Goal: Task Accomplishment & Management: Use online tool/utility

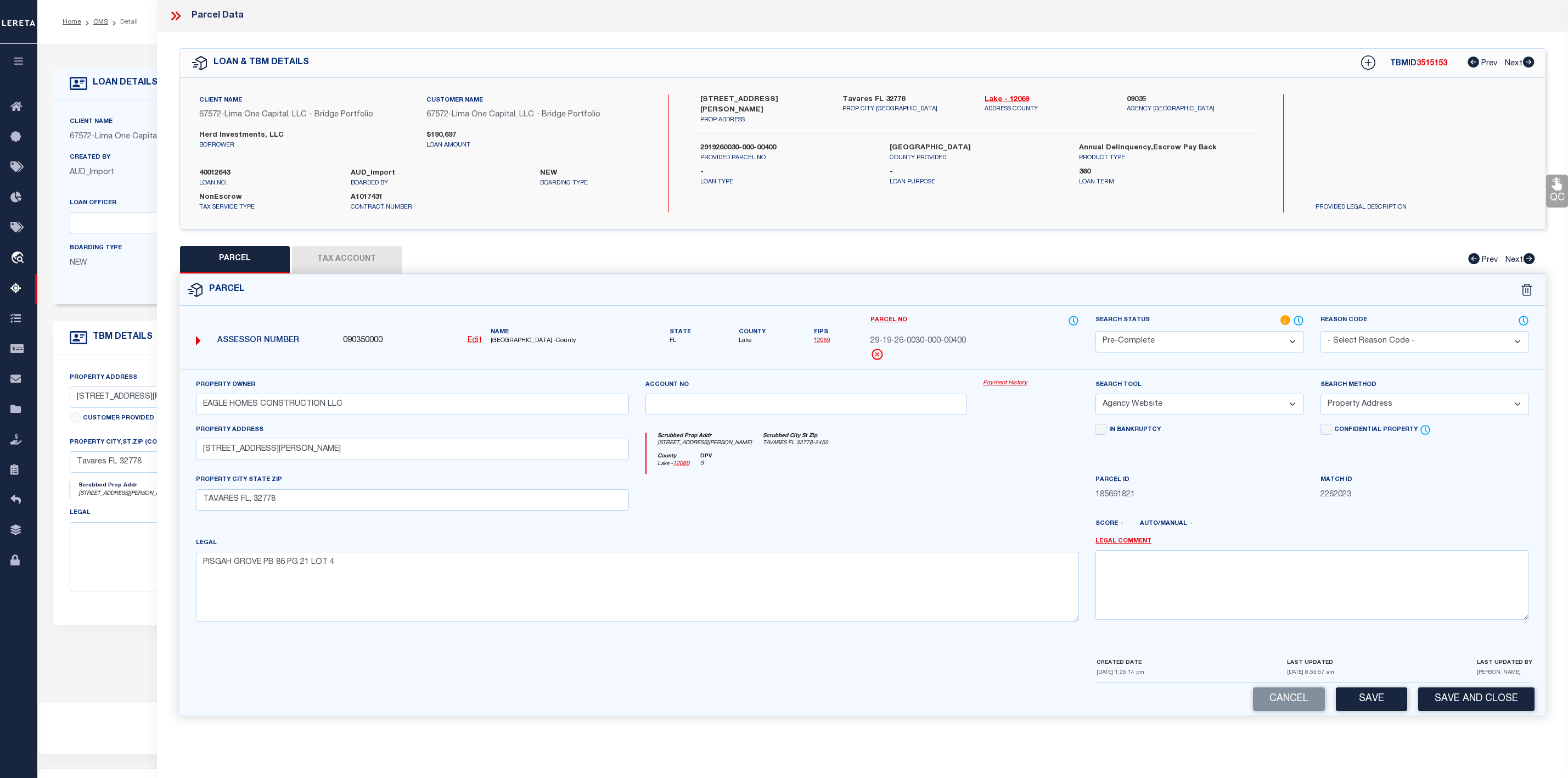
select select "200"
select select "PC"
select select "AGW"
select select "ADD"
select select "164236"
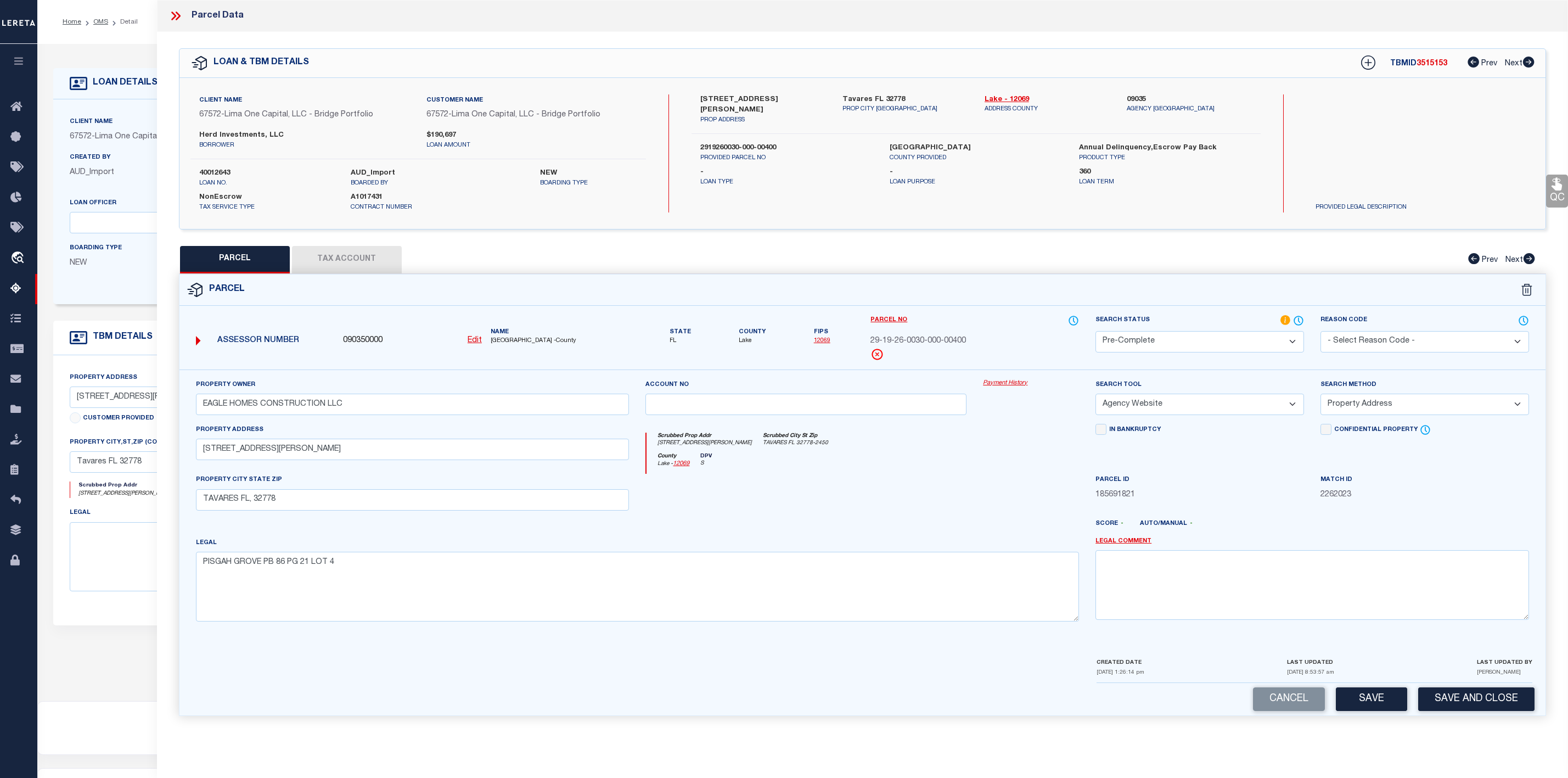
select select "26298"
select select "NonEscrow"
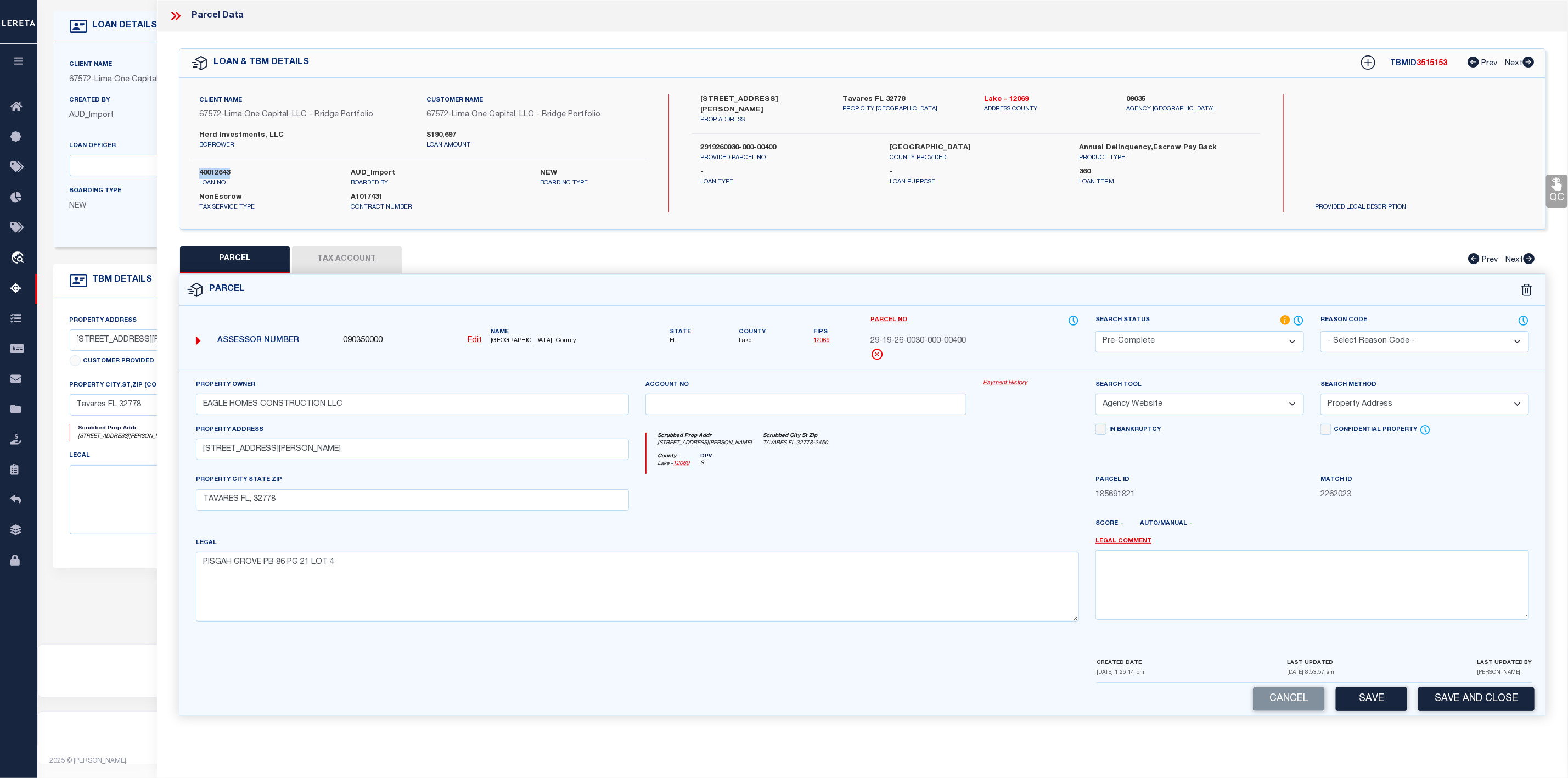
scroll to position [67, 0]
click at [175, 18] on icon at bounding box center [175, 16] width 15 height 15
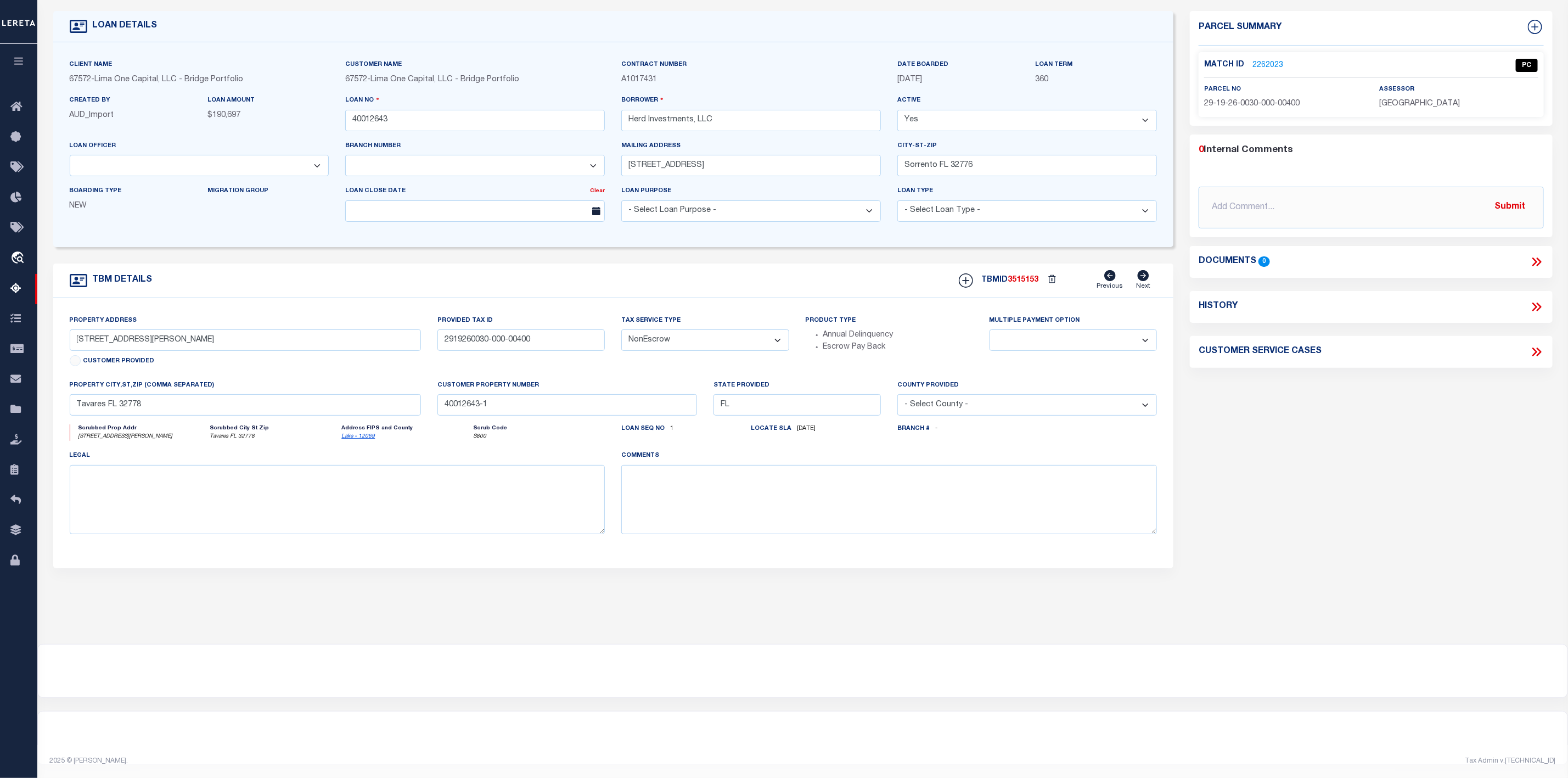
scroll to position [0, 0]
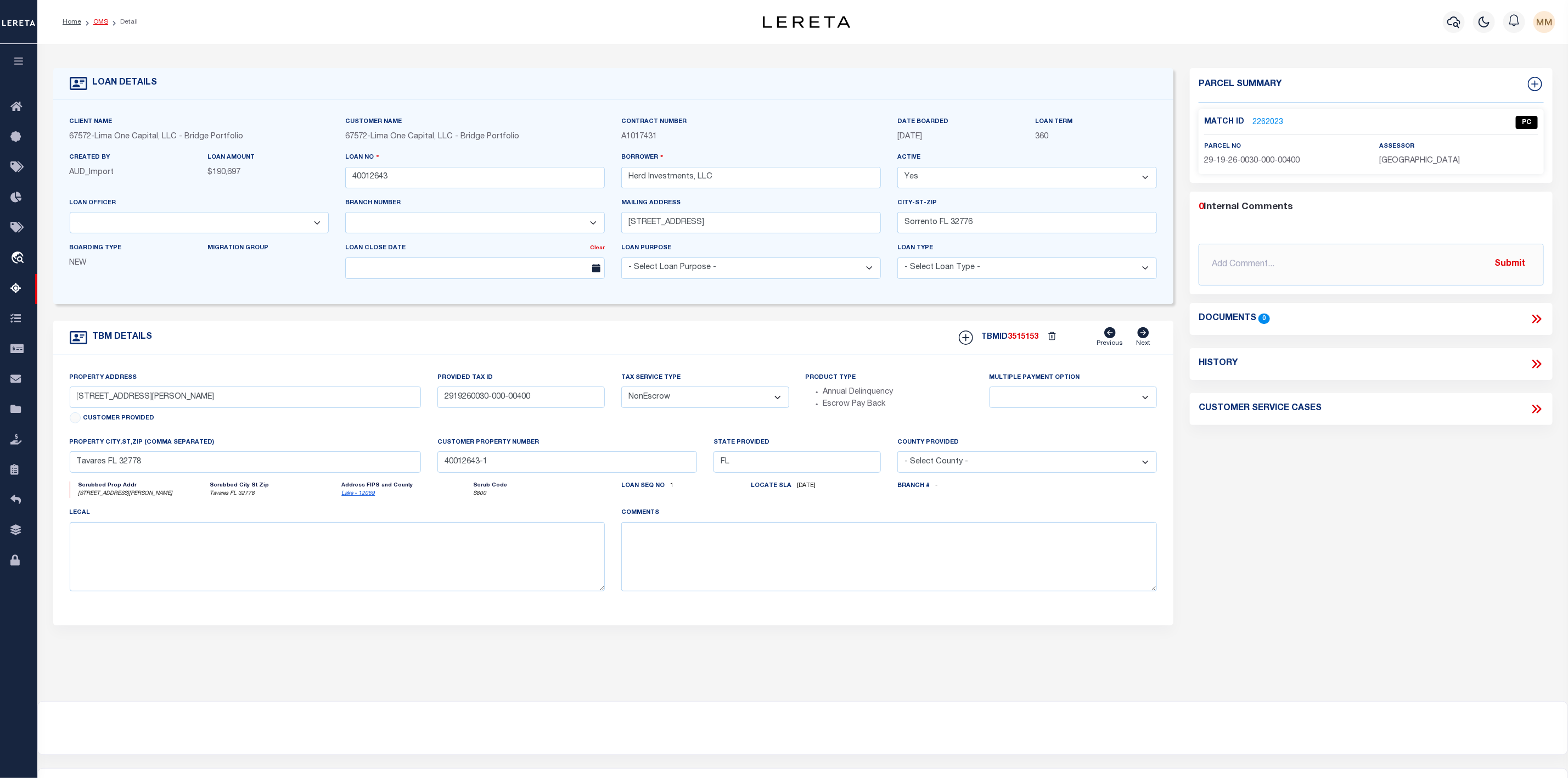
click at [96, 22] on link "OMS" at bounding box center [100, 22] width 15 height 7
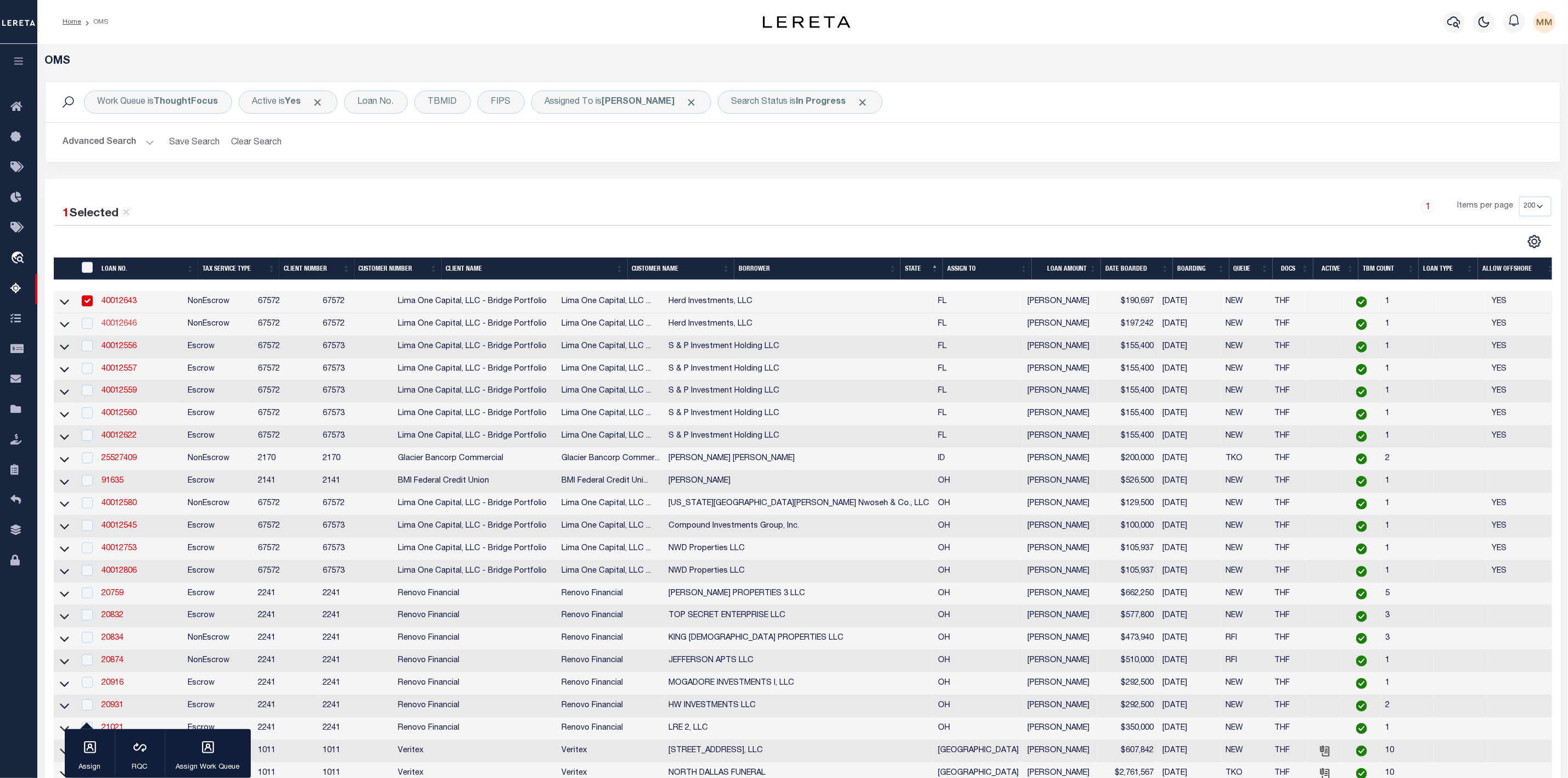
click at [108, 325] on link "40012646" at bounding box center [119, 324] width 35 height 8
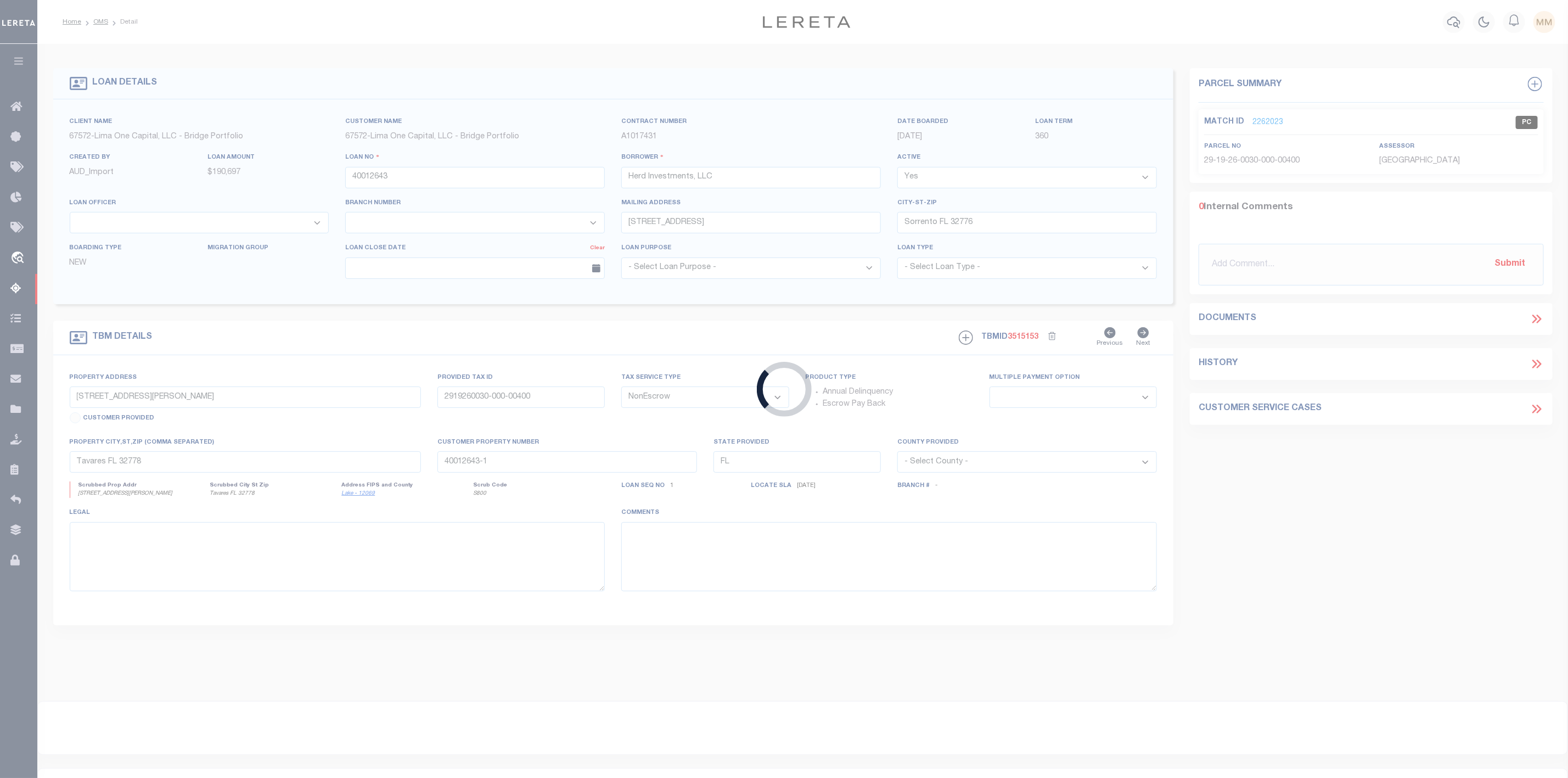
type input "40012646"
select select
type input "[STREET_ADDRESS][US_STATE]"
type input "29-19-26-0030-000-00400"
select select
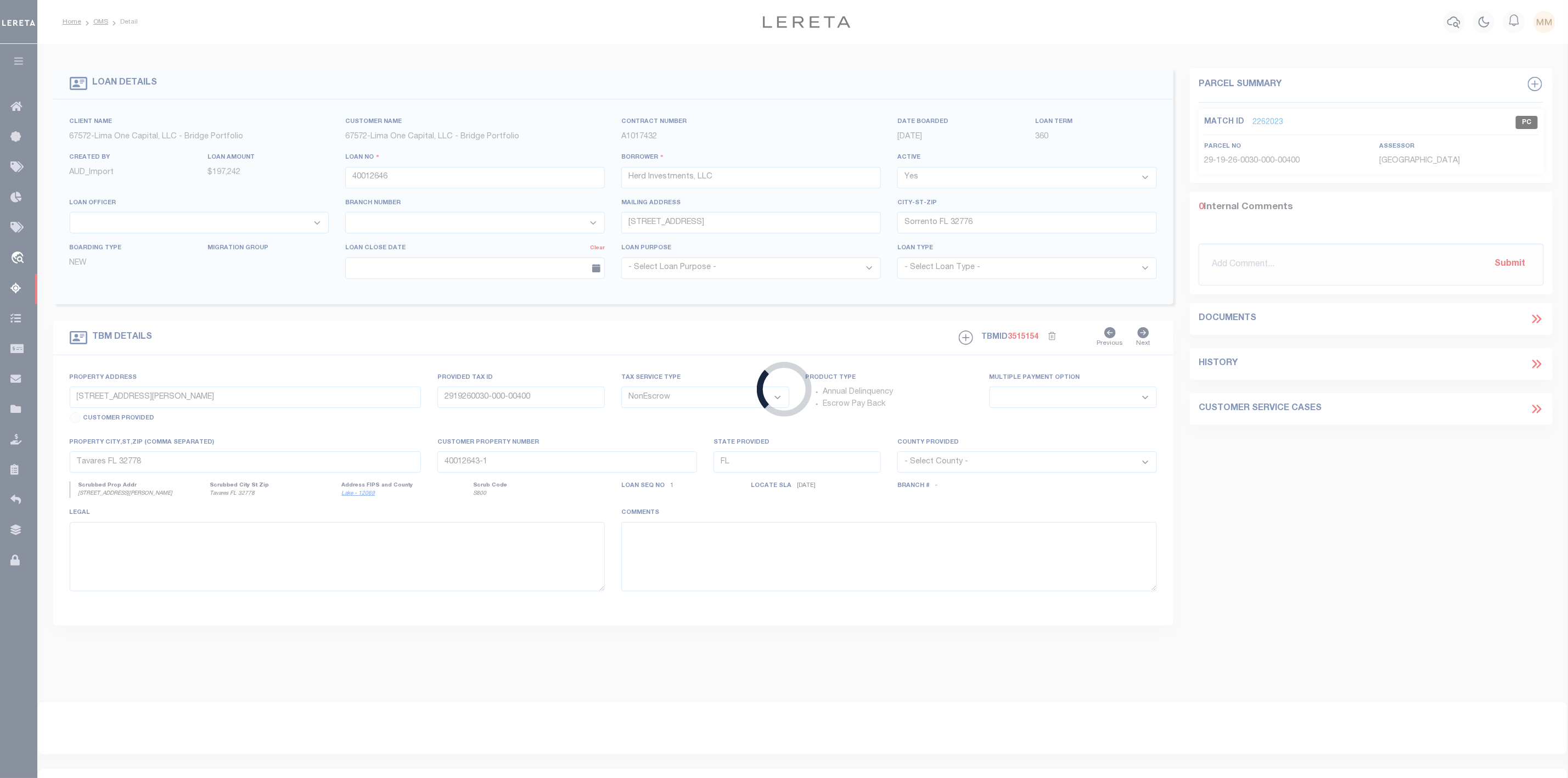
type input "40012646-1"
select select
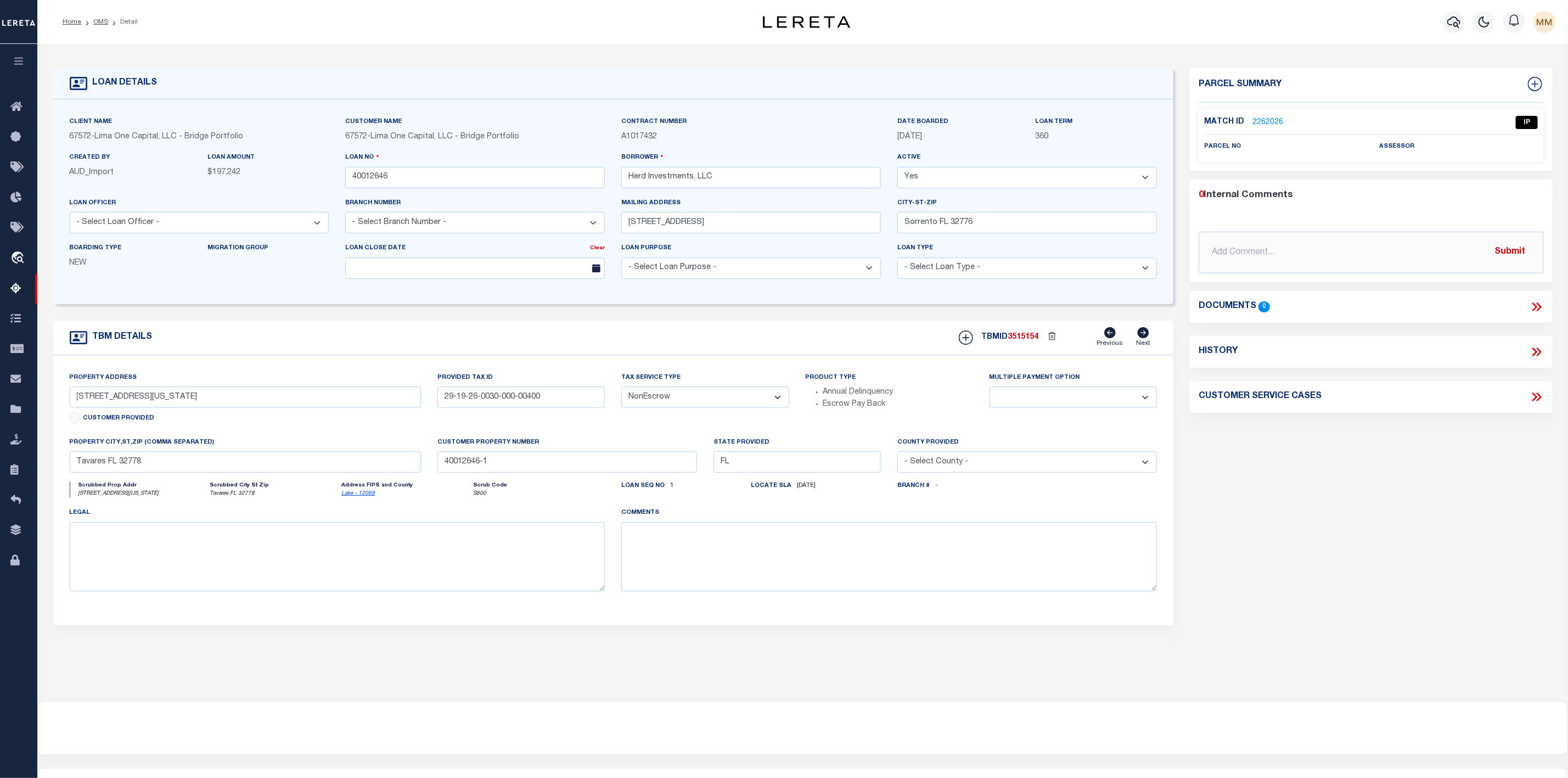
click at [1263, 129] on div "Match ID 2262026 IP" at bounding box center [1370, 125] width 334 height 19
click at [1262, 123] on link "2262026" at bounding box center [1268, 122] width 31 height 11
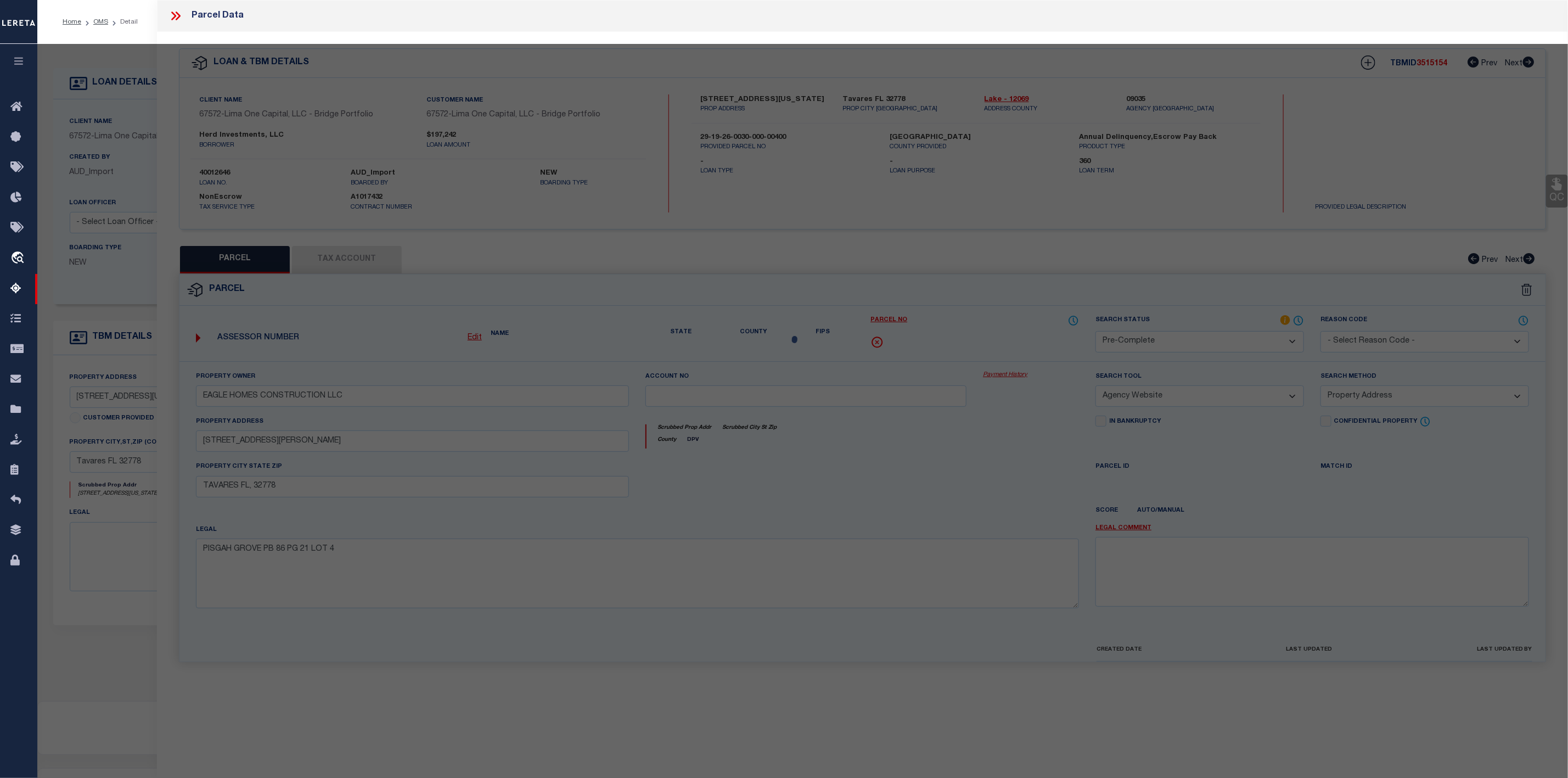
select select "AS"
select select
checkbox input "false"
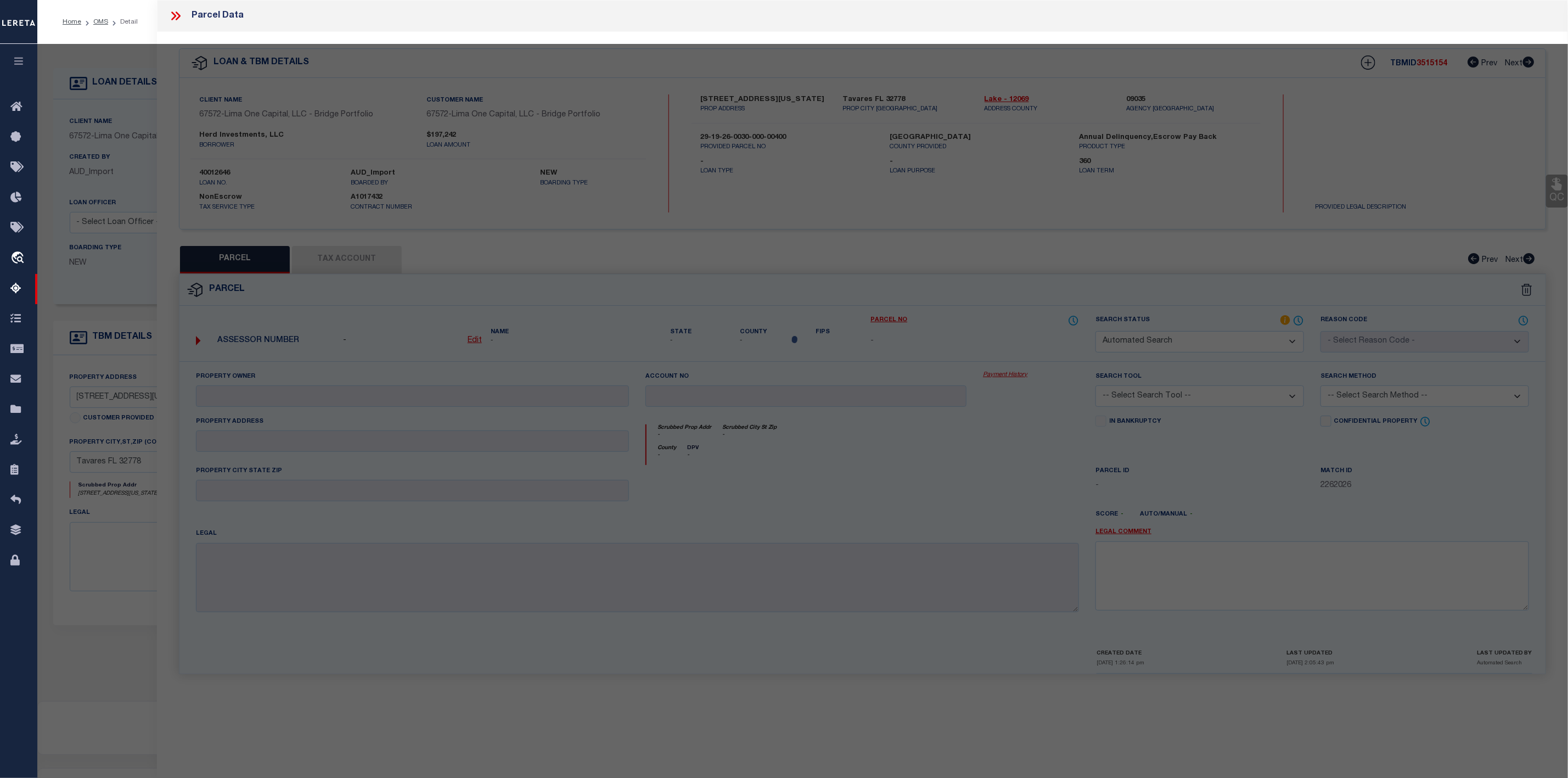
select select "IP"
checkbox input "false"
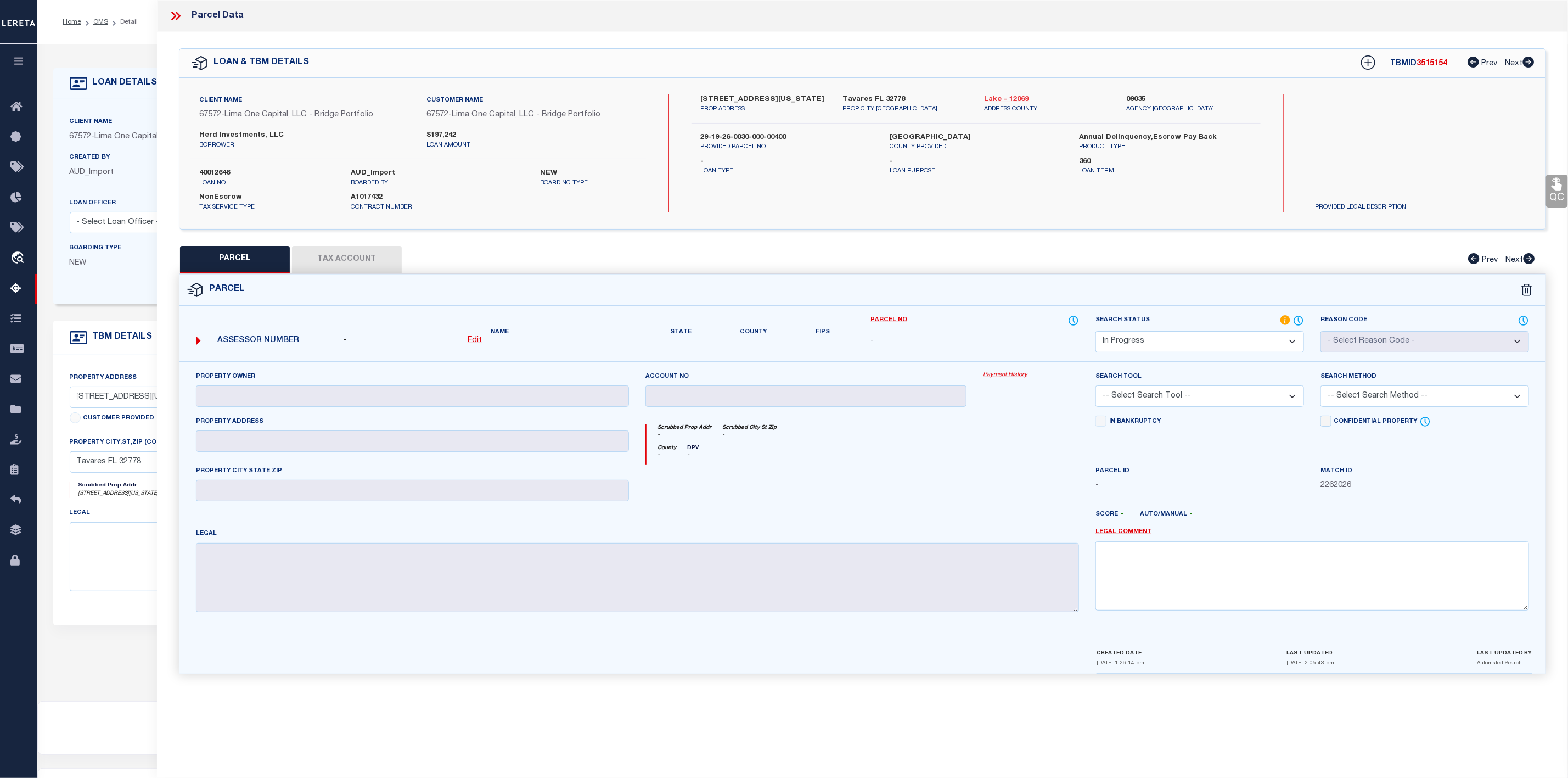
click at [1009, 98] on link "Lake - 12069" at bounding box center [1047, 99] width 126 height 11
drag, startPoint x: 695, startPoint y: 98, endPoint x: 776, endPoint y: 99, distance: 81.0
click at [776, 99] on div "[STREET_ADDRESS][US_STATE] PROP ADDRESS" at bounding box center [762, 104] width 142 height 20
copy label "911 N [US_STATE]"
click at [470, 341] on u "Edit" at bounding box center [475, 340] width 15 height 8
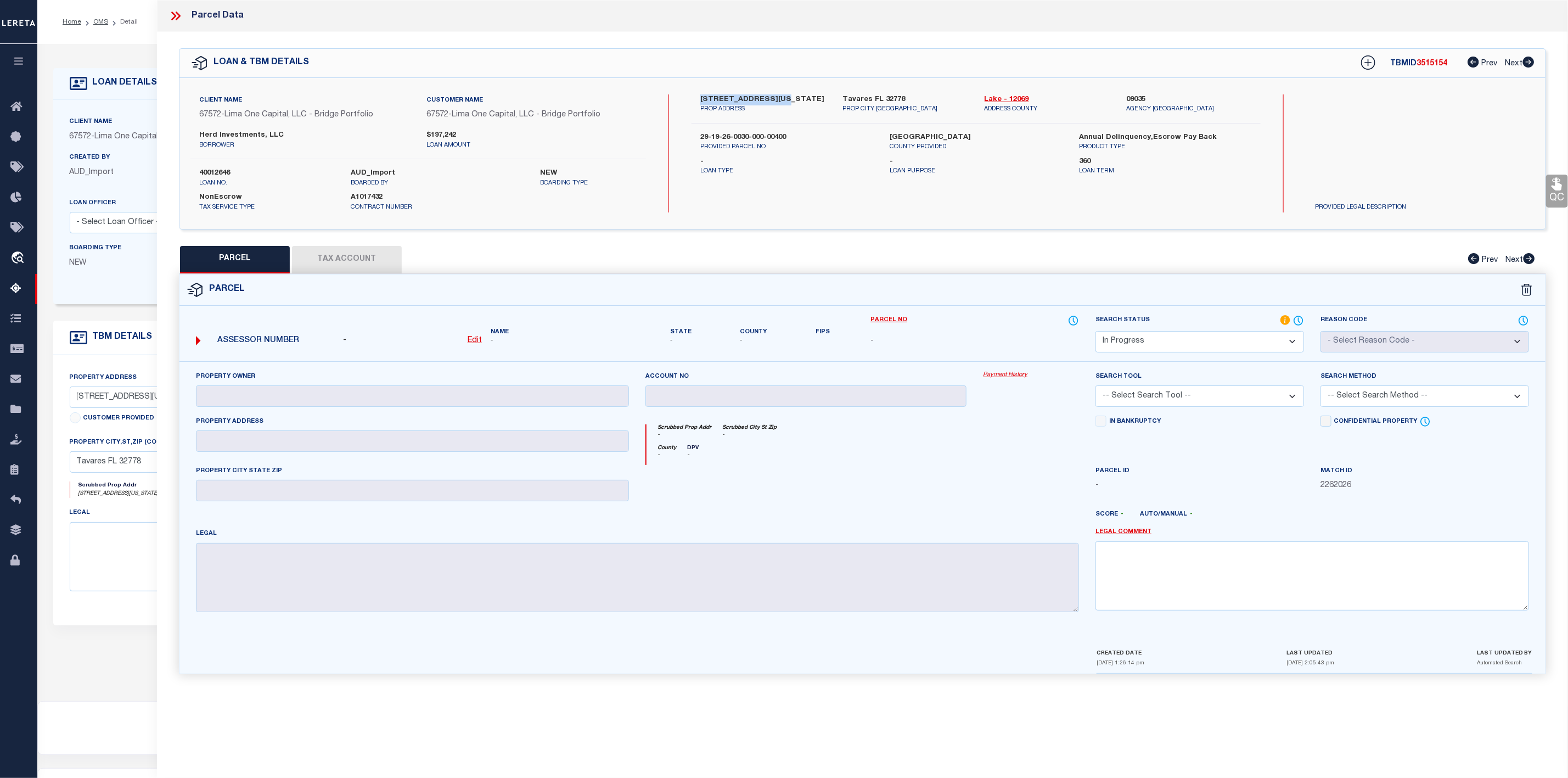
select select "IP"
type textarea "-"
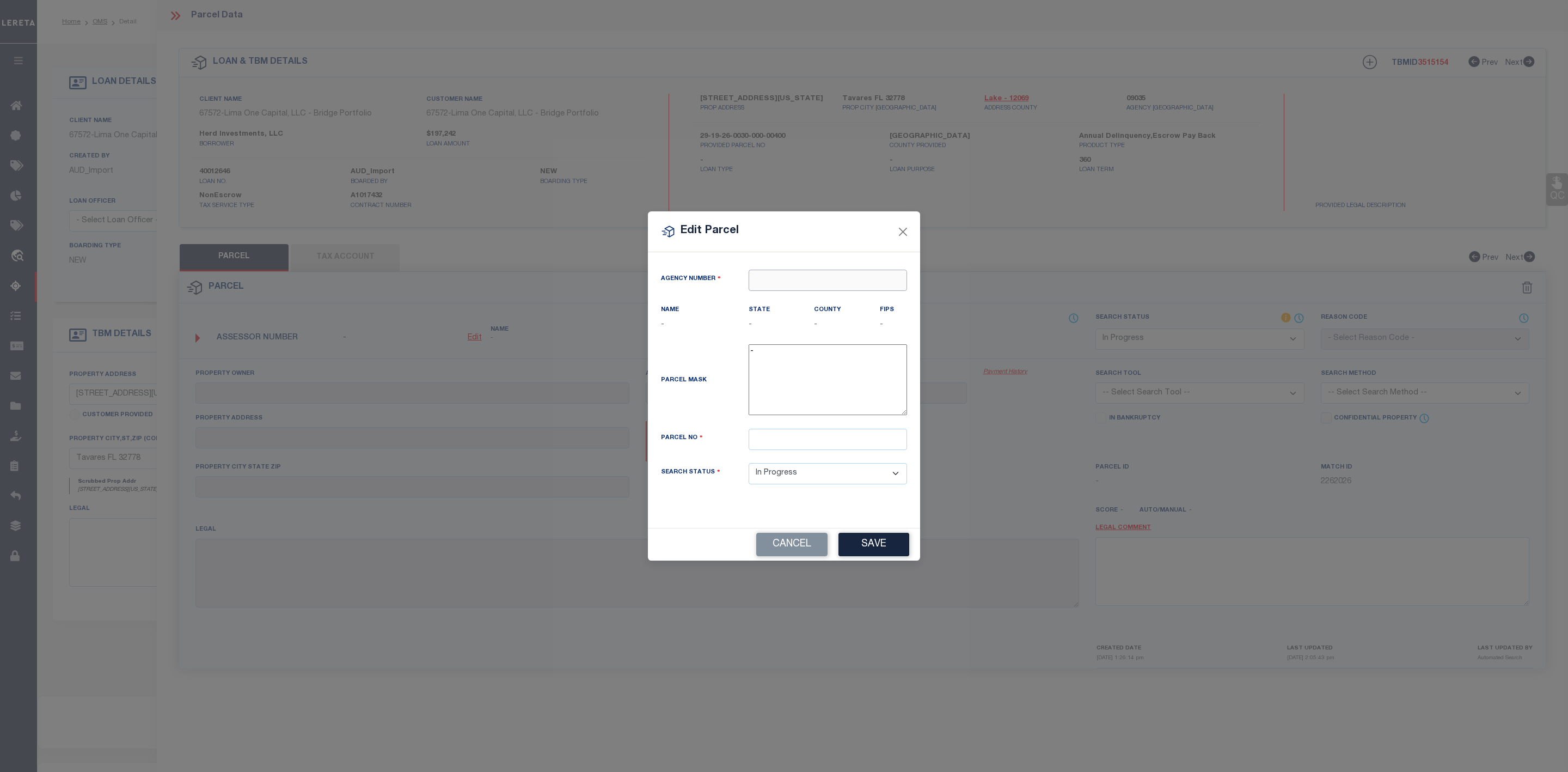
click at [826, 282] on input "text" at bounding box center [828, 280] width 159 height 21
click at [821, 295] on div "090350000 : [GEOGRAPHIC_DATA]" at bounding box center [829, 304] width 158 height 31
type input "090350000"
click at [794, 441] on input "text" at bounding box center [828, 439] width 159 height 21
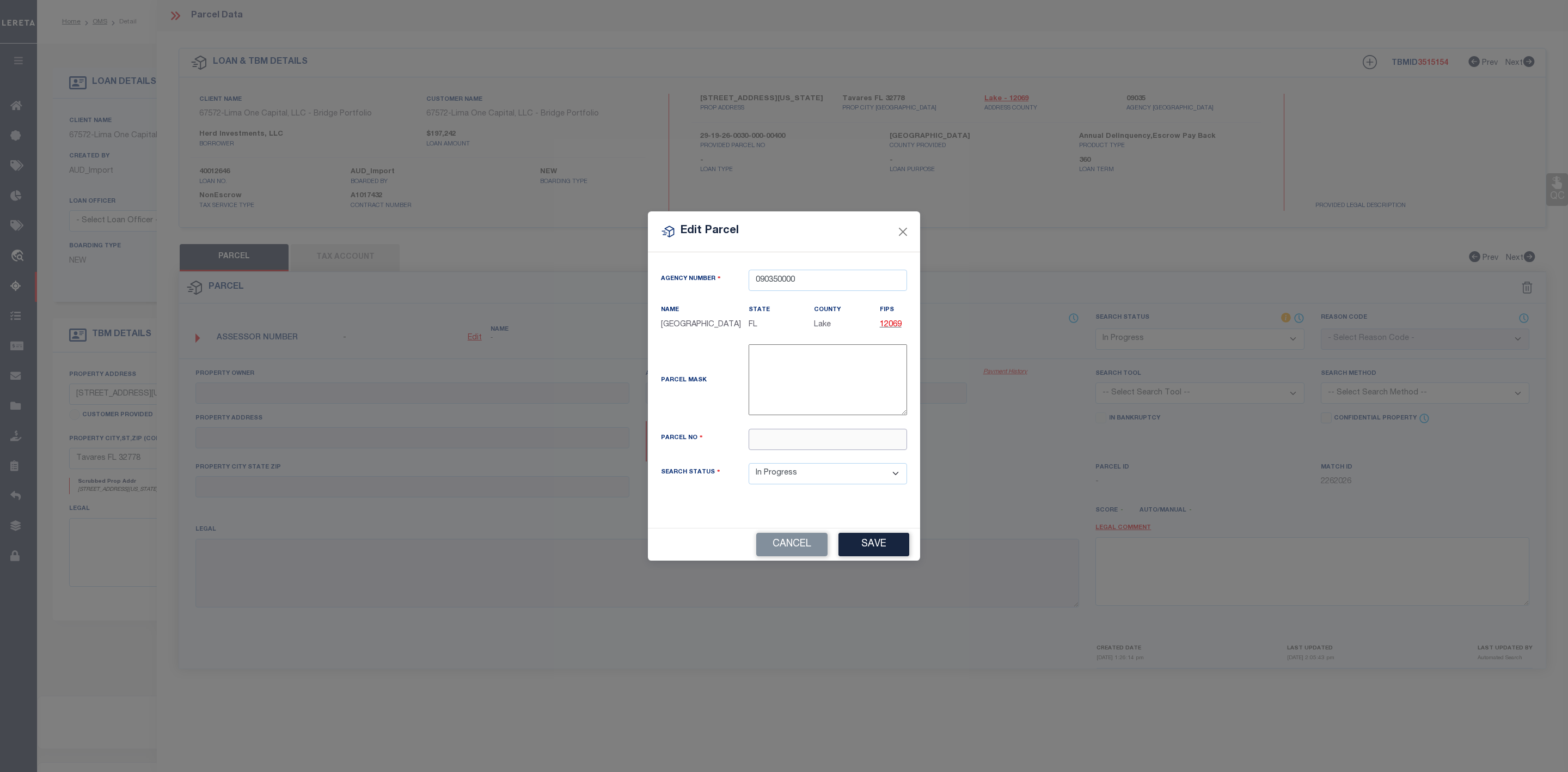
paste input "29-19-26-0030-000-00500"
type input "29-19-26-0030-000-00500"
click at [875, 549] on button "Save" at bounding box center [874, 544] width 71 height 23
select select "IP"
checkbox input "false"
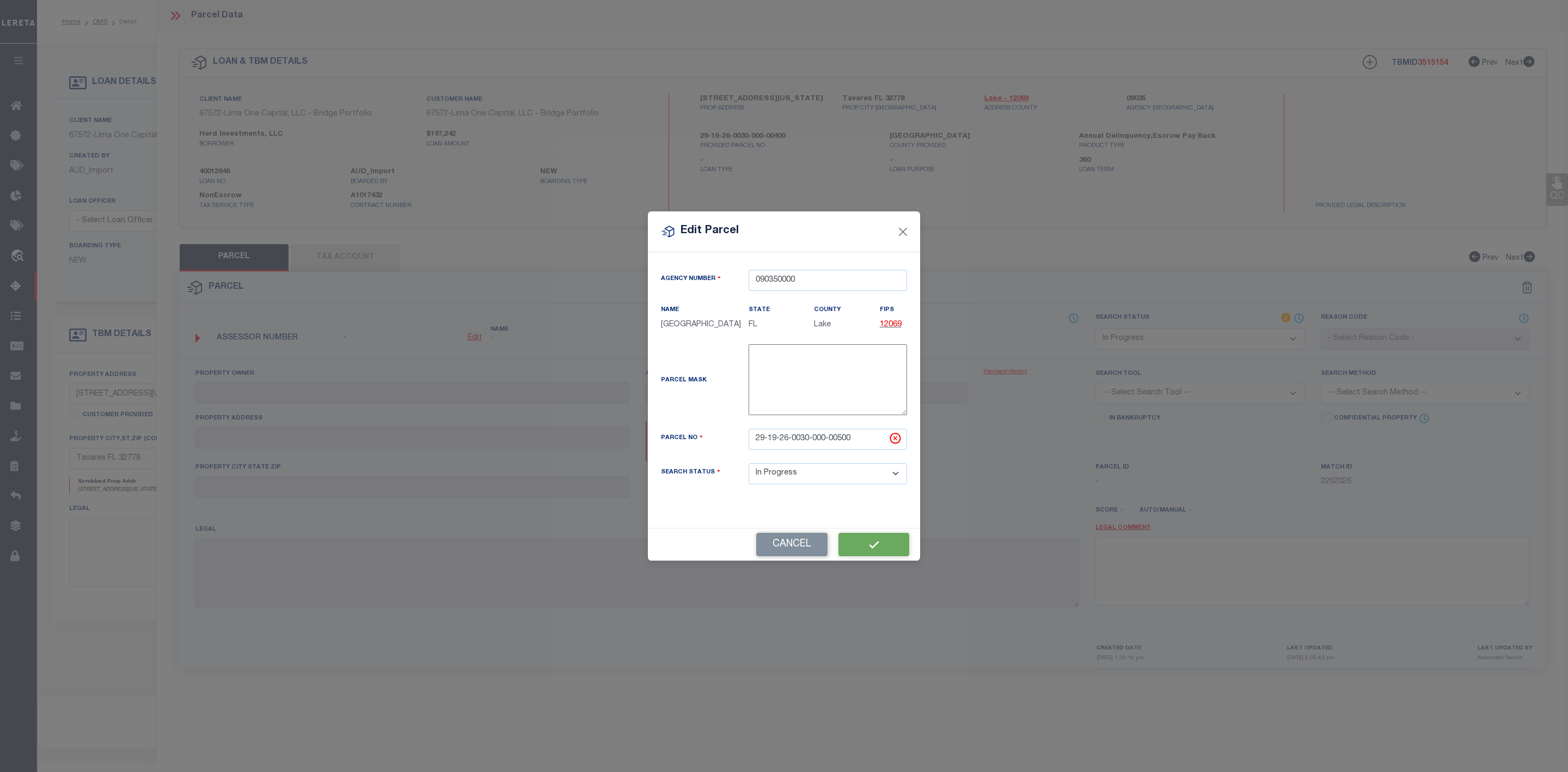
checkbox input "false"
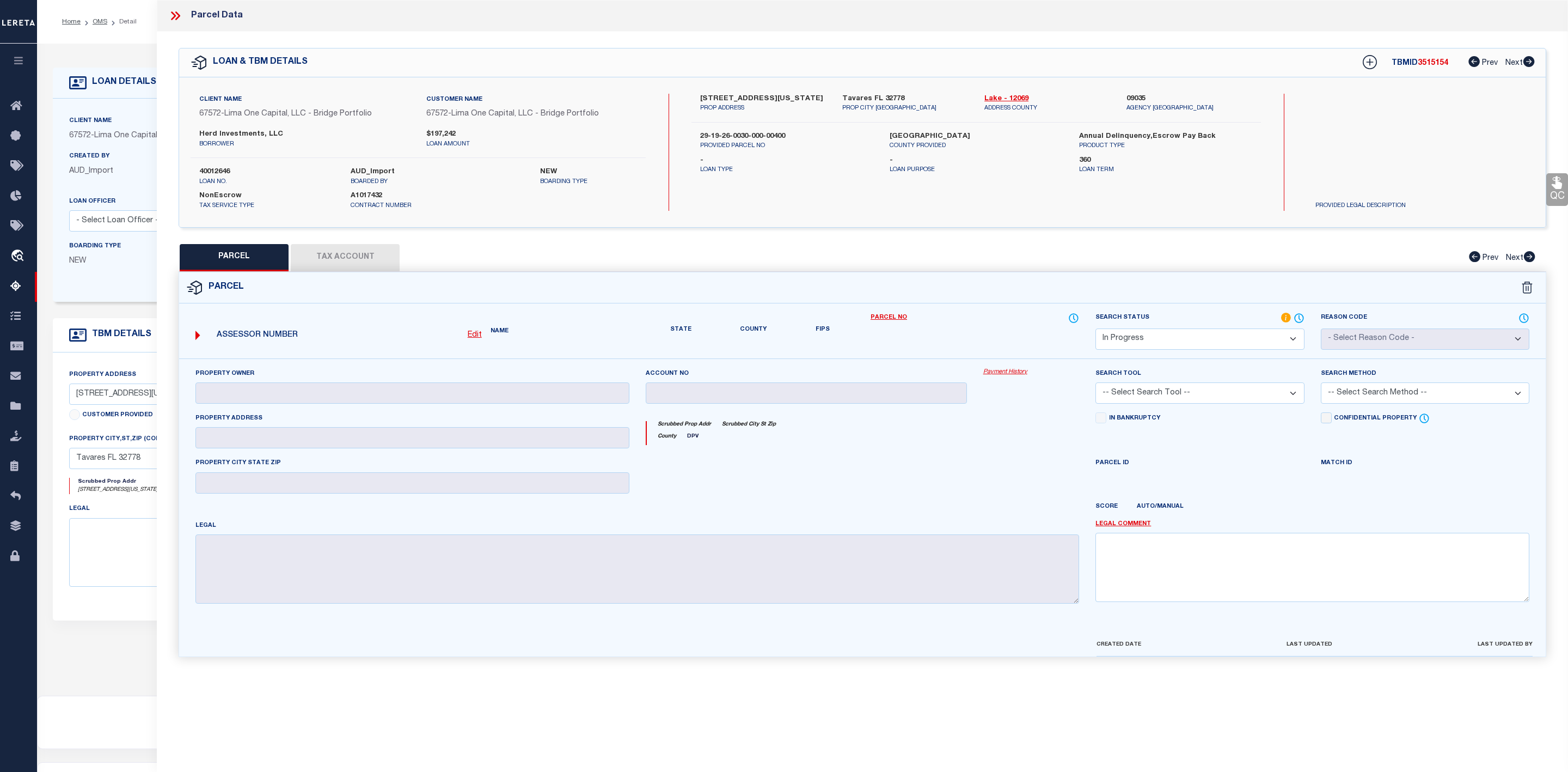
checkbox input "false"
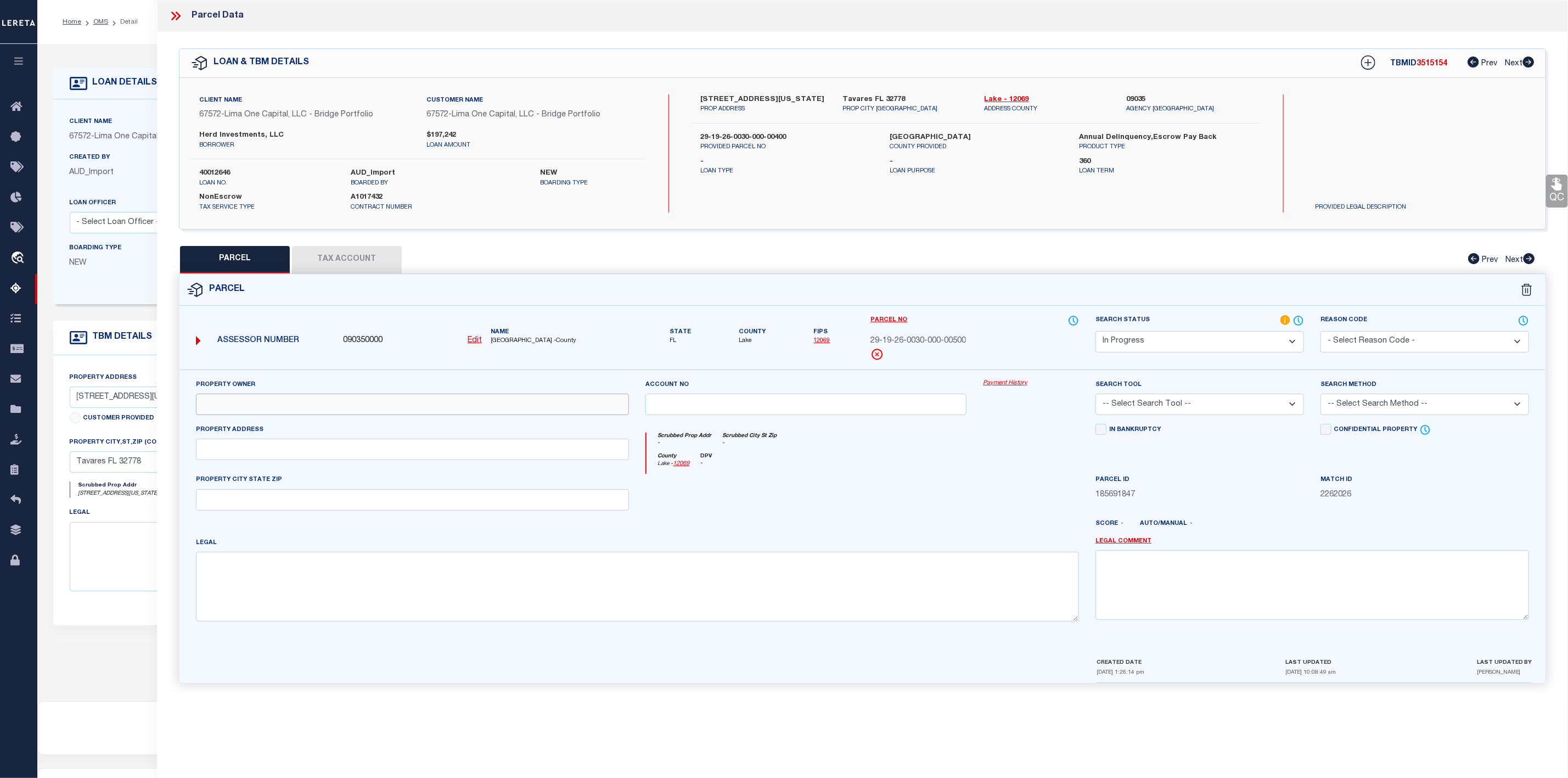
click at [463, 408] on input "text" at bounding box center [413, 404] width 433 height 22
click at [419, 395] on div "Property Owner" at bounding box center [413, 397] width 433 height 36
click at [417, 404] on input "text" at bounding box center [413, 404] width 433 height 22
paste input "EAGLE HOMES CONSTRUCTION LLC"
click at [219, 407] on input "EAGLE HOMES CONSTRUCTION LLC" at bounding box center [413, 404] width 433 height 22
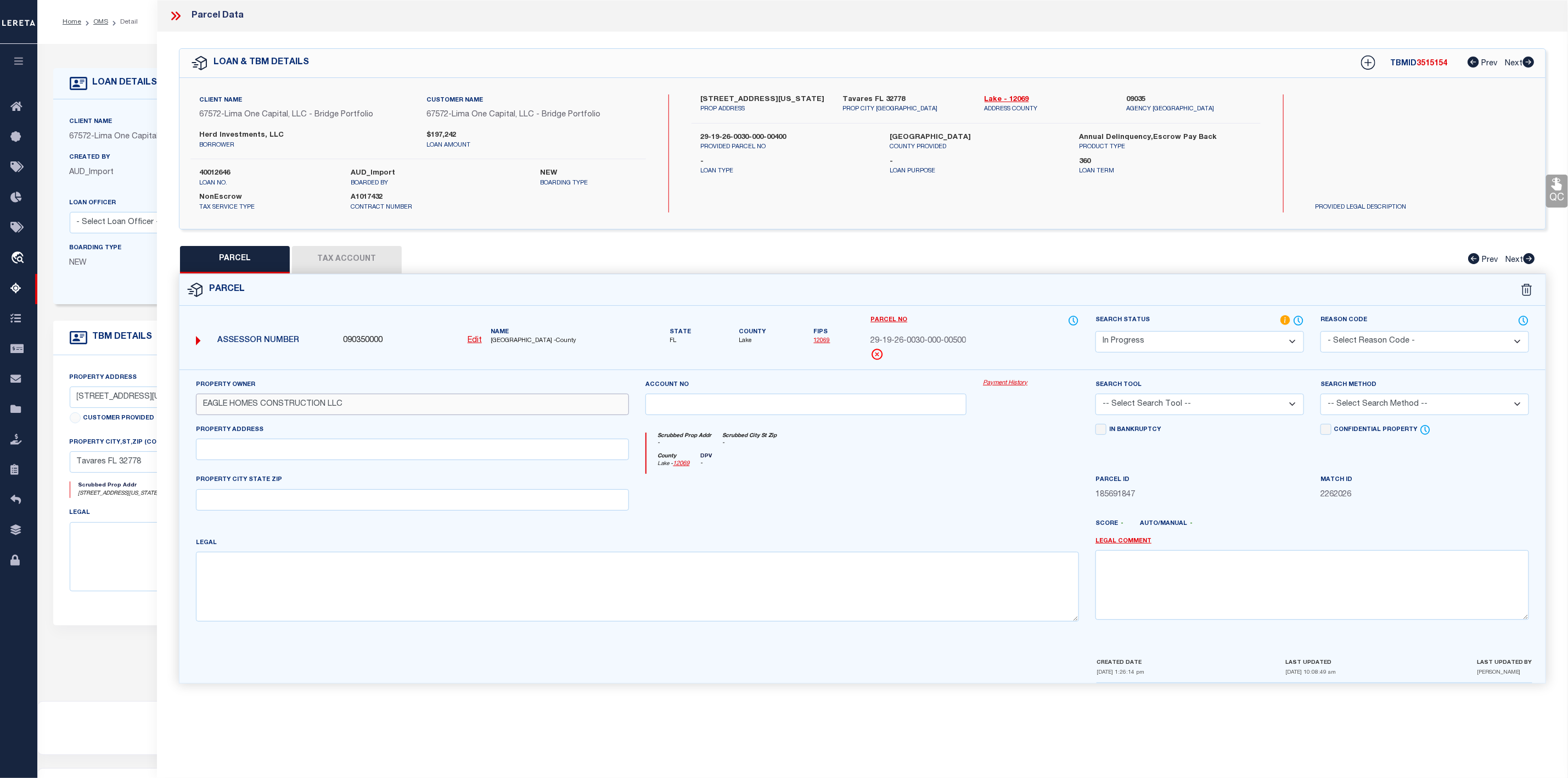
type input "EAGLE HOMES CONSTRUCTION LLC"
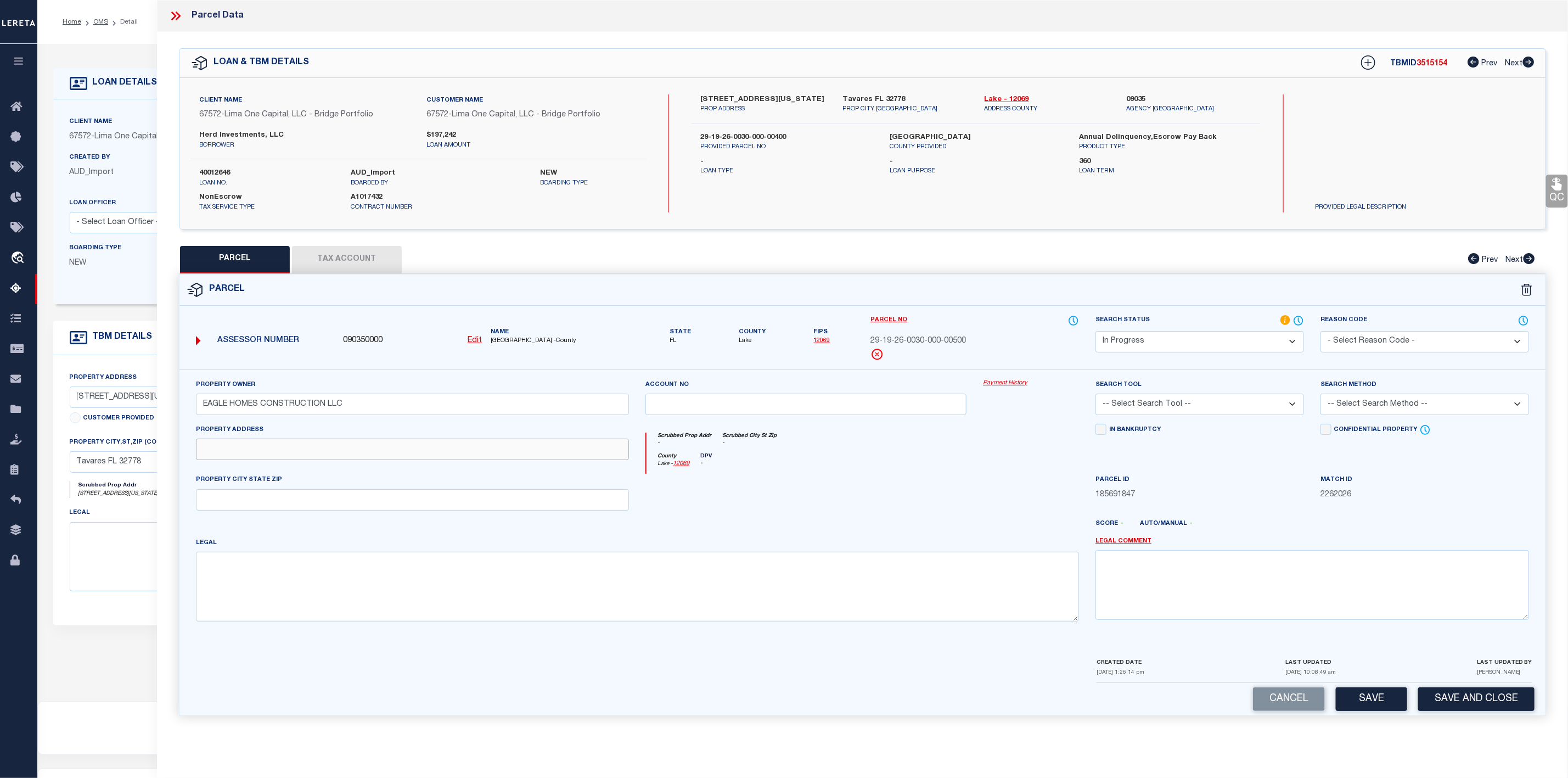
click at [269, 448] on input "text" at bounding box center [413, 449] width 433 height 22
click at [331, 453] on input "text" at bounding box center [413, 449] width 433 height 22
paste input "[STREET_ADDRESS][US_STATE]"
click at [218, 457] on input "[STREET_ADDRESS][US_STATE]" at bounding box center [413, 449] width 433 height 22
type input "[STREET_ADDRESS][US_STATE]"
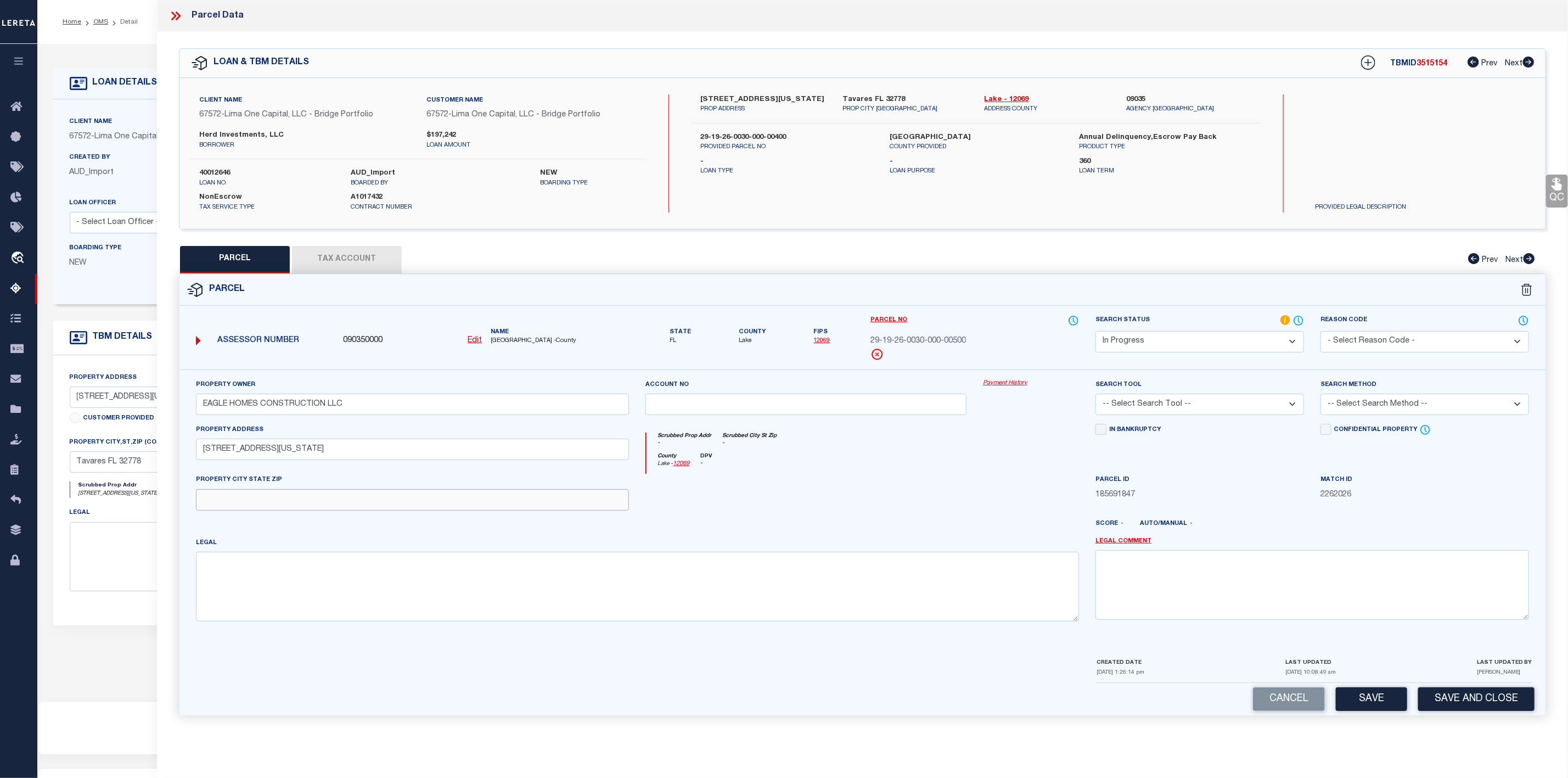
click at [270, 497] on input "text" at bounding box center [413, 499] width 433 height 22
click at [366, 507] on input "text" at bounding box center [413, 499] width 433 height 22
paste input "TAVARES FL, 32778"
type input "TAVARES FL, 32778"
click at [379, 575] on textarea at bounding box center [637, 586] width 883 height 69
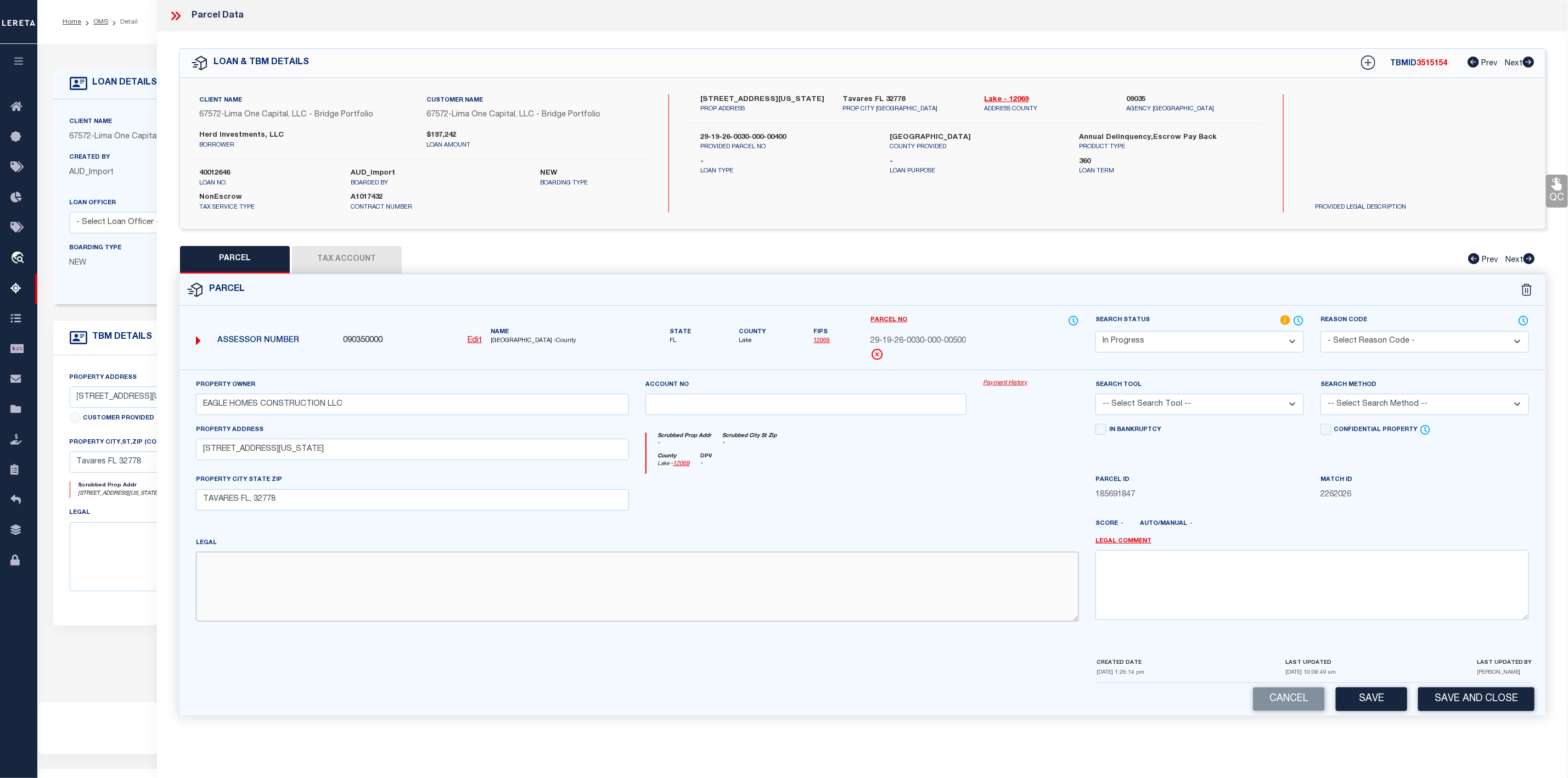
paste textarea "PISGAH GROVE PB 86 PG 21 LOT 5"
type textarea "PISGAH GROVE PB 86 PG 21 LOT 5"
click at [1154, 410] on select "-- Select Search Tool -- 3rd Party Website Agency File Agency Website ATLS CNV-…" at bounding box center [1200, 404] width 209 height 22
select select "AGW"
click at [1096, 397] on select "-- Select Search Tool -- 3rd Party Website Agency File Agency Website ATLS CNV-…" at bounding box center [1200, 404] width 209 height 22
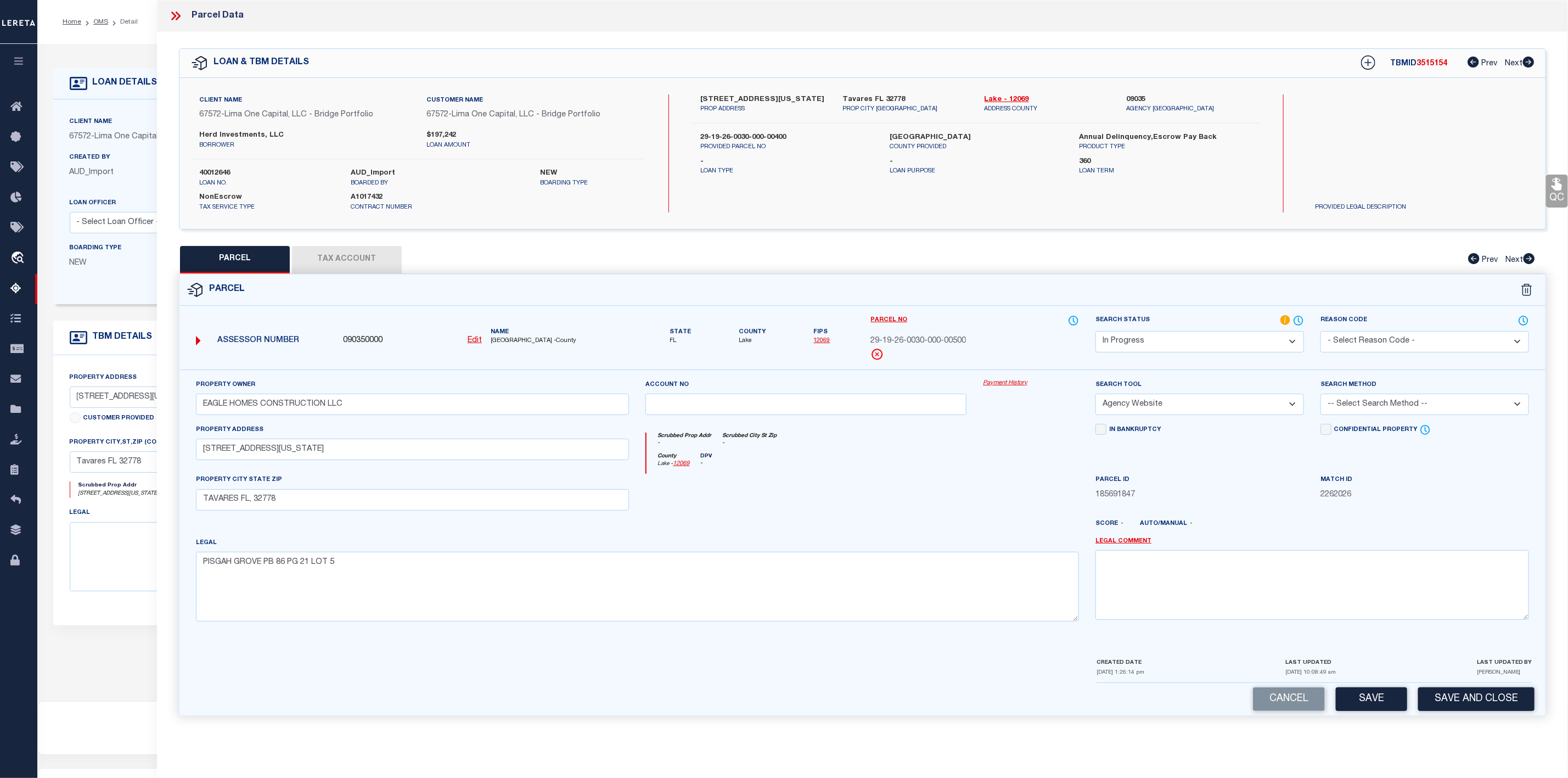
click at [1405, 402] on select "-- Select Search Method -- Property Address Legal Liability Info Provided" at bounding box center [1425, 404] width 209 height 22
select select "ADD"
click at [1320, 397] on select "-- Select Search Method -- Property Address Legal Liability Info Provided" at bounding box center [1425, 404] width 209 height 22
click at [1369, 700] on button "Save" at bounding box center [1371, 699] width 72 height 23
click at [325, 262] on button "Tax Account" at bounding box center [346, 260] width 110 height 28
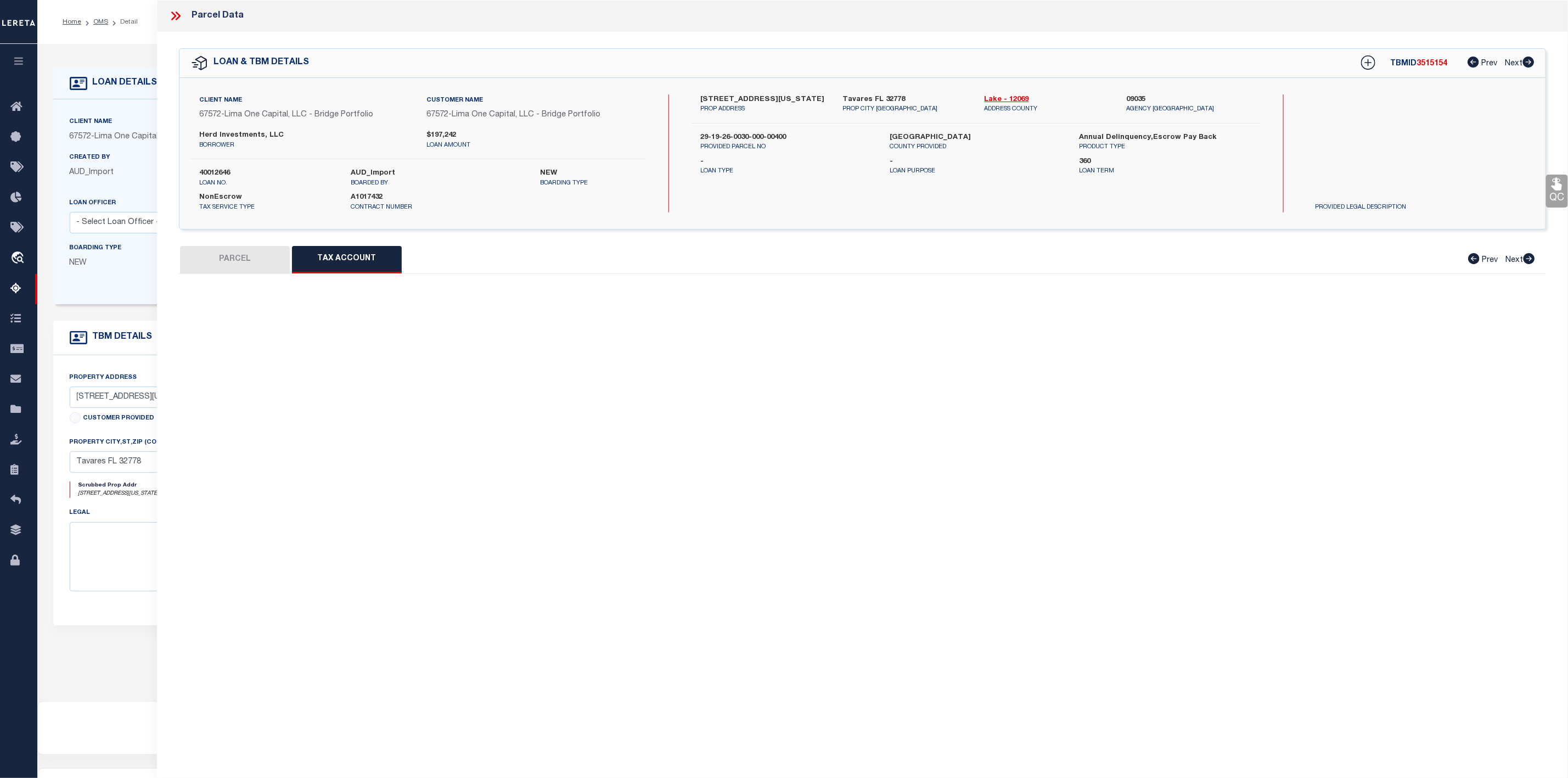
select select "100"
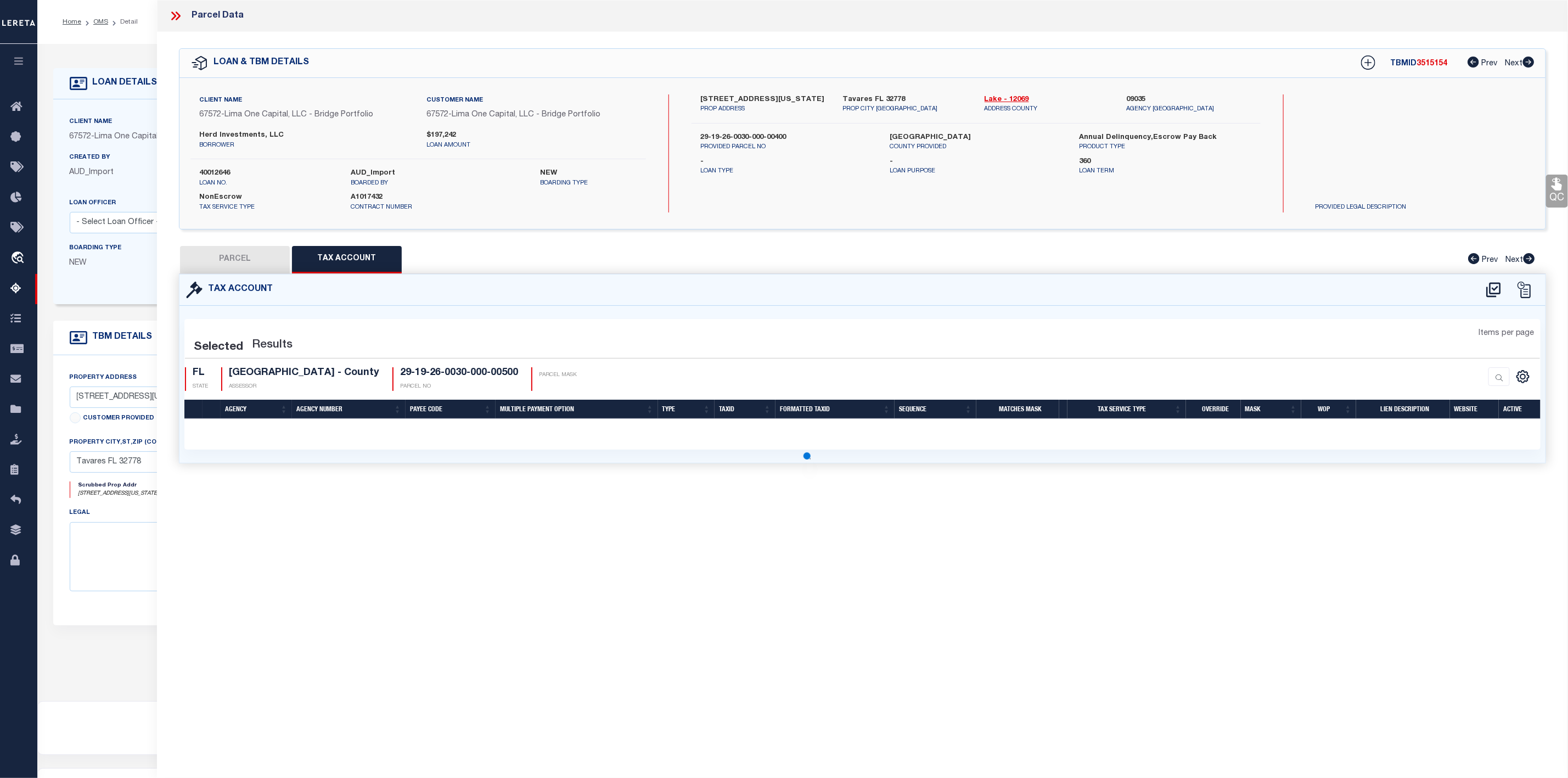
select select "100"
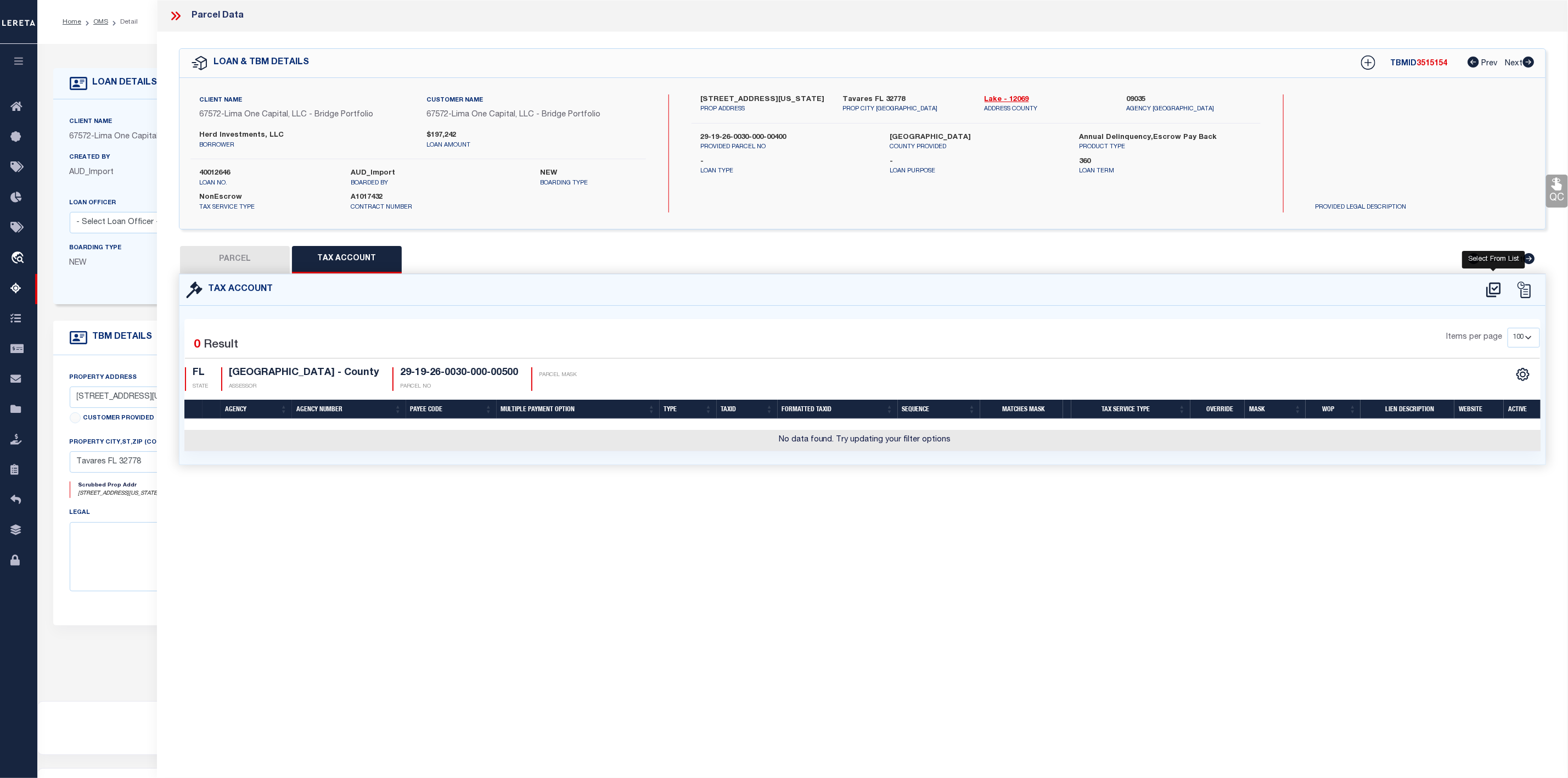
click at [1494, 290] on icon at bounding box center [1493, 289] width 15 height 15
select select "100"
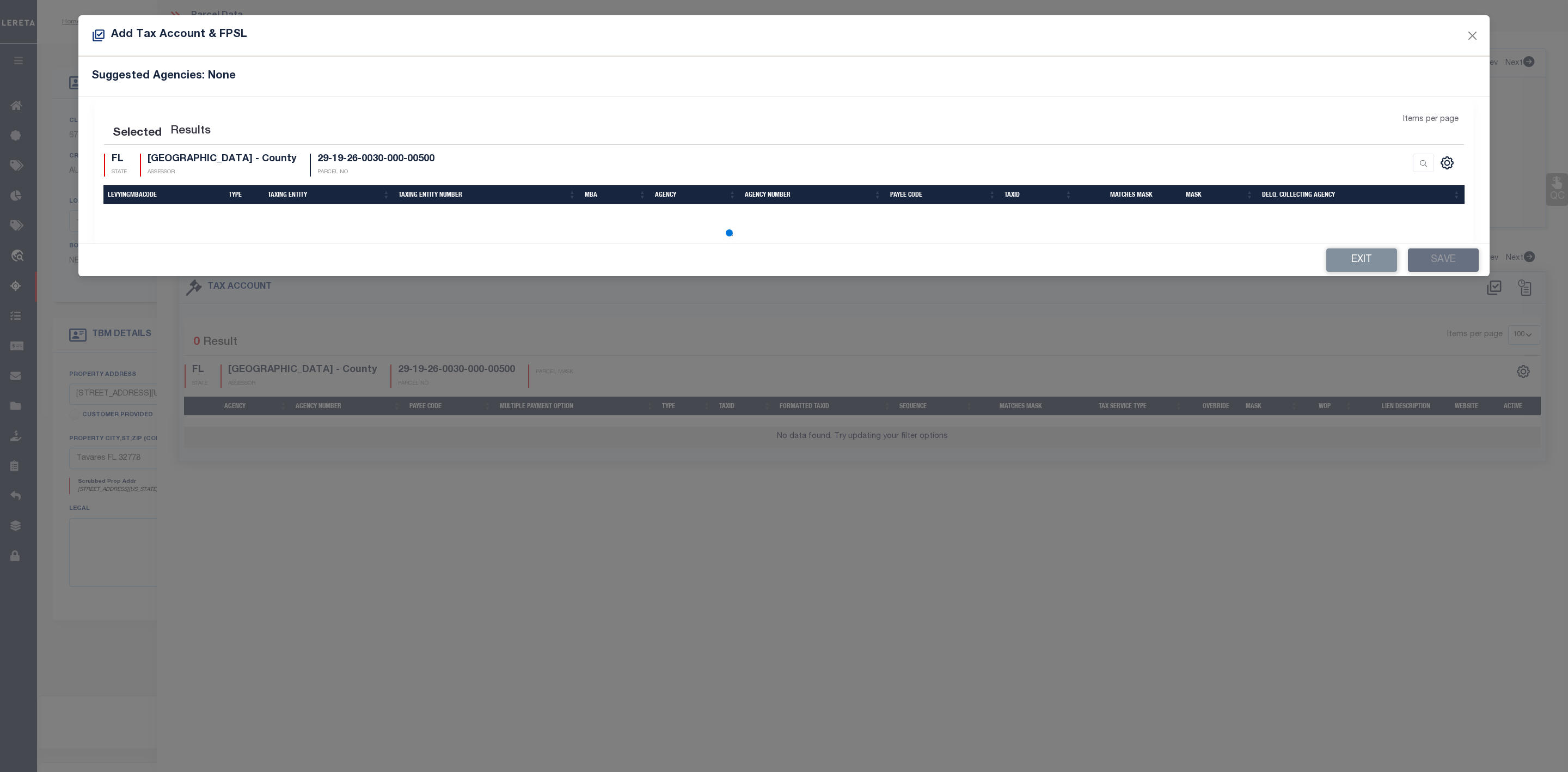
select select "100"
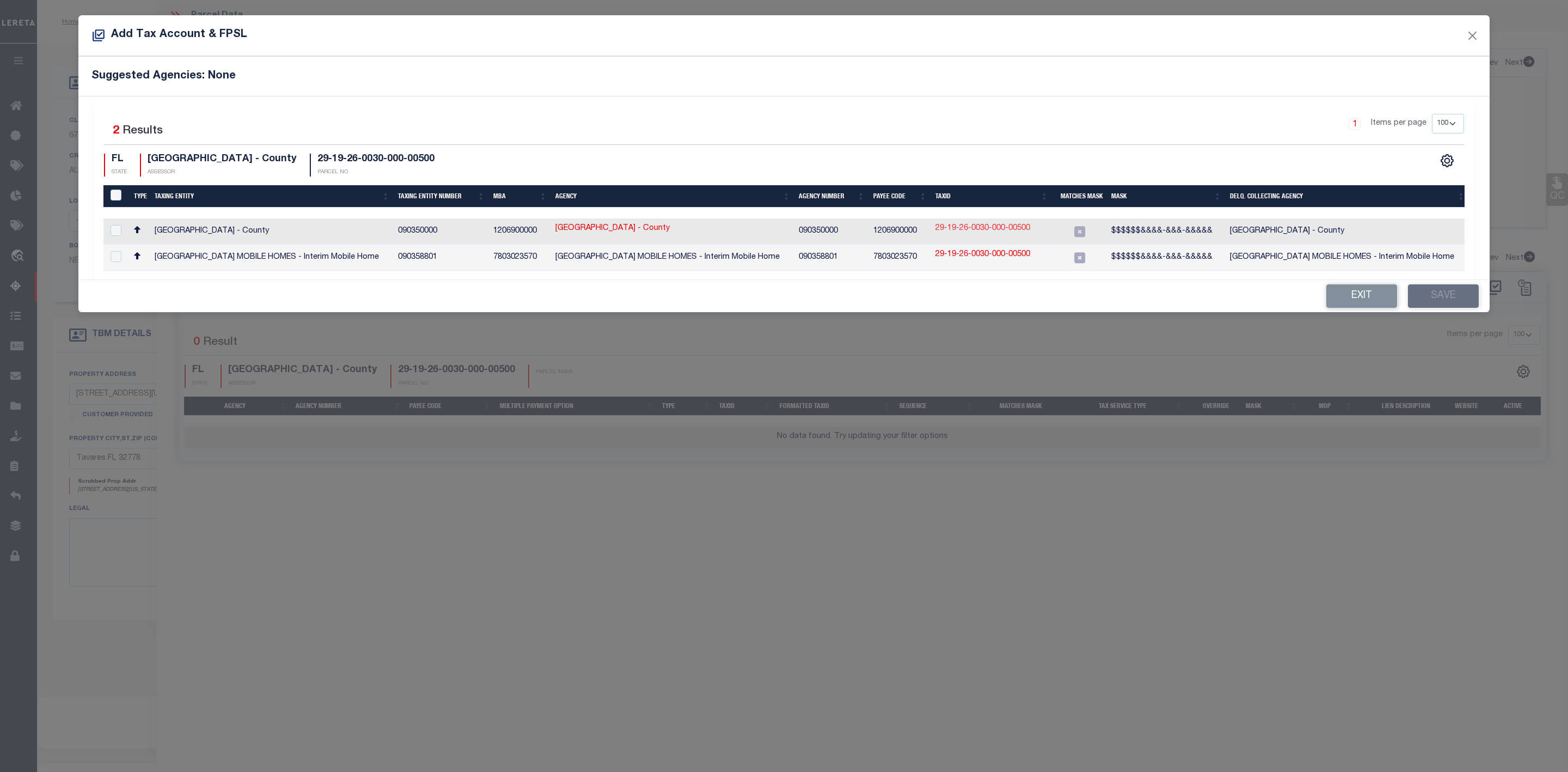
click at [987, 230] on link "29-19-26-0030-000-00500" at bounding box center [983, 229] width 95 height 12
type input "29-19-26-0030-000-00500"
checkbox input "true"
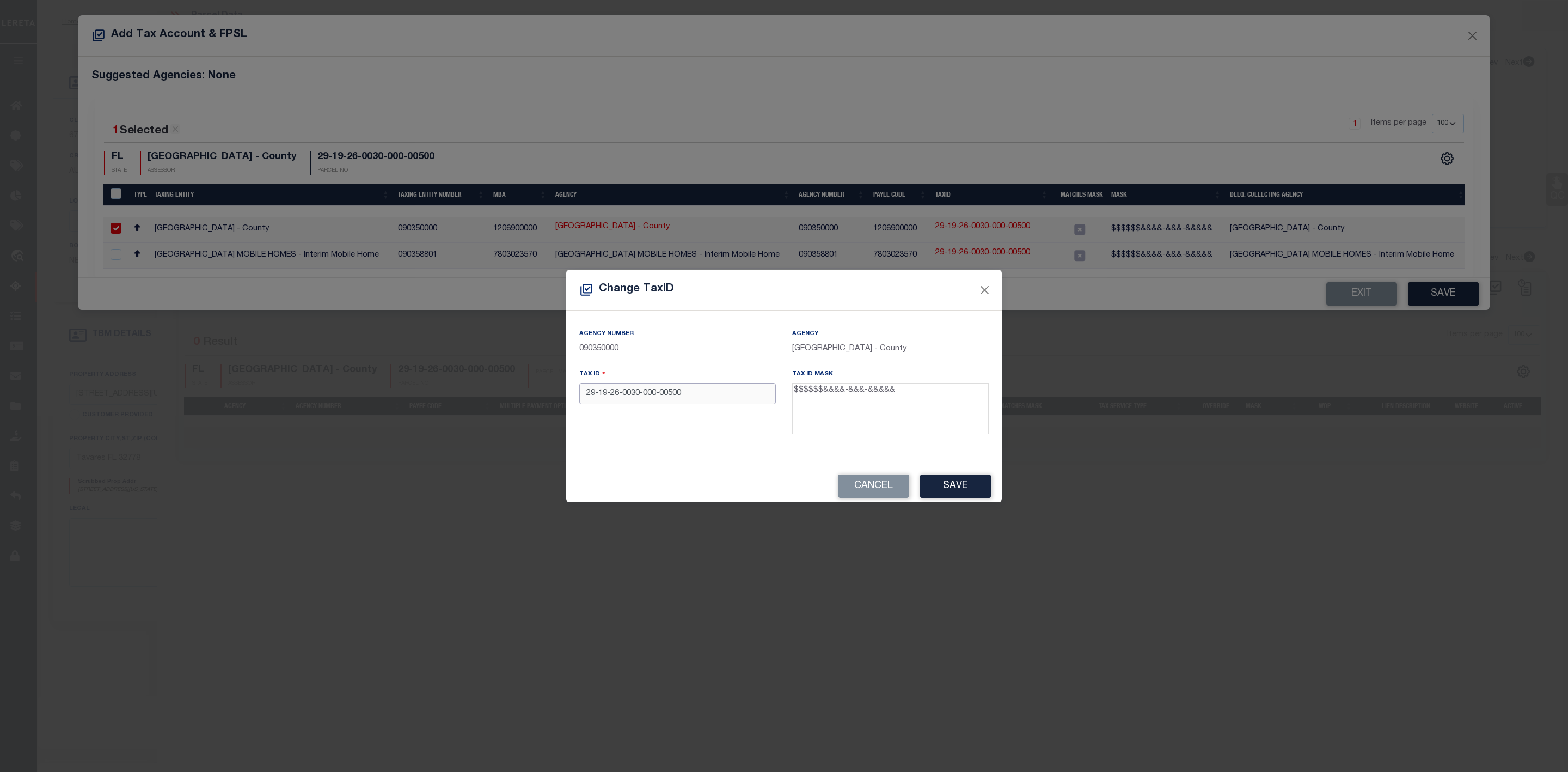
click at [625, 391] on input "29-19-26-0030-000-00500" at bounding box center [677, 393] width 196 height 21
drag, startPoint x: 613, startPoint y: 391, endPoint x: 631, endPoint y: 409, distance: 25.5
click at [613, 392] on input "29-19-260030-000-00500" at bounding box center [677, 393] width 196 height 21
click at [600, 397] on input "29-19260030-000-00500" at bounding box center [677, 393] width 196 height 21
click at [697, 395] on input "2919260030-000-00500" at bounding box center [677, 393] width 196 height 21
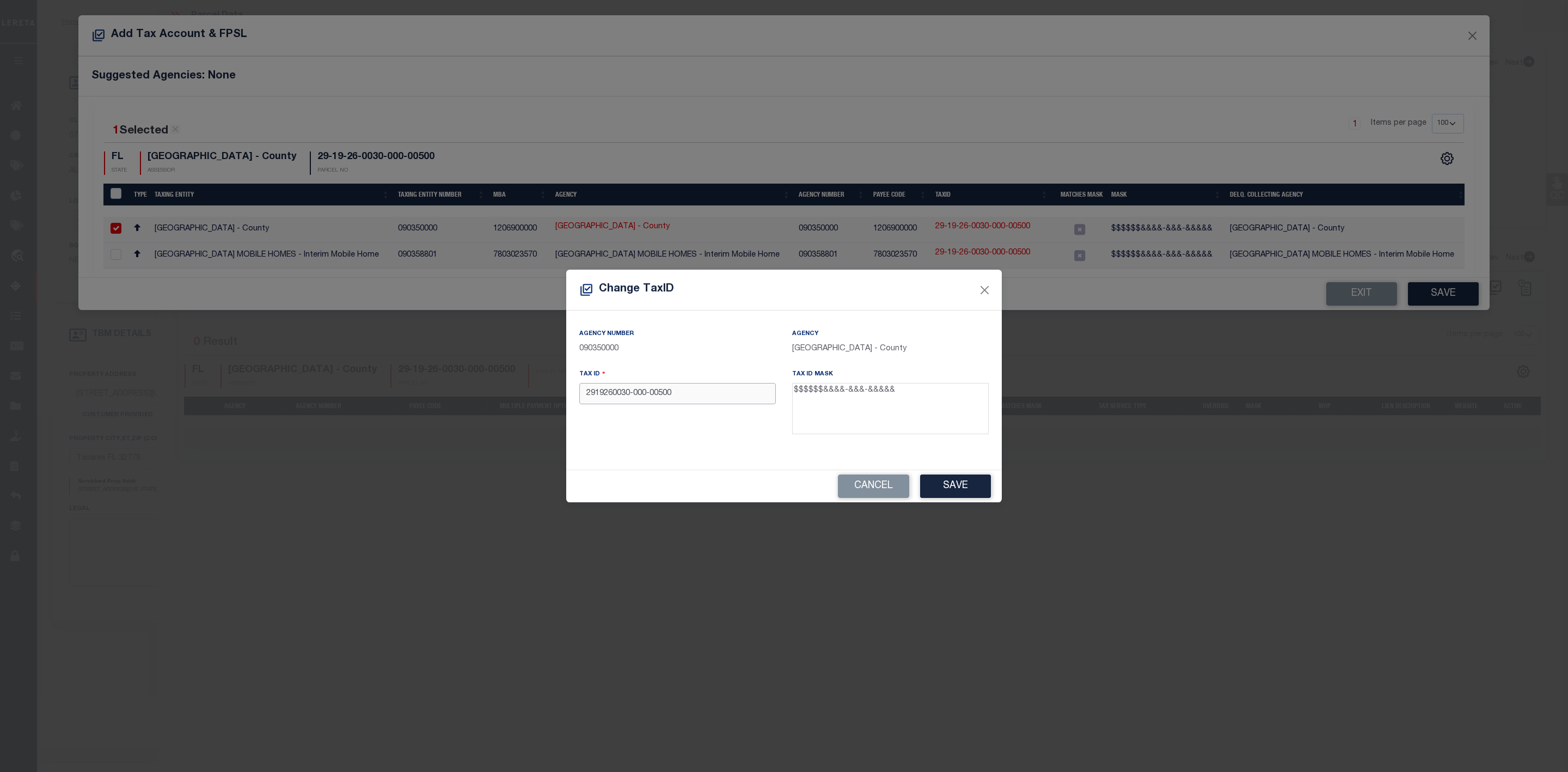
drag, startPoint x: 702, startPoint y: 394, endPoint x: 579, endPoint y: 394, distance: 123.0
click at [579, 394] on input "2919260030-000-00500" at bounding box center [677, 393] width 196 height 21
type input "2919260030-000-00500"
click at [956, 486] on button "Save" at bounding box center [955, 486] width 71 height 23
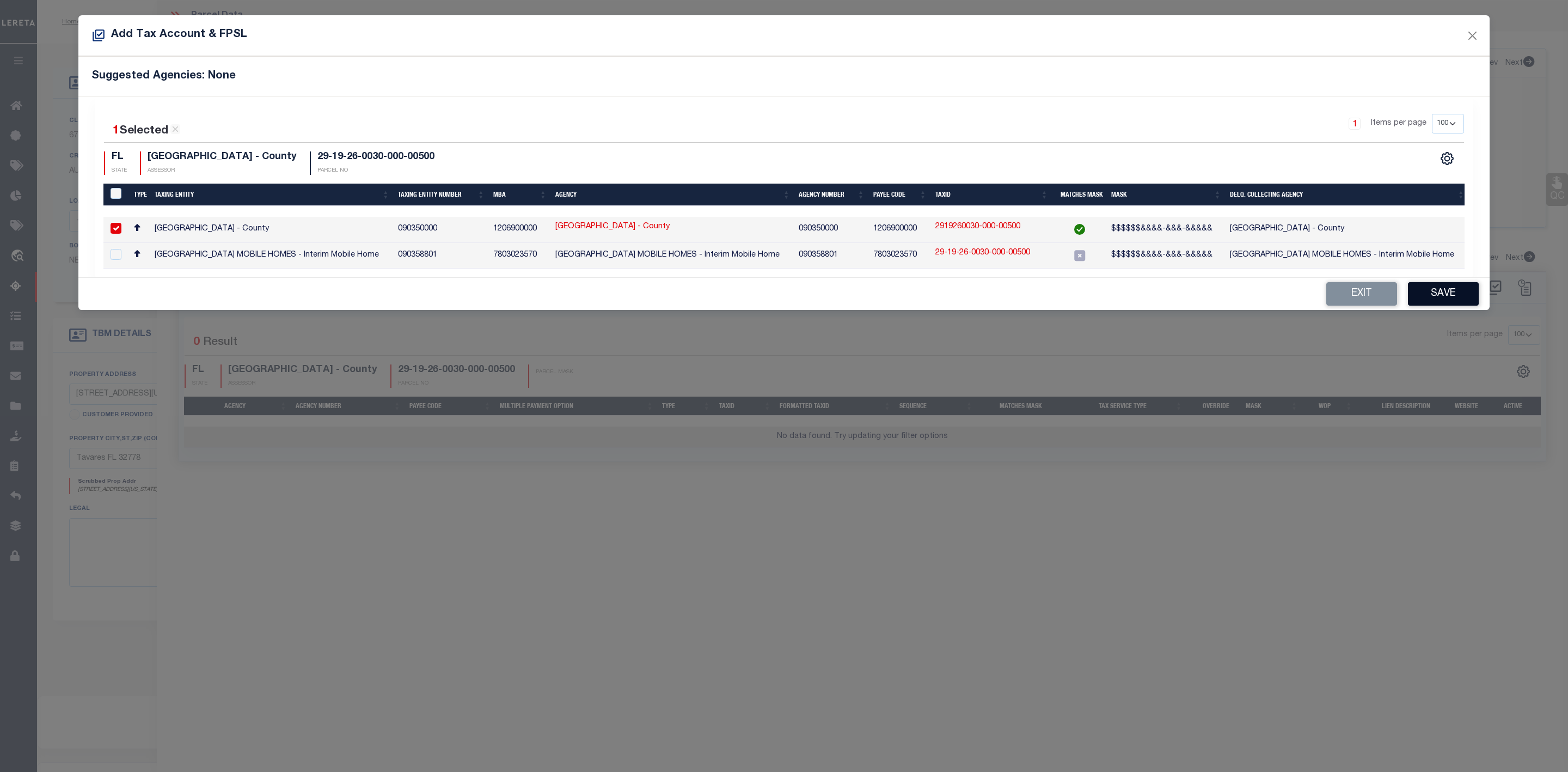
click at [1433, 306] on button "Save" at bounding box center [1444, 293] width 71 height 23
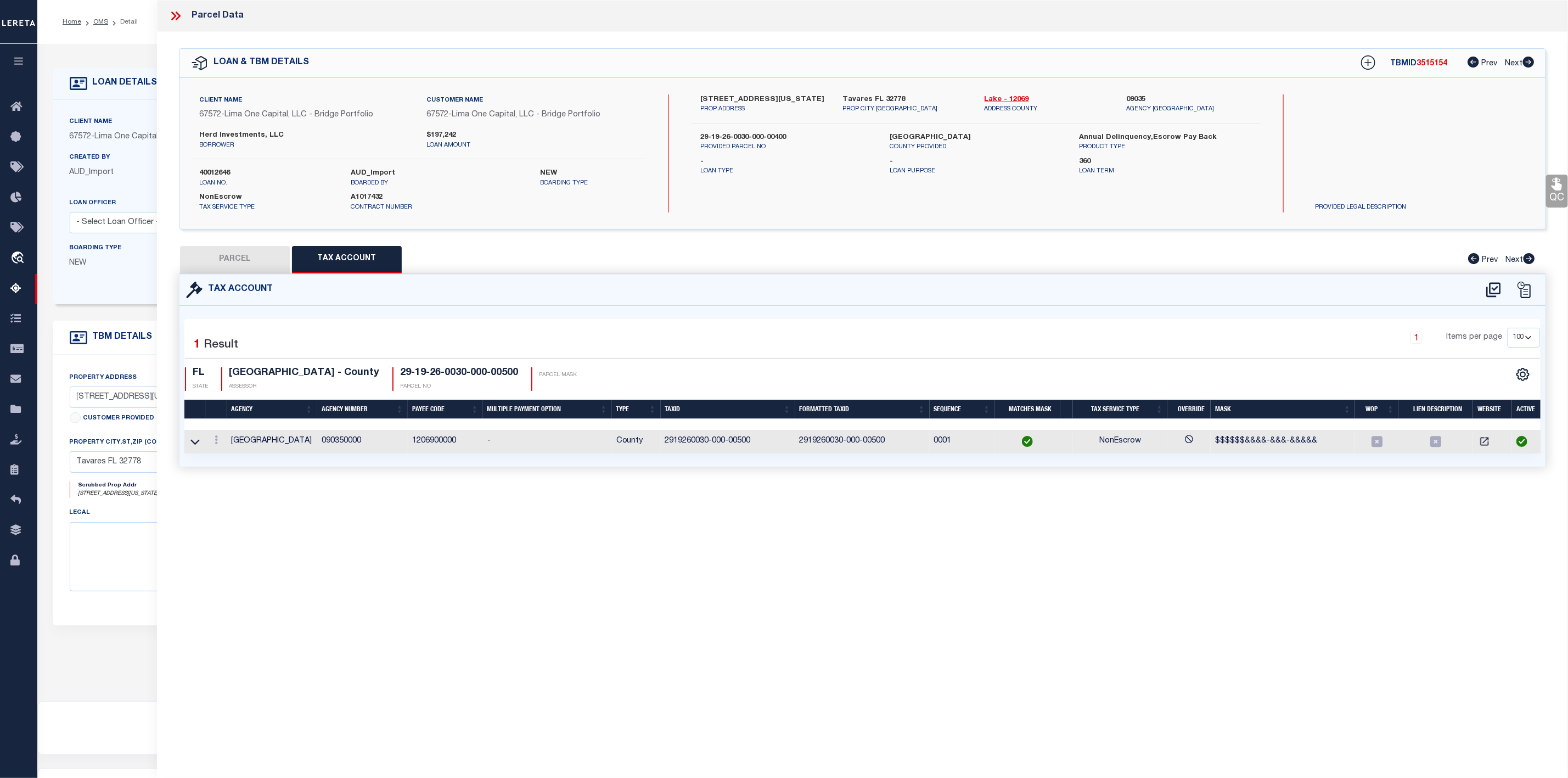
click at [220, 265] on button "PARCEL" at bounding box center [234, 260] width 110 height 28
select select "AS"
select select
checkbox input "false"
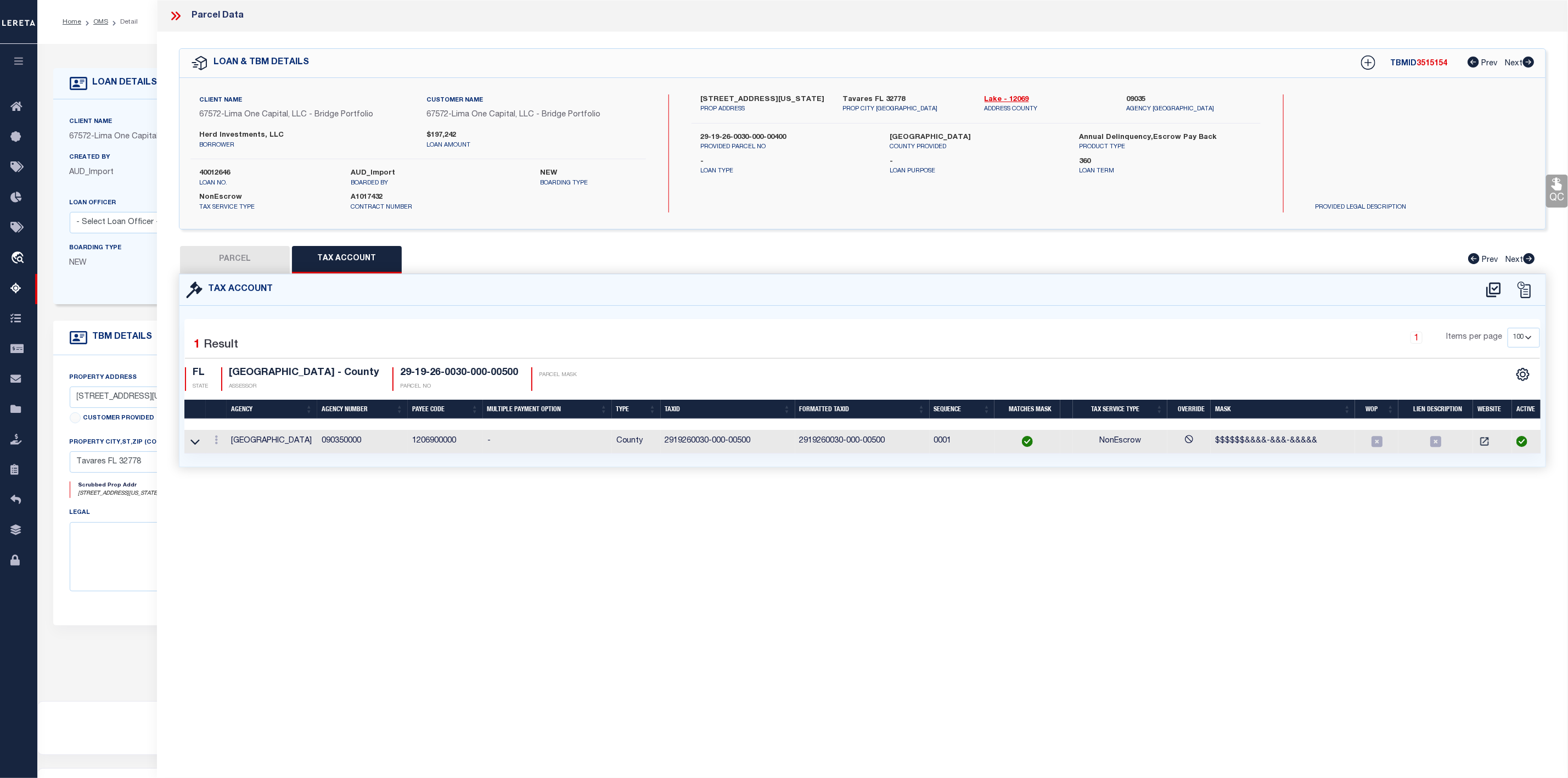
checkbox input "false"
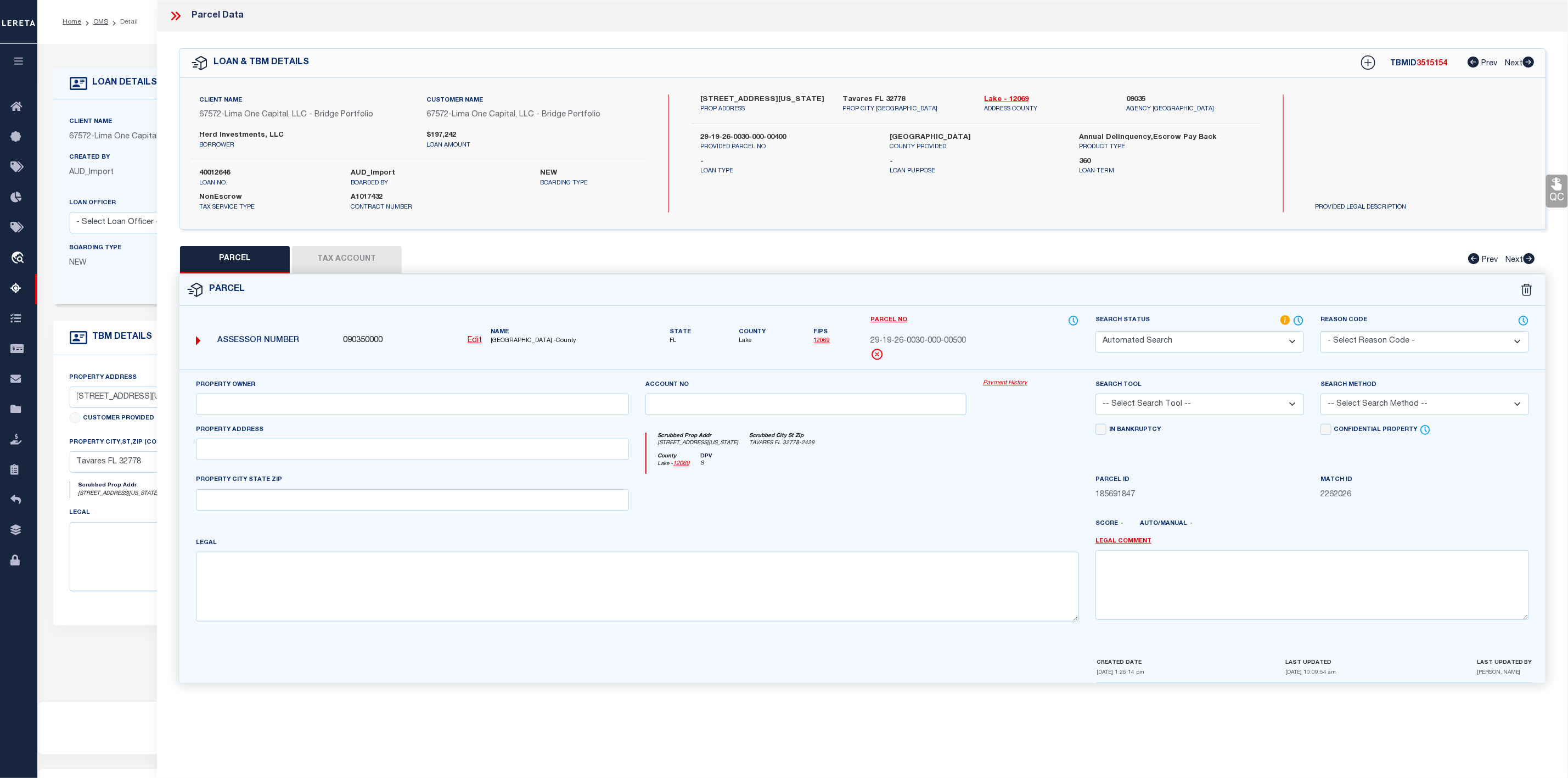
select select "IP"
type input "EAGLE HOMES CONSTRUCTION LLC"
select select "AGW"
select select "ADD"
type input "[STREET_ADDRESS][US_STATE]"
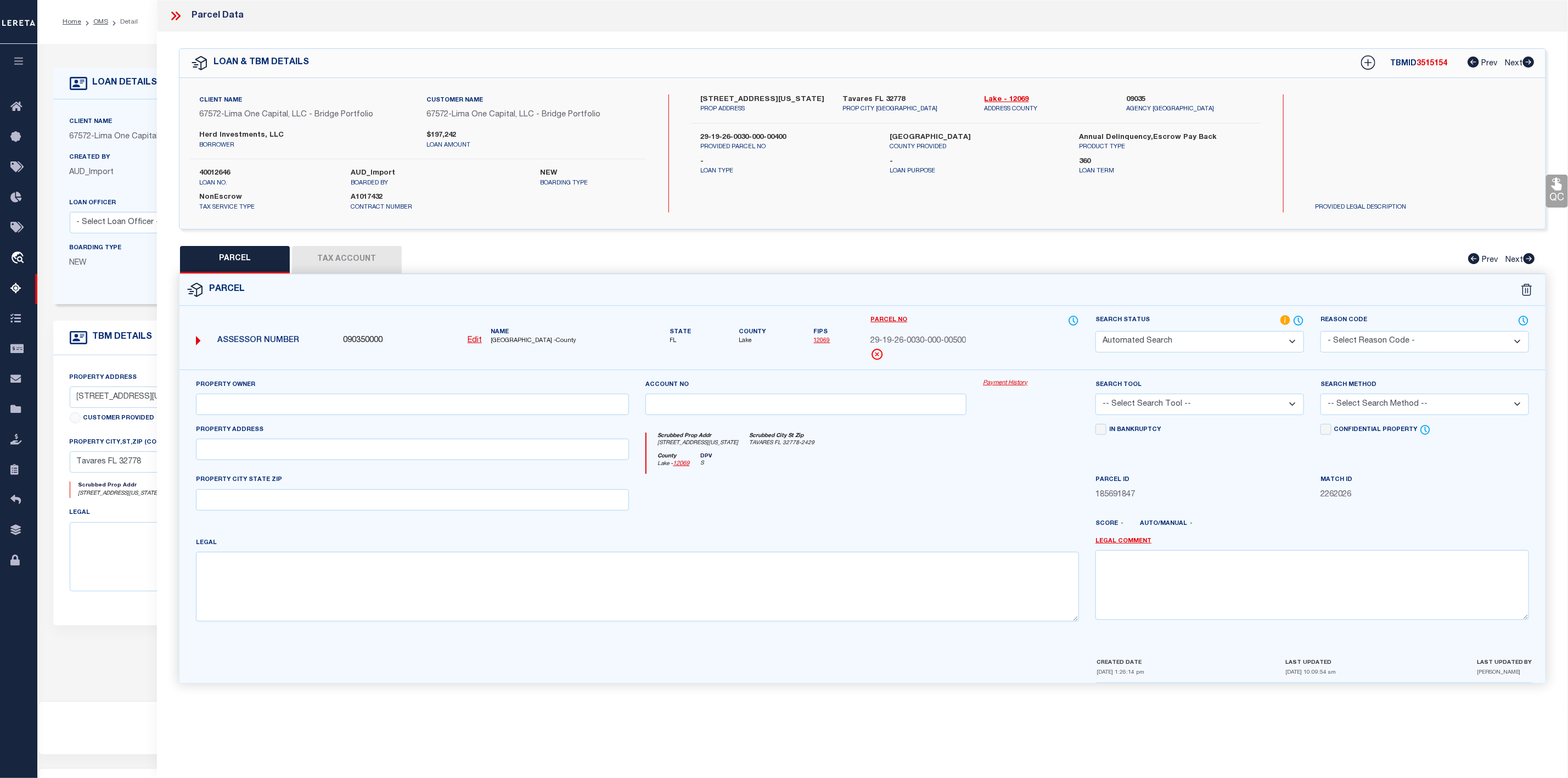
type input "TAVARES FL, 32778"
type textarea "PISGAH GROVE PB 86 PG 21 LOT 5"
click at [1149, 343] on select "Automated Search Bad Parcel Complete Duplicate Parcel High Dollar Reporting In …" at bounding box center [1200, 341] width 209 height 22
click at [1096, 332] on select "Automated Search Bad Parcel Complete Duplicate Parcel High Dollar Reporting In …" at bounding box center [1200, 341] width 209 height 22
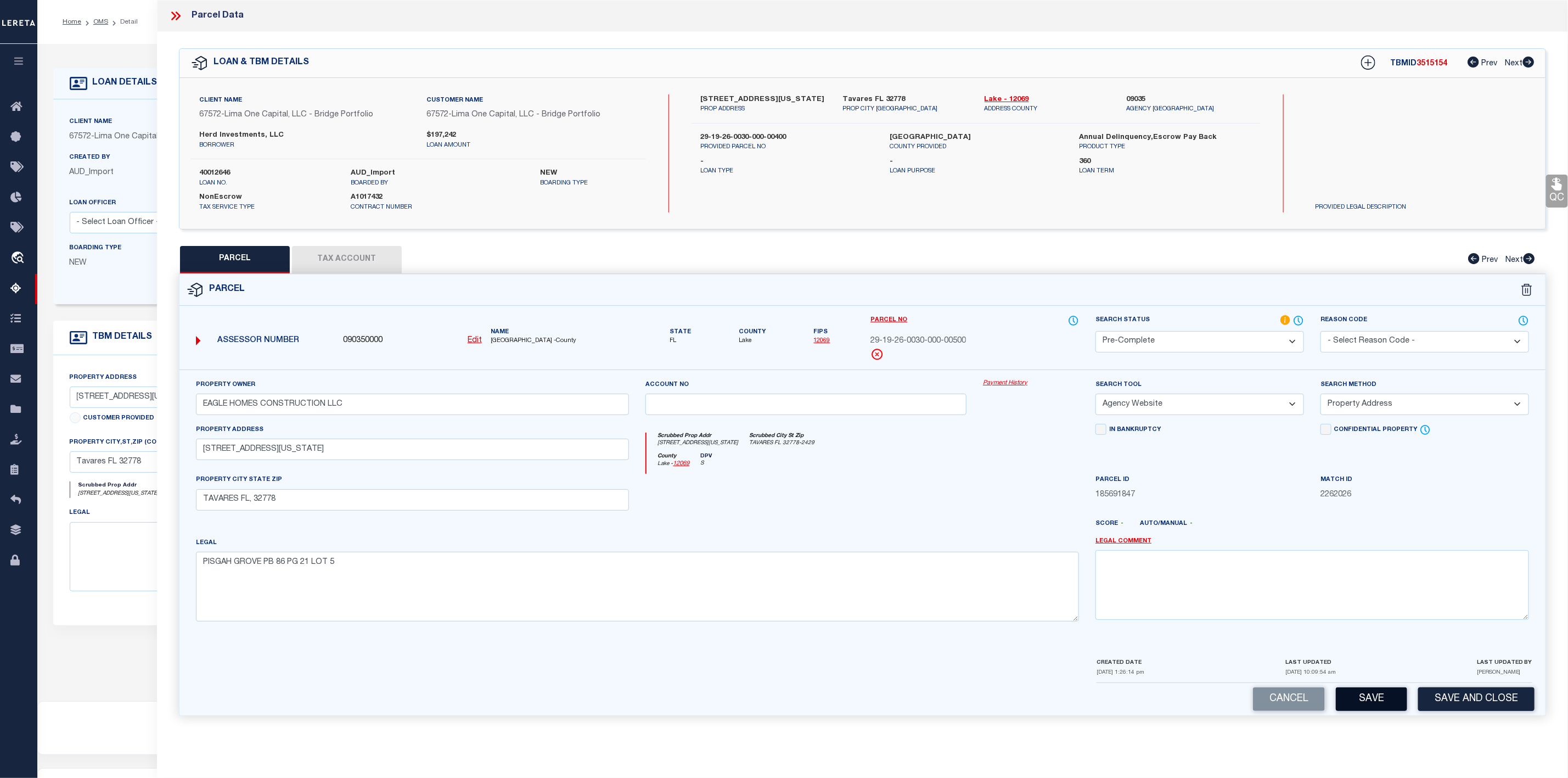
click at [1368, 705] on button "Save" at bounding box center [1371, 699] width 72 height 23
select select "AS"
select select
checkbox input "false"
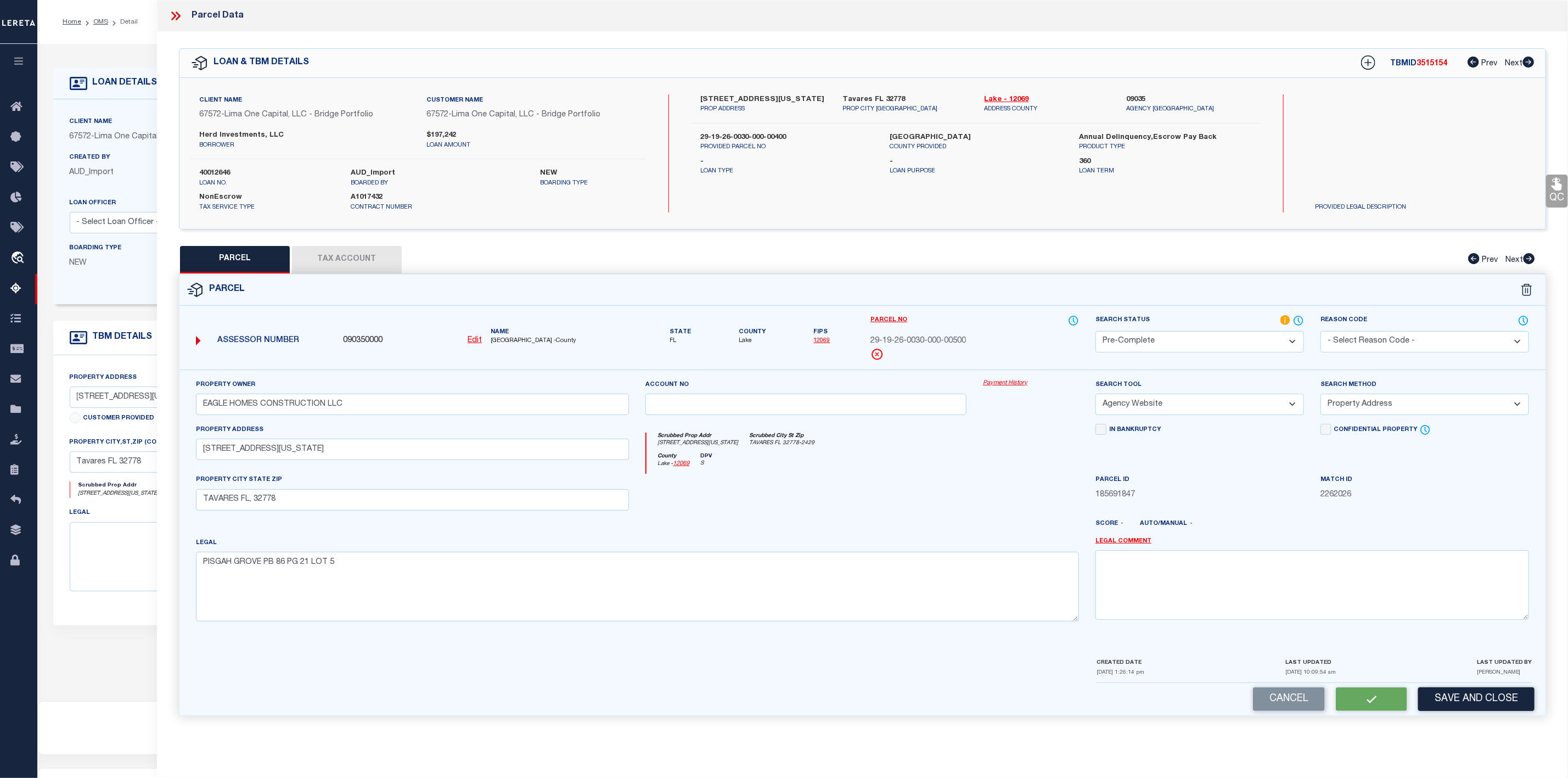
checkbox input "false"
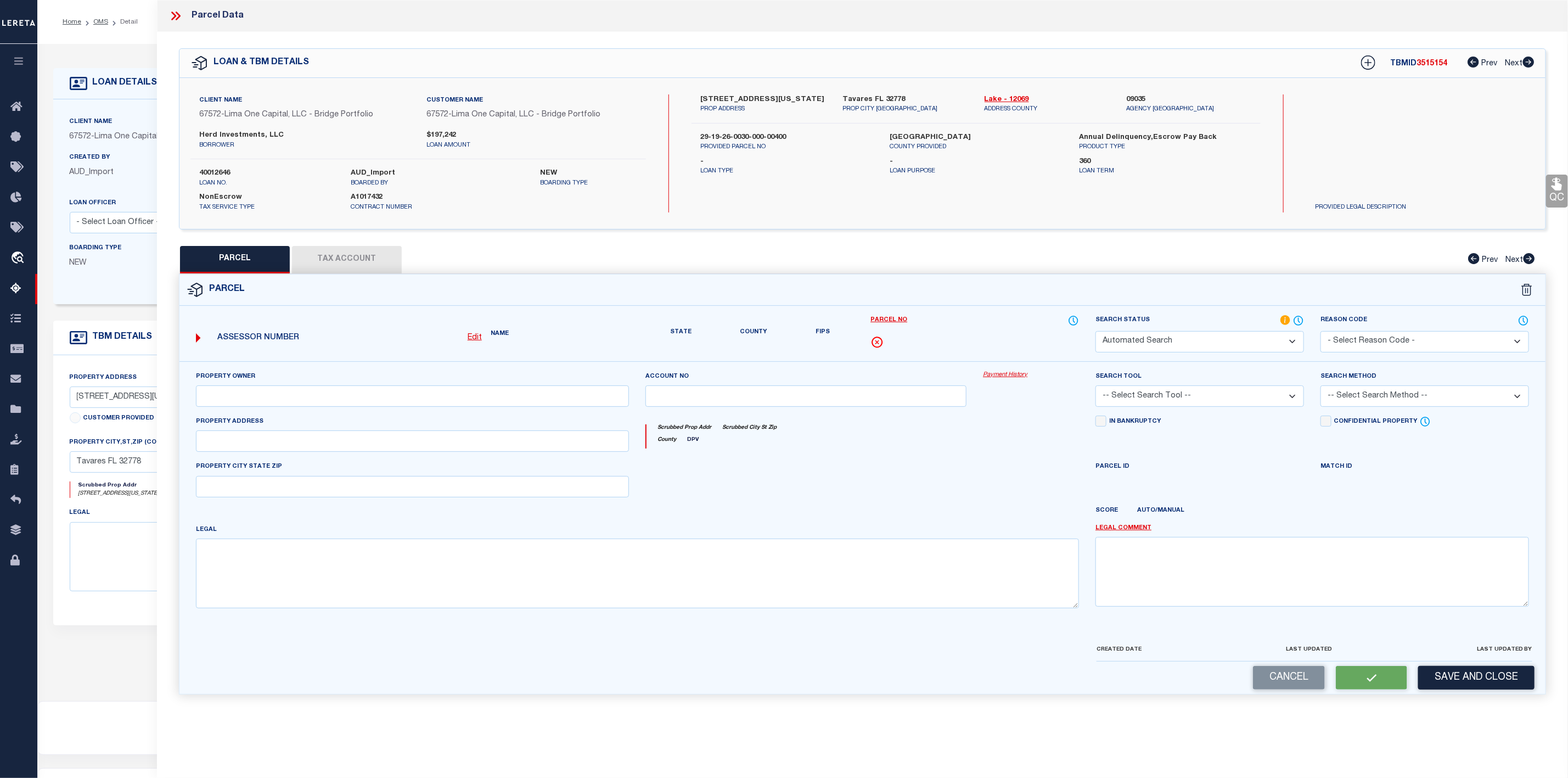
select select "PC"
type input "EAGLE HOMES CONSTRUCTION LLC"
select select "AGW"
select select "ADD"
type input "[STREET_ADDRESS][US_STATE]"
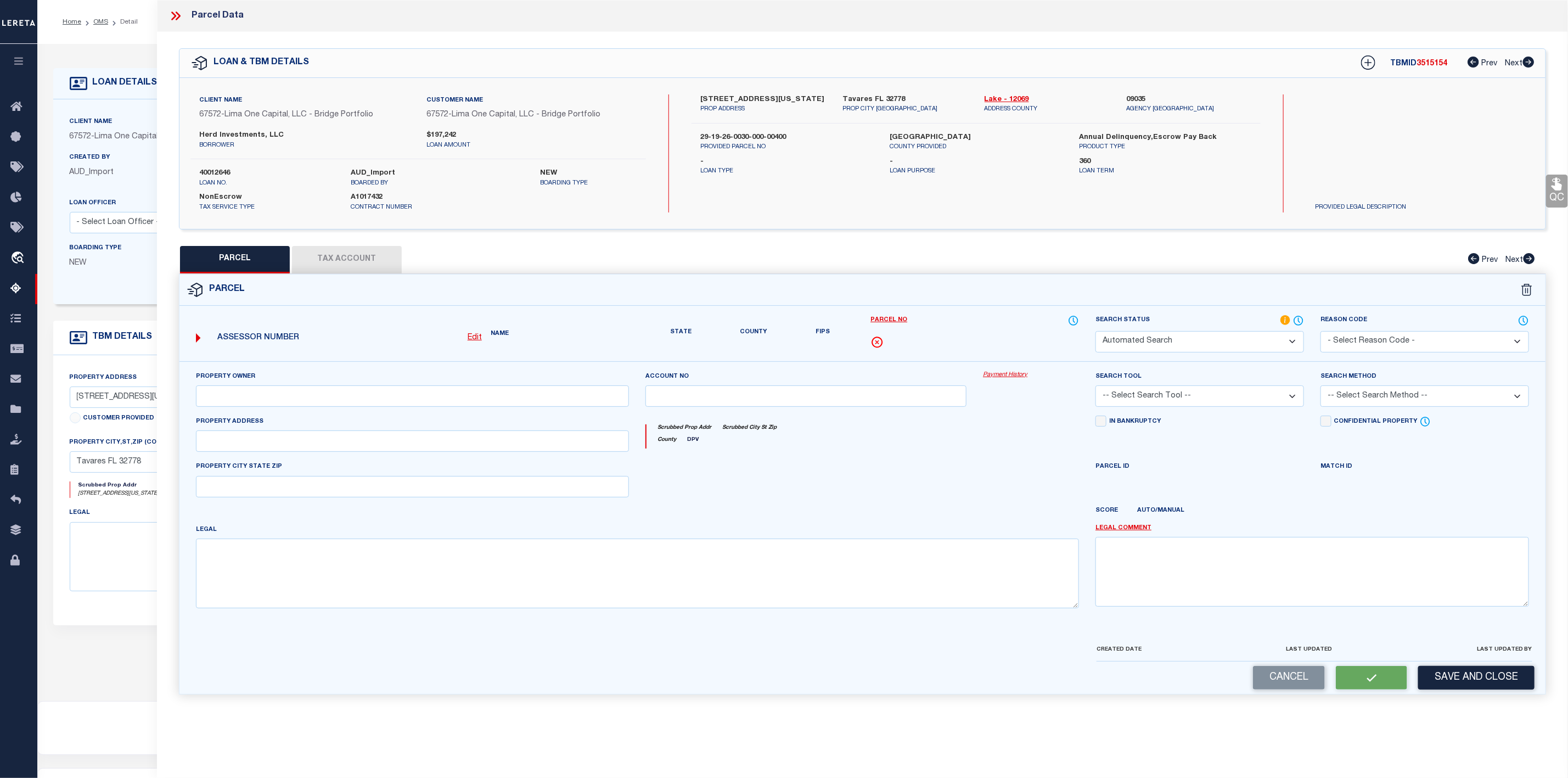
type input "TAVARES FL, 32778"
type textarea "PISGAH GROVE PB 86 PG 21 LOT 5"
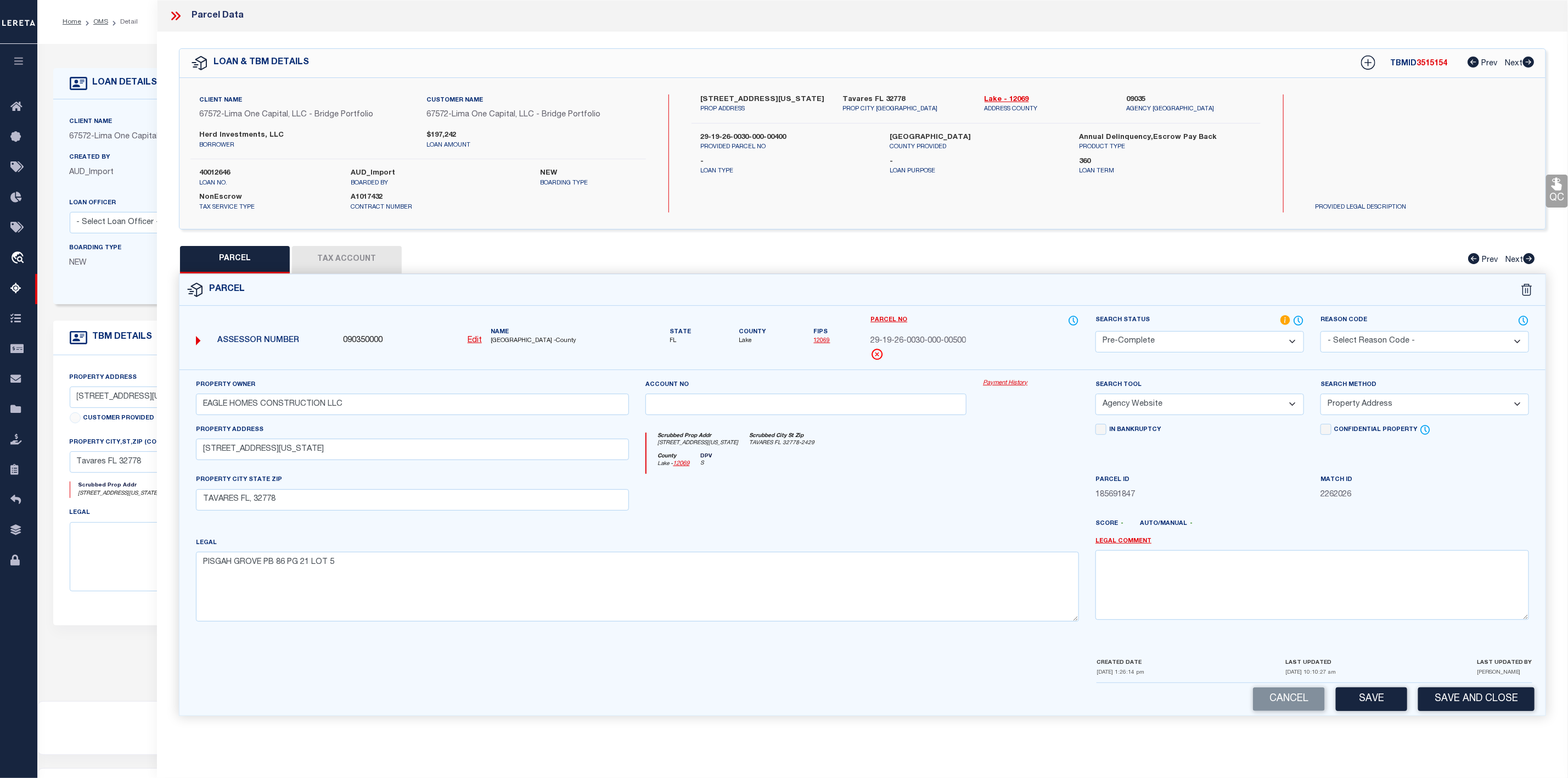
click at [207, 173] on label "40012646" at bounding box center [267, 173] width 135 height 11
copy label "40012646"
click at [1416, 62] on span "3515154" at bounding box center [1432, 63] width 31 height 8
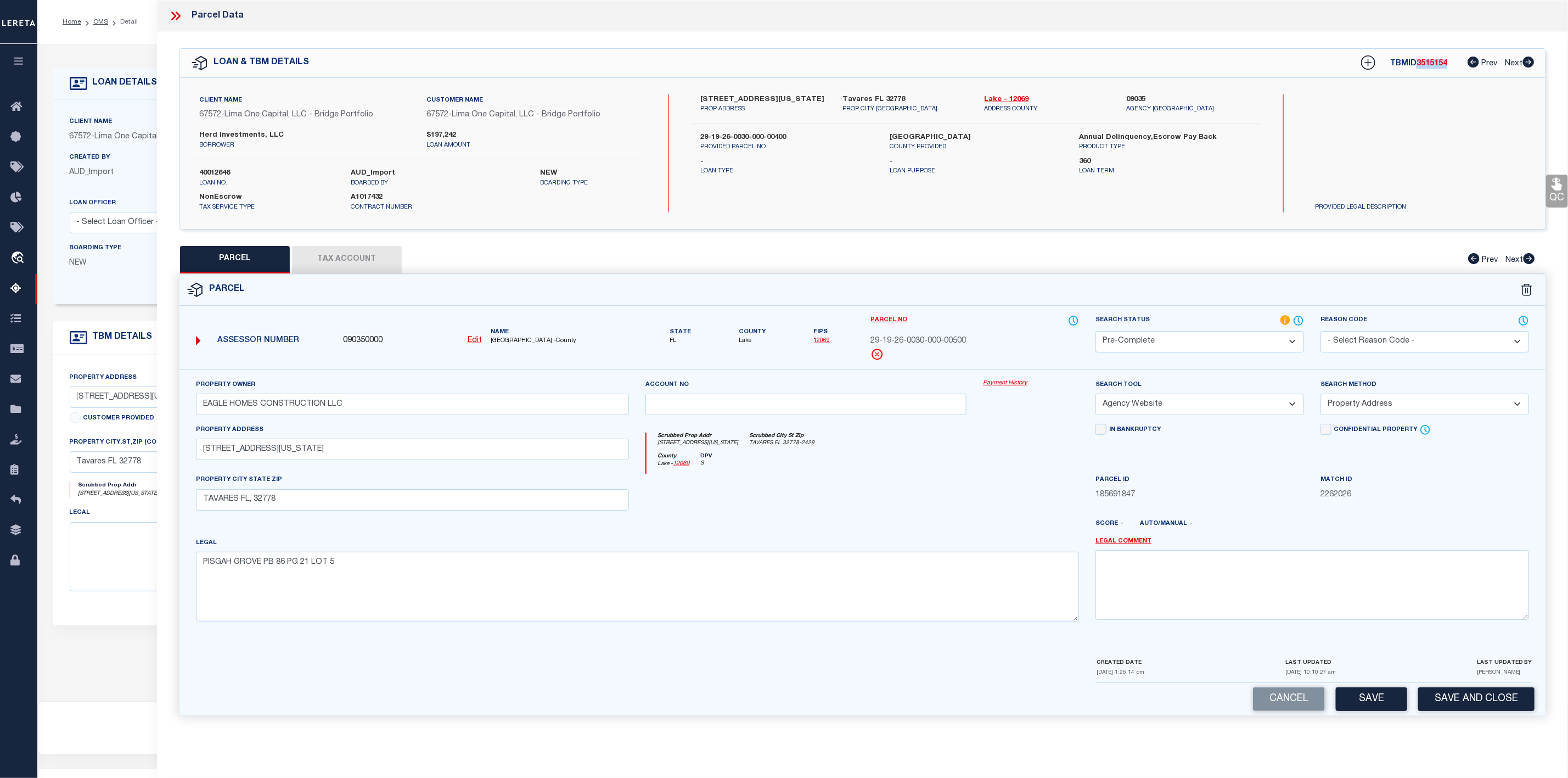
copy span "3515154"
click at [170, 9] on icon at bounding box center [175, 16] width 15 height 15
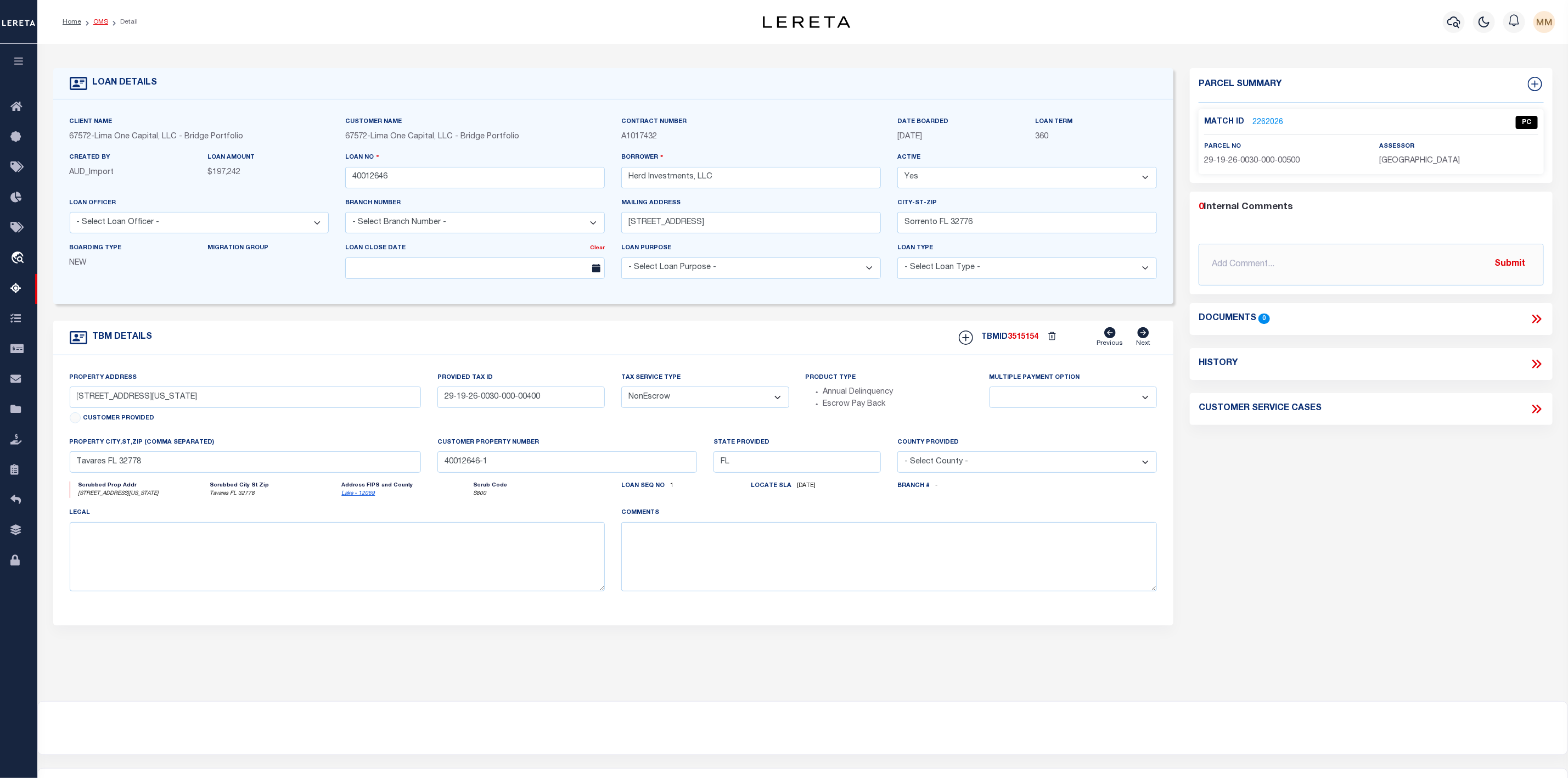
click at [96, 21] on link "OMS" at bounding box center [100, 22] width 15 height 7
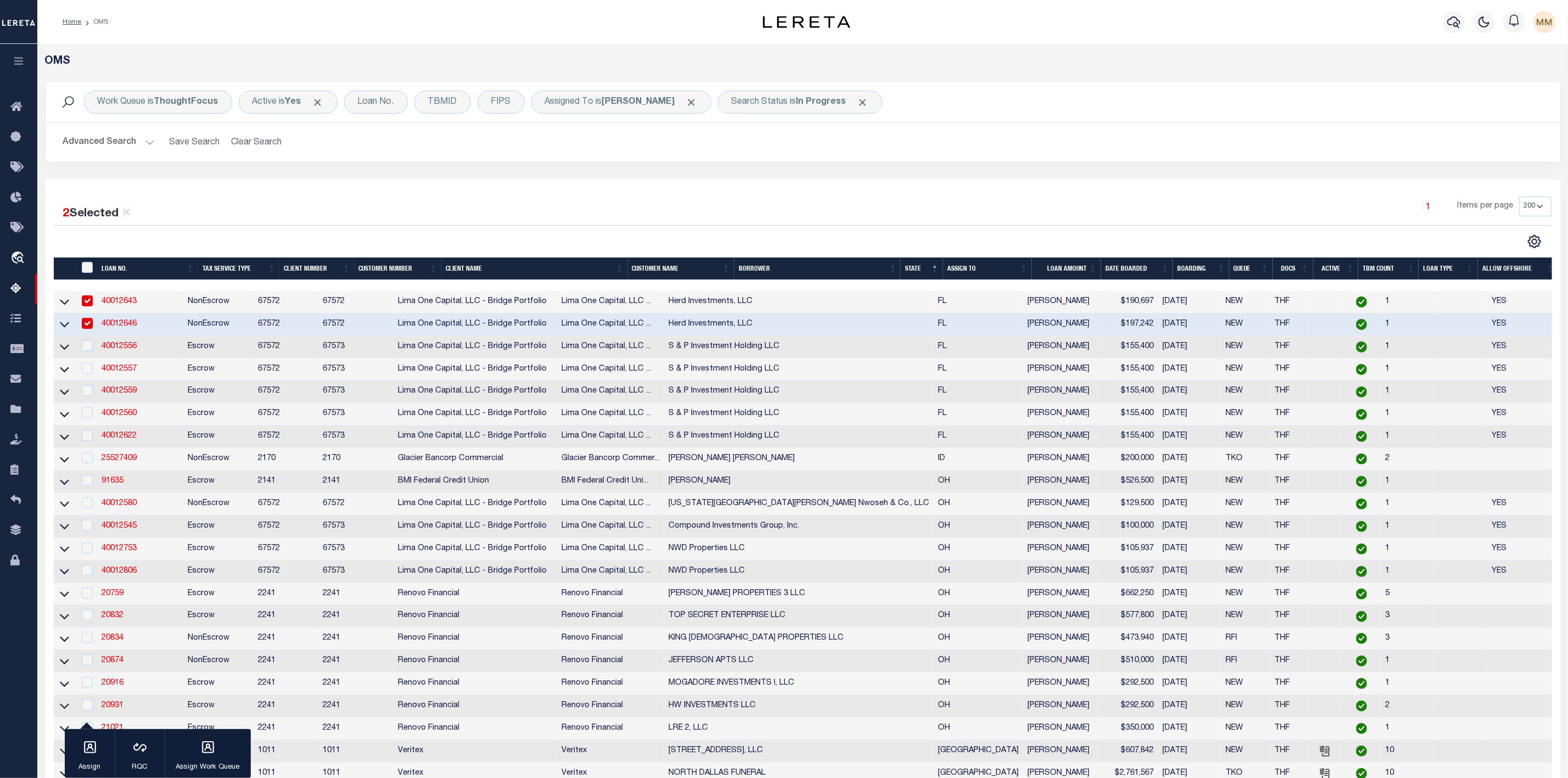
scroll to position [165, 0]
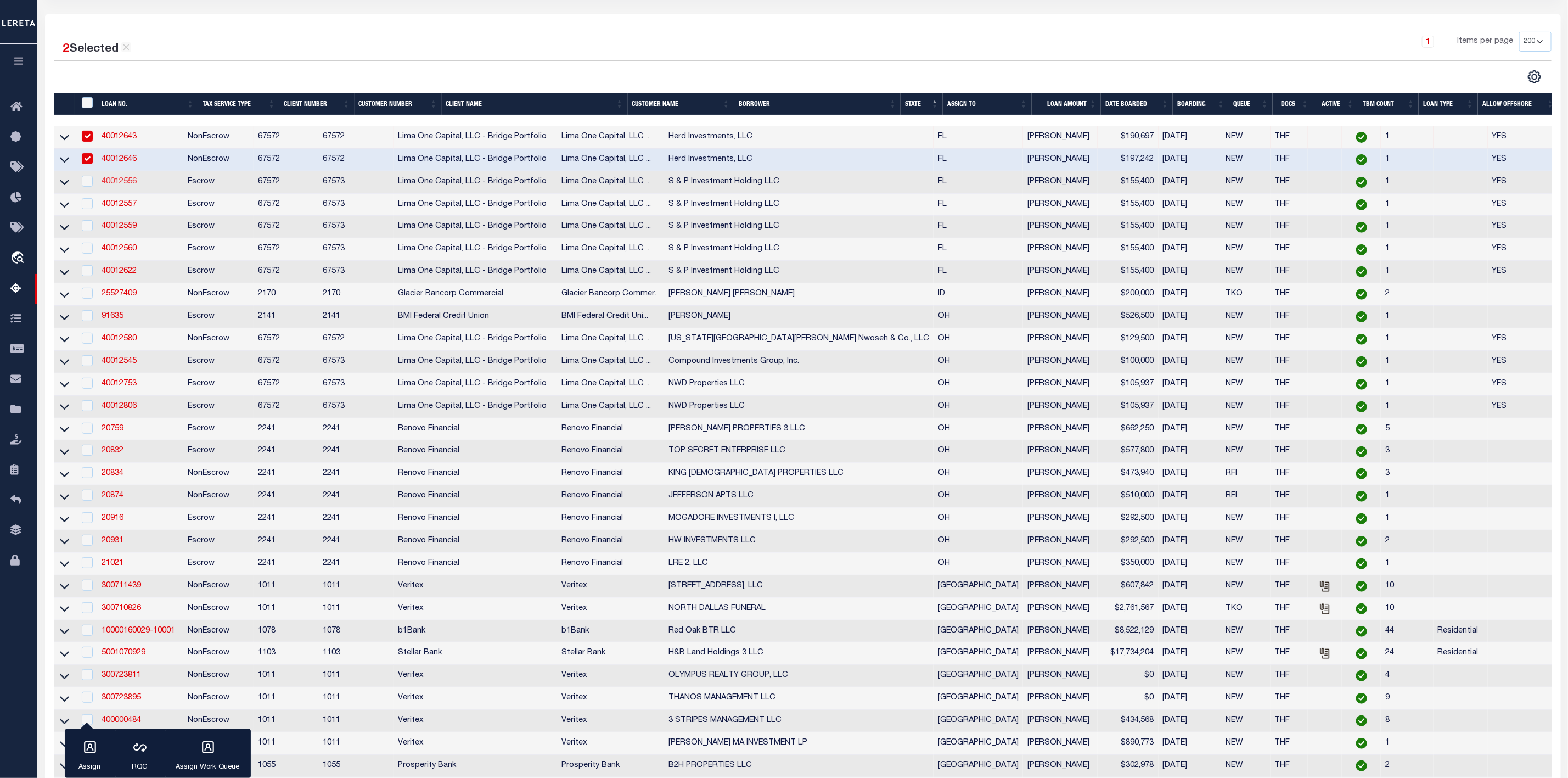
click at [118, 186] on link "40012556" at bounding box center [119, 181] width 35 height 8
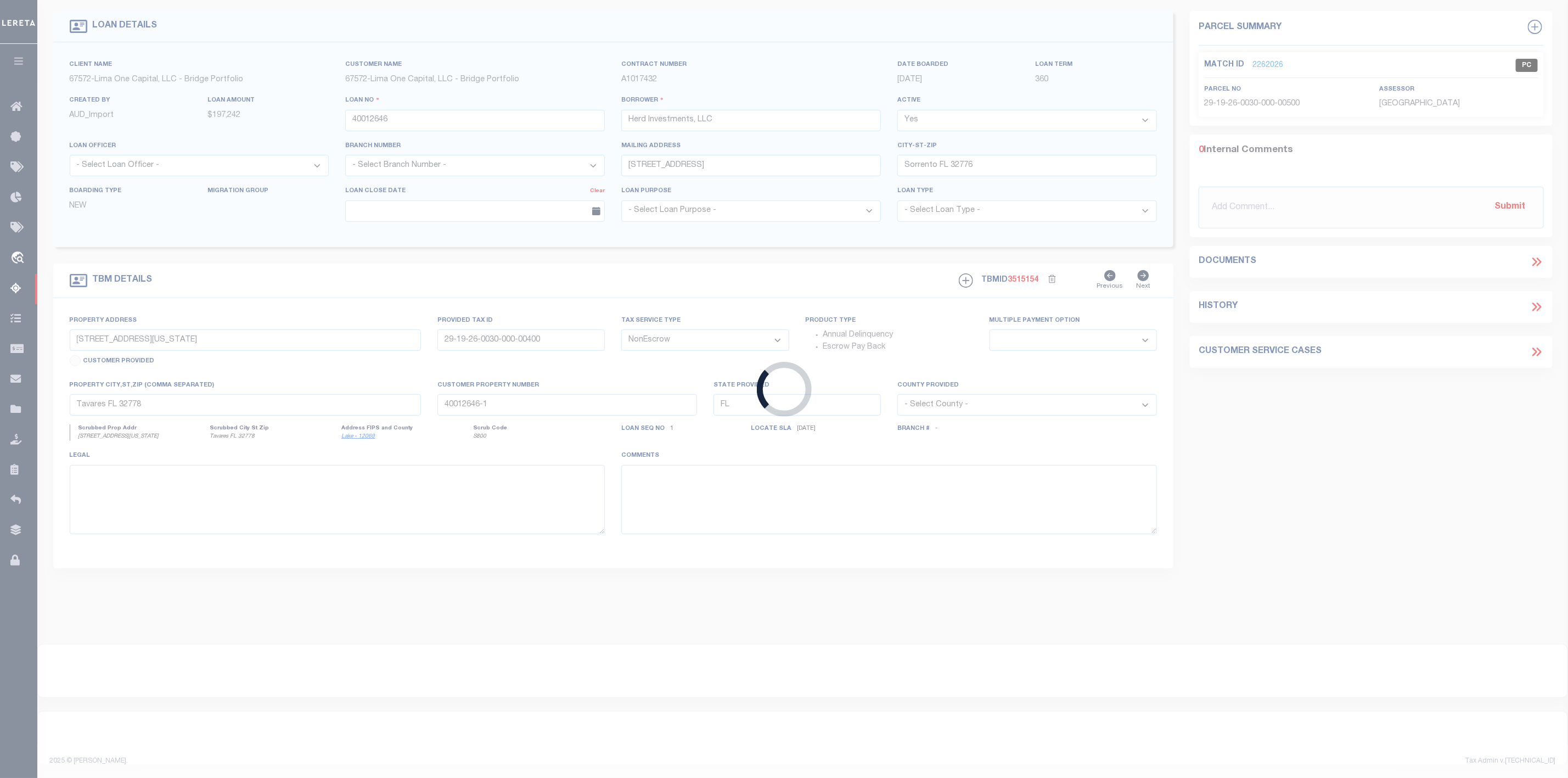
type input "40012556"
type input "S & P Investment Holding LLC"
select select
type input "[STREET_ADDRESS]"
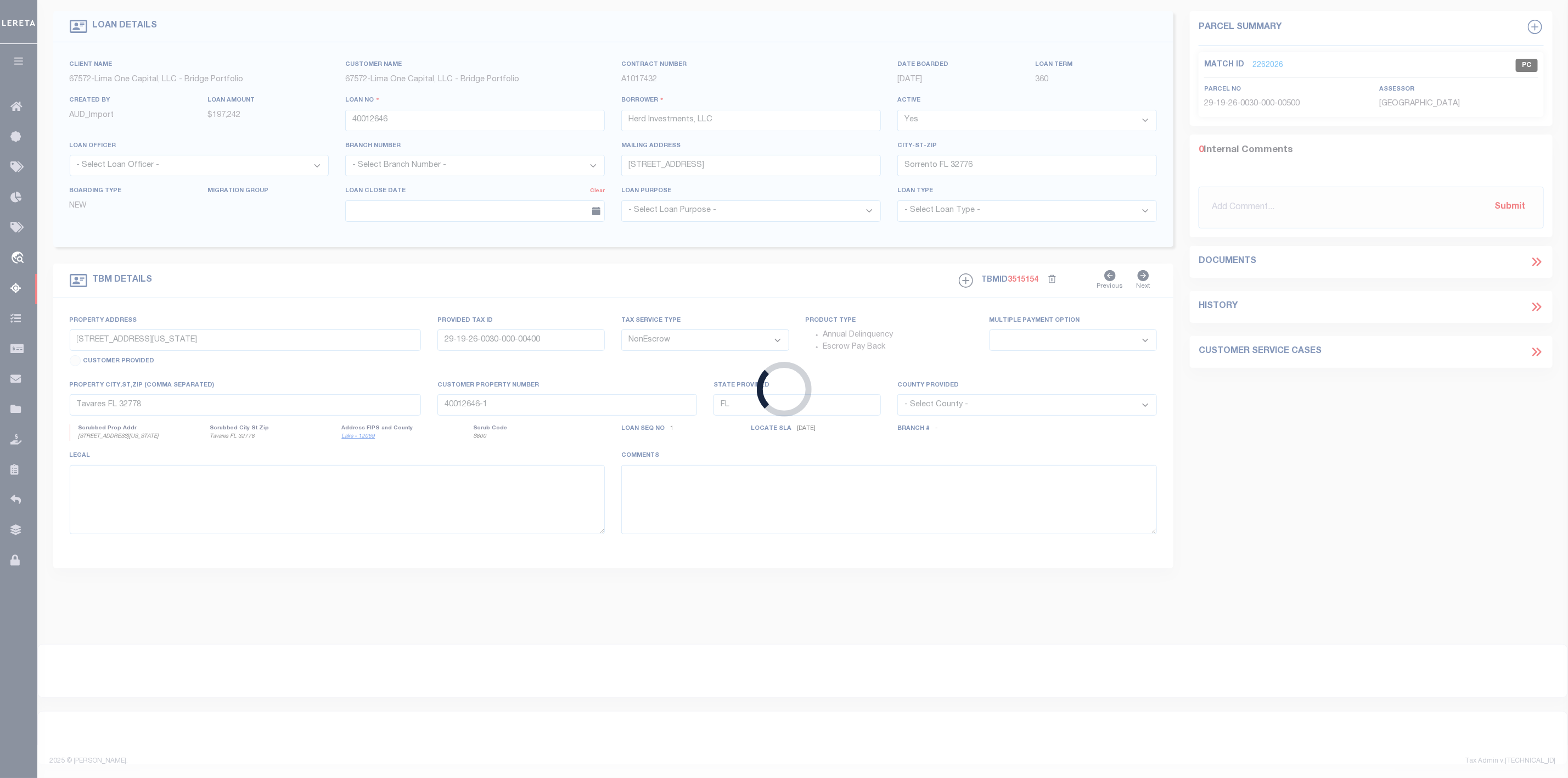
type input "[GEOGRAPHIC_DATA] [GEOGRAPHIC_DATA] 32327"
select select
select select "Escrow"
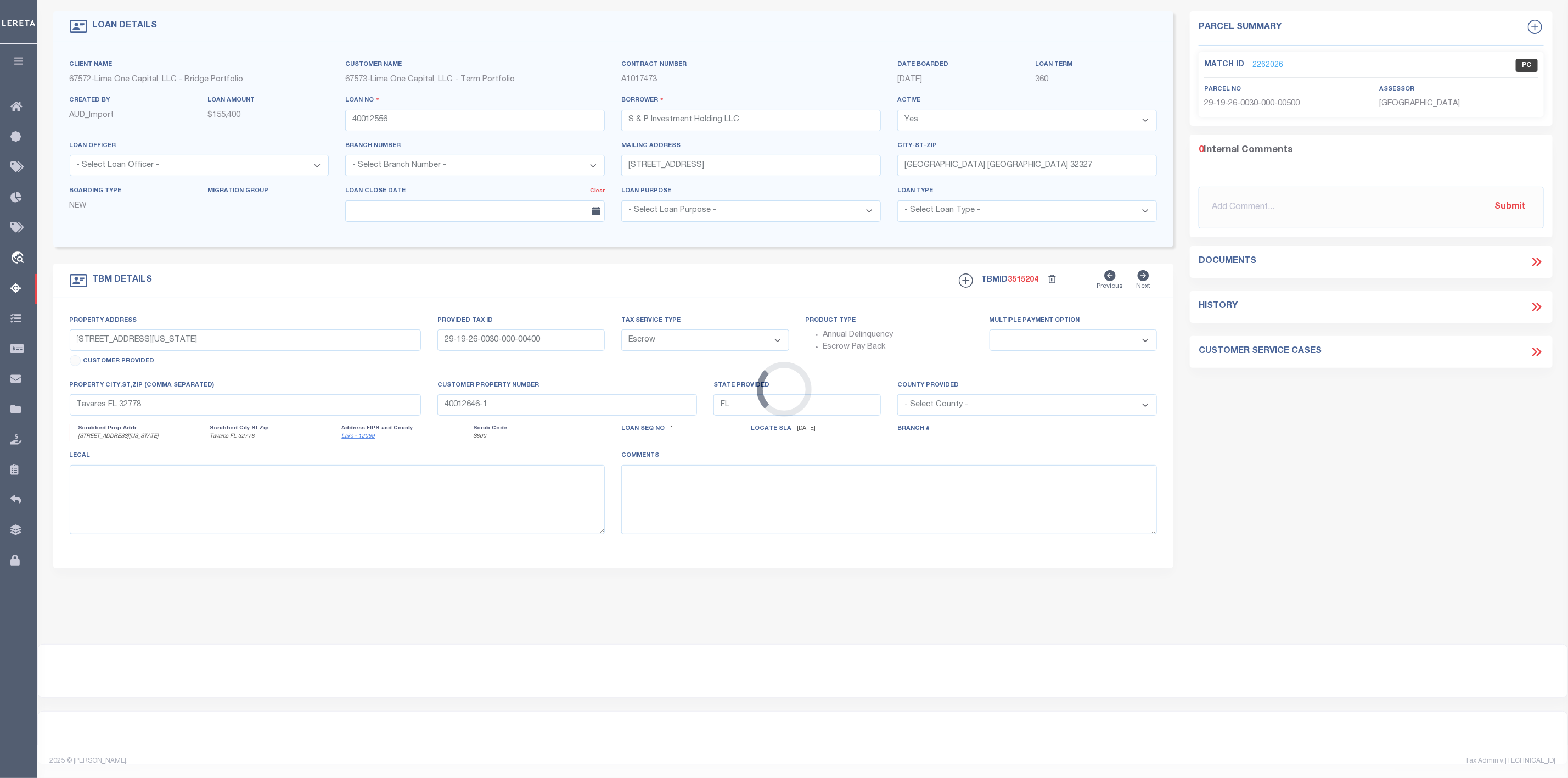
select select "164235"
type input "[STREET_ADDRESS]"
type input "00-00-043-010-09264-000"
select select
type input "[GEOGRAPHIC_DATA] [GEOGRAPHIC_DATA] 32327"
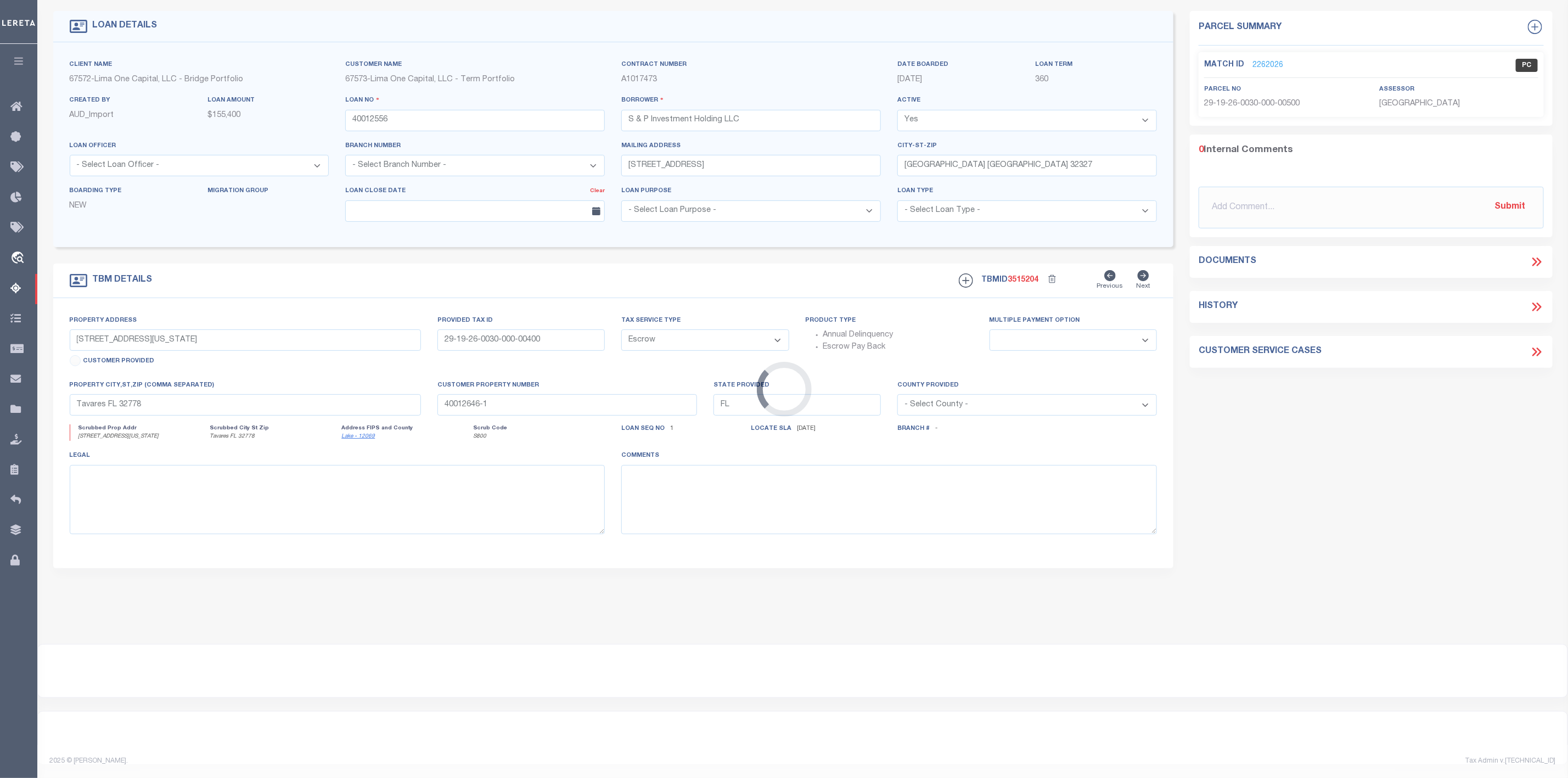
type input "40012556-1"
select select
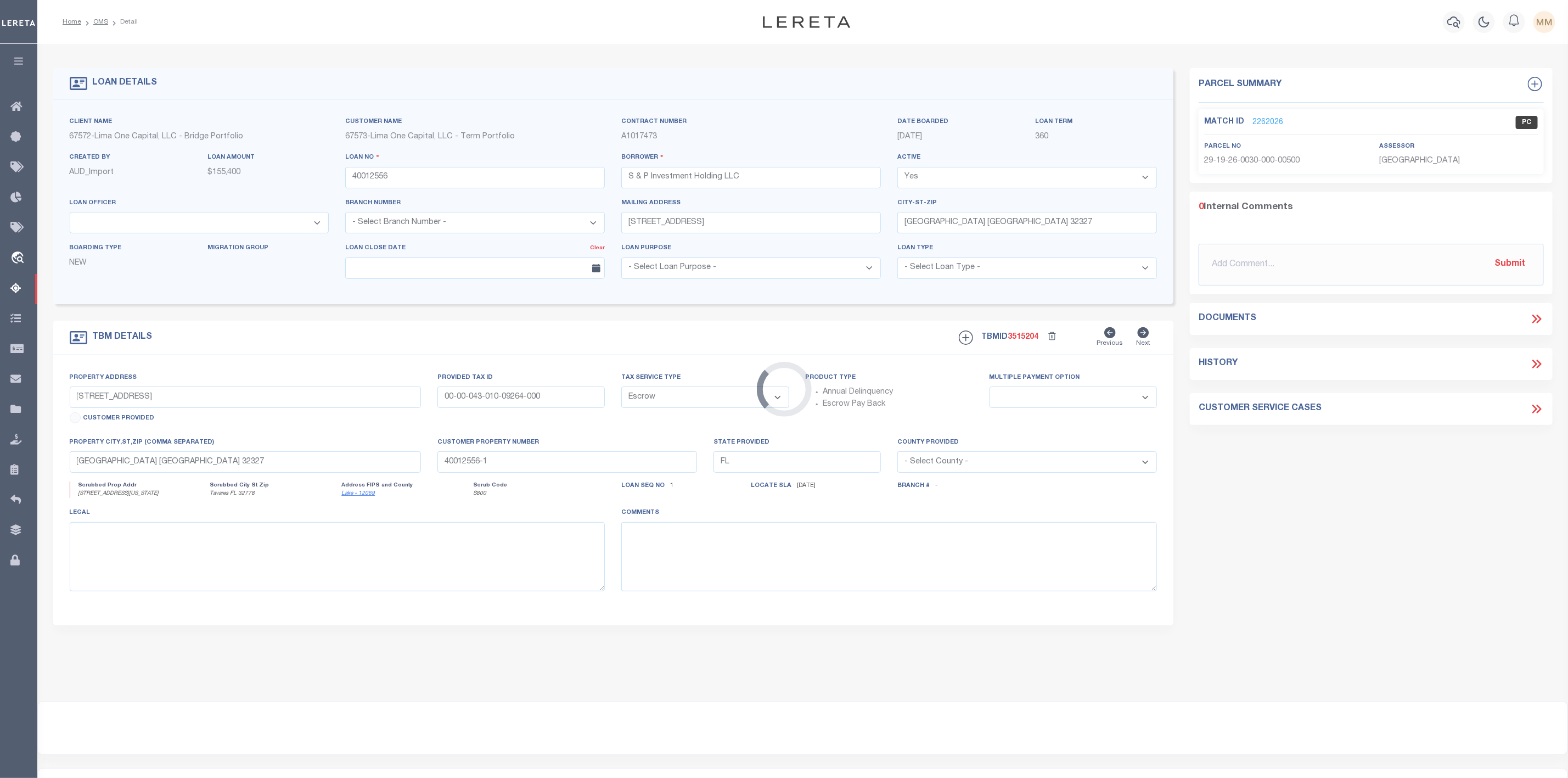
select select "26297"
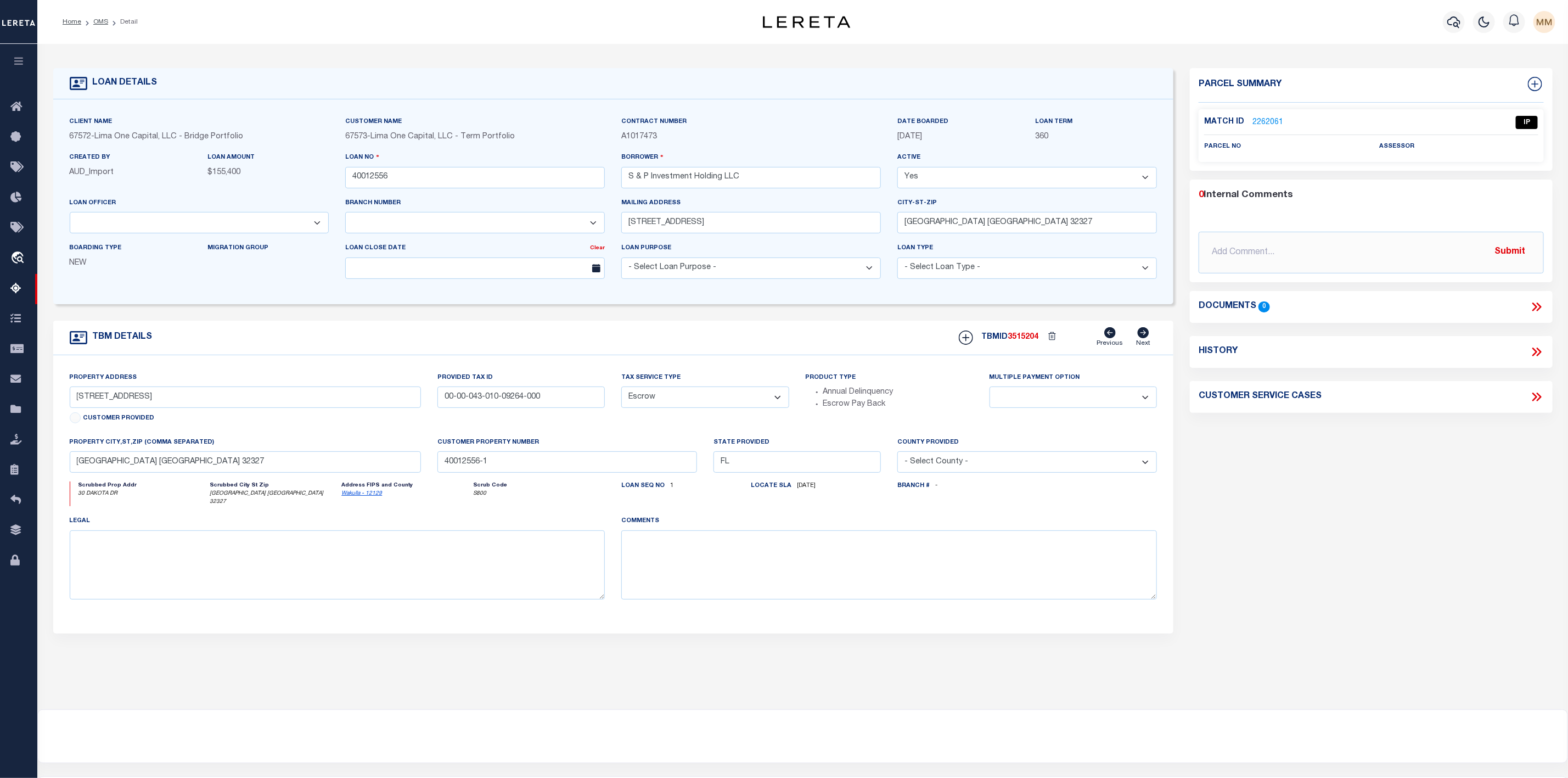
click at [1268, 125] on link "2262061" at bounding box center [1268, 122] width 31 height 11
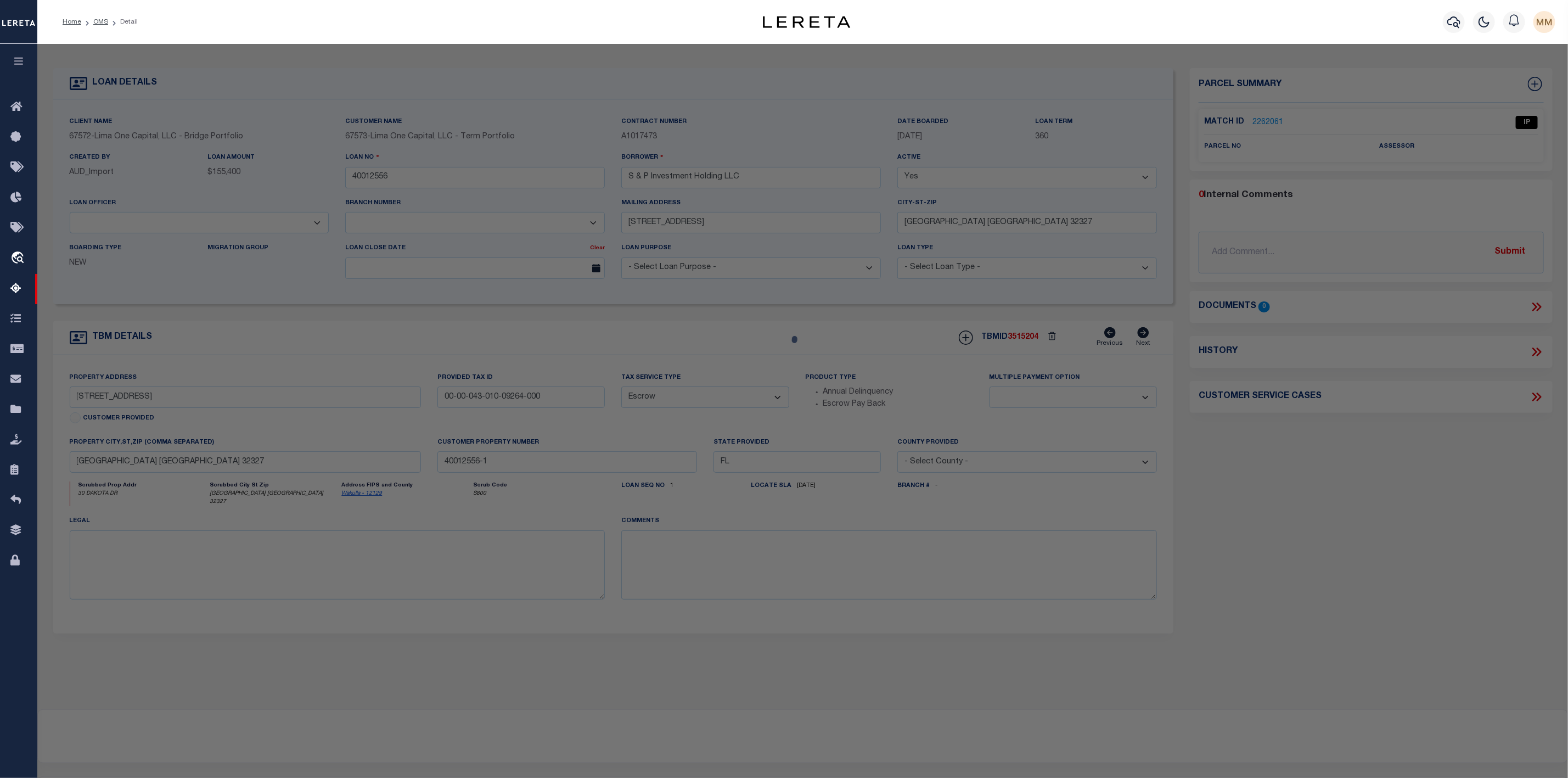
select select "AS"
select select
checkbox input "false"
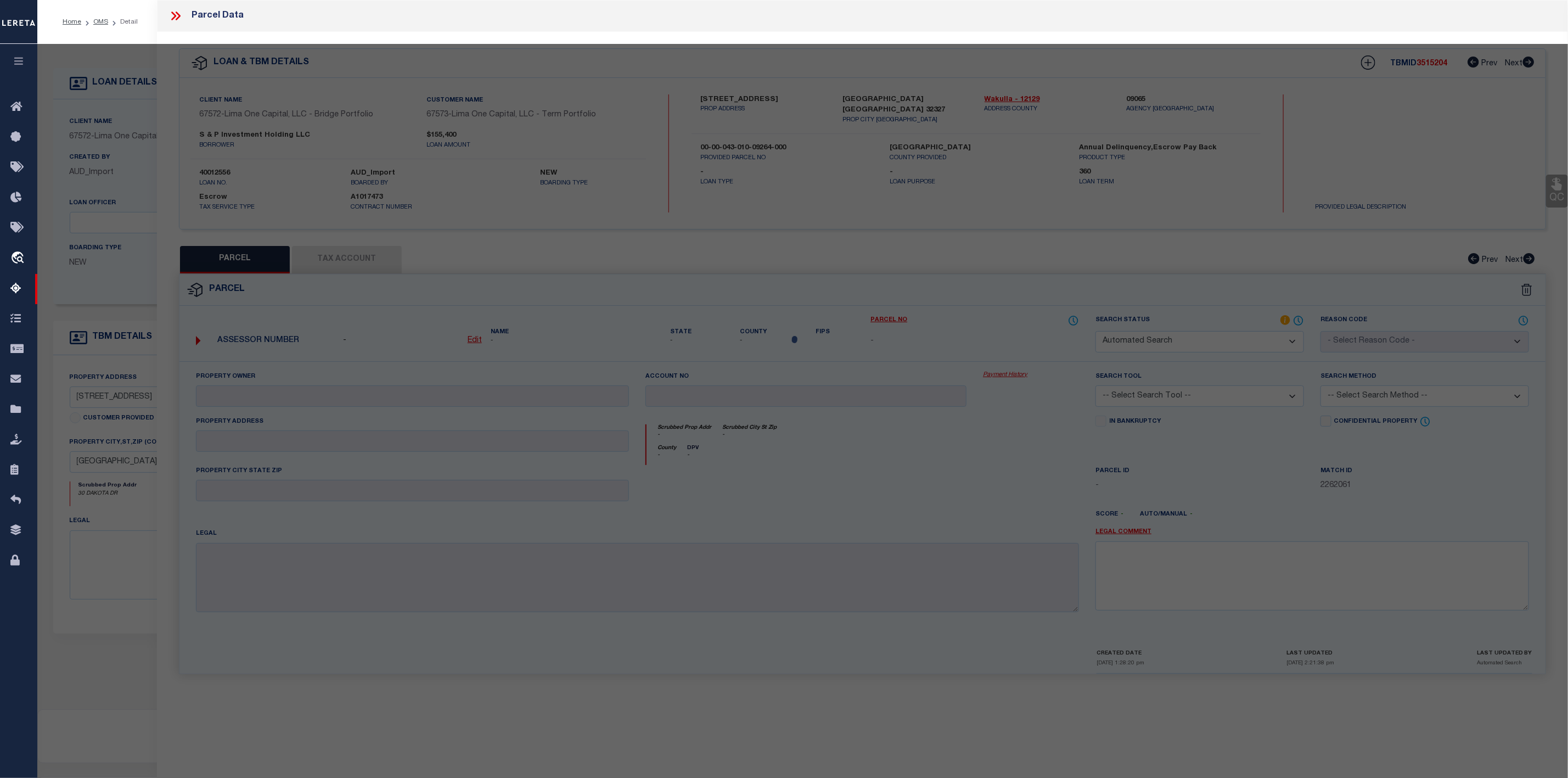
select select "IP"
checkbox input "false"
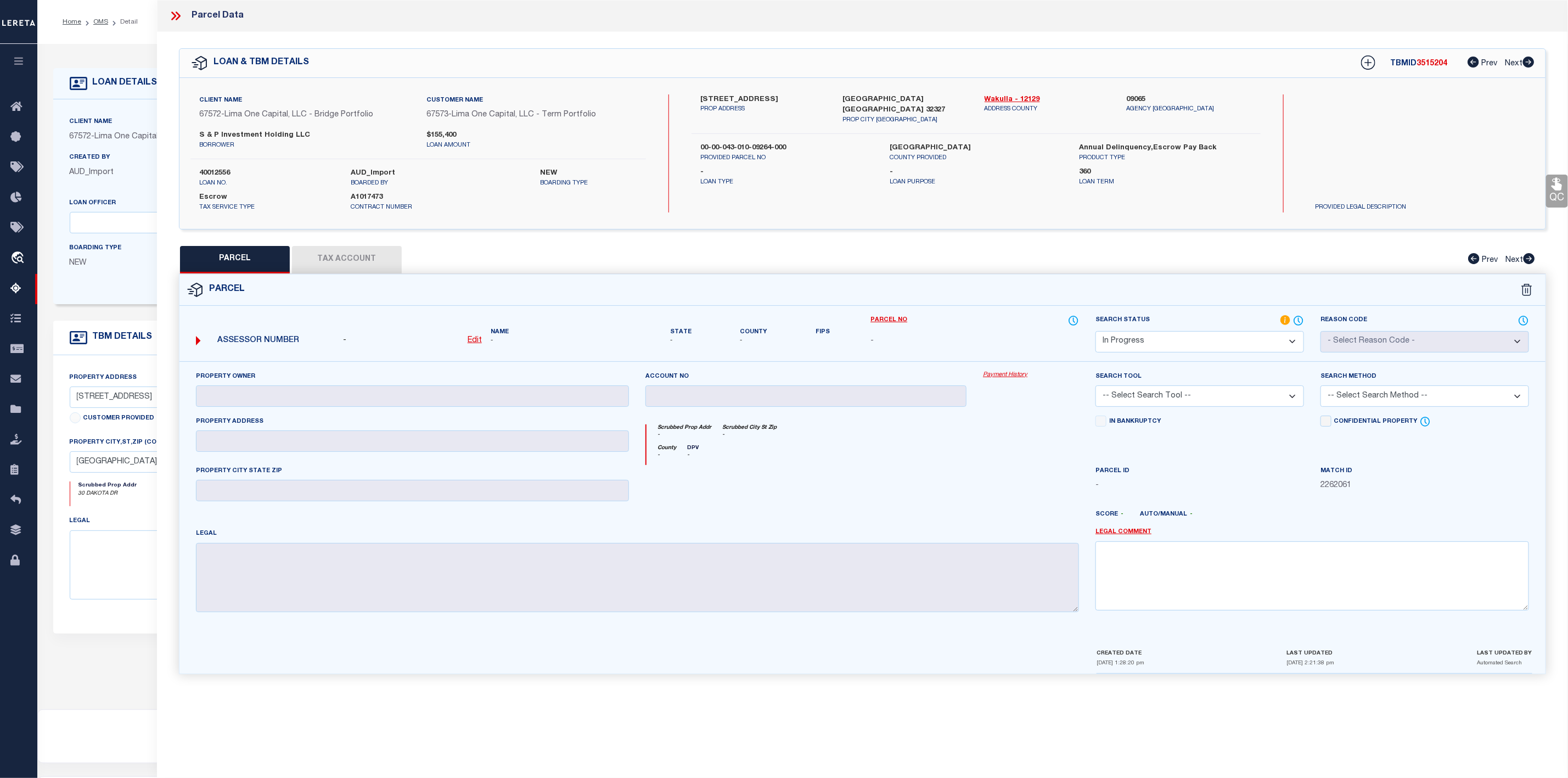
click at [468, 346] on link "Edit" at bounding box center [475, 341] width 15 height 12
select select "IP"
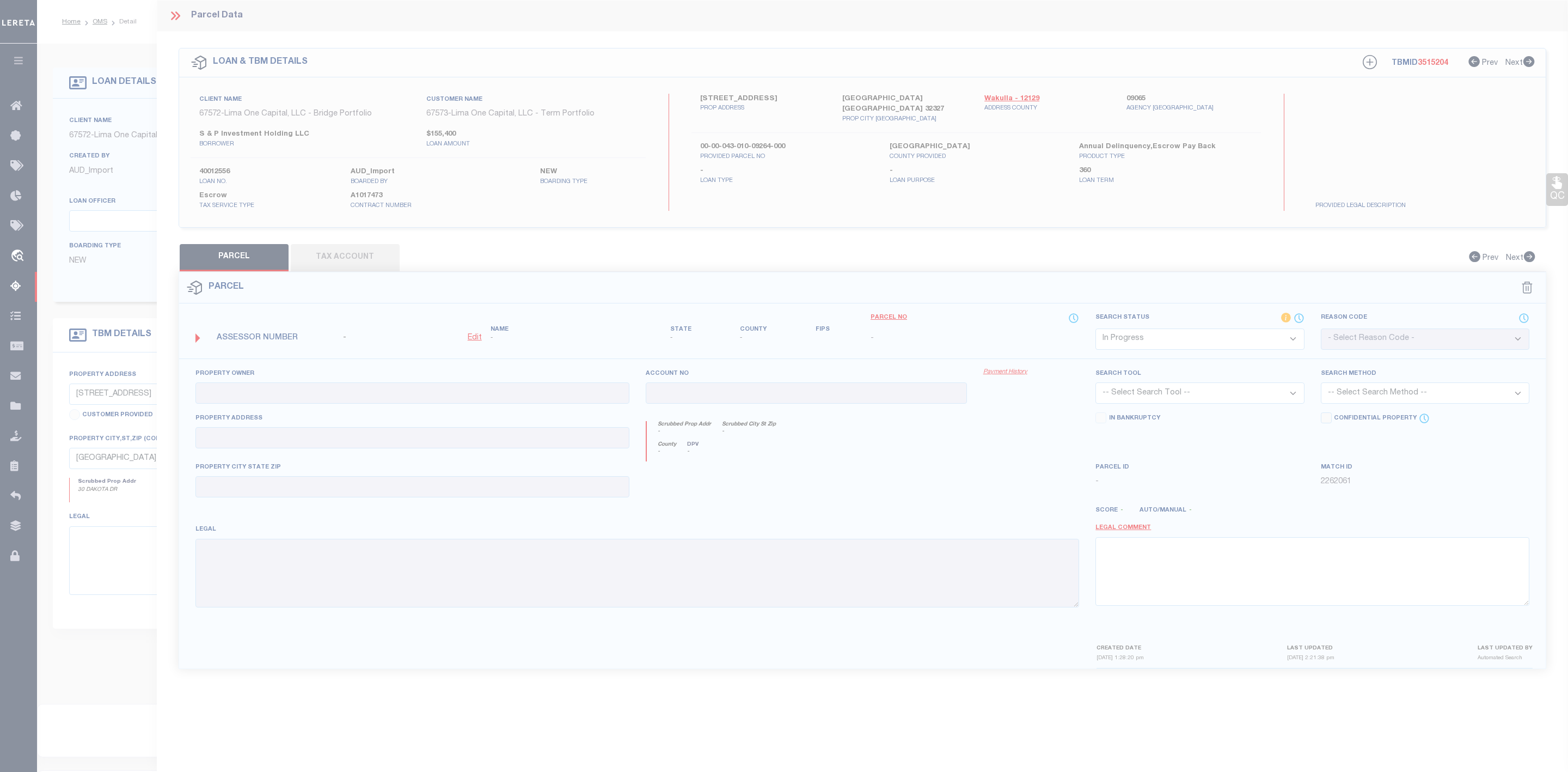
type textarea "-"
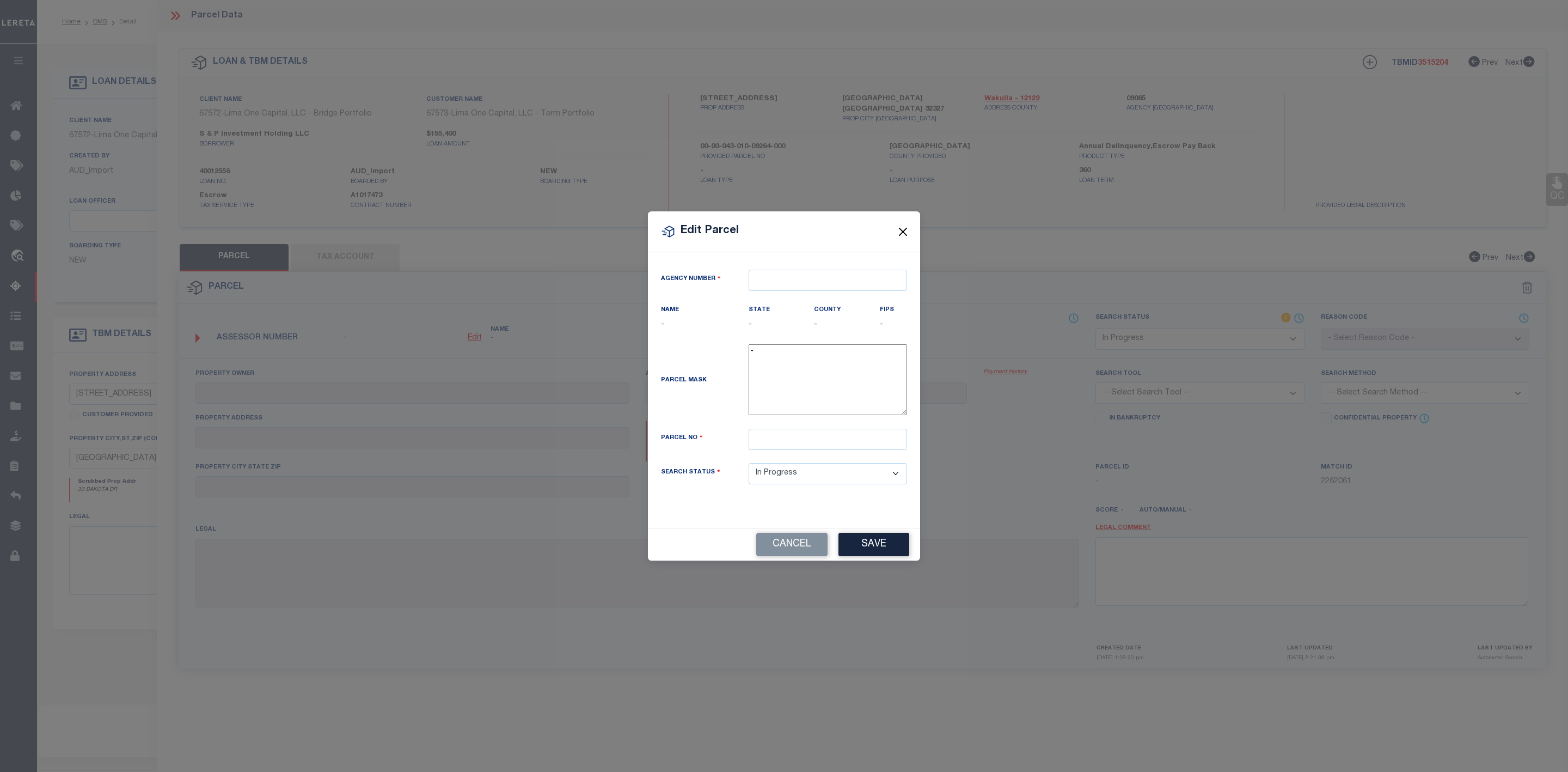
click at [899, 232] on button "Close" at bounding box center [903, 231] width 15 height 15
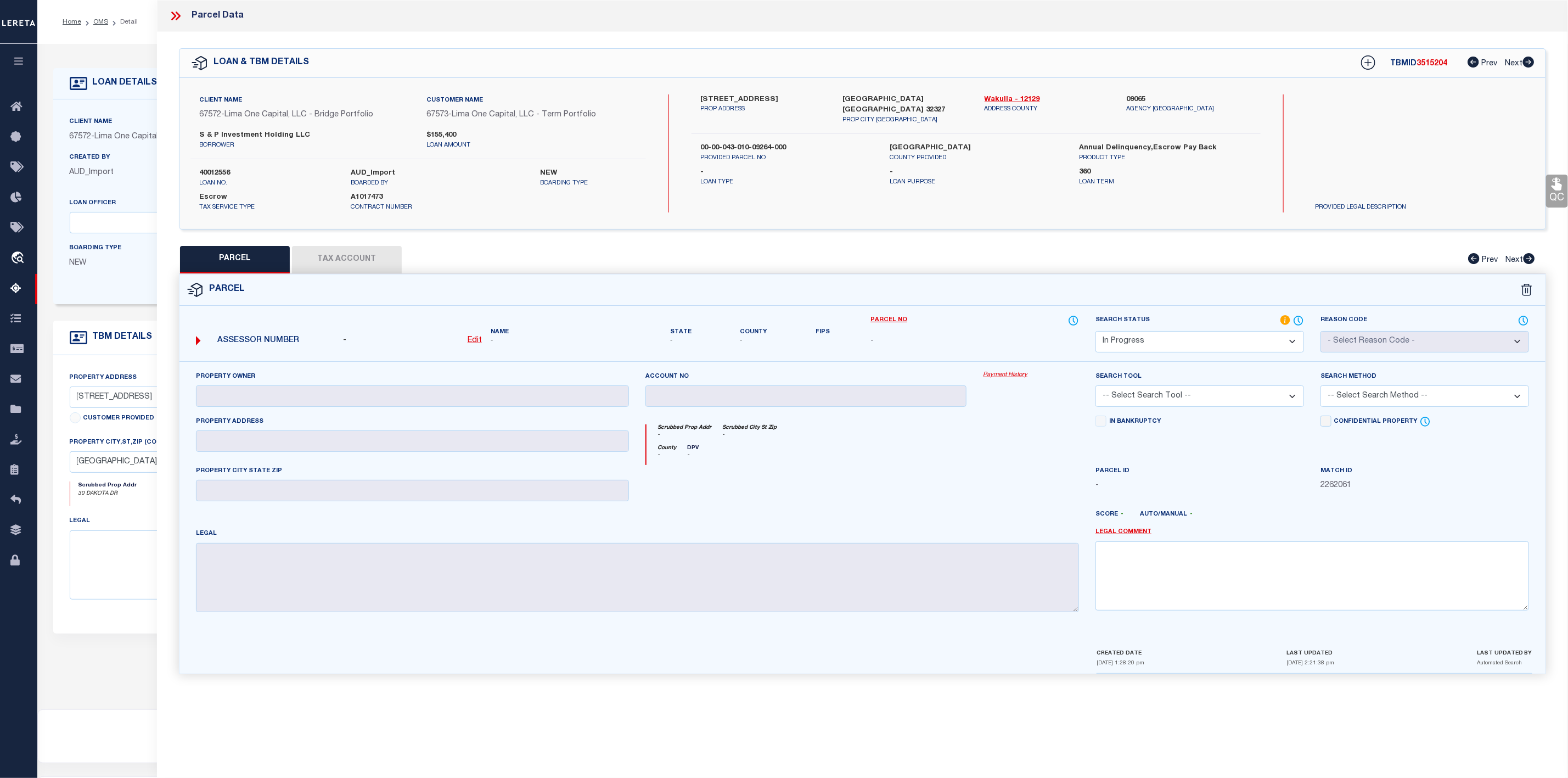
click at [1017, 92] on div "Client Name 67572 - [GEOGRAPHIC_DATA] One Capital, LLC - Bridge Portfolio Custo…" at bounding box center [863, 153] width 1366 height 151
click at [996, 96] on link "Wakulla - 12129" at bounding box center [1047, 99] width 126 height 11
drag, startPoint x: 697, startPoint y: 98, endPoint x: 737, endPoint y: 100, distance: 40.0
click at [737, 100] on div "[STREET_ADDRESS] PROP ADDRESS" at bounding box center [762, 110] width 142 height 31
copy label "30 Dakota"
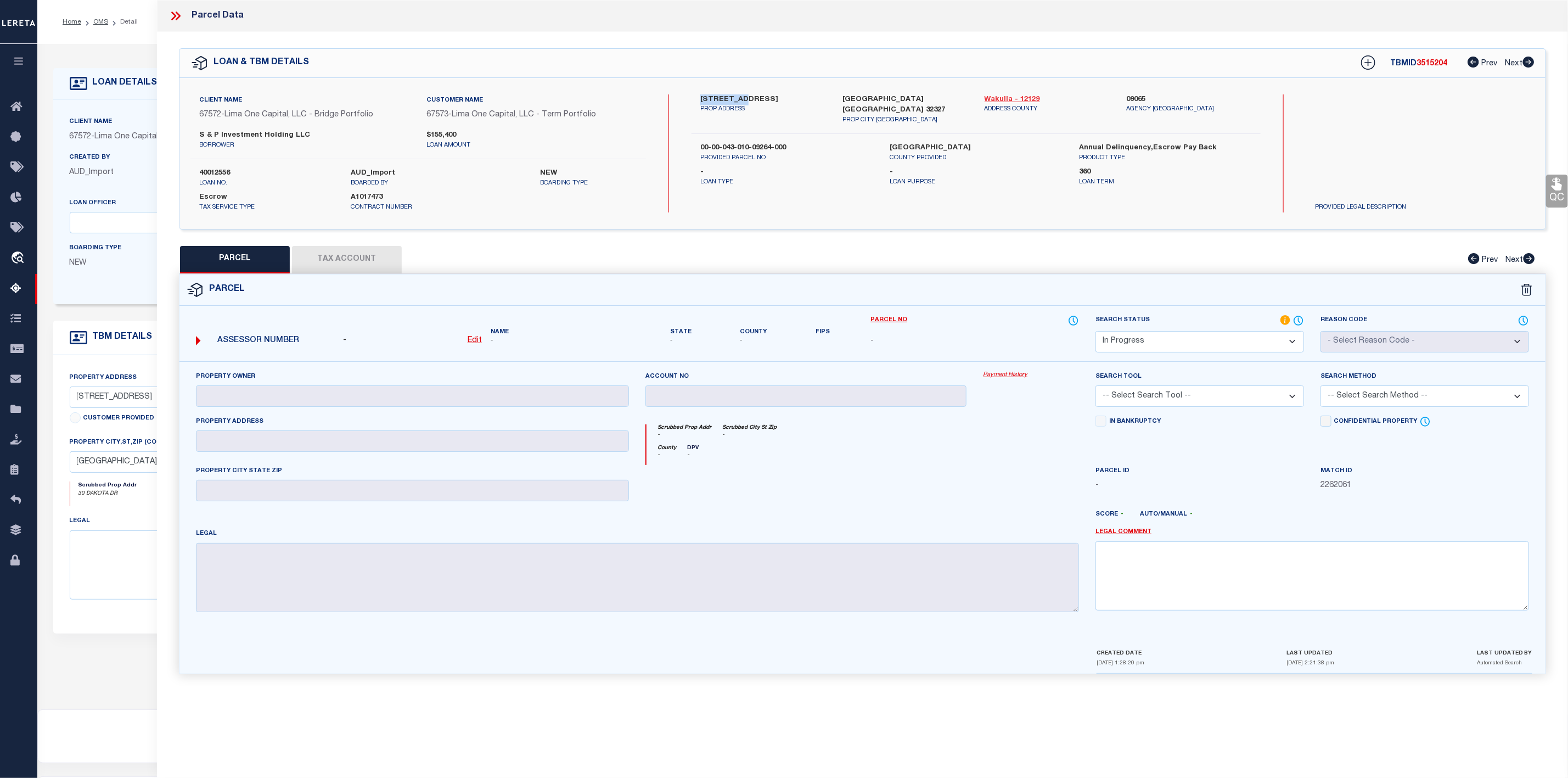
click at [997, 98] on link "Wakulla - 12129" at bounding box center [1047, 99] width 126 height 11
click at [728, 89] on div "Client Name 67572 - [GEOGRAPHIC_DATA] One Capital, LLC - Bridge Portfolio Custo…" at bounding box center [863, 153] width 1366 height 151
click at [719, 96] on div "Client Name 67572 - [GEOGRAPHIC_DATA] One Capital, LLC - Bridge Portfolio Custo…" at bounding box center [863, 153] width 1366 height 151
click at [719, 96] on label "[STREET_ADDRESS]" at bounding box center [763, 99] width 126 height 11
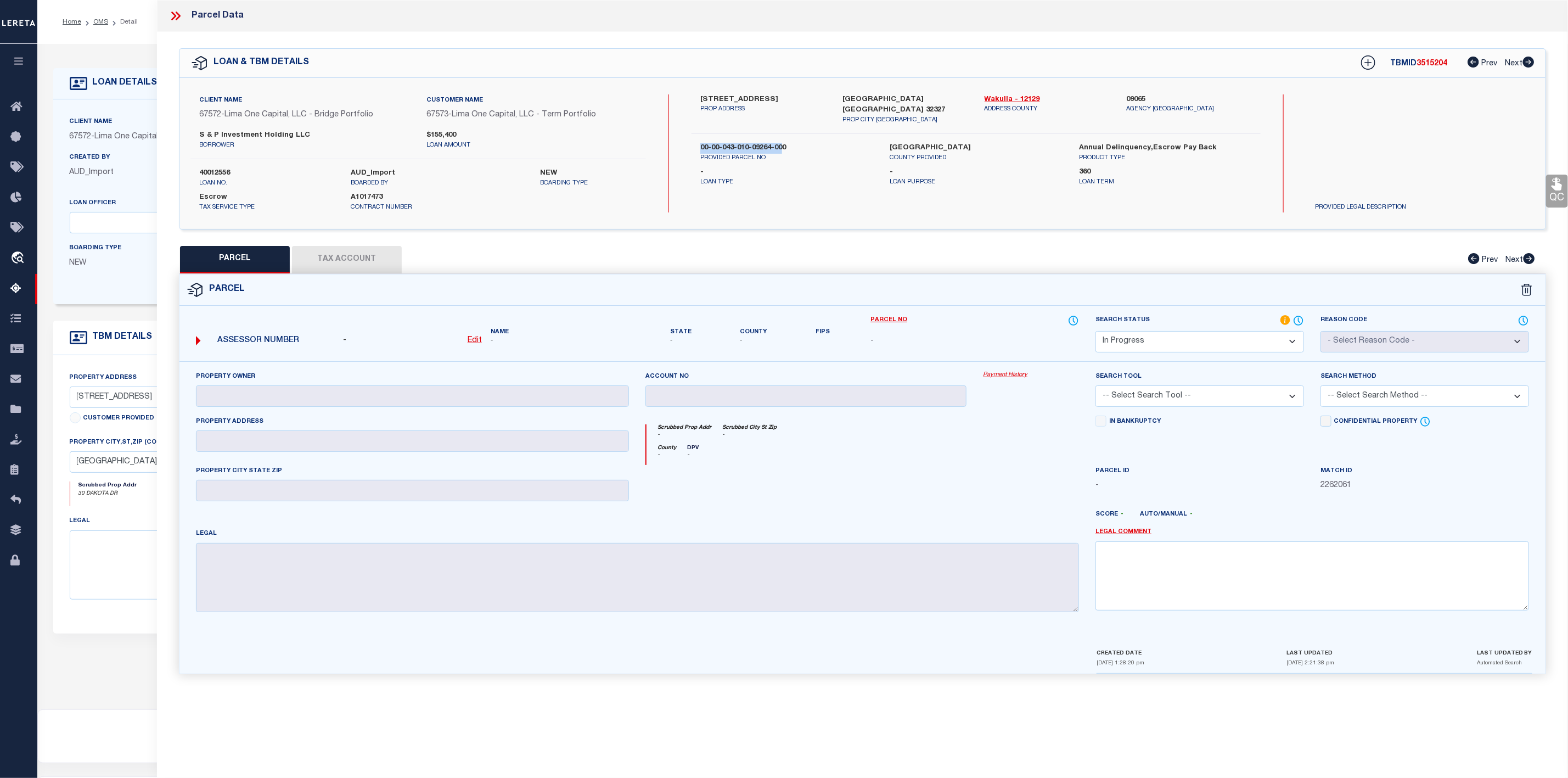
drag, startPoint x: 699, startPoint y: 137, endPoint x: 784, endPoint y: 140, distance: 85.1
click at [784, 142] on label "00-00-043-010-09264-000" at bounding box center [787, 148] width 173 height 11
copy label "00-00-043-010-09264-00"
click at [784, 142] on label "00-00-043-010-09264-000" at bounding box center [787, 148] width 173 height 11
drag, startPoint x: 697, startPoint y: 133, endPoint x: 804, endPoint y: 132, distance: 107.0
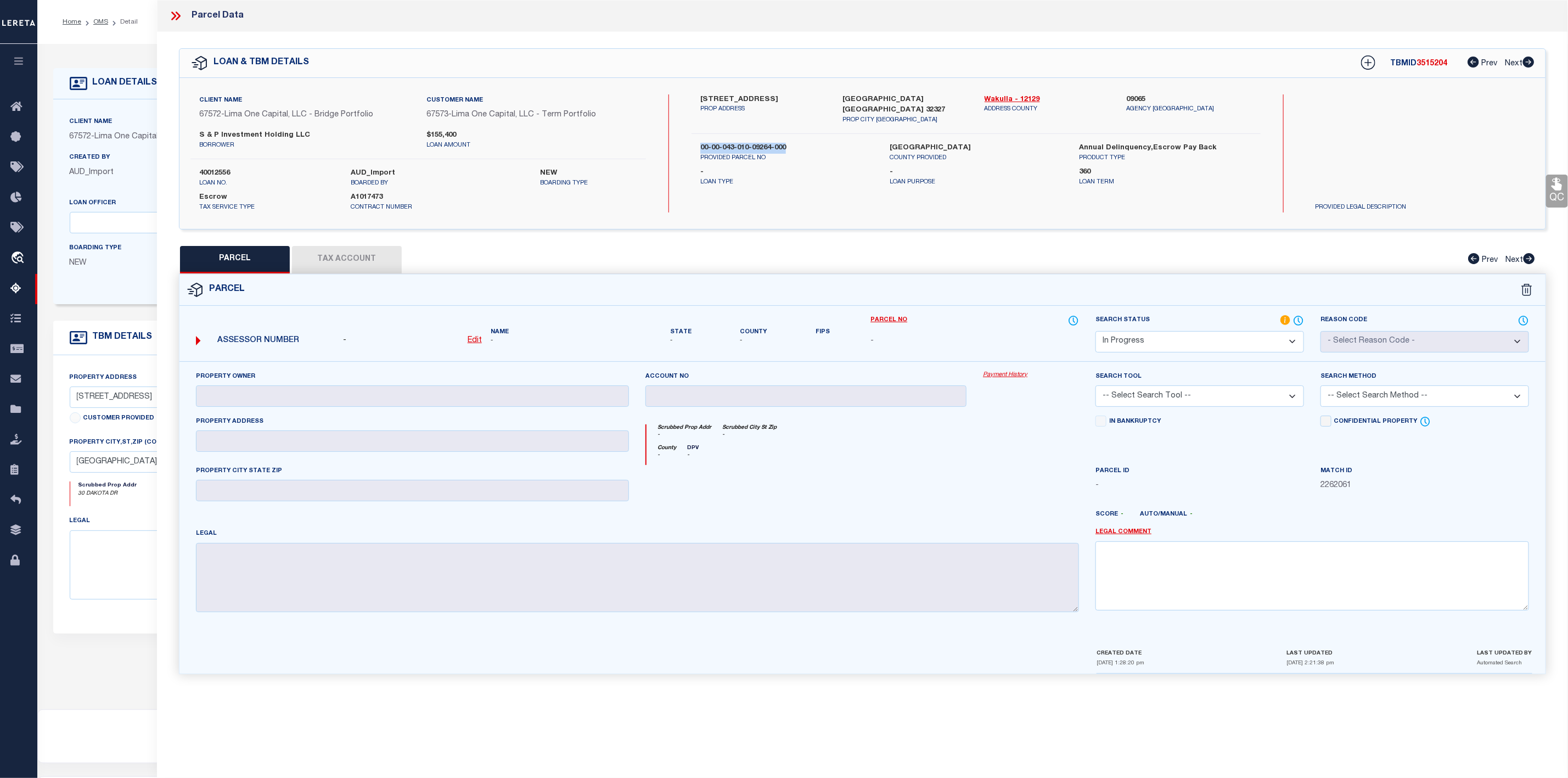
click at [804, 142] on div "00-00-043-010-09264-000 PROVIDED PARCEL NO" at bounding box center [786, 152] width 189 height 20
copy label "00-00-043-010-09264-000"
click at [825, 178] on p "Loan Type" at bounding box center [787, 182] width 173 height 9
click at [176, 15] on icon at bounding box center [175, 16] width 15 height 15
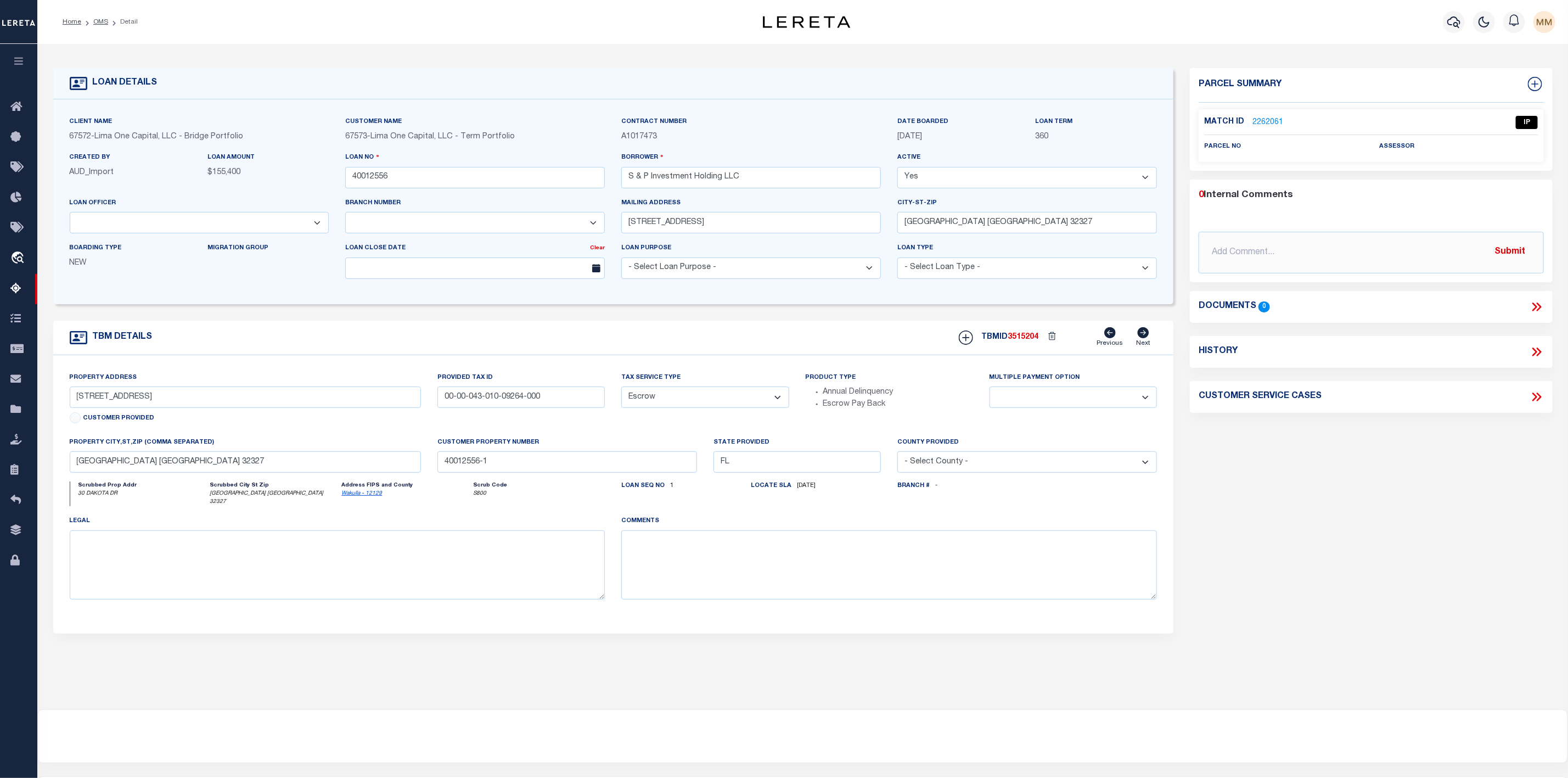
click at [111, 22] on li "Detail" at bounding box center [123, 22] width 29 height 9
click at [99, 22] on link "OMS" at bounding box center [100, 22] width 15 height 7
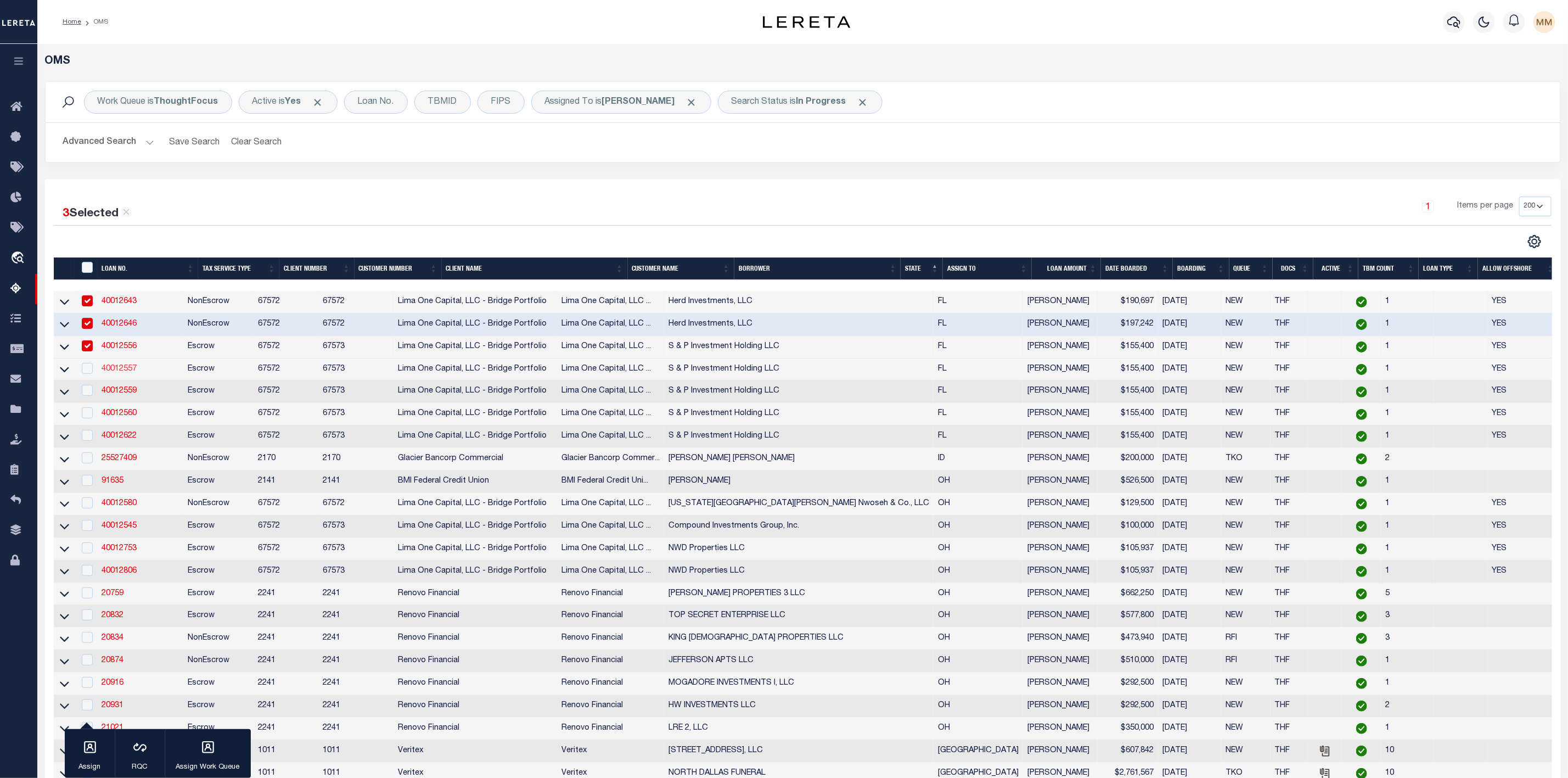
click at [117, 372] on link "40012557" at bounding box center [119, 369] width 35 height 8
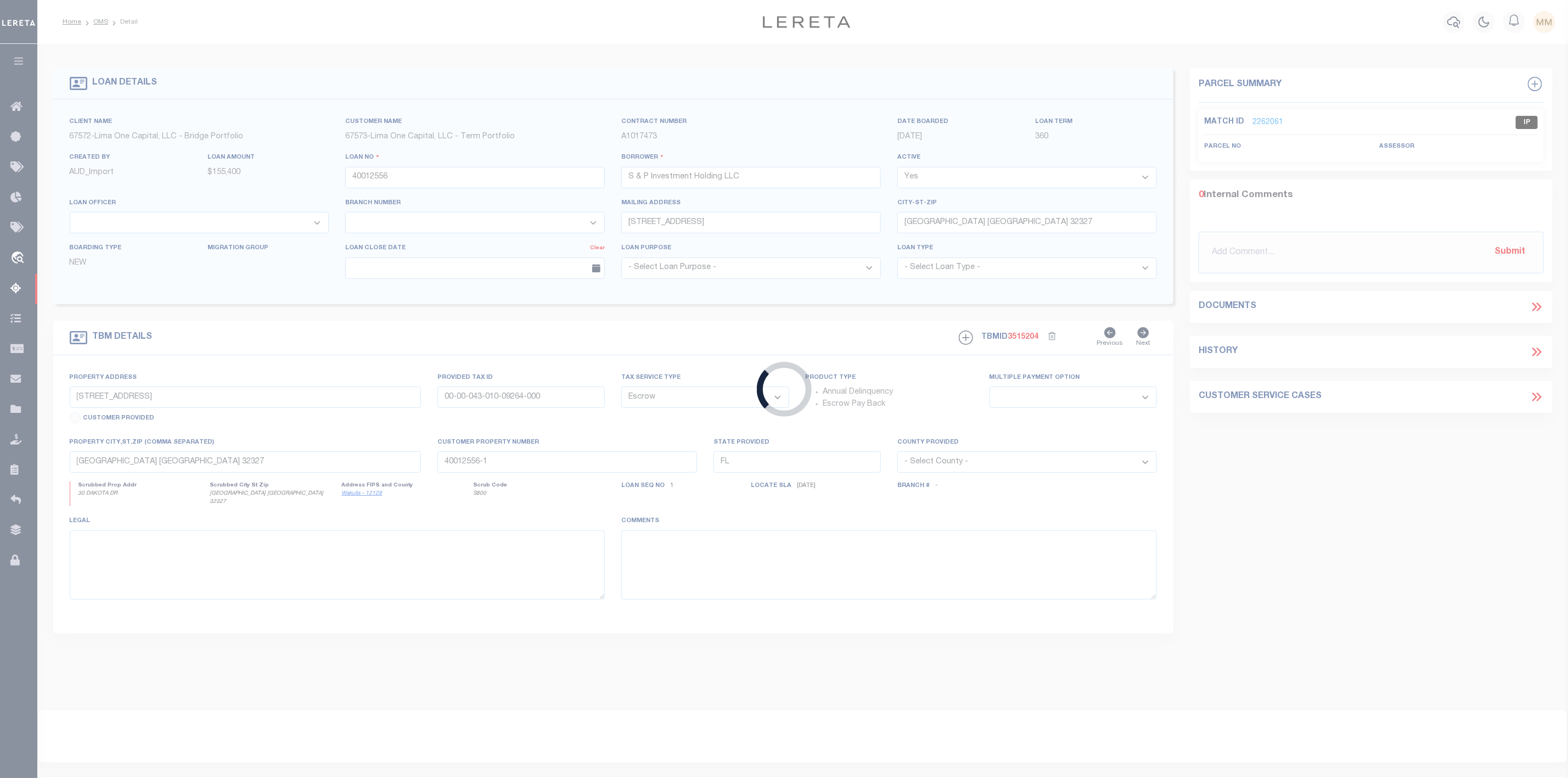
type input "40012557"
select select
type input "[STREET_ADDRESS]"
type input "00-00-043-010-09183-000"
select select
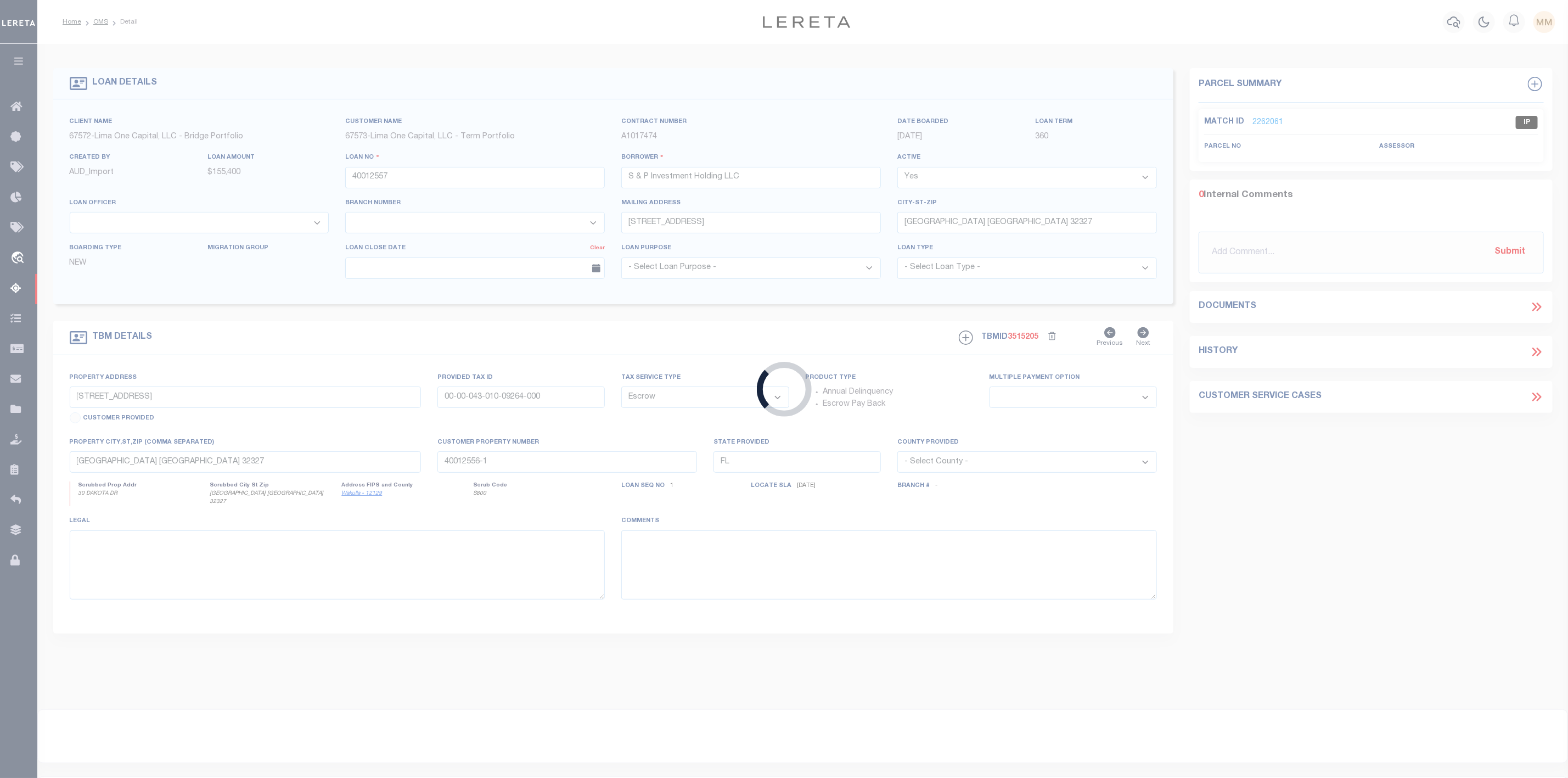
type input "40012557-1"
select select
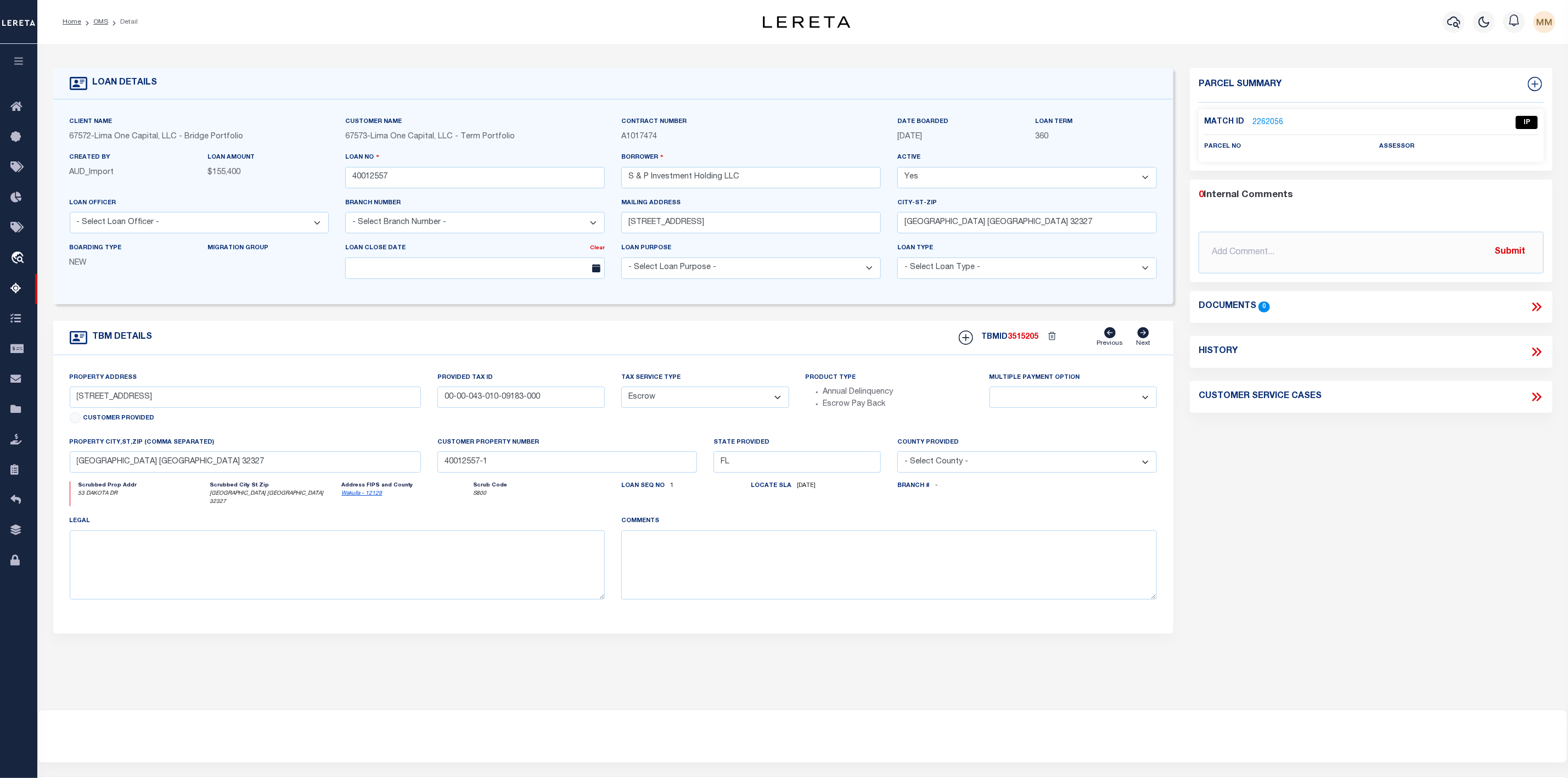
click at [1263, 117] on link "2262056" at bounding box center [1268, 122] width 31 height 11
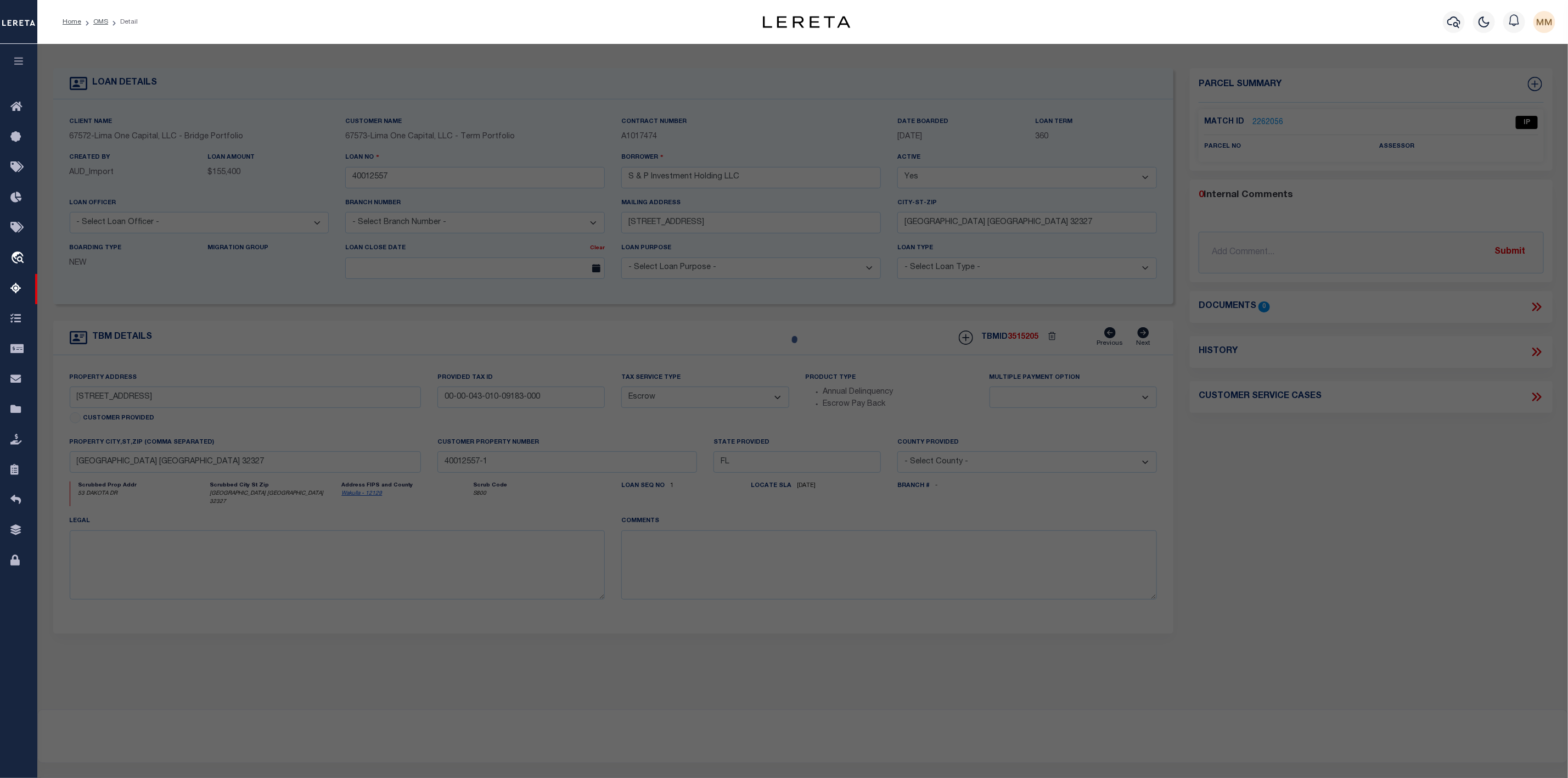
select select "AS"
checkbox input "false"
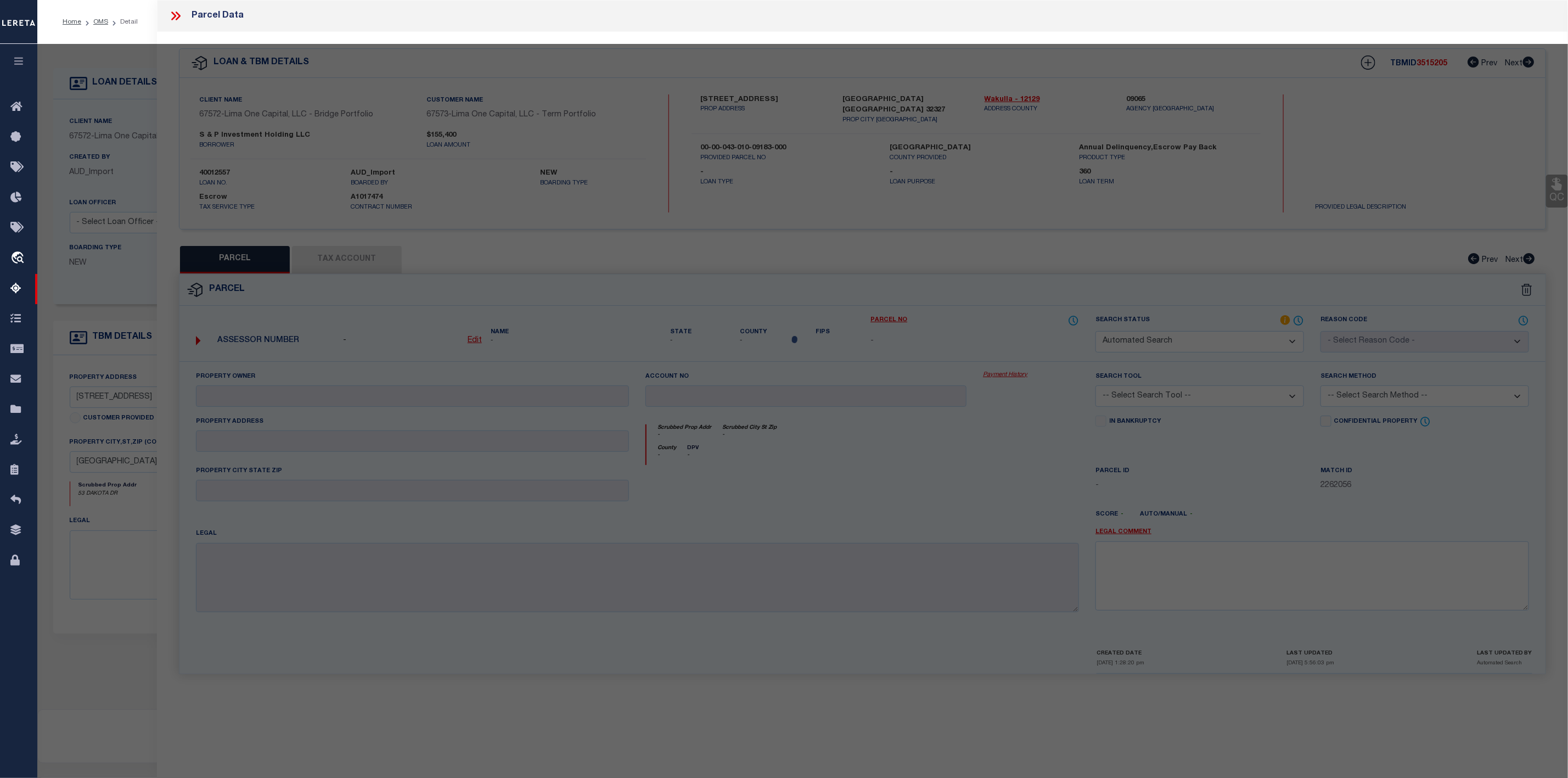
select select "IP"
checkbox input "false"
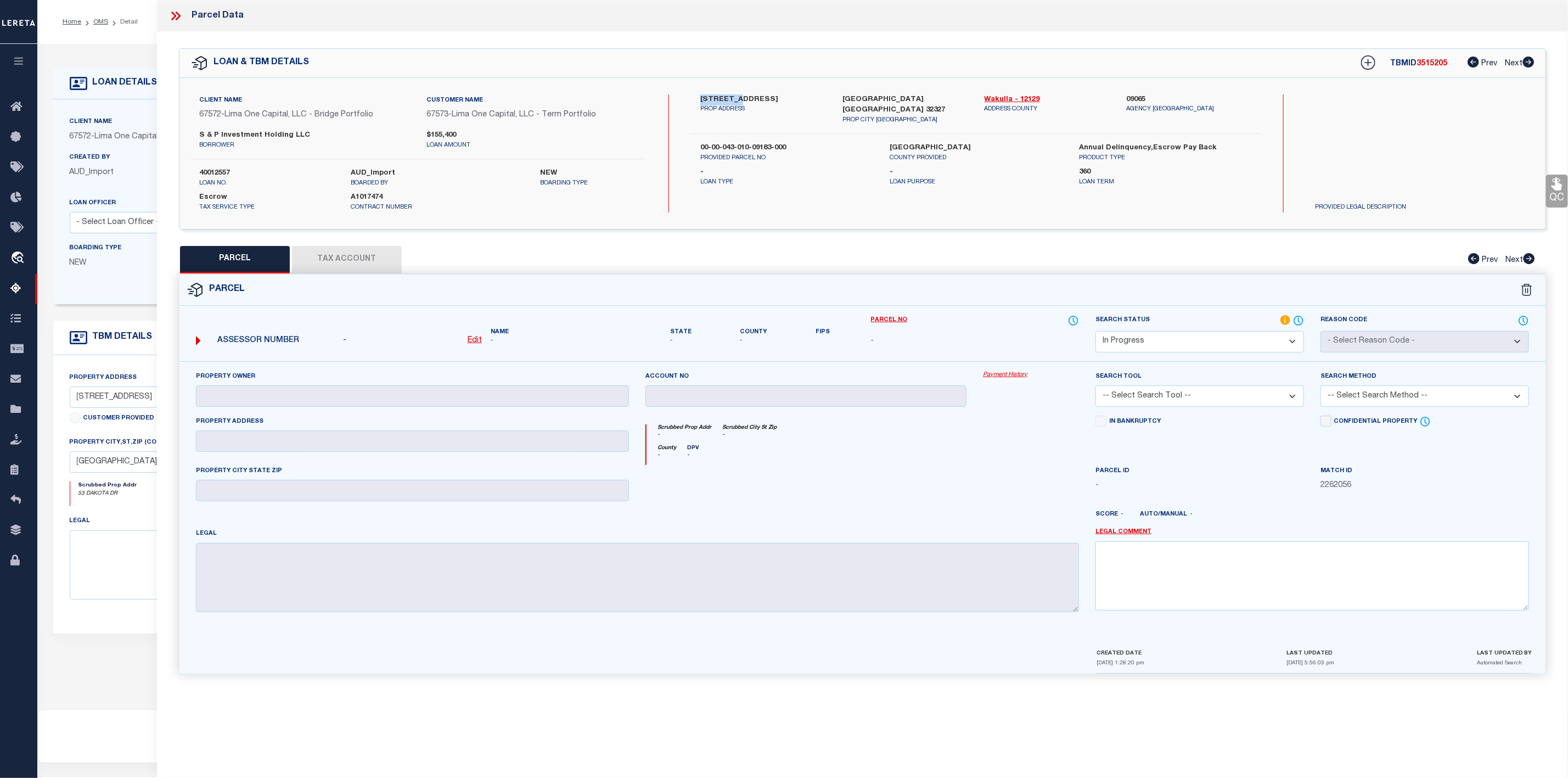
drag, startPoint x: 695, startPoint y: 92, endPoint x: 734, endPoint y: 98, distance: 39.5
click at [734, 98] on div "Client Name 67572 - [GEOGRAPHIC_DATA] One Capital, LLC - Bridge Portfolio Custo…" at bounding box center [863, 153] width 1366 height 151
copy label "53 Dakota"
click at [993, 99] on link "Wakulla - 12129" at bounding box center [1047, 99] width 126 height 11
click at [724, 100] on label "[STREET_ADDRESS]" at bounding box center [763, 99] width 126 height 11
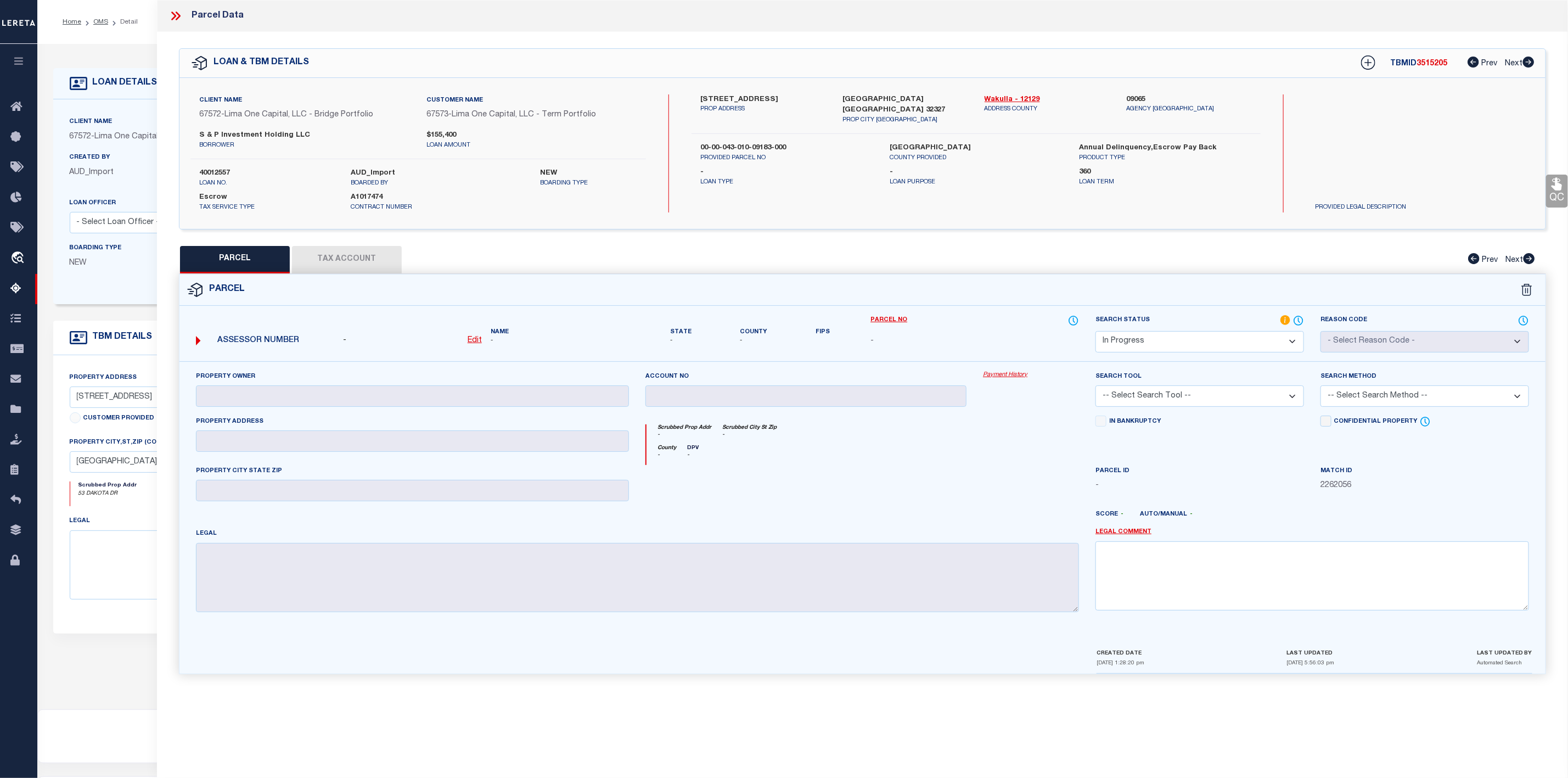
click at [724, 100] on label "[STREET_ADDRESS]" at bounding box center [763, 99] width 126 height 11
drag, startPoint x: 701, startPoint y: 140, endPoint x: 789, endPoint y: 138, distance: 88.0
click at [789, 142] on label "00-00-043-010-09183-000" at bounding box center [787, 148] width 173 height 11
copy label "00-00-043-010-09183-000"
click at [1002, 98] on link "Wakulla - 12129" at bounding box center [1047, 99] width 126 height 11
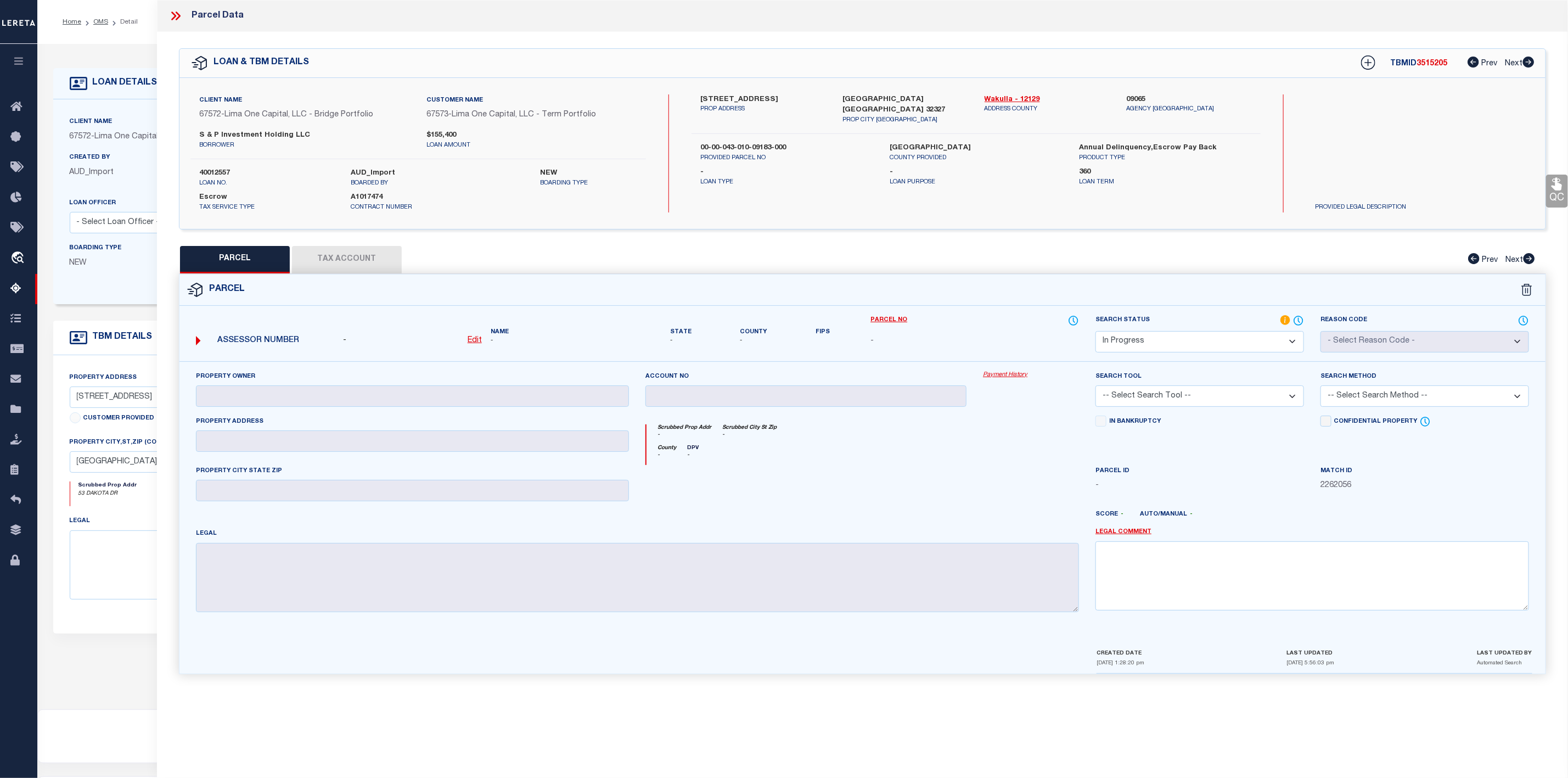
click at [175, 18] on icon at bounding box center [175, 16] width 15 height 15
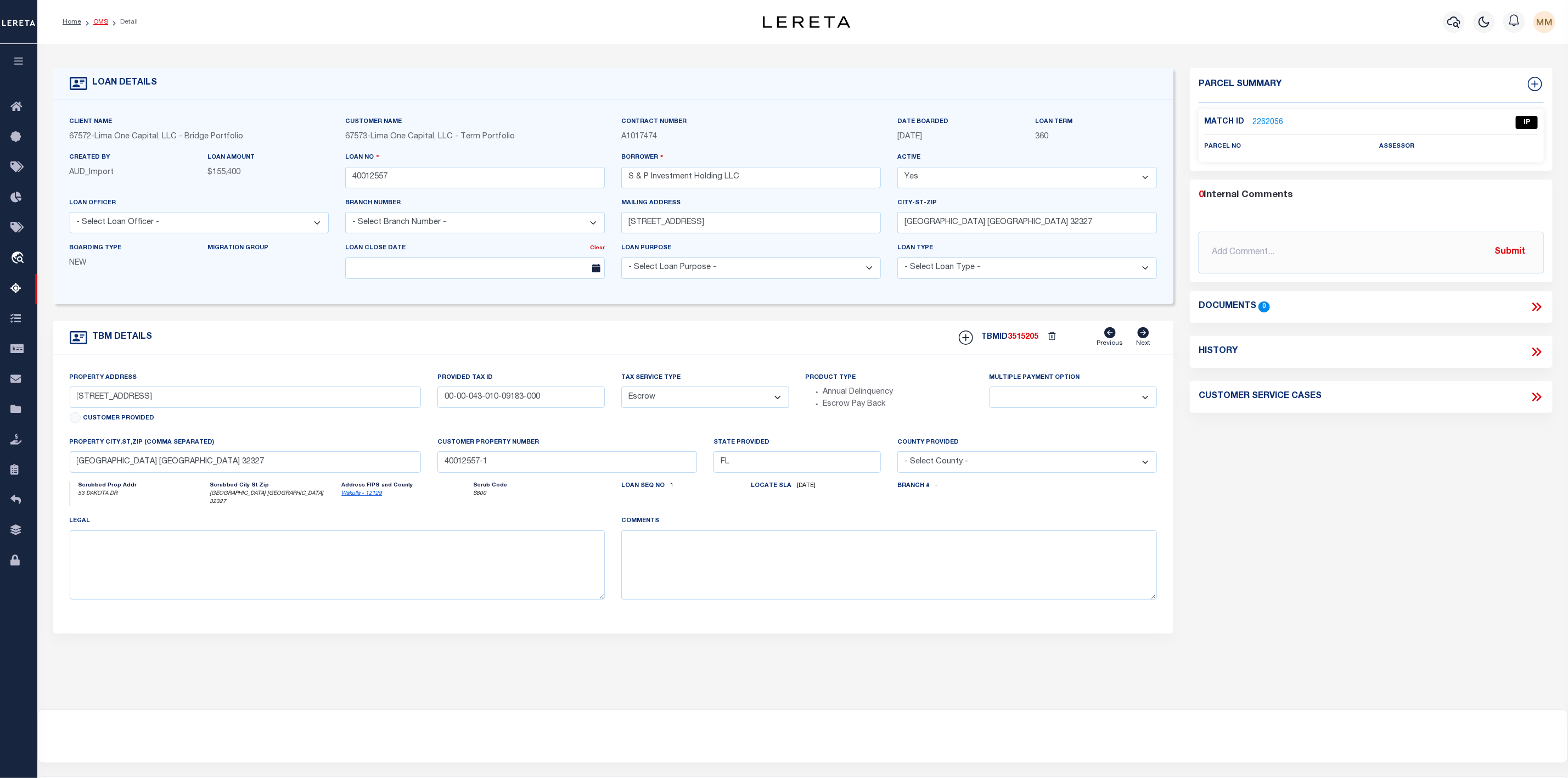
click at [100, 25] on link "OMS" at bounding box center [100, 22] width 15 height 7
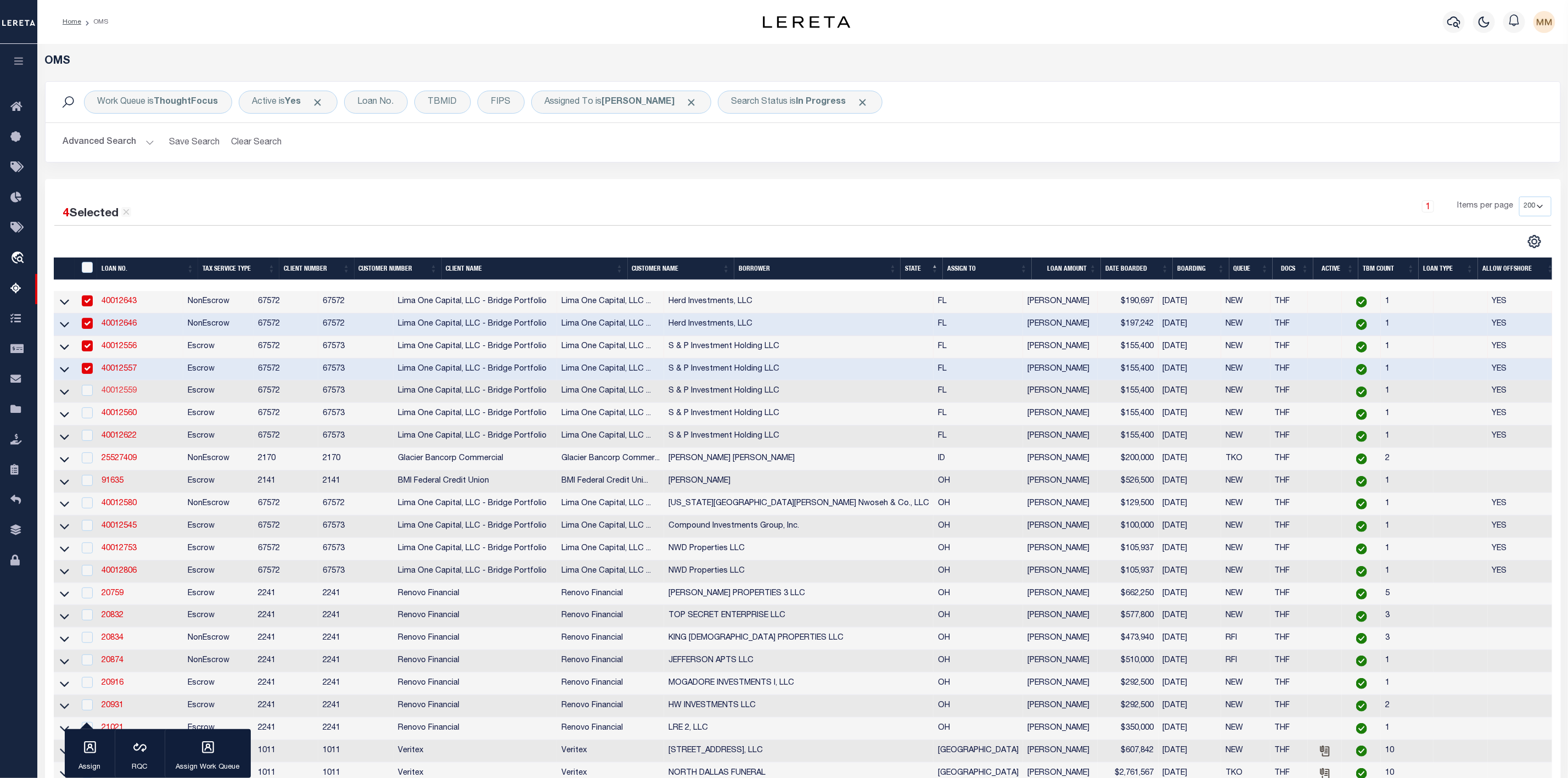
click at [115, 395] on link "40012559" at bounding box center [119, 390] width 35 height 8
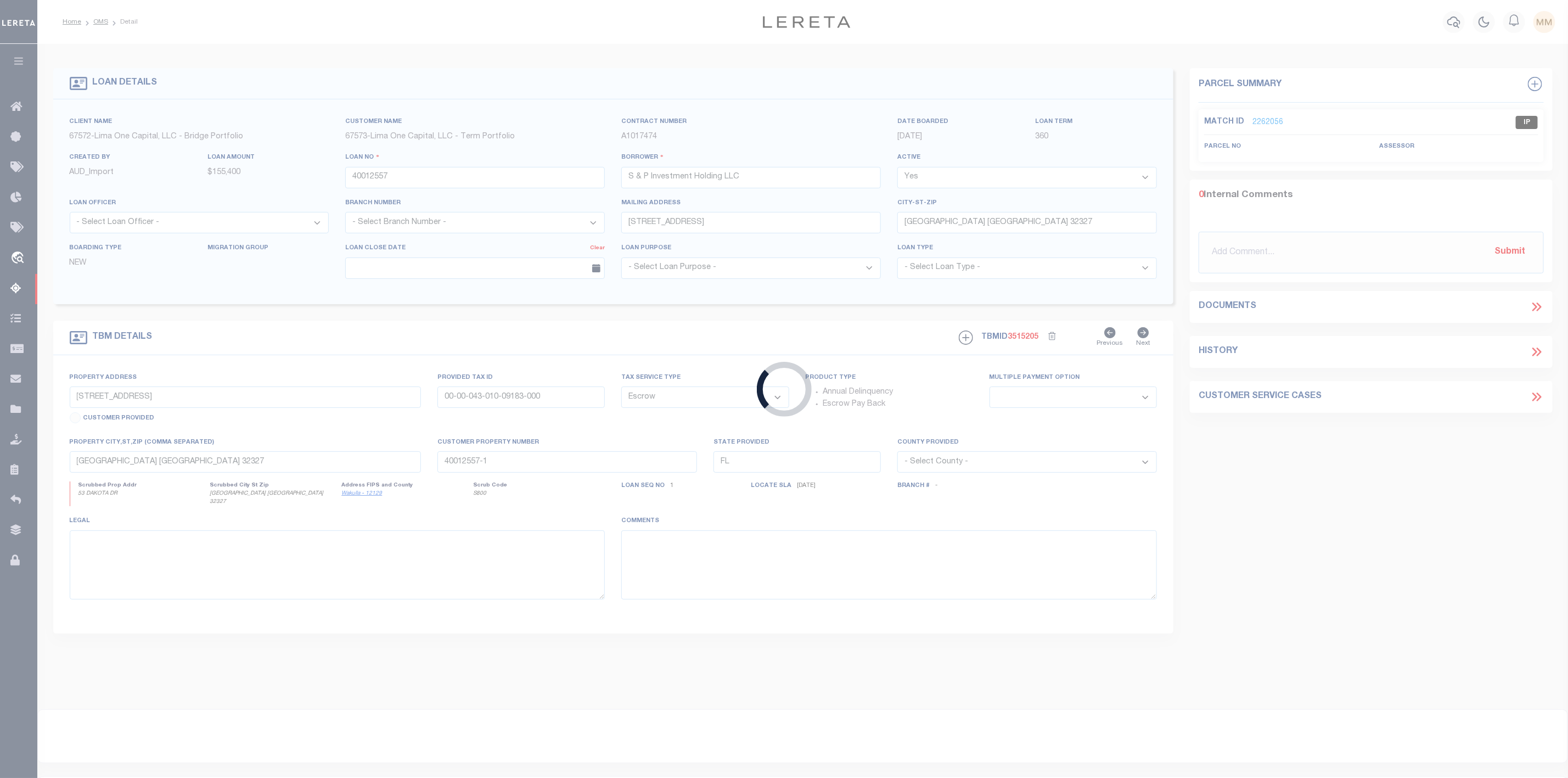
type input "40012559"
select select
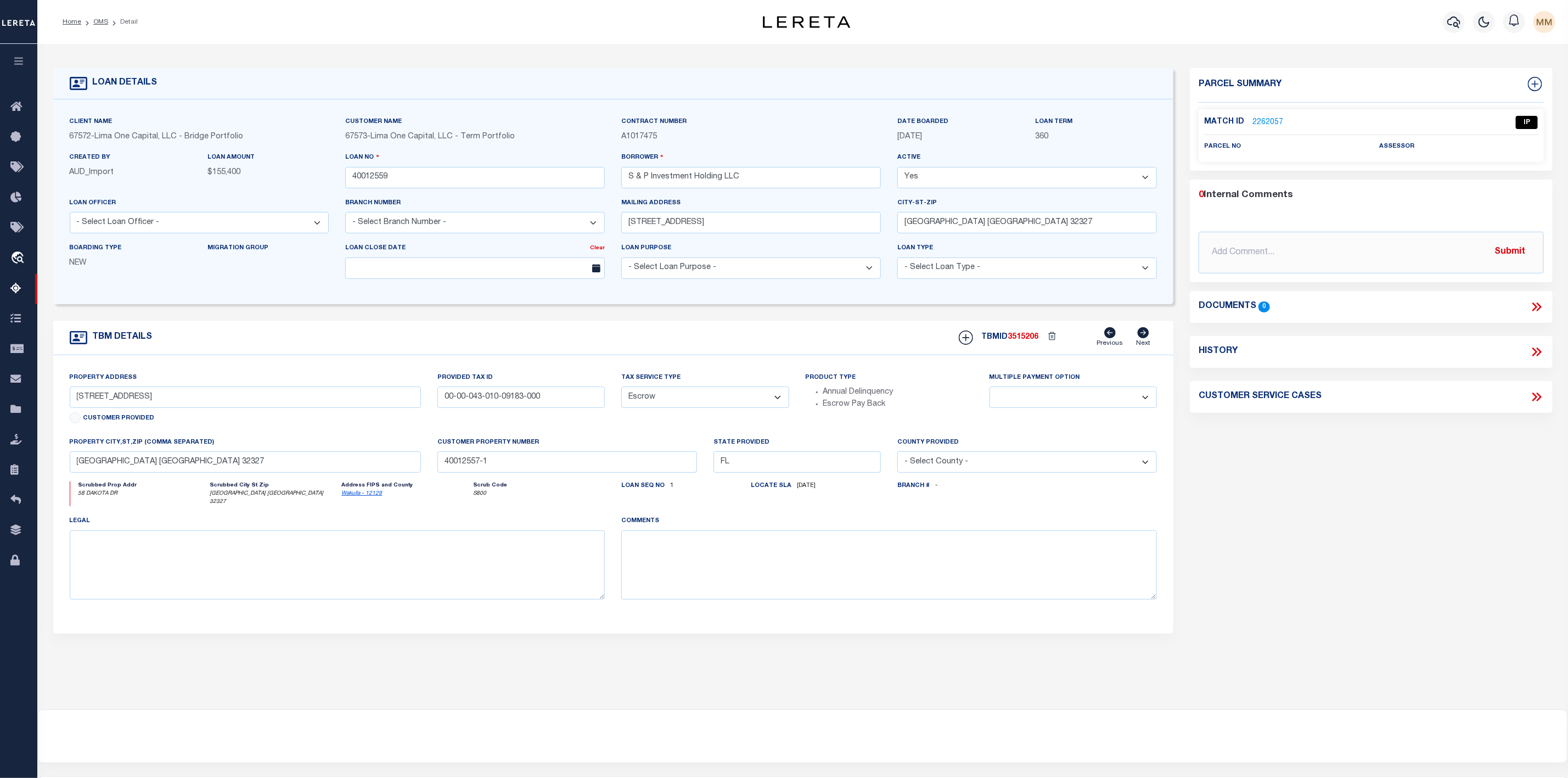
type input "[STREET_ADDRESS]"
type input "00-00-043-010-09256-000"
select select
type input "40012559-1"
select select
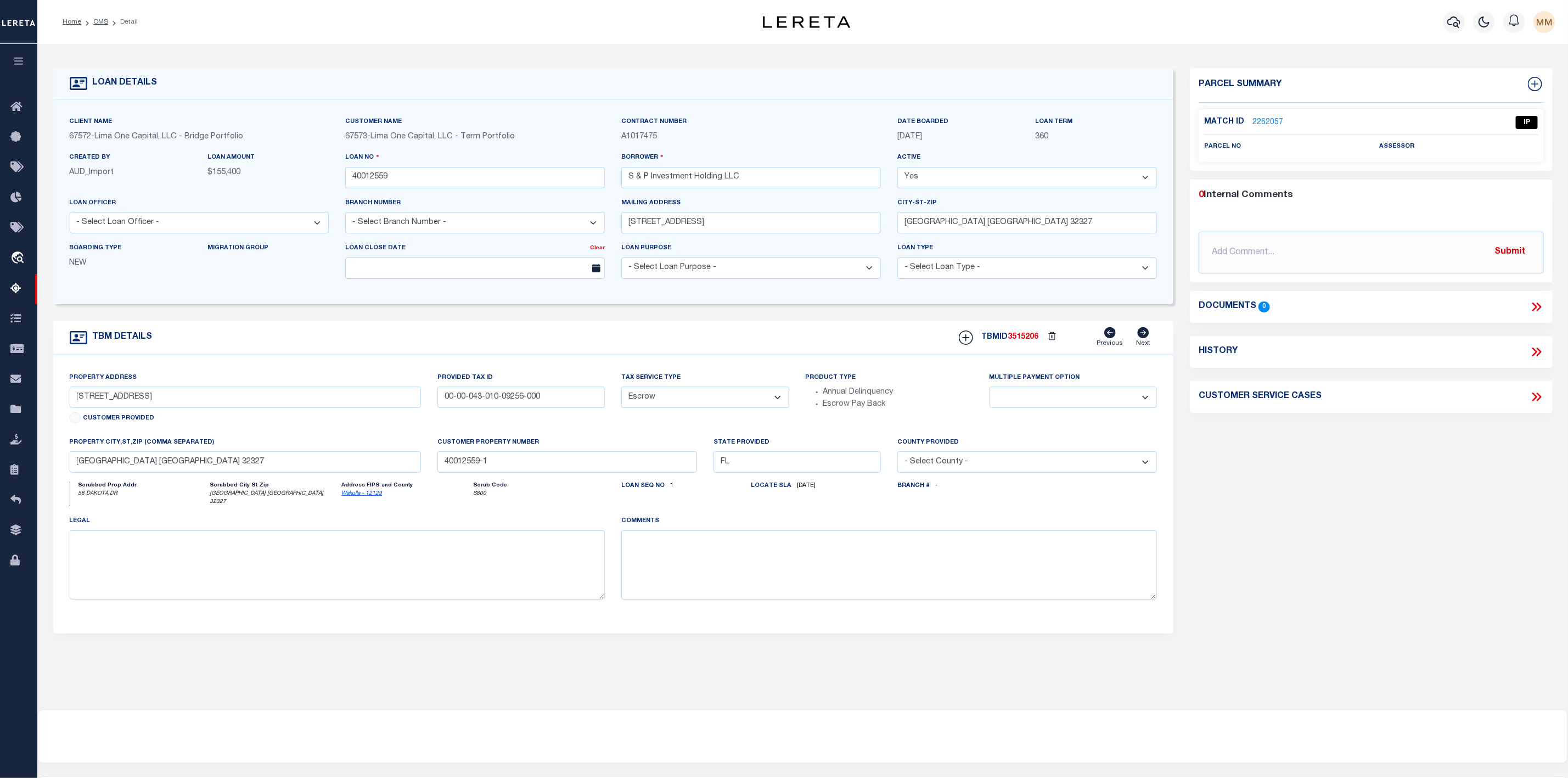
click at [1264, 123] on link "2262057" at bounding box center [1268, 122] width 31 height 11
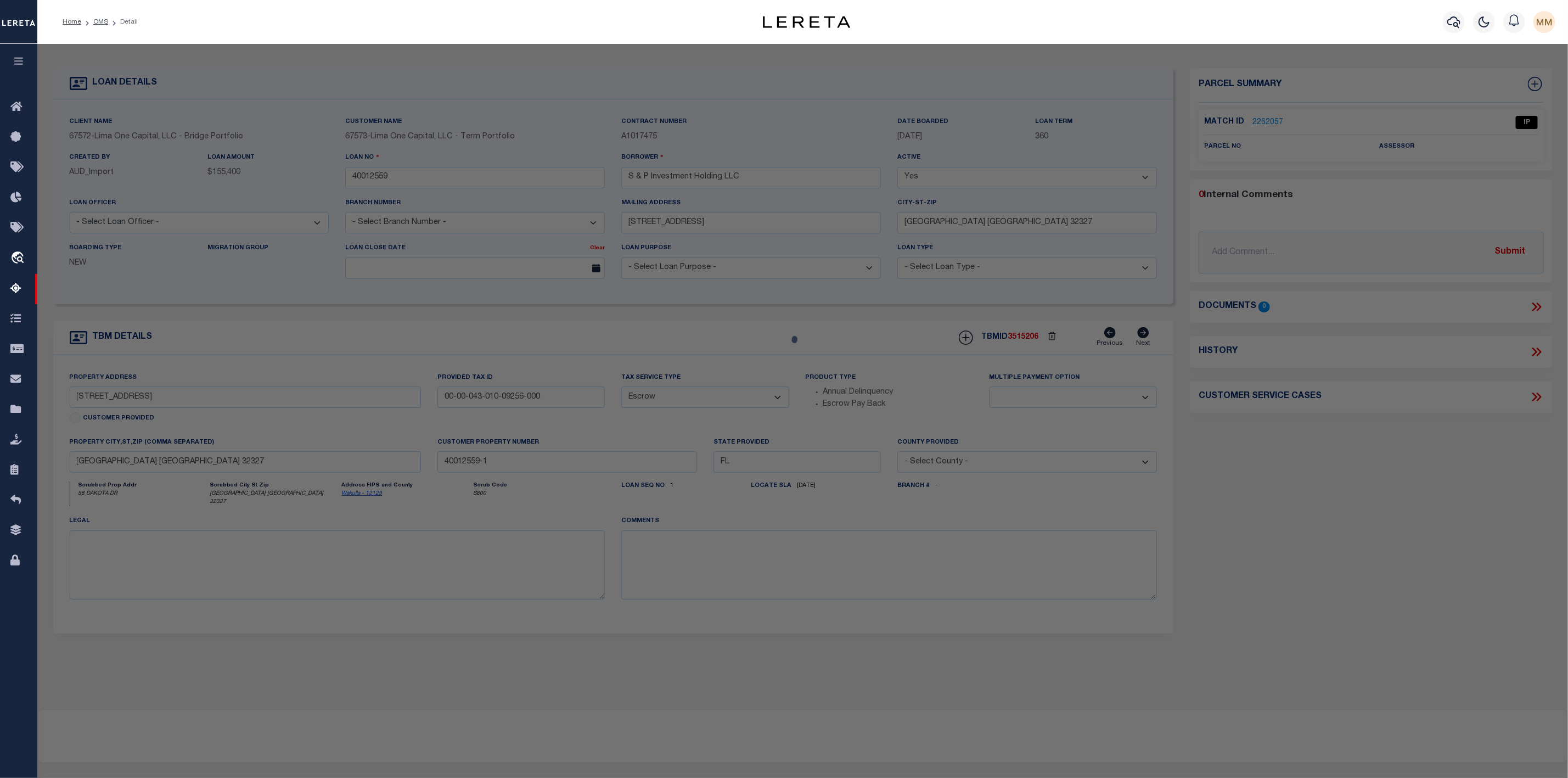
select select "AS"
checkbox input "false"
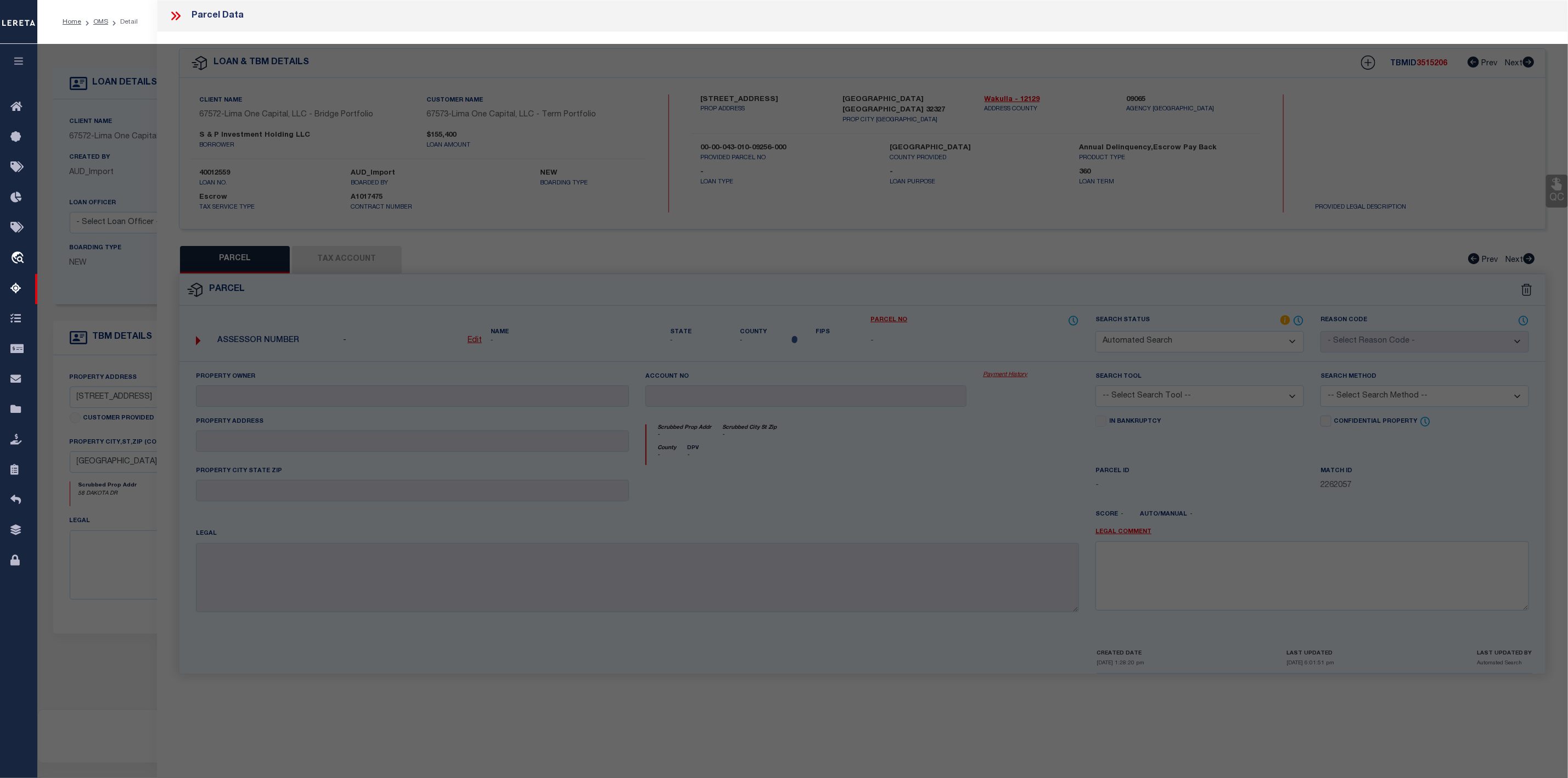
select select "IP"
checkbox input "false"
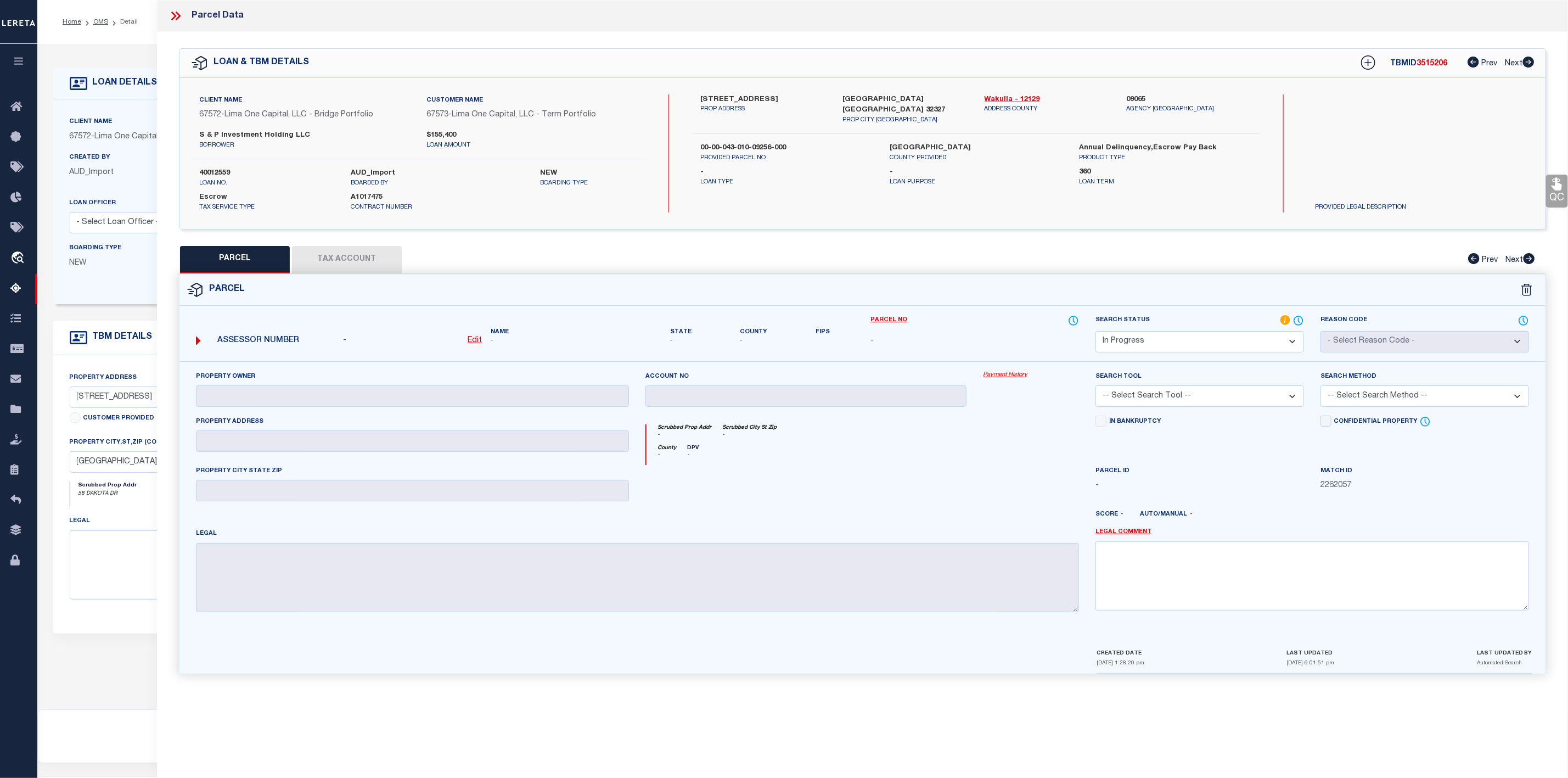
click at [179, 16] on icon at bounding box center [175, 16] width 15 height 15
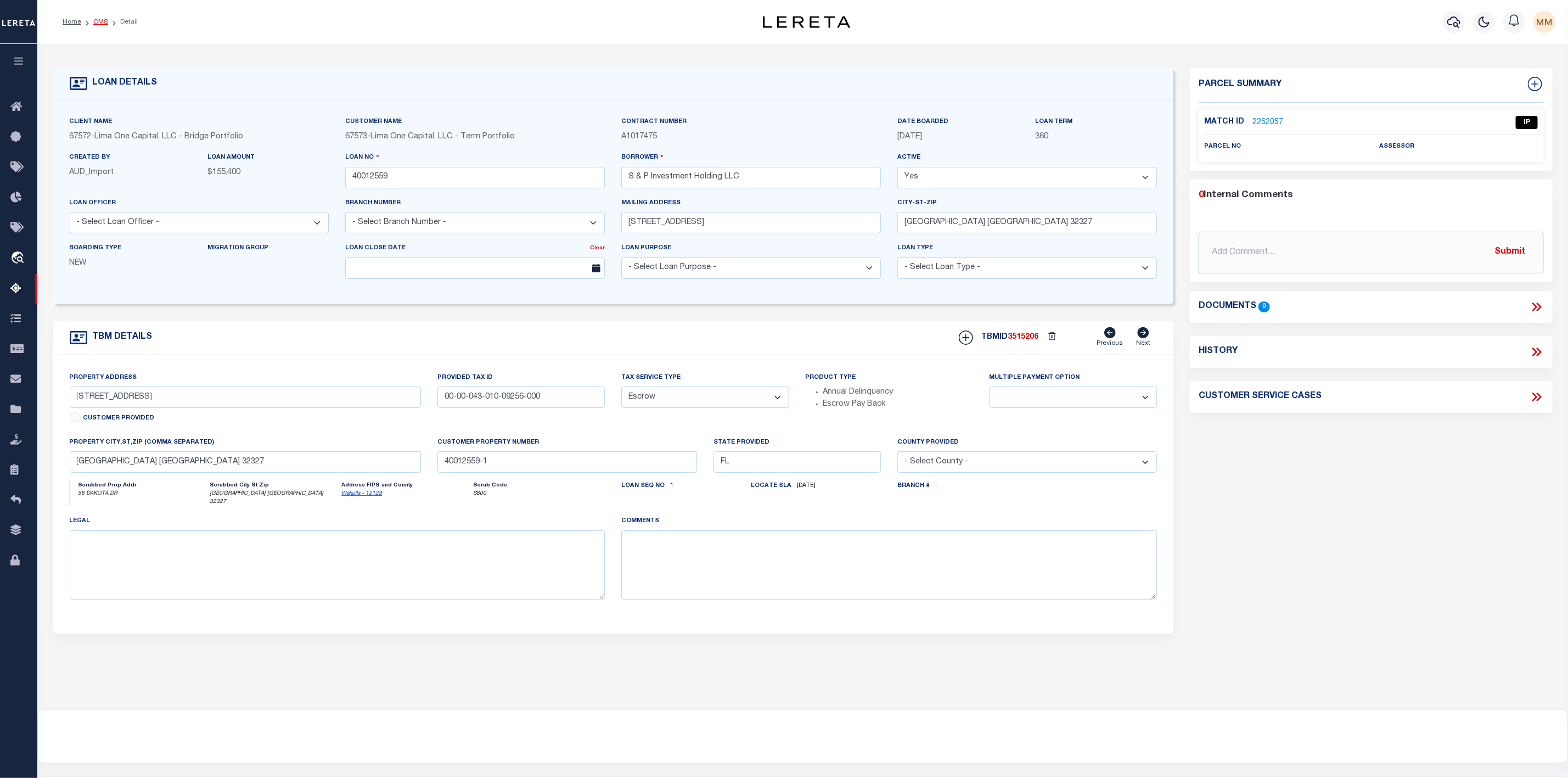
click at [99, 23] on link "OMS" at bounding box center [100, 22] width 15 height 7
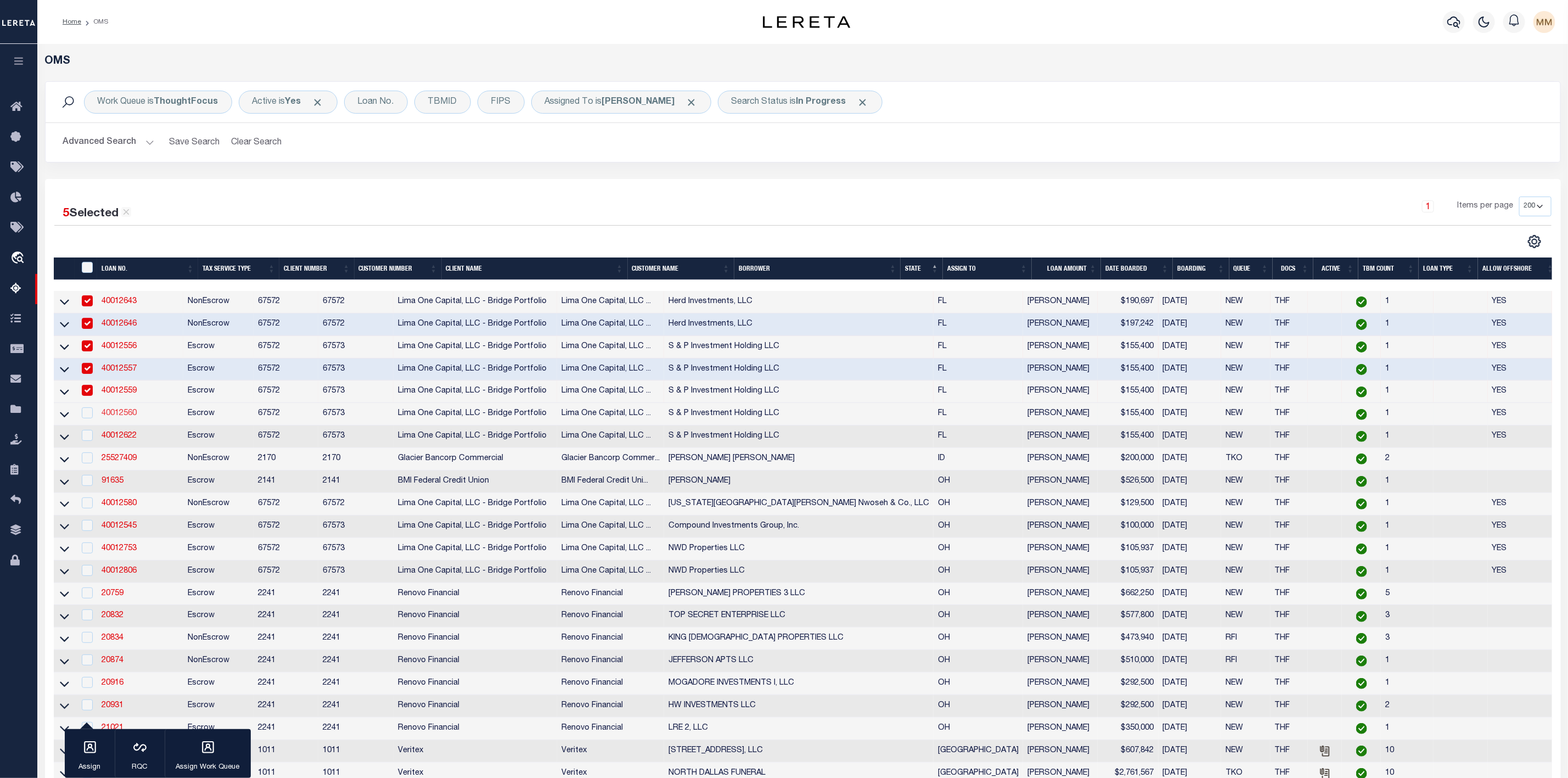
click at [111, 417] on link "40012560" at bounding box center [119, 413] width 35 height 8
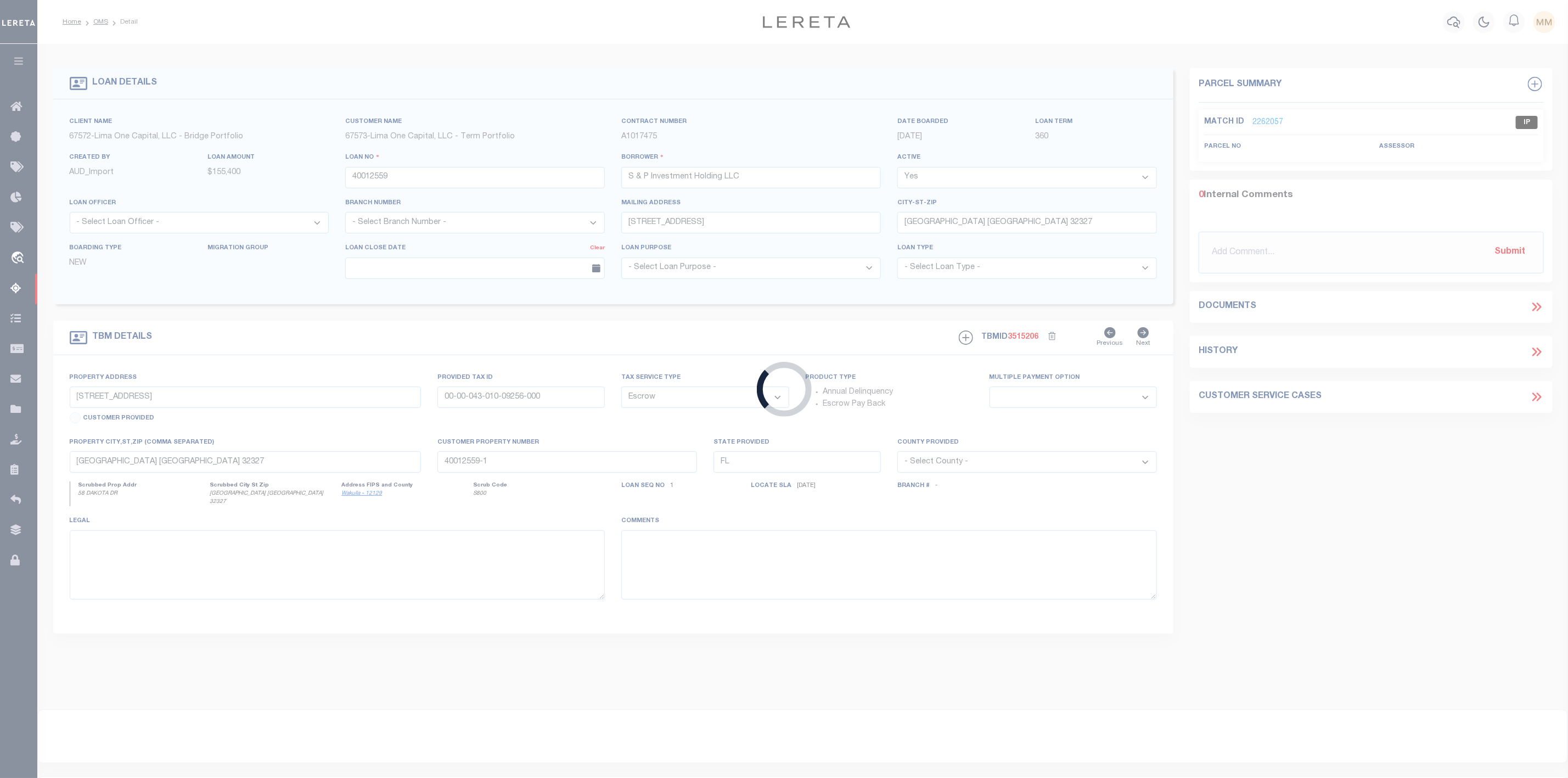
type input "40012560"
select select
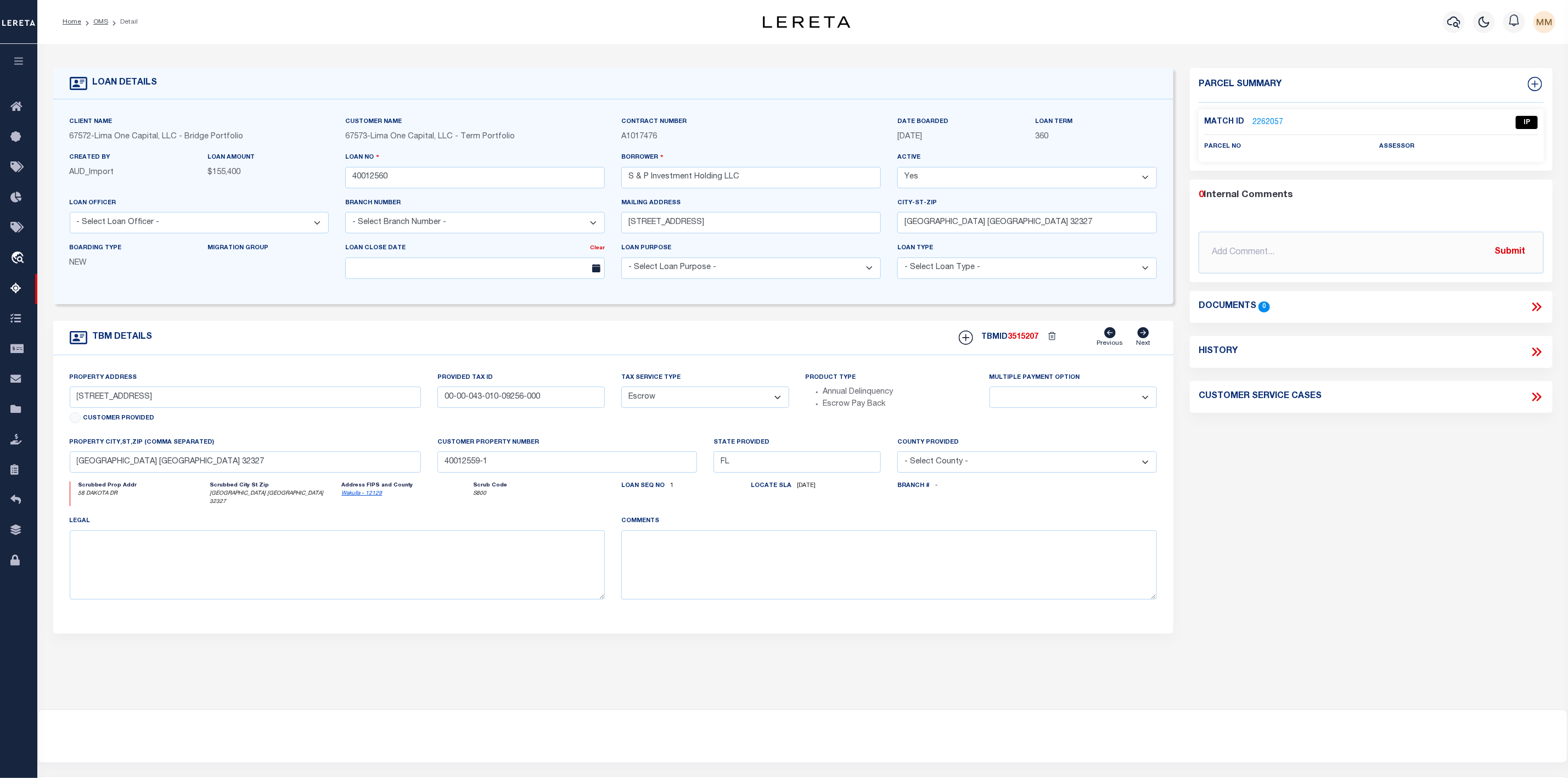
type input "[STREET_ADDRESS]"
type input "00-00-043-010-09240-000"
select select
type input "40012560-1"
select select
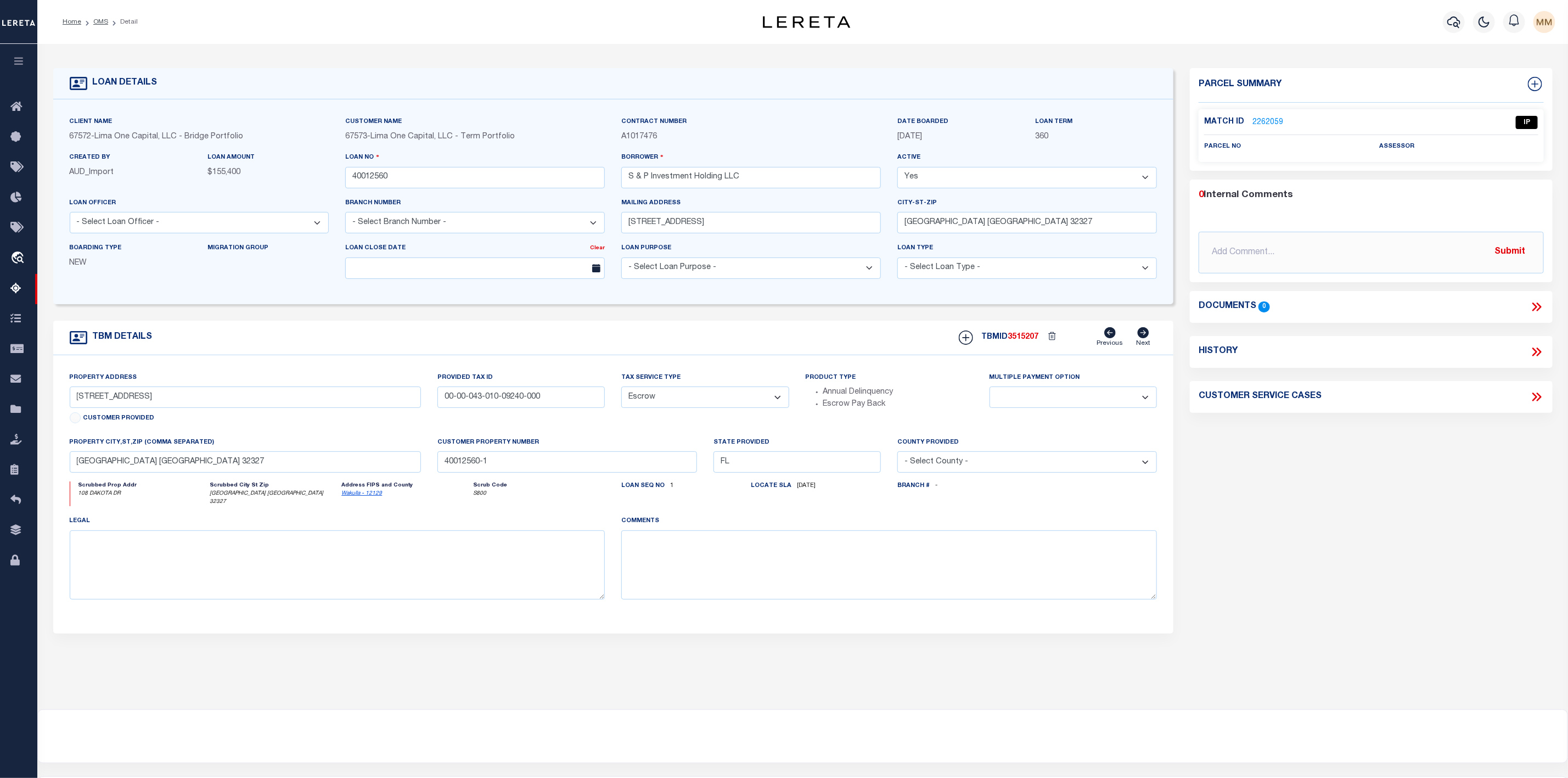
click at [1258, 121] on link "2262059" at bounding box center [1268, 122] width 31 height 11
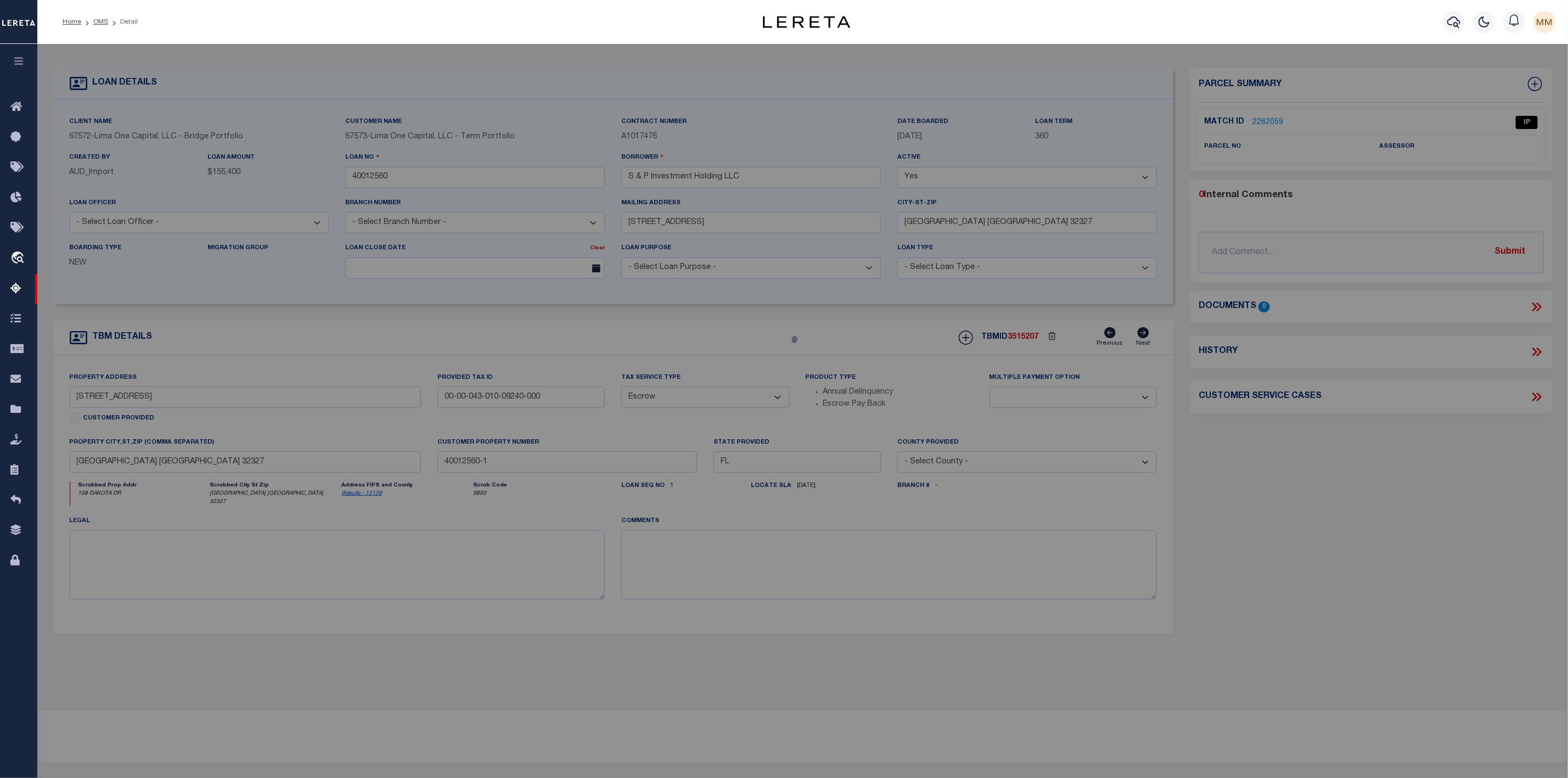
select select "AS"
checkbox input "false"
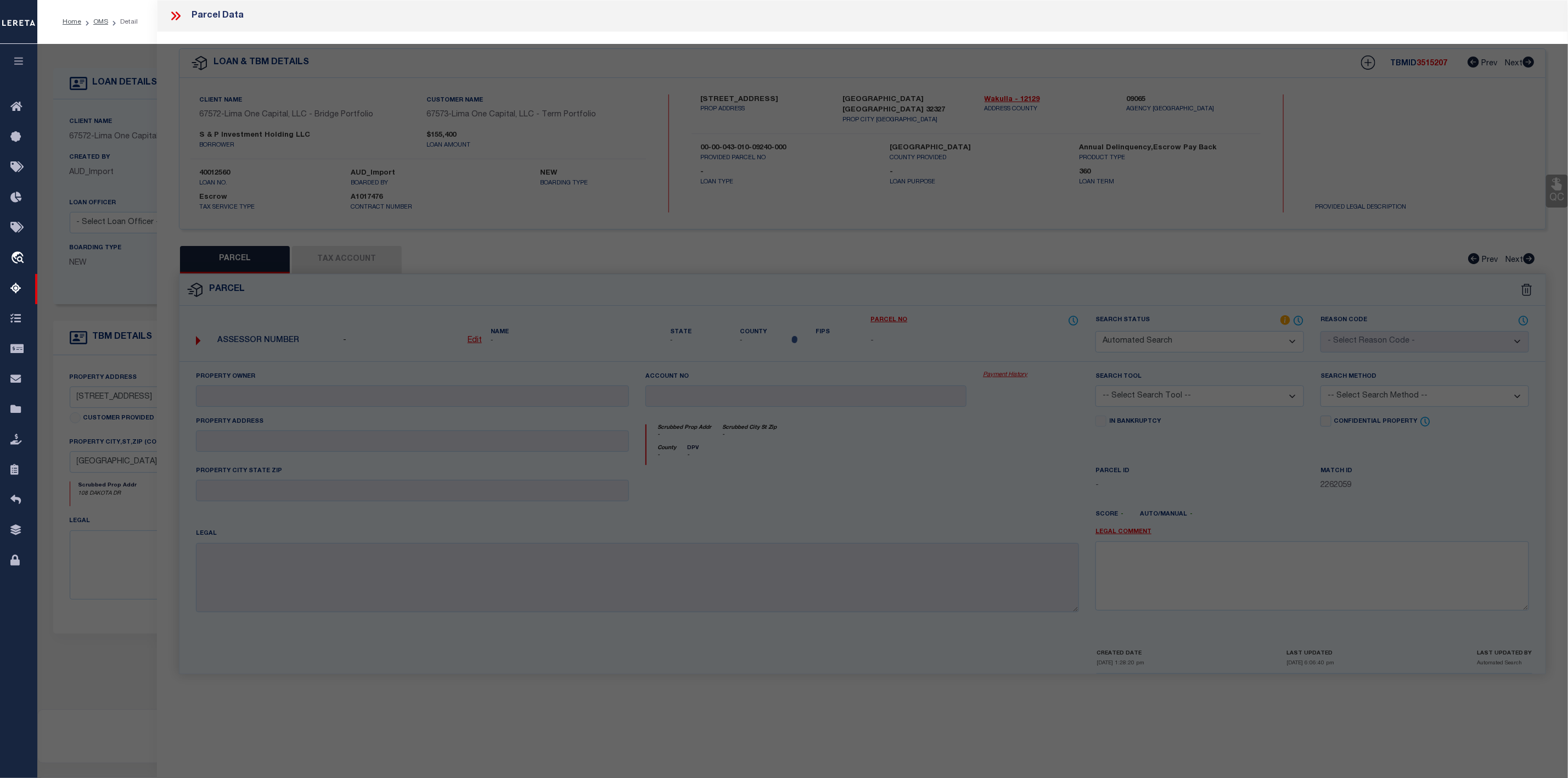
select select "IP"
checkbox input "false"
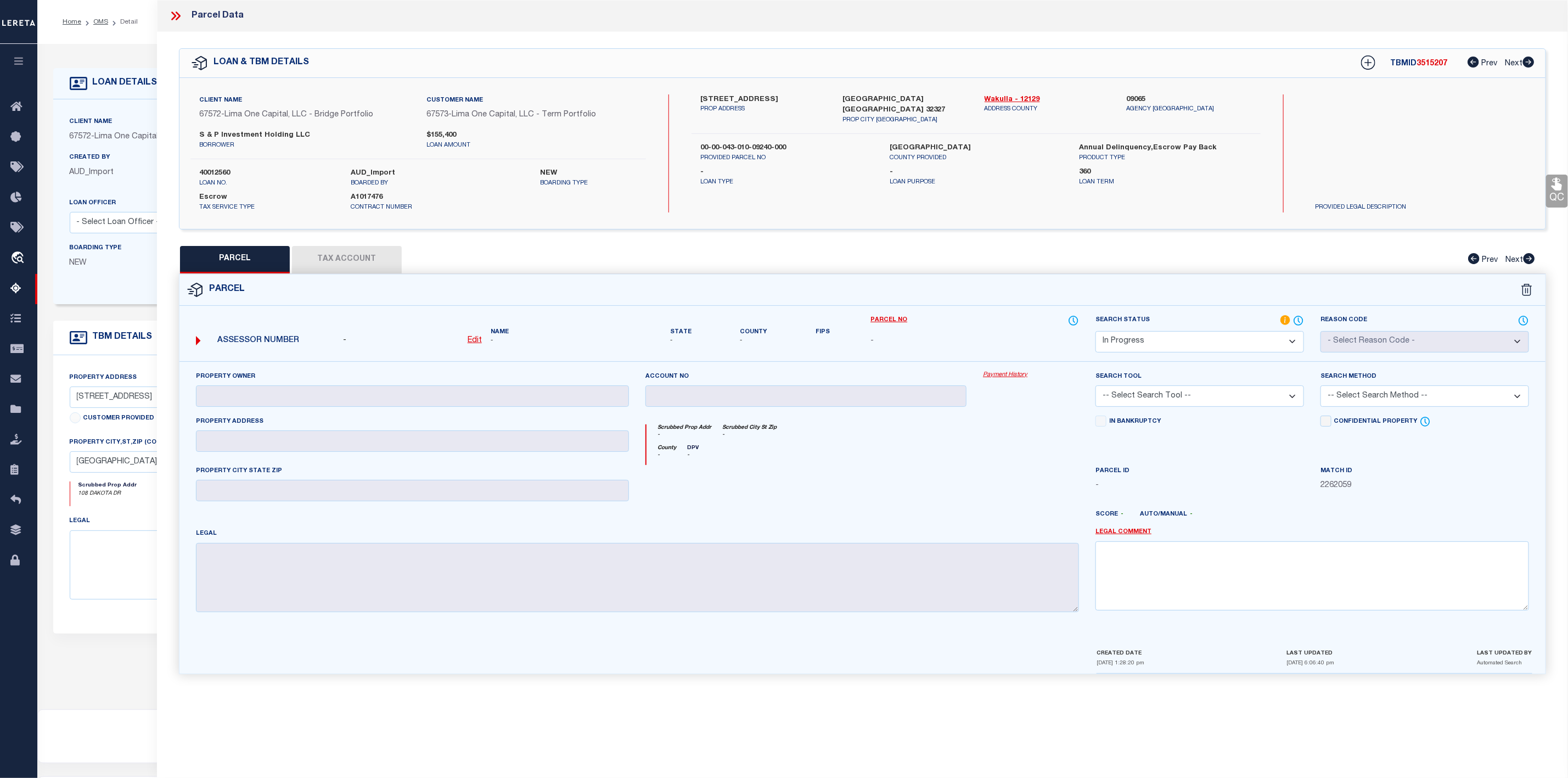
click at [724, 98] on label "[STREET_ADDRESS]" at bounding box center [763, 99] width 126 height 11
copy label "Dakota"
click at [174, 12] on icon at bounding box center [175, 16] width 15 height 15
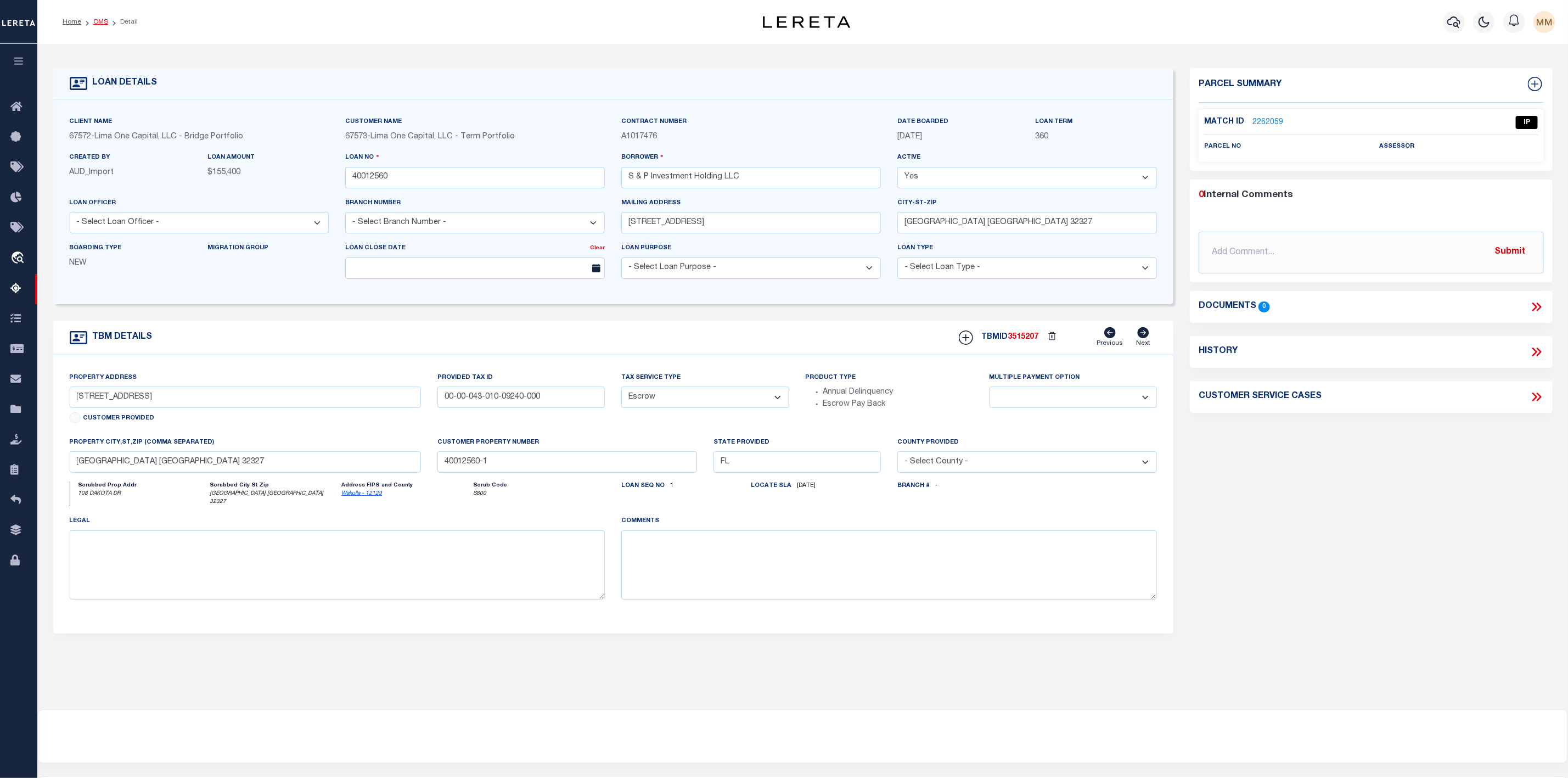
click at [99, 21] on link "OMS" at bounding box center [100, 22] width 15 height 7
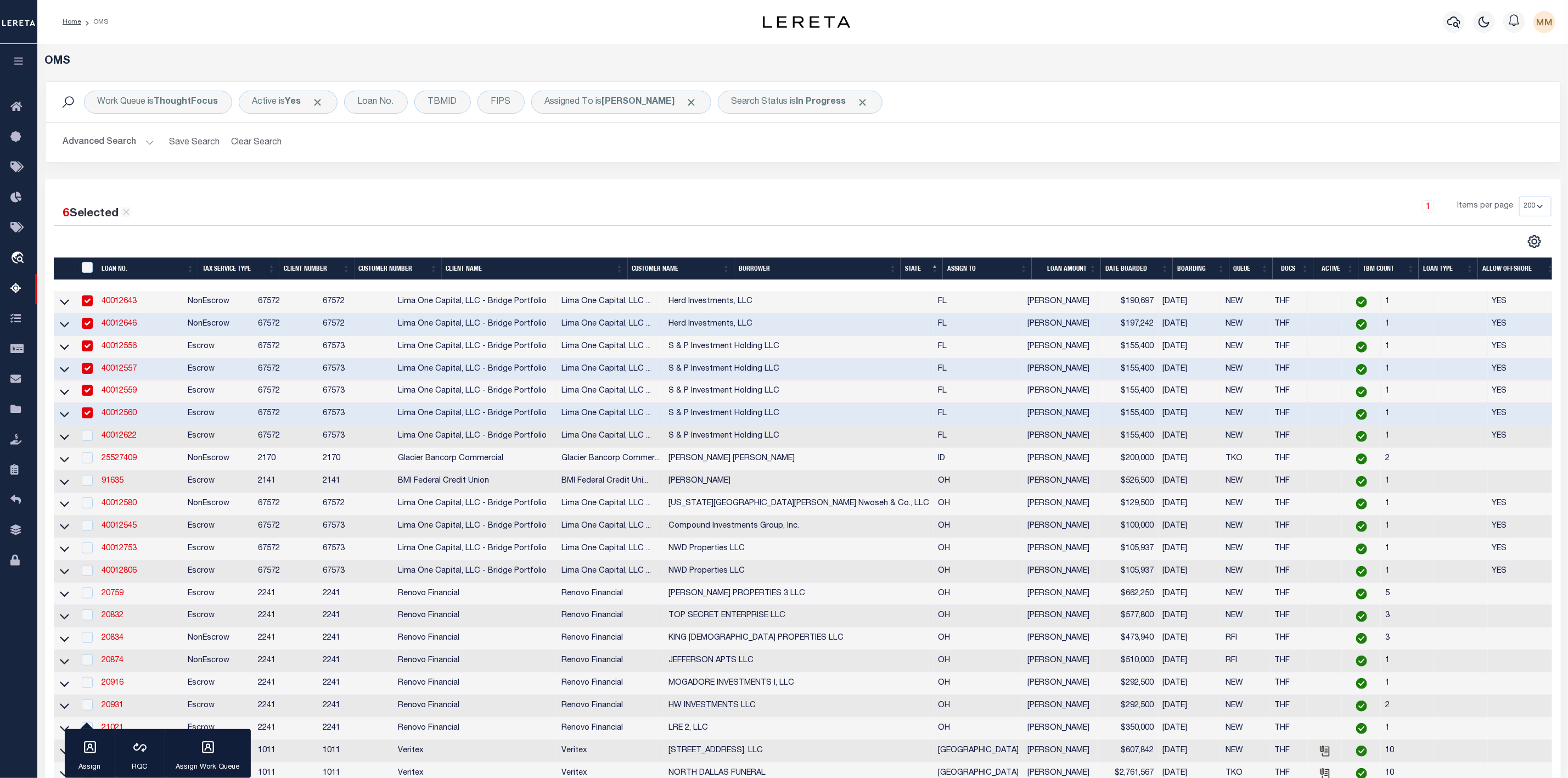
click at [112, 445] on td "40012622" at bounding box center [140, 437] width 86 height 22
checkbox input "true"
click at [123, 439] on link "40012622" at bounding box center [119, 435] width 35 height 8
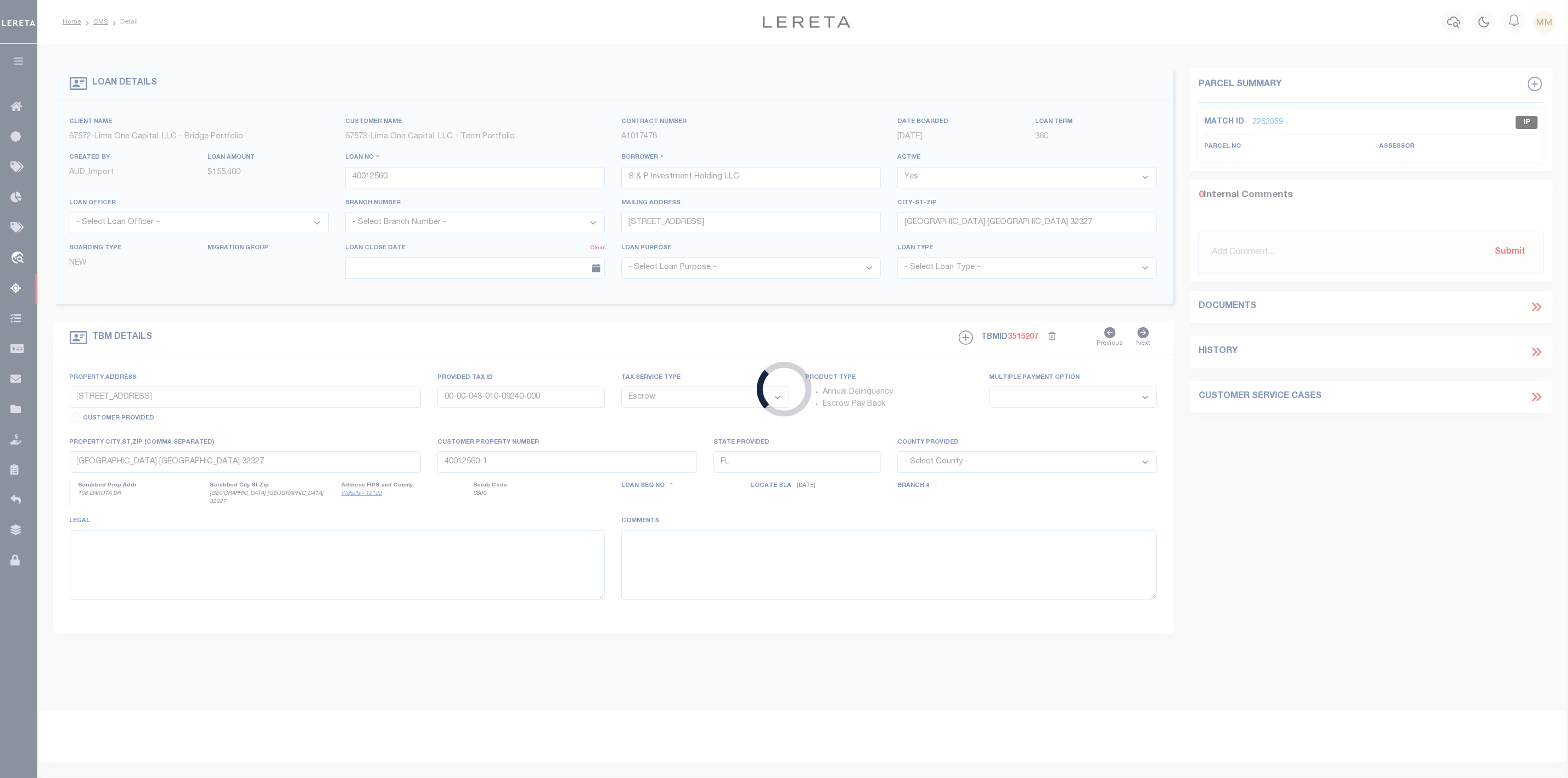
type input "40012622"
select select
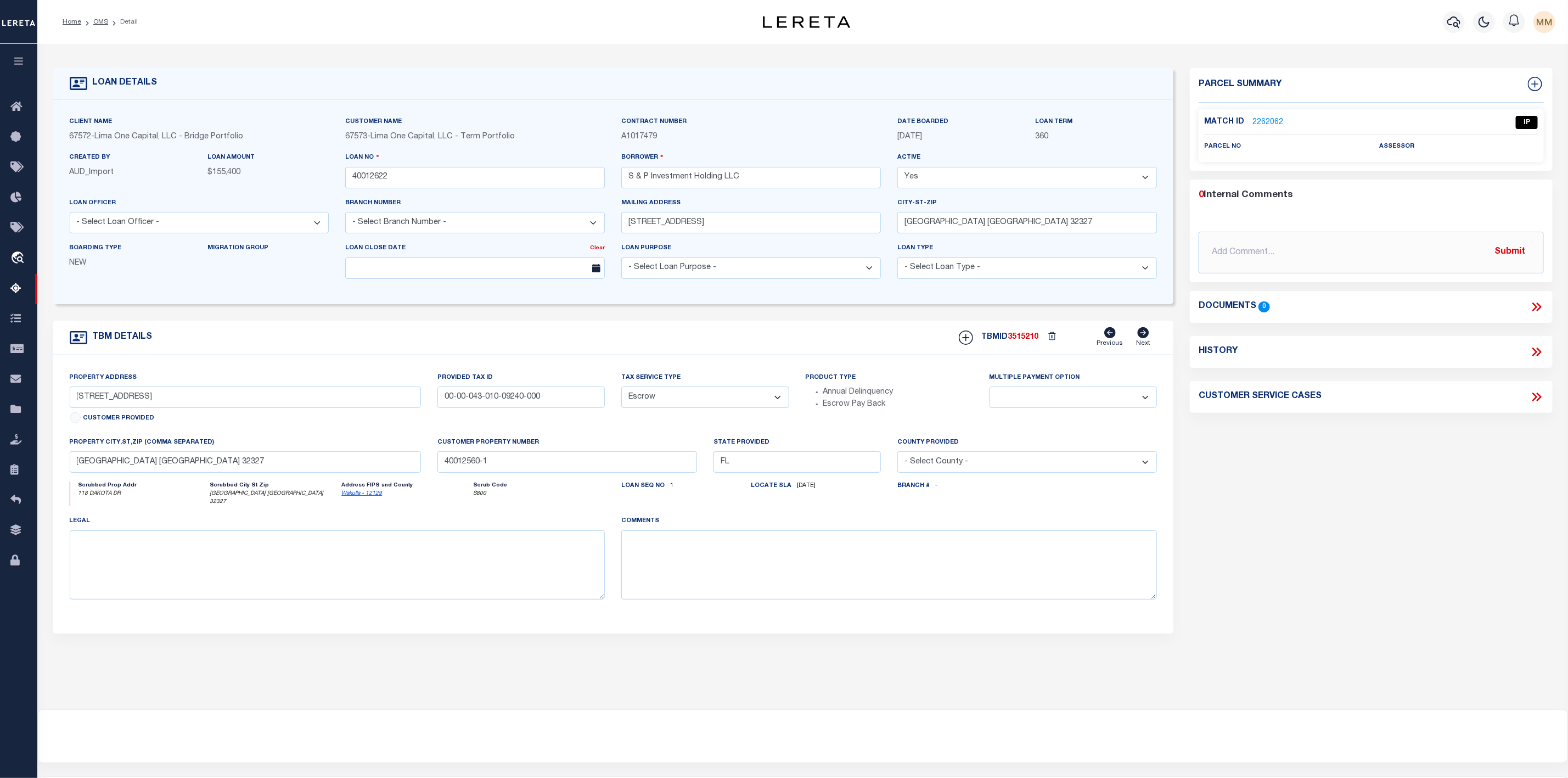
type input "[STREET_ADDRESS]"
type input "00-00-043-010-09235-000"
select select
type input "40012622-1"
select select
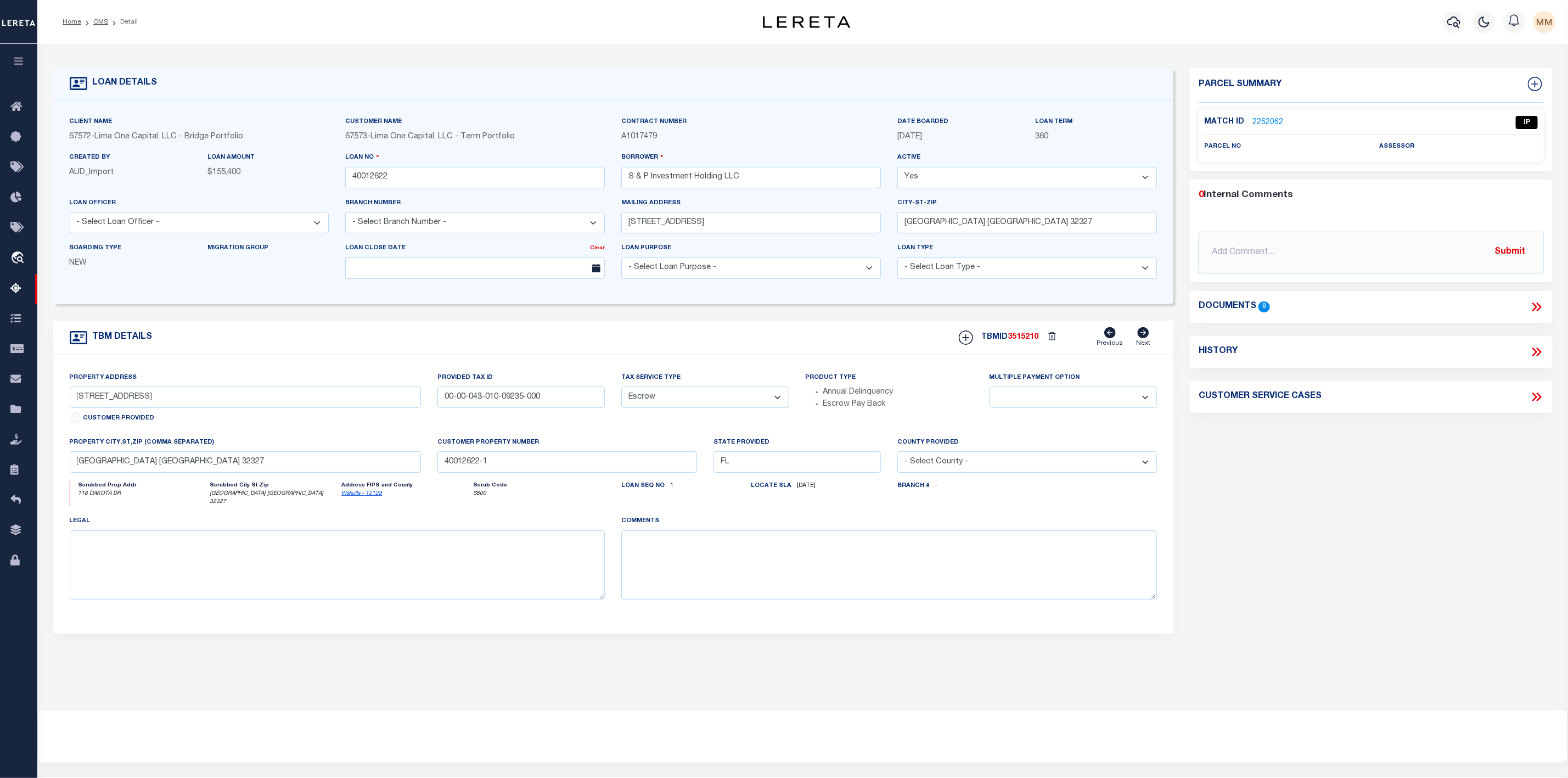
click at [1254, 117] on link "2262062" at bounding box center [1268, 122] width 31 height 11
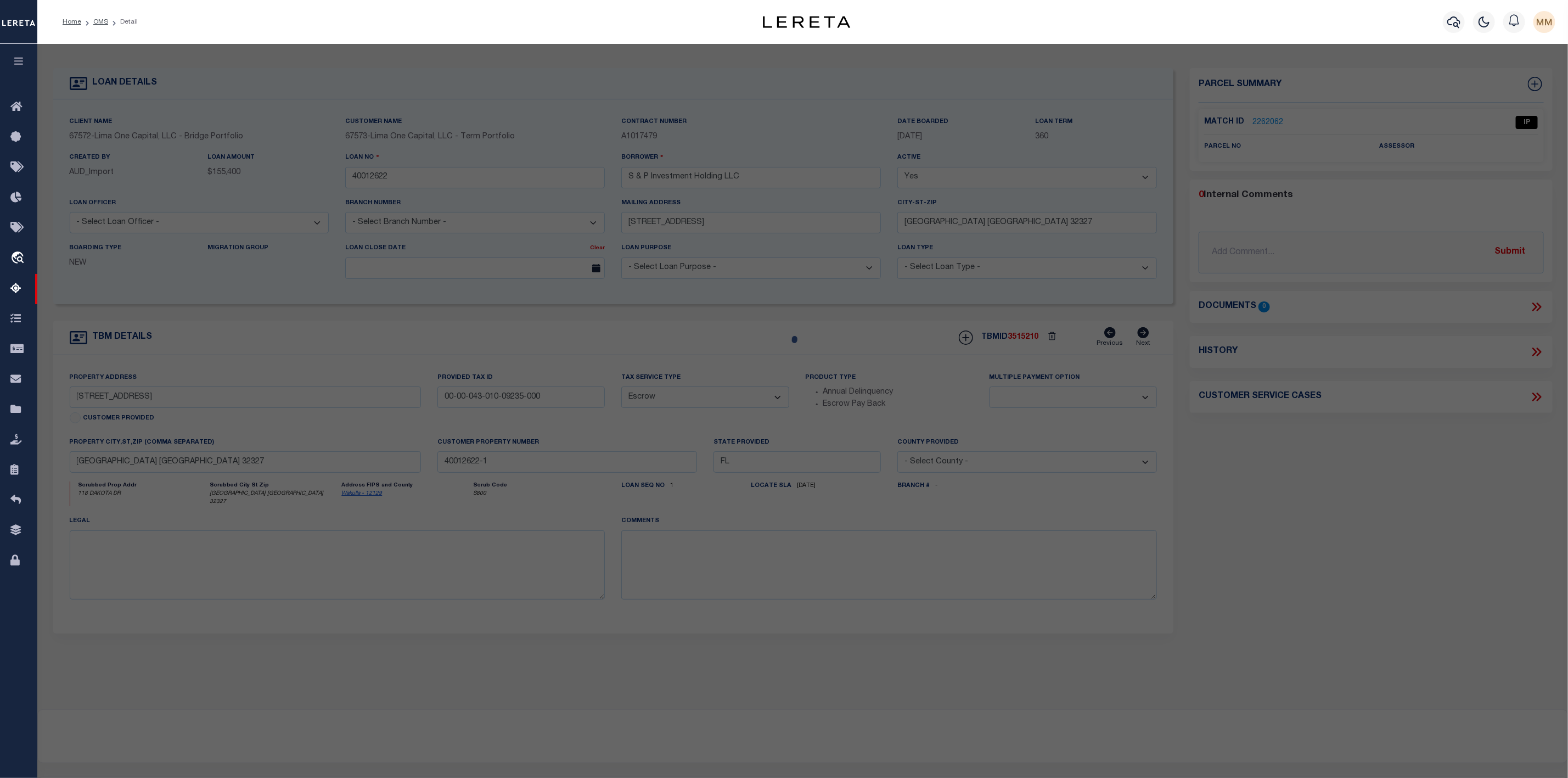
select select "AS"
checkbox input "false"
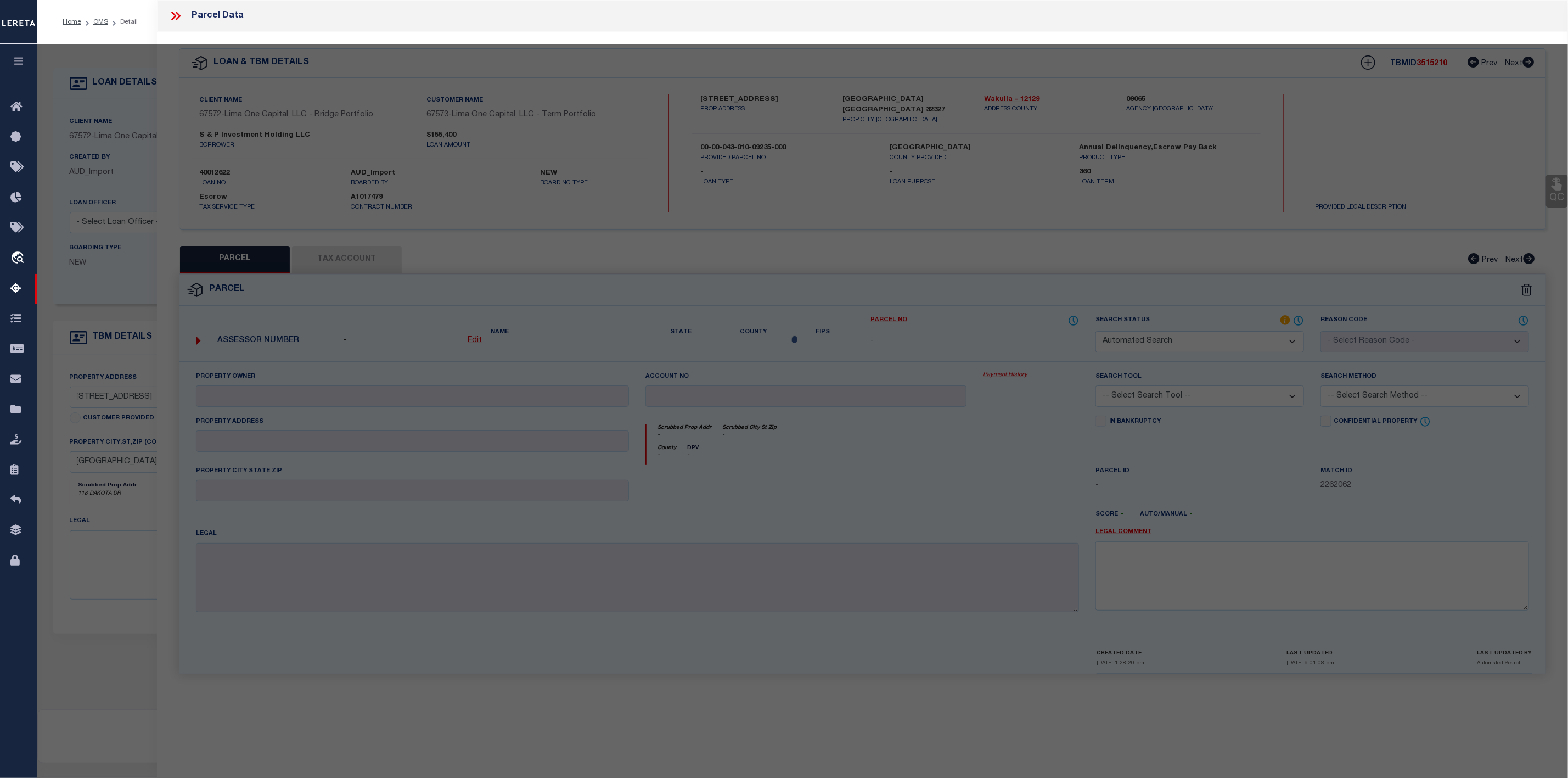
select select "IP"
checkbox input "false"
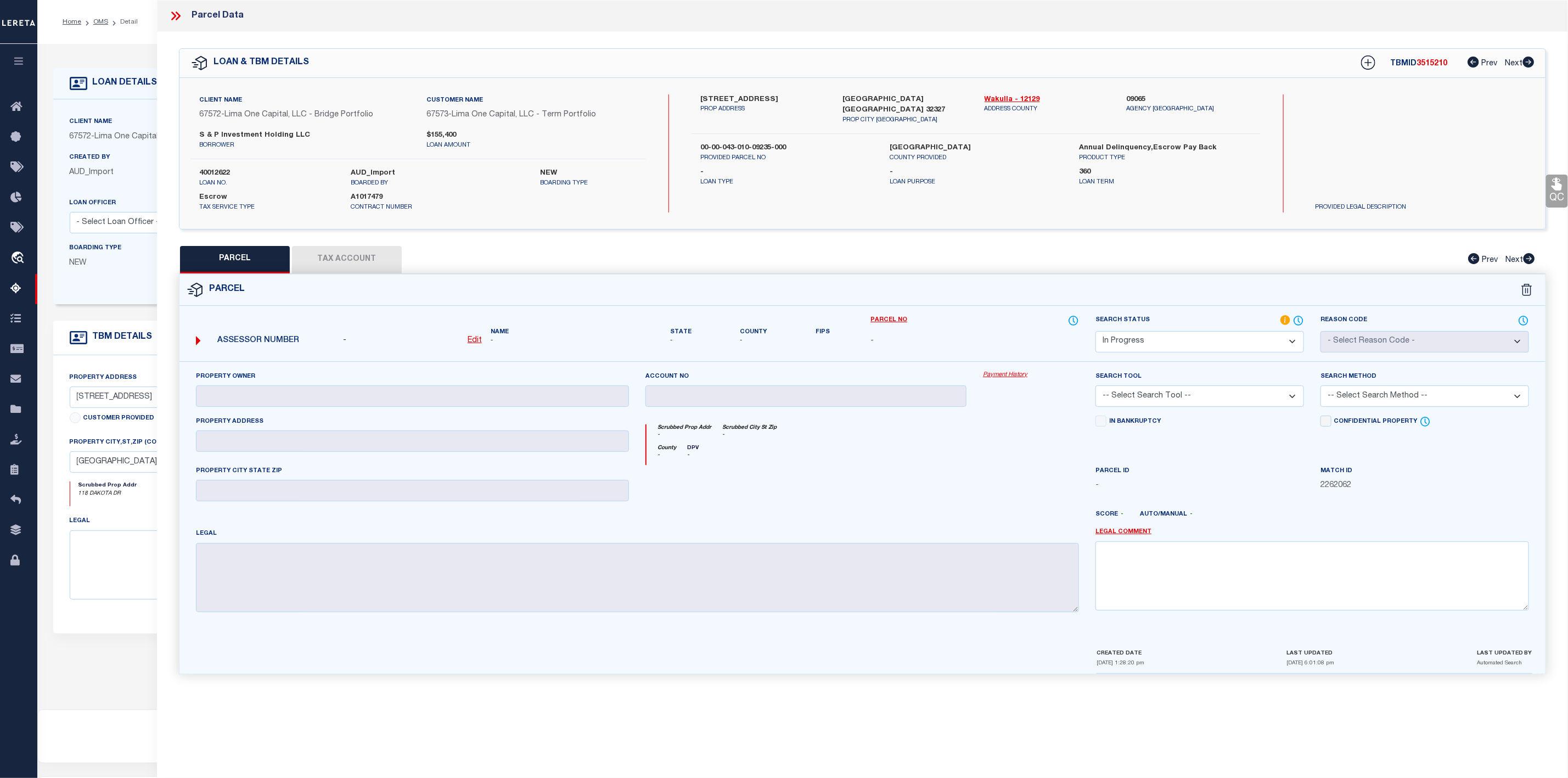
click at [177, 20] on icon at bounding box center [178, 16] width 5 height 9
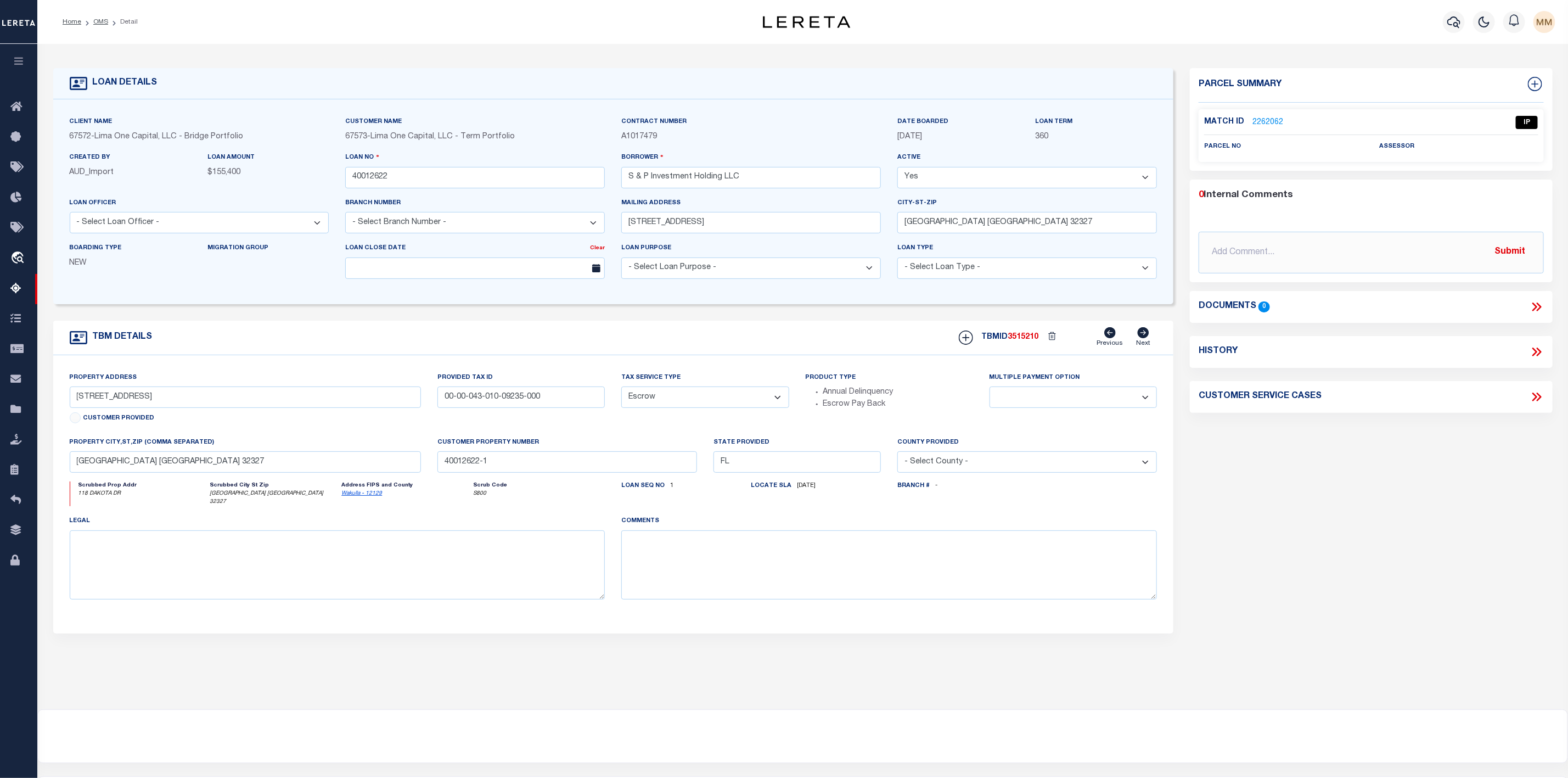
click at [101, 27] on li "OMS" at bounding box center [94, 22] width 27 height 9
click at [104, 23] on link "OMS" at bounding box center [100, 22] width 15 height 7
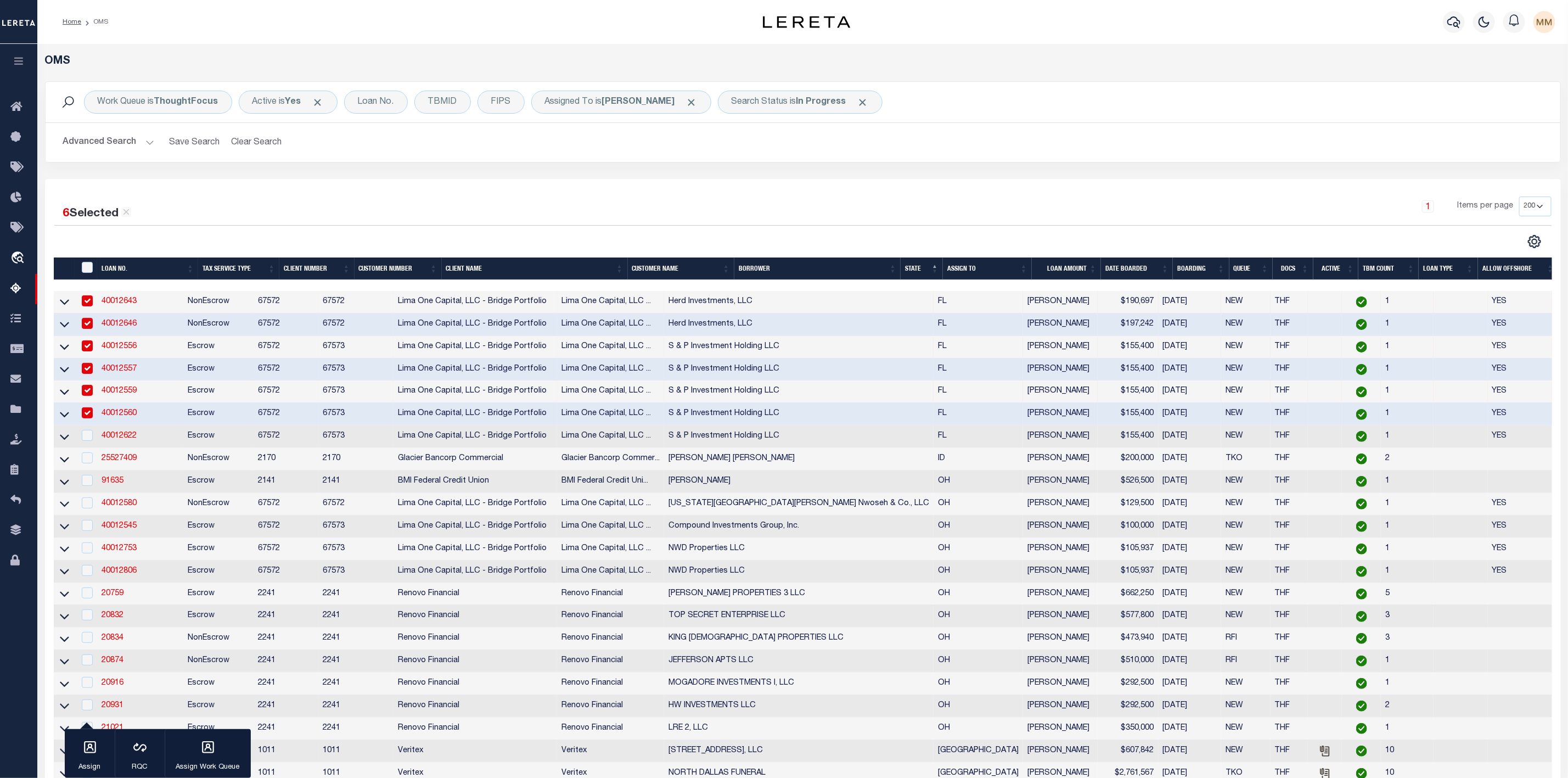
scroll to position [165, 0]
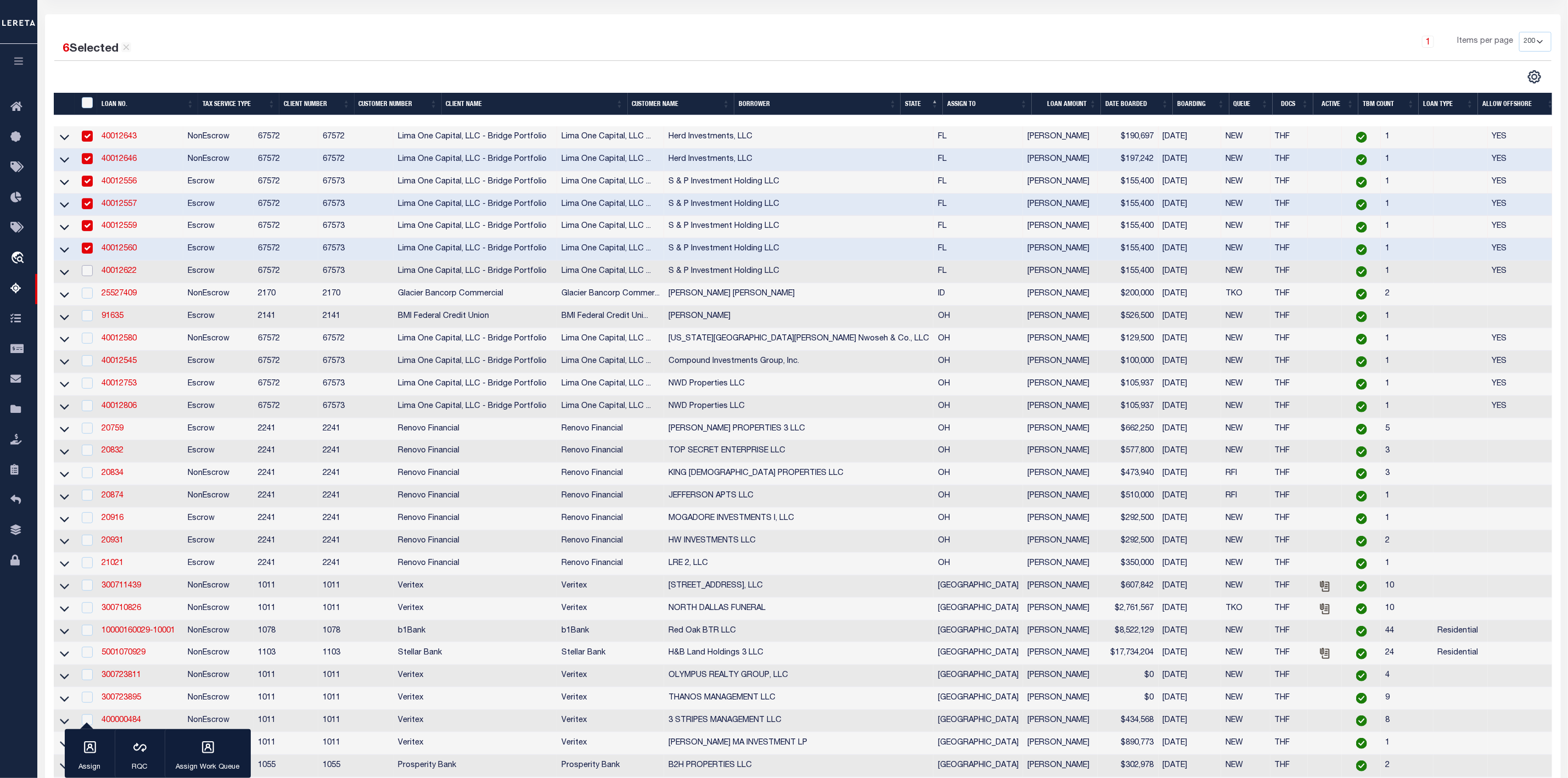
click at [84, 274] on input "checkbox" at bounding box center [87, 270] width 11 height 11
checkbox input "true"
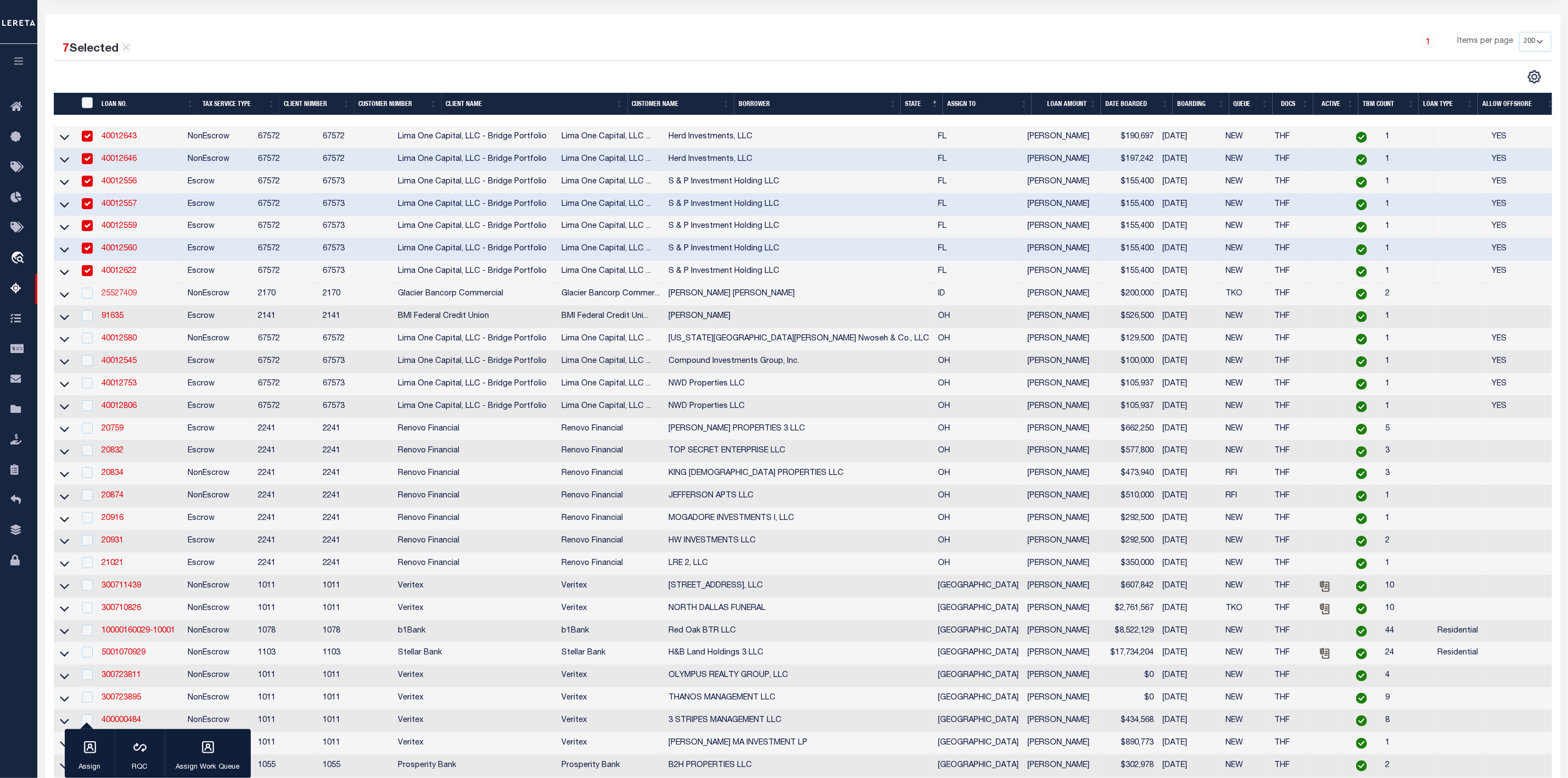
click at [109, 297] on link "25527409" at bounding box center [119, 294] width 35 height 8
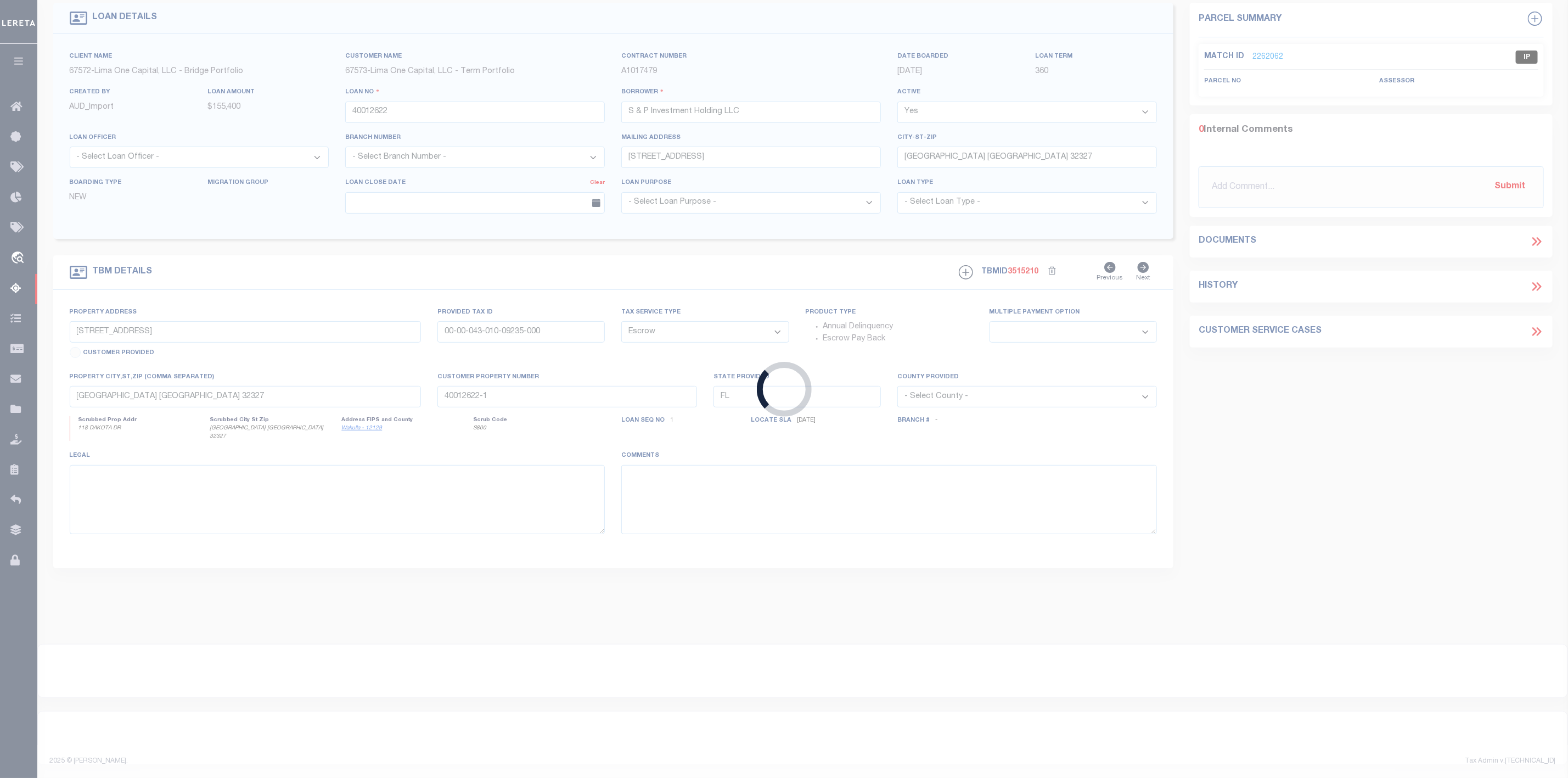
type input "25527409"
type input "[PERSON_NAME] [PERSON_NAME]"
select select
select select "400"
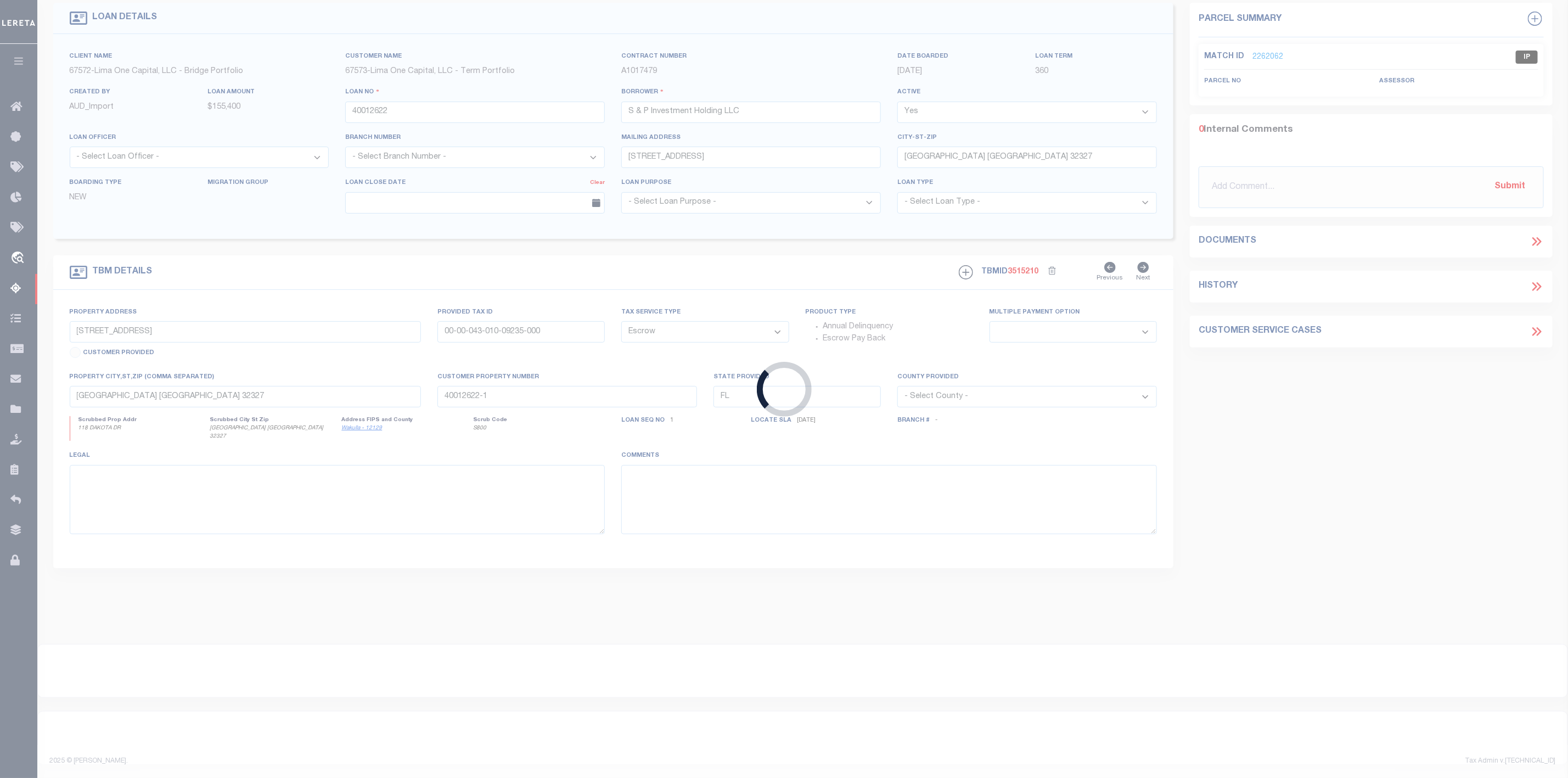
select select "NonEscrow"
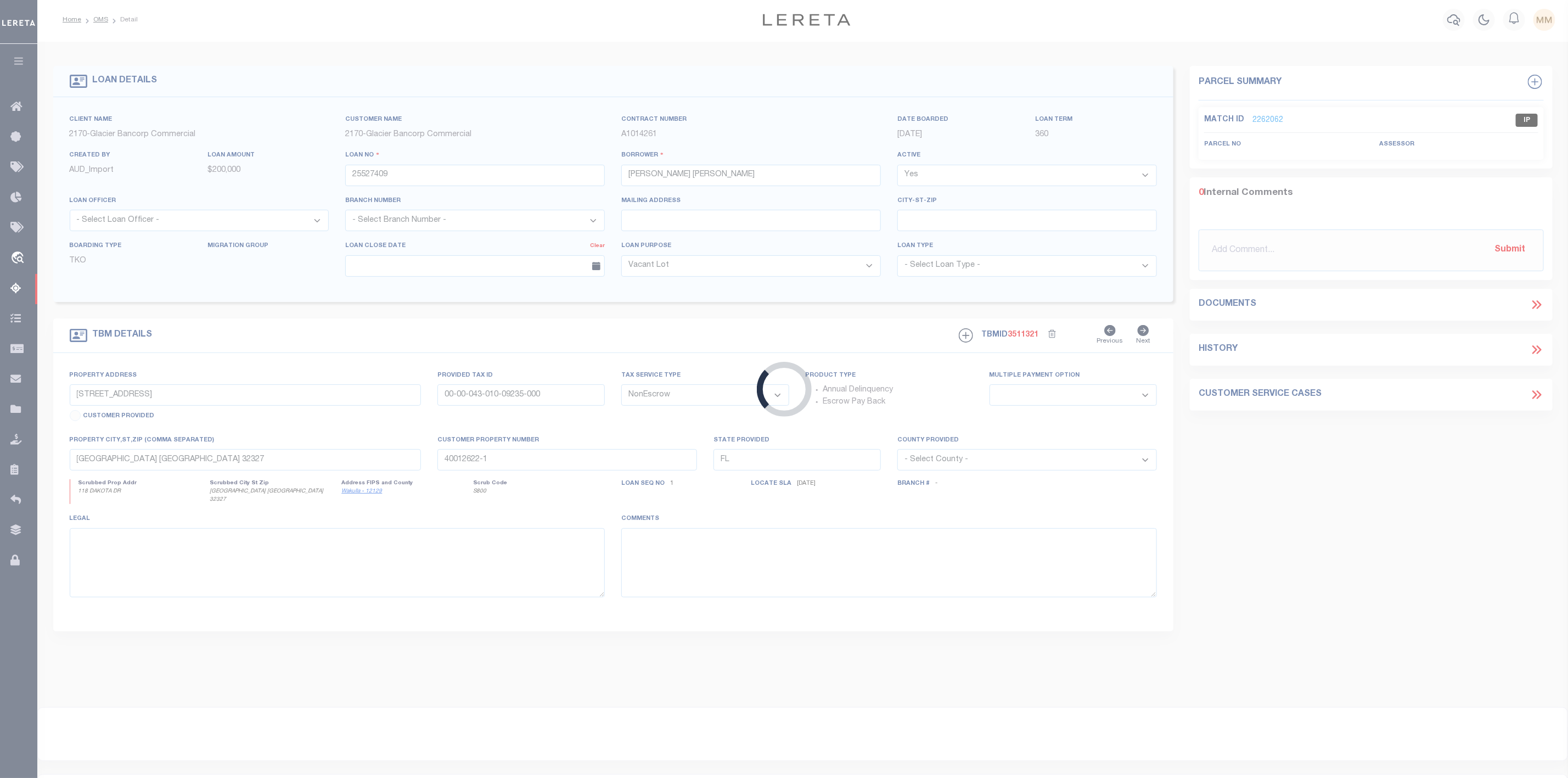
type input "[STREET_ADDRESS][PERSON_NAME]"
type input "RPA00410010100"
select select
type input "SALMON ID 83467"
type input "97663915"
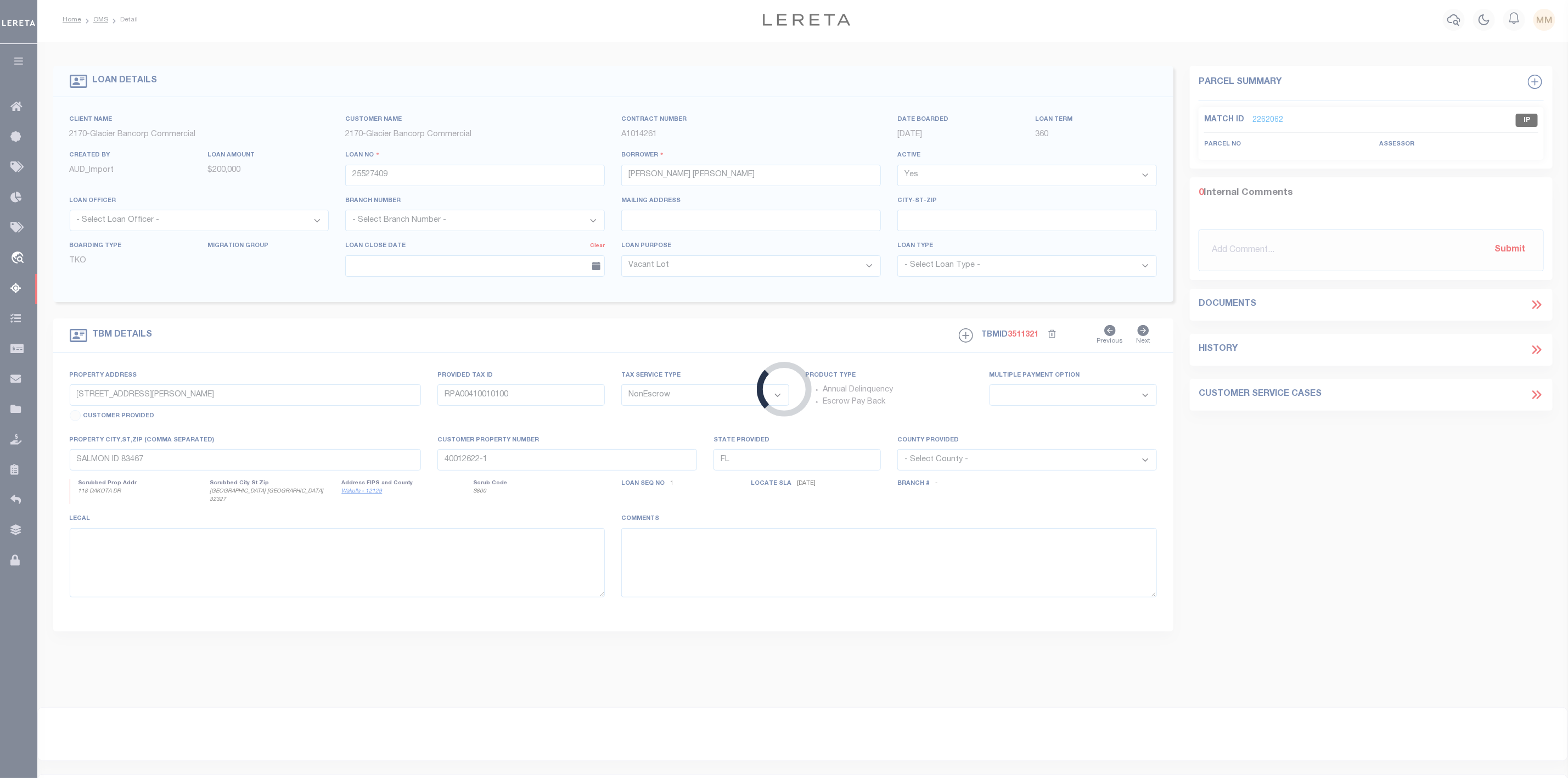
type input "ID"
select select
select select "167850"
select select "27203"
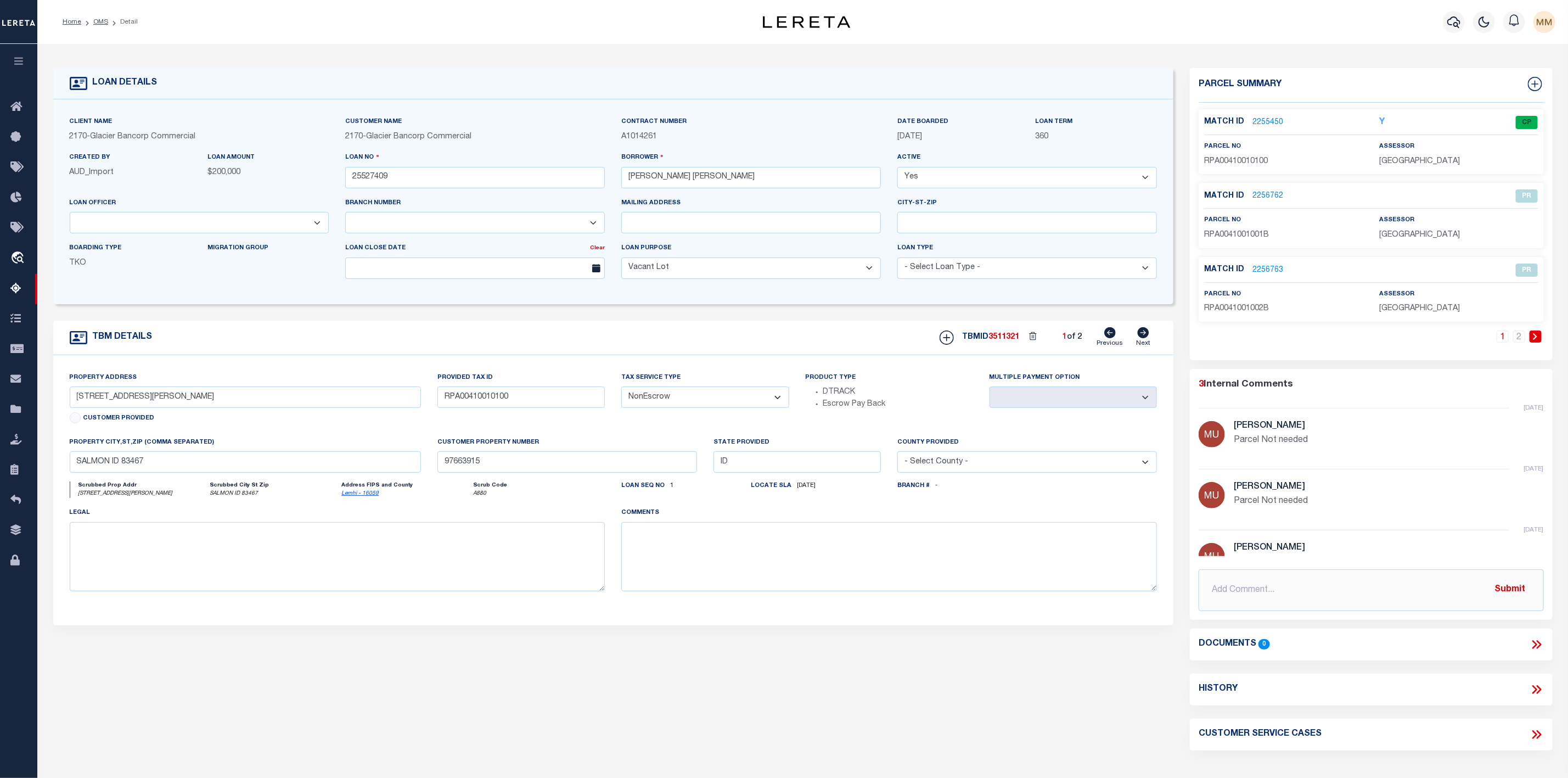
click at [1256, 117] on link "2255450" at bounding box center [1268, 122] width 31 height 11
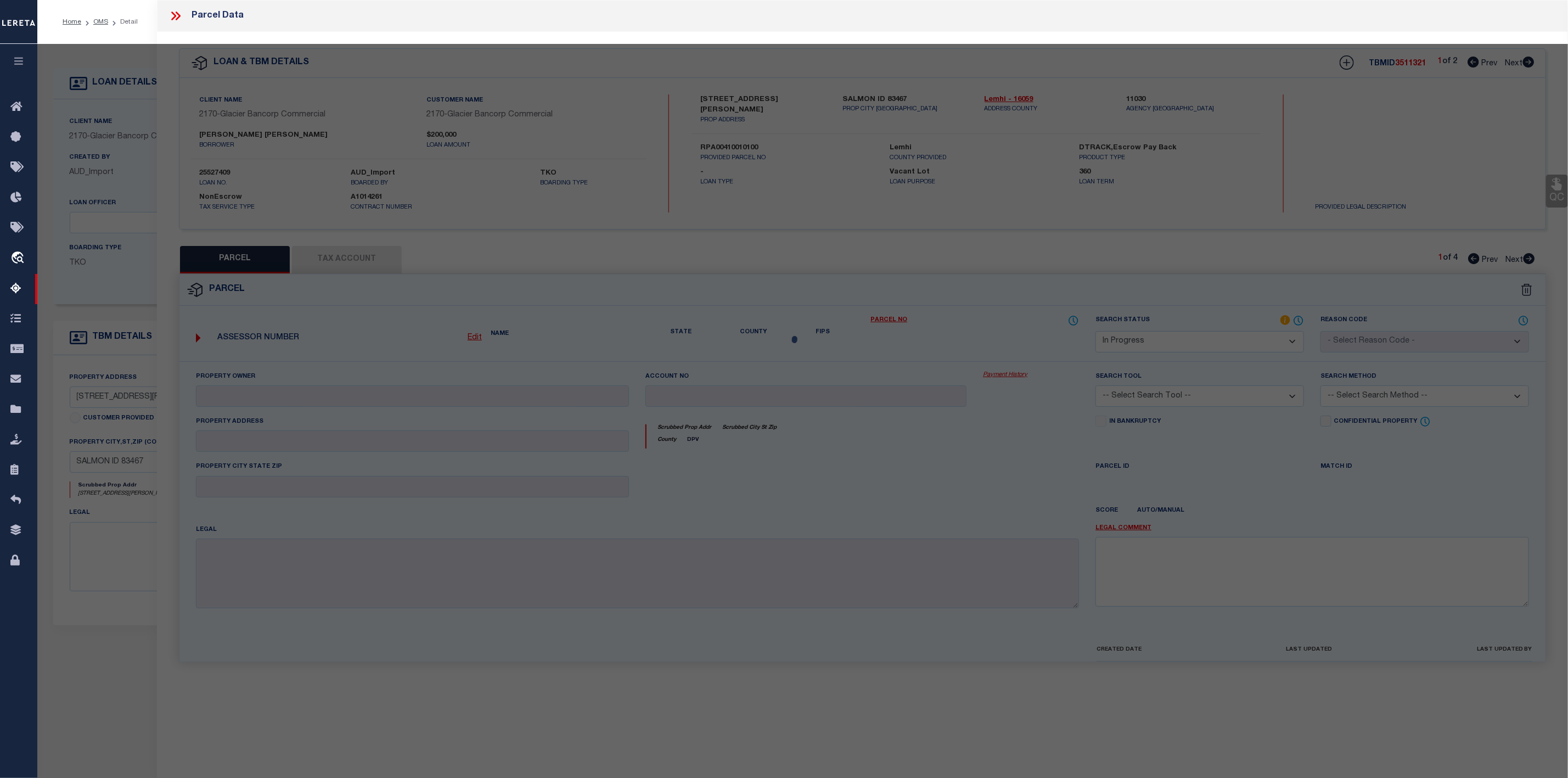
select select "AS"
checkbox input "false"
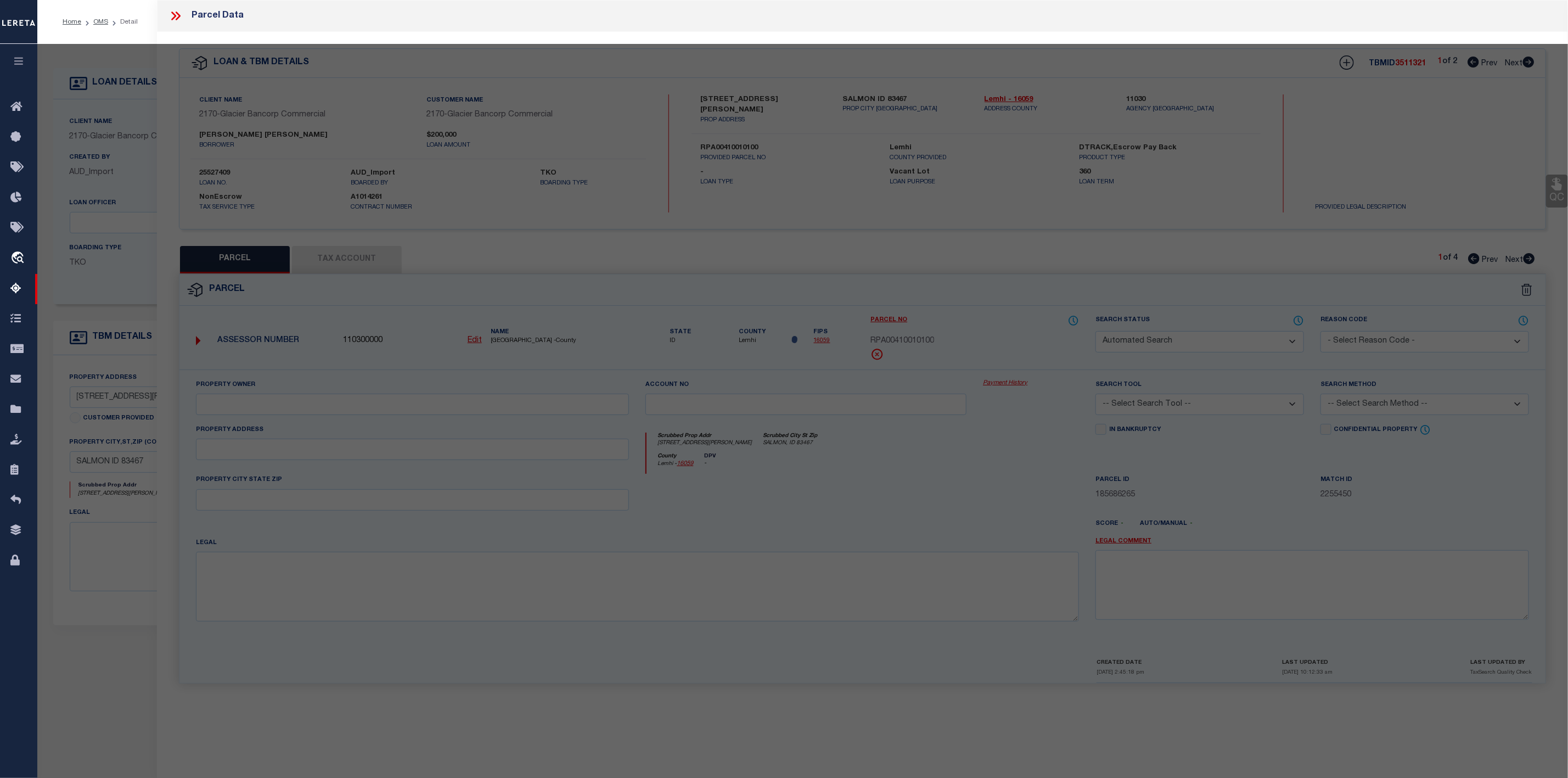
select select "CP"
type input "[PERSON_NAME]"
select select "PHN"
select select "ADD"
type input "[STREET_ADDRESS][PERSON_NAME]"
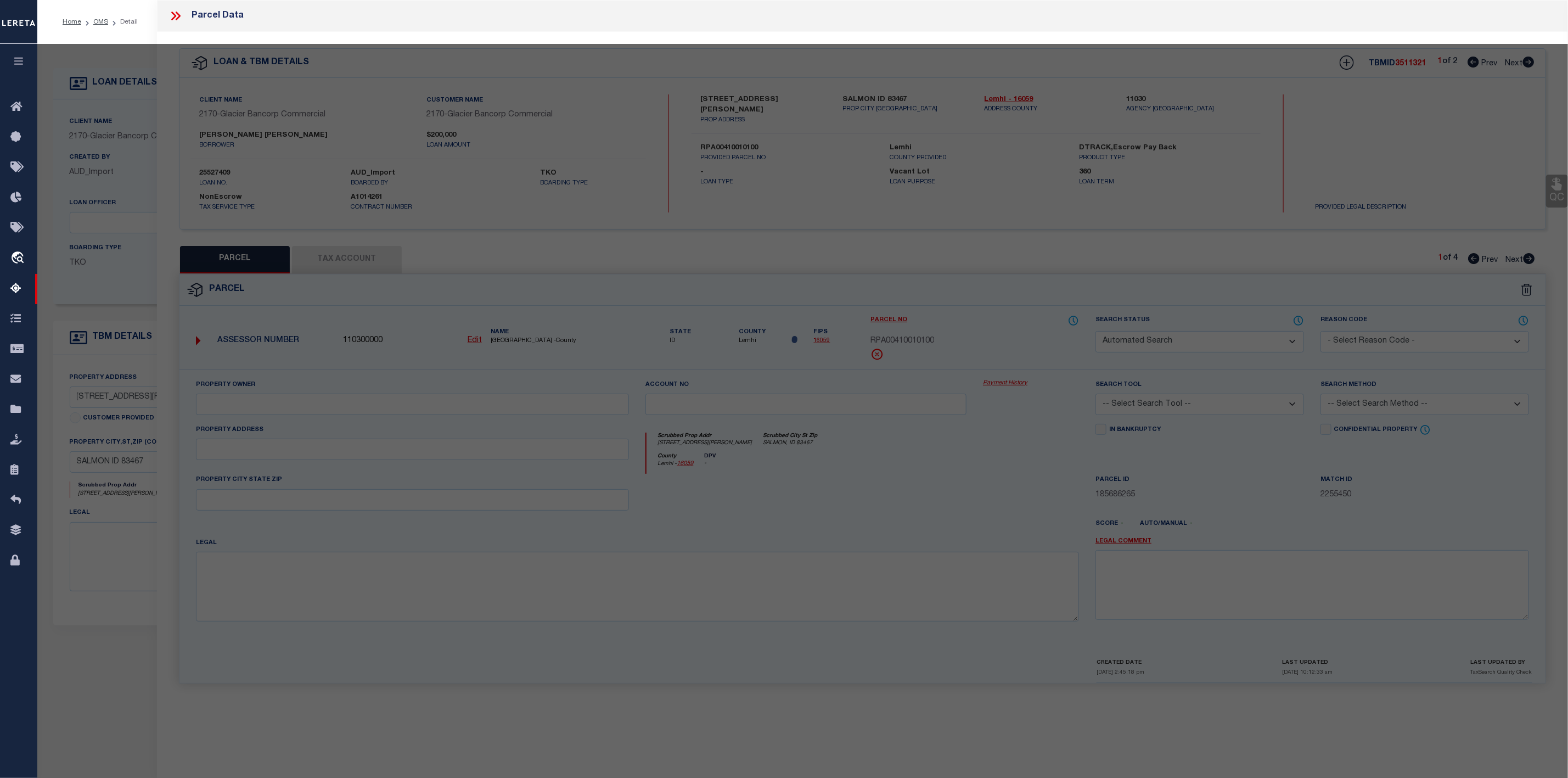
type input "SALMON, ID 83467"
type textarea "[PERSON_NAME] & [PERSON_NAME] ADD. LOT 10 BLOCK 1"
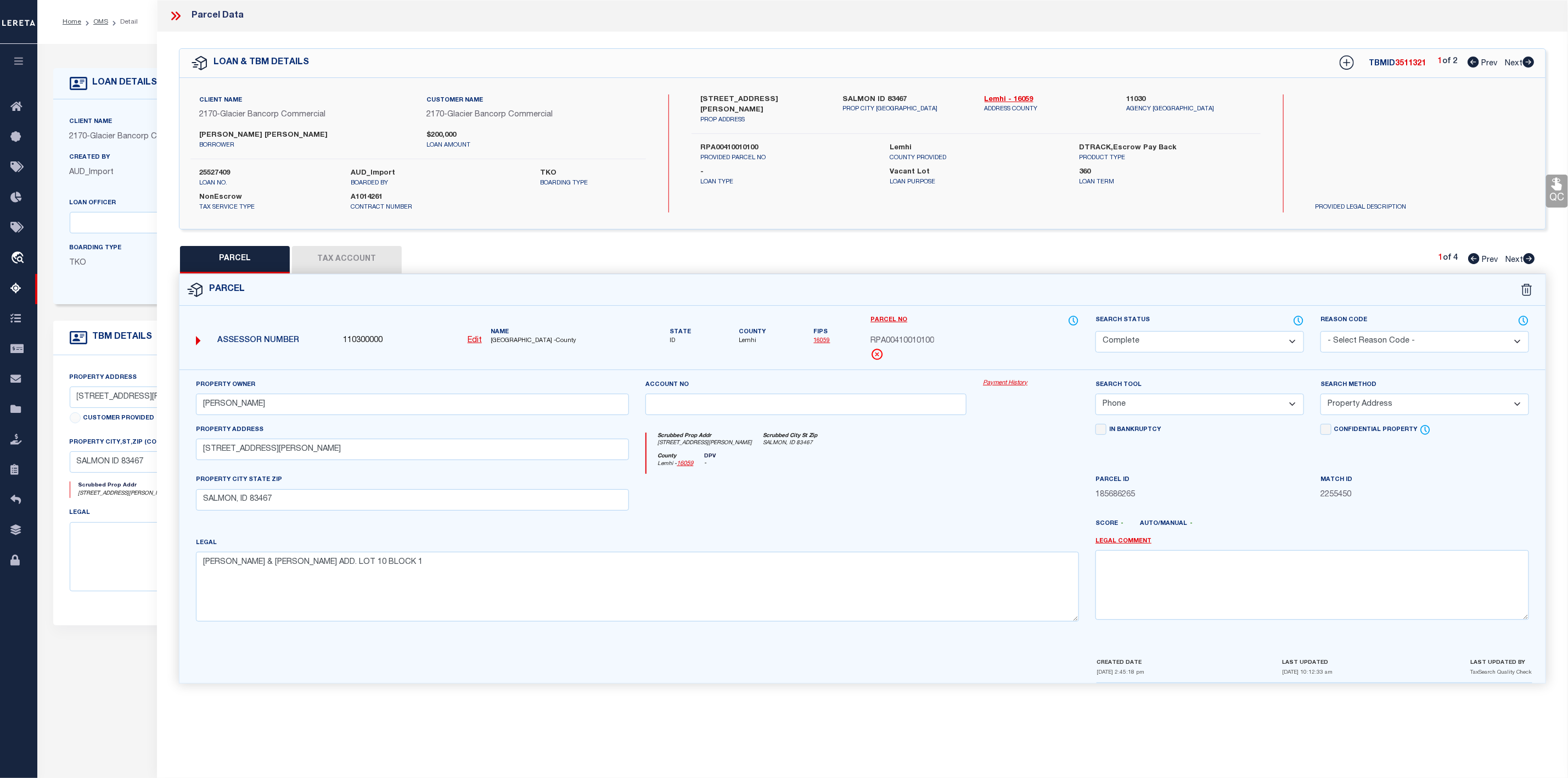
click at [1529, 61] on icon at bounding box center [1528, 61] width 12 height 11
select select "AS"
select select
checkbox input "false"
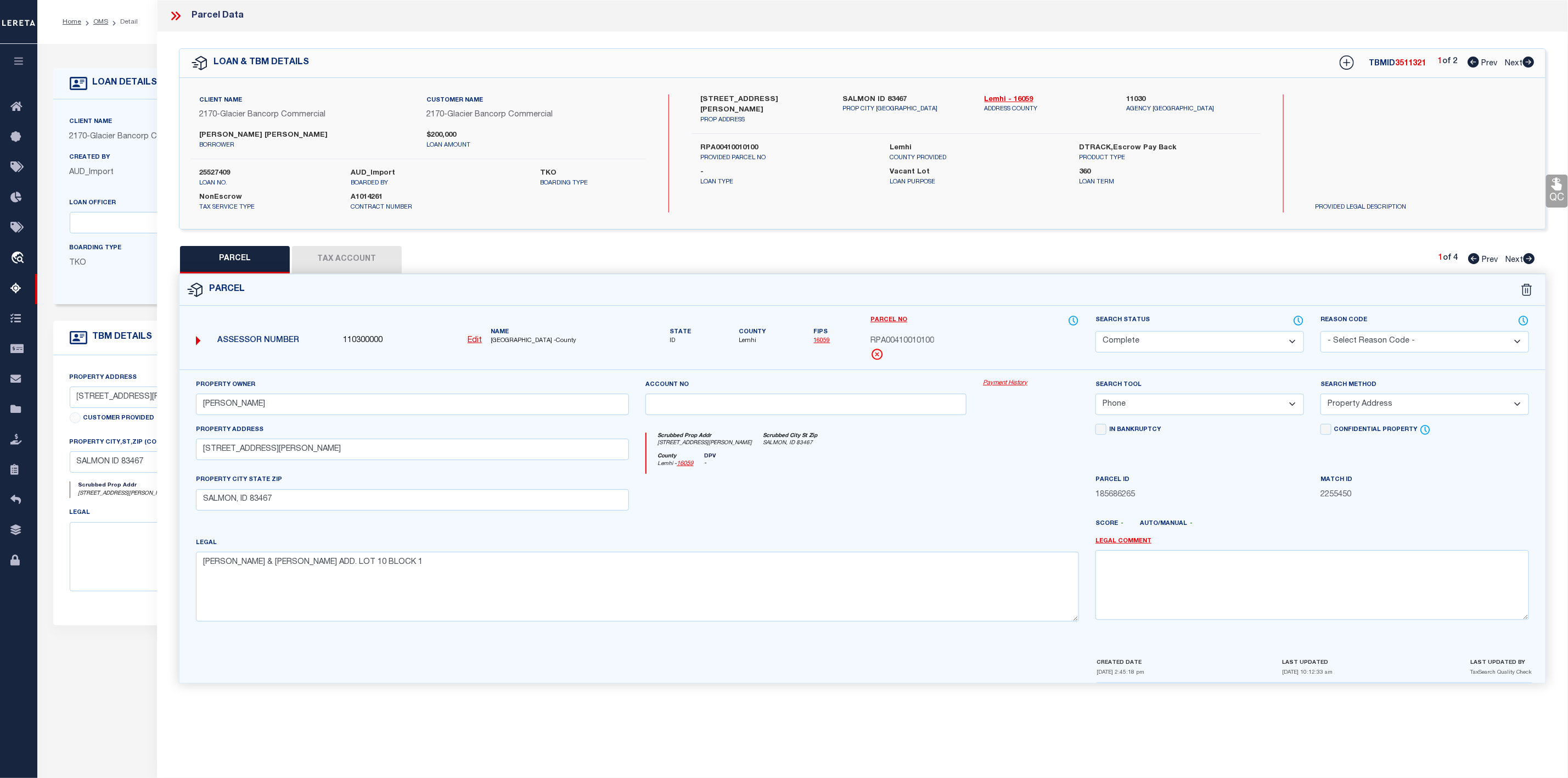
checkbox input "false"
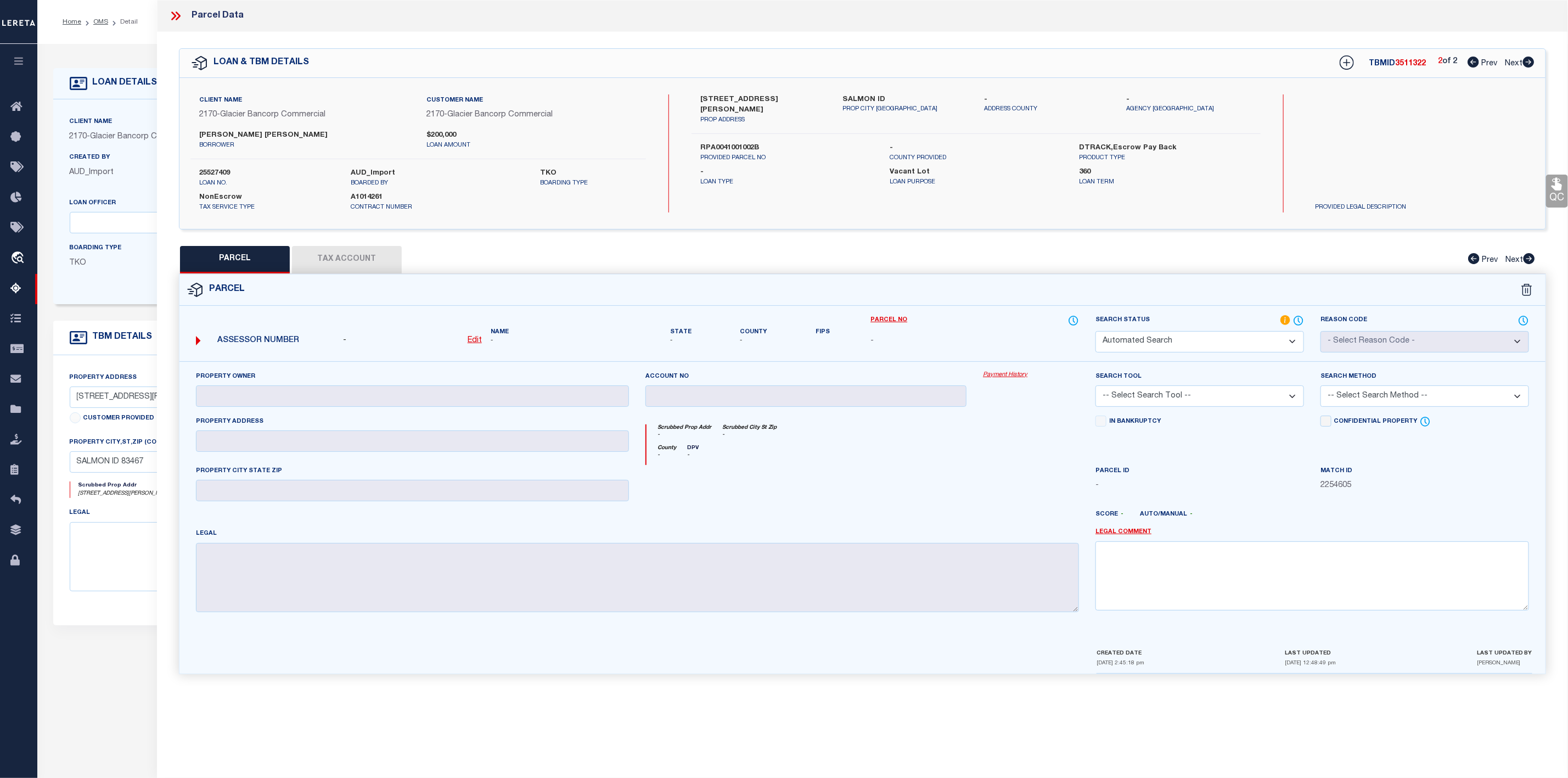
select select "IP"
click at [176, 14] on icon at bounding box center [175, 16] width 15 height 15
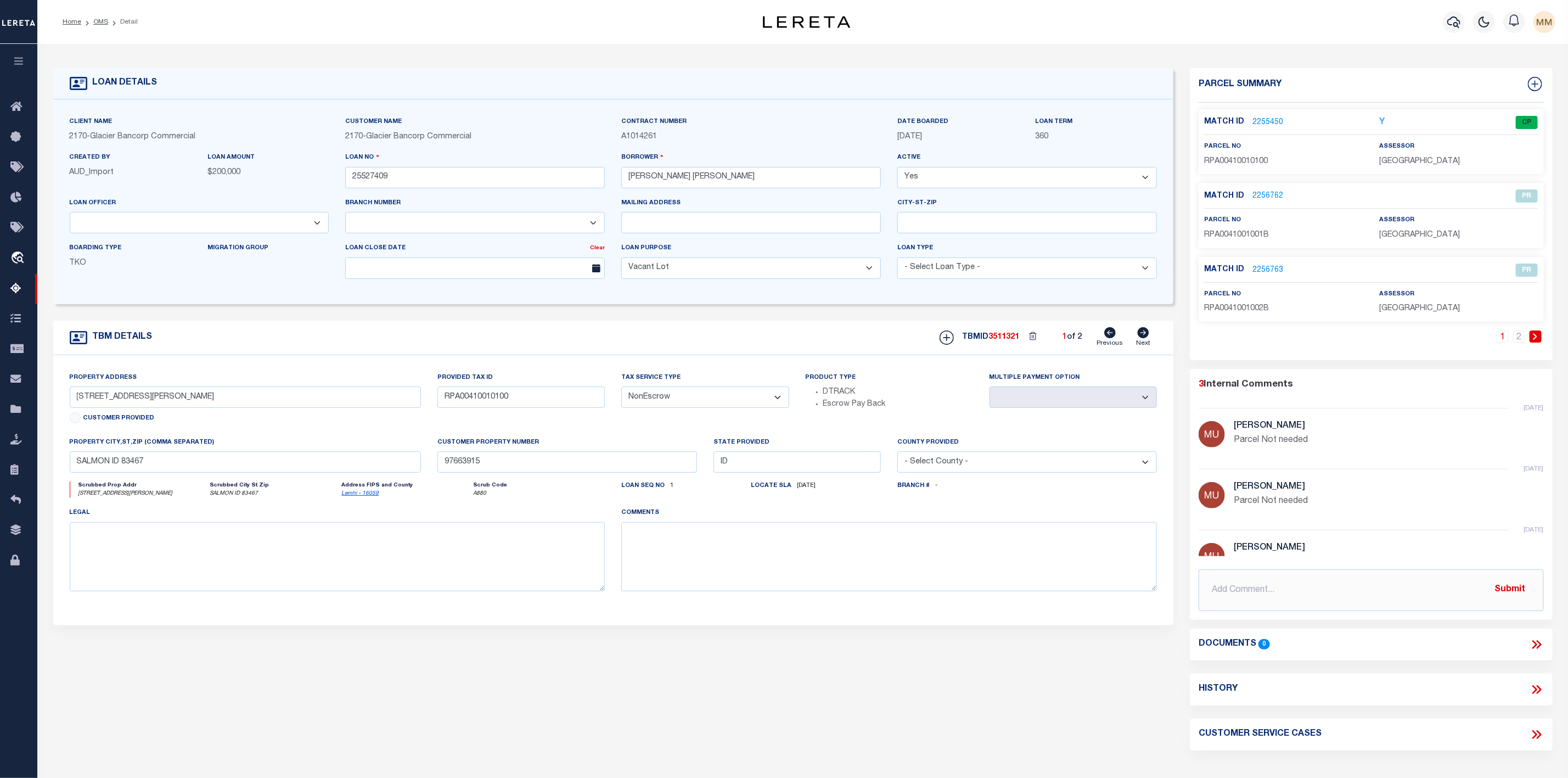
click at [100, 27] on li "OMS" at bounding box center [94, 22] width 27 height 9
click at [96, 23] on link "OMS" at bounding box center [100, 22] width 15 height 7
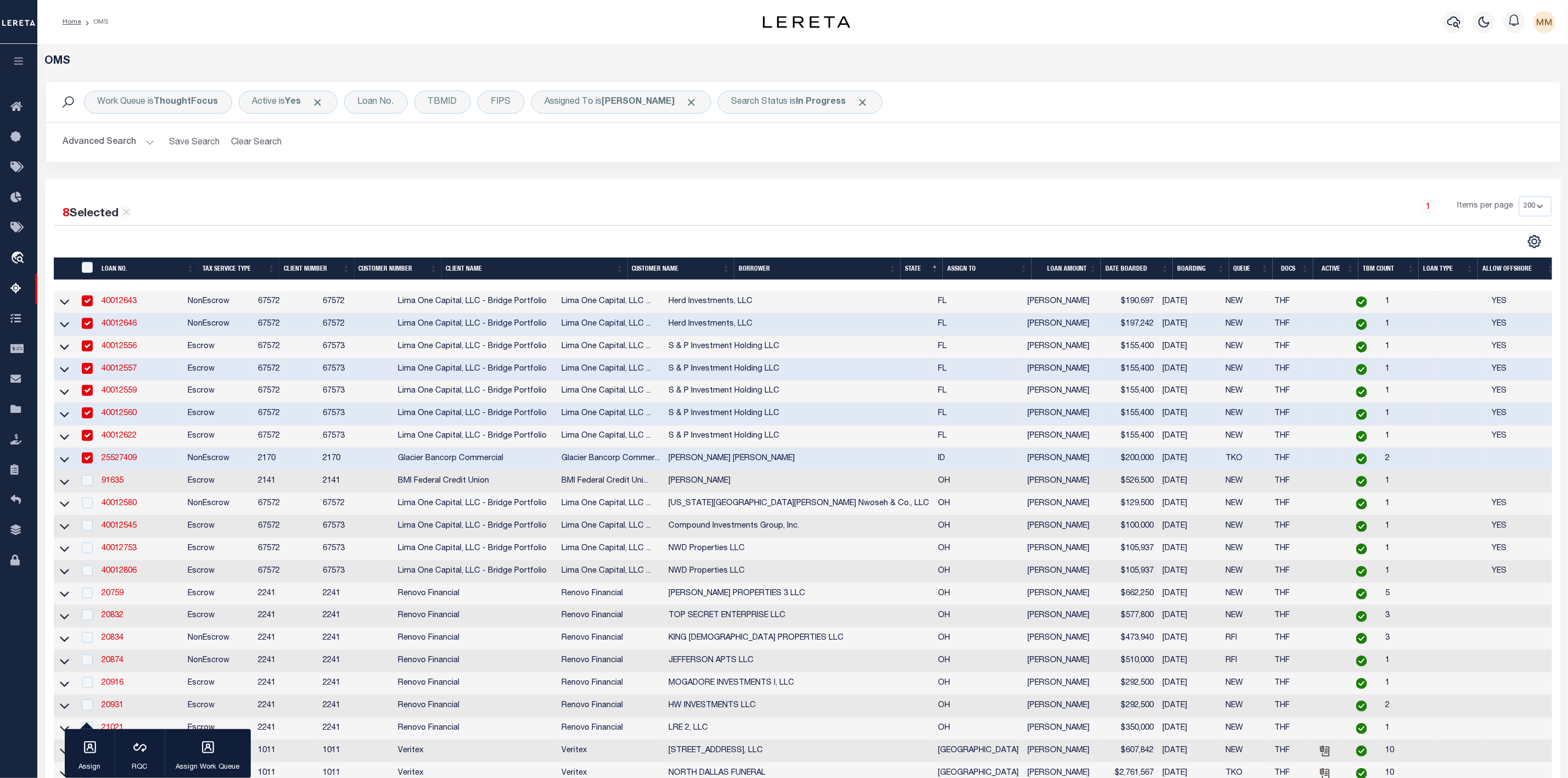
scroll to position [82, 0]
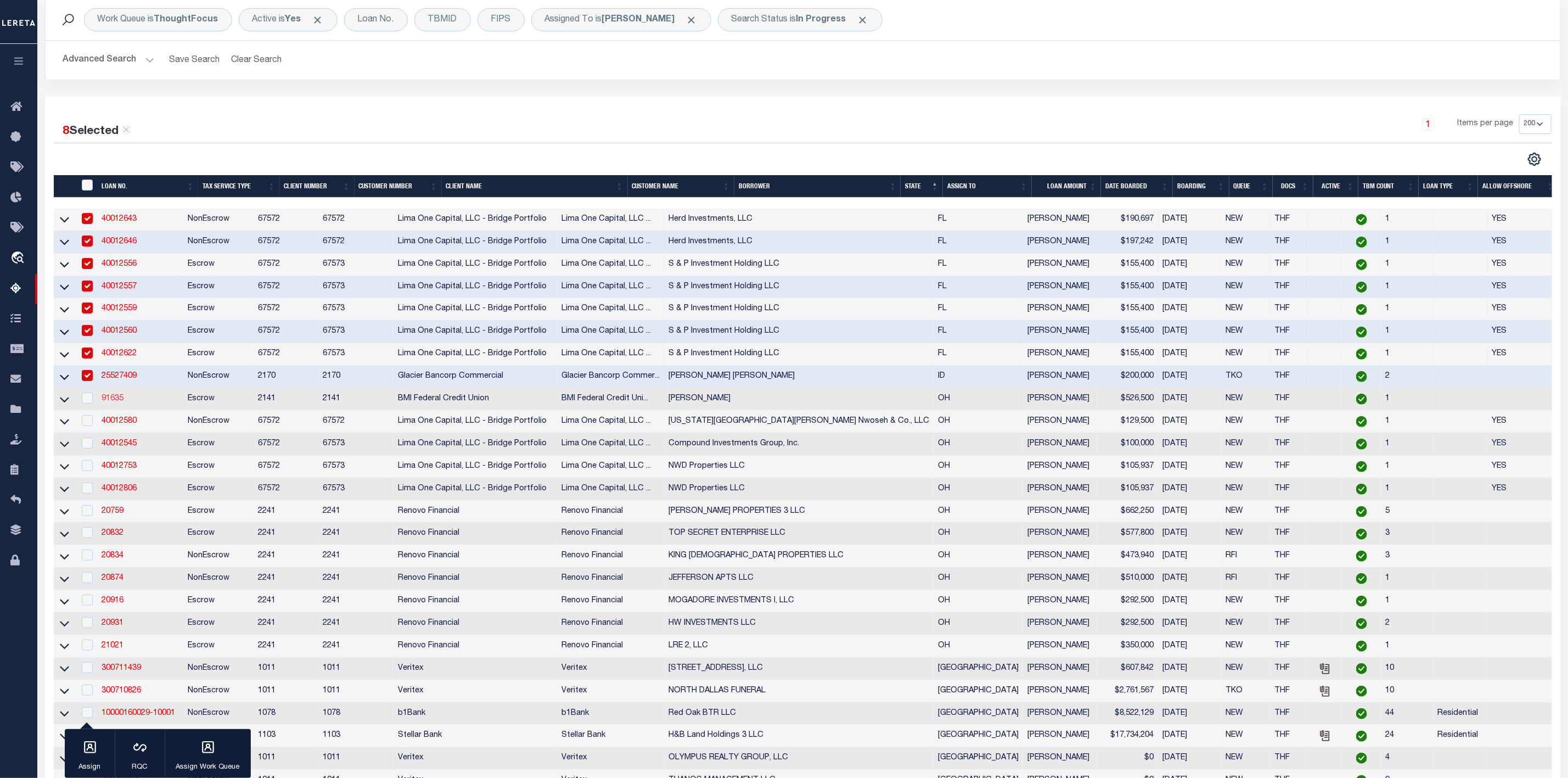
click at [111, 402] on link "91635" at bounding box center [112, 398] width 22 height 8
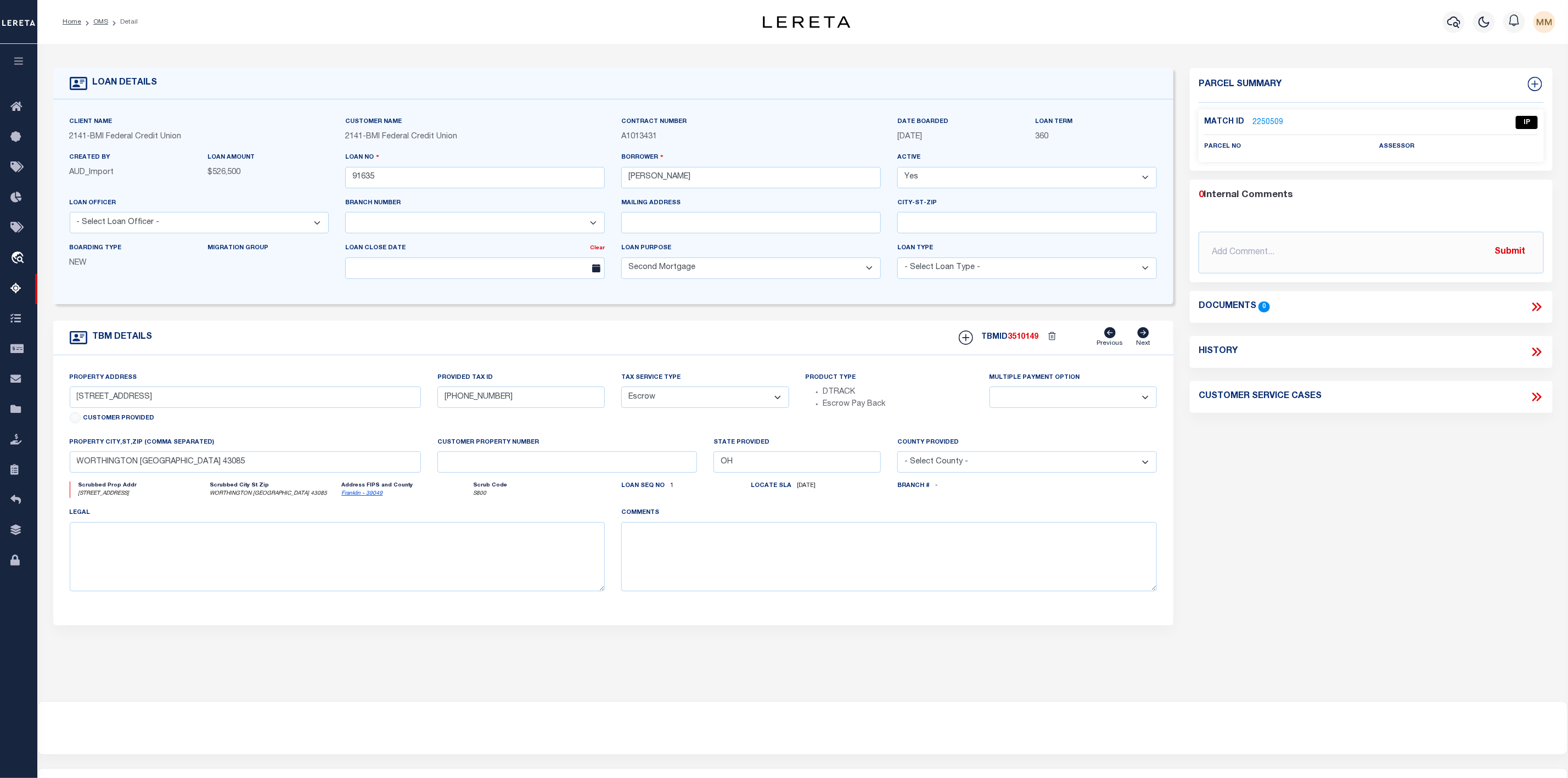
click at [1262, 123] on link "2250509" at bounding box center [1268, 122] width 31 height 11
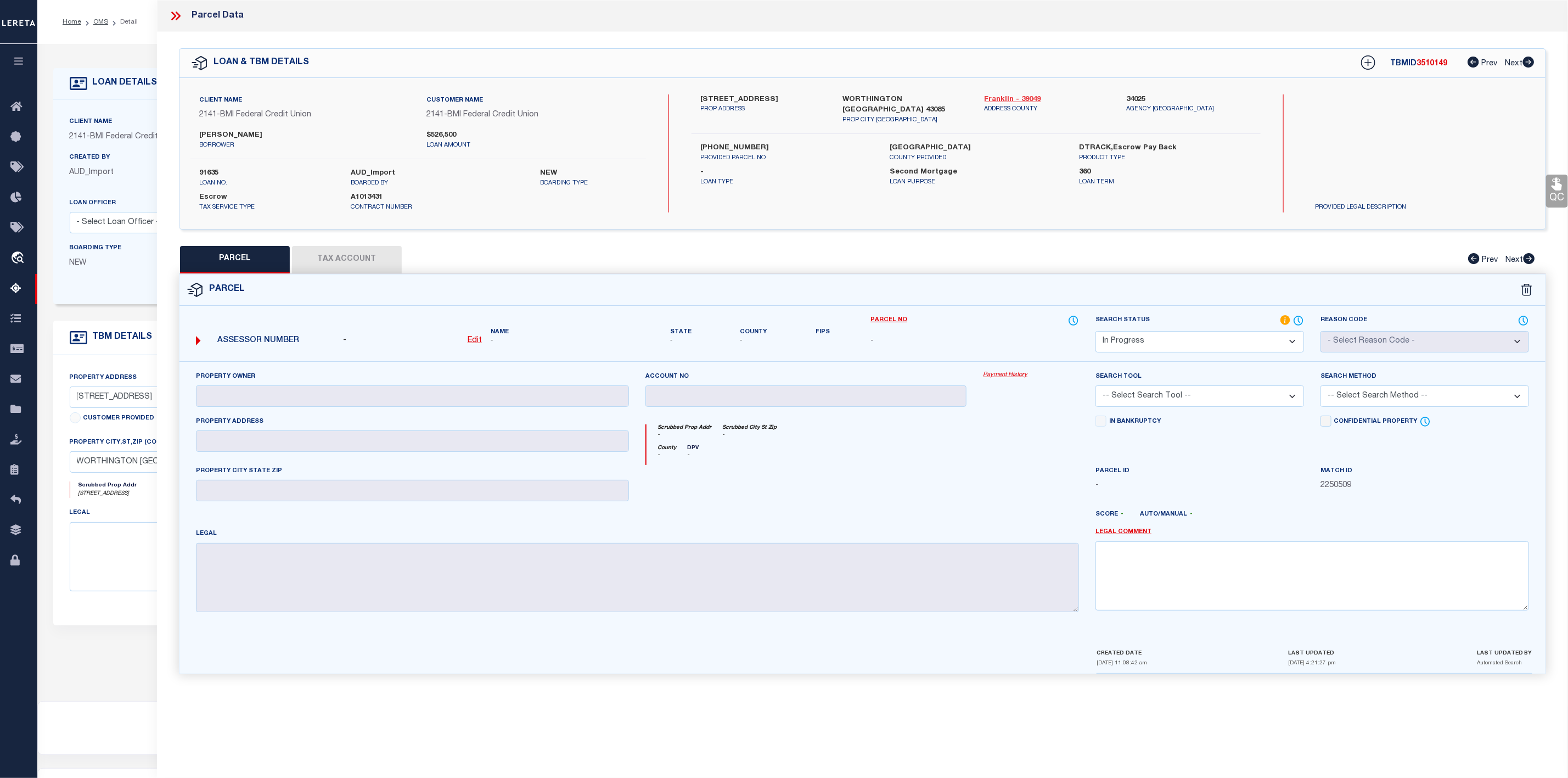
click at [1013, 97] on link "Franklin - 39049" at bounding box center [1047, 99] width 126 height 11
drag, startPoint x: 735, startPoint y: 98, endPoint x: 800, endPoint y: 102, distance: 65.1
click at [800, 102] on label "[STREET_ADDRESS]" at bounding box center [763, 99] width 126 height 11
copy label "DUBLIN [PERSON_NAME]"
click at [700, 96] on label "[STREET_ADDRESS]" at bounding box center [763, 99] width 126 height 11
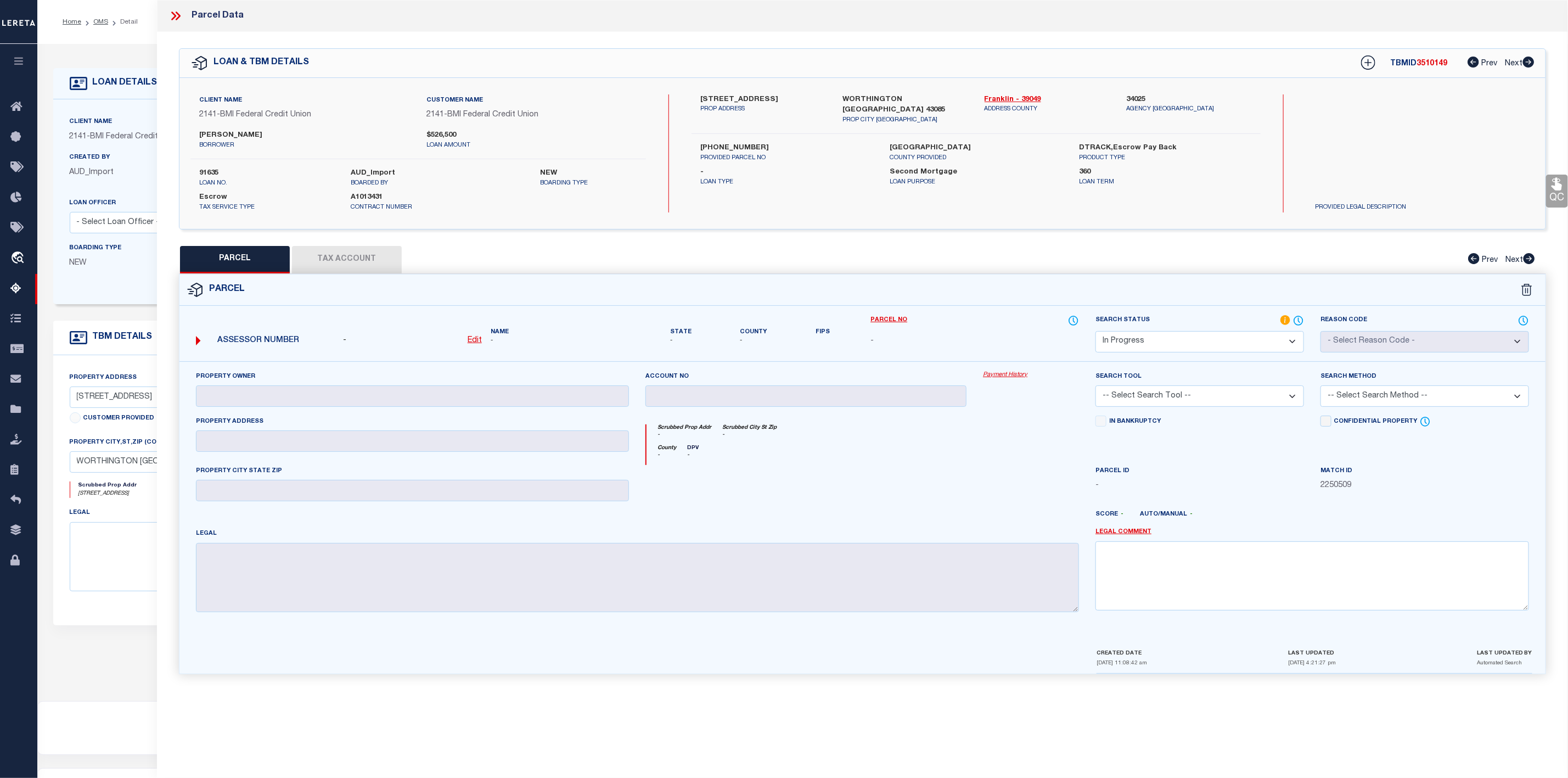
click at [700, 96] on label "[STREET_ADDRESS]" at bounding box center [763, 99] width 126 height 11
click at [780, 124] on div "[STREET_ADDRESS] PROP ADDRESS [GEOGRAPHIC_DATA] [GEOGRAPHIC_DATA] 43085 PROP CI…" at bounding box center [976, 153] width 569 height 118
click at [766, 96] on label "[STREET_ADDRESS]" at bounding box center [763, 99] width 126 height 11
drag, startPoint x: 700, startPoint y: 138, endPoint x: 750, endPoint y: 141, distance: 50.1
click at [750, 142] on label "[PHONE_NUMBER]" at bounding box center [787, 148] width 173 height 11
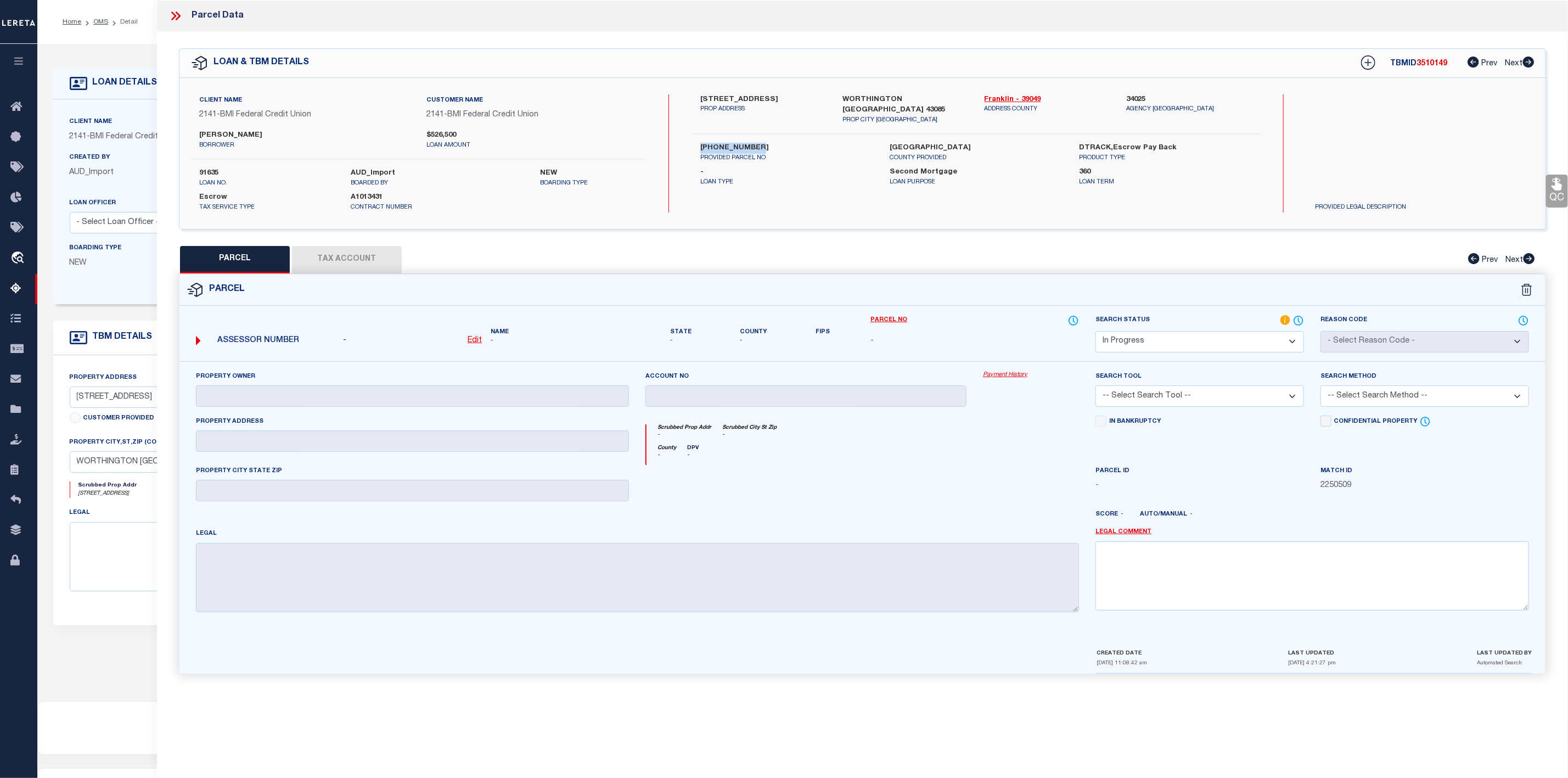
click at [826, 142] on label "[PHONE_NUMBER]" at bounding box center [787, 148] width 173 height 11
drag, startPoint x: 700, startPoint y: 96, endPoint x: 819, endPoint y: 98, distance: 119.0
click at [819, 98] on label "[STREET_ADDRESS]" at bounding box center [763, 99] width 126 height 11
drag, startPoint x: 201, startPoint y: 135, endPoint x: 287, endPoint y: 138, distance: 86.1
click at [287, 138] on label "[PERSON_NAME]" at bounding box center [305, 136] width 211 height 11
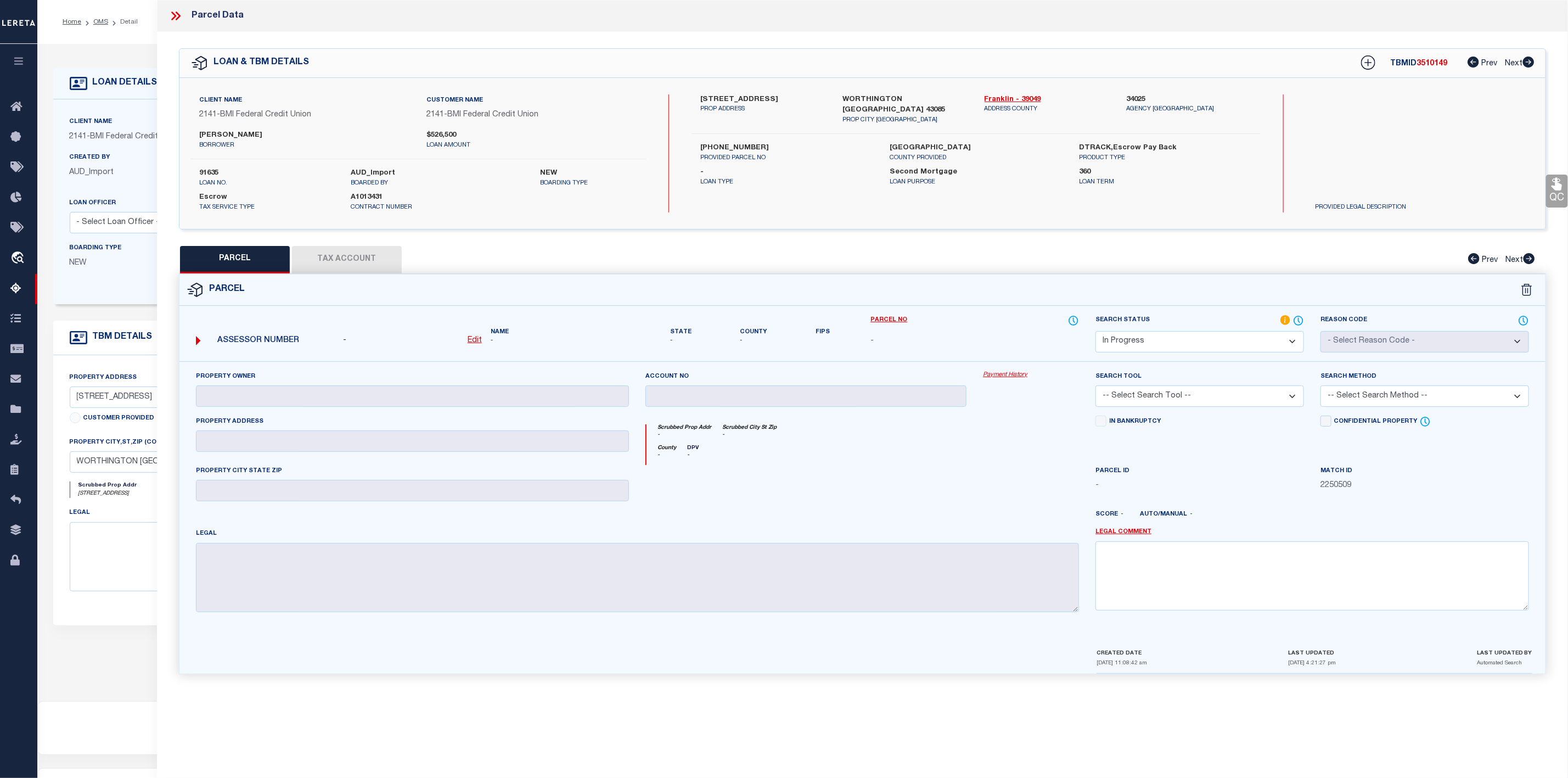
click at [287, 139] on label "[PERSON_NAME]" at bounding box center [305, 136] width 211 height 11
drag, startPoint x: 734, startPoint y: 92, endPoint x: 762, endPoint y: 99, distance: 28.9
click at [762, 99] on div "Client Name 2141 - BMI Federal Credit Union Customer Name 2141 - BMI Federal Cr…" at bounding box center [863, 153] width 1366 height 151
click at [1199, 339] on select "Automated Search Bad Parcel Complete Duplicate Parcel High Dollar Reporting In …" at bounding box center [1200, 341] width 209 height 22
click at [1096, 332] on select "Automated Search Bad Parcel Complete Duplicate Parcel High Dollar Reporting In …" at bounding box center [1200, 341] width 209 height 22
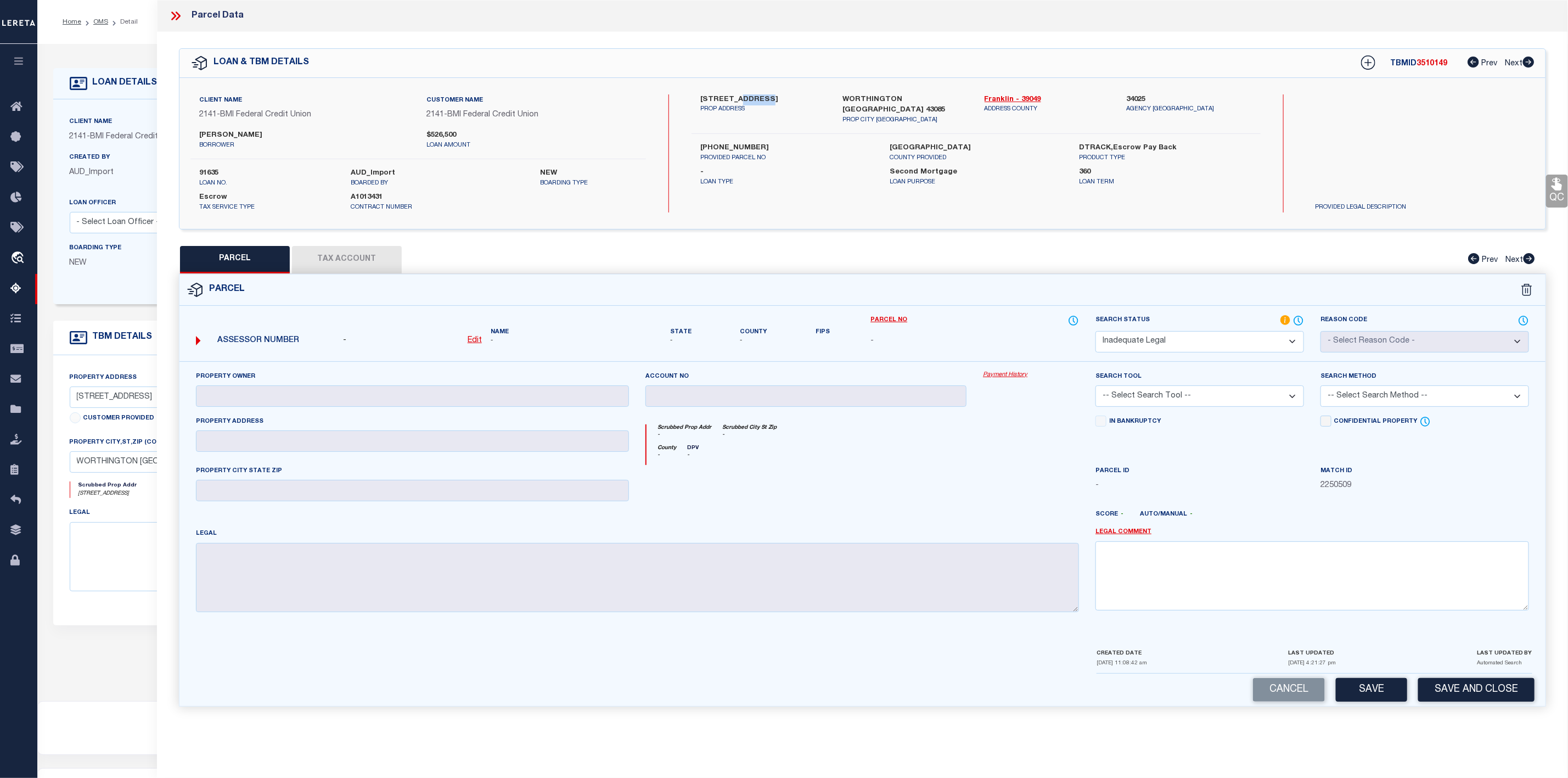
click at [1180, 404] on select "-- Select Search Tool -- 3rd Party Website Agency File Agency Website ATLS CNV-…" at bounding box center [1200, 395] width 209 height 22
click at [1508, 470] on div "Match ID 2250509" at bounding box center [1425, 478] width 209 height 27
click at [1118, 533] on link "Legal Comment" at bounding box center [1123, 532] width 56 height 9
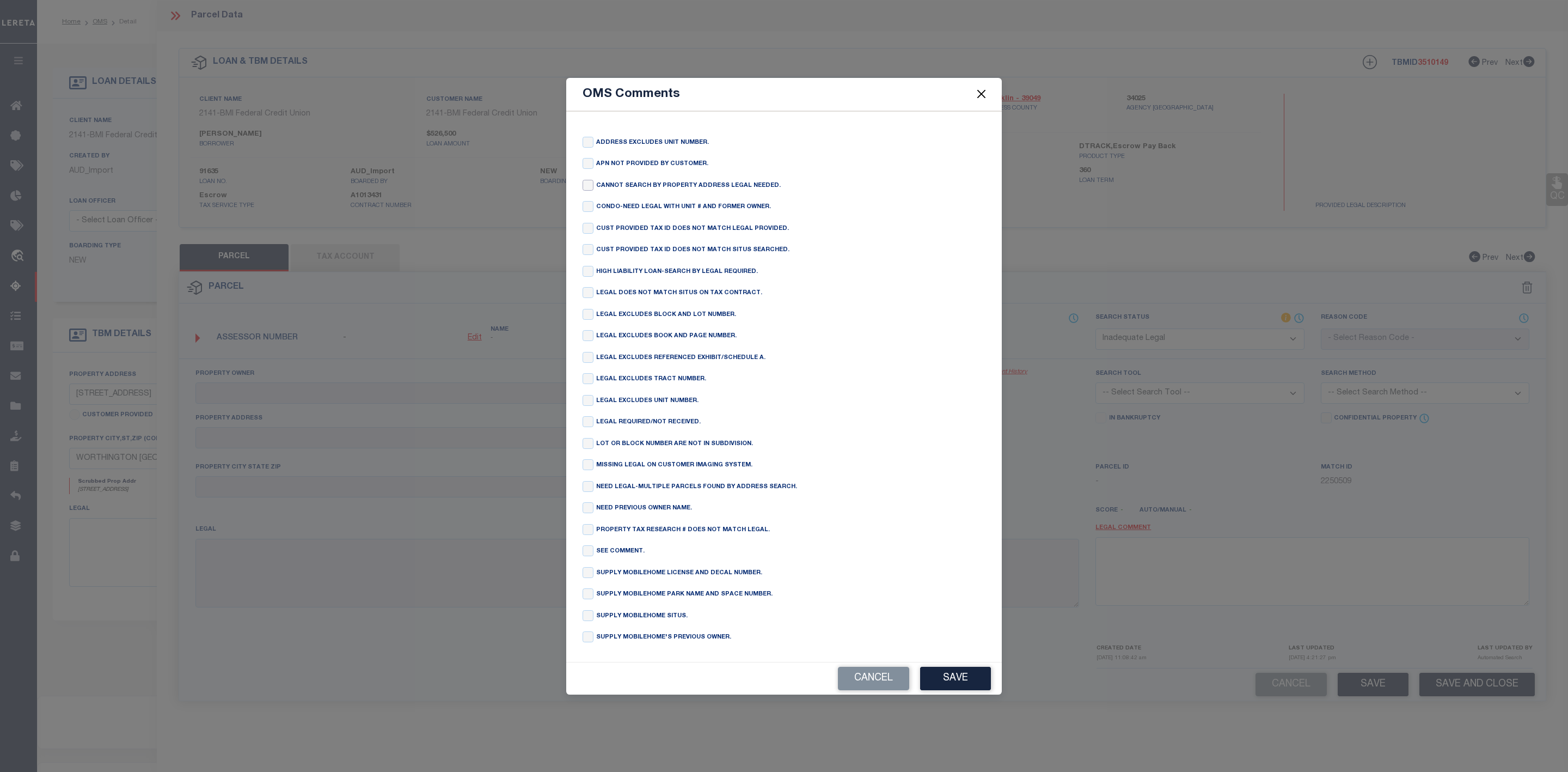
click at [589, 180] on input "checkbox" at bounding box center [588, 185] width 11 height 11
click at [965, 690] on button "Save" at bounding box center [955, 678] width 71 height 23
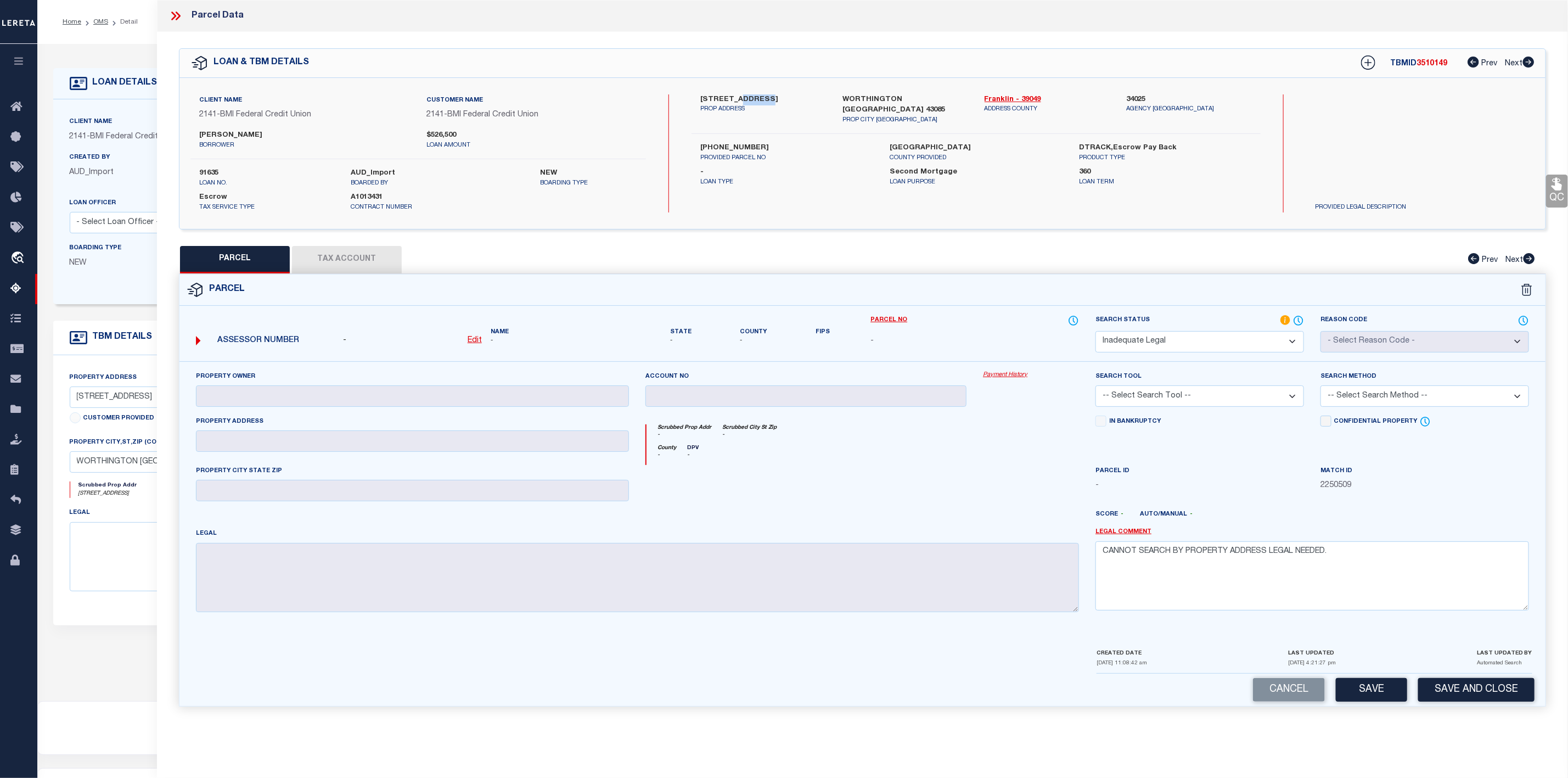
drag, startPoint x: 736, startPoint y: 96, endPoint x: 762, endPoint y: 101, distance: 26.5
click at [762, 101] on label "[STREET_ADDRESS]" at bounding box center [763, 99] width 126 height 11
click at [1373, 698] on button "Save" at bounding box center [1371, 689] width 72 height 23
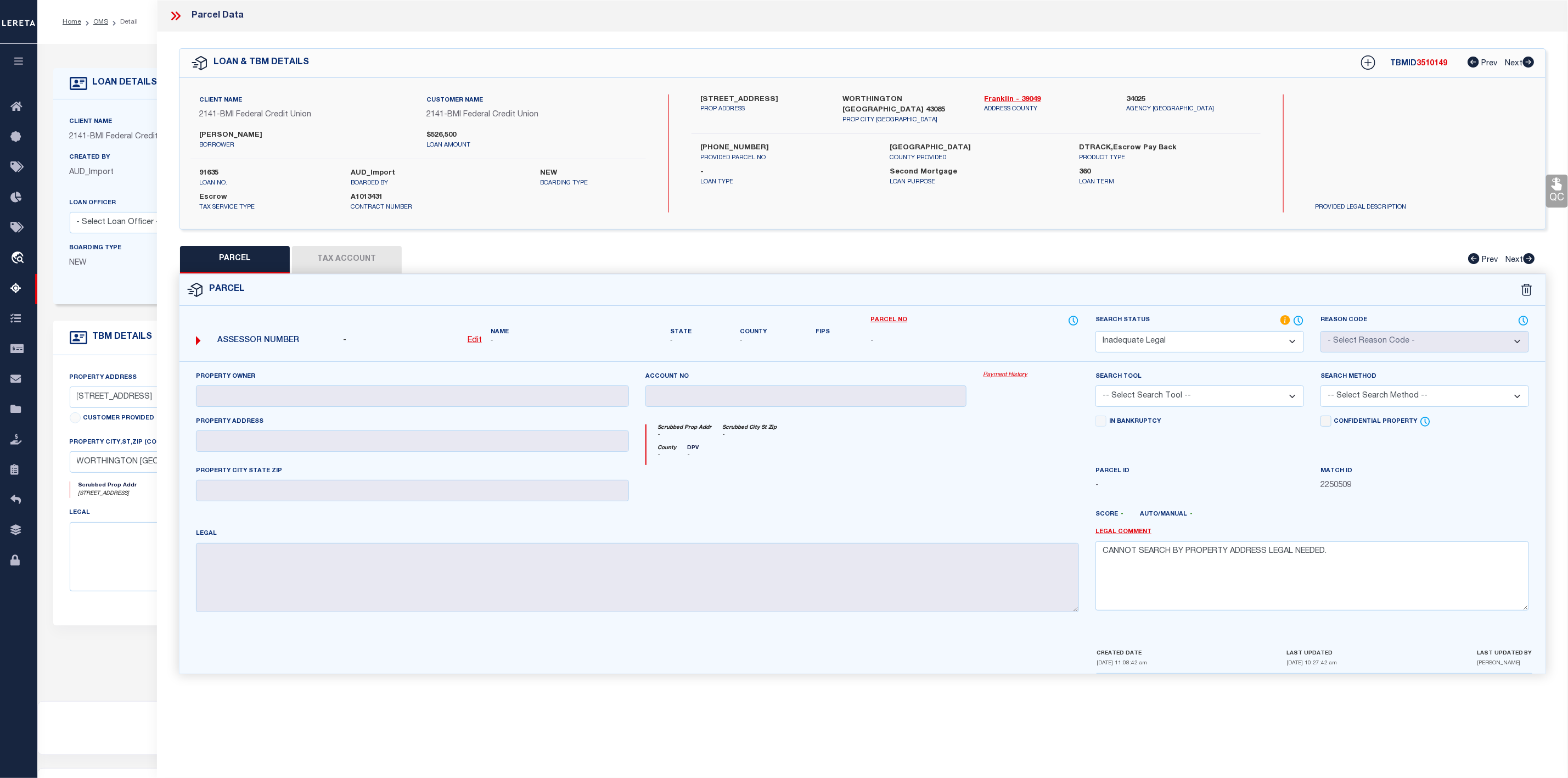
click at [179, 17] on icon at bounding box center [178, 16] width 5 height 9
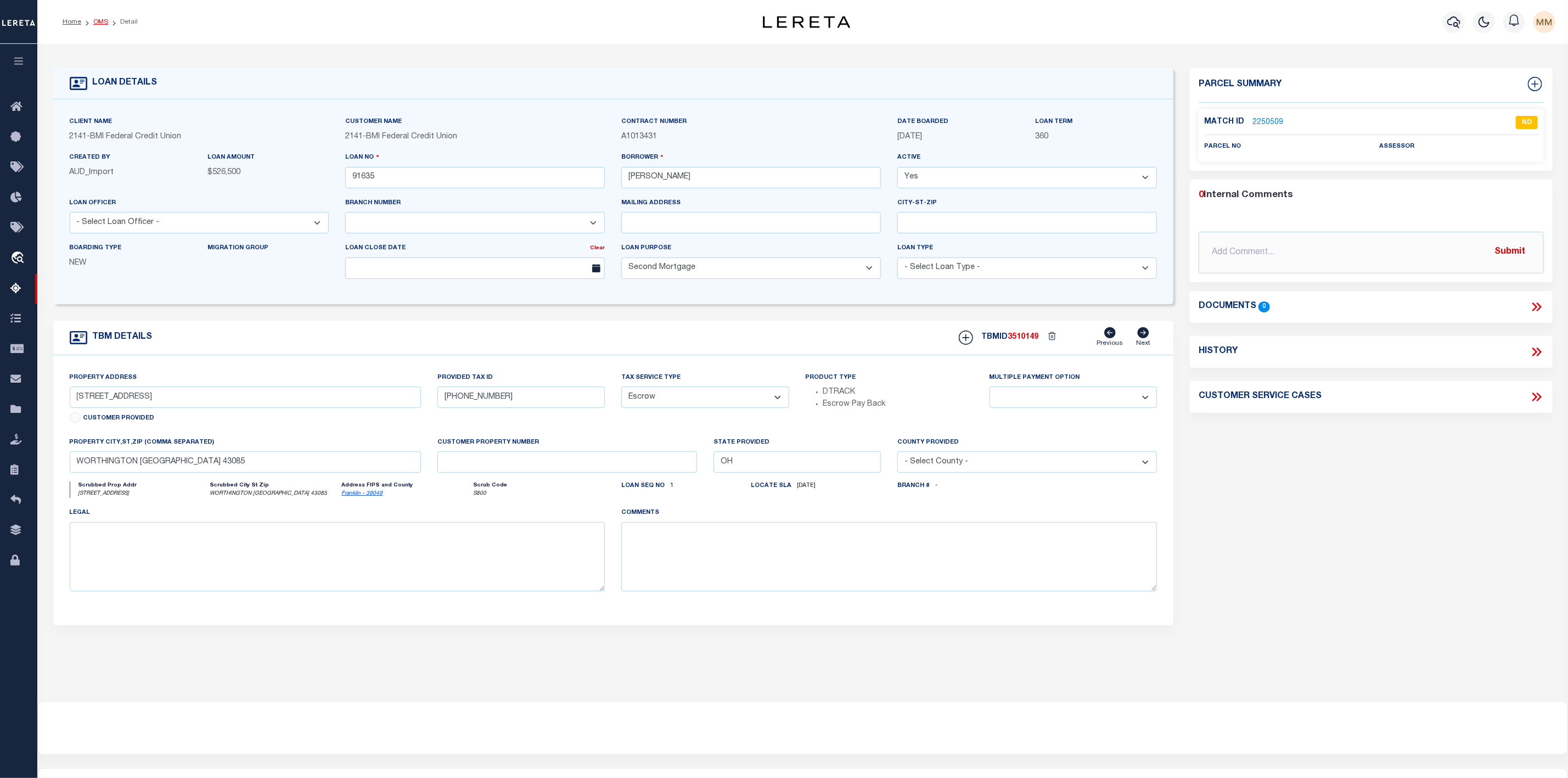
click at [97, 23] on link "OMS" at bounding box center [100, 22] width 15 height 7
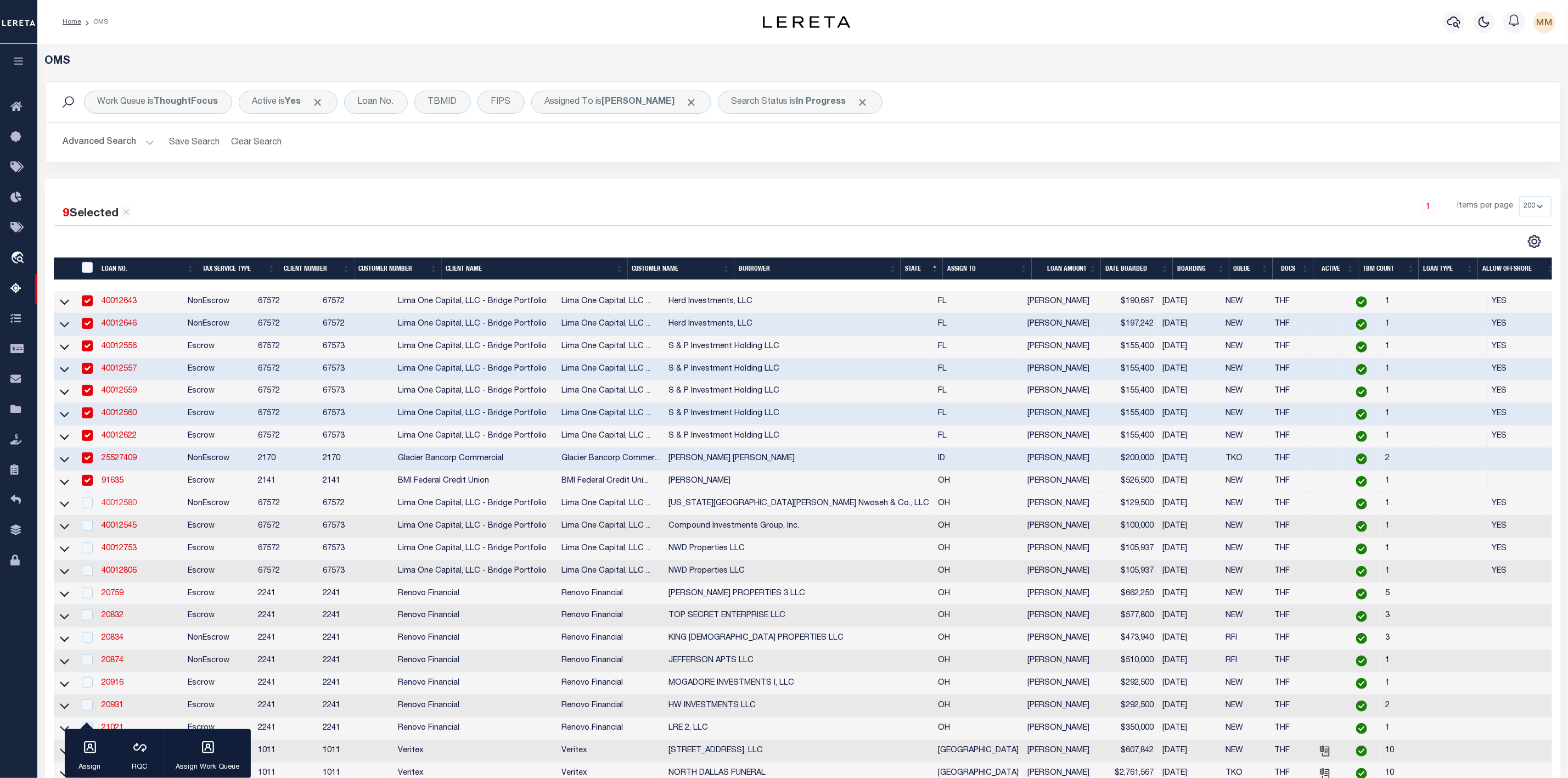
click at [116, 504] on link "40012580" at bounding box center [119, 503] width 35 height 8
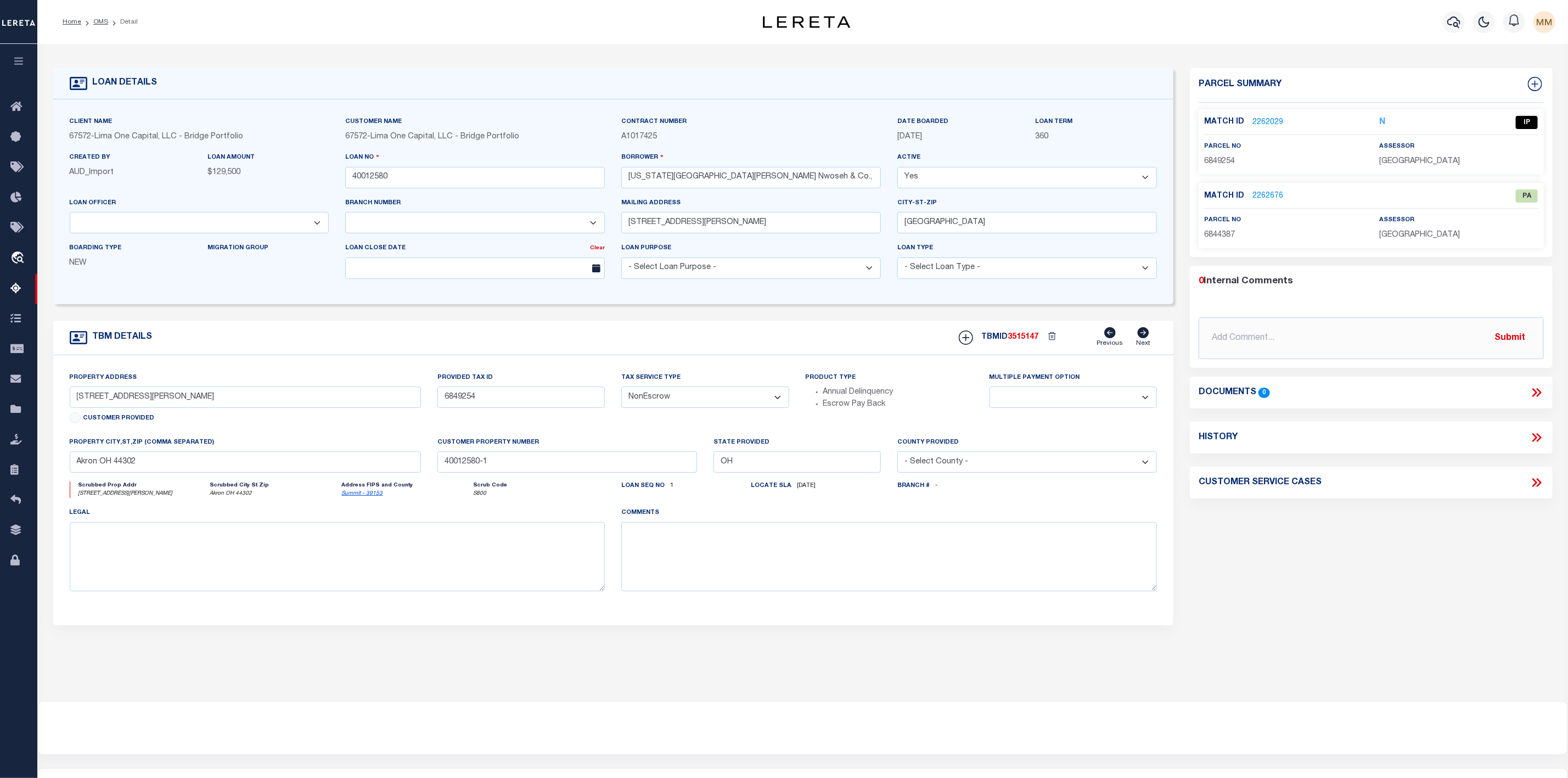
click at [1274, 124] on link "2262029" at bounding box center [1268, 122] width 31 height 11
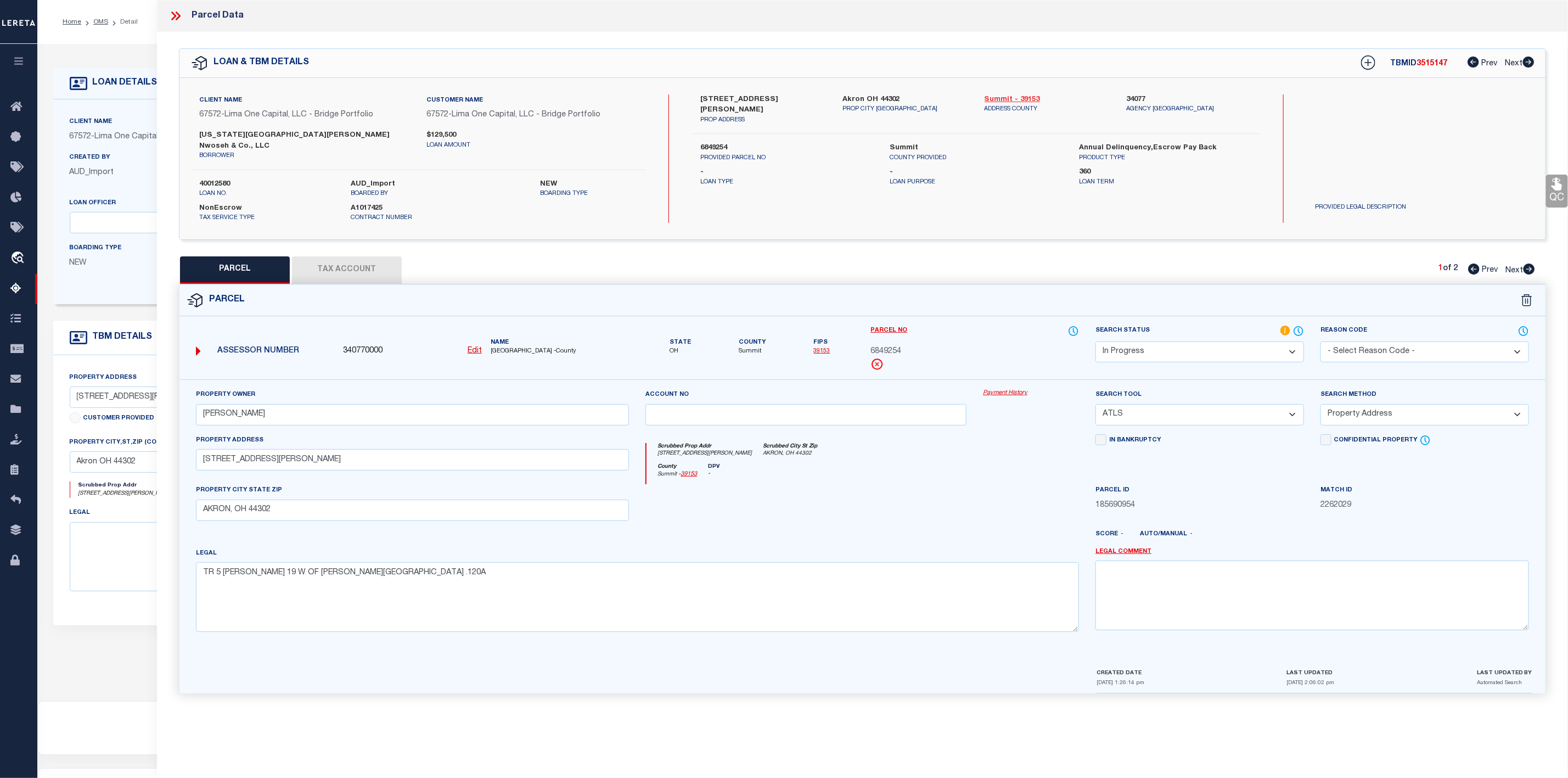
click at [1003, 101] on link "Summit - 39153" at bounding box center [1047, 99] width 126 height 11
click at [718, 99] on label "[STREET_ADDRESS][PERSON_NAME]" at bounding box center [763, 104] width 126 height 22
click at [724, 96] on label "[STREET_ADDRESS][PERSON_NAME]" at bounding box center [763, 104] width 126 height 22
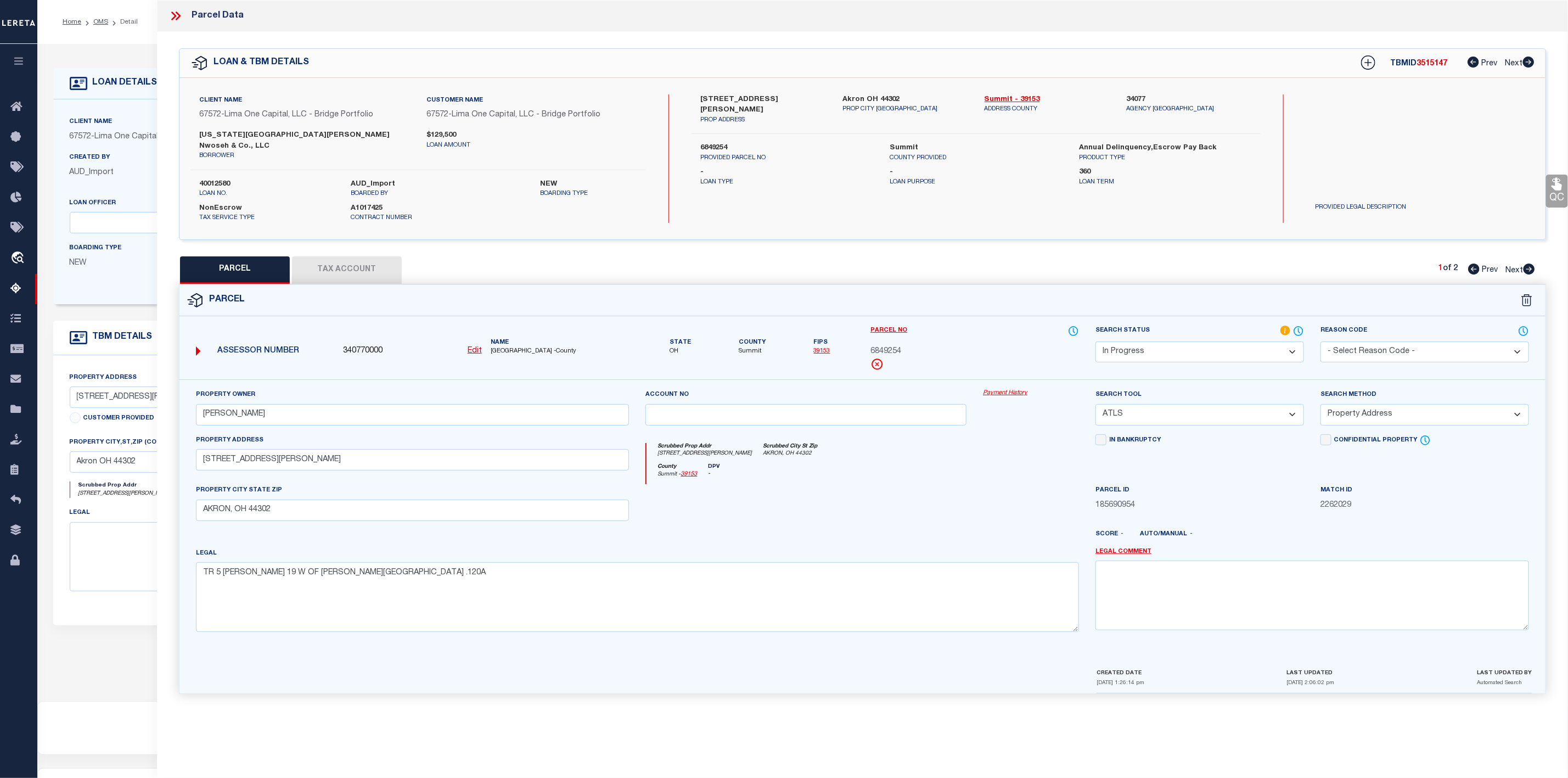
click at [802, 129] on div "[STREET_ADDRESS][PERSON_NAME] PROP ADDRESS Akron OH 44302 PROP CITY [GEOGRAPHIC…" at bounding box center [976, 158] width 569 height 129
drag, startPoint x: 701, startPoint y: 98, endPoint x: 760, endPoint y: 101, distance: 59.1
click at [760, 101] on label "[STREET_ADDRESS][PERSON_NAME]" at bounding box center [763, 104] width 126 height 22
click at [1525, 263] on icon at bounding box center [1528, 269] width 11 height 11
click at [1462, 262] on div "2 of 2 Prev Next" at bounding box center [1487, 269] width 97 height 15
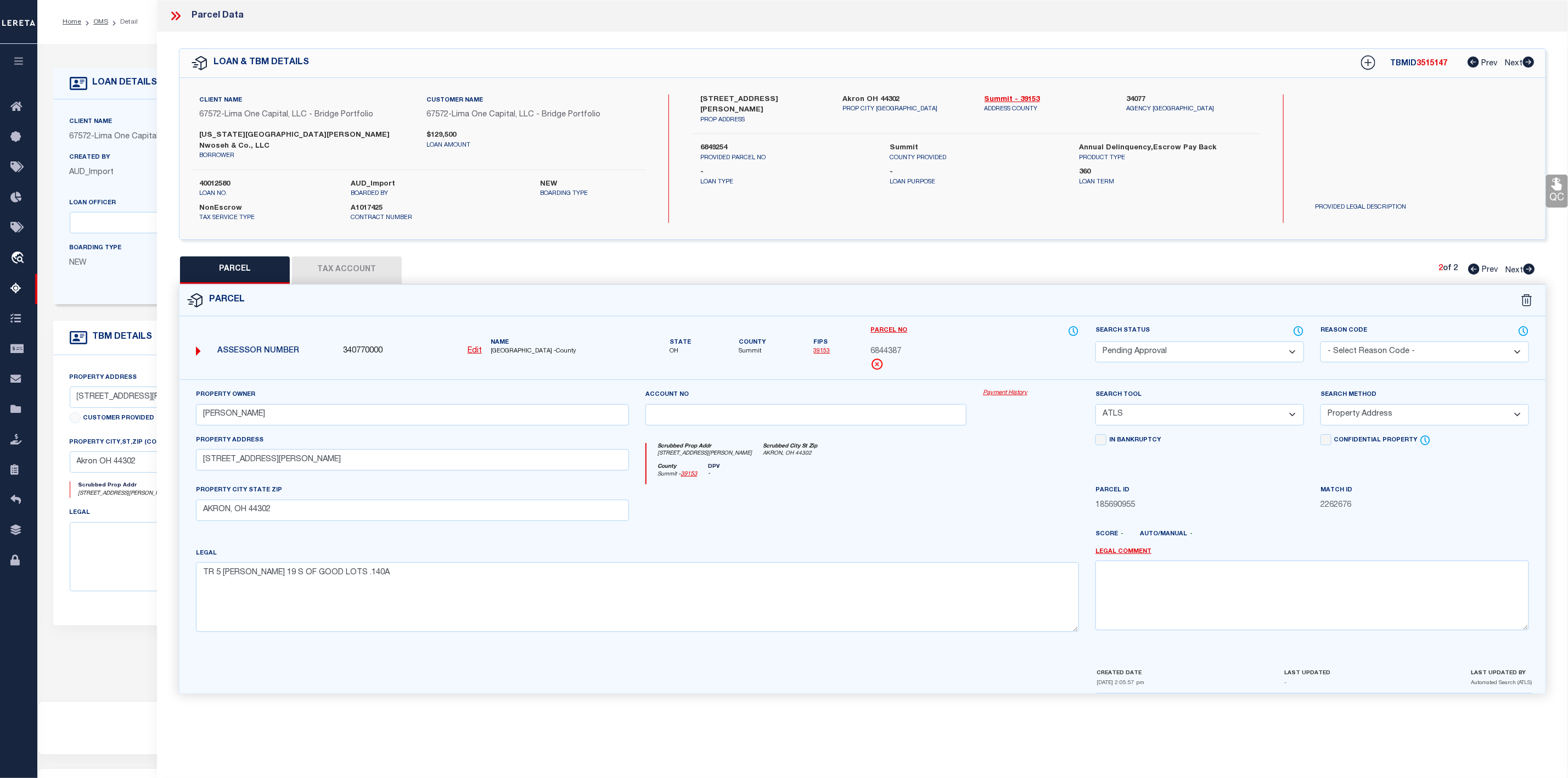
click at [1469, 263] on icon at bounding box center [1473, 269] width 11 height 11
click at [1183, 408] on select "-- Select Search Tool -- 3rd Party Website Agency File Agency Website ATLS CNV-…" at bounding box center [1200, 414] width 209 height 22
click at [1096, 404] on select "-- Select Search Tool -- 3rd Party Website Agency File Agency Website ATLS CNV-…" at bounding box center [1200, 414] width 209 height 22
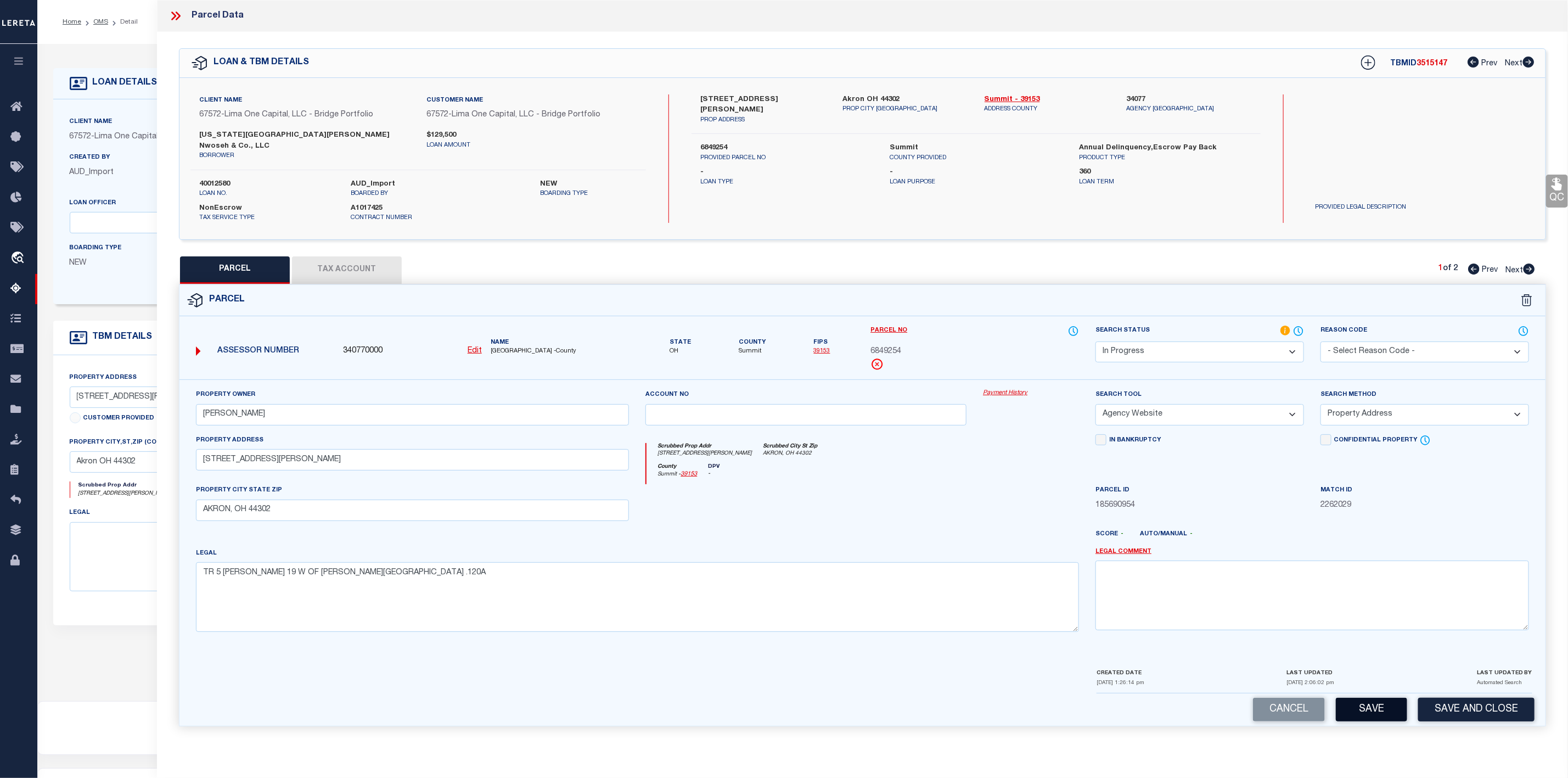
click at [1375, 712] on button "Save" at bounding box center [1371, 709] width 72 height 23
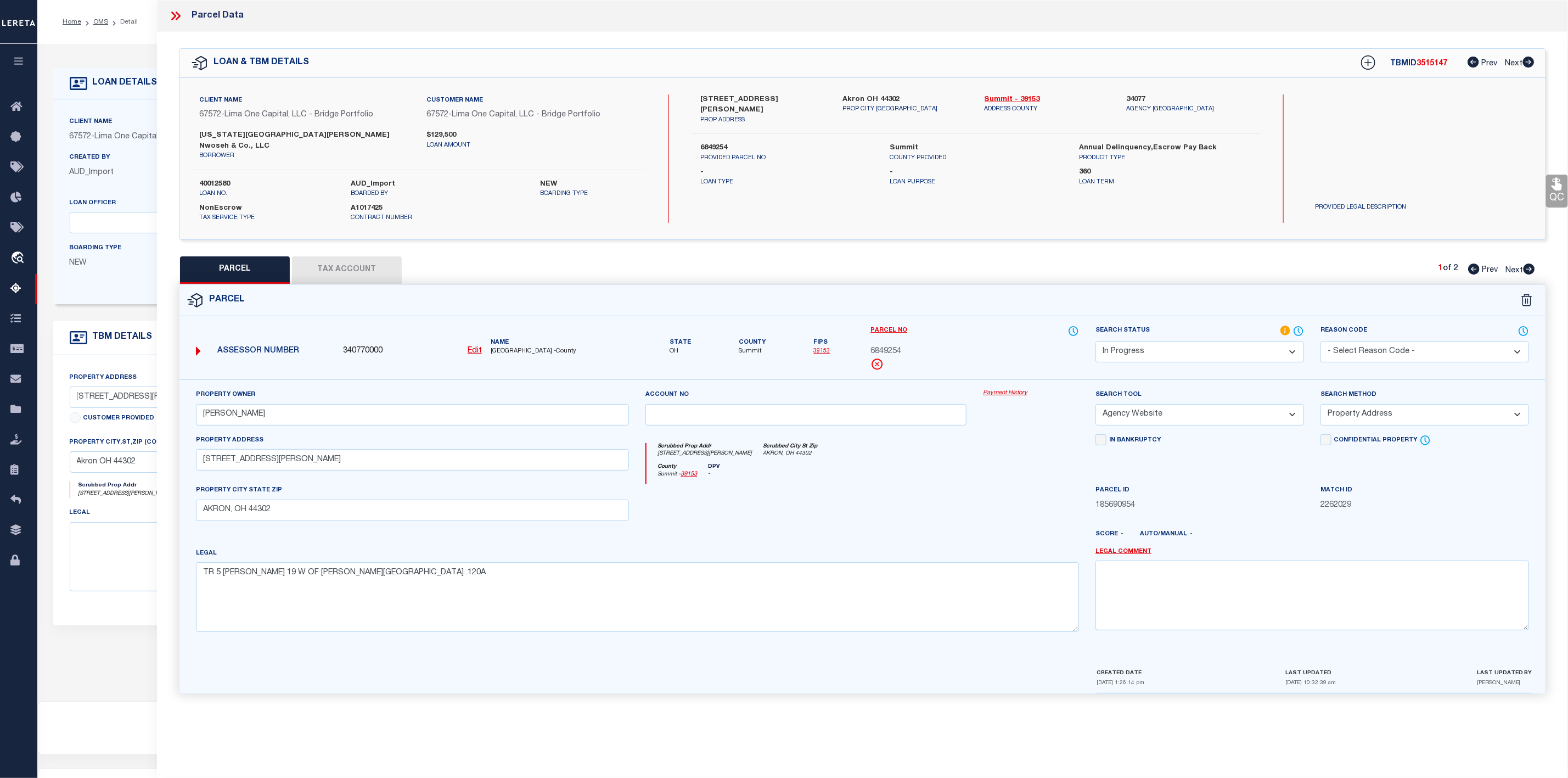
click at [361, 267] on button "Tax Account" at bounding box center [346, 270] width 110 height 28
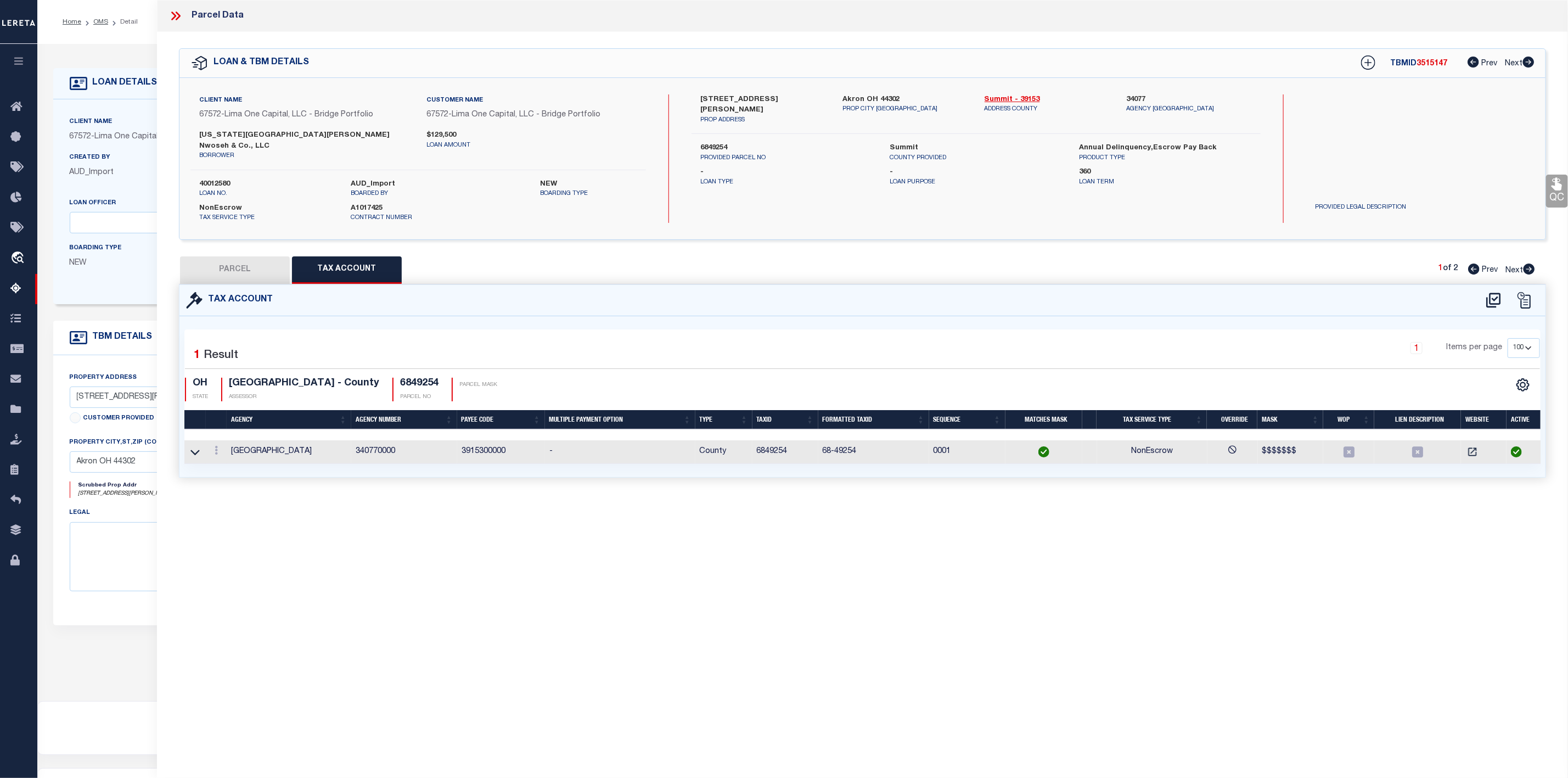
click at [254, 266] on button "PARCEL" at bounding box center [234, 270] width 110 height 28
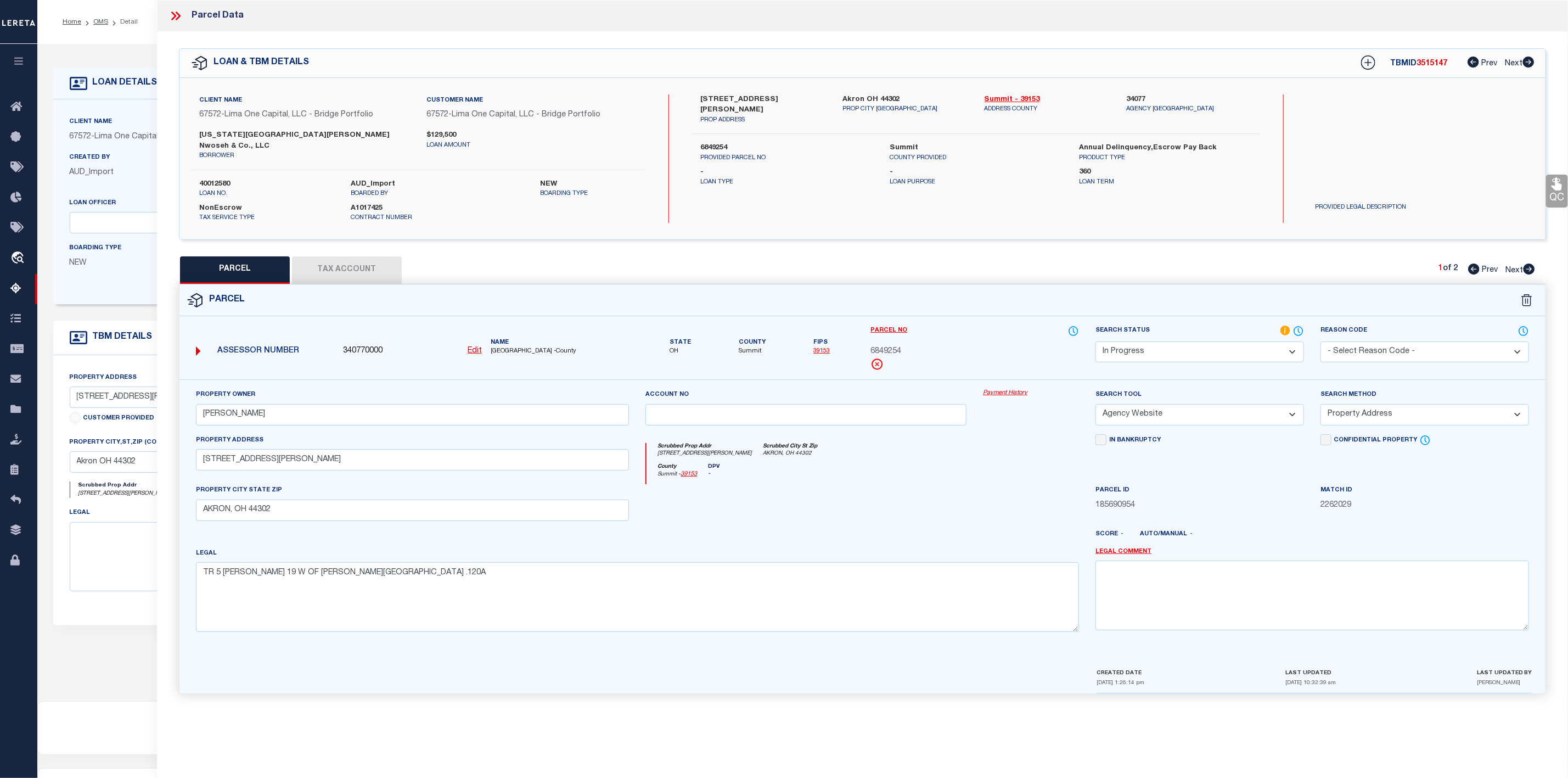
click at [1194, 343] on select "Automated Search Bad Parcel Complete Duplicate Parcel High Dollar Reporting In …" at bounding box center [1200, 351] width 209 height 22
click at [1096, 341] on select "Automated Search Bad Parcel Complete Duplicate Parcel High Dollar Reporting In …" at bounding box center [1200, 351] width 209 height 22
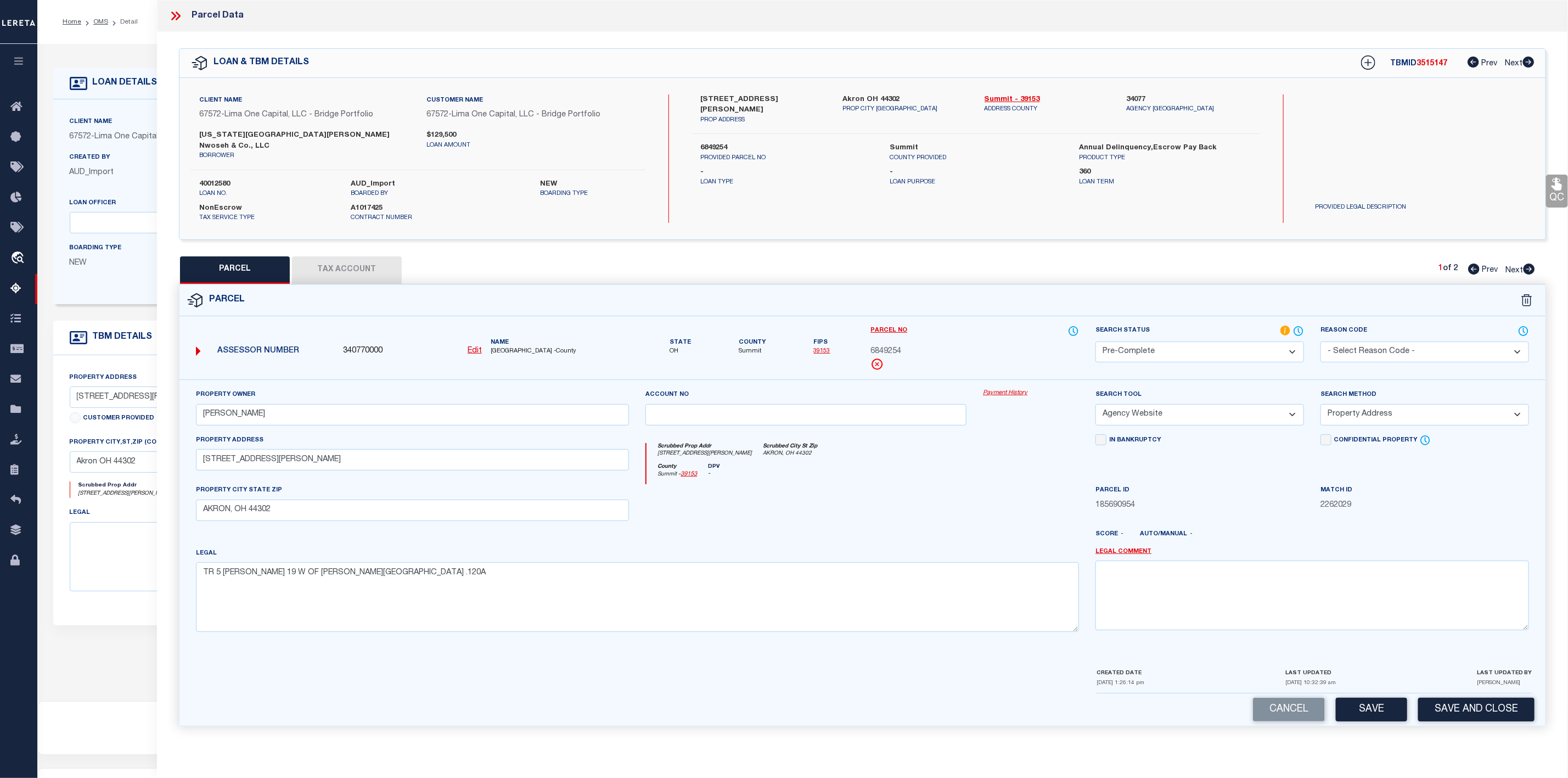
scroll to position [67, 0]
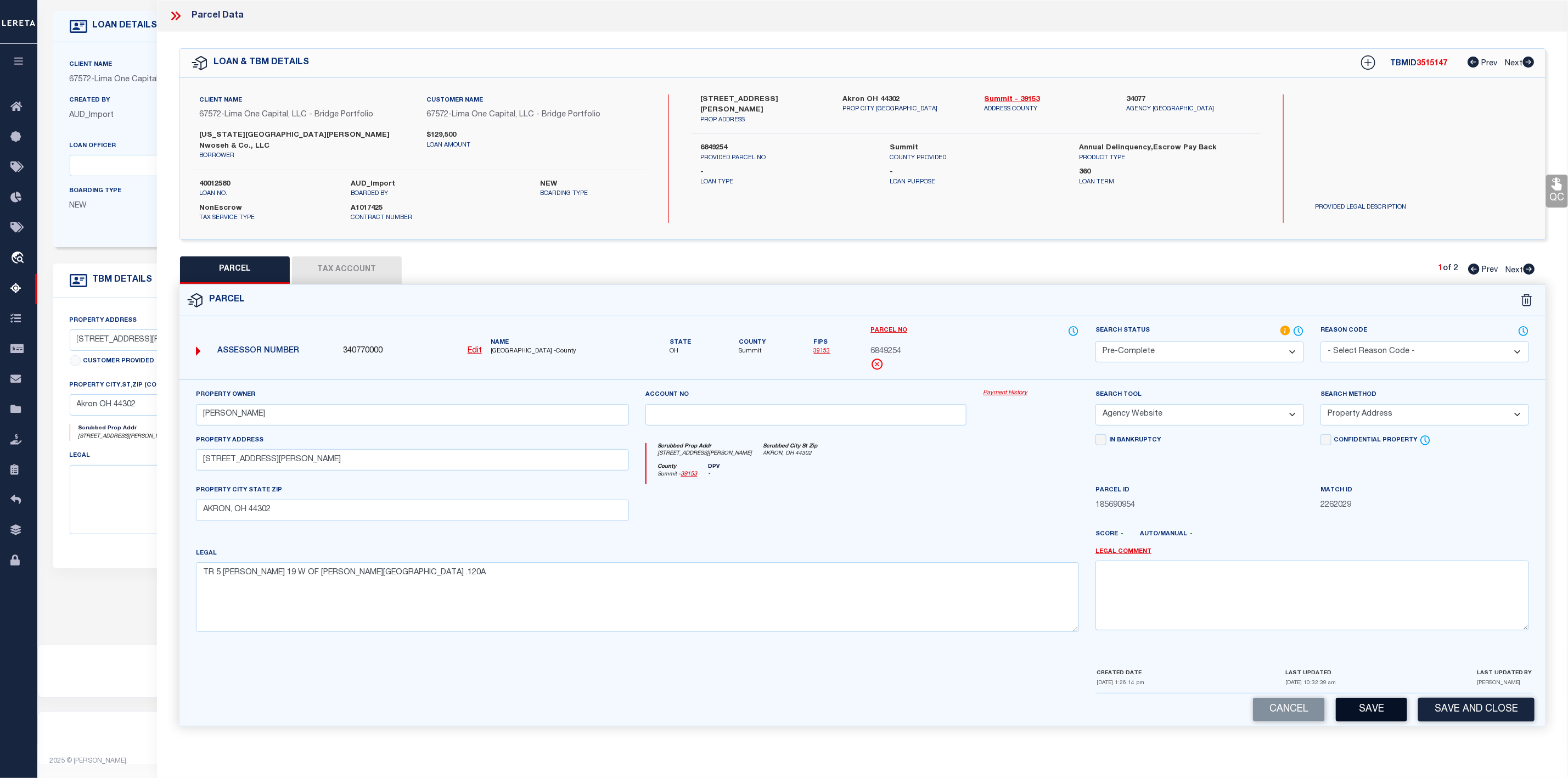
click at [1352, 713] on button "Save" at bounding box center [1371, 709] width 72 height 23
click at [1432, 61] on span "3515147" at bounding box center [1432, 63] width 31 height 8
click at [225, 179] on label "40012580" at bounding box center [267, 184] width 135 height 11
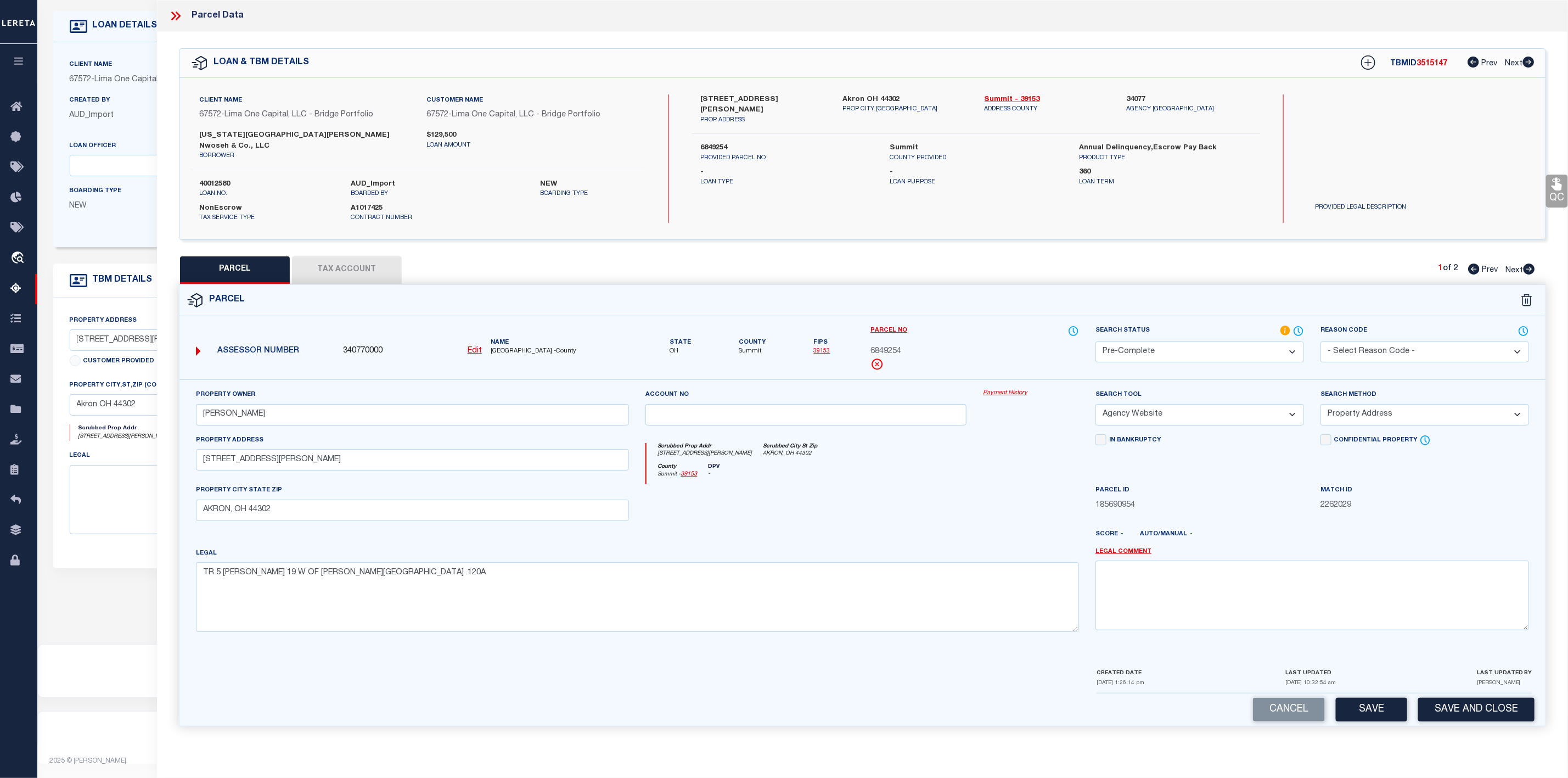
click at [743, 347] on span "Summit" at bounding box center [751, 351] width 27 height 9
click at [883, 345] on span "6849254" at bounding box center [886, 351] width 31 height 12
click at [1528, 263] on icon at bounding box center [1528, 269] width 11 height 11
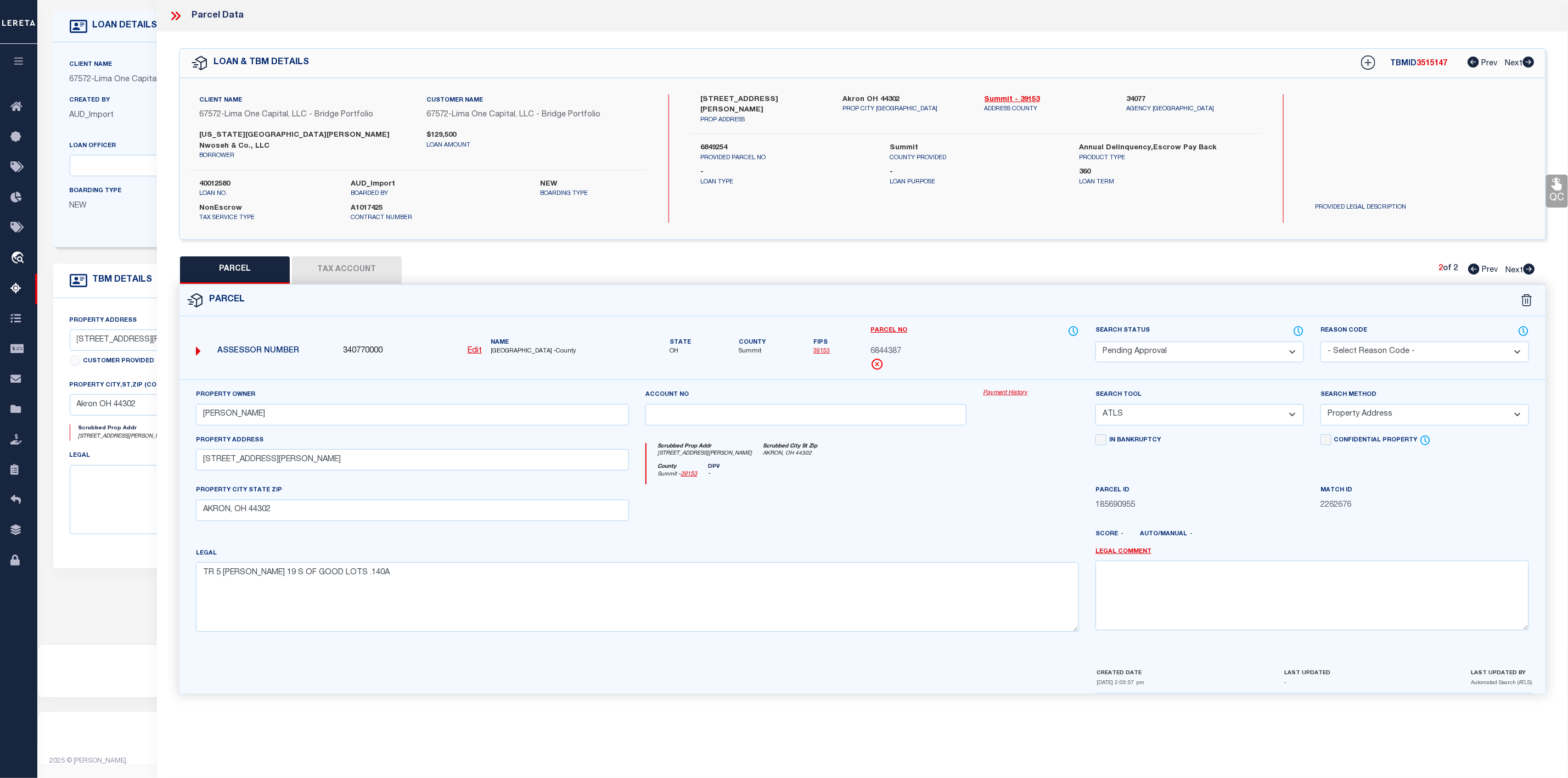
click at [1183, 343] on select "Automated Search Bad Parcel Complete Duplicate Parcel High Dollar Reporting In …" at bounding box center [1200, 351] width 209 height 22
click at [1096, 341] on select "Automated Search Bad Parcel Complete Duplicate Parcel High Dollar Reporting In …" at bounding box center [1200, 351] width 209 height 22
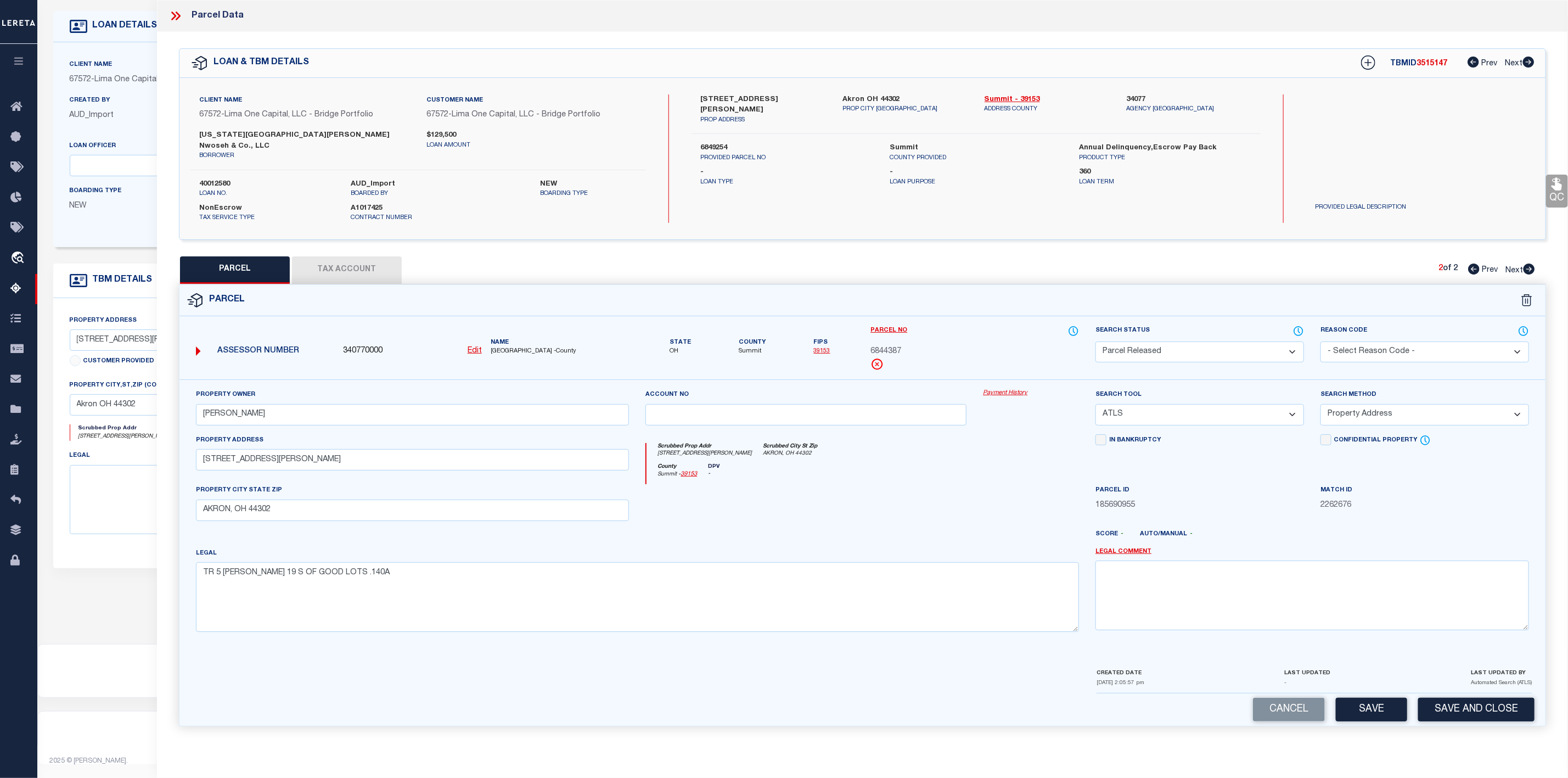
click at [1383, 348] on select "- Select Reason Code - 099 - Other (Provide additional detail) ACT - Agency Cha…" at bounding box center [1425, 351] width 209 height 22
click at [1320, 341] on select "- Select Reason Code - 099 - Other (Provide additional detail) ACT - Agency Cha…" at bounding box center [1425, 351] width 209 height 22
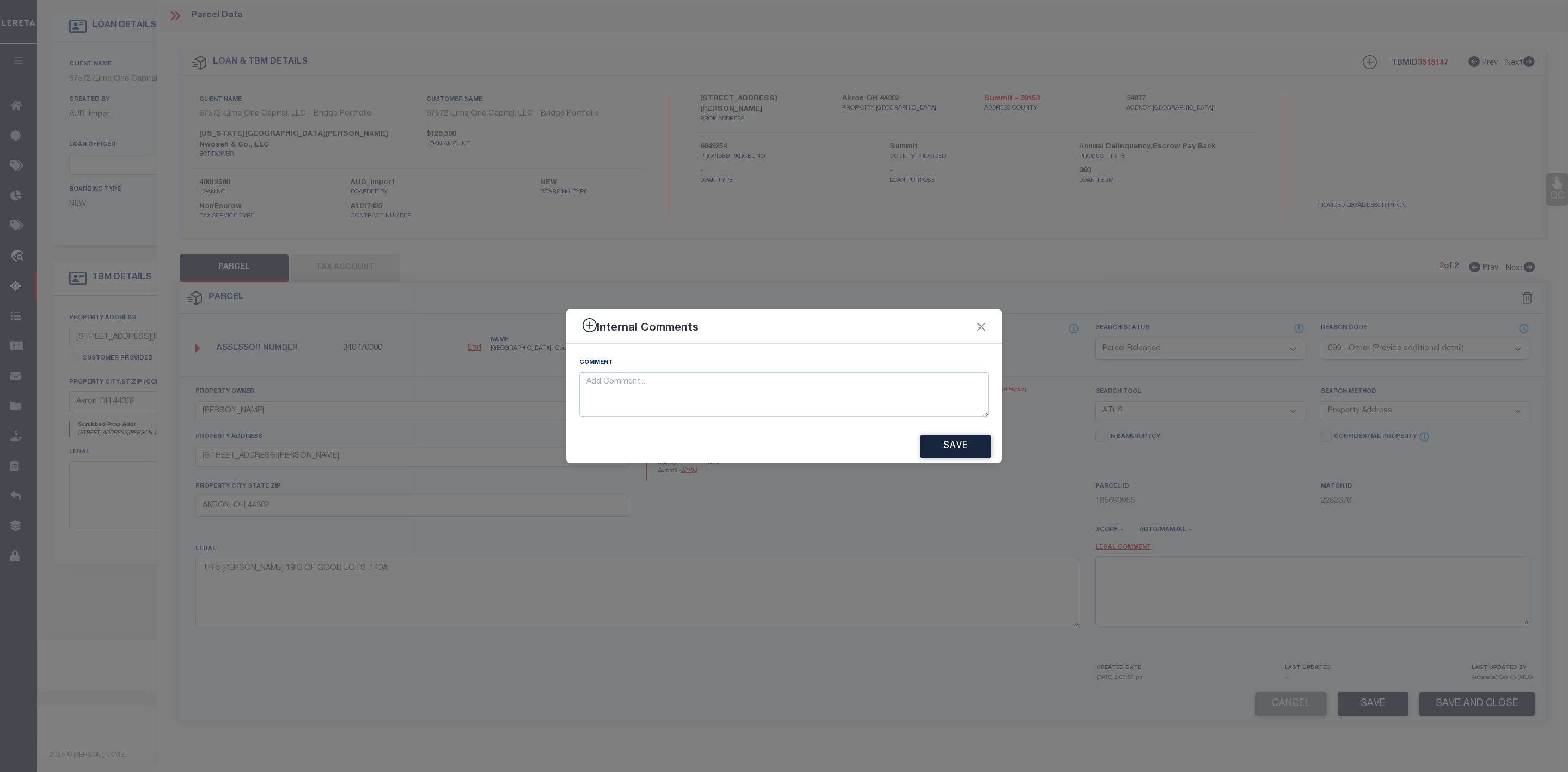
click at [1119, 576] on div "Internal Comments Comment Save" at bounding box center [784, 386] width 1568 height 772
click at [849, 383] on textarea at bounding box center [784, 394] width 410 height 45
click at [959, 450] on button "Save" at bounding box center [955, 446] width 71 height 23
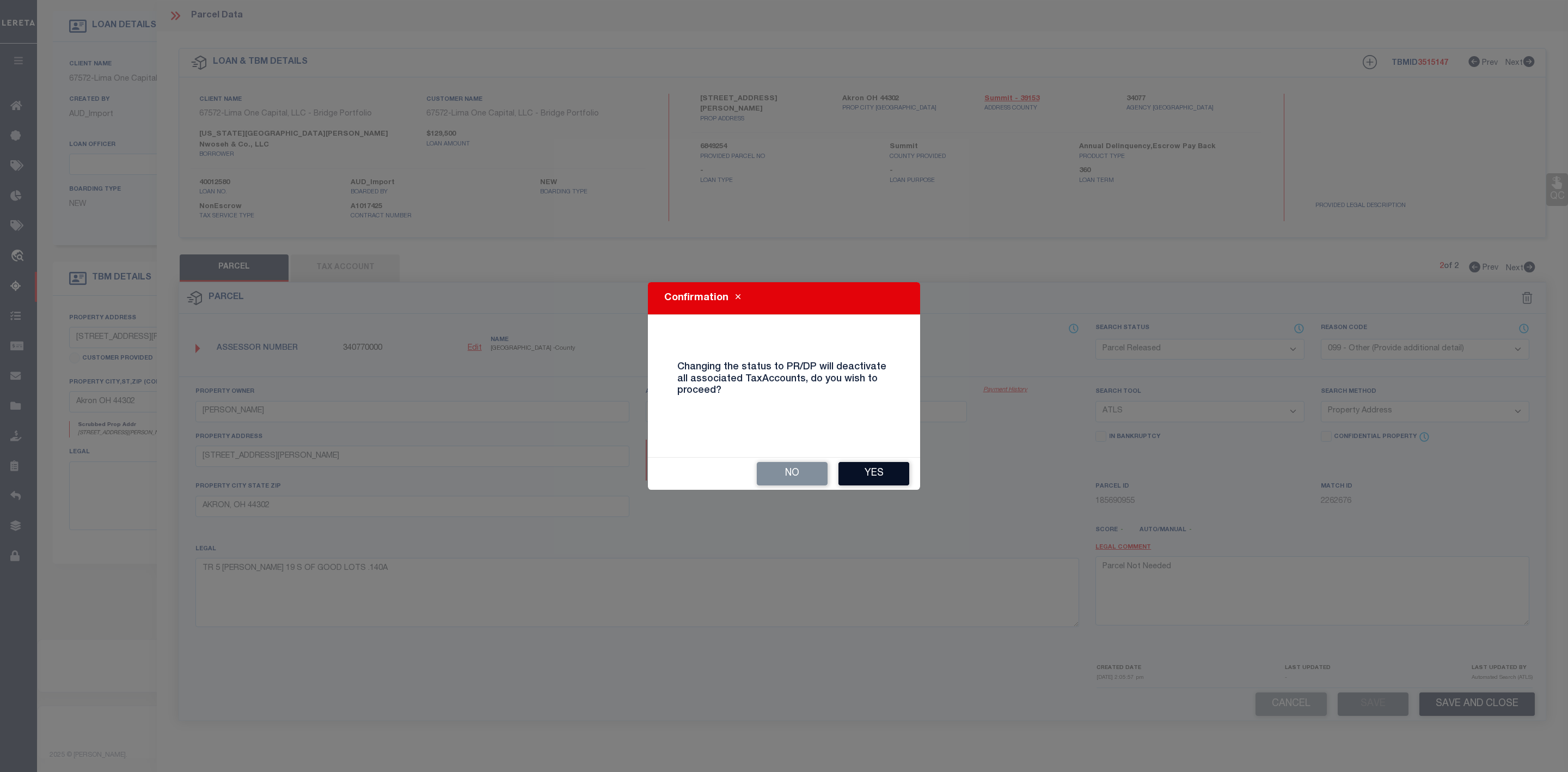
click at [886, 470] on button "Yes" at bounding box center [874, 473] width 71 height 23
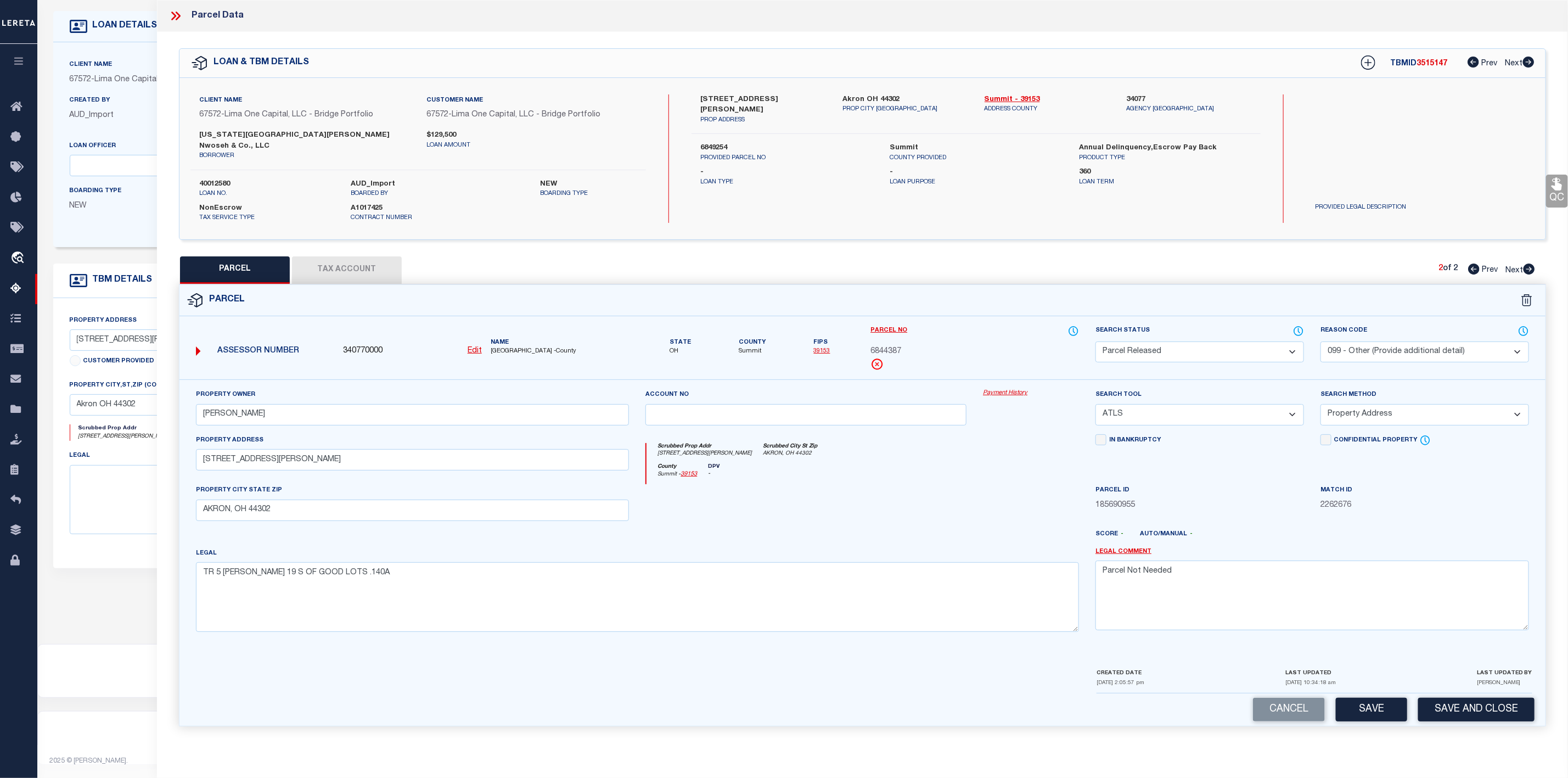
click at [174, 16] on icon at bounding box center [175, 16] width 15 height 15
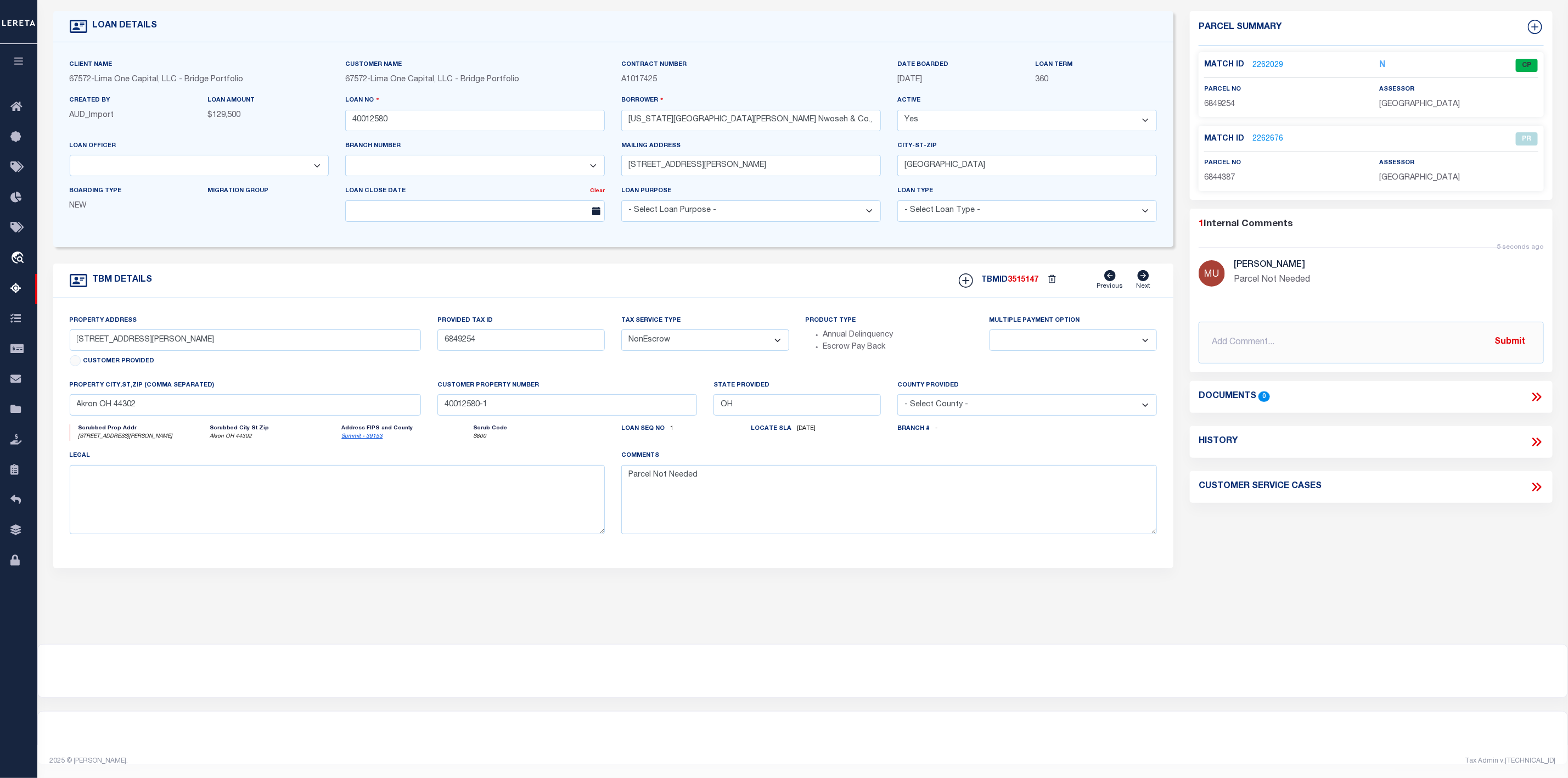
scroll to position [0, 0]
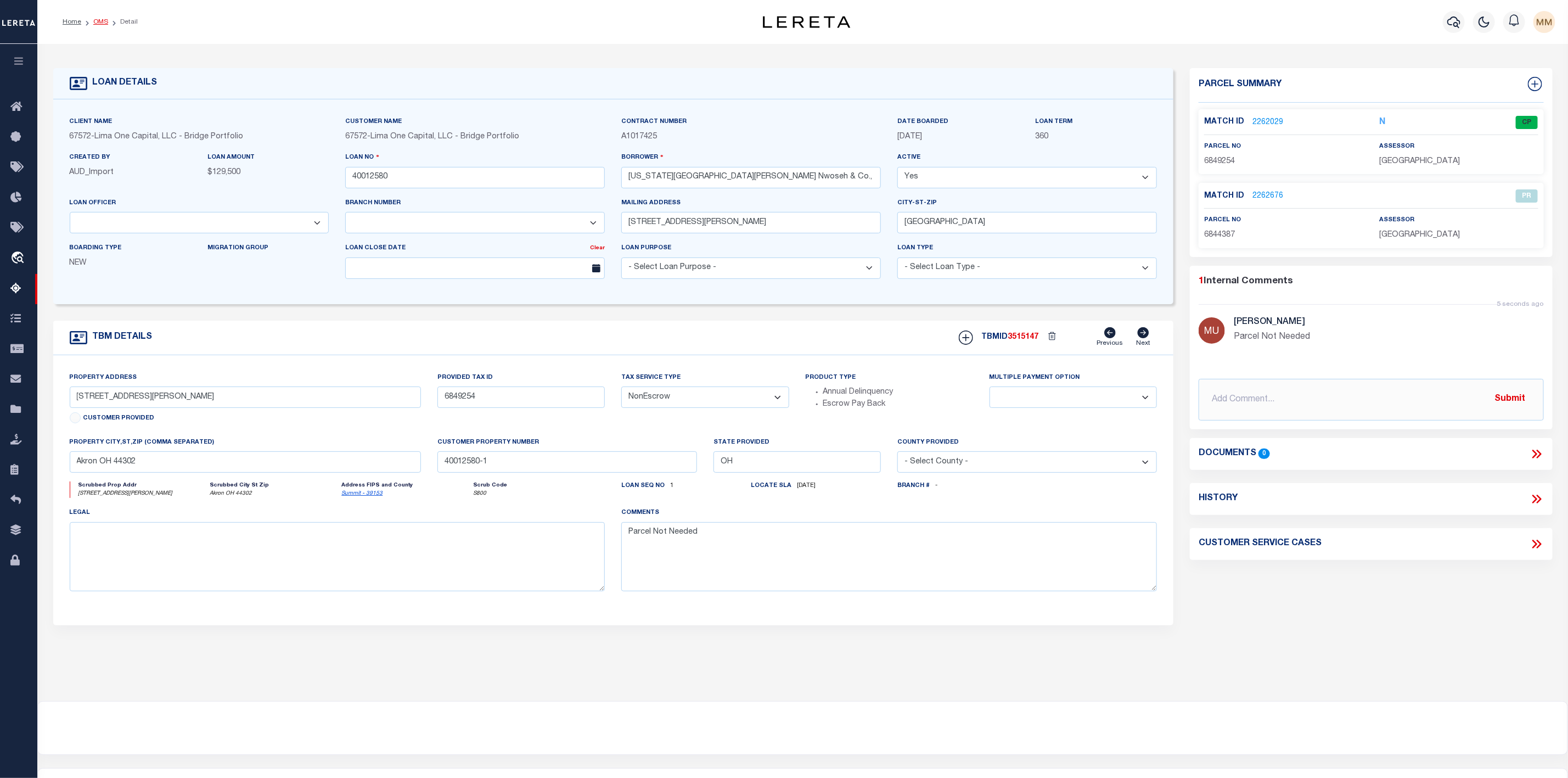
click at [94, 19] on link "OMS" at bounding box center [100, 22] width 15 height 7
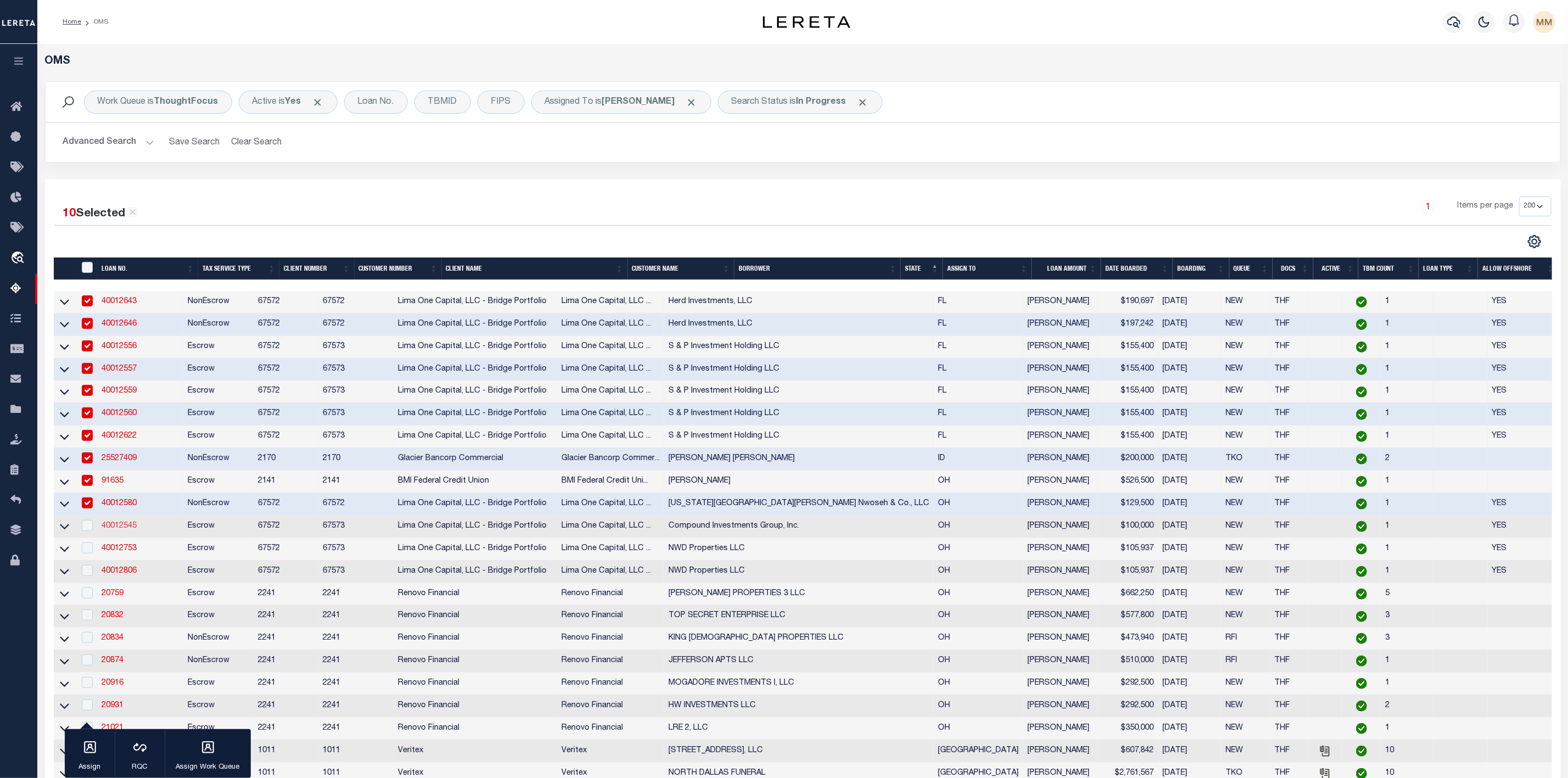
click at [117, 529] on link "40012545" at bounding box center [119, 525] width 35 height 8
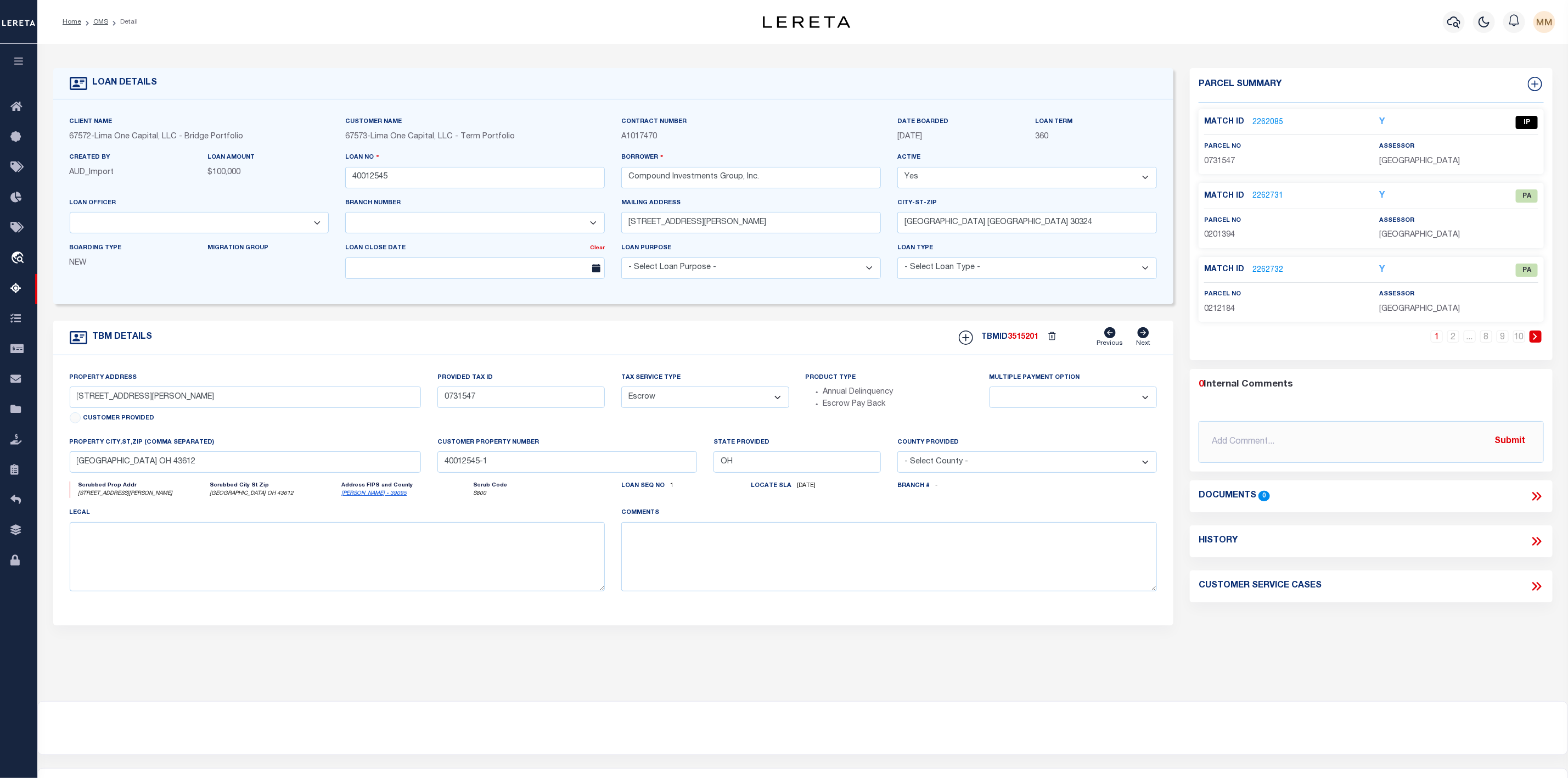
click at [1273, 123] on link "2262085" at bounding box center [1268, 122] width 31 height 11
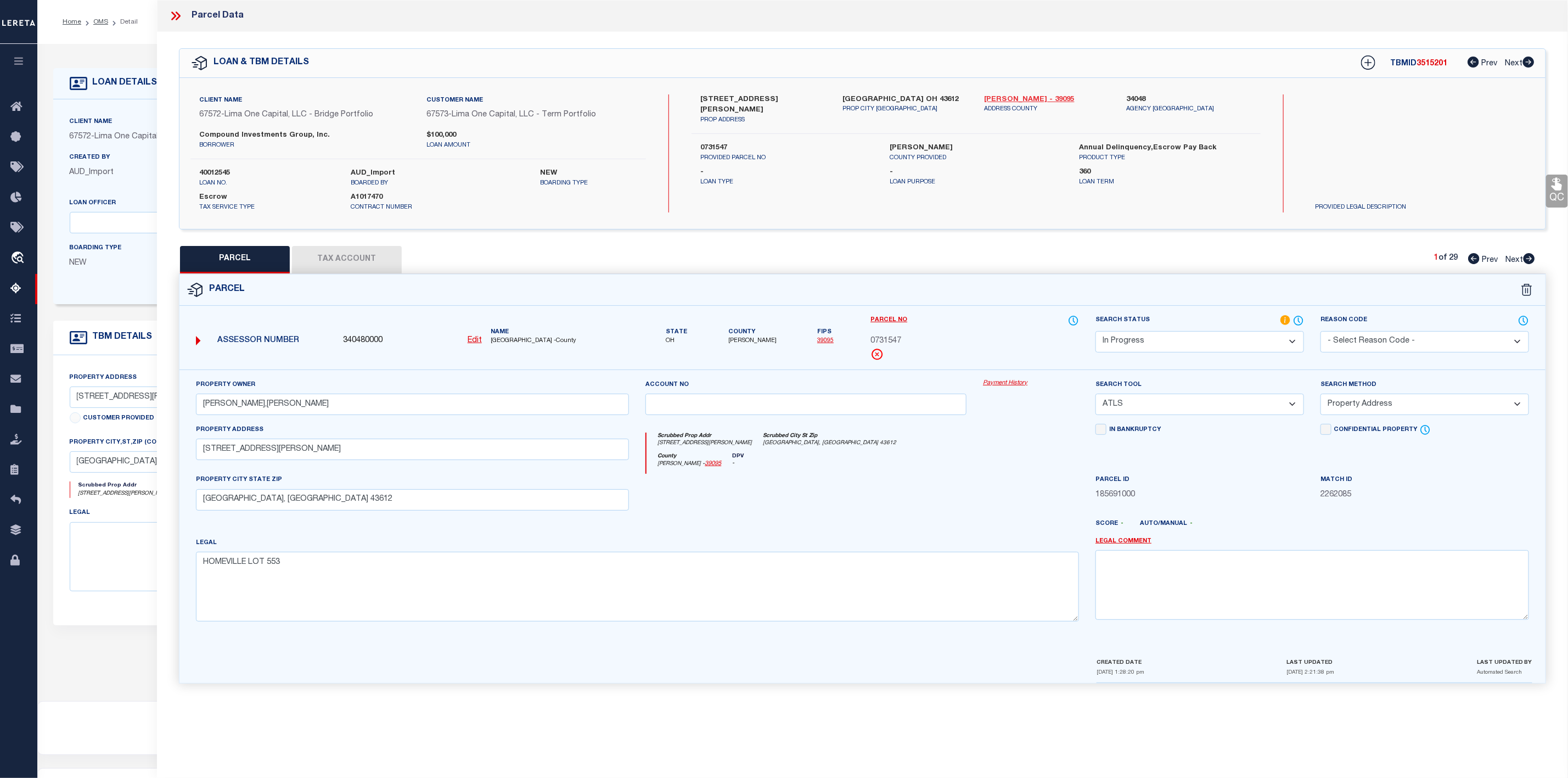
click at [1008, 98] on link "[PERSON_NAME] - 39095" at bounding box center [1047, 99] width 126 height 11
click at [733, 97] on label "[STREET_ADDRESS][PERSON_NAME]" at bounding box center [763, 104] width 126 height 22
click at [1181, 406] on select "-- Select Search Tool -- 3rd Party Website Agency File Agency Website ATLS CNV-…" at bounding box center [1200, 404] width 209 height 22
click at [1096, 397] on select "-- Select Search Tool -- 3rd Party Website Agency File Agency Website ATLS CNV-…" at bounding box center [1200, 404] width 209 height 22
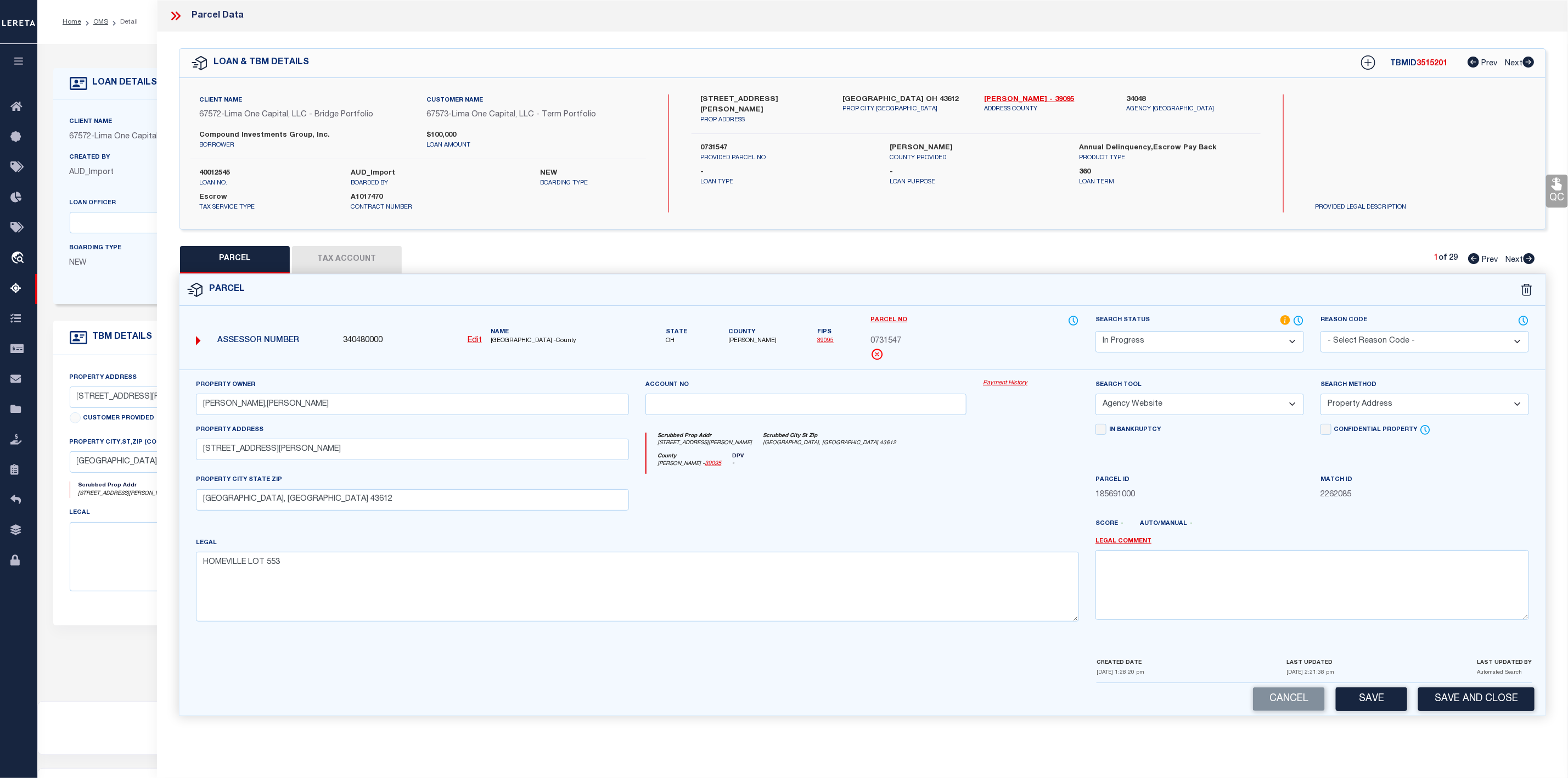
click at [1376, 683] on div "CREATED DATE [DATE] 1:28:20 pm LAST UPDATED [DATE] 2:21:38 pm LAST UPDATED BY A…" at bounding box center [1314, 669] width 436 height 27
click at [1376, 703] on button "Save" at bounding box center [1371, 699] width 72 height 23
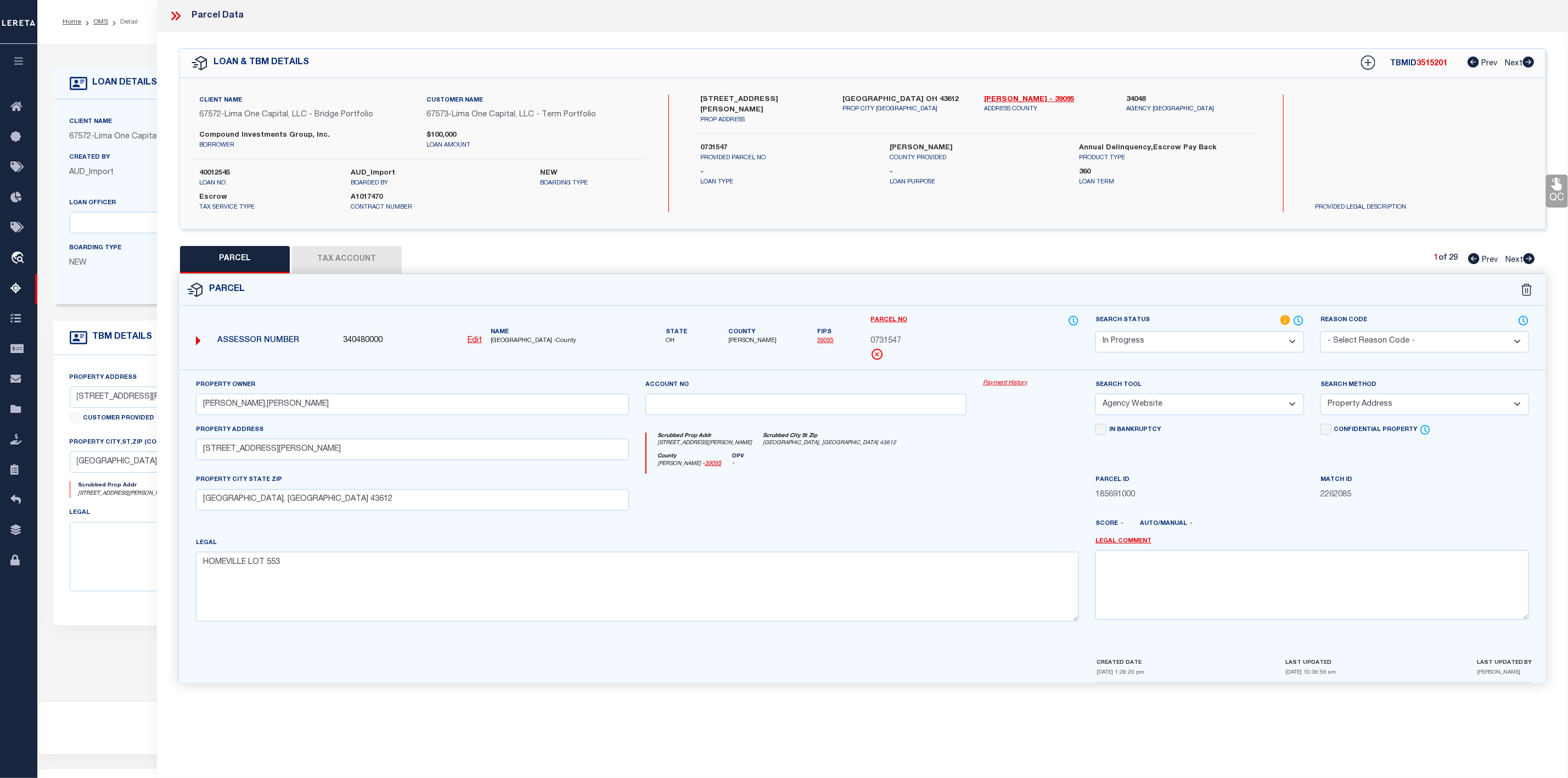
click at [359, 264] on button "Tax Account" at bounding box center [346, 260] width 110 height 28
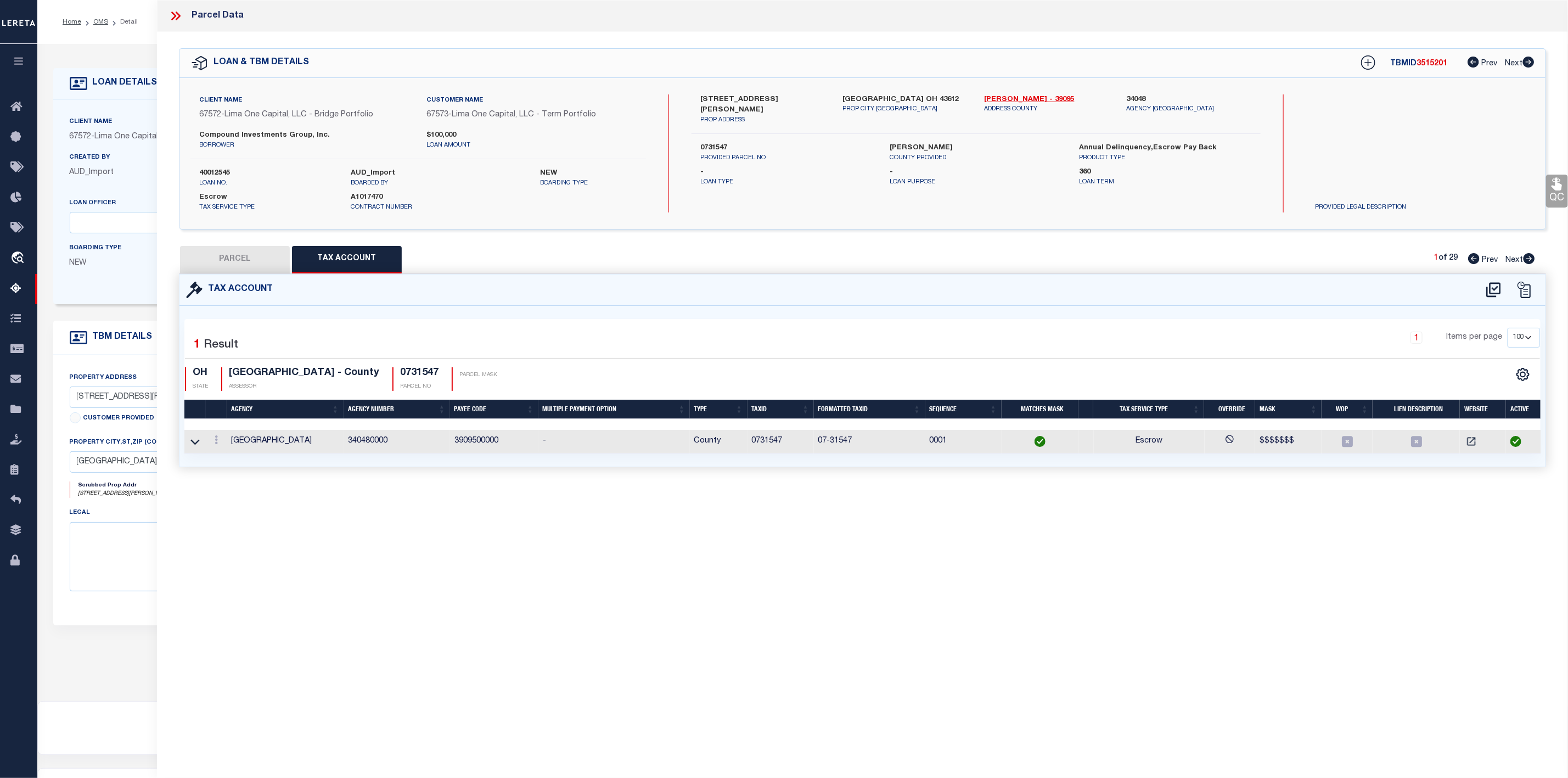
click at [229, 260] on button "PARCEL" at bounding box center [234, 260] width 110 height 28
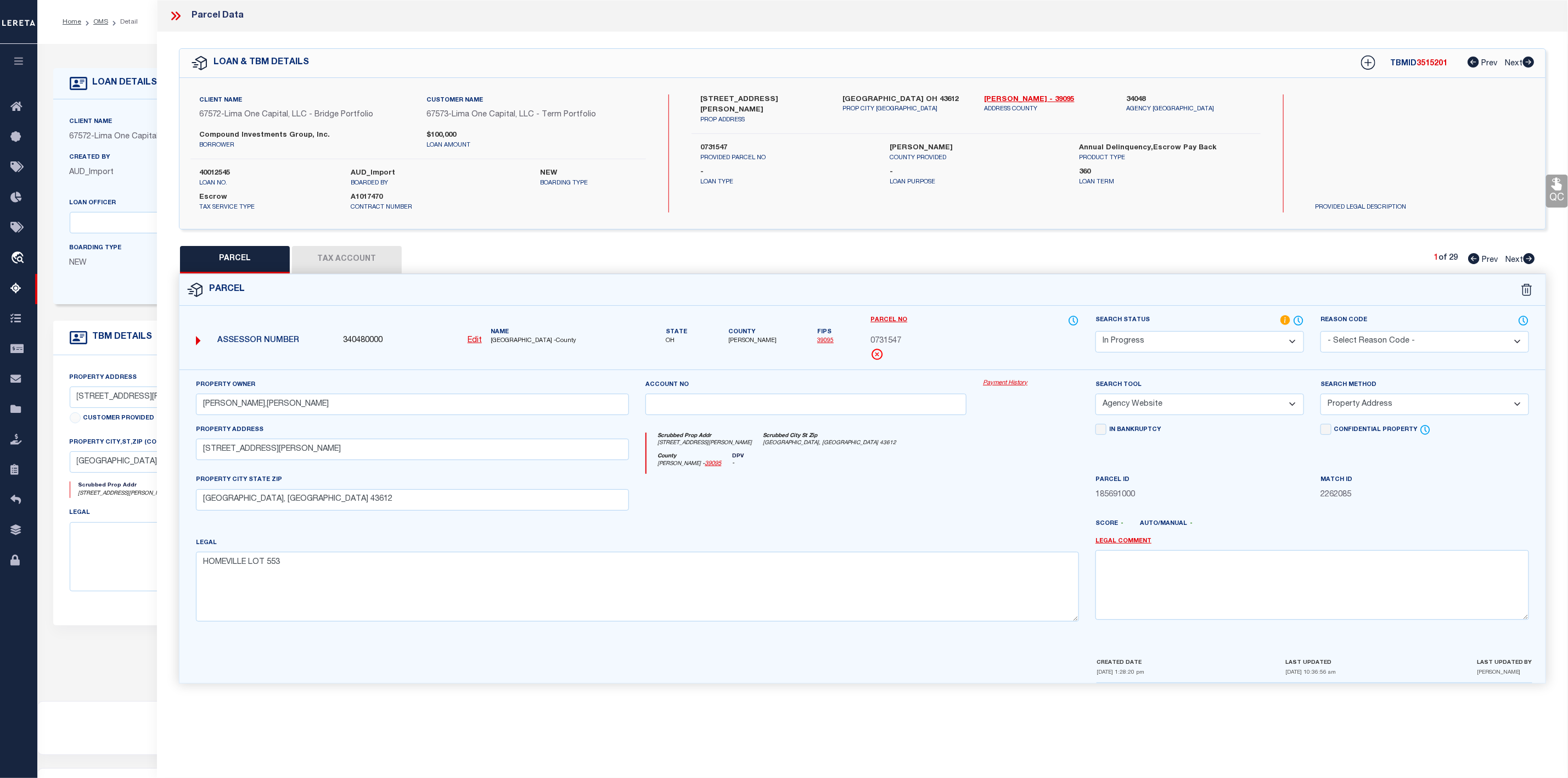
click at [1243, 341] on select "Automated Search Bad Parcel Complete Duplicate Parcel High Dollar Reporting In …" at bounding box center [1200, 341] width 209 height 22
click at [1096, 332] on select "Automated Search Bad Parcel Complete Duplicate Parcel High Dollar Reporting In …" at bounding box center [1200, 341] width 209 height 22
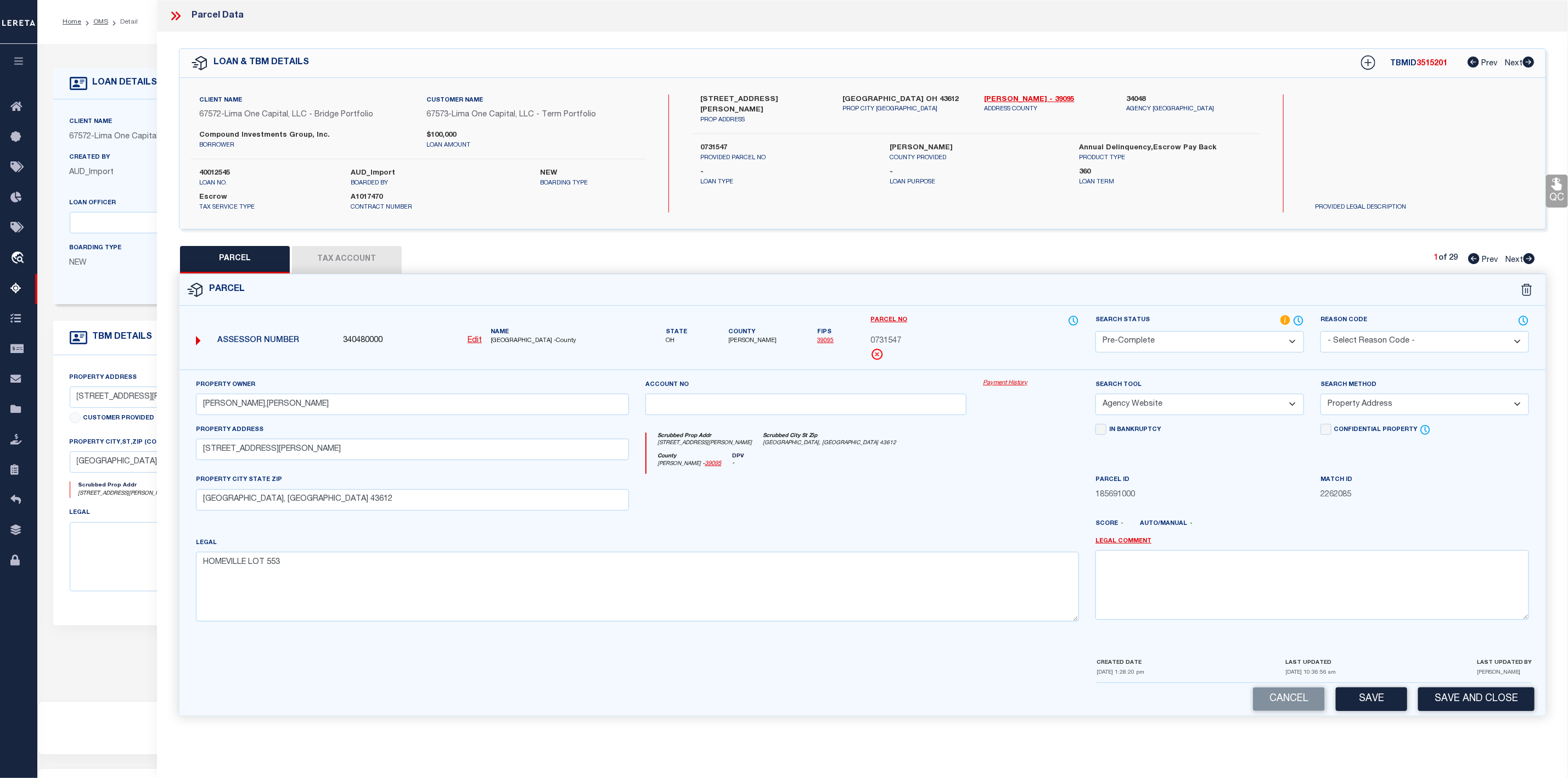
scroll to position [67, 0]
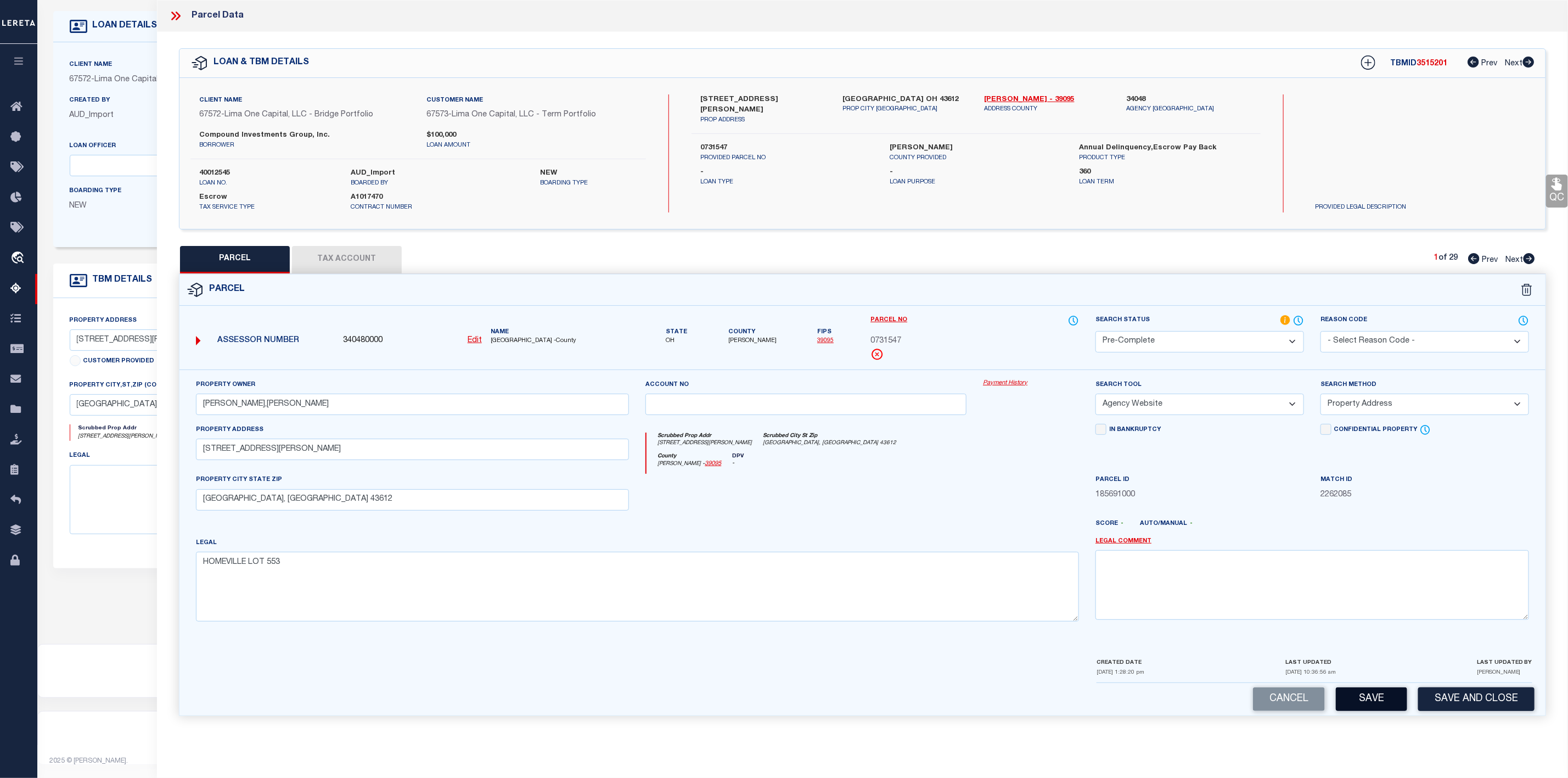
click at [1389, 711] on button "Save" at bounding box center [1371, 699] width 72 height 23
click at [1527, 260] on icon at bounding box center [1528, 258] width 11 height 11
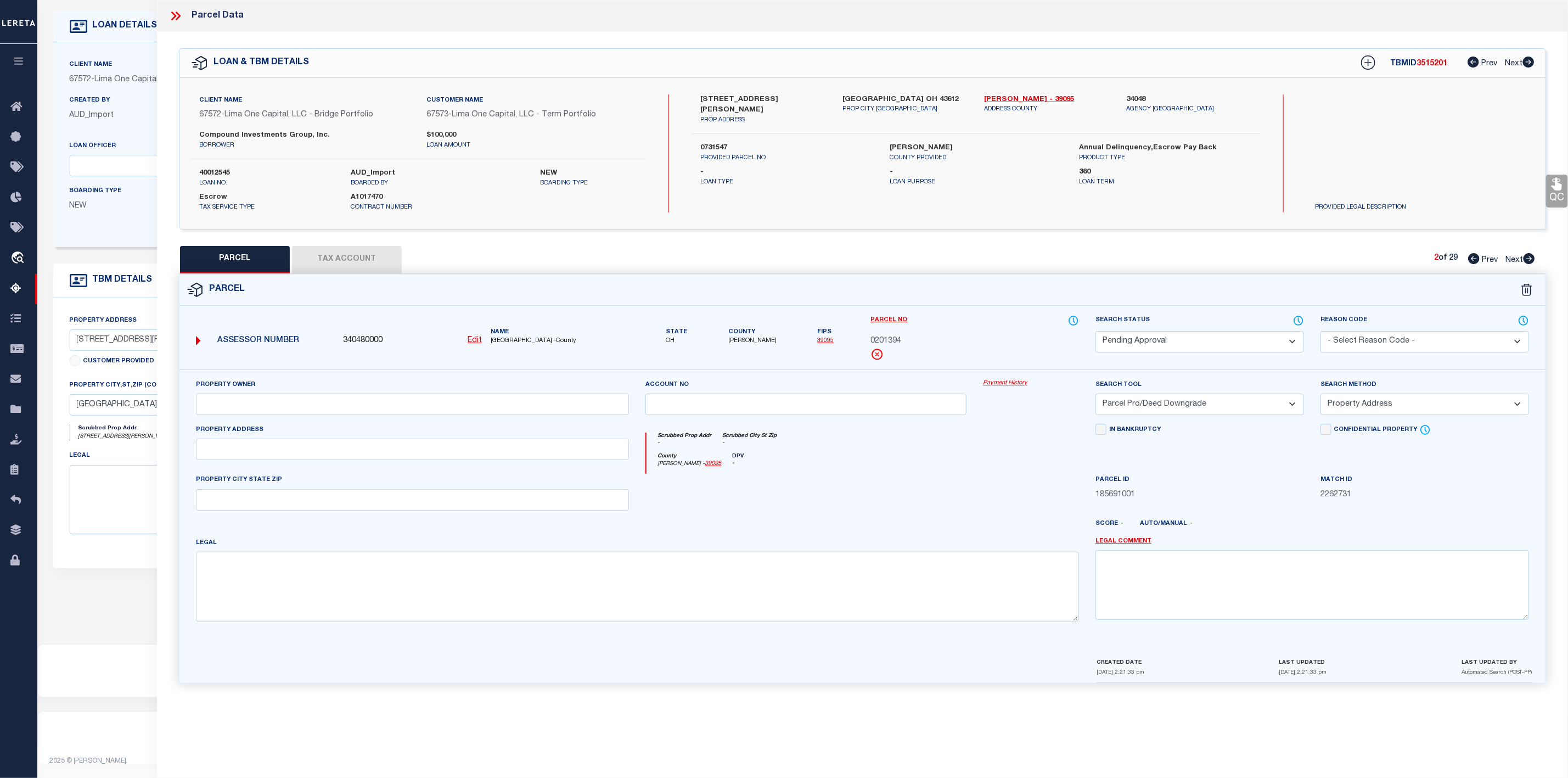
click at [1472, 262] on icon at bounding box center [1473, 258] width 11 height 11
click at [895, 341] on span "0731547" at bounding box center [886, 341] width 31 height 12
click at [738, 341] on span "[PERSON_NAME]" at bounding box center [752, 341] width 48 height 9
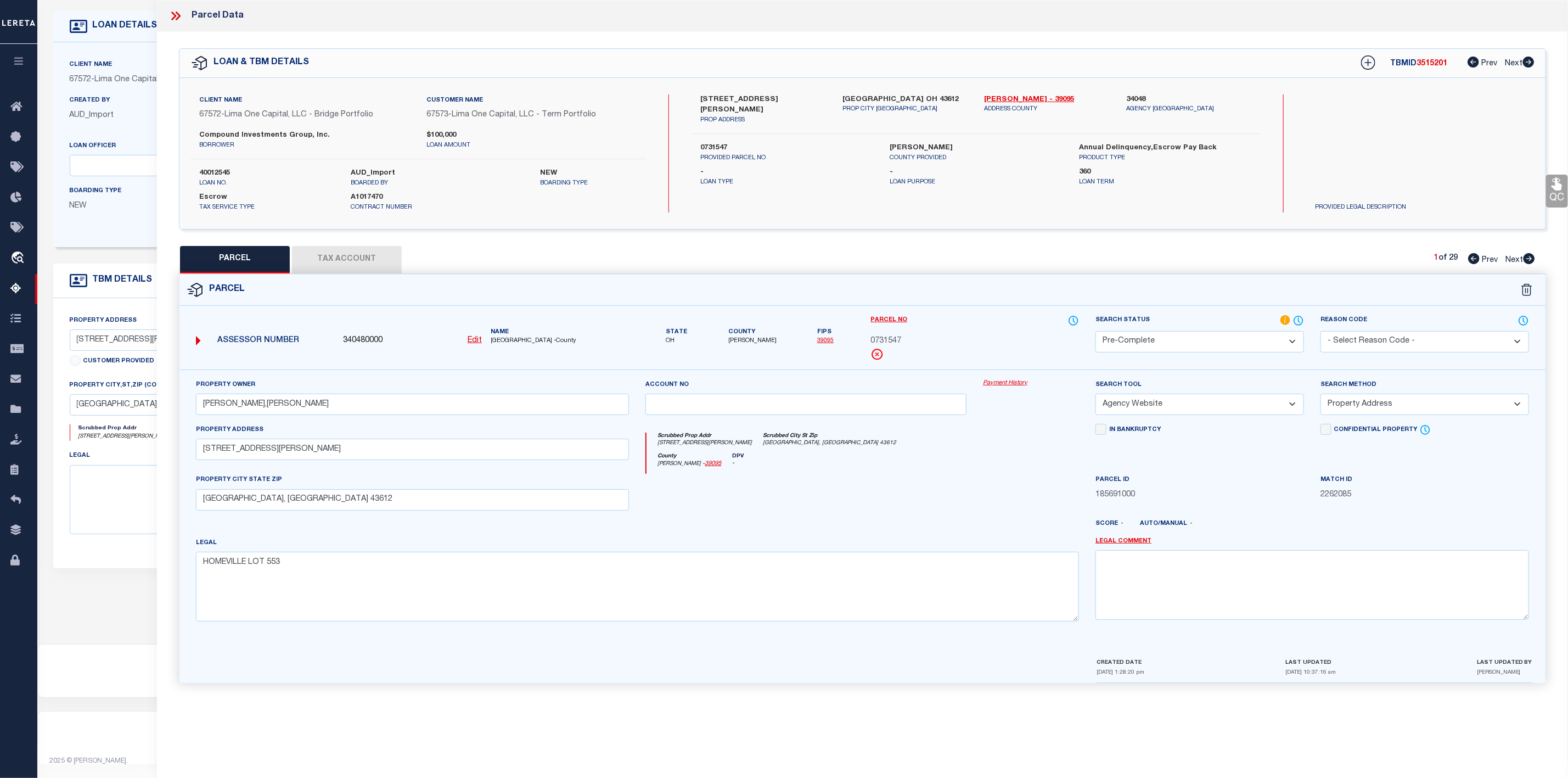
click at [209, 172] on label "40012545" at bounding box center [267, 173] width 135 height 11
click at [1418, 67] on span "3515201" at bounding box center [1432, 63] width 31 height 8
click at [175, 18] on icon at bounding box center [175, 16] width 15 height 15
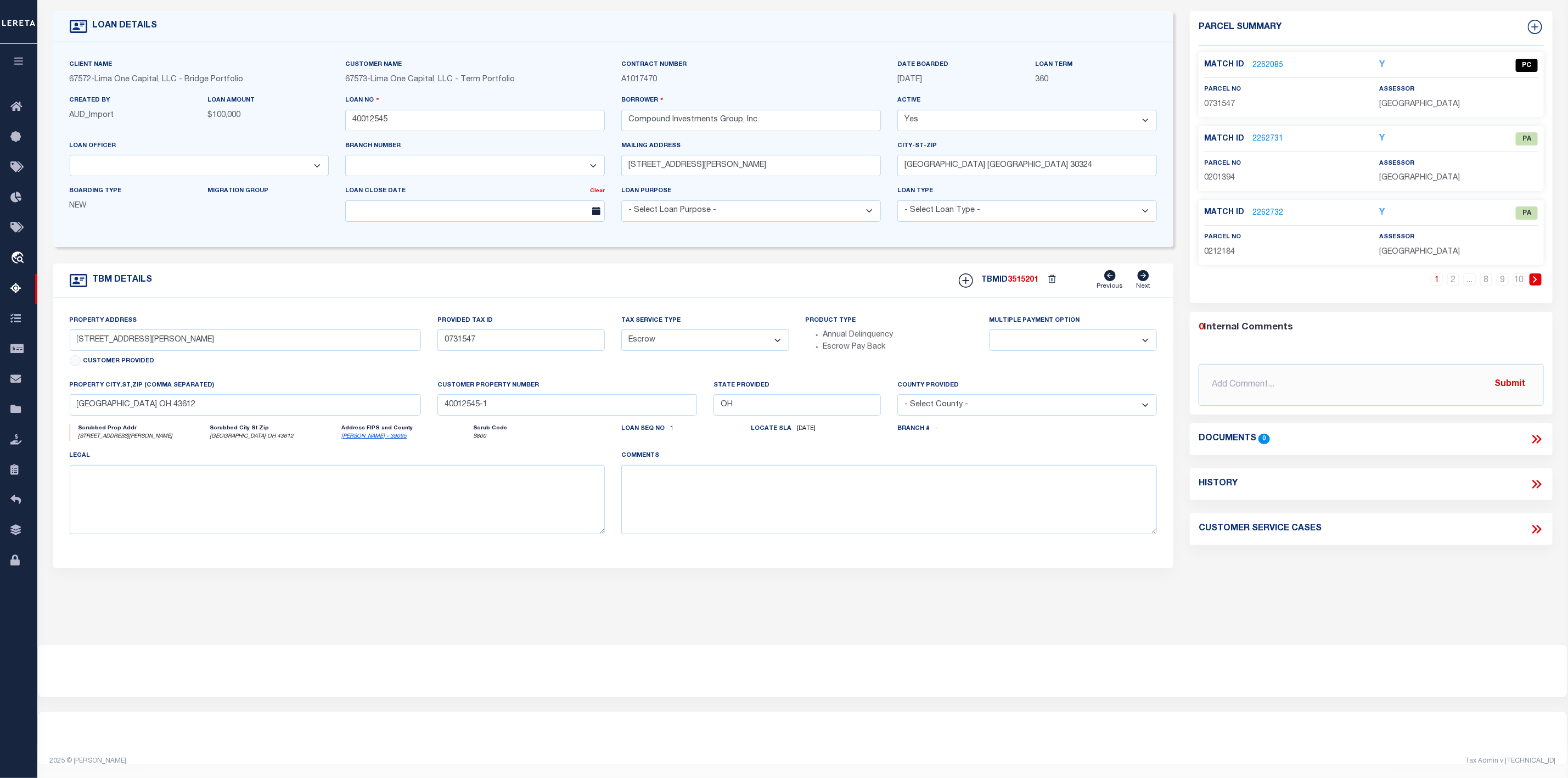
scroll to position [0, 0]
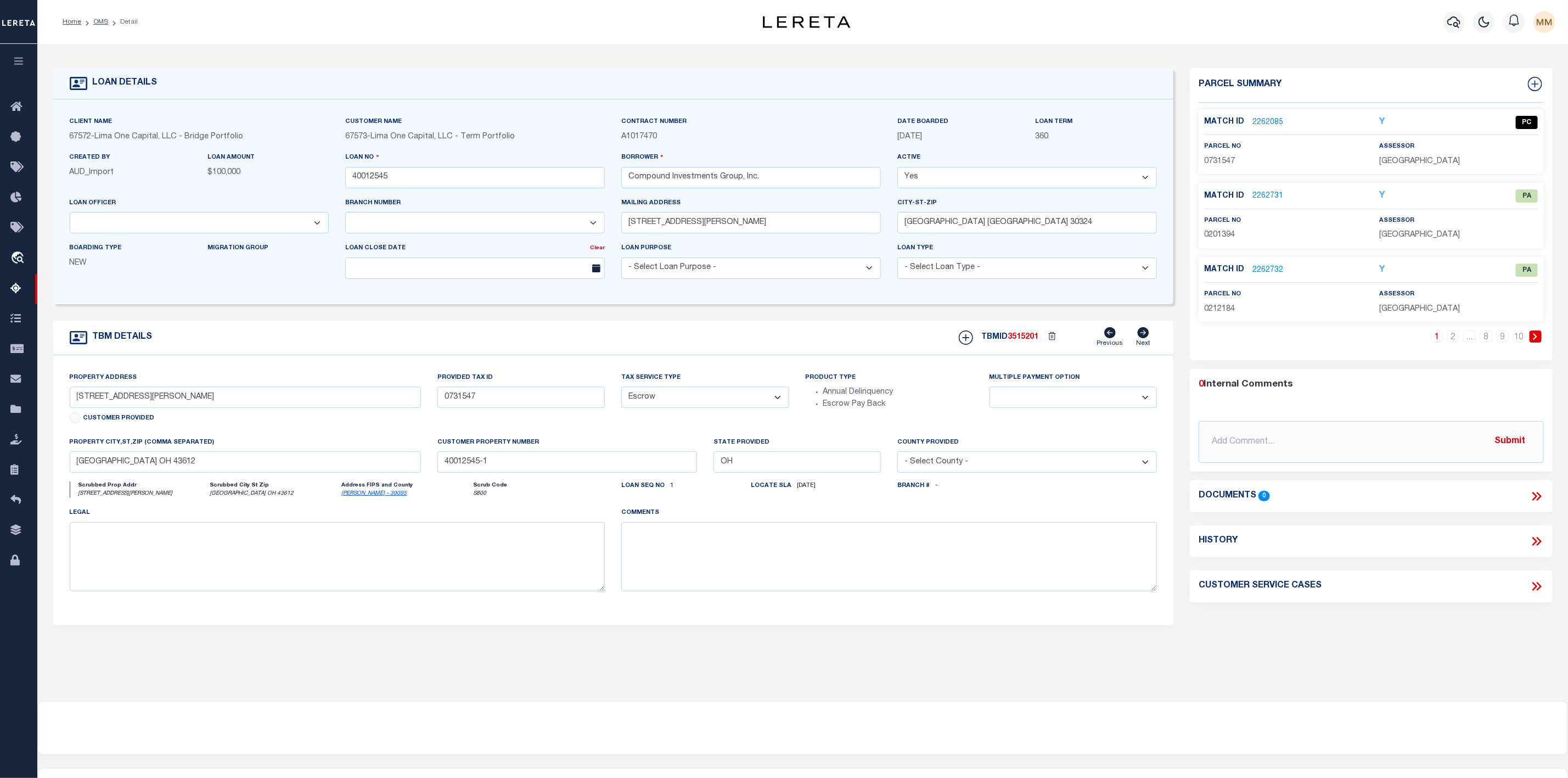
click at [102, 17] on li "OMS" at bounding box center [94, 22] width 27 height 9
click at [102, 21] on link "OMS" at bounding box center [100, 22] width 15 height 7
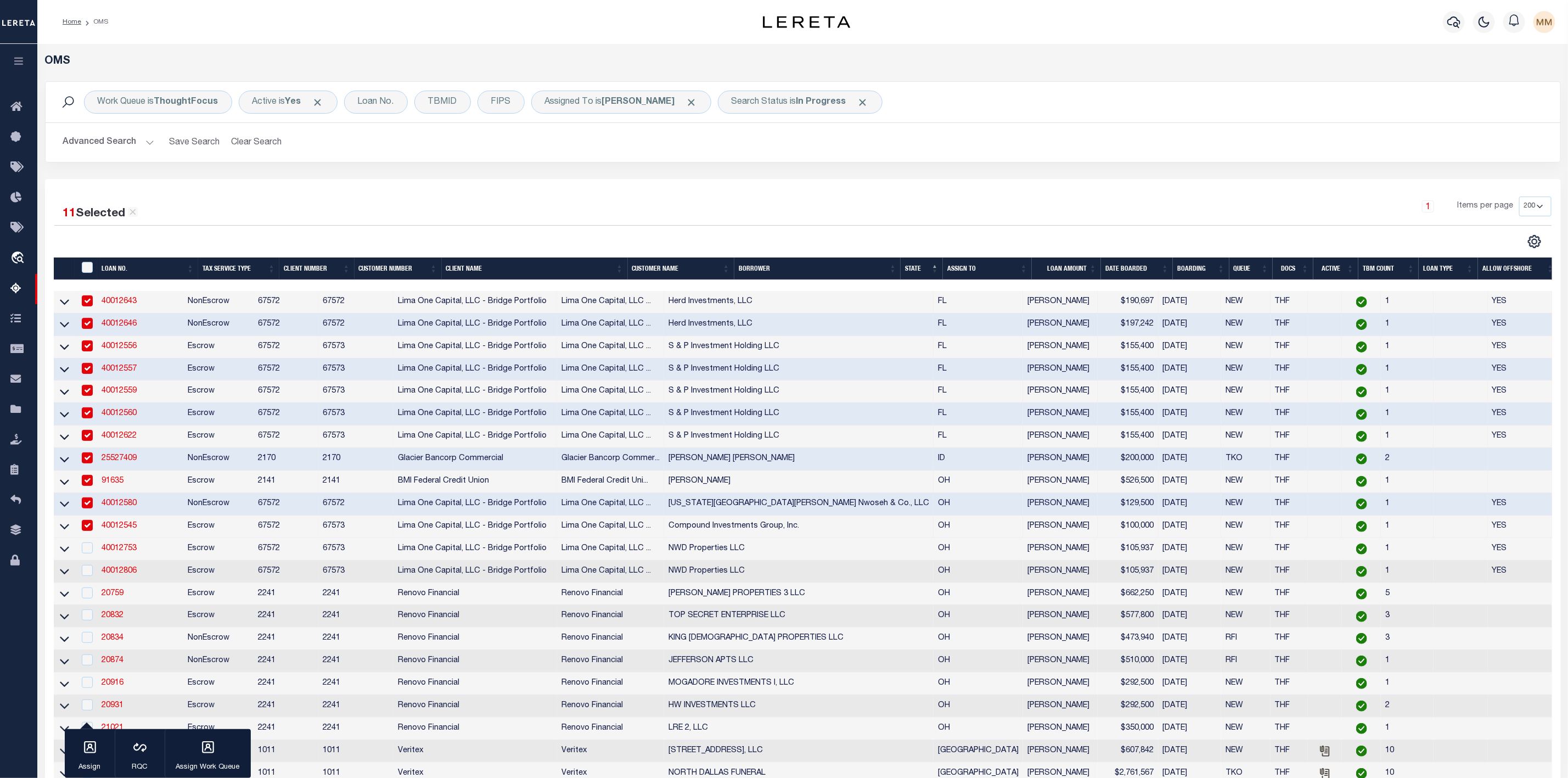
scroll to position [247, 0]
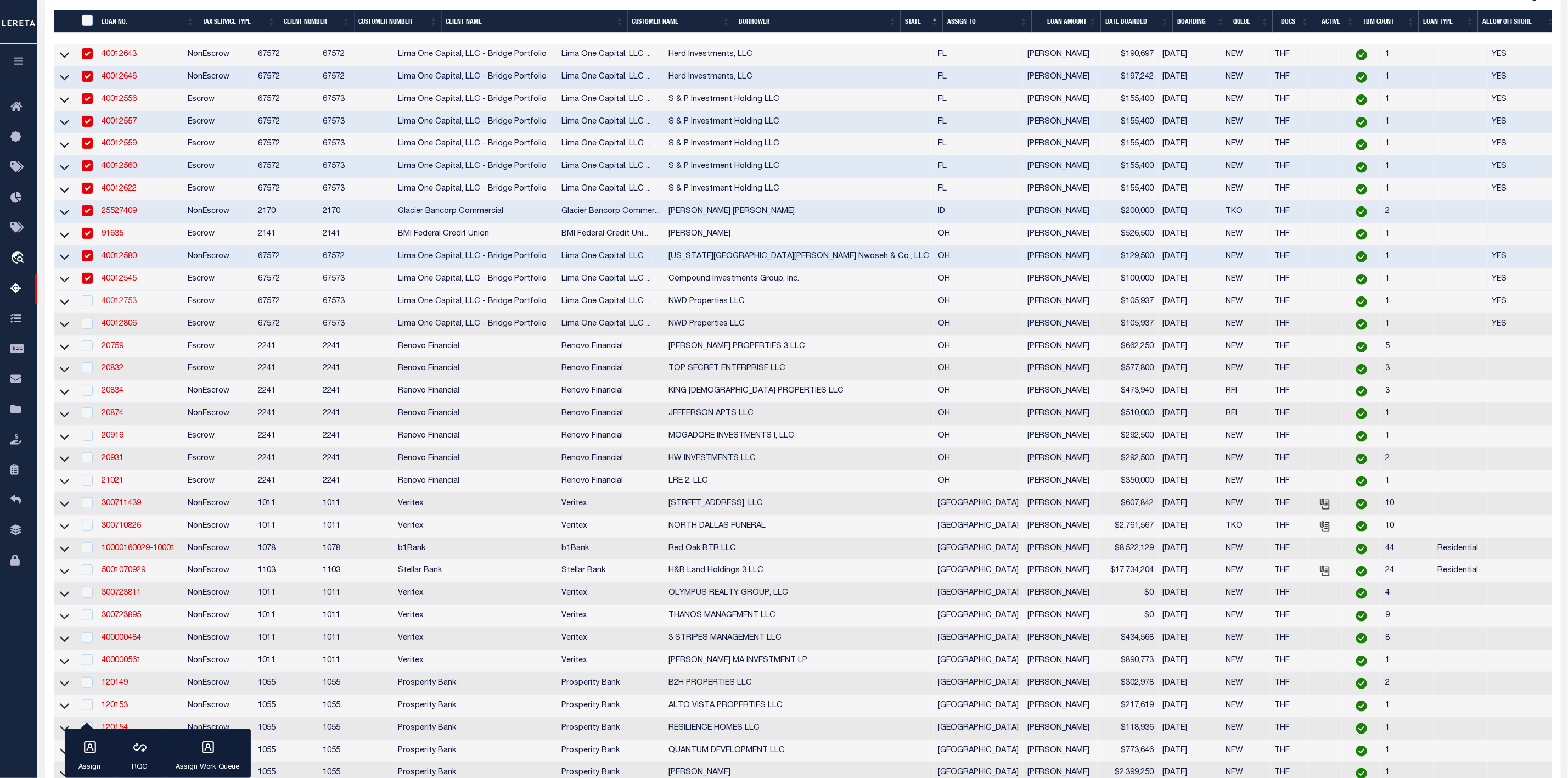
click at [106, 305] on link "40012753" at bounding box center [119, 300] width 35 height 8
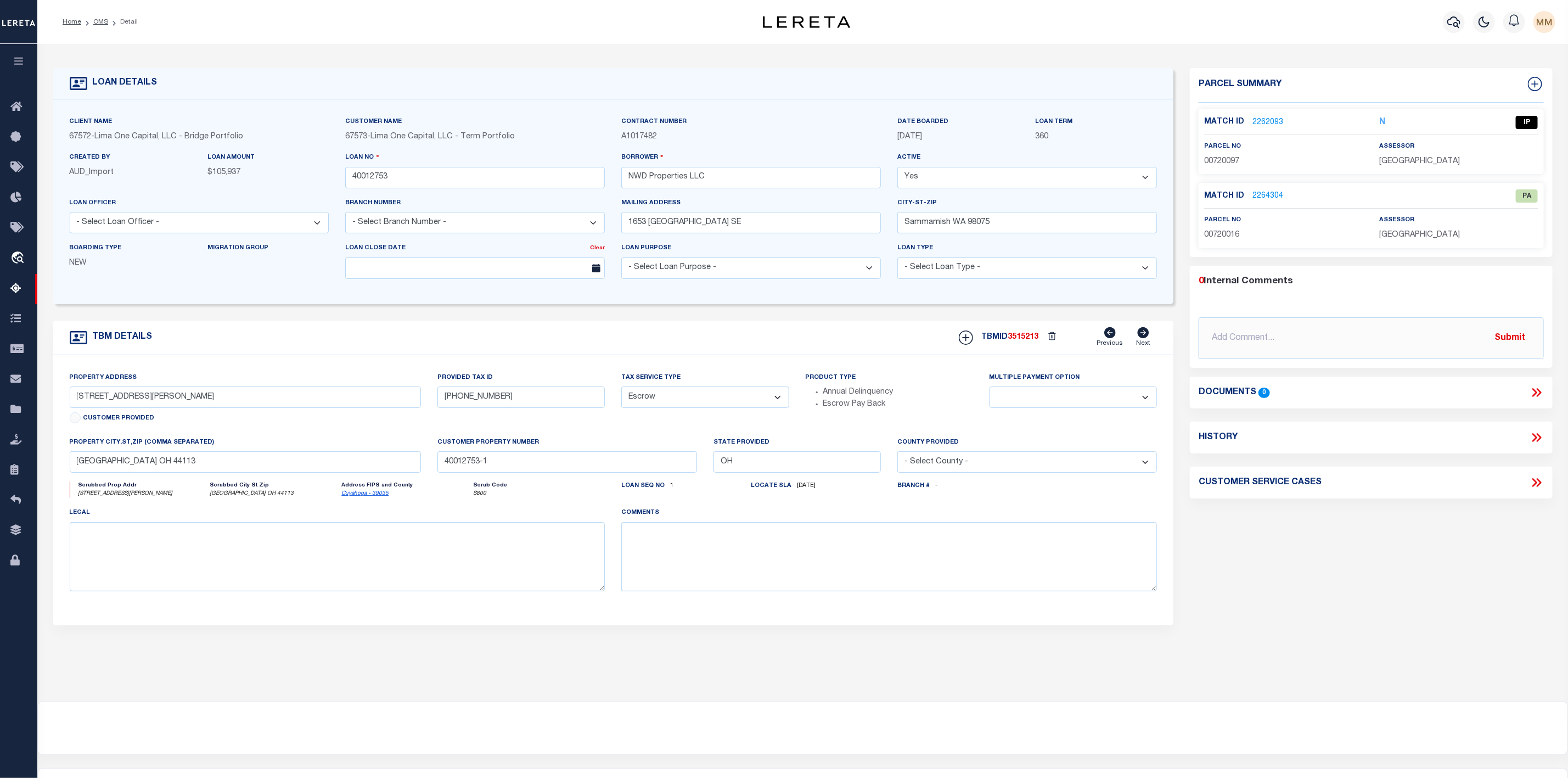
click at [1261, 124] on link "2262093" at bounding box center [1268, 122] width 31 height 11
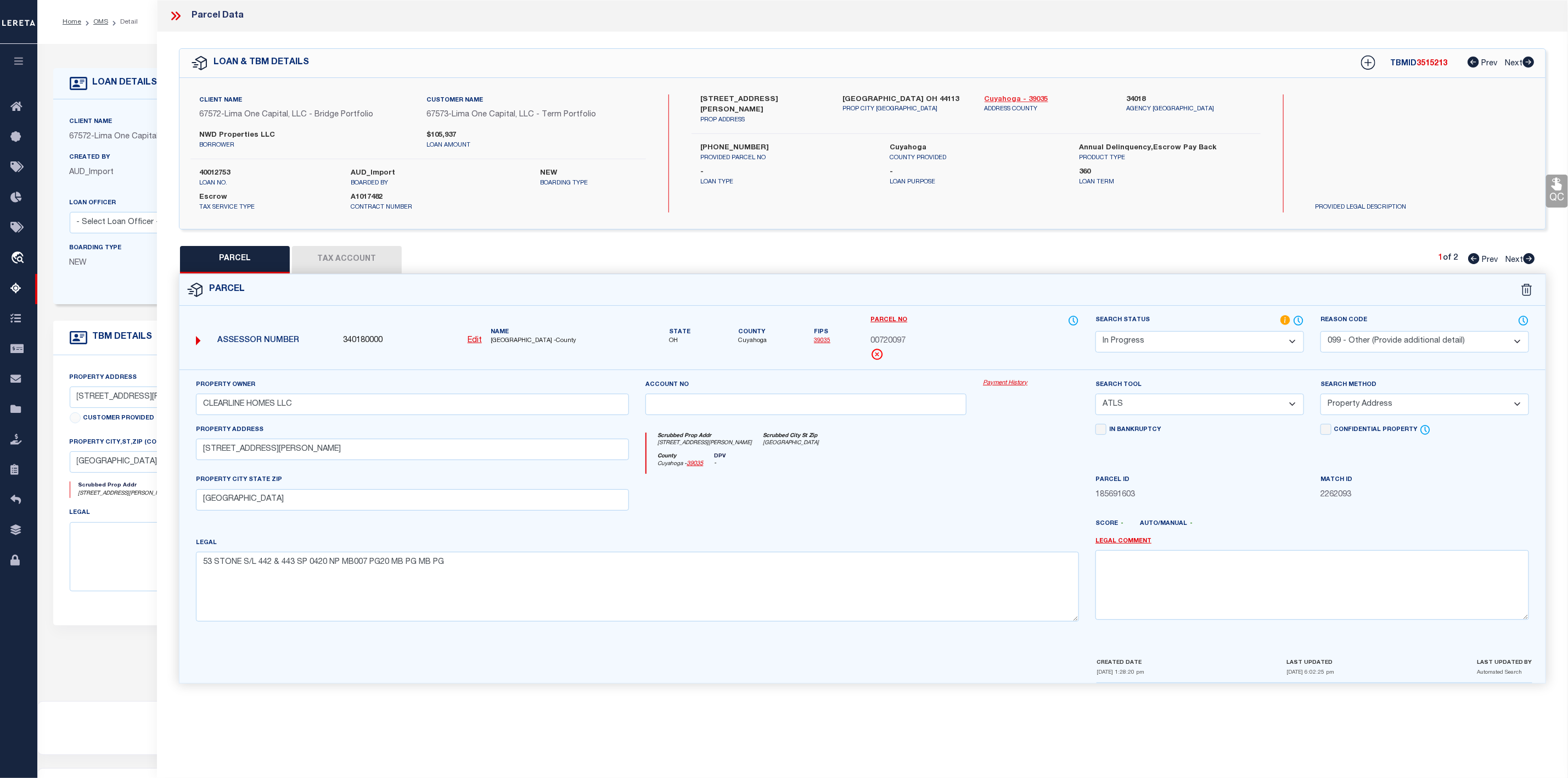
click at [1003, 98] on link "Cuyahoga - 39035" at bounding box center [1047, 99] width 126 height 11
drag, startPoint x: 695, startPoint y: 96, endPoint x: 738, endPoint y: 101, distance: 43.3
click at [738, 101] on div "[STREET_ADDRESS][PERSON_NAME] PROP ADDRESS" at bounding box center [762, 110] width 142 height 31
drag, startPoint x: 297, startPoint y: 455, endPoint x: 232, endPoint y: 465, distance: 65.8
click at [232, 460] on input "[STREET_ADDRESS][PERSON_NAME]" at bounding box center [413, 449] width 433 height 22
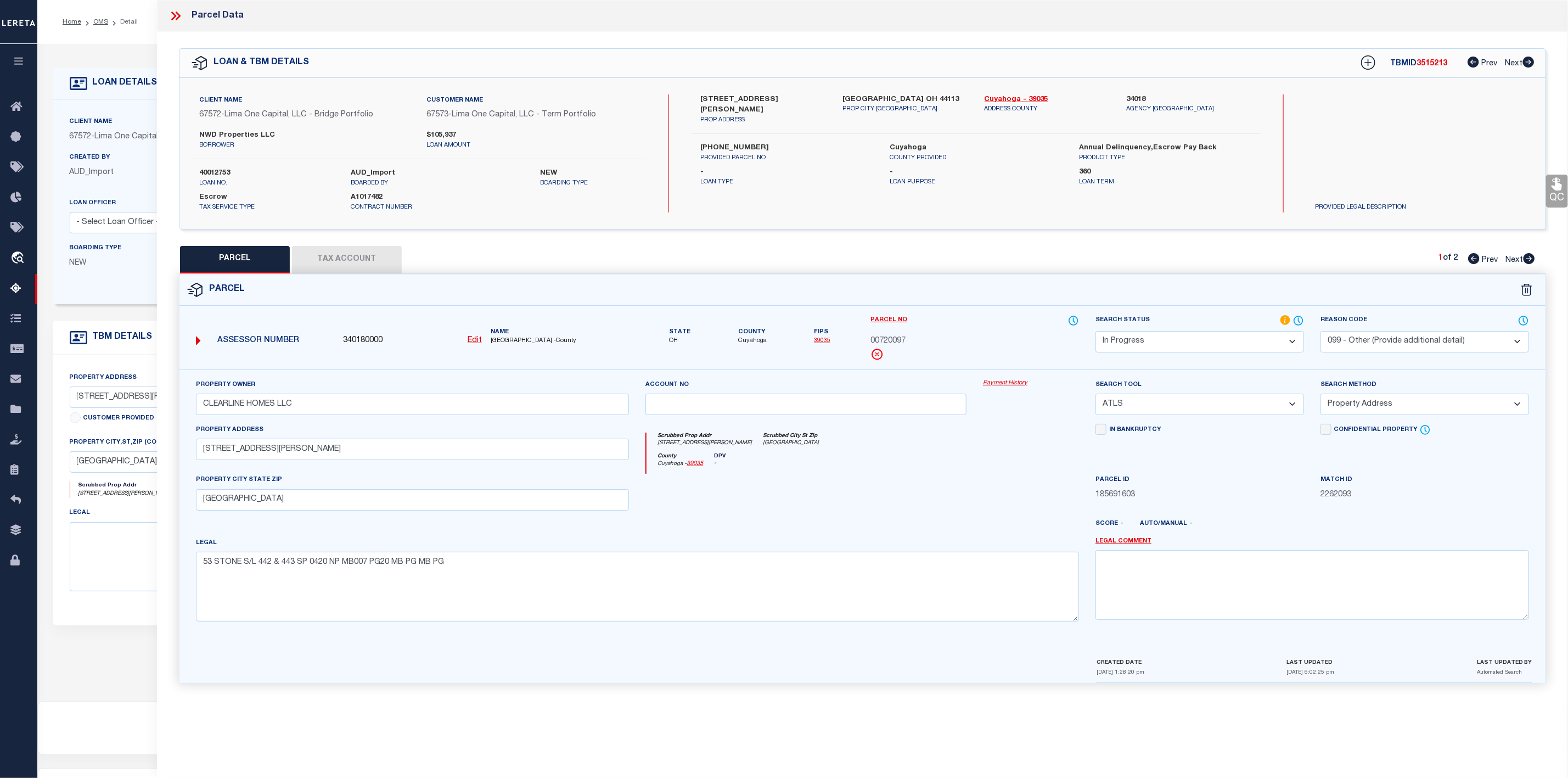
click at [1167, 402] on select "-- Select Search Tool -- 3rd Party Website Agency File Agency Website ATLS CNV-…" at bounding box center [1200, 404] width 209 height 22
click at [1096, 397] on select "-- Select Search Tool -- 3rd Party Website Agency File Agency Website ATLS CNV-…" at bounding box center [1200, 404] width 209 height 22
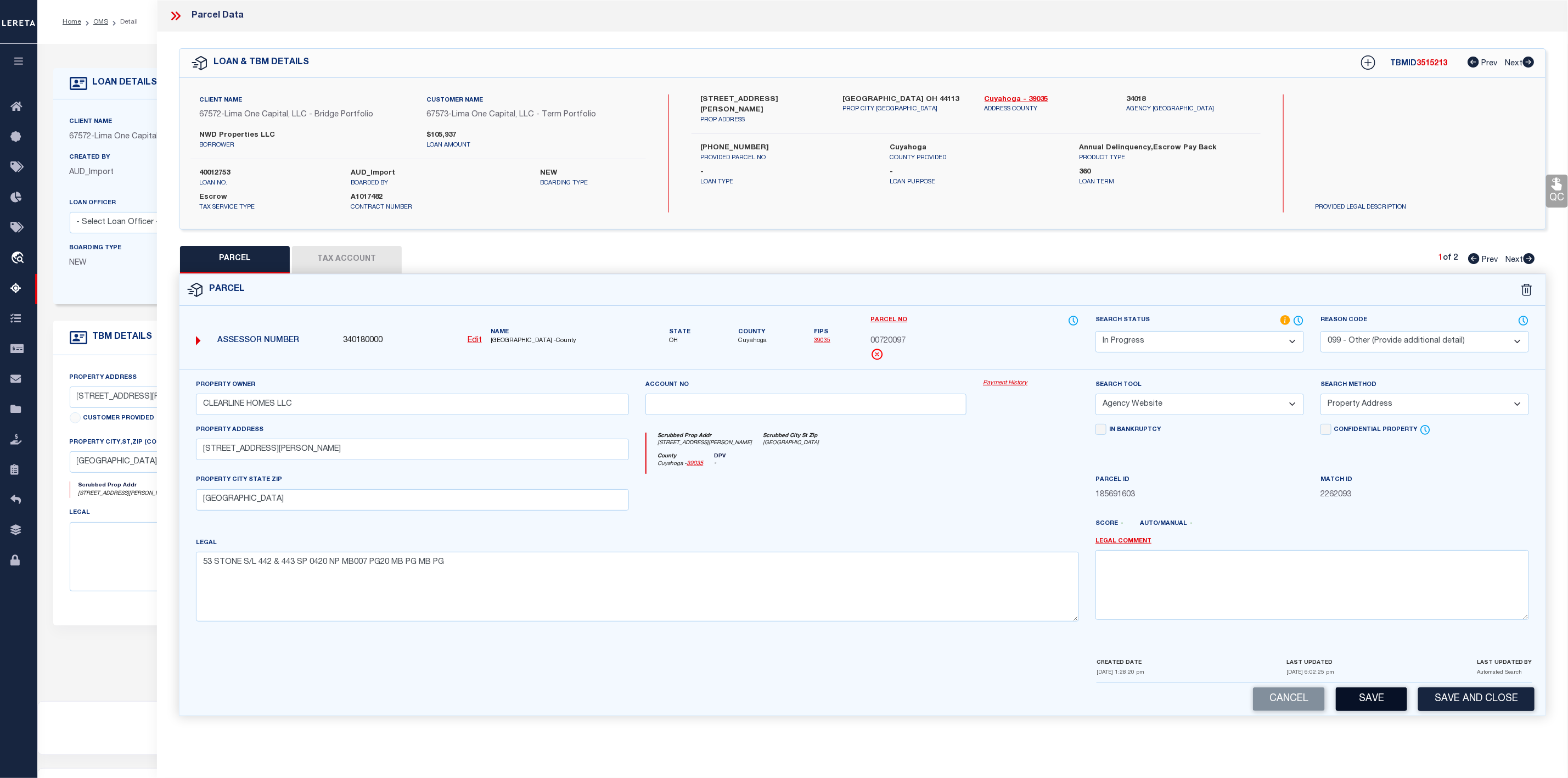
click at [1385, 705] on button "Save" at bounding box center [1371, 699] width 72 height 23
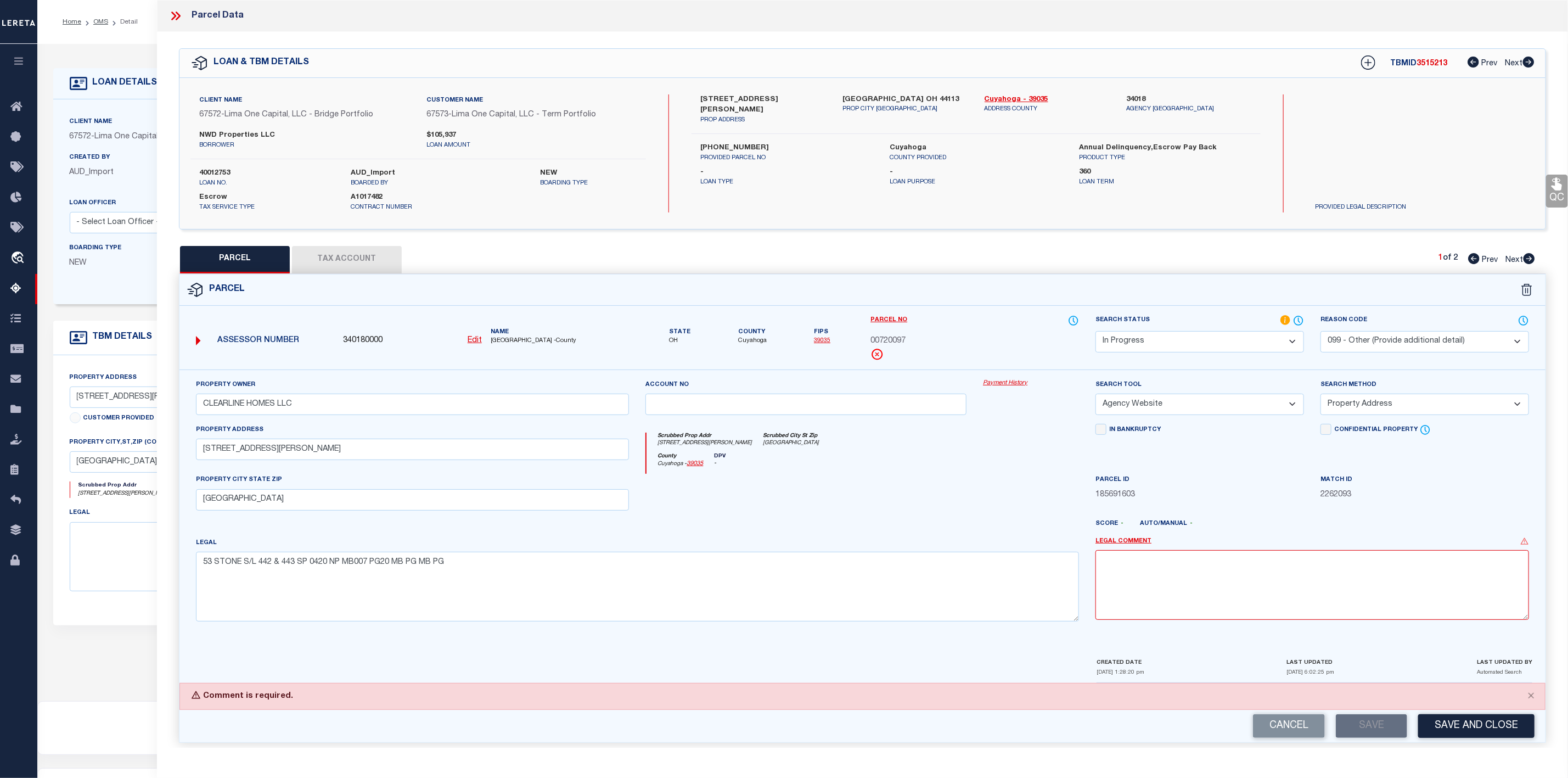
click at [1420, 338] on select "- Select Reason Code - 099 - Other (Provide additional detail) ACT - Agency Cha…" at bounding box center [1425, 341] width 209 height 22
click at [1320, 332] on select "- Select Reason Code - 099 - Other (Provide additional detail) ACT - Agency Cha…" at bounding box center [1425, 341] width 209 height 22
click at [1383, 737] on button "Save" at bounding box center [1371, 725] width 72 height 23
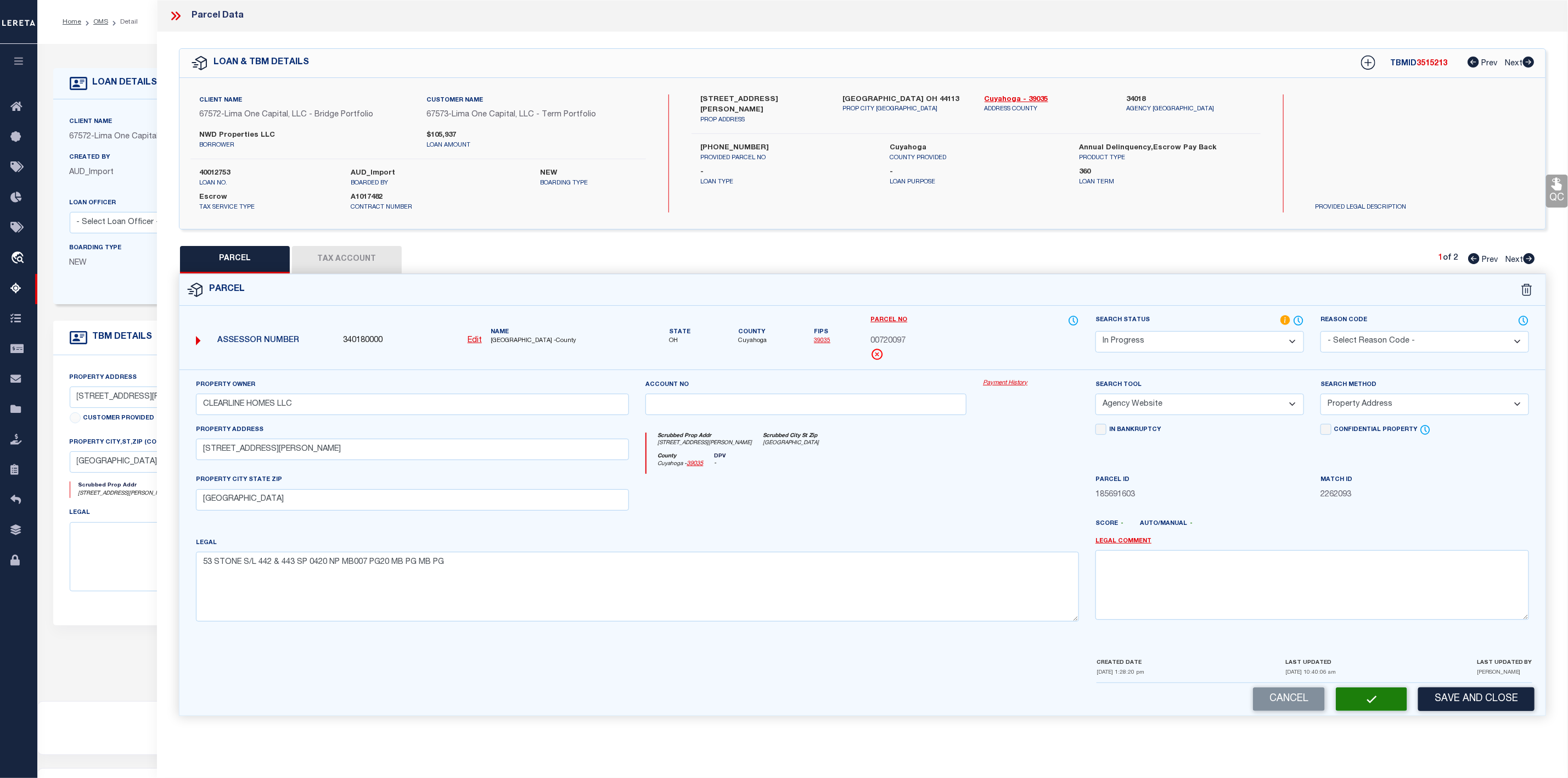
click at [364, 256] on button "Tax Account" at bounding box center [346, 260] width 110 height 28
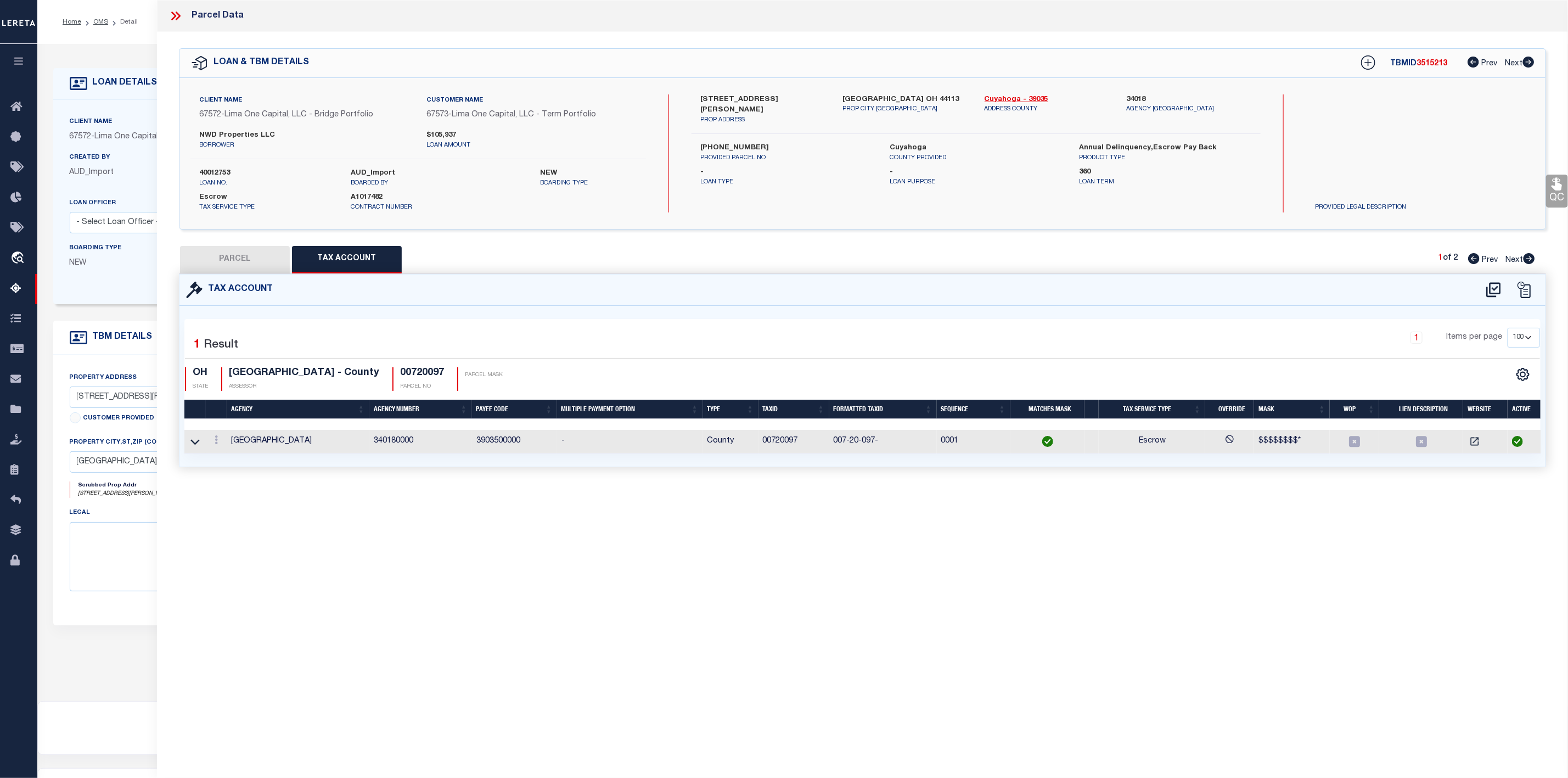
click at [212, 256] on button "PARCEL" at bounding box center [234, 260] width 110 height 28
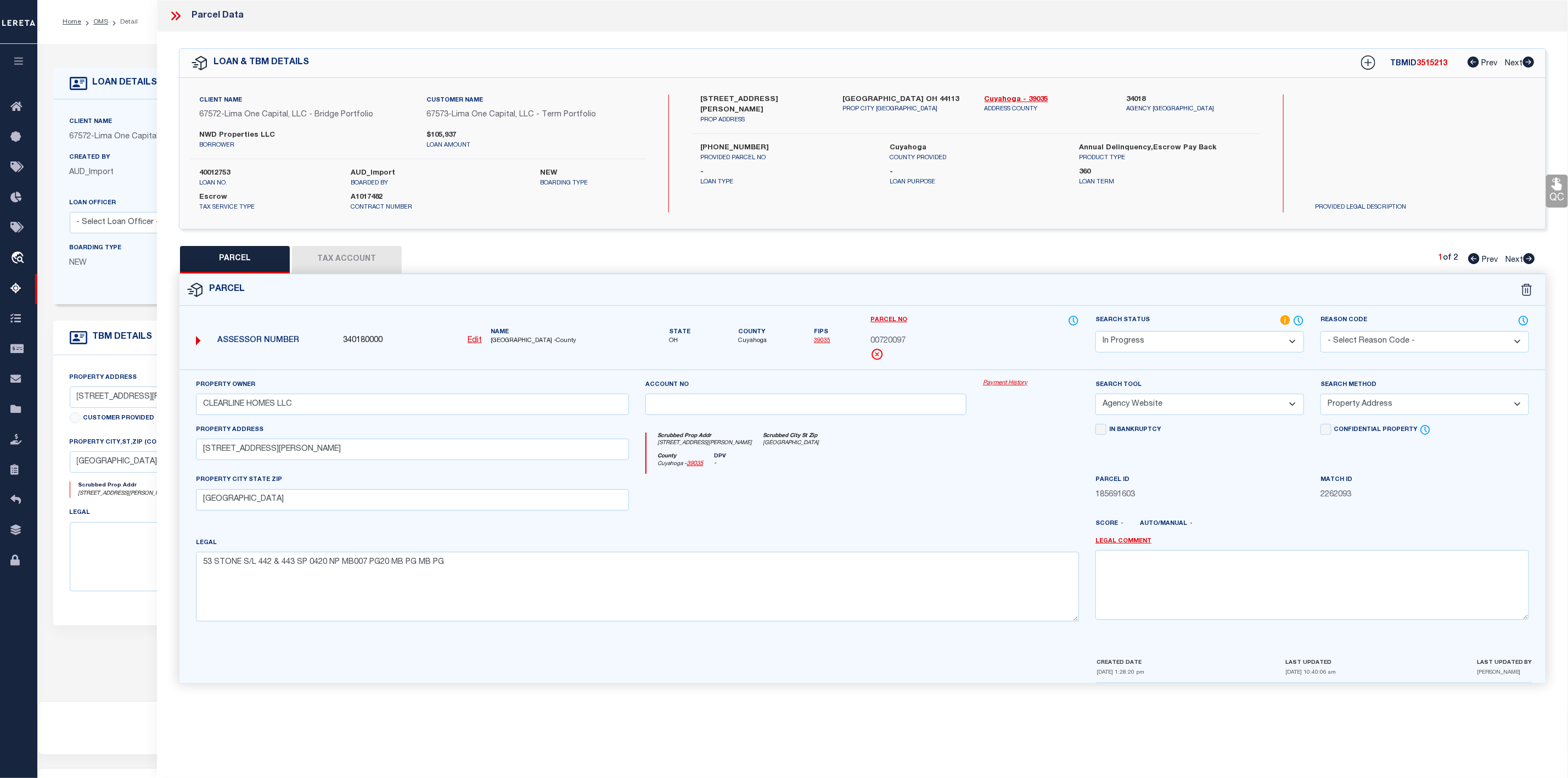
click at [1187, 341] on select "Automated Search Bad Parcel Complete Duplicate Parcel High Dollar Reporting In …" at bounding box center [1200, 341] width 209 height 22
click at [1096, 332] on select "Automated Search Bad Parcel Complete Duplicate Parcel High Dollar Reporting In …" at bounding box center [1200, 341] width 209 height 22
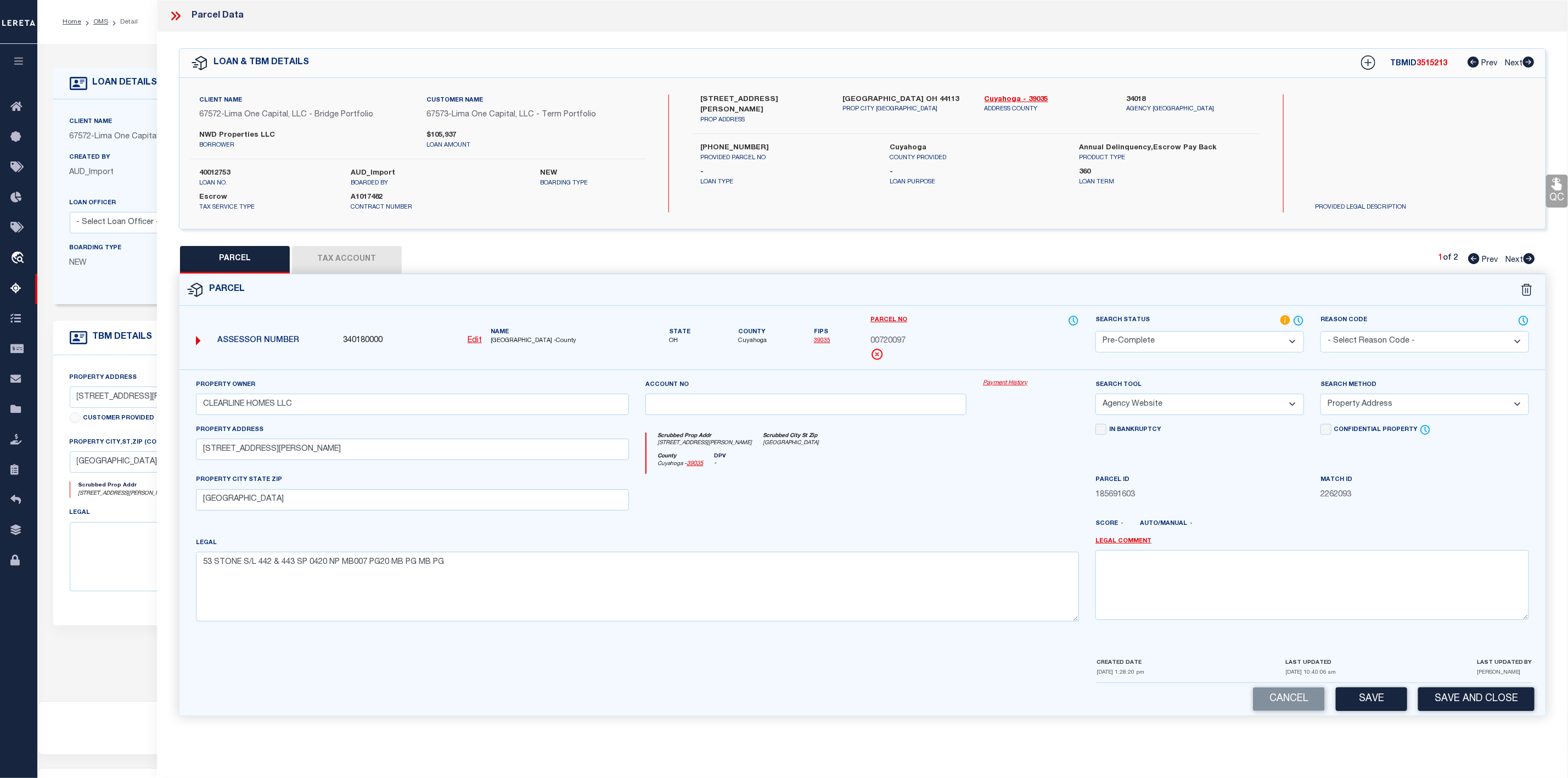
scroll to position [67, 0]
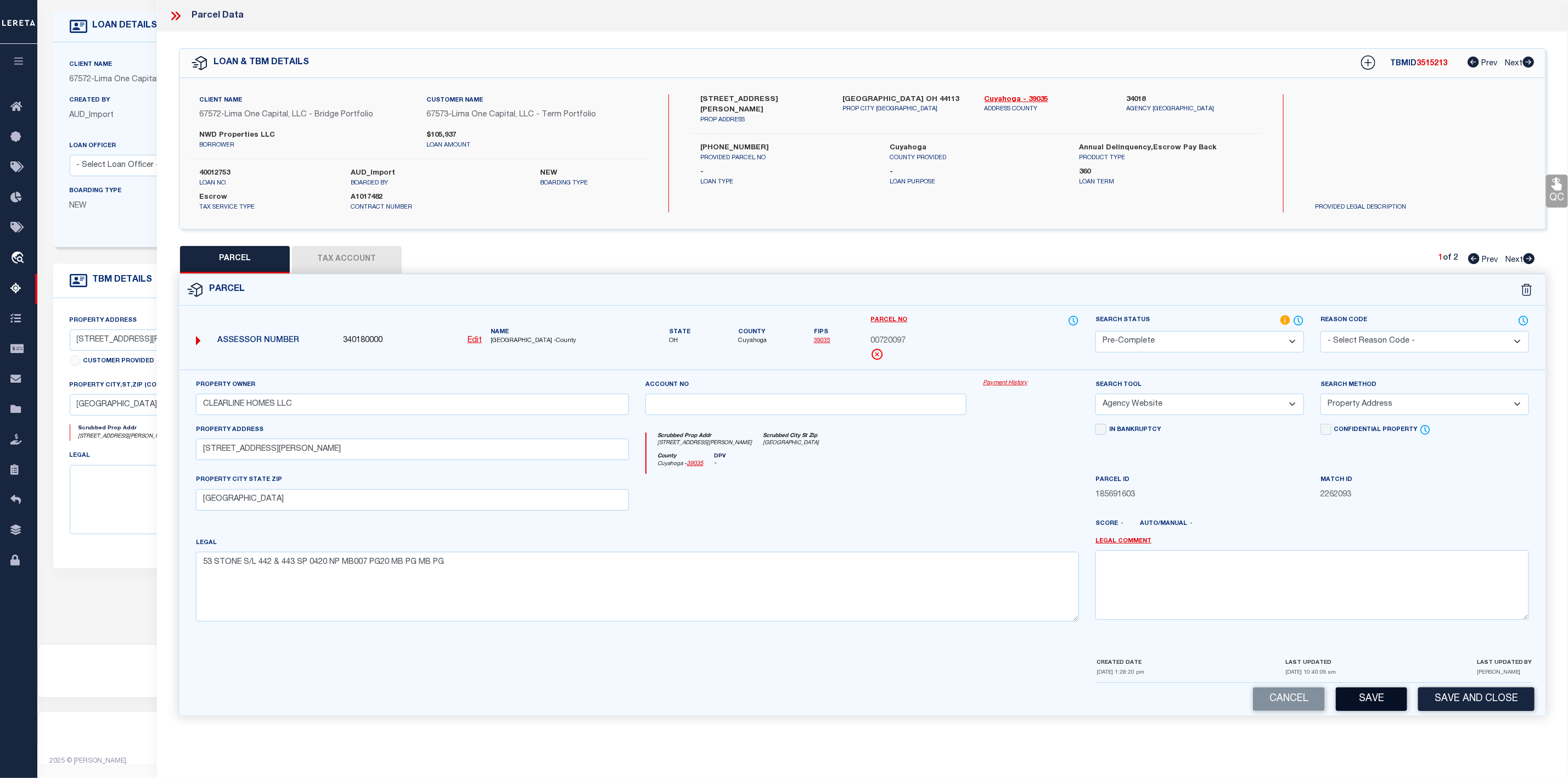
click at [1372, 710] on button "Save" at bounding box center [1371, 699] width 72 height 23
drag, startPoint x: 869, startPoint y: 343, endPoint x: 909, endPoint y: 341, distance: 40.0
click at [909, 341] on div "Parcel No 00720097" at bounding box center [974, 342] width 225 height 55
click at [748, 339] on span "Cuyahoga" at bounding box center [752, 341] width 28 height 9
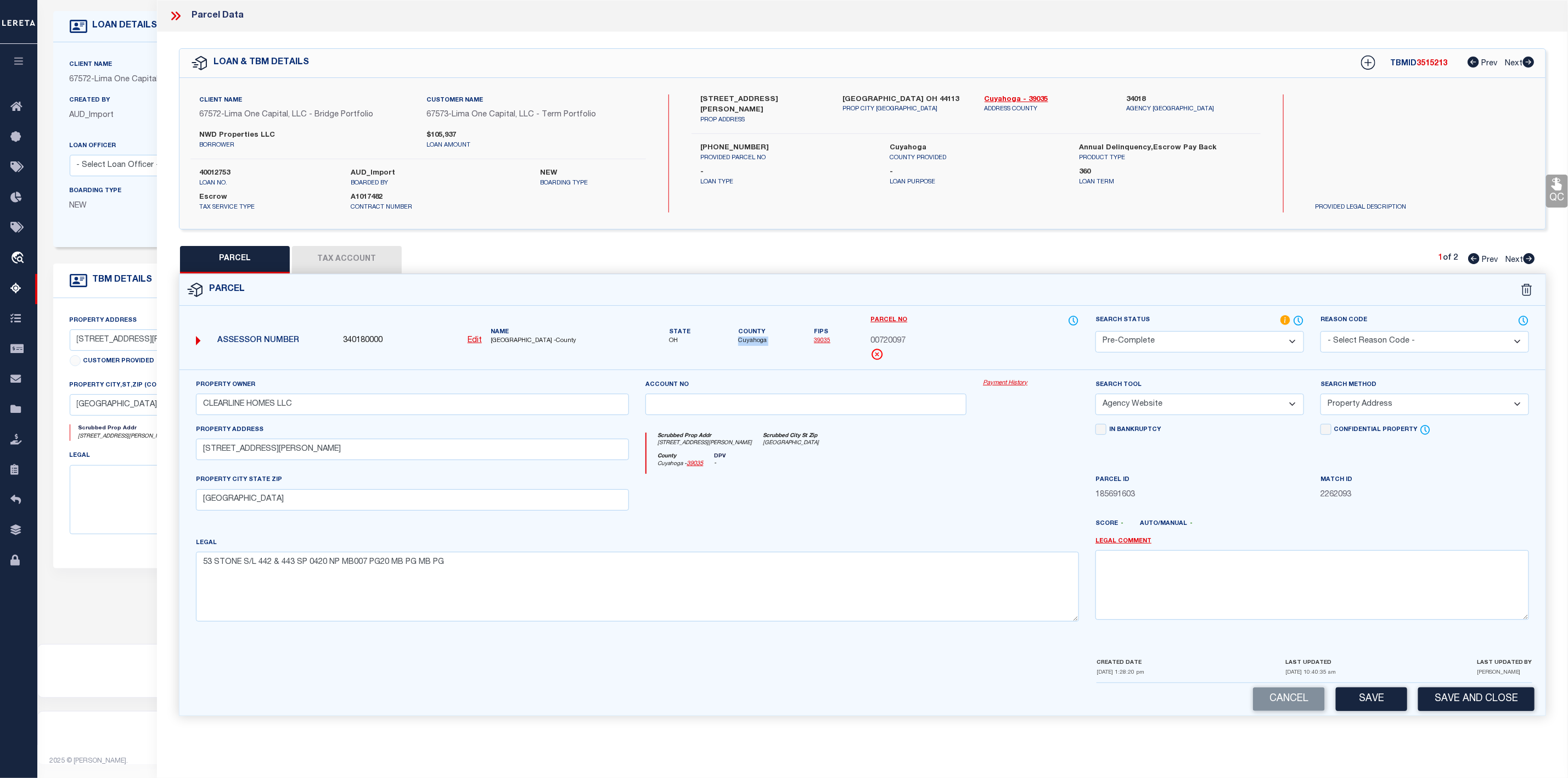
click at [748, 339] on span "Cuyahoga" at bounding box center [752, 341] width 28 height 9
click at [228, 170] on label "40012753" at bounding box center [267, 173] width 135 height 11
click at [1431, 63] on span "3515213" at bounding box center [1432, 63] width 31 height 8
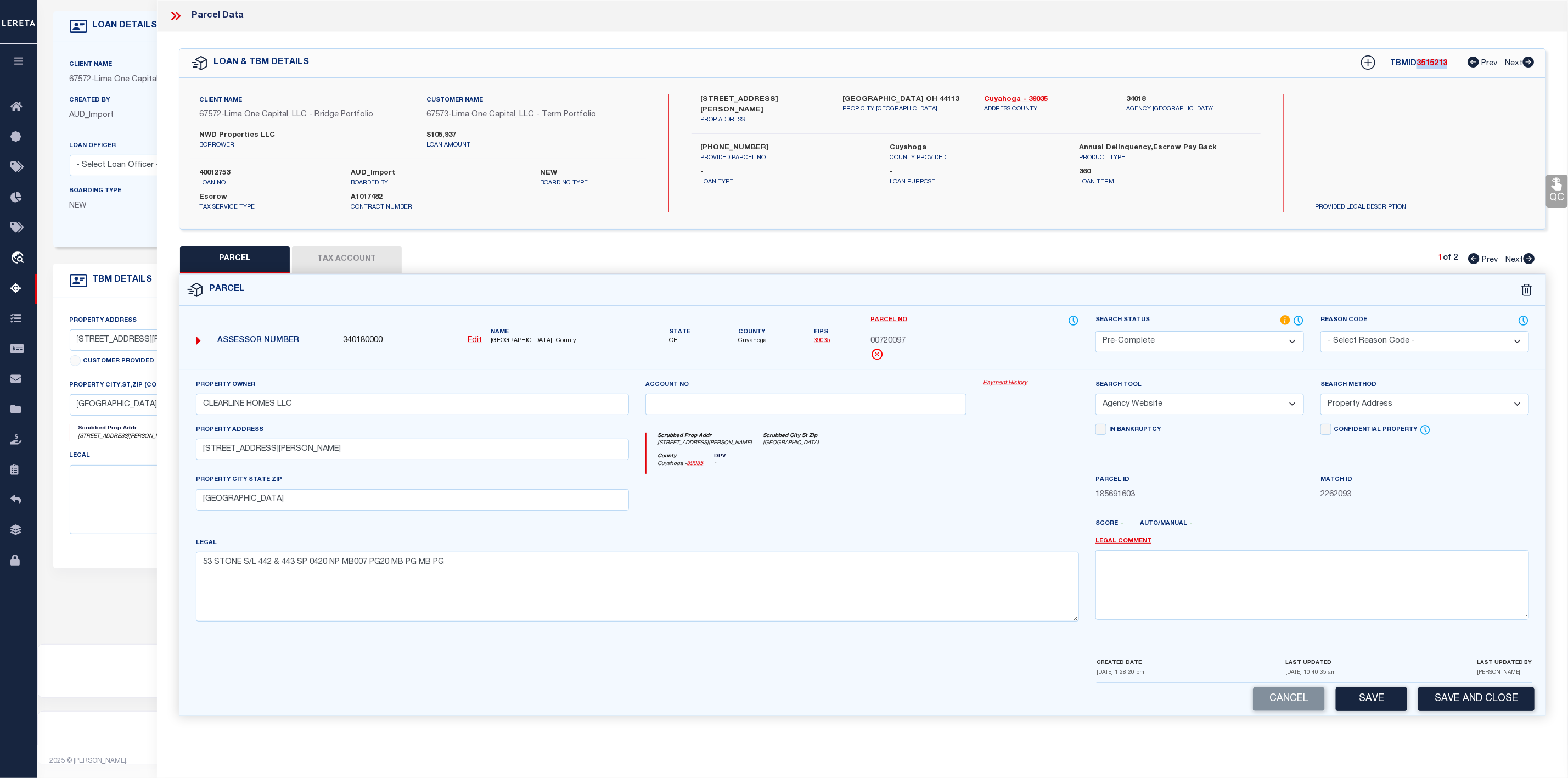
click at [1527, 258] on icon at bounding box center [1528, 258] width 11 height 11
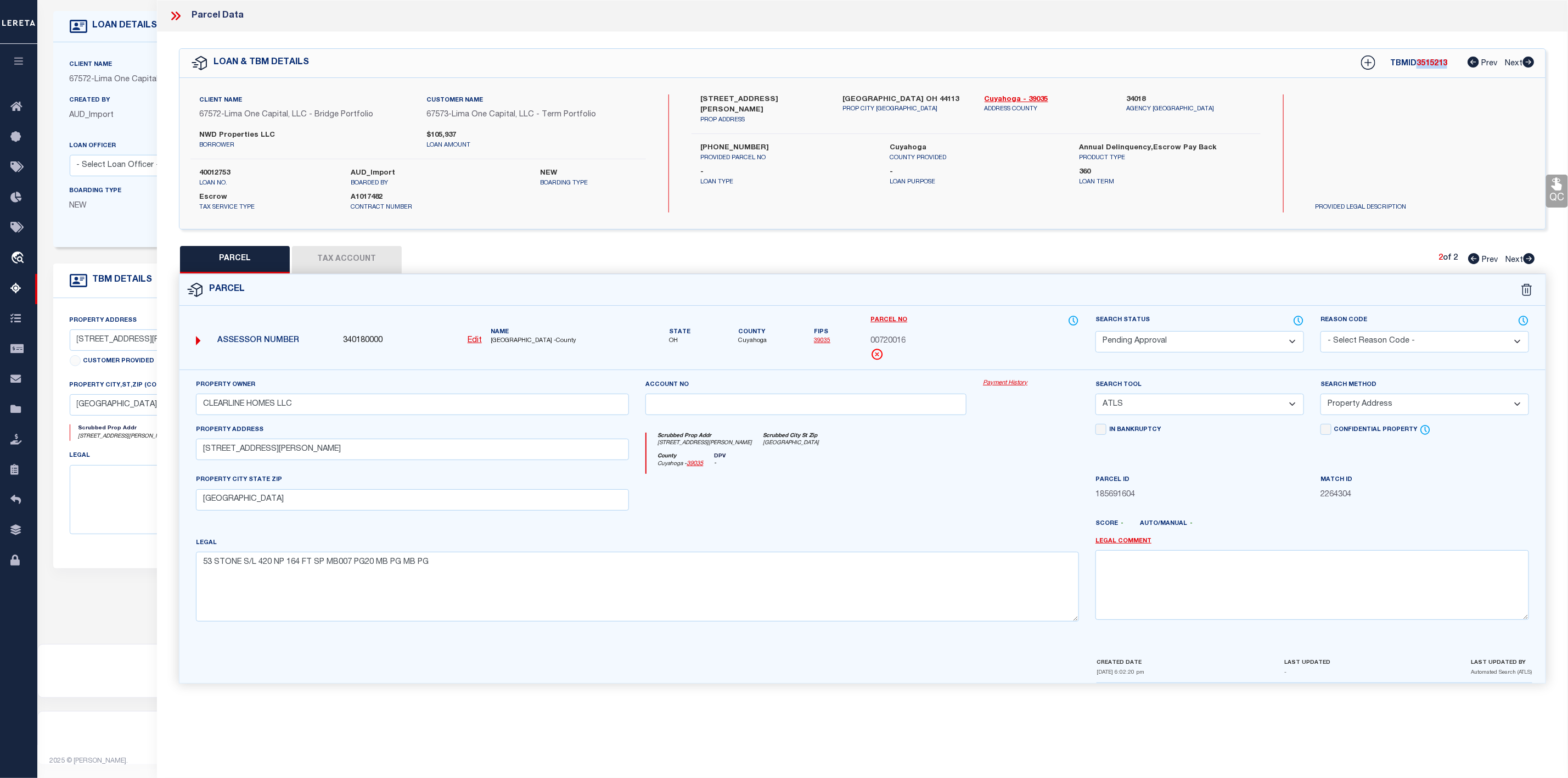
click at [1217, 339] on select "Automated Search Bad Parcel Complete Duplicate Parcel High Dollar Reporting In …" at bounding box center [1200, 341] width 209 height 22
click at [1096, 332] on select "Automated Search Bad Parcel Complete Duplicate Parcel High Dollar Reporting In …" at bounding box center [1200, 341] width 209 height 22
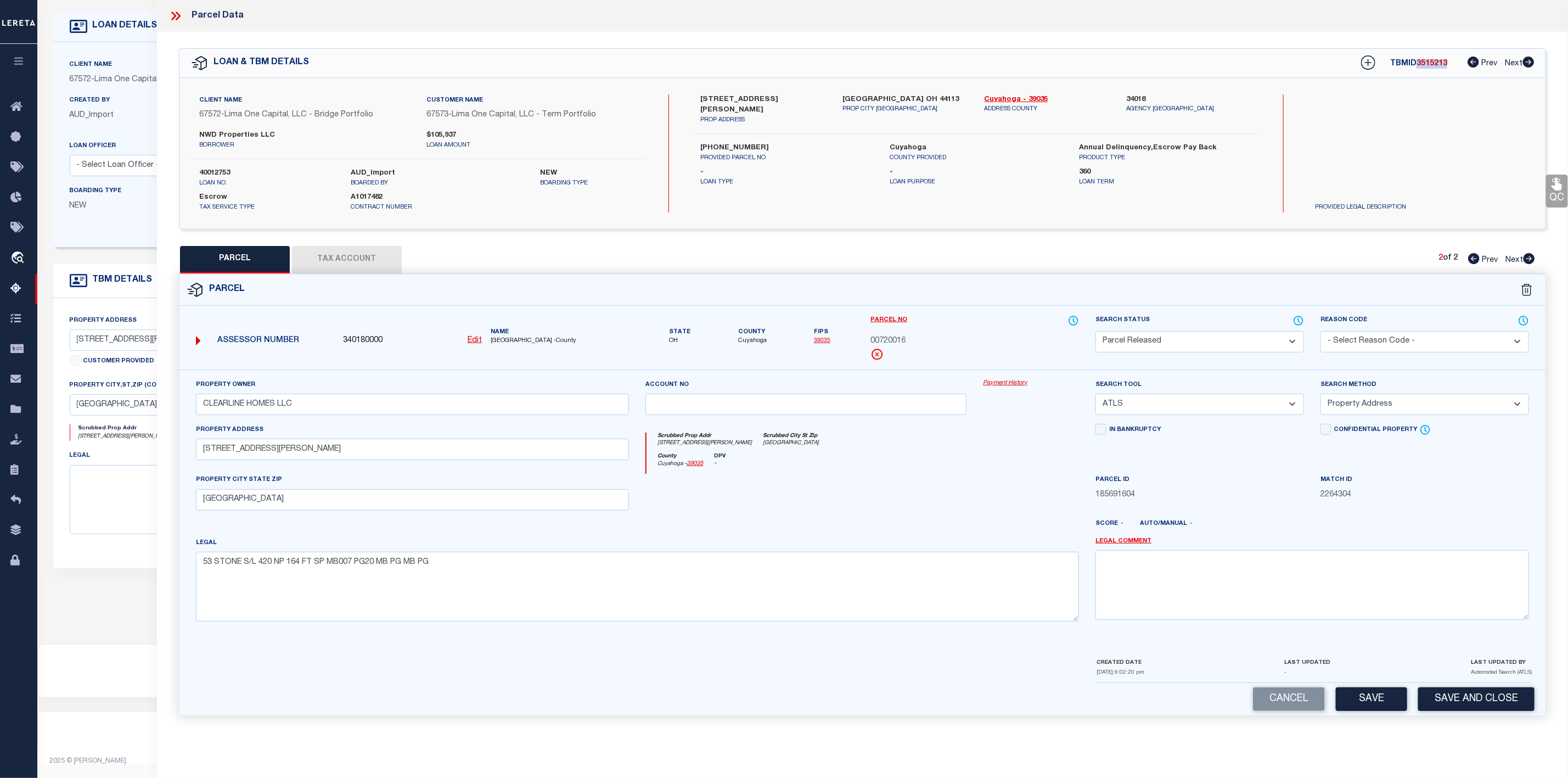
click at [1372, 349] on select "- Select Reason Code - 099 - Other (Provide additional detail) ACT - Agency Cha…" at bounding box center [1425, 341] width 209 height 22
click at [1320, 332] on select "- Select Reason Code - 099 - Other (Provide additional detail) ACT - Agency Cha…" at bounding box center [1425, 341] width 209 height 22
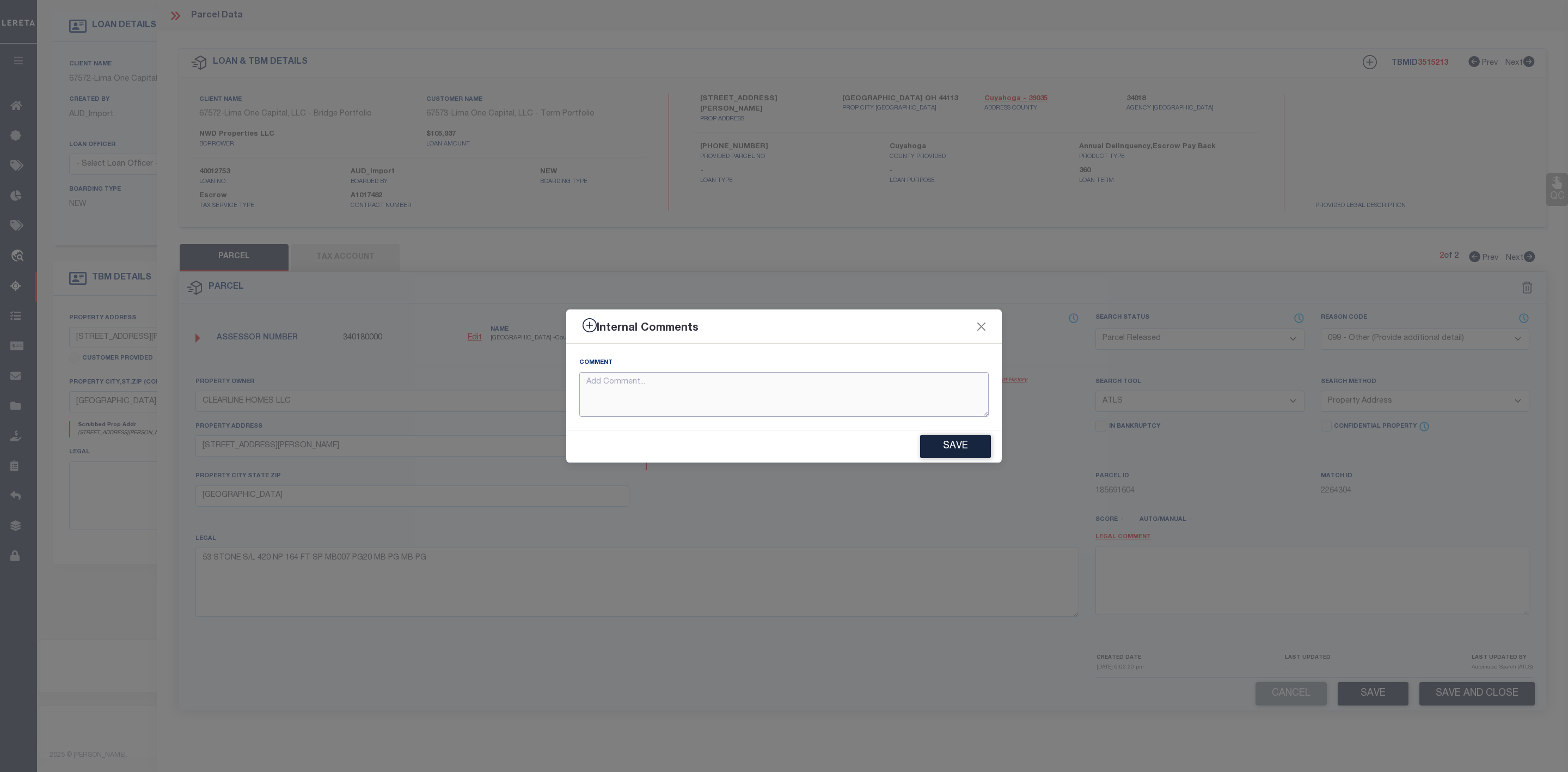
click at [858, 389] on textarea at bounding box center [784, 394] width 410 height 45
click at [972, 452] on button "Save" at bounding box center [955, 446] width 71 height 23
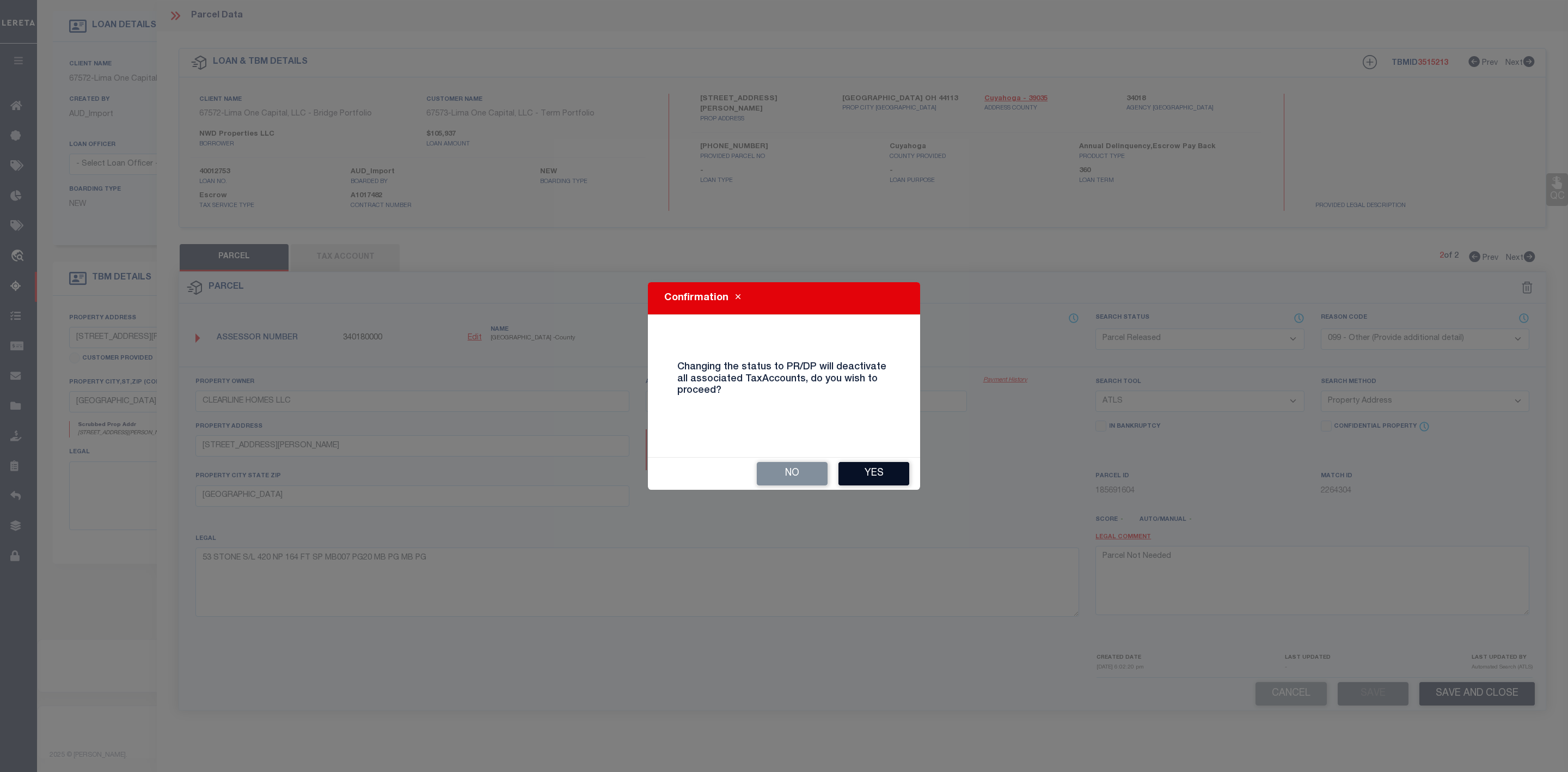
click at [884, 471] on button "Yes" at bounding box center [874, 473] width 71 height 23
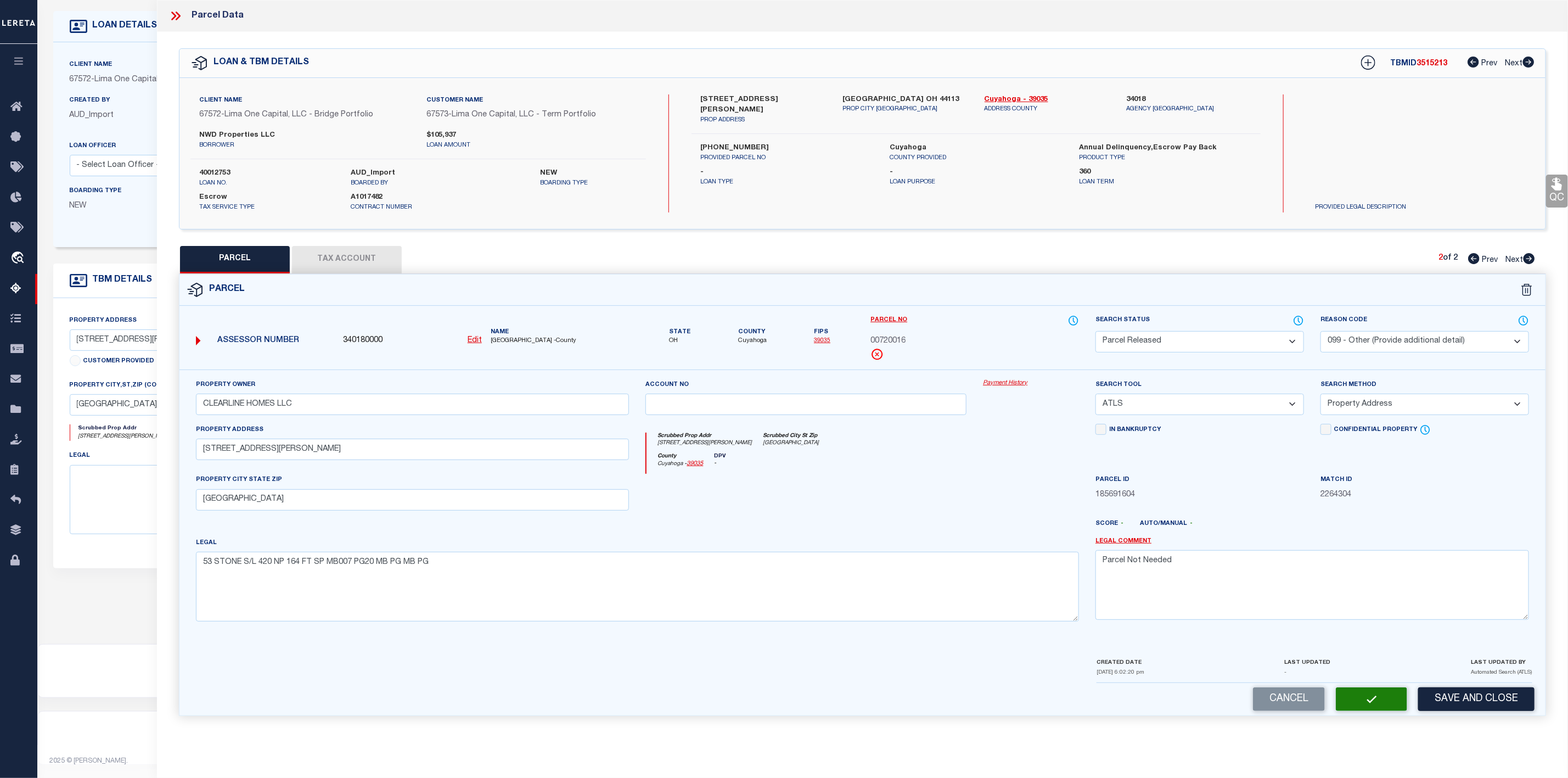
click at [177, 16] on icon at bounding box center [175, 16] width 15 height 15
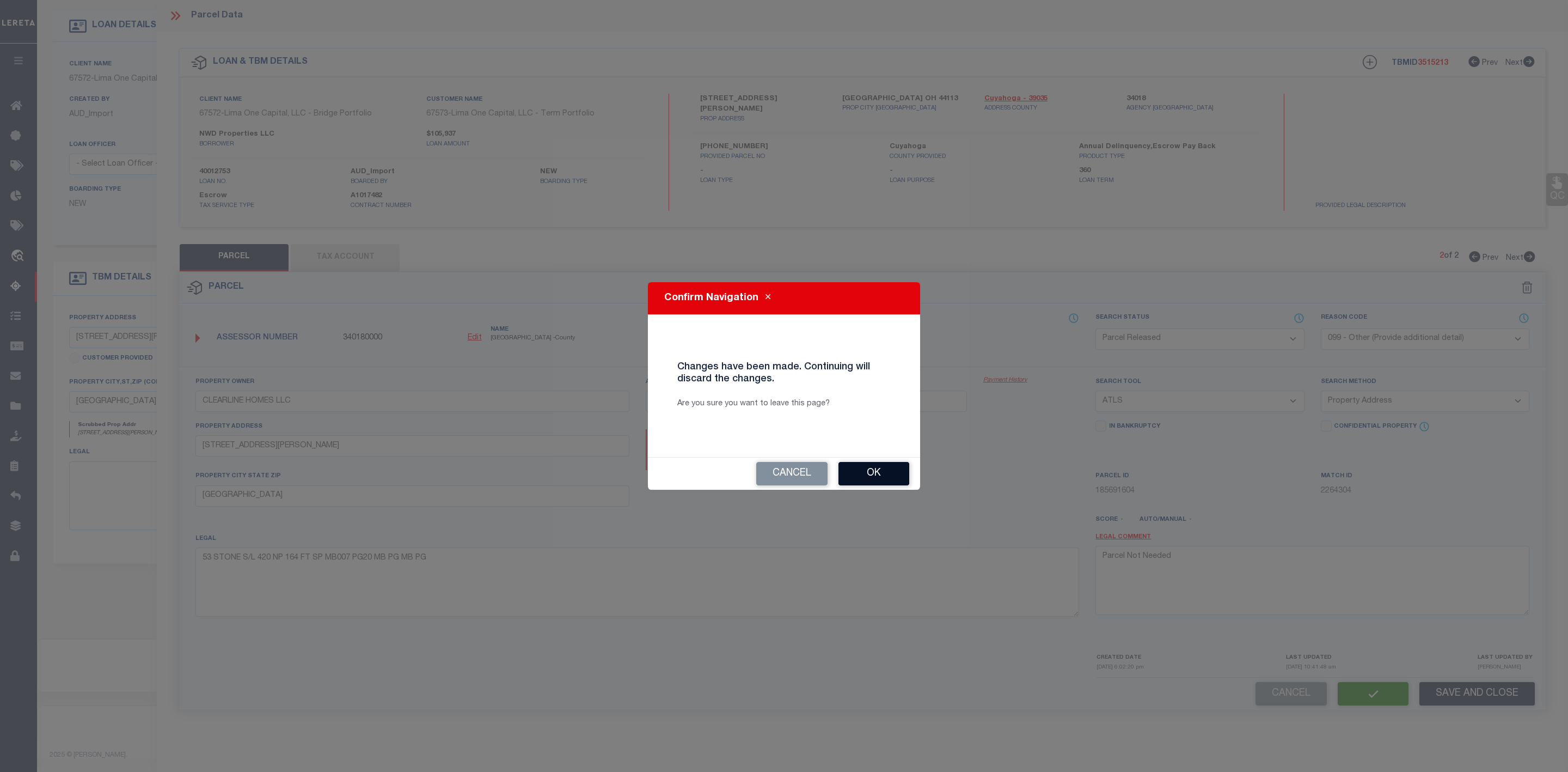
click at [879, 475] on button "Ok" at bounding box center [874, 473] width 71 height 23
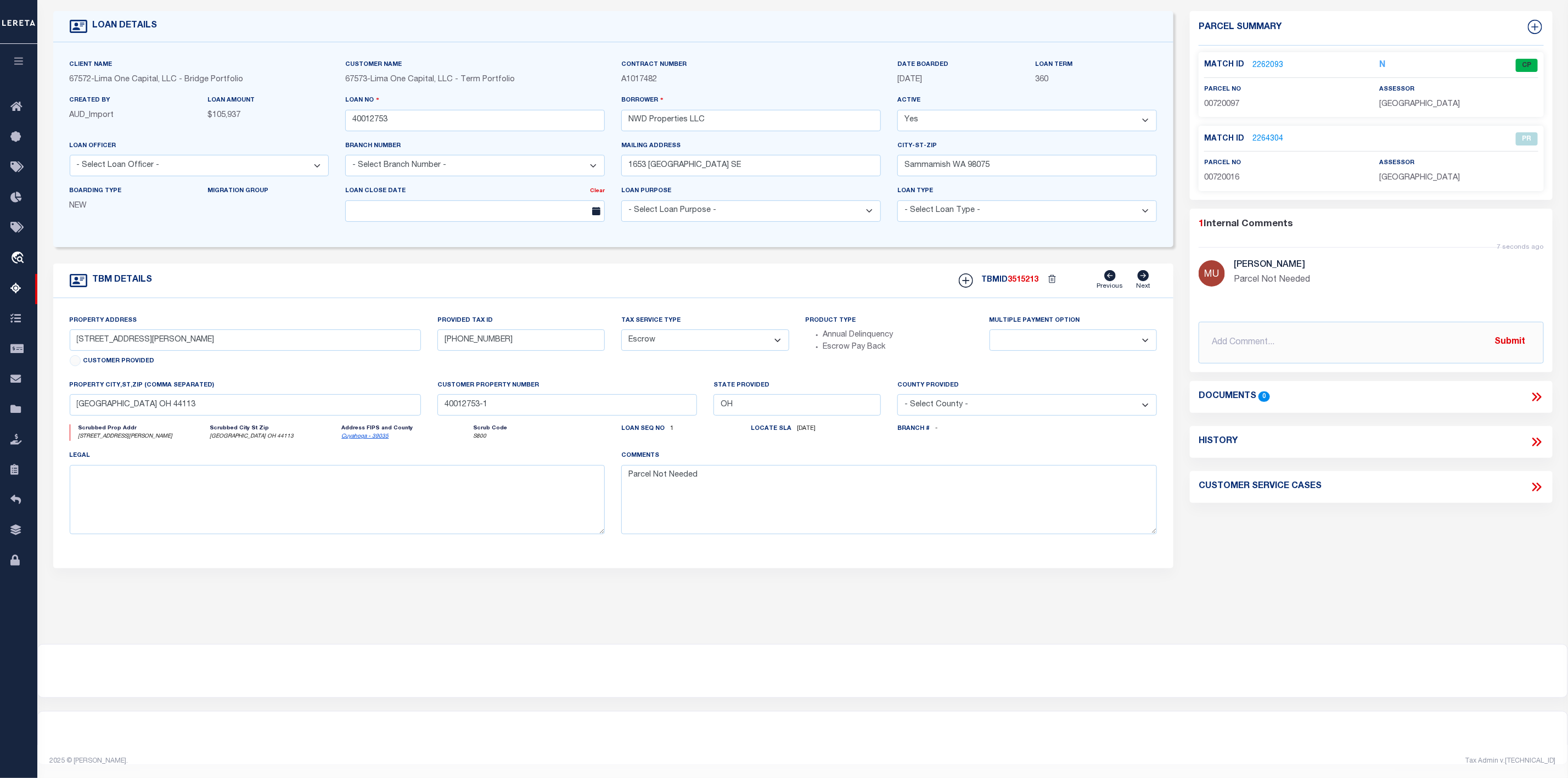
scroll to position [0, 0]
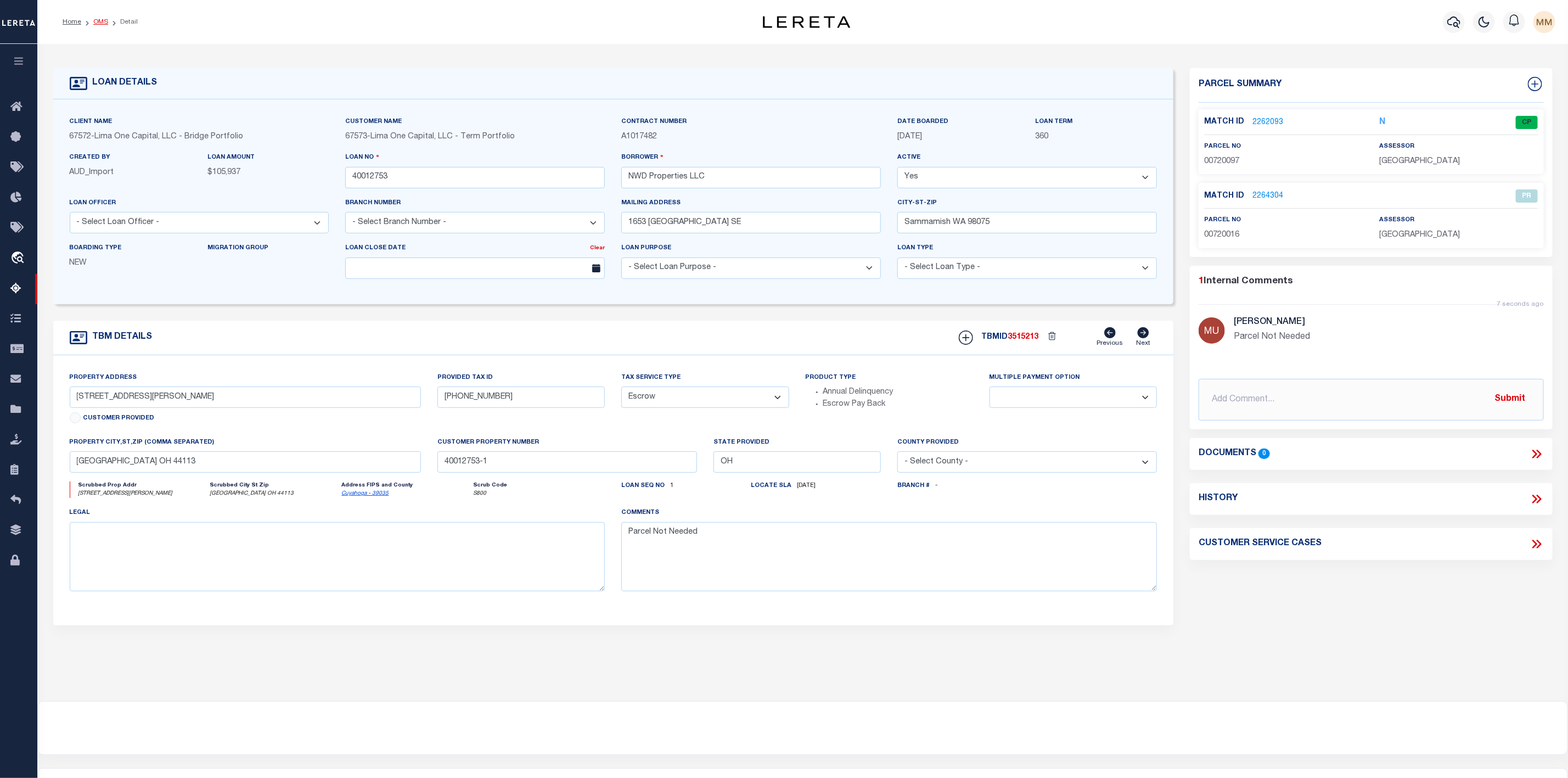
click at [102, 19] on link "OMS" at bounding box center [100, 22] width 15 height 7
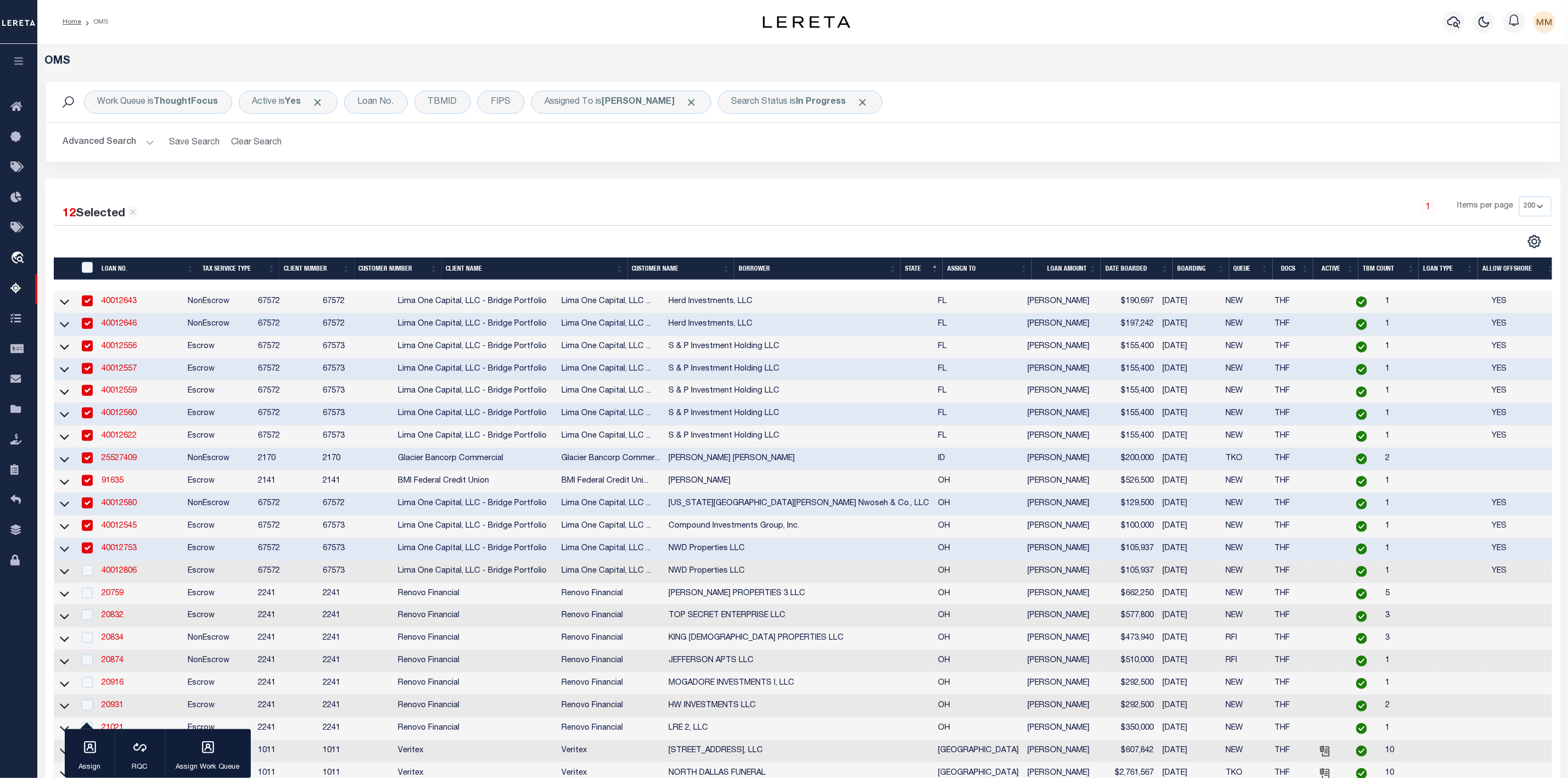
scroll to position [165, 0]
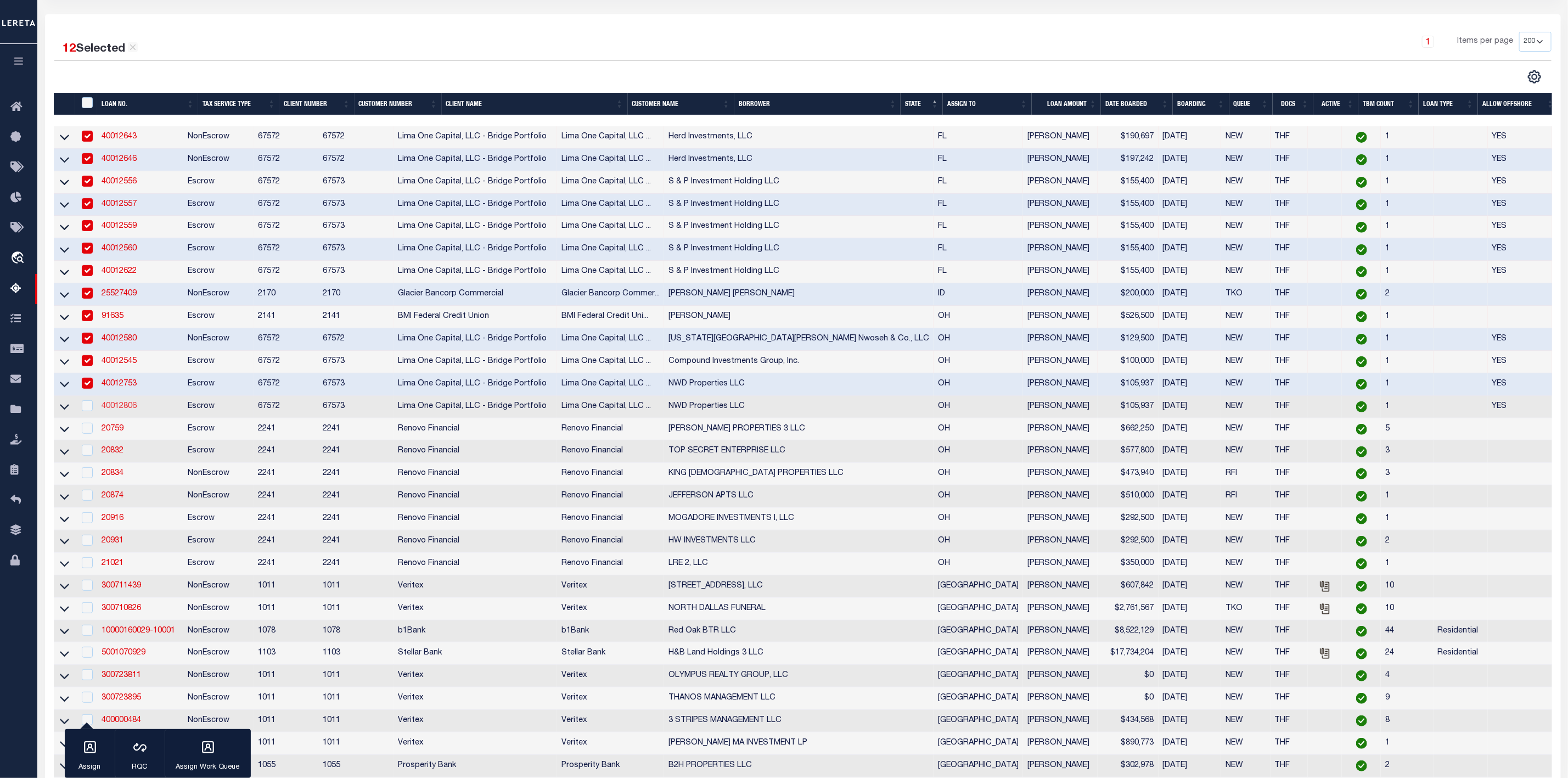
click at [118, 410] on link "40012806" at bounding box center [119, 406] width 35 height 8
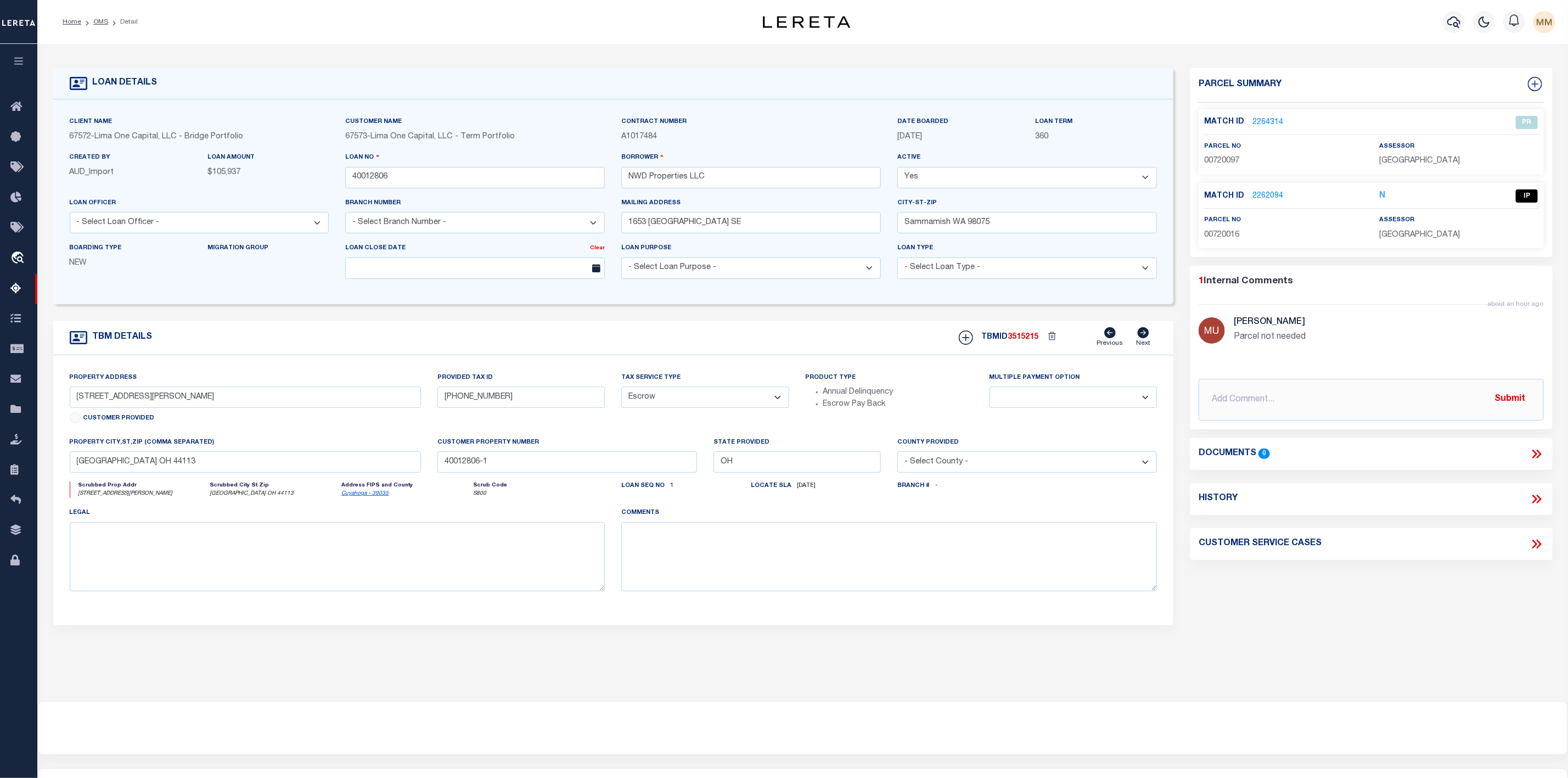
click at [1255, 123] on link "2264314" at bounding box center [1268, 122] width 31 height 11
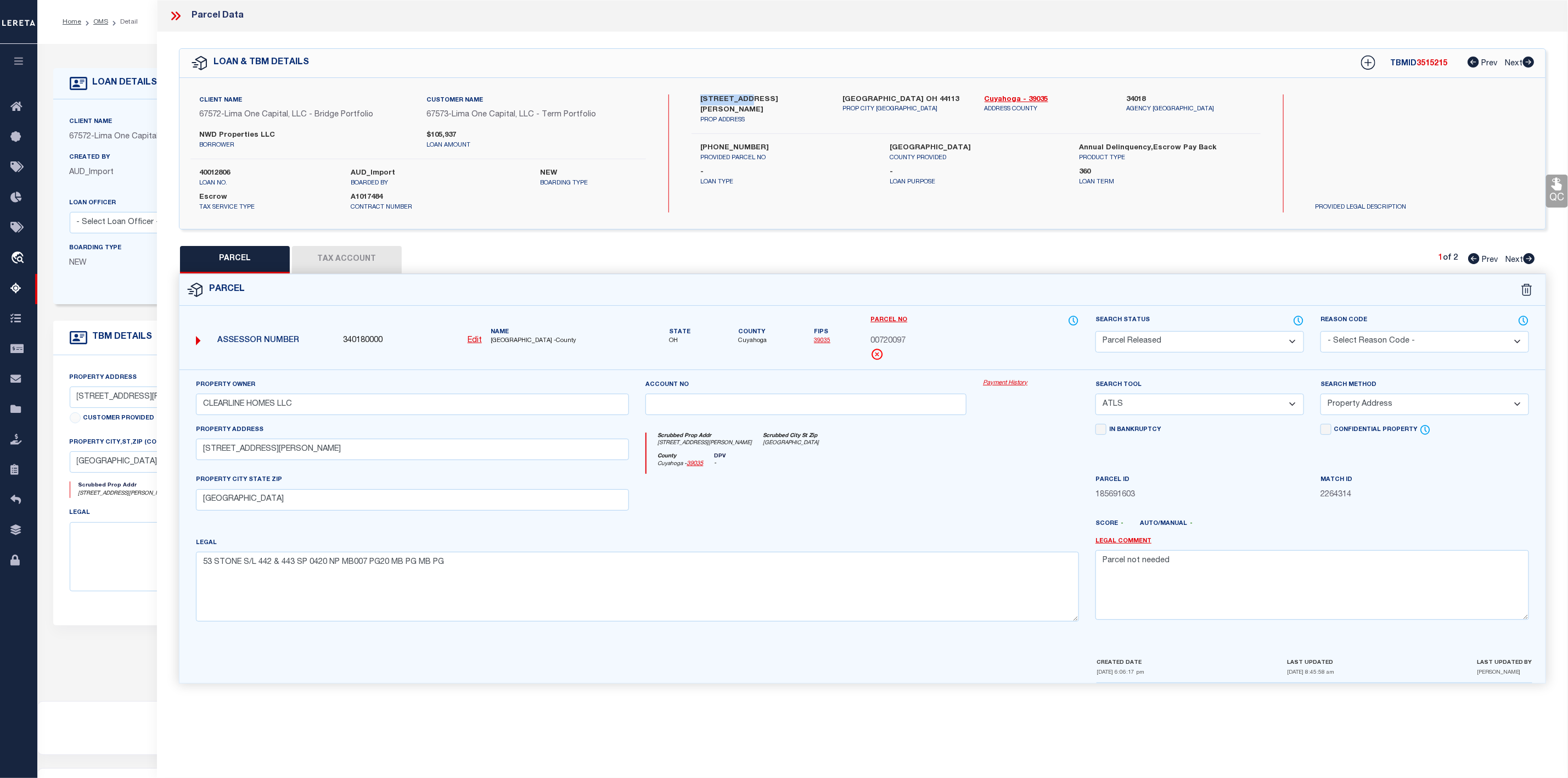
drag, startPoint x: 699, startPoint y: 96, endPoint x: 738, endPoint y: 102, distance: 39.5
click at [738, 102] on div "[STREET_ADDRESS][PERSON_NAME] PROP ADDRESS" at bounding box center [762, 110] width 142 height 31
drag, startPoint x: 468, startPoint y: 579, endPoint x: 169, endPoint y: 566, distance: 299.3
click at [169, 566] on div "QC QC QC" at bounding box center [863, 364] width 1411 height 665
paste textarea "20 NP 164 FT SP"
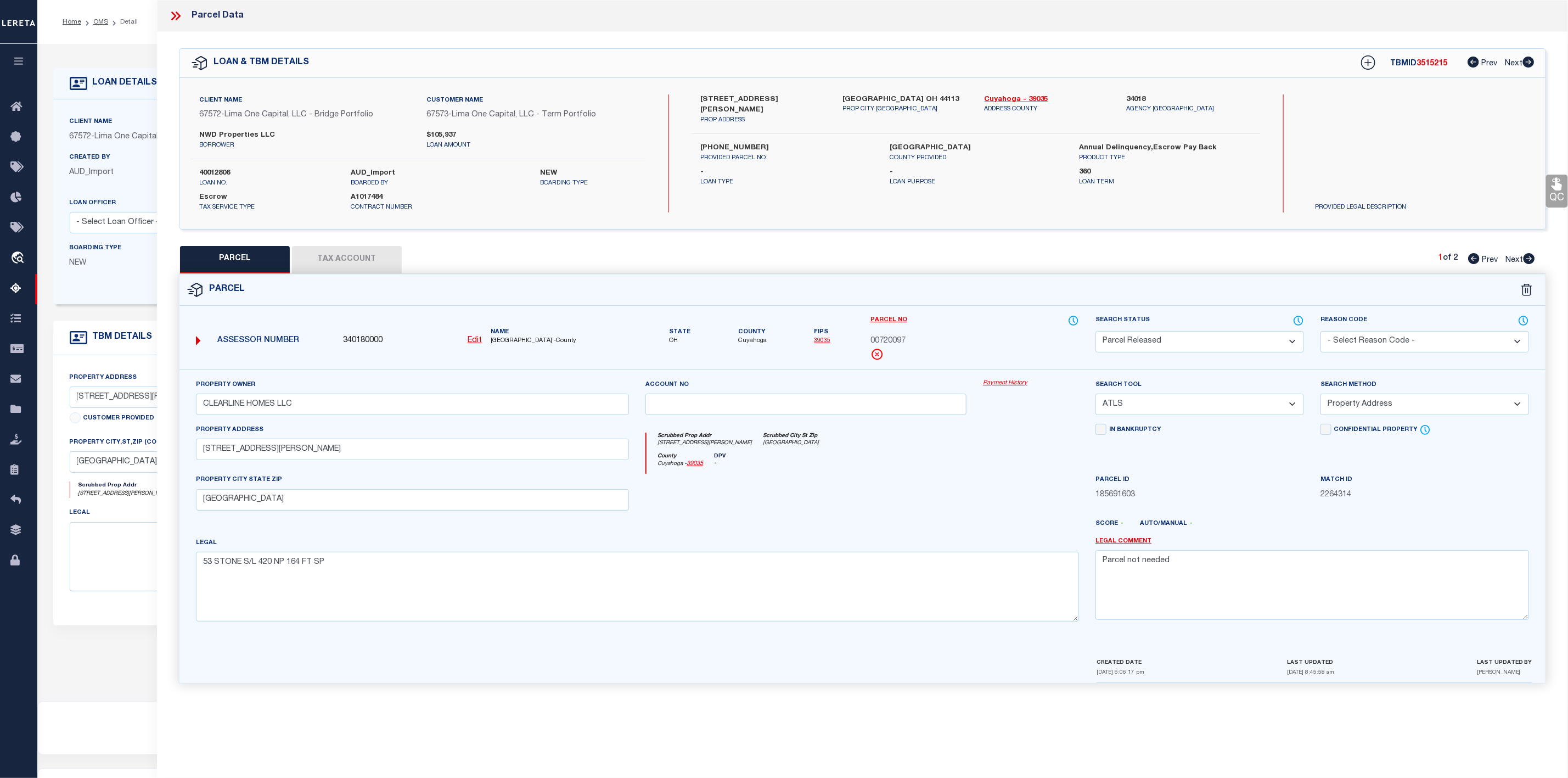
click at [1133, 408] on select "-- Select Search Tool -- 3rd Party Website Agency File Agency Website ATLS CNV-…" at bounding box center [1200, 404] width 209 height 22
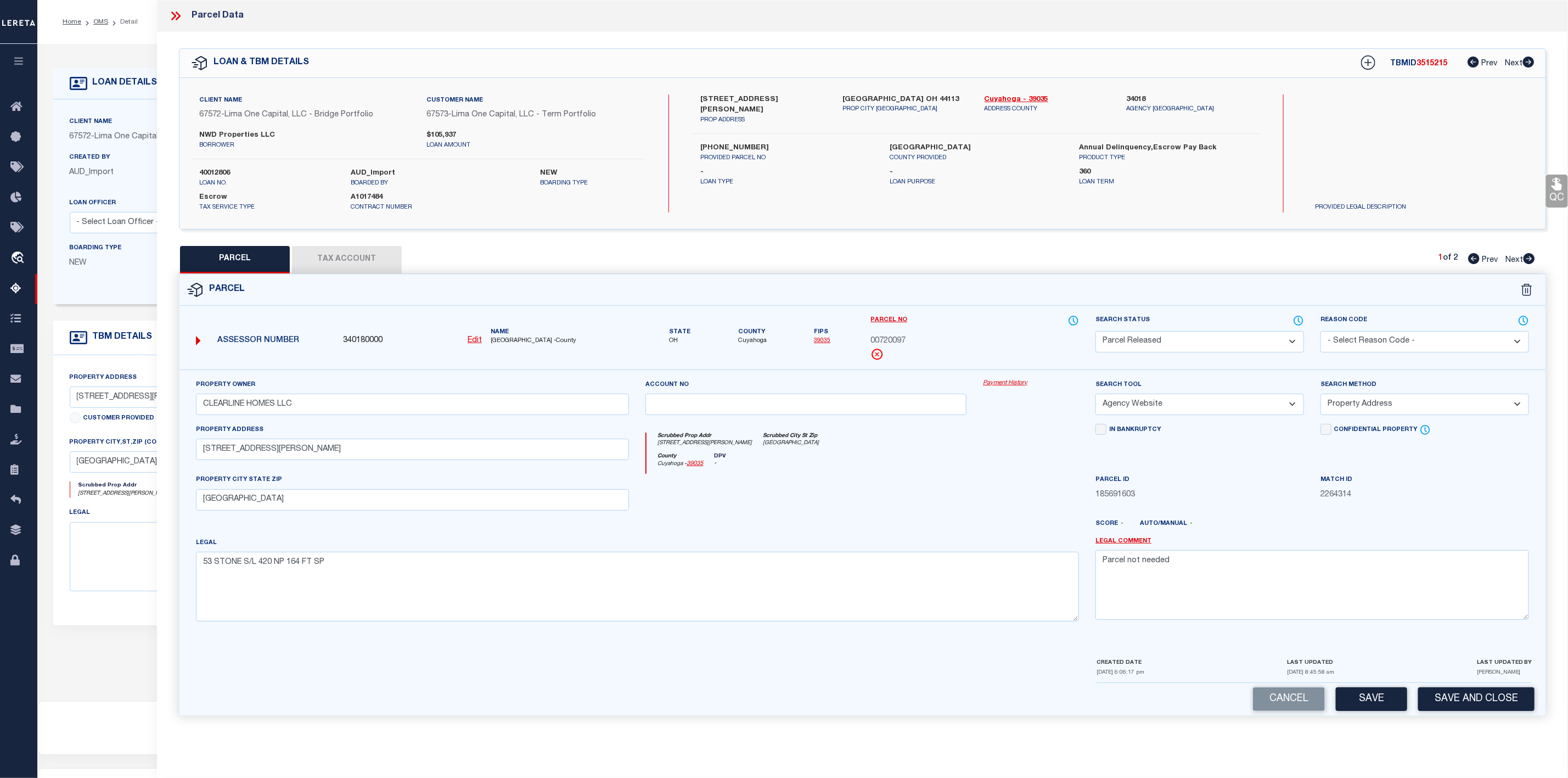
click at [1096, 397] on select "-- Select Search Tool -- 3rd Party Website Agency File Agency Website ATLS CNV-…" at bounding box center [1200, 404] width 209 height 22
click at [1022, 534] on div at bounding box center [918, 528] width 338 height 17
click at [1525, 262] on icon at bounding box center [1528, 258] width 11 height 11
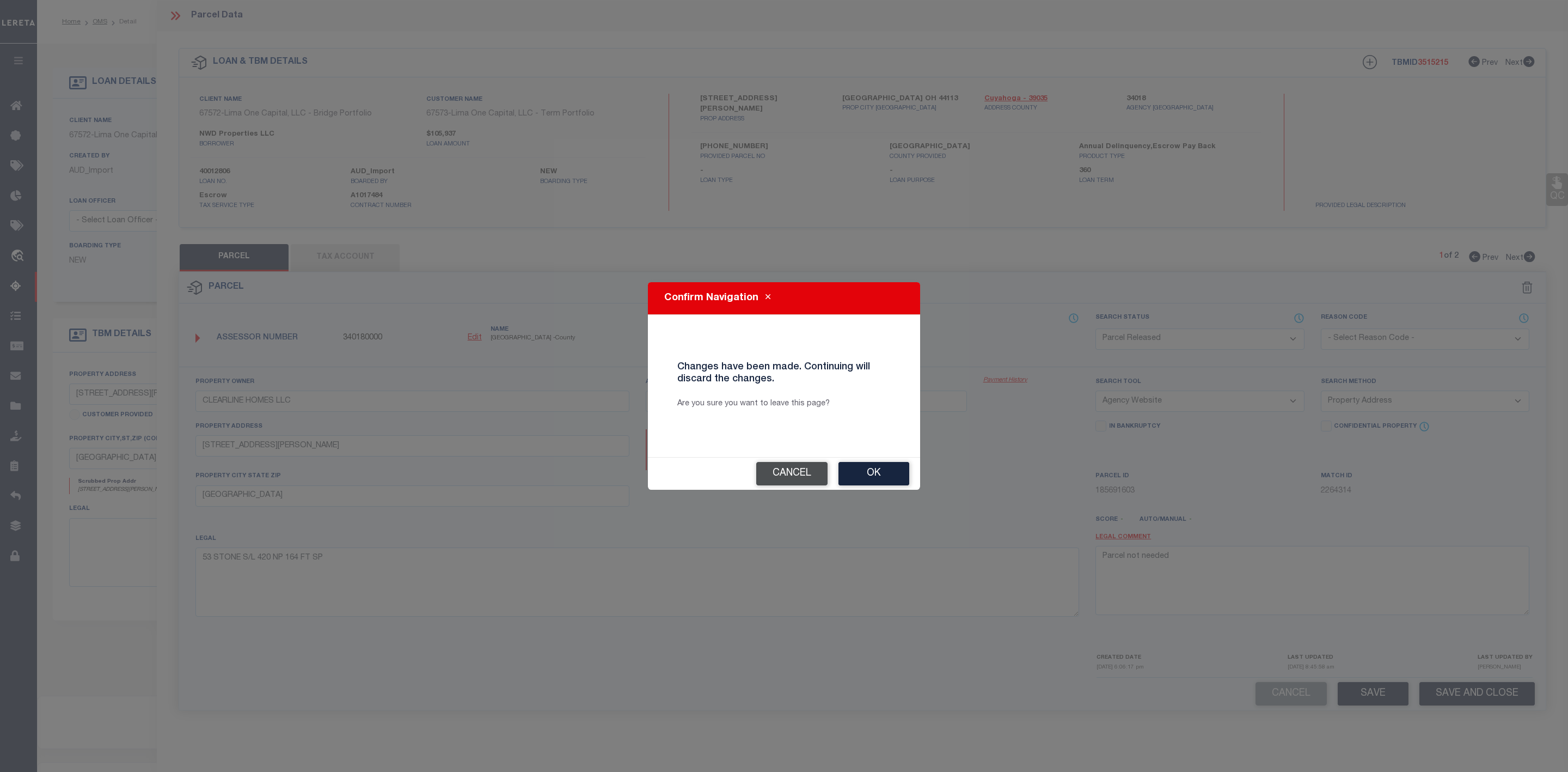
click at [796, 479] on button "Cancel" at bounding box center [792, 473] width 71 height 23
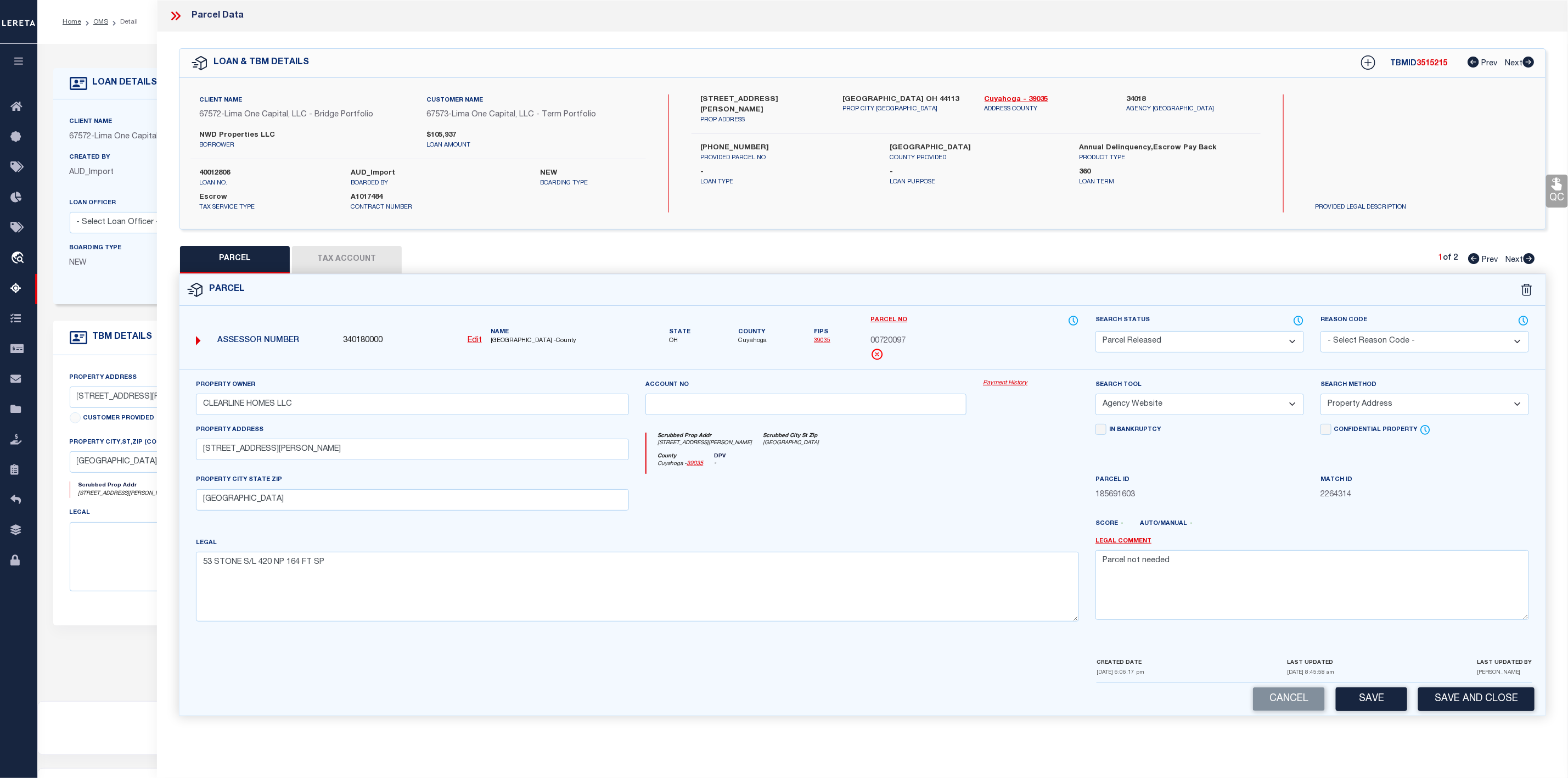
click at [1521, 259] on span "Next" at bounding box center [1514, 260] width 17 height 8
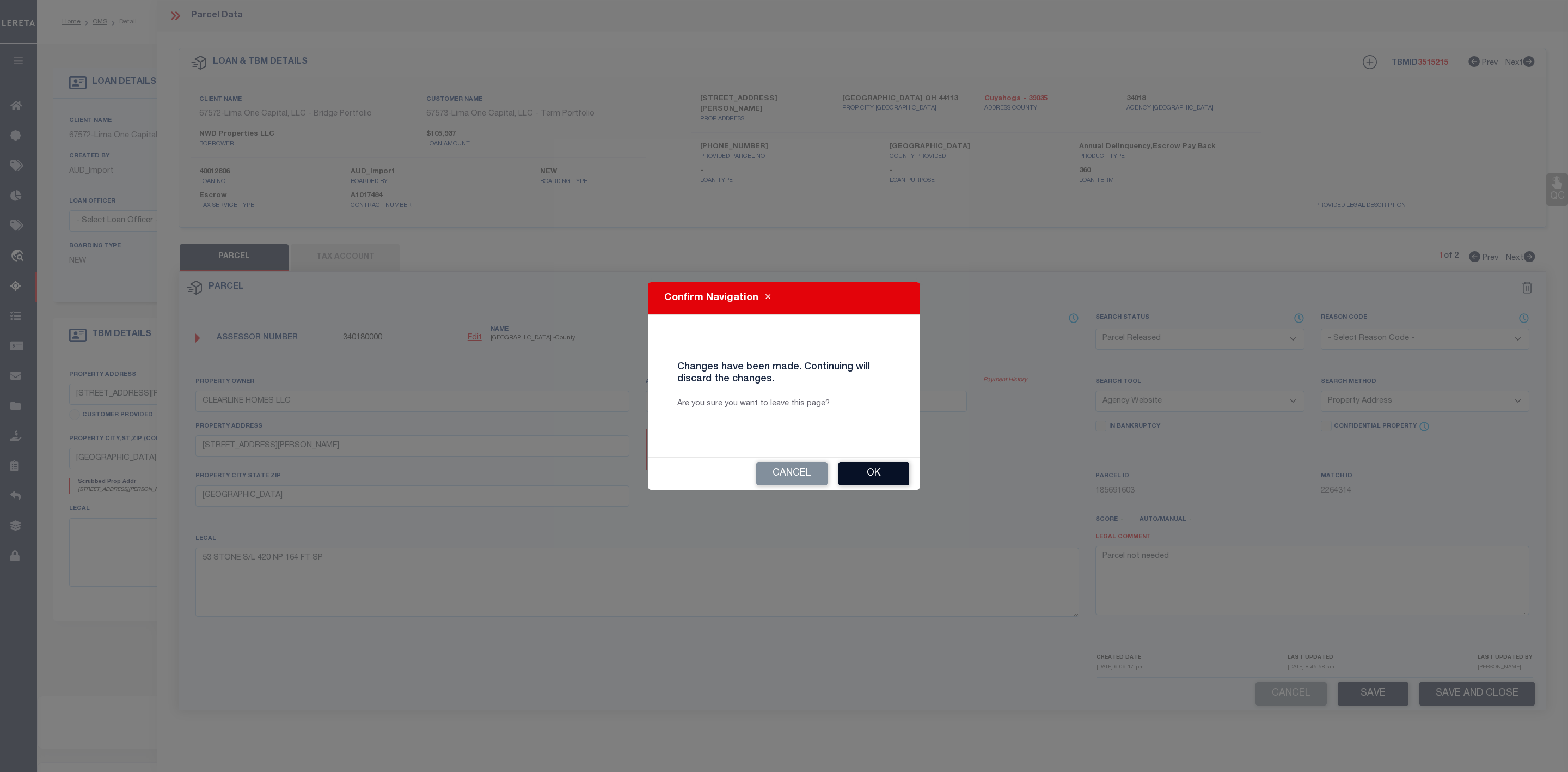
click at [887, 473] on button "Ok" at bounding box center [874, 473] width 71 height 23
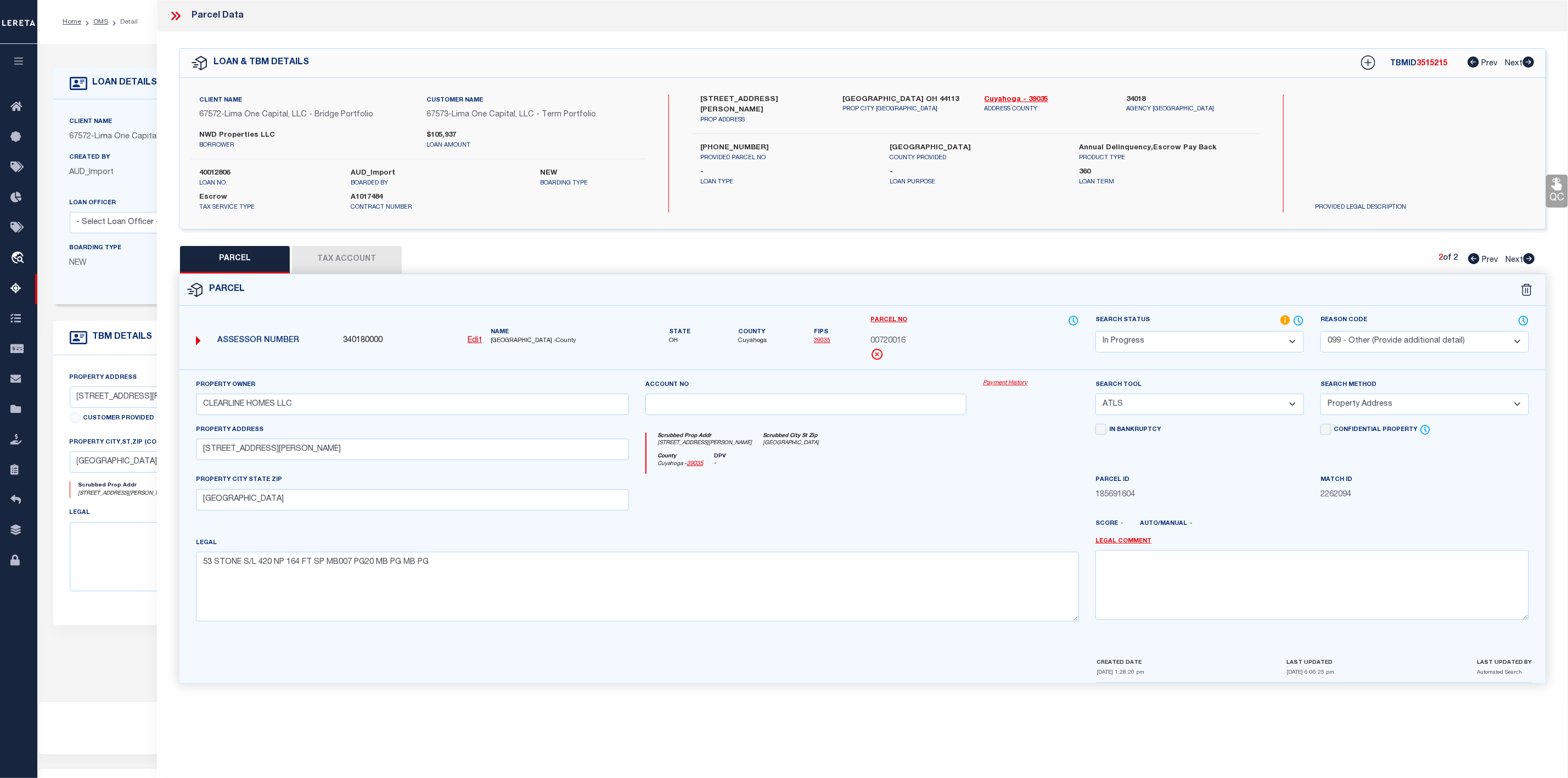
click at [1475, 258] on icon at bounding box center [1473, 258] width 11 height 11
click at [1532, 260] on icon at bounding box center [1529, 258] width 12 height 11
drag, startPoint x: 328, startPoint y: 408, endPoint x: 185, endPoint y: 410, distance: 143.0
click at [185, 410] on div "Property Owner CLEARLINE HOMES LLC Account no Payment History Search Tool -- Se…" at bounding box center [863, 513] width 1366 height 287
paste input "NWD PROPERTI"
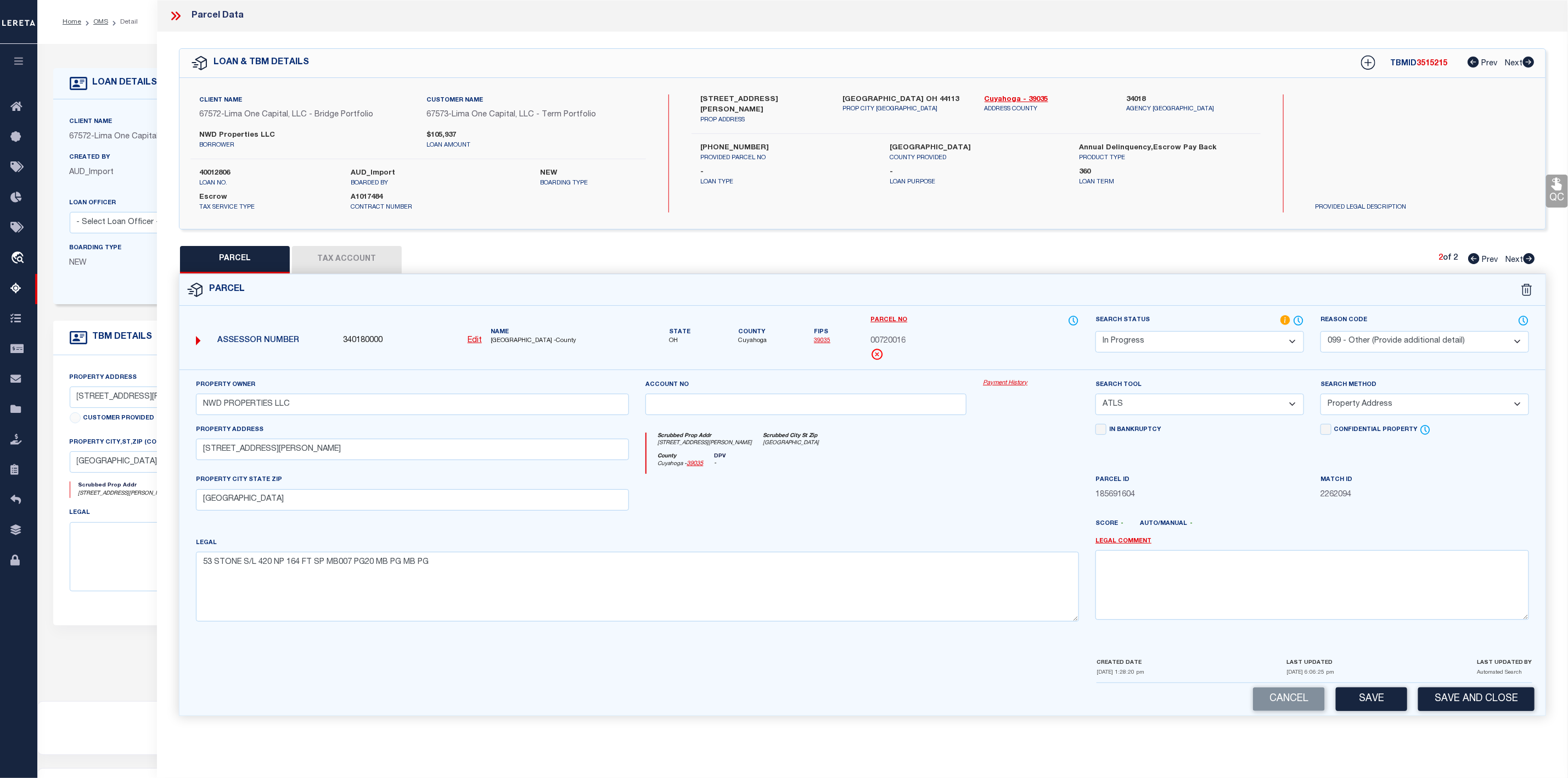
click at [1249, 404] on select "-- Select Search Tool -- 3rd Party Website Agency File Agency Website ATLS CNV-…" at bounding box center [1200, 404] width 209 height 22
click at [1096, 397] on select "-- Select Search Tool -- 3rd Party Website Agency File Agency Website ATLS CNV-…" at bounding box center [1200, 404] width 209 height 22
click at [1380, 341] on select "- Select Reason Code - 099 - Other (Provide additional detail) ACT - Agency Cha…" at bounding box center [1425, 341] width 209 height 22
click at [1320, 332] on select "- Select Reason Code - 099 - Other (Provide additional detail) ACT - Agency Cha…" at bounding box center [1425, 341] width 209 height 22
click at [1389, 705] on button "Save" at bounding box center [1371, 699] width 72 height 23
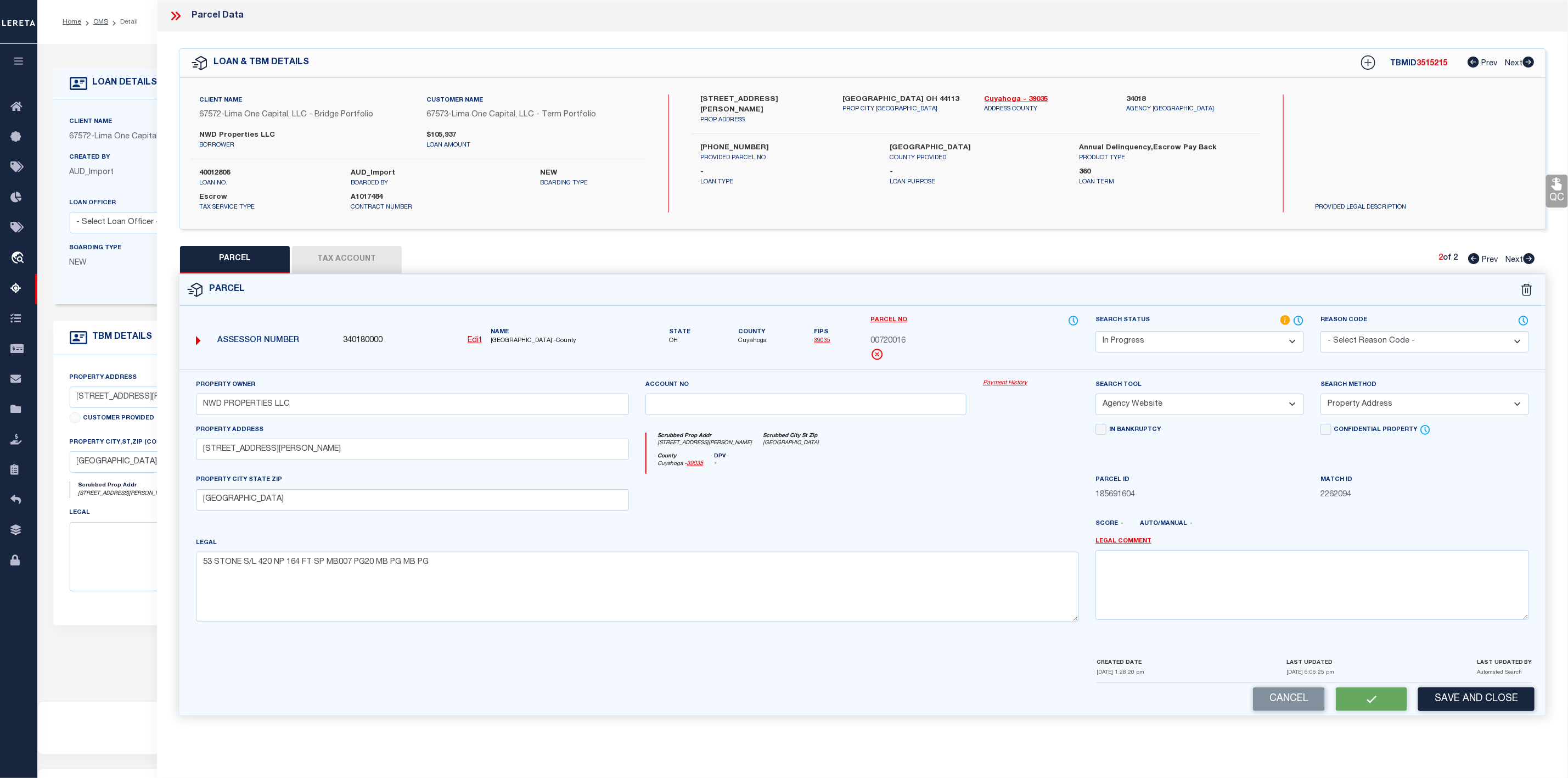
click at [345, 262] on button "Tax Account" at bounding box center [346, 260] width 110 height 28
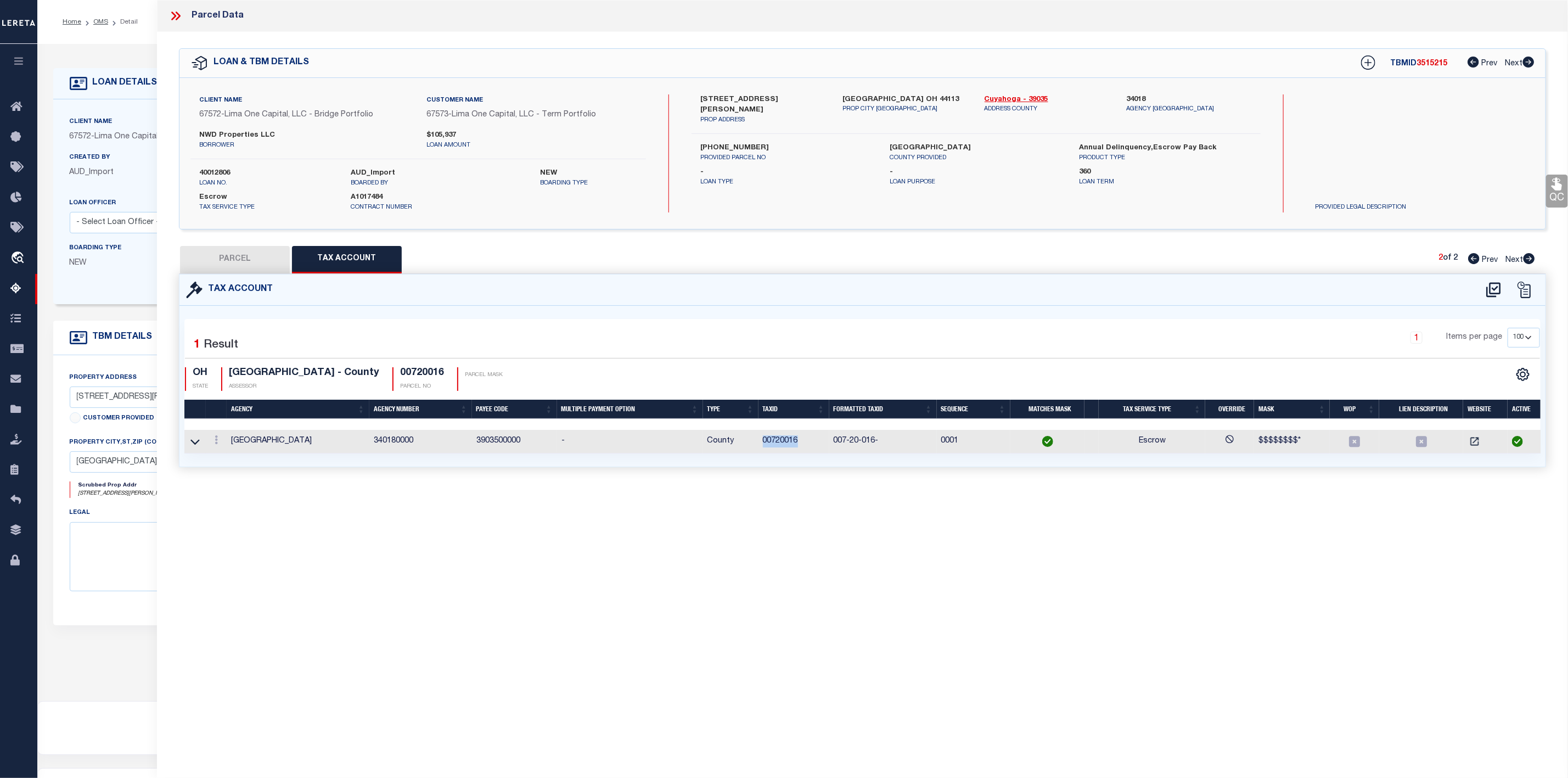
drag, startPoint x: 758, startPoint y: 440, endPoint x: 800, endPoint y: 450, distance: 43.2
click at [800, 450] on td "00720016" at bounding box center [793, 441] width 71 height 23
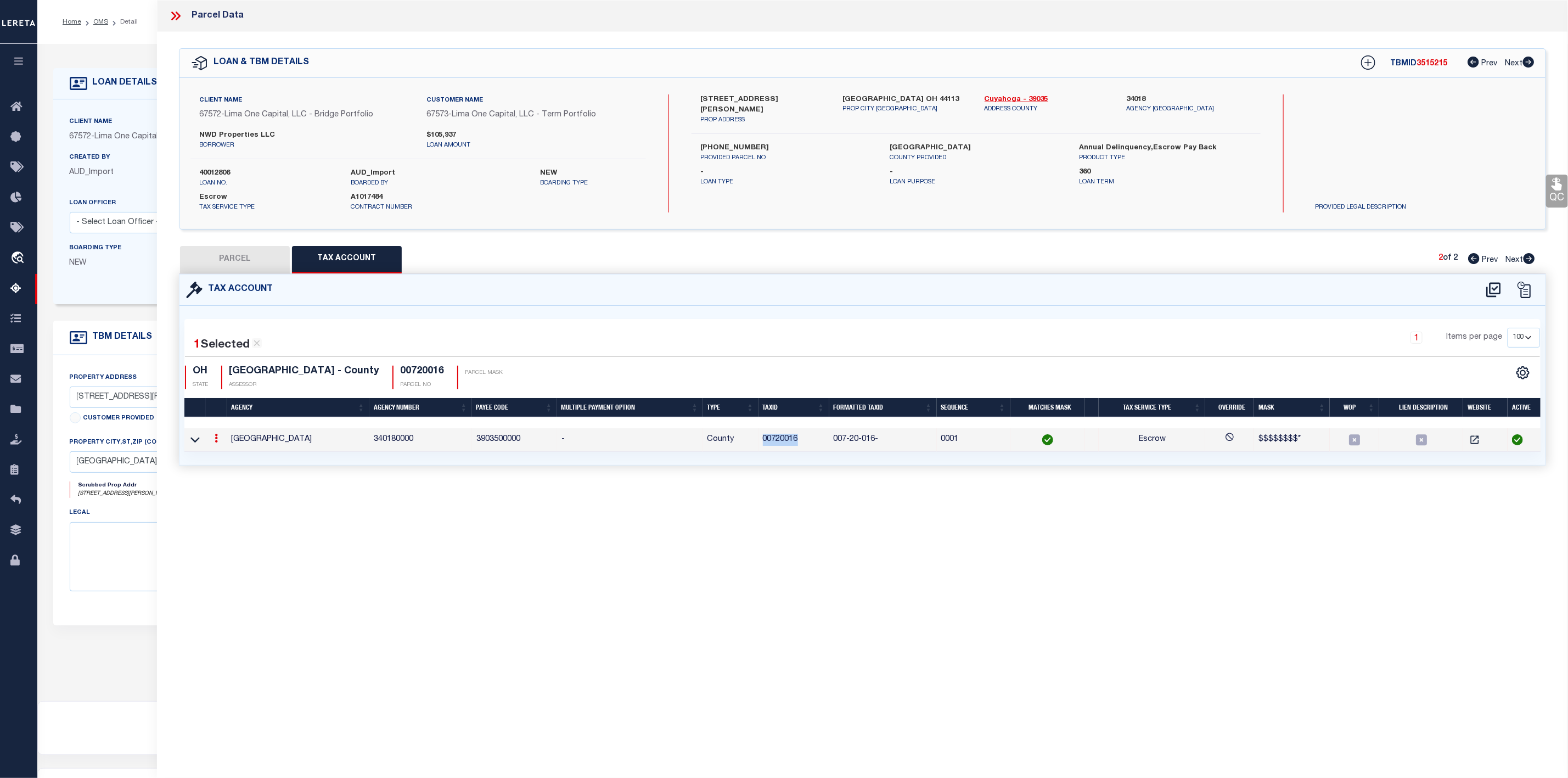
click at [247, 267] on button "PARCEL" at bounding box center [234, 260] width 110 height 28
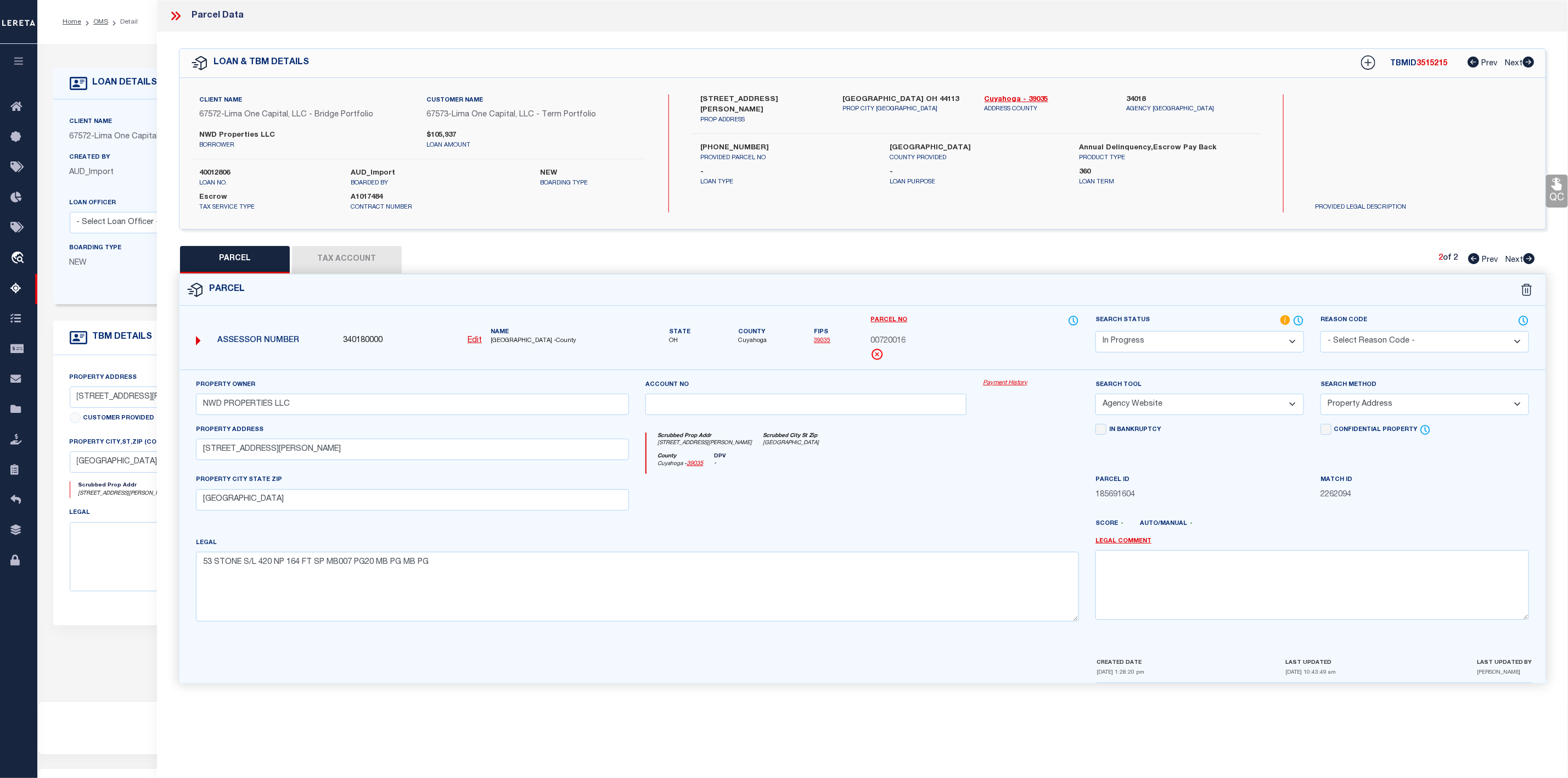
click at [1284, 346] on select "Automated Search Bad Parcel Complete Duplicate Parcel High Dollar Reporting In …" at bounding box center [1200, 341] width 209 height 22
click at [1096, 332] on select "Automated Search Bad Parcel Complete Duplicate Parcel High Dollar Reporting In …" at bounding box center [1200, 341] width 209 height 22
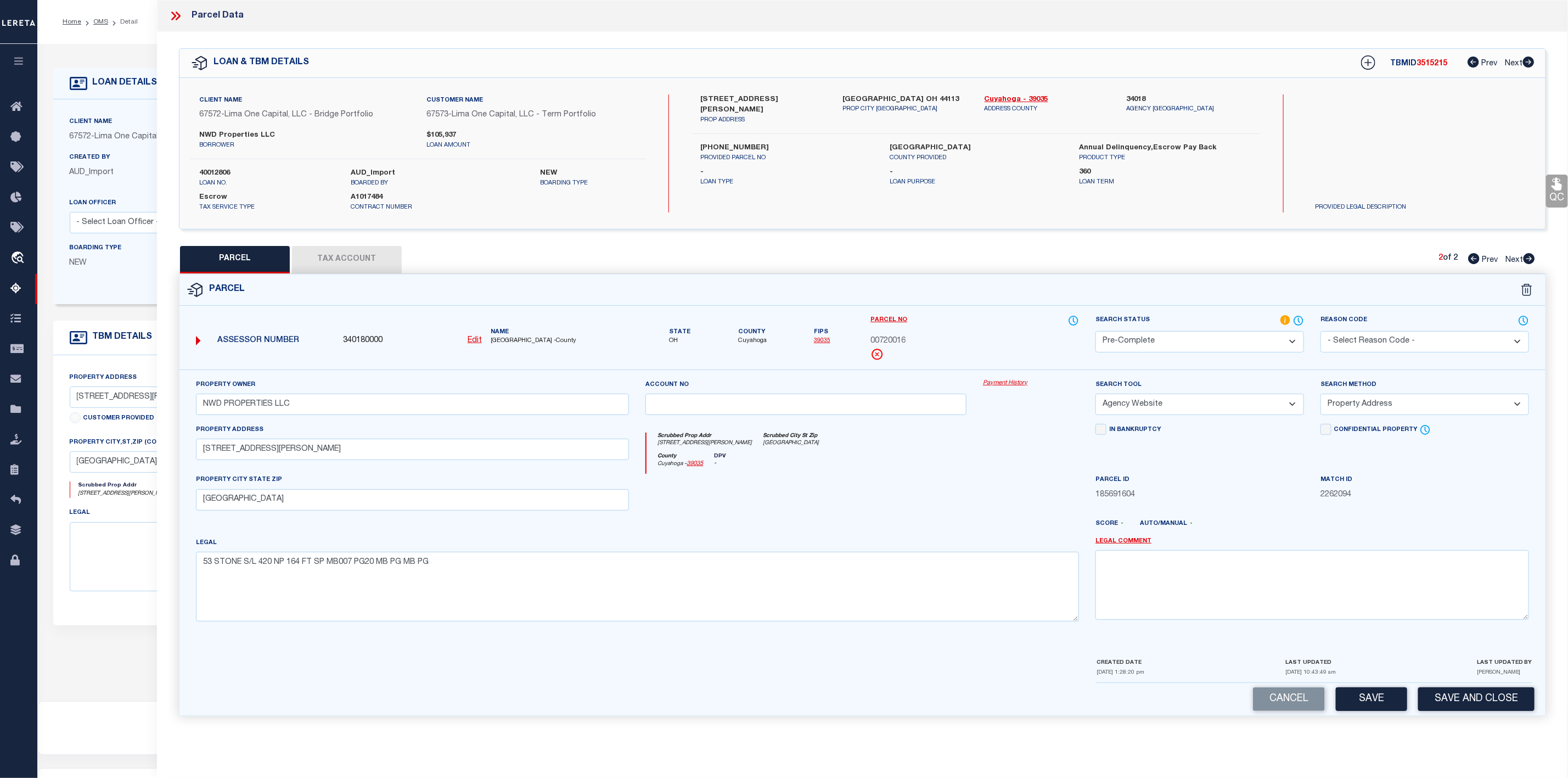
scroll to position [67, 0]
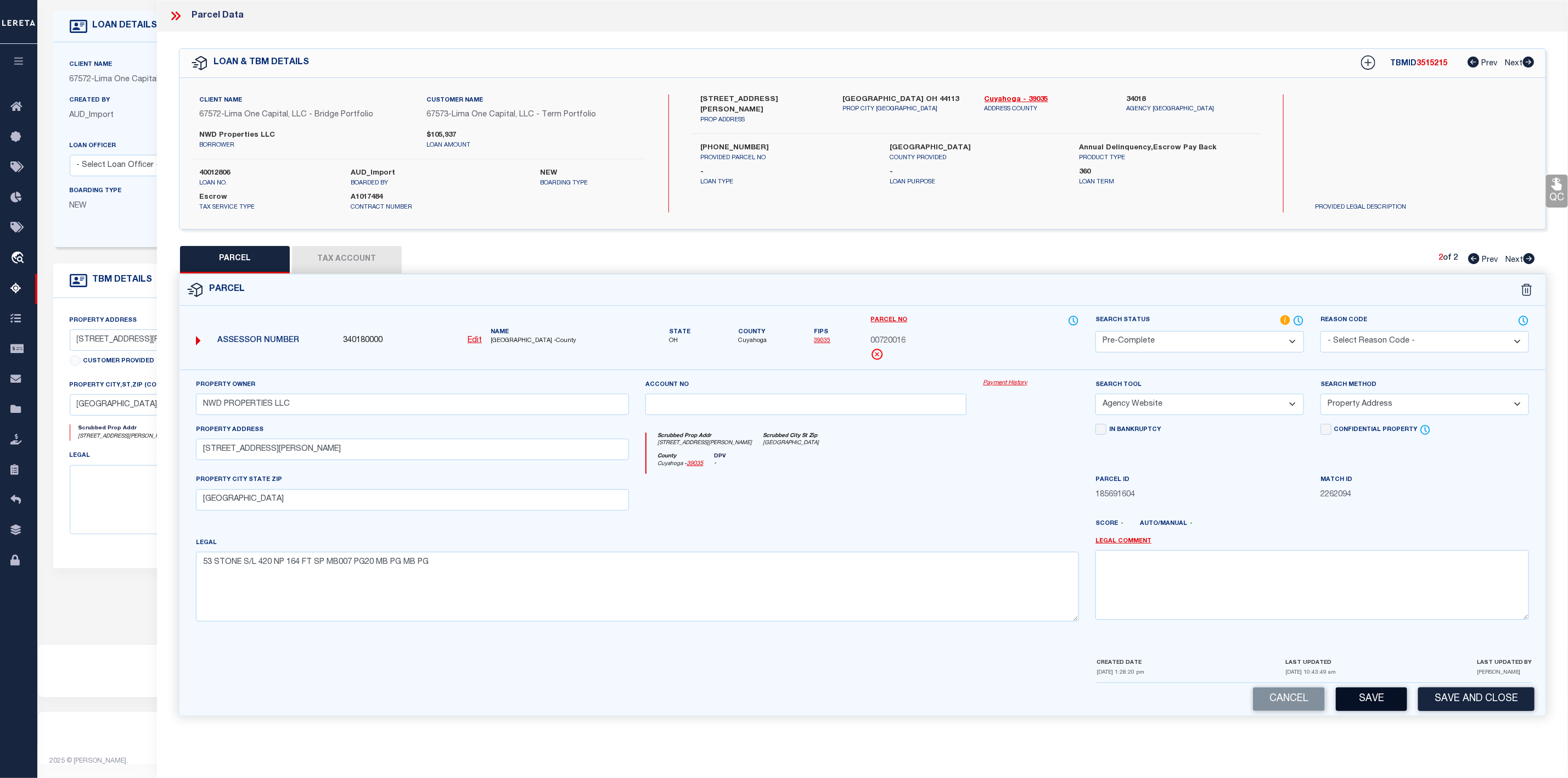
click at [1358, 706] on button "Save" at bounding box center [1371, 699] width 72 height 23
click at [1419, 63] on span "3515215" at bounding box center [1432, 63] width 31 height 8
click at [215, 174] on label "40012806" at bounding box center [267, 173] width 135 height 11
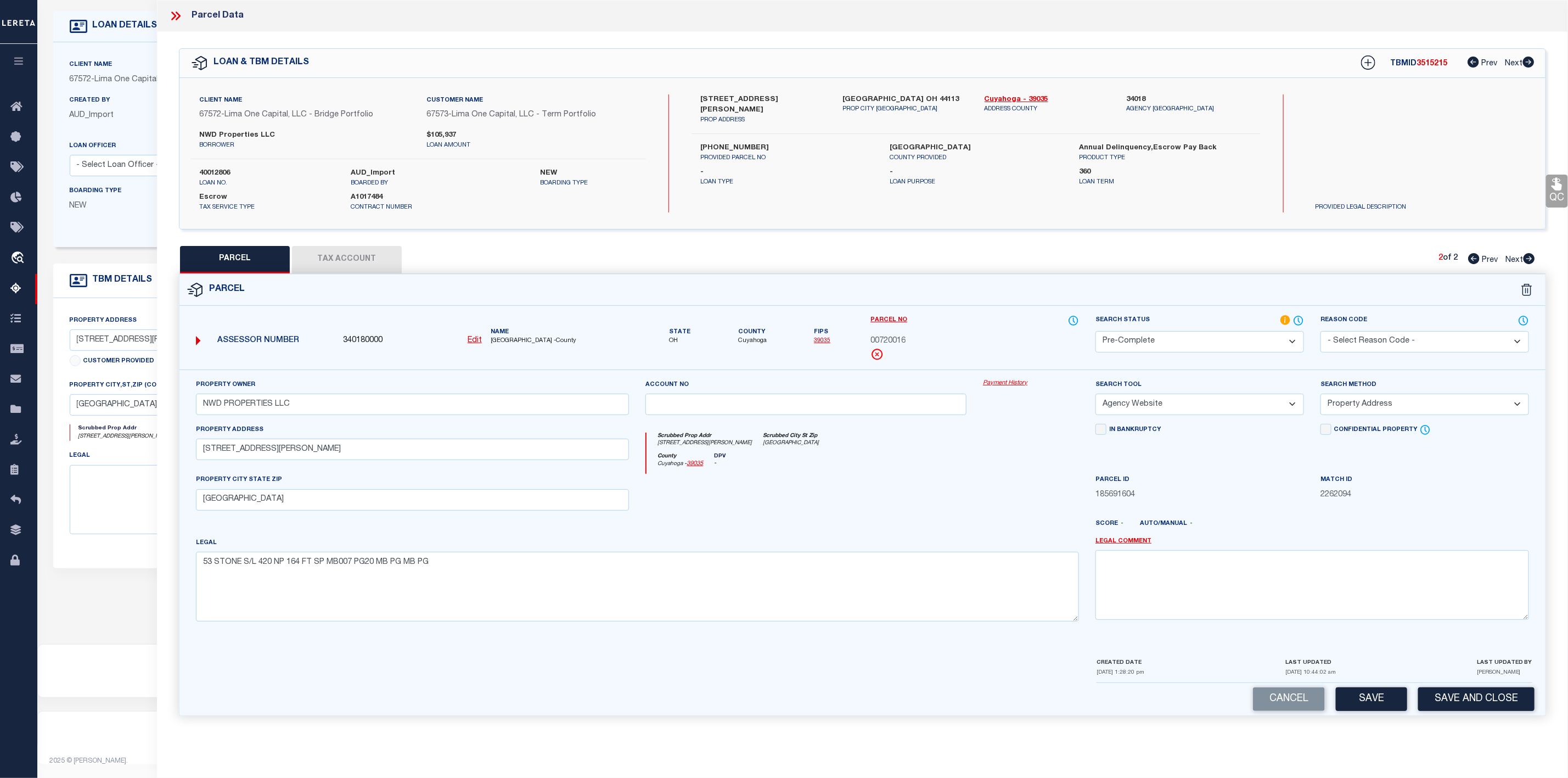
click at [177, 12] on icon at bounding box center [178, 16] width 5 height 9
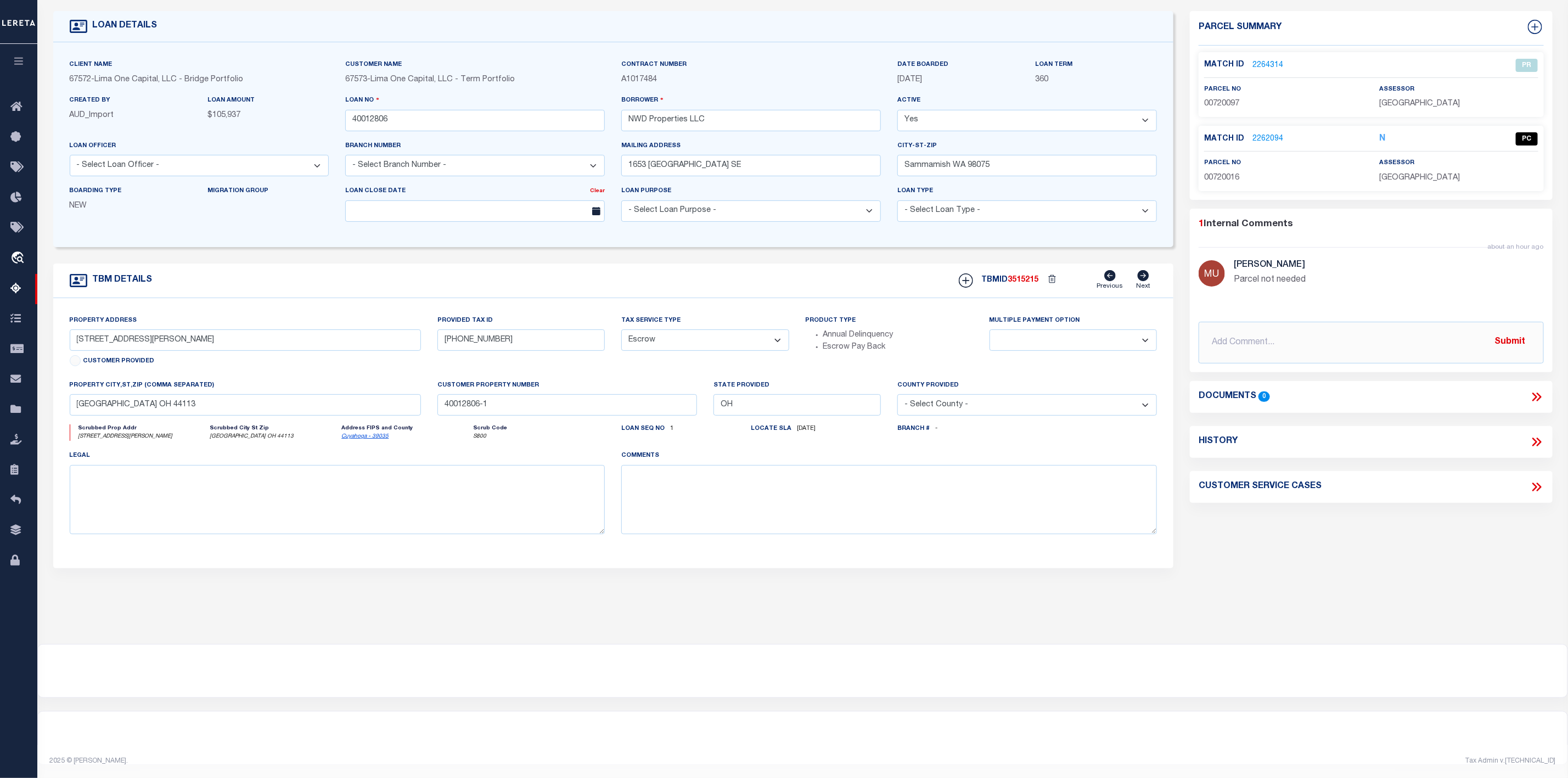
scroll to position [0, 0]
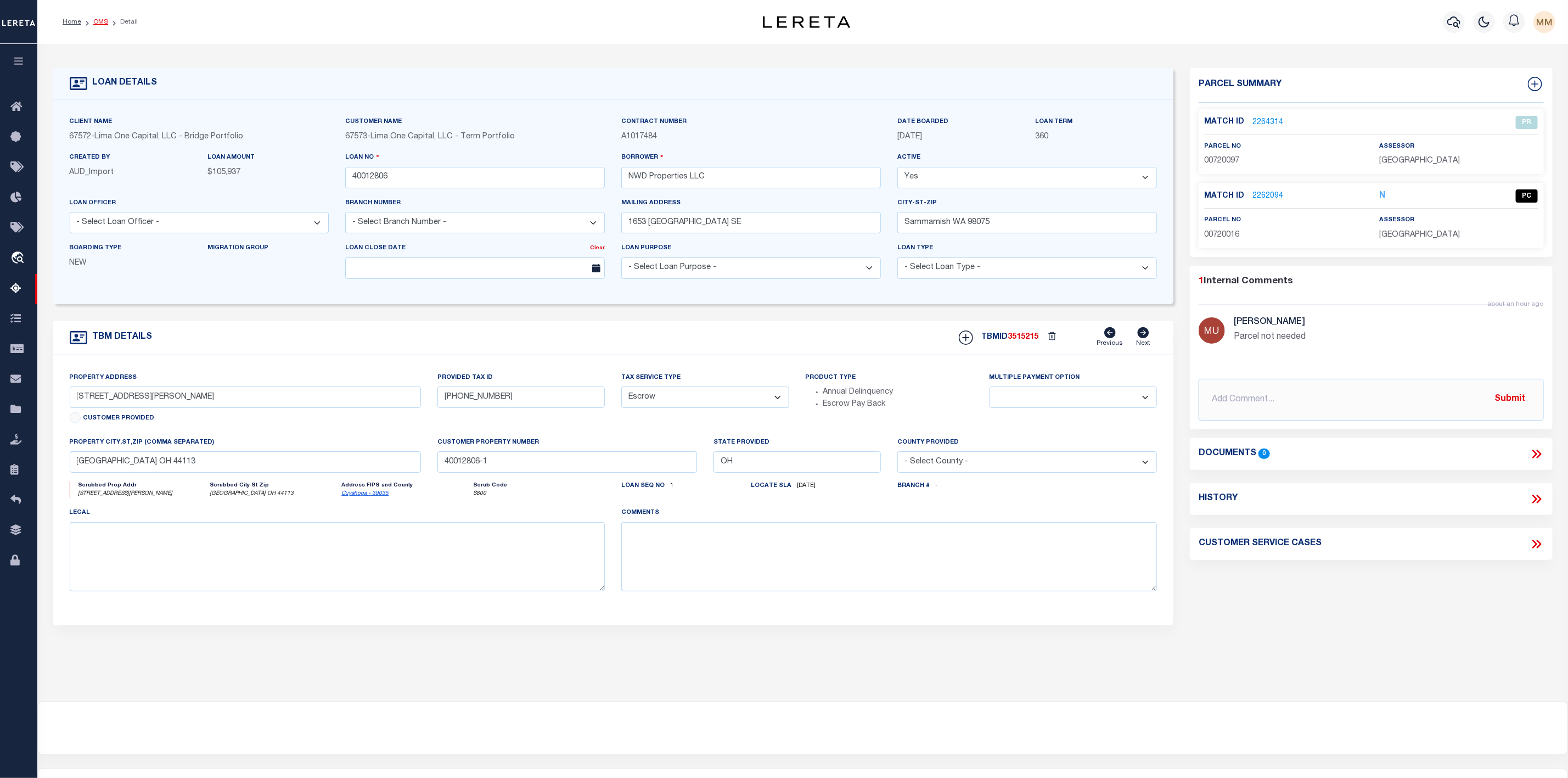
click at [102, 23] on link "OMS" at bounding box center [100, 22] width 15 height 7
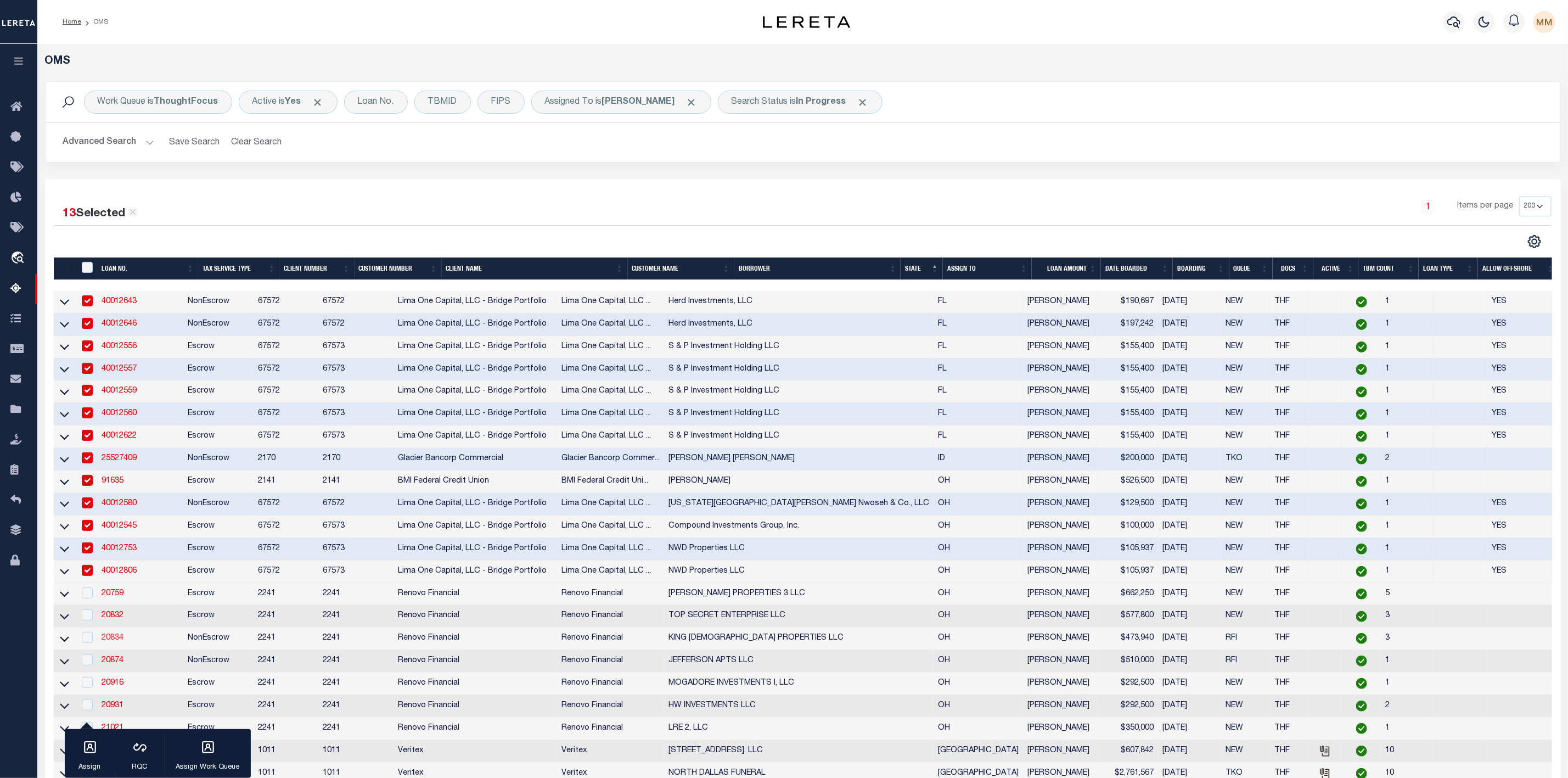
scroll to position [329, 0]
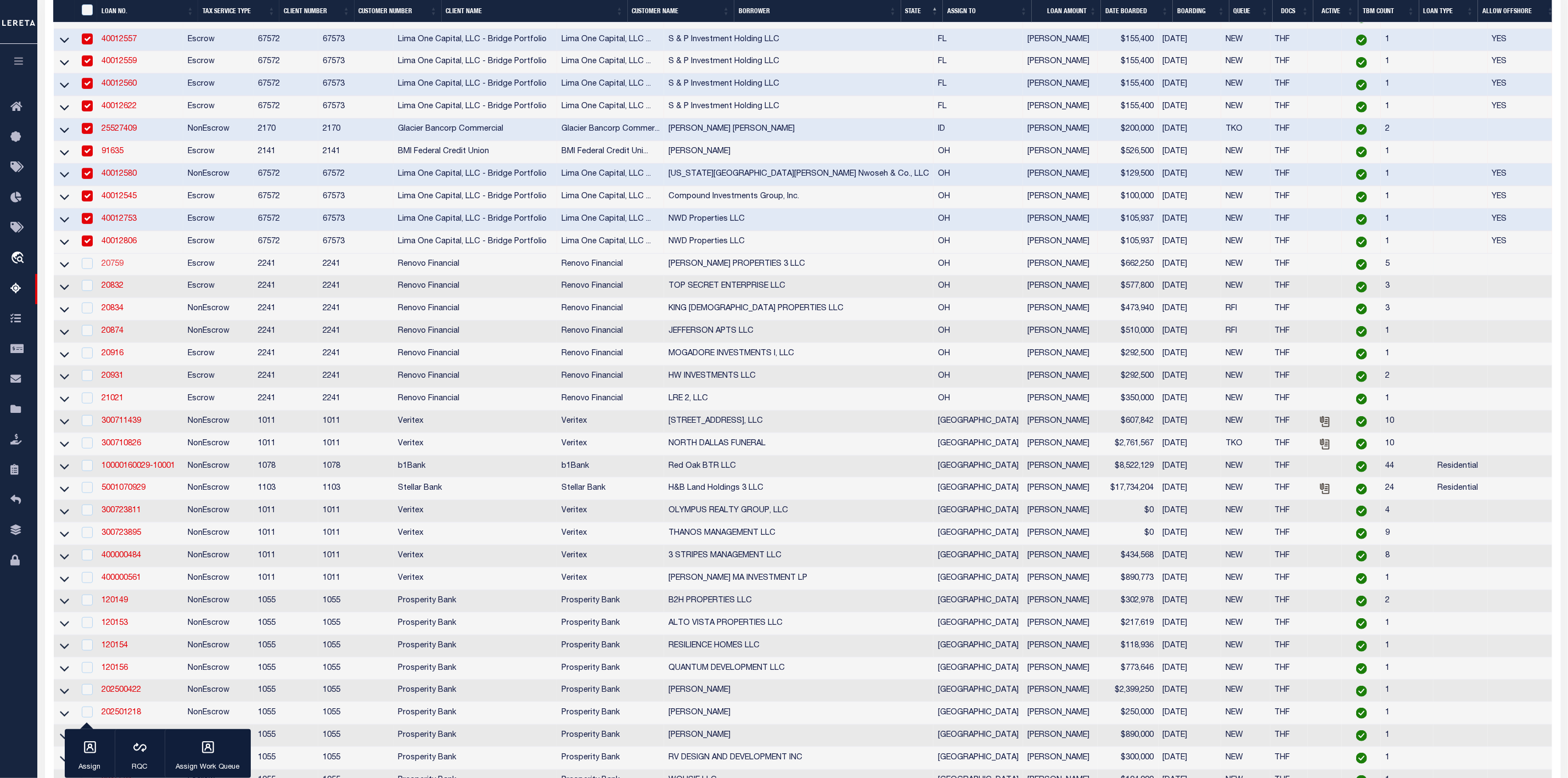
click at [104, 268] on link "20759" at bounding box center [112, 263] width 22 height 8
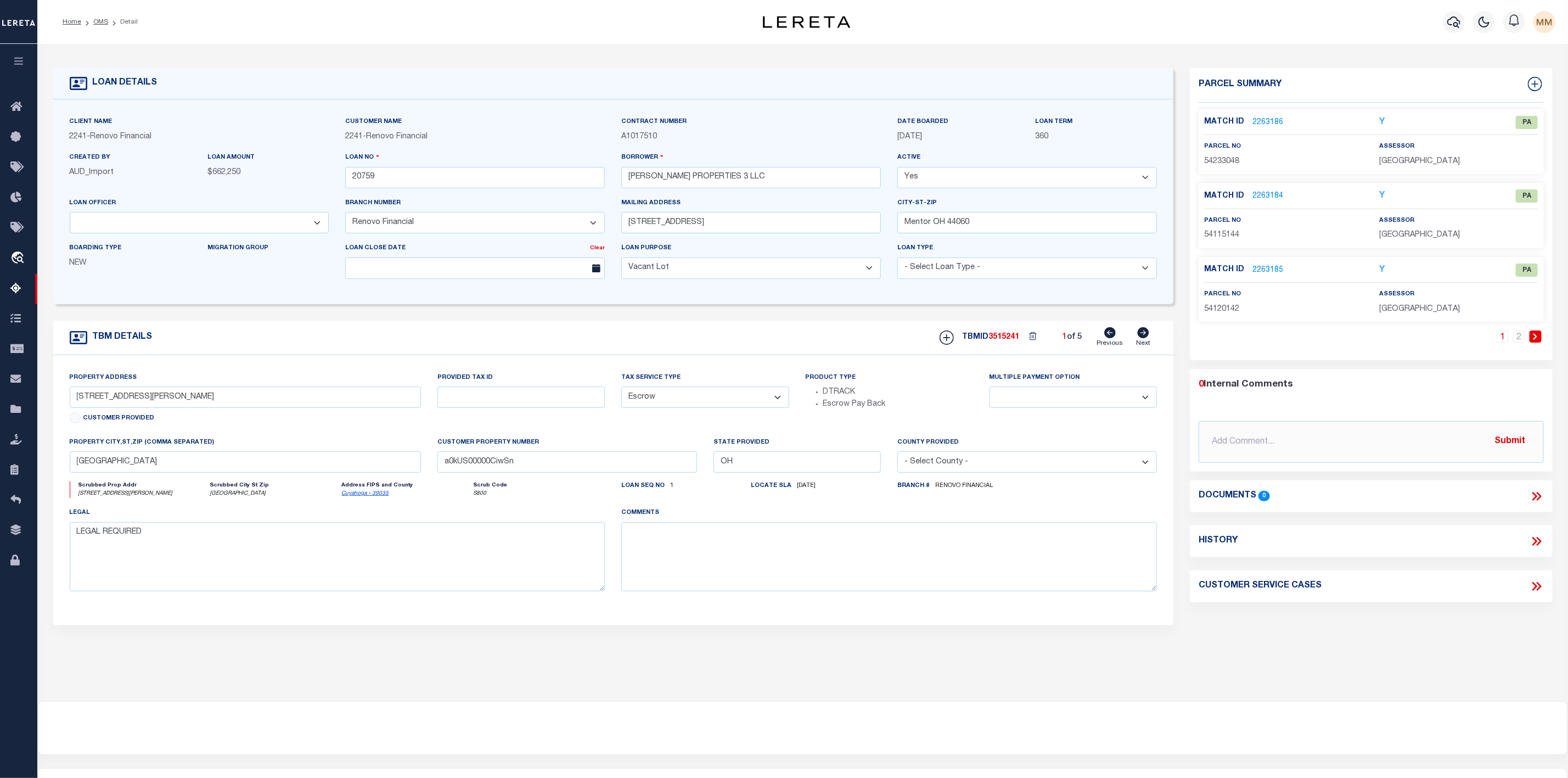
click at [1260, 125] on link "2263186" at bounding box center [1268, 122] width 31 height 11
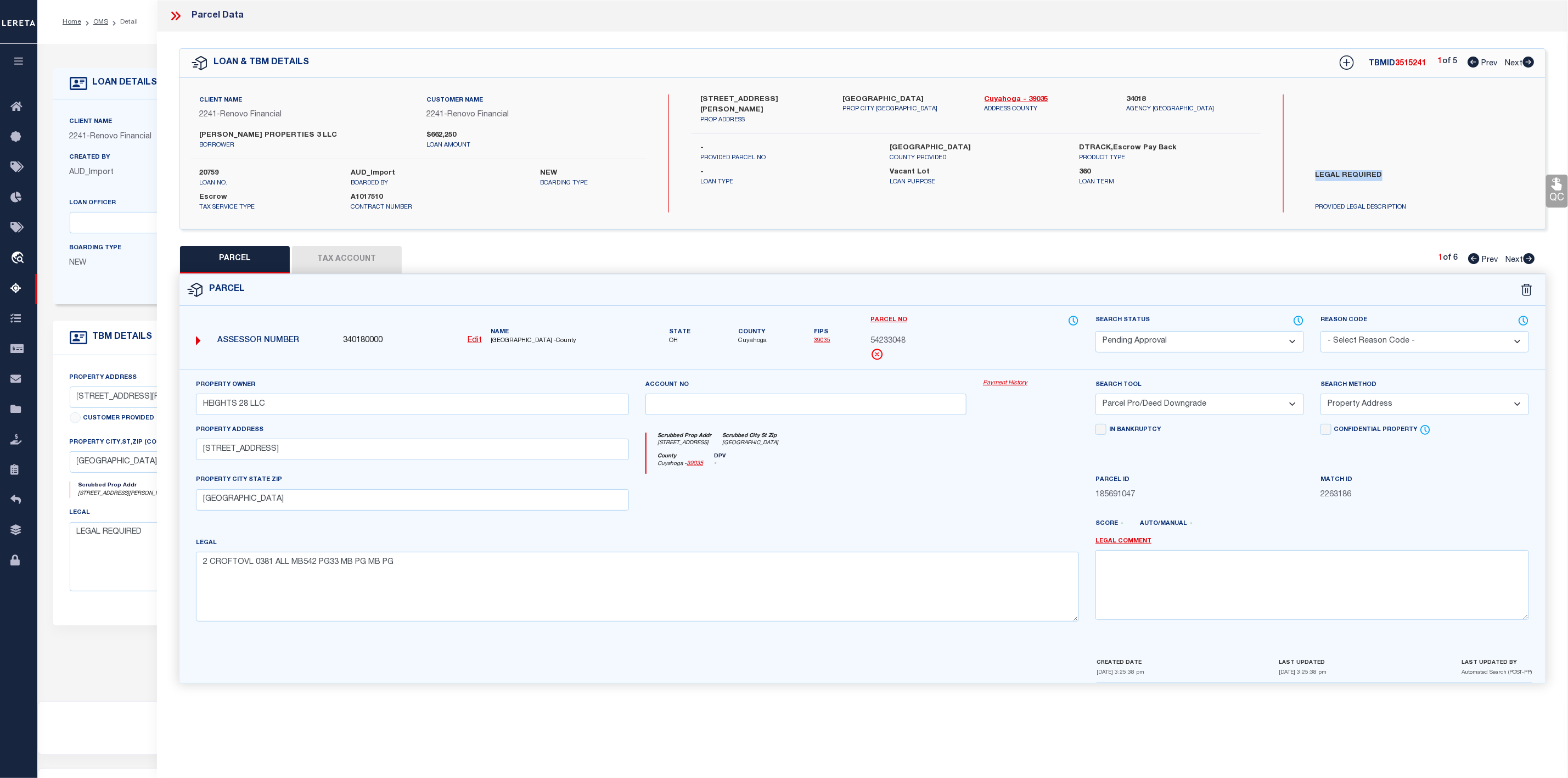
drag, startPoint x: 1311, startPoint y: 171, endPoint x: 1381, endPoint y: 181, distance: 70.7
click at [1381, 181] on label "LEGAL REQUIRED" at bounding box center [1402, 187] width 191 height 33
click at [1532, 250] on div "PARCEL Tax Account 1 of 6 Prev Next" at bounding box center [862, 260] width 1367 height 28
click at [1532, 259] on icon at bounding box center [1528, 258] width 11 height 11
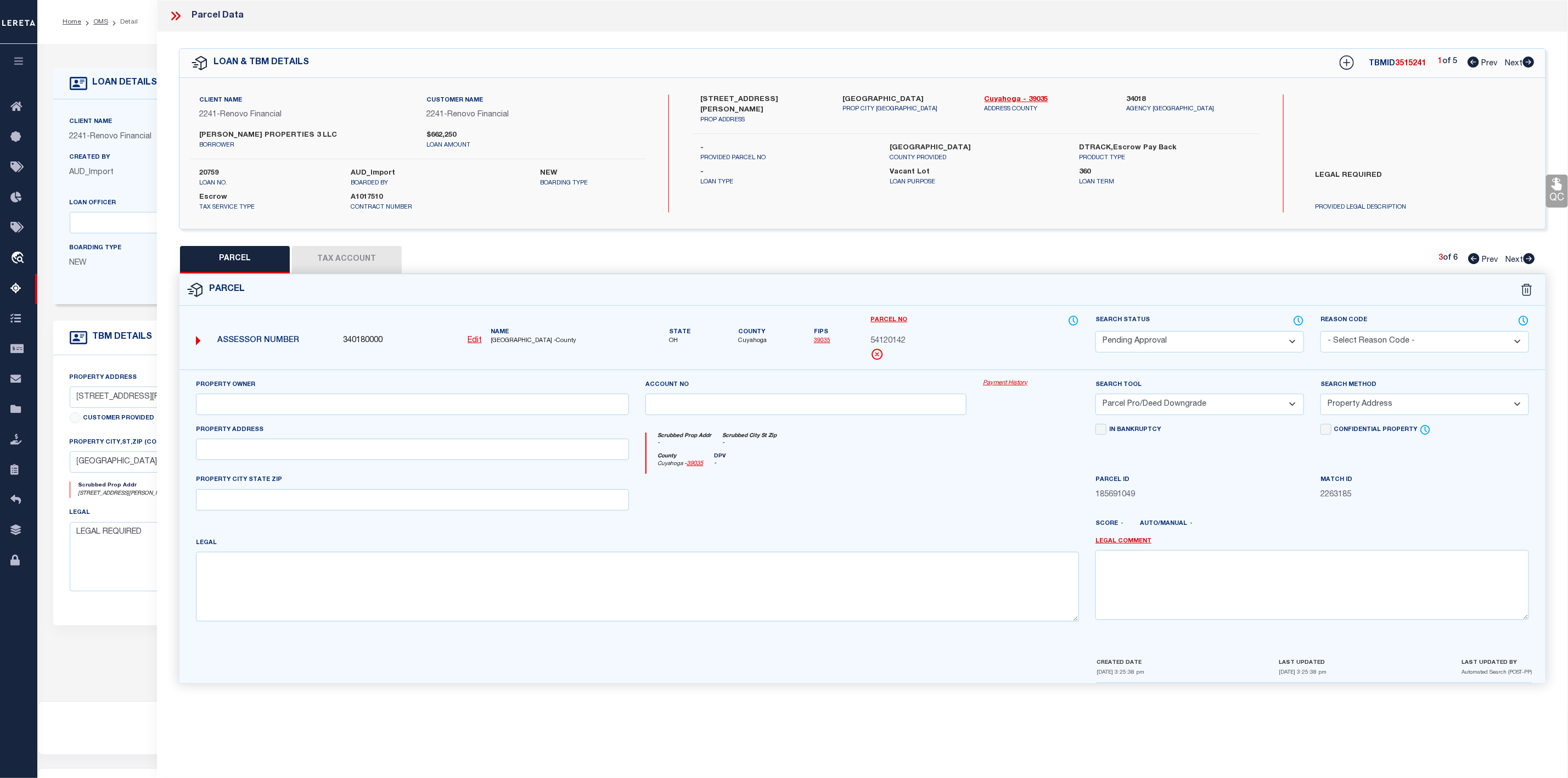
click at [1532, 259] on icon at bounding box center [1528, 258] width 11 height 11
click at [1268, 336] on select "Automated Search Bad Parcel Complete Duplicate Parcel High Dollar Reporting In …" at bounding box center [1200, 341] width 209 height 22
click at [1096, 332] on select "Automated Search Bad Parcel Complete Duplicate Parcel High Dollar Reporting In …" at bounding box center [1200, 341] width 209 height 22
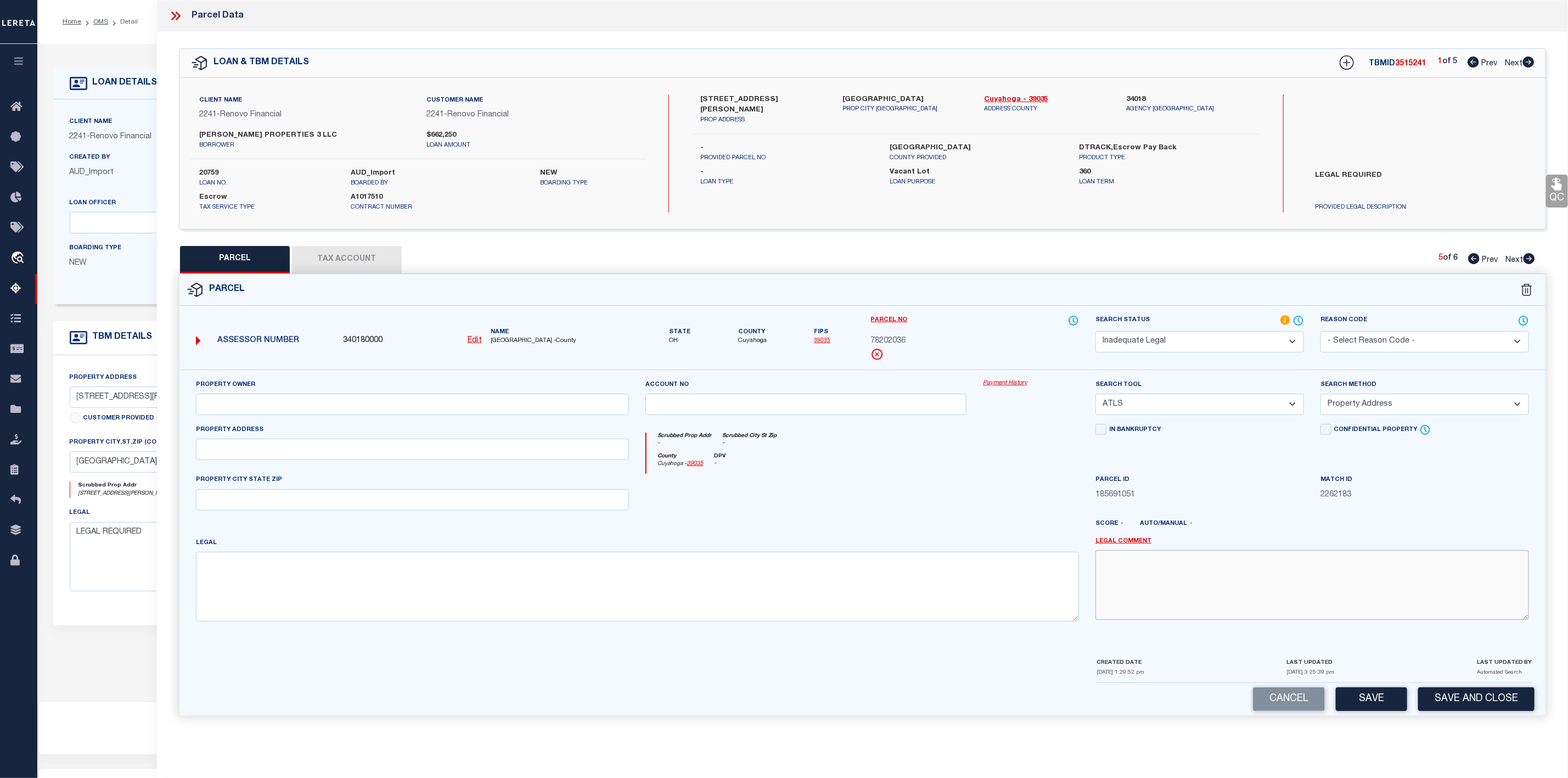
click at [1133, 586] on textarea at bounding box center [1312, 585] width 433 height 69
paste textarea "LEGAL REQUIRED"
click at [1369, 701] on button "Save" at bounding box center [1371, 699] width 72 height 23
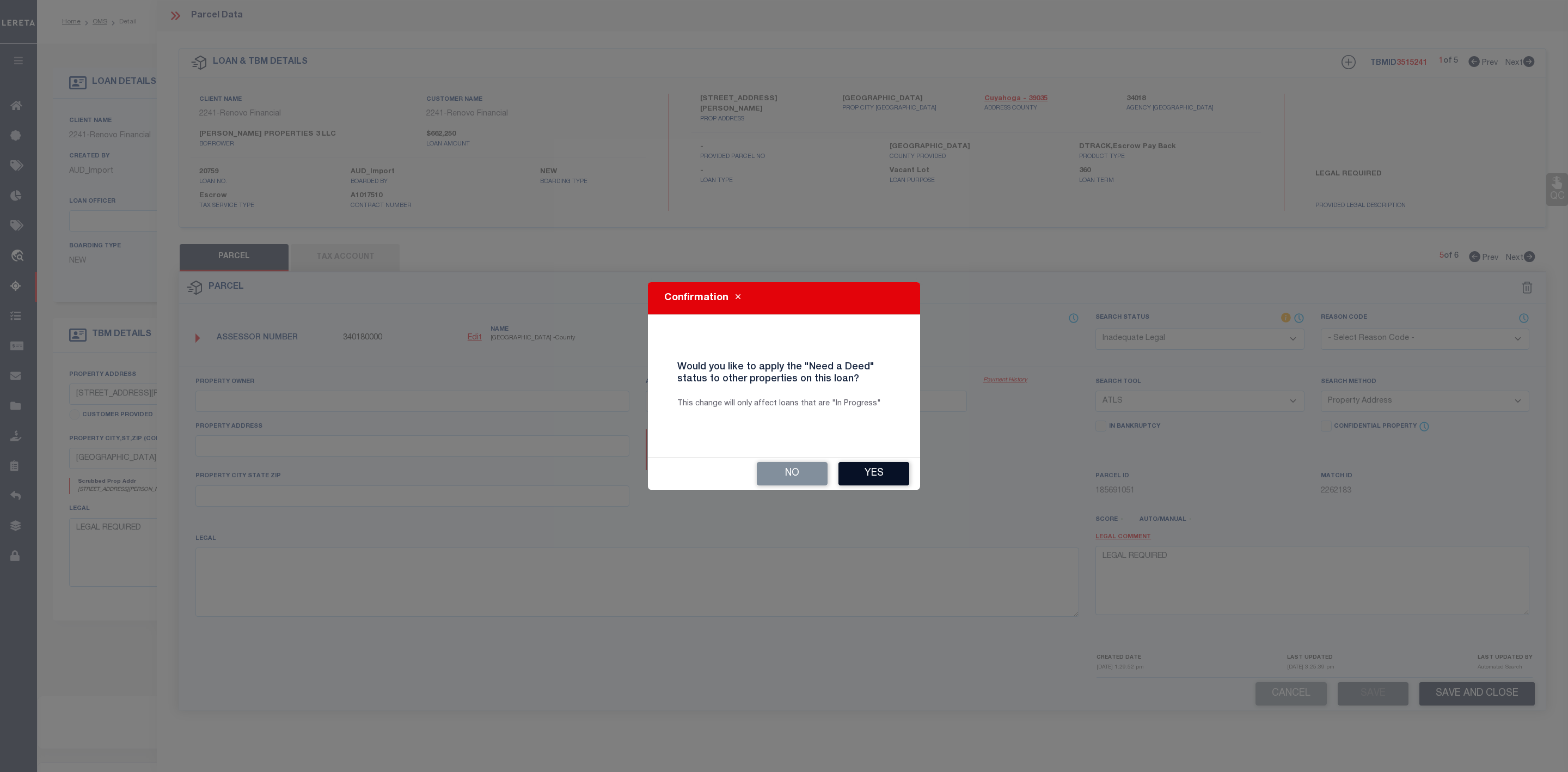
click at [872, 475] on button "Yes" at bounding box center [874, 473] width 71 height 23
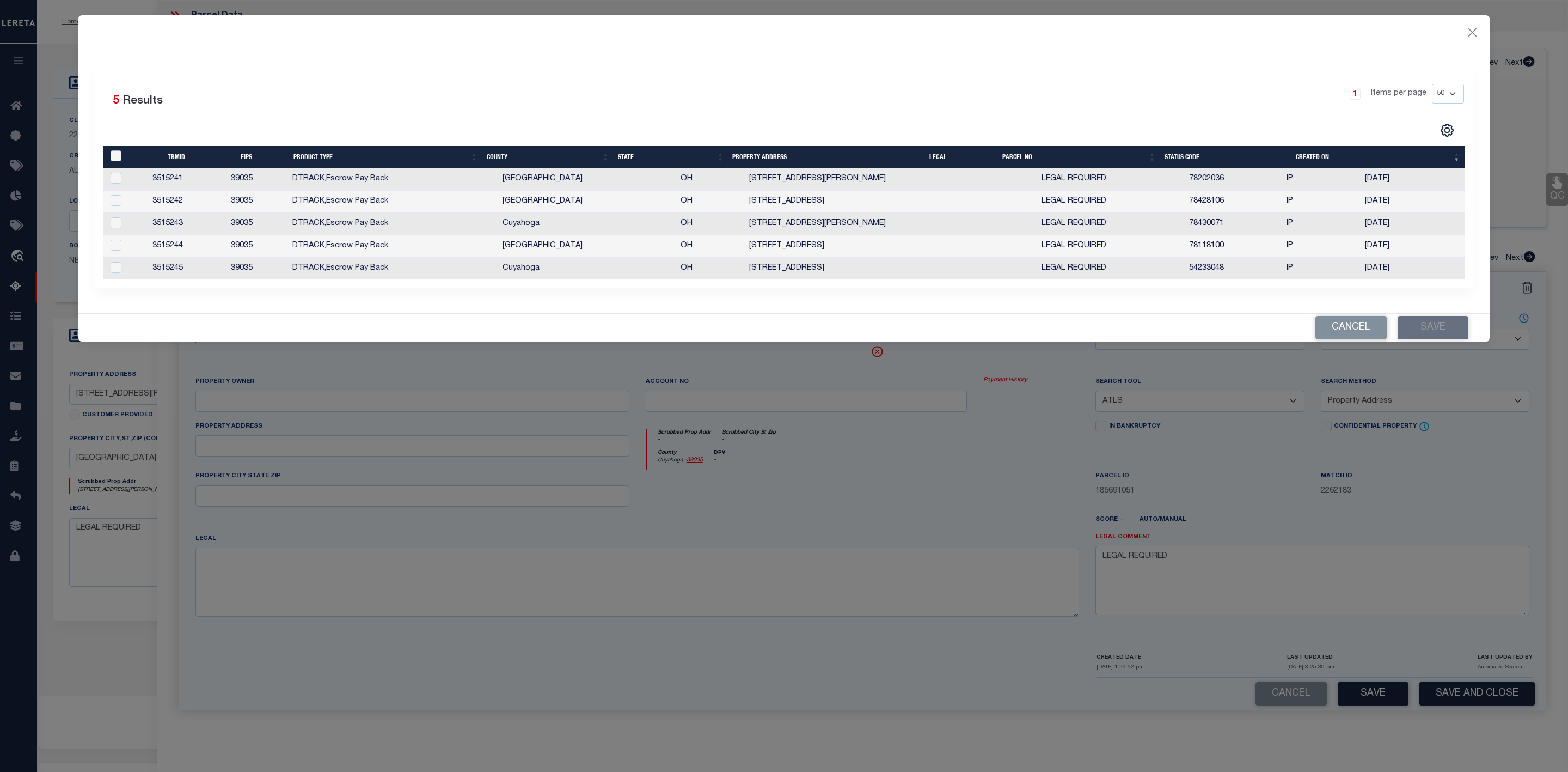
click at [113, 157] on input "" at bounding box center [116, 155] width 11 height 11
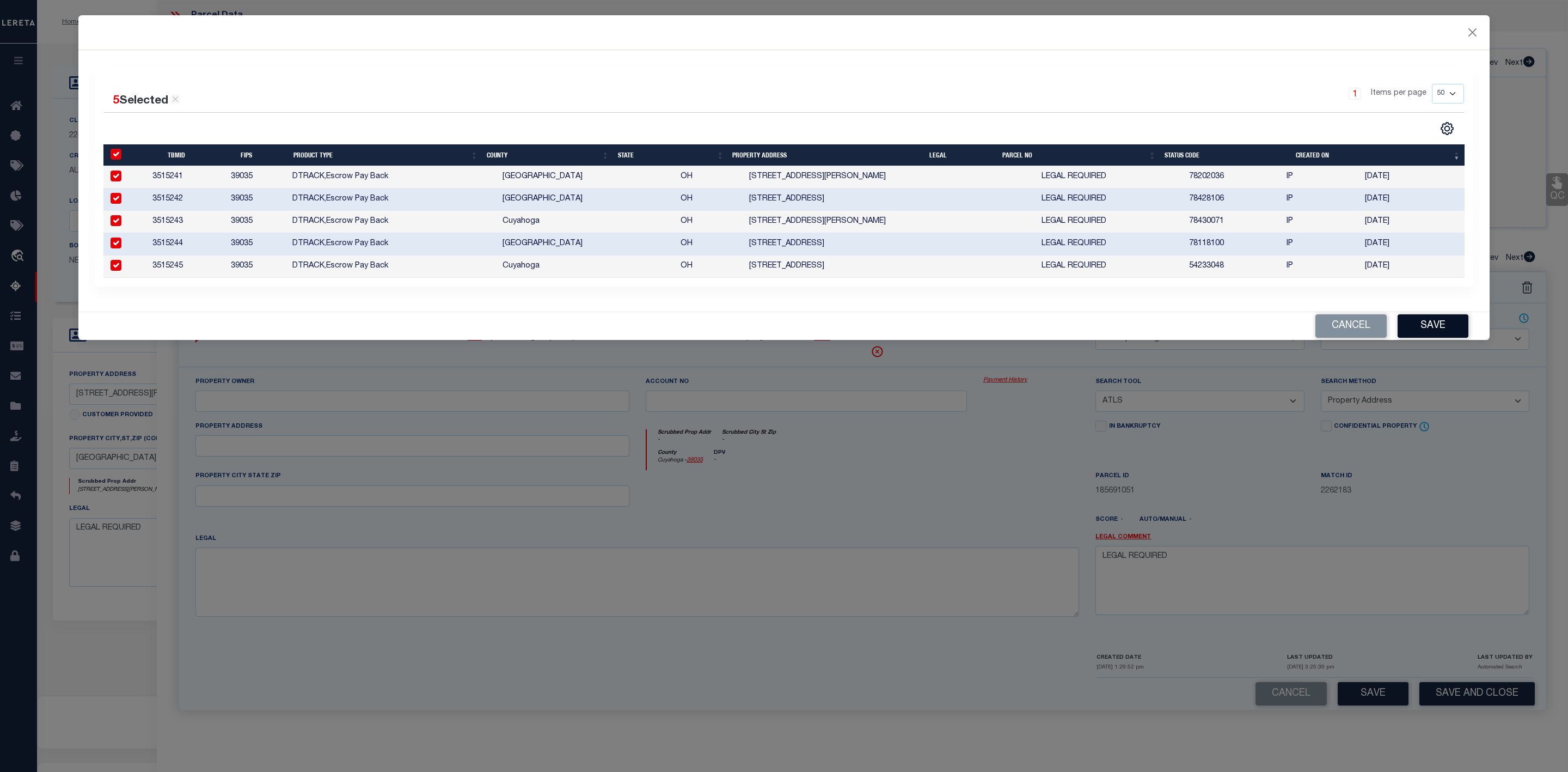
click at [1433, 330] on button "Save" at bounding box center [1433, 326] width 71 height 23
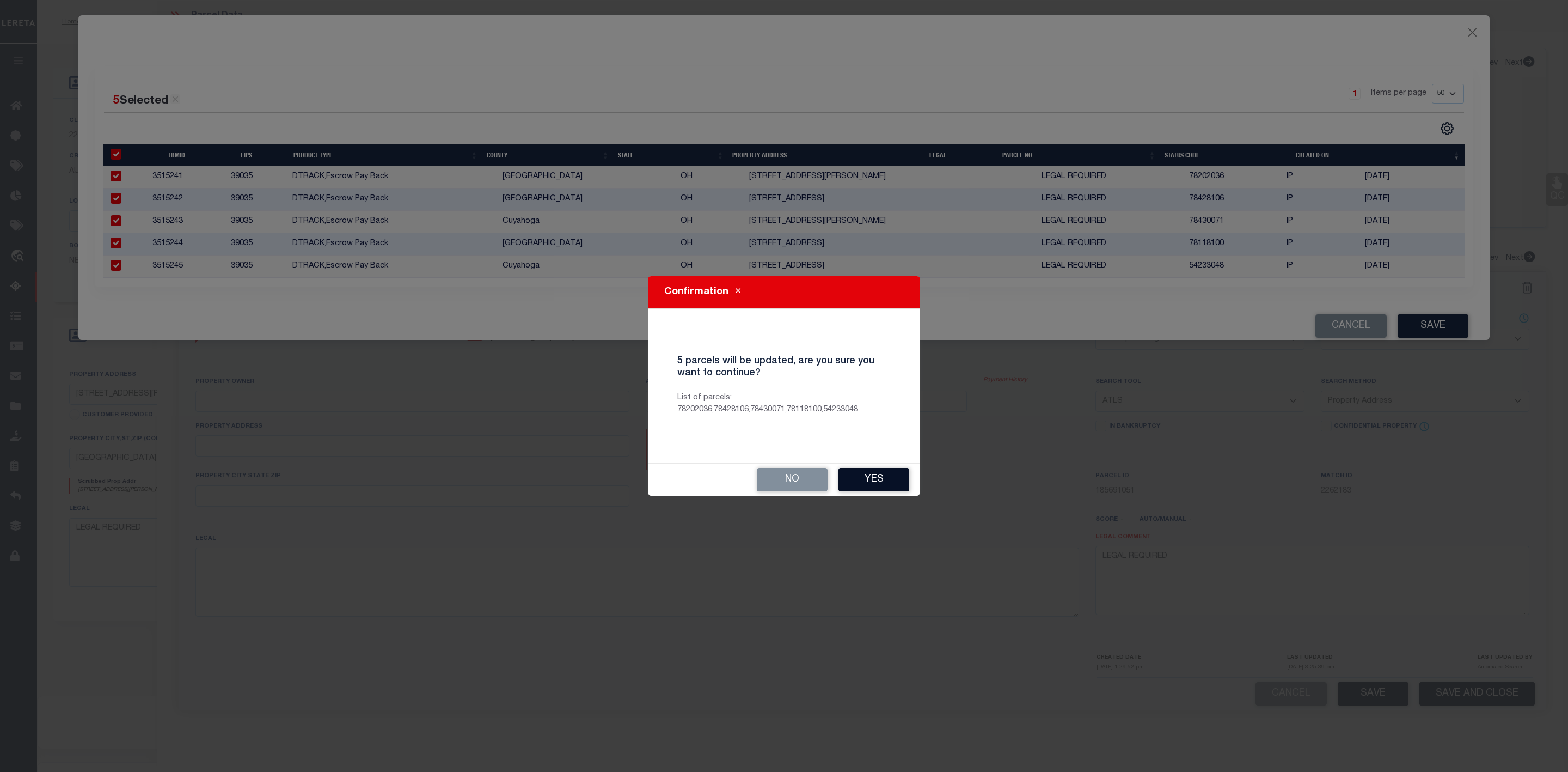
click at [861, 476] on button "Yes" at bounding box center [874, 479] width 71 height 23
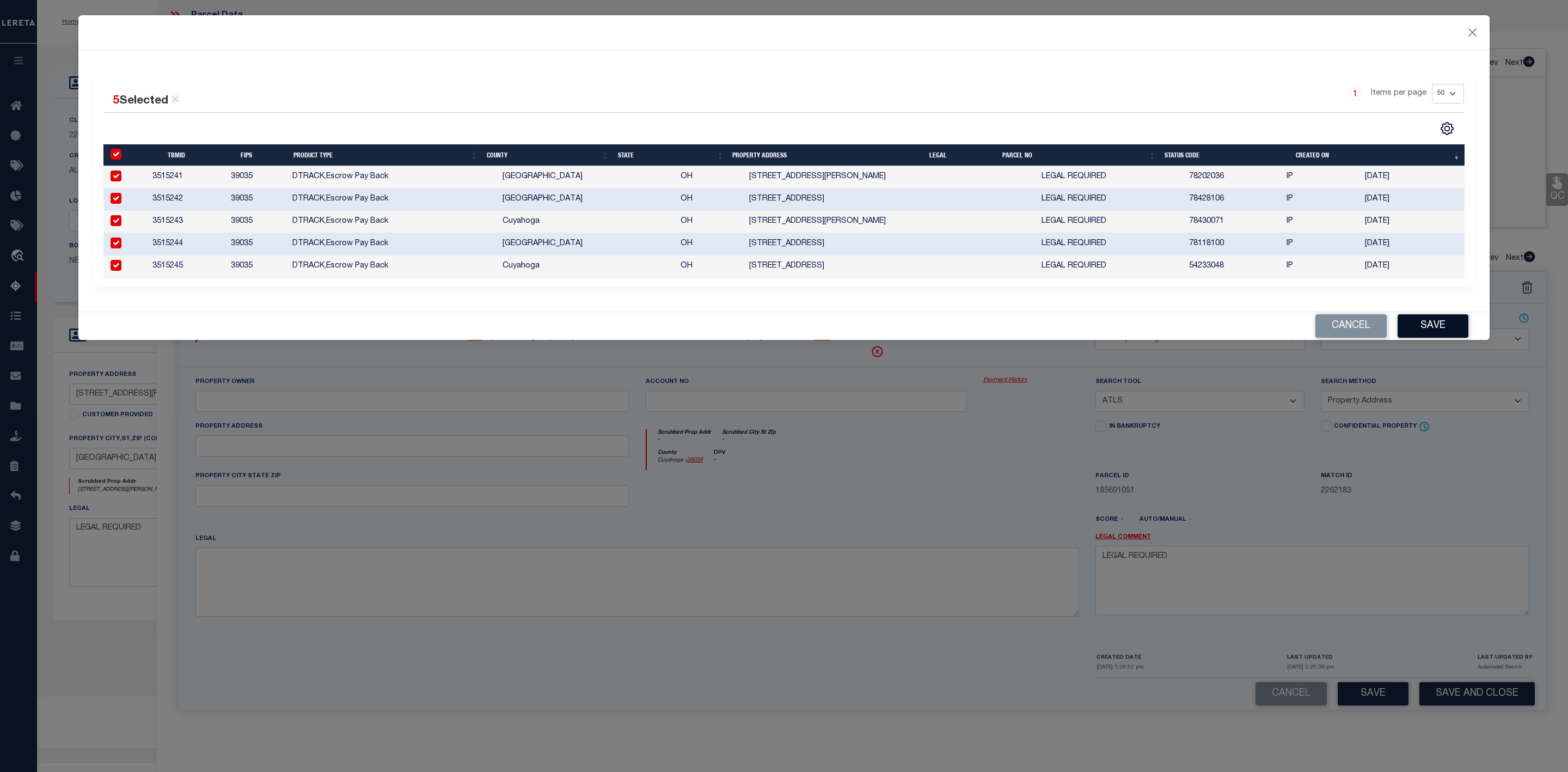
click at [1421, 332] on button "Save" at bounding box center [1433, 326] width 71 height 23
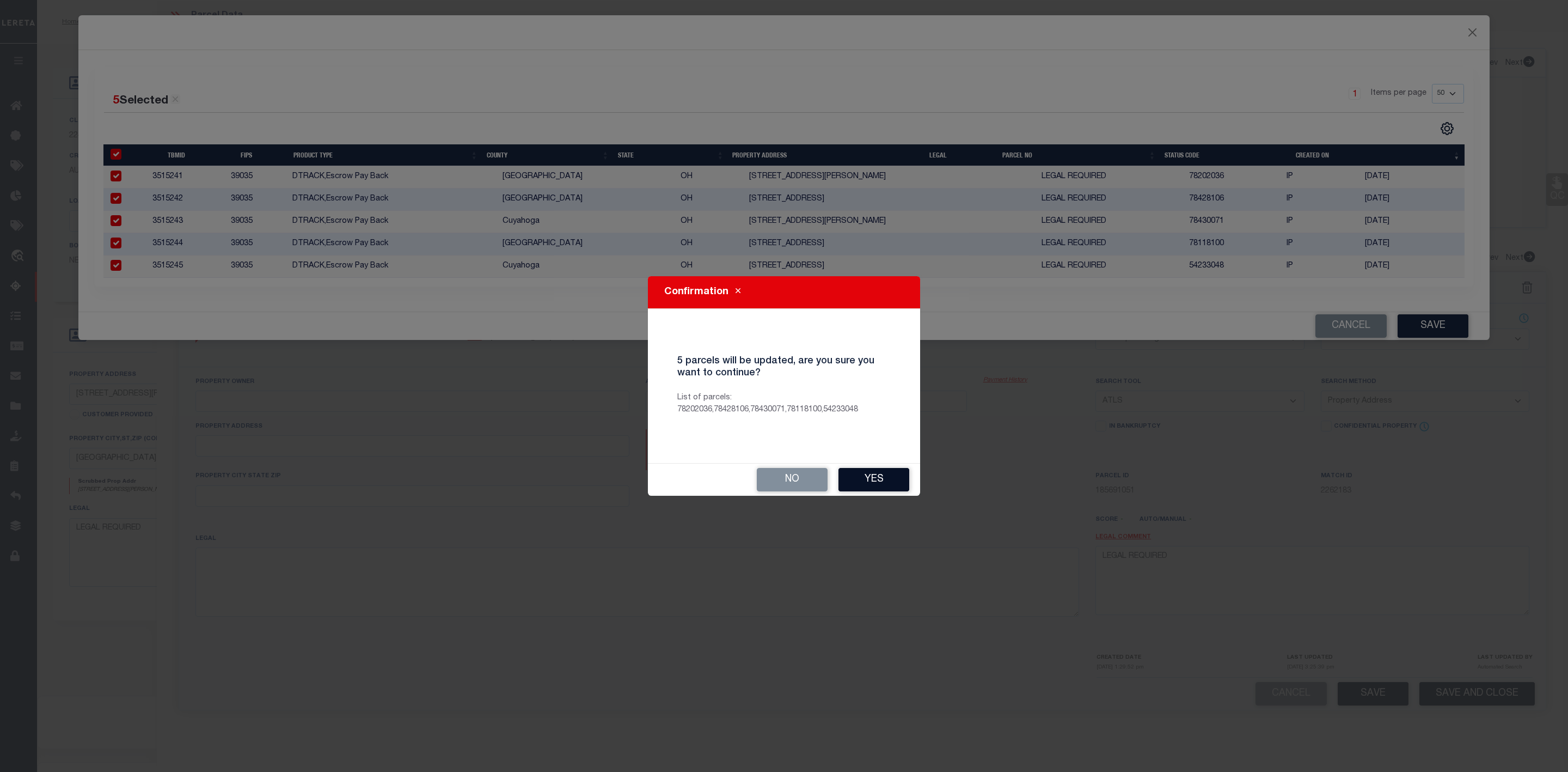
click at [874, 479] on button "Yes" at bounding box center [874, 479] width 71 height 23
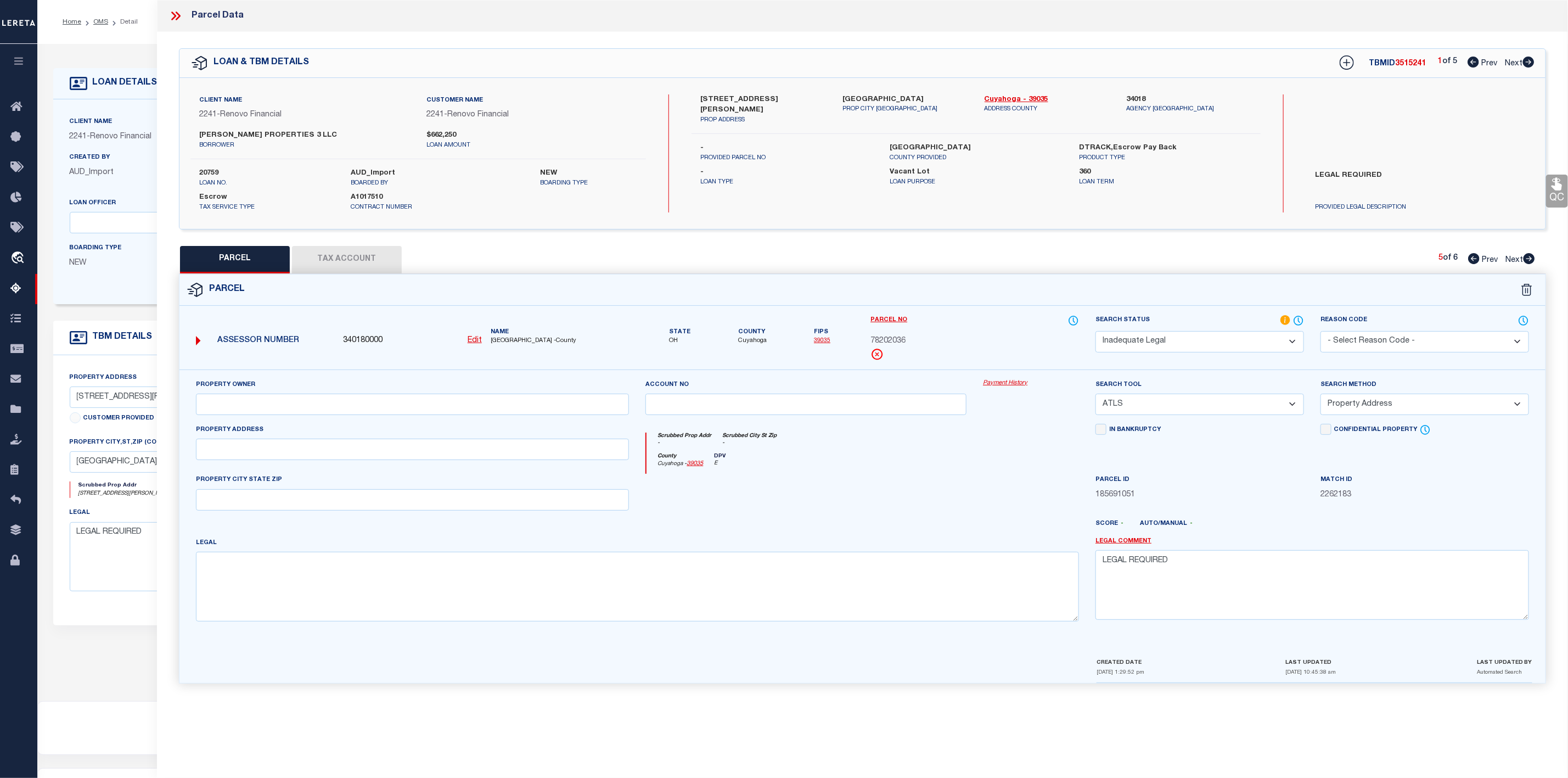
click at [1527, 62] on icon at bounding box center [1528, 61] width 11 height 11
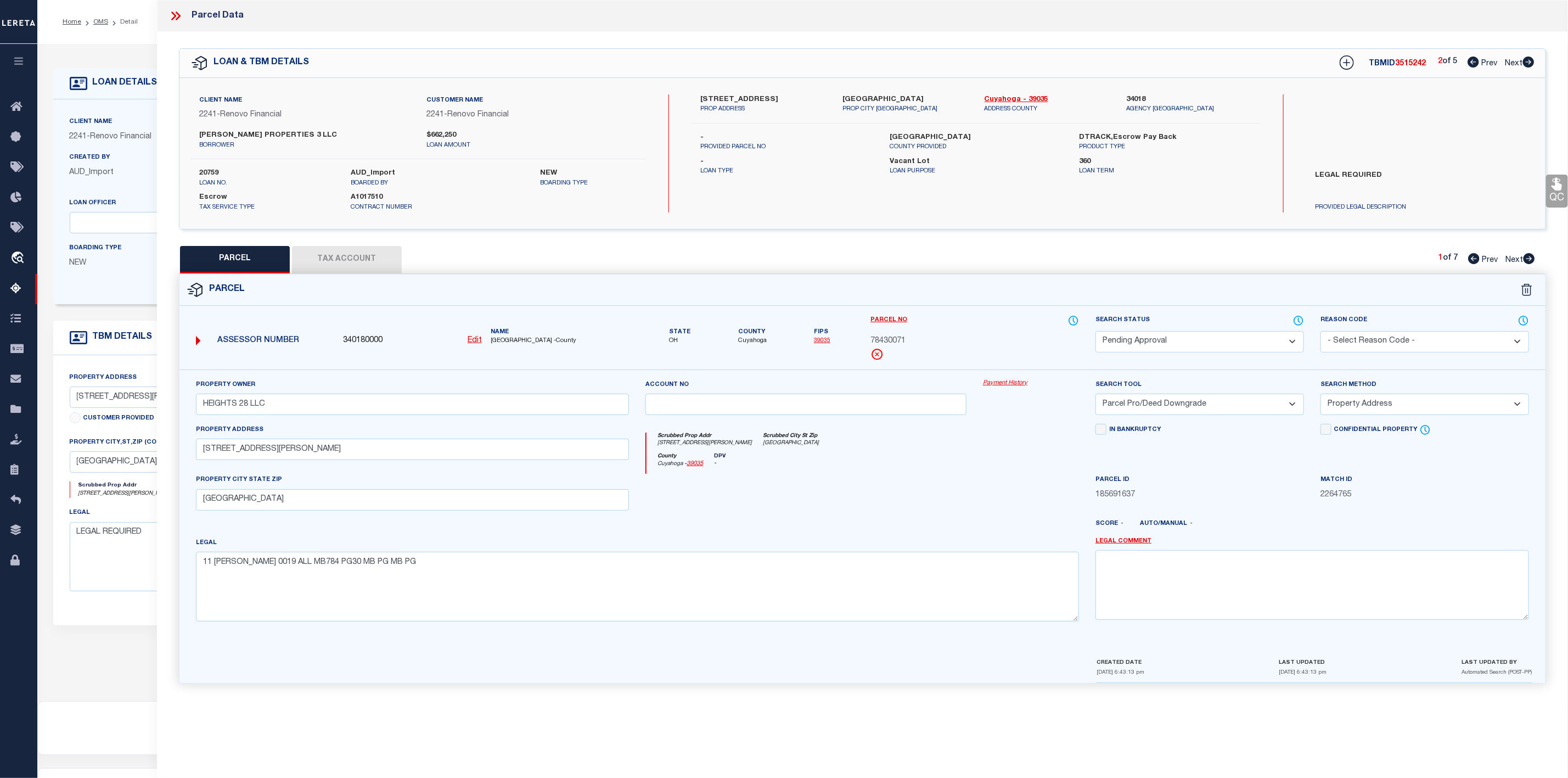
click at [1531, 254] on link "Next" at bounding box center [1520, 257] width 29 height 8
click at [1529, 256] on icon at bounding box center [1528, 258] width 11 height 11
click at [1531, 260] on icon at bounding box center [1529, 258] width 12 height 11
click at [171, 17] on icon at bounding box center [175, 16] width 15 height 15
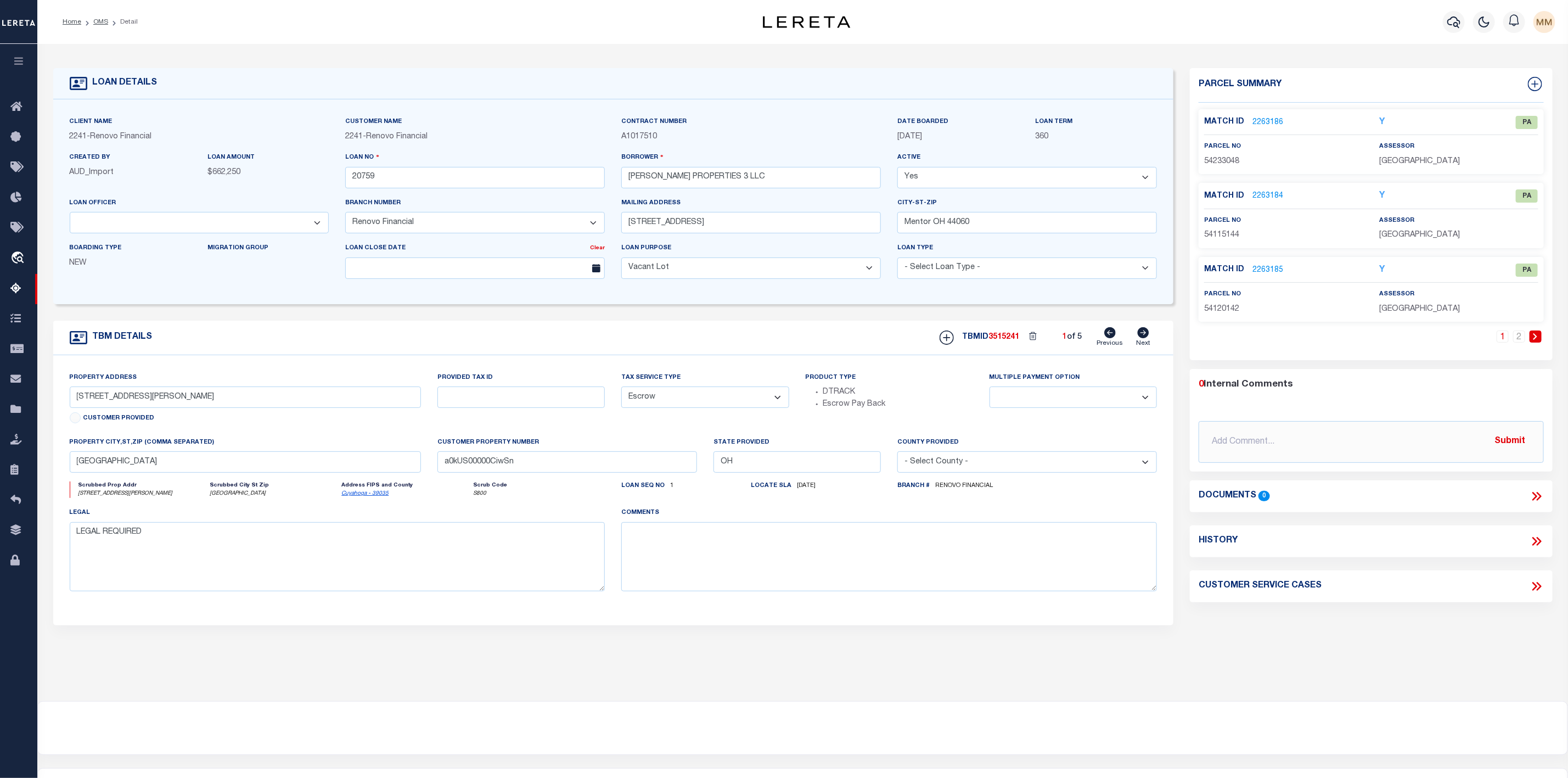
click at [100, 27] on li "OMS" at bounding box center [94, 22] width 27 height 9
click at [100, 23] on link "OMS" at bounding box center [100, 22] width 15 height 7
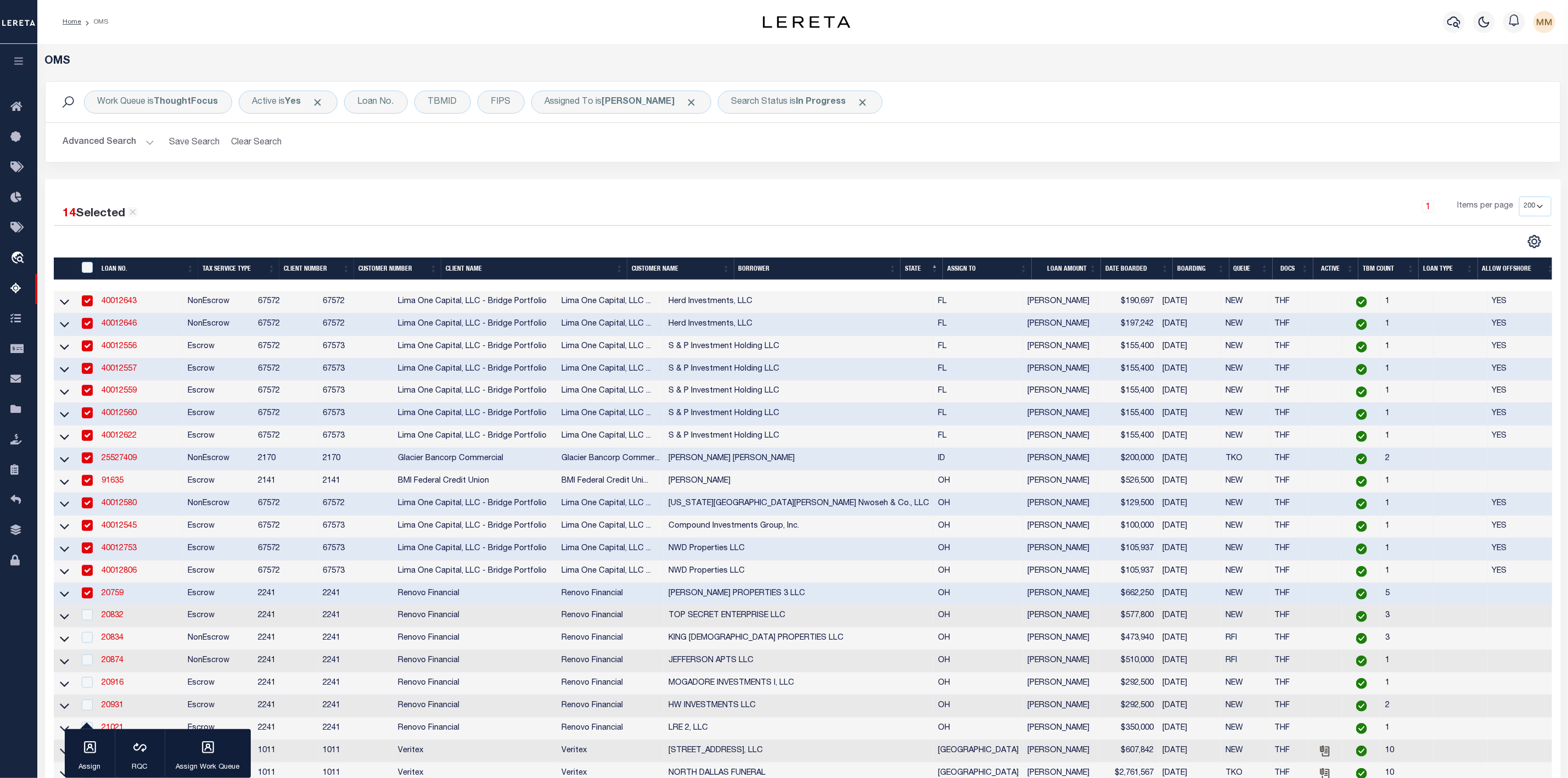
scroll to position [247, 0]
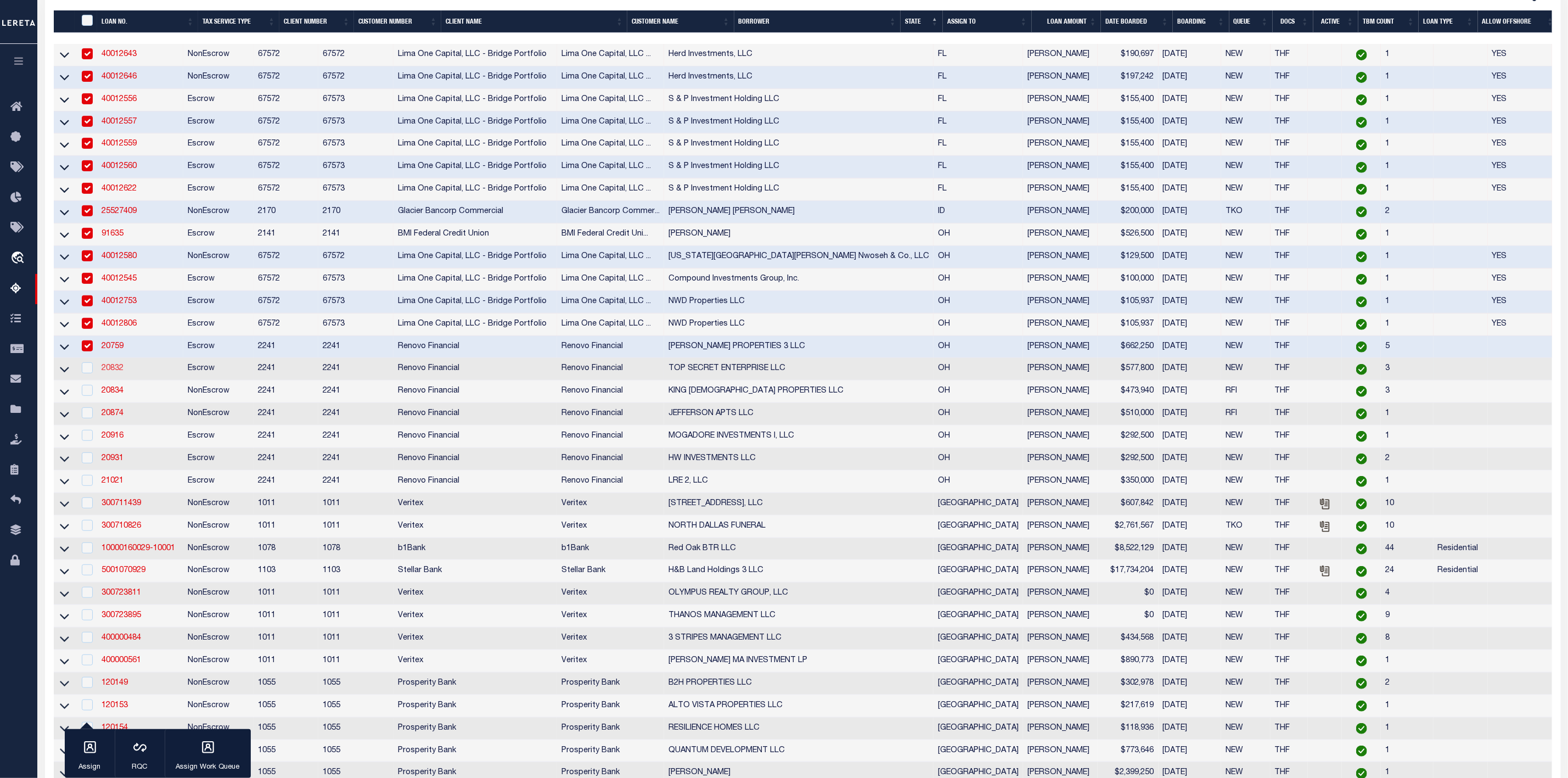
click at [105, 372] on link "20832" at bounding box center [112, 368] width 22 height 8
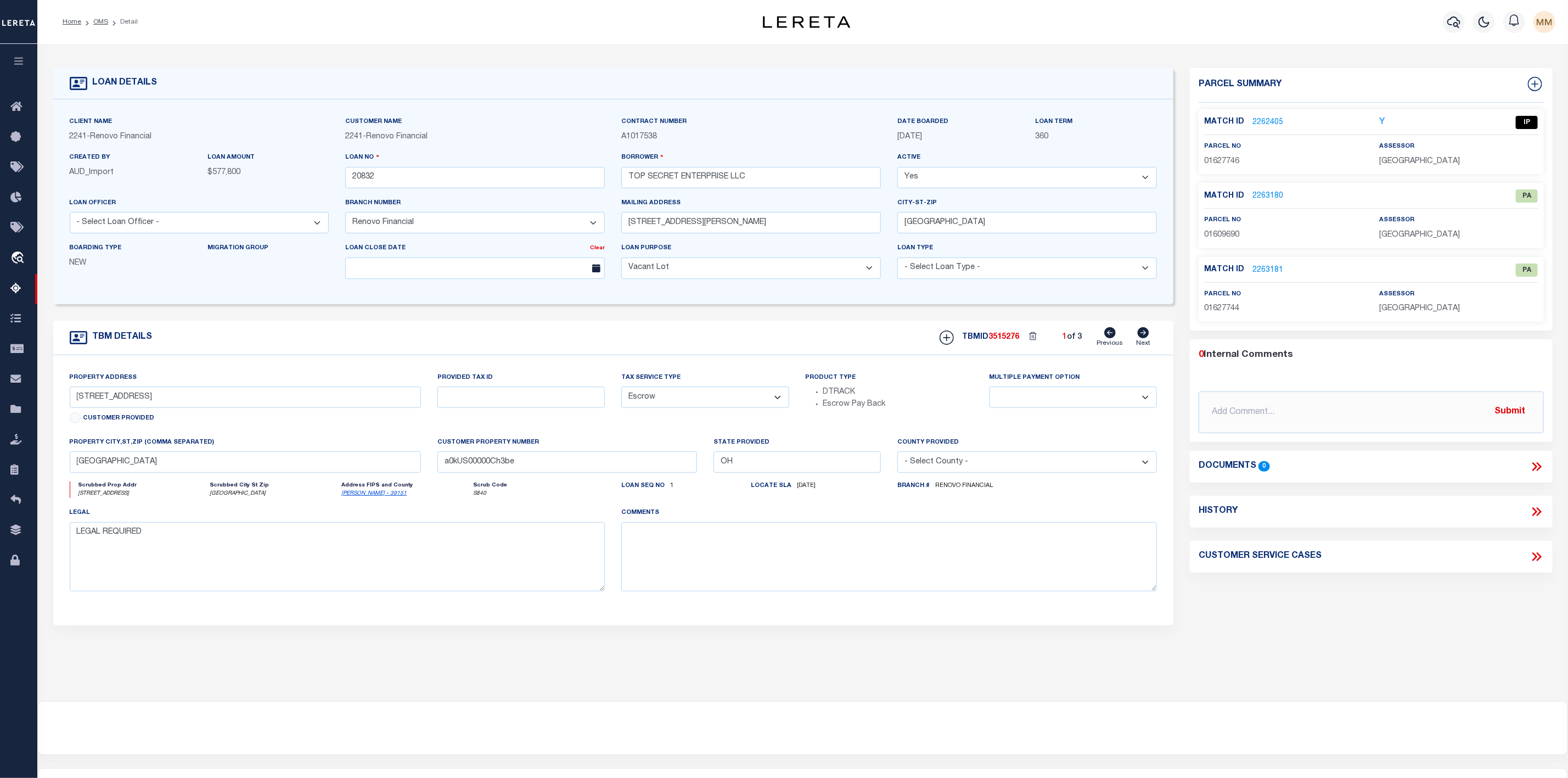
click at [1274, 121] on link "2262405" at bounding box center [1268, 122] width 31 height 11
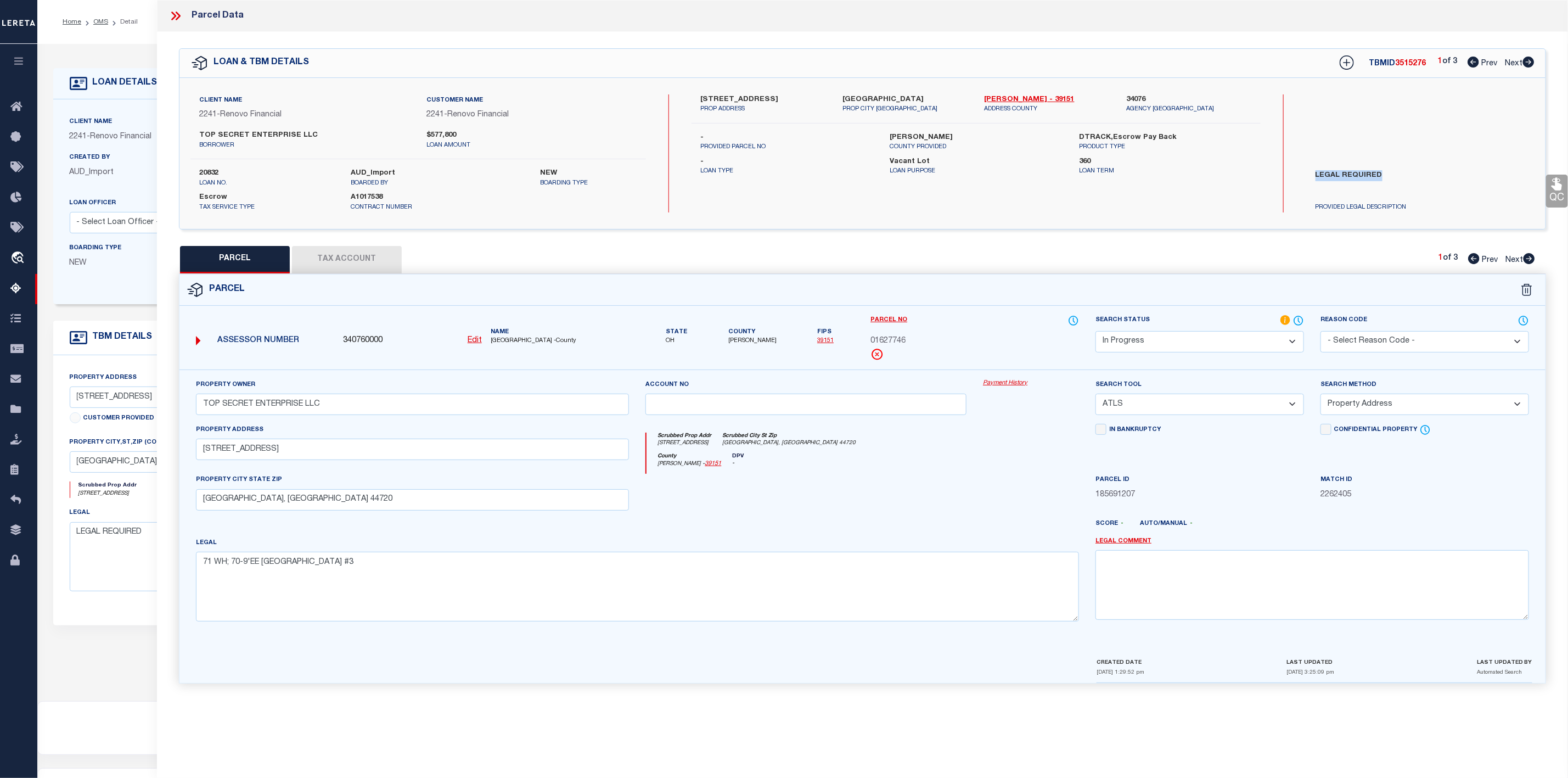
drag, startPoint x: 1311, startPoint y: 168, endPoint x: 1385, endPoint y: 176, distance: 74.4
click at [1385, 176] on div "LEGAL REQUIRED PROVIDED LEGAL DESCRIPTION" at bounding box center [1403, 189] width 209 height 47
click at [1207, 345] on select "Automated Search Bad Parcel Complete Duplicate Parcel High Dollar Reporting In …" at bounding box center [1200, 341] width 209 height 22
click at [1096, 332] on select "Automated Search Bad Parcel Complete Duplicate Parcel High Dollar Reporting In …" at bounding box center [1200, 341] width 209 height 22
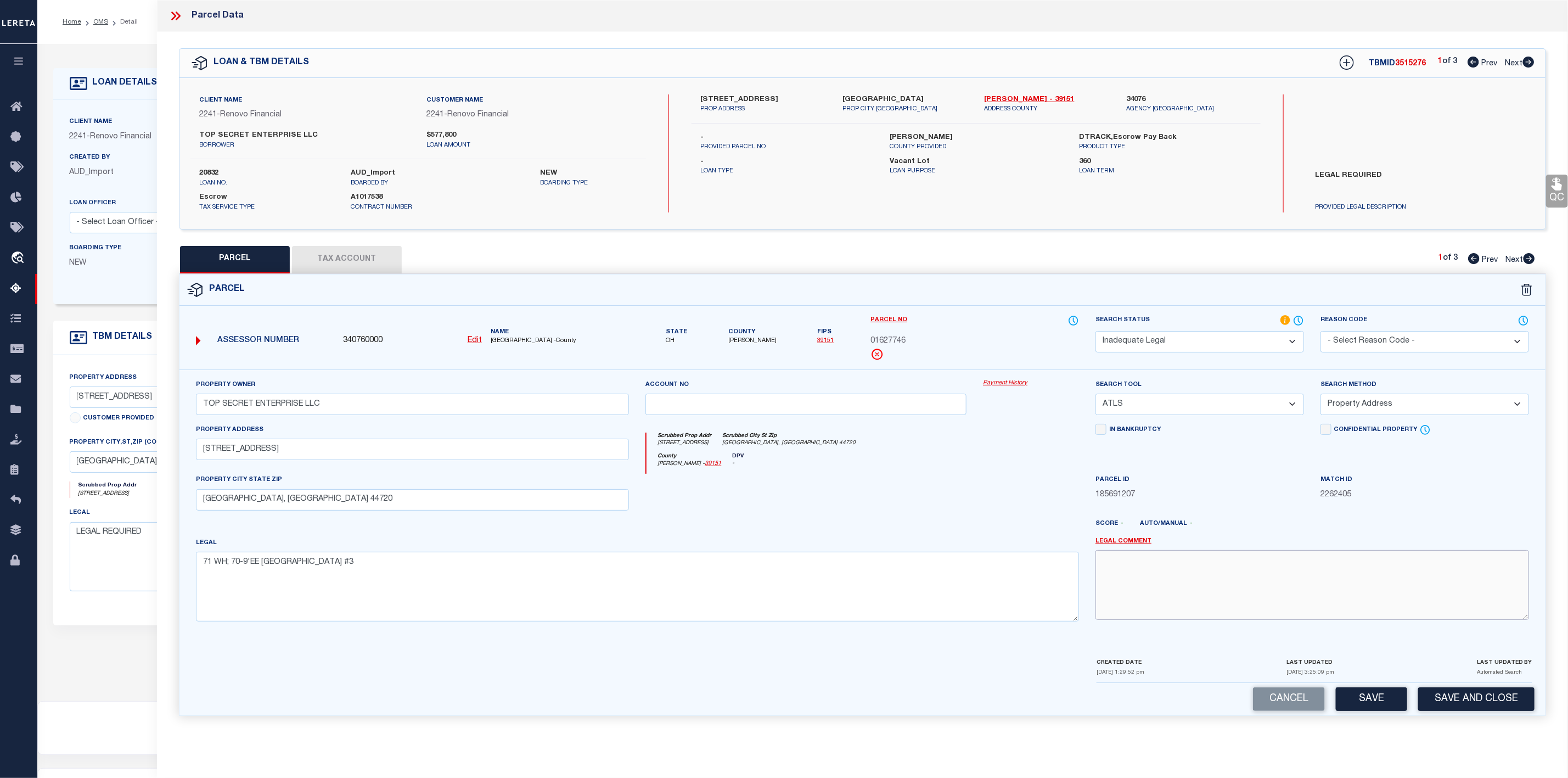
click at [1145, 588] on textarea at bounding box center [1312, 585] width 433 height 69
paste textarea "LEGAL REQUIRED"
click at [1363, 707] on button "Save" at bounding box center [1371, 699] width 72 height 23
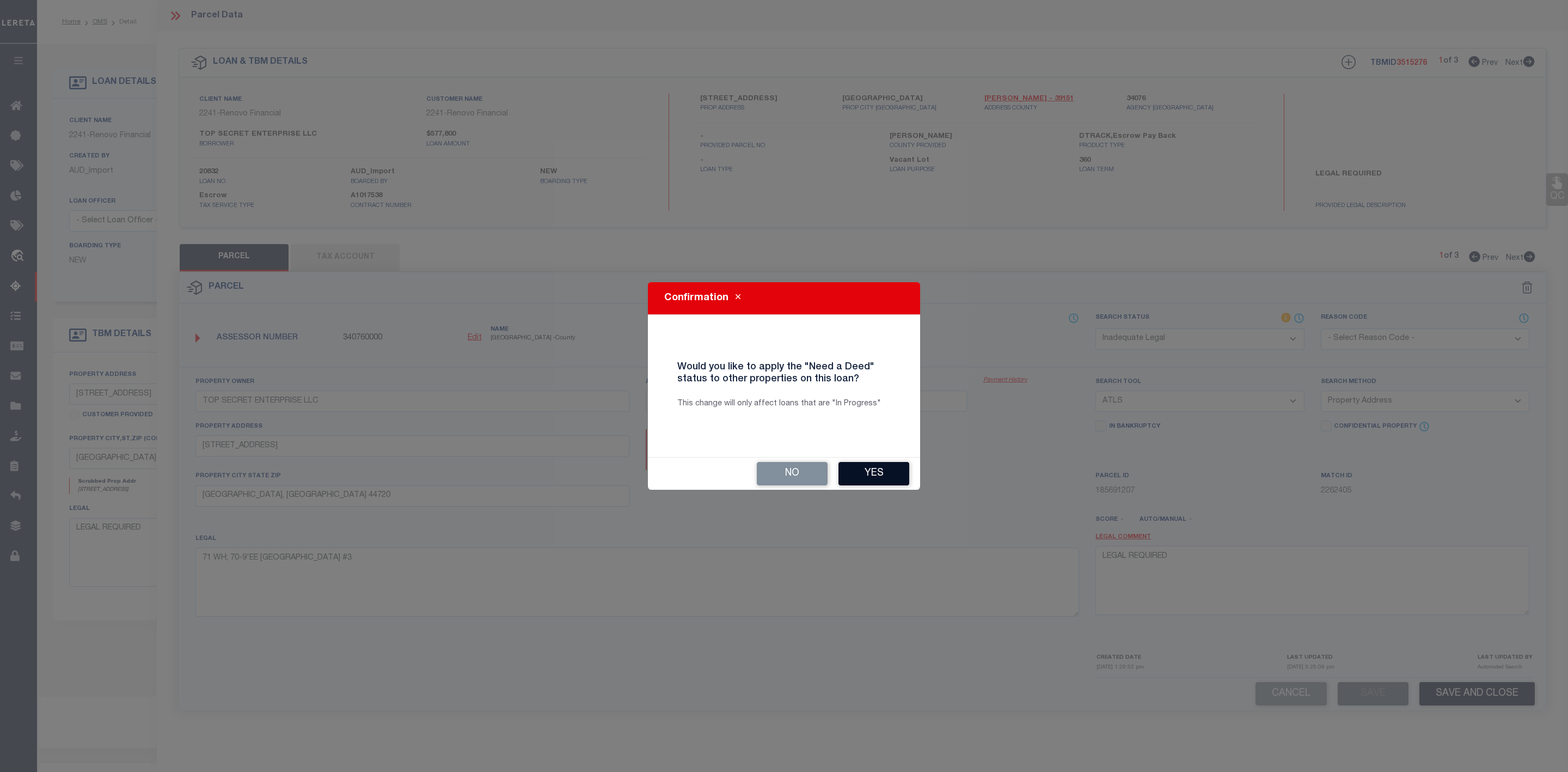
click at [872, 471] on button "Yes" at bounding box center [874, 473] width 71 height 23
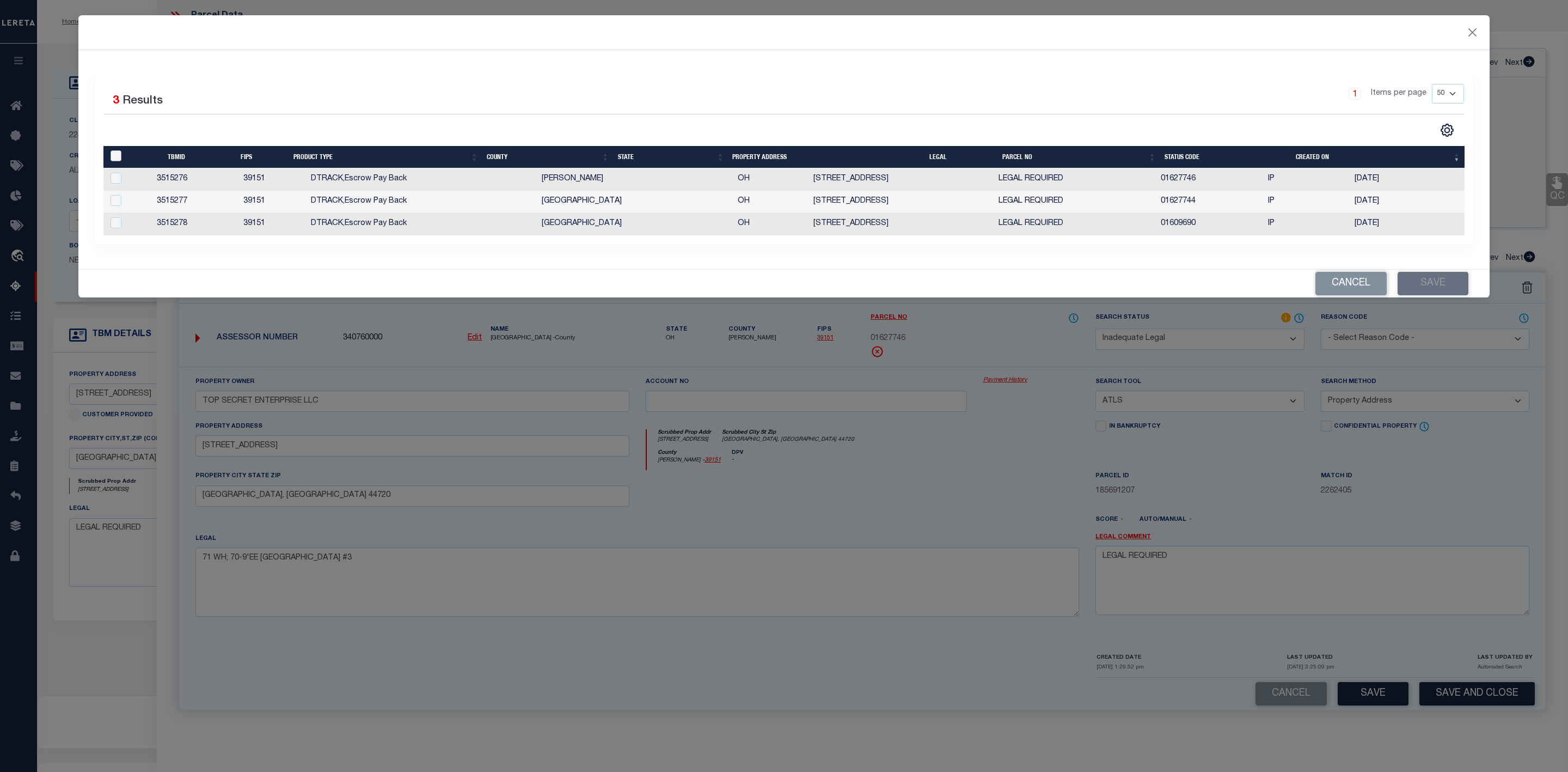
click at [113, 156] on input "" at bounding box center [116, 155] width 11 height 11
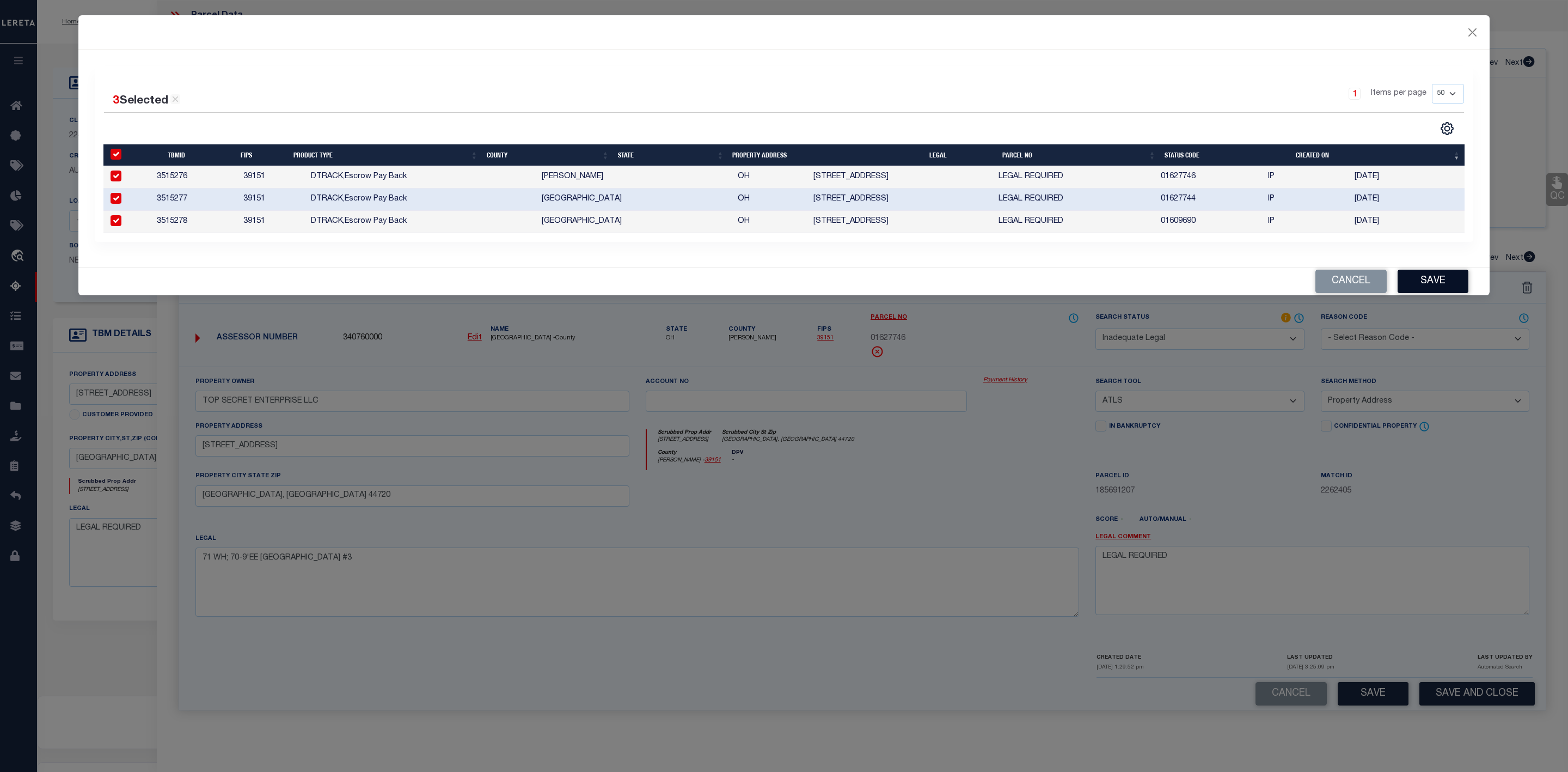
click at [1452, 289] on button "Save" at bounding box center [1433, 281] width 71 height 23
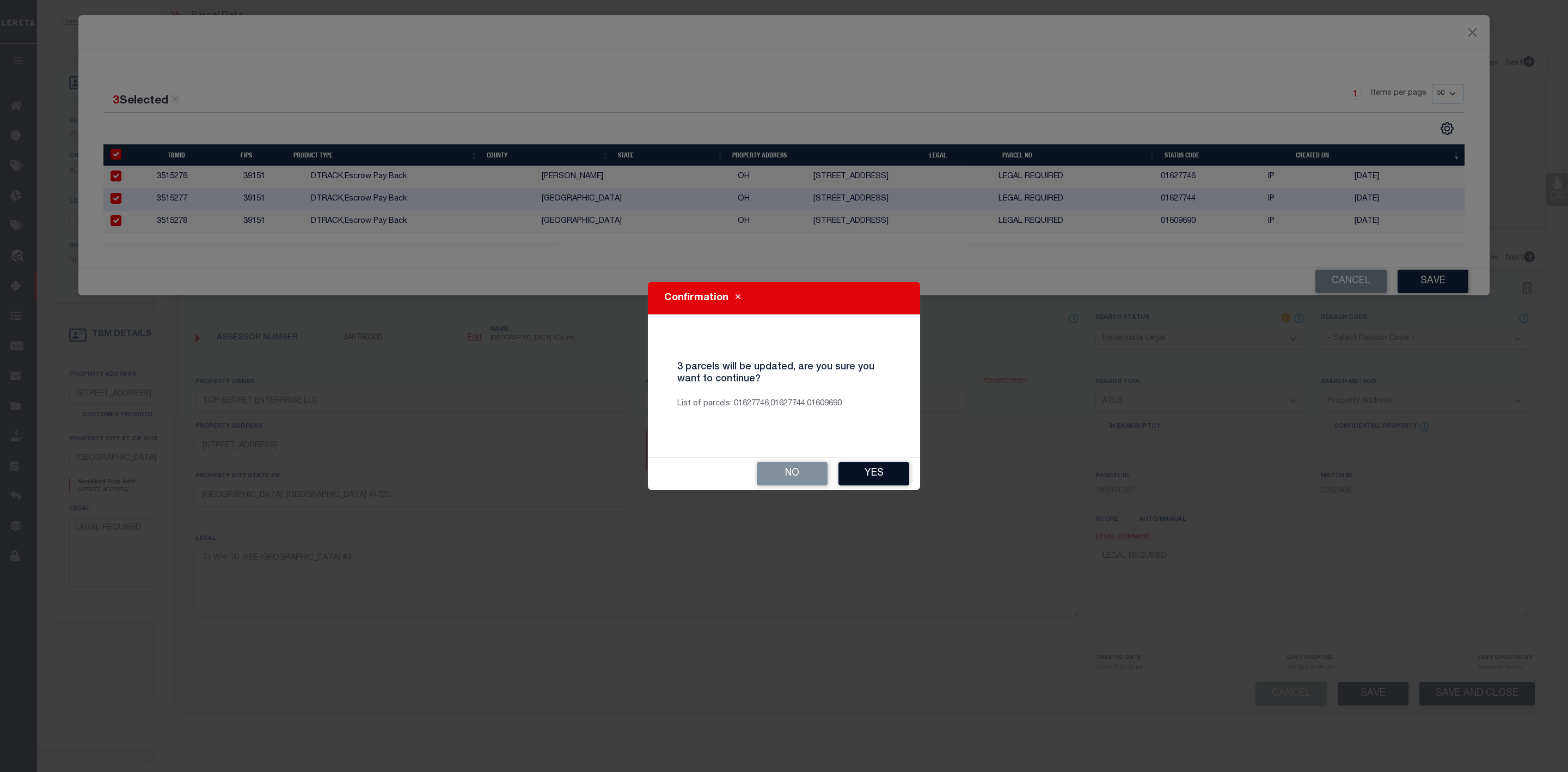
click at [891, 470] on button "Yes" at bounding box center [874, 473] width 71 height 23
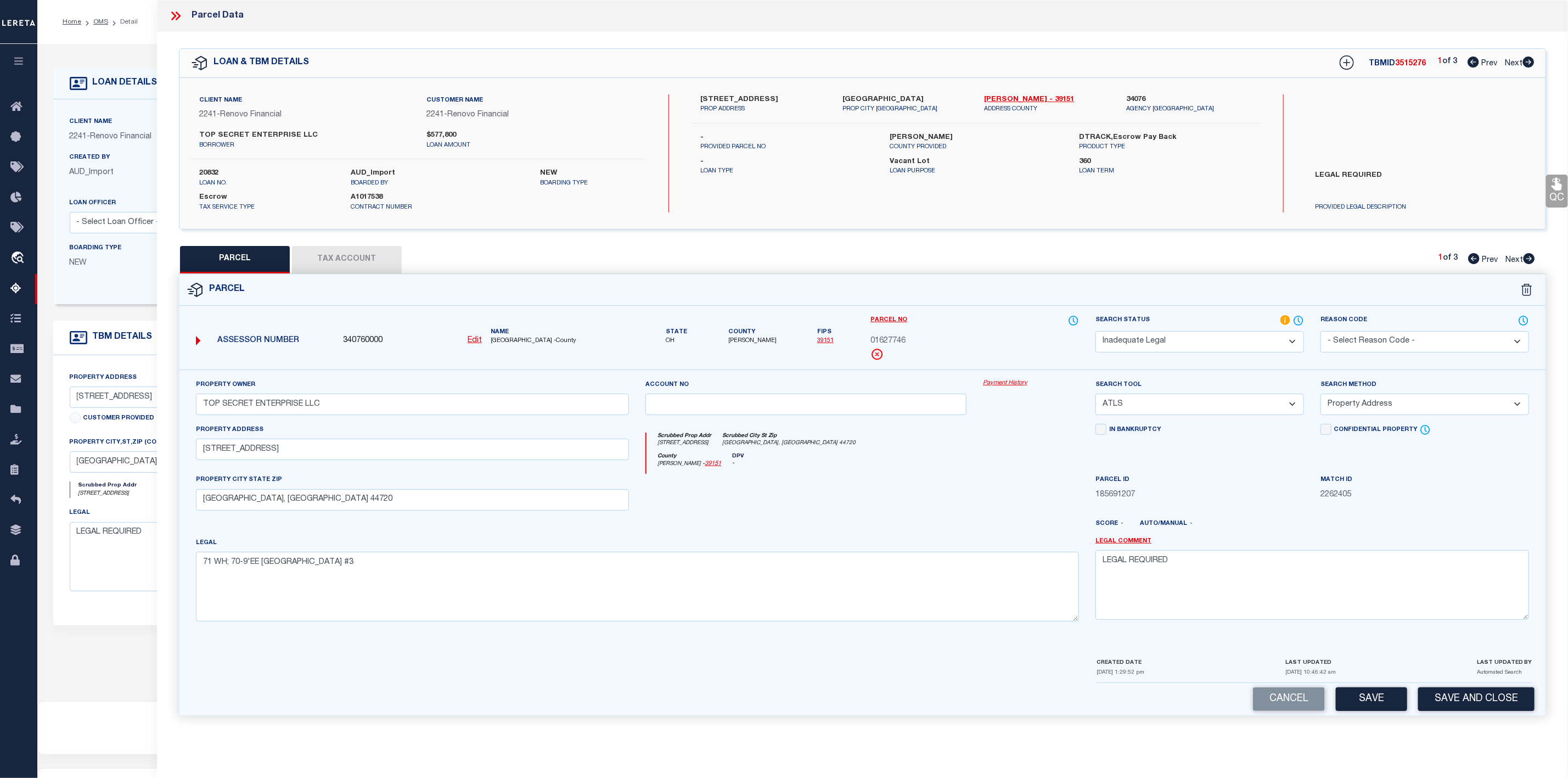
click at [179, 16] on icon at bounding box center [175, 16] width 15 height 15
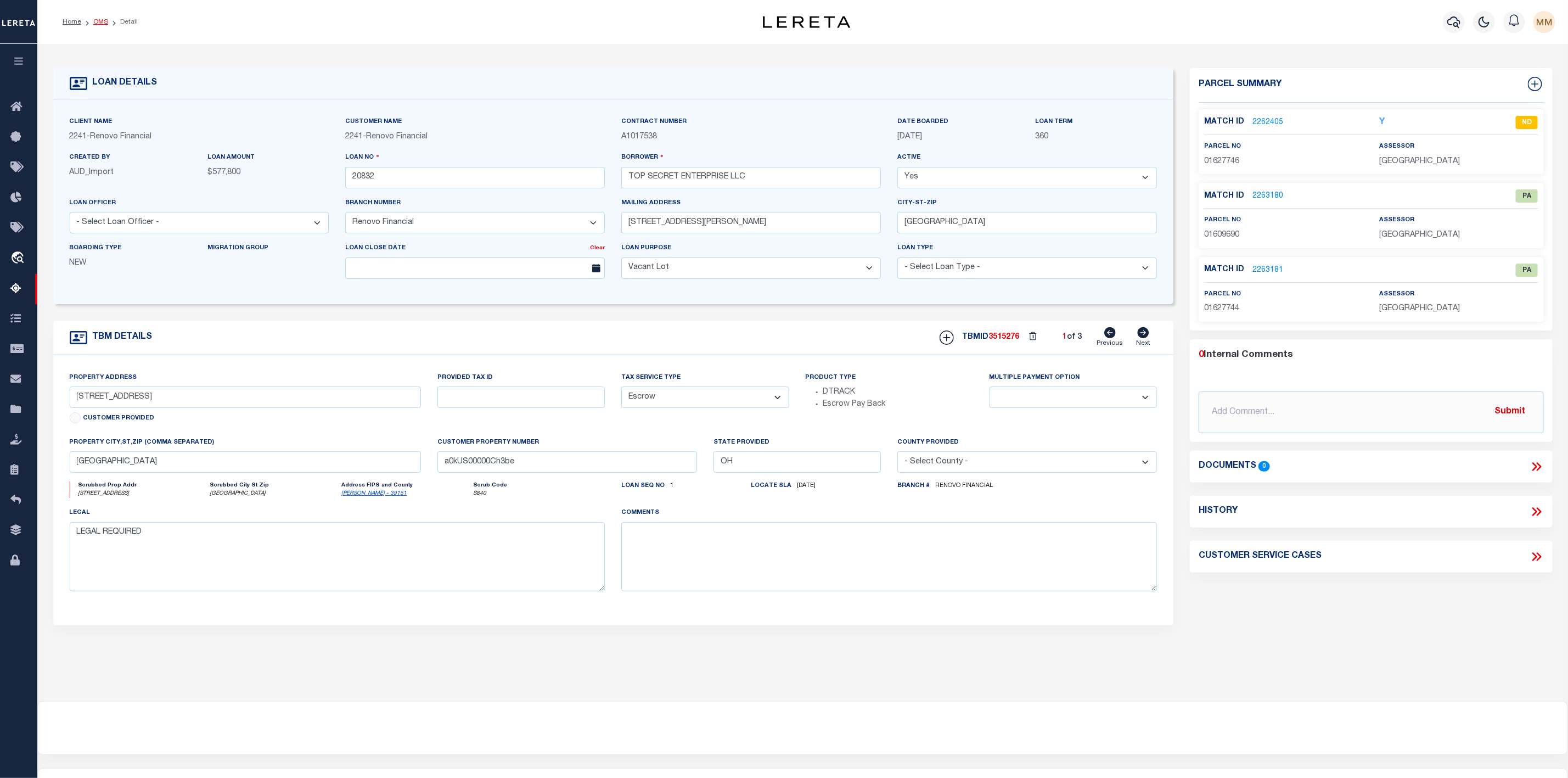
click at [104, 25] on link "OMS" at bounding box center [100, 22] width 15 height 7
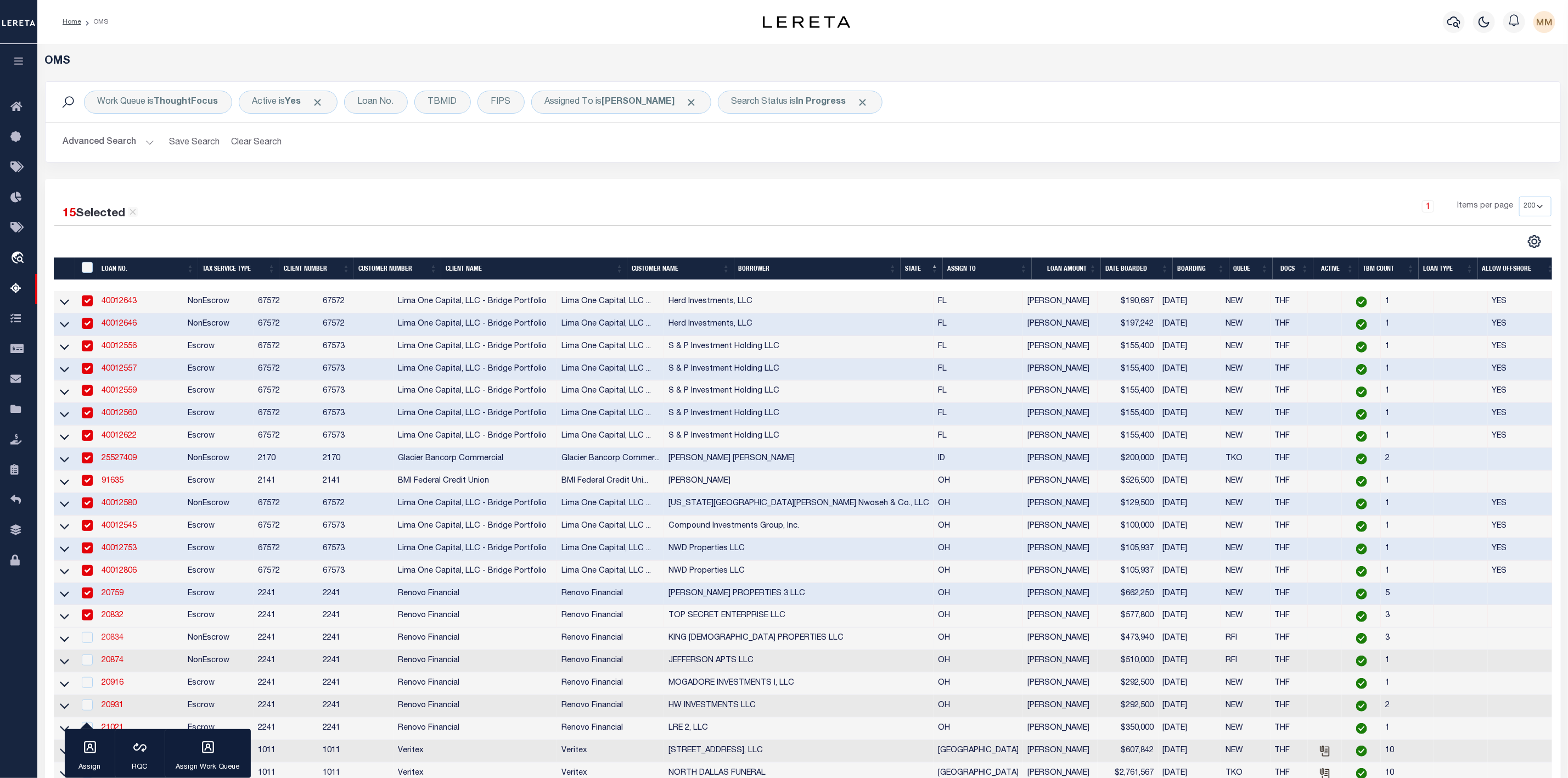
click at [114, 642] on link "20834" at bounding box center [112, 637] width 22 height 8
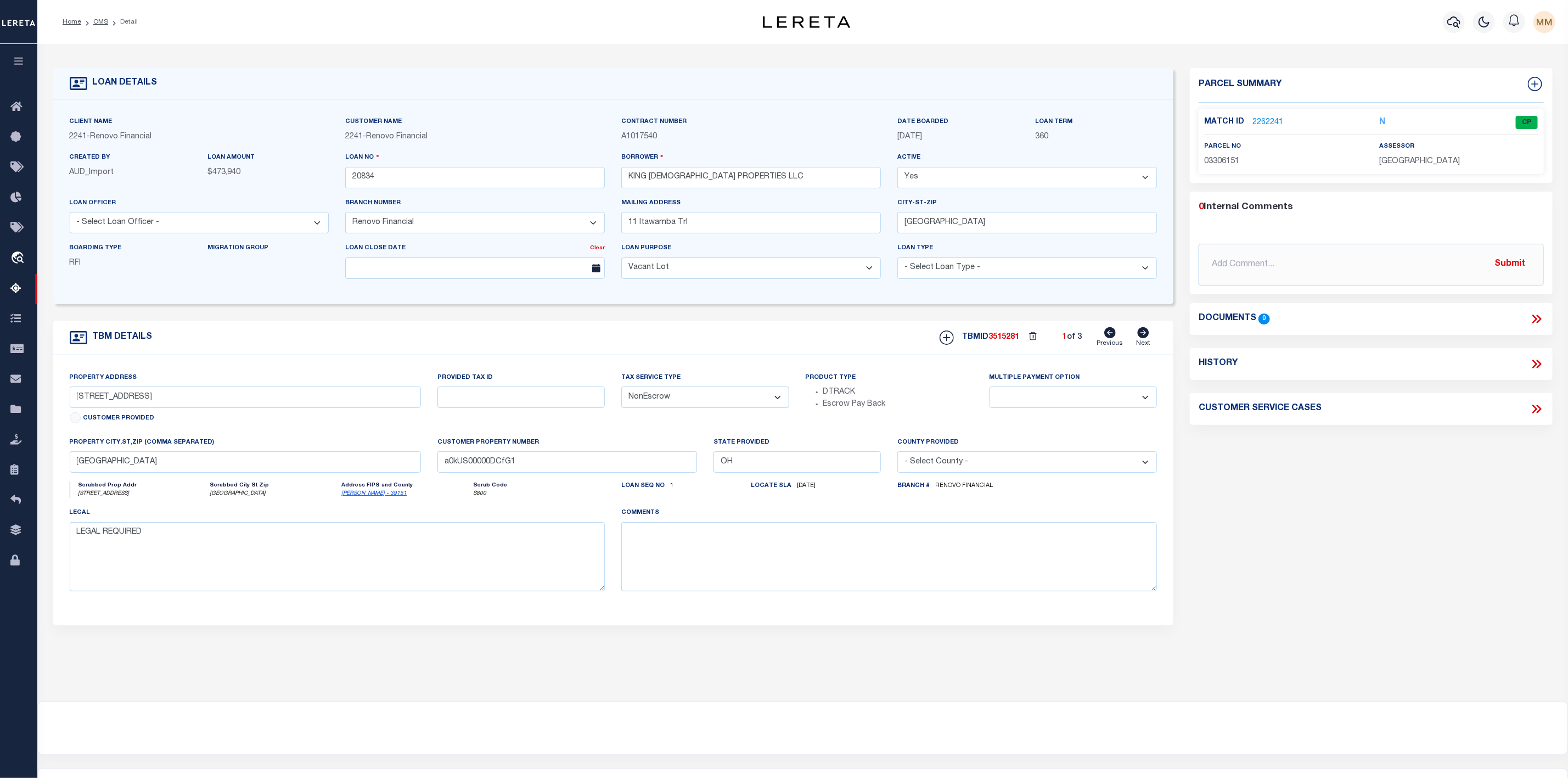
click at [1269, 119] on link "2262241" at bounding box center [1268, 122] width 31 height 11
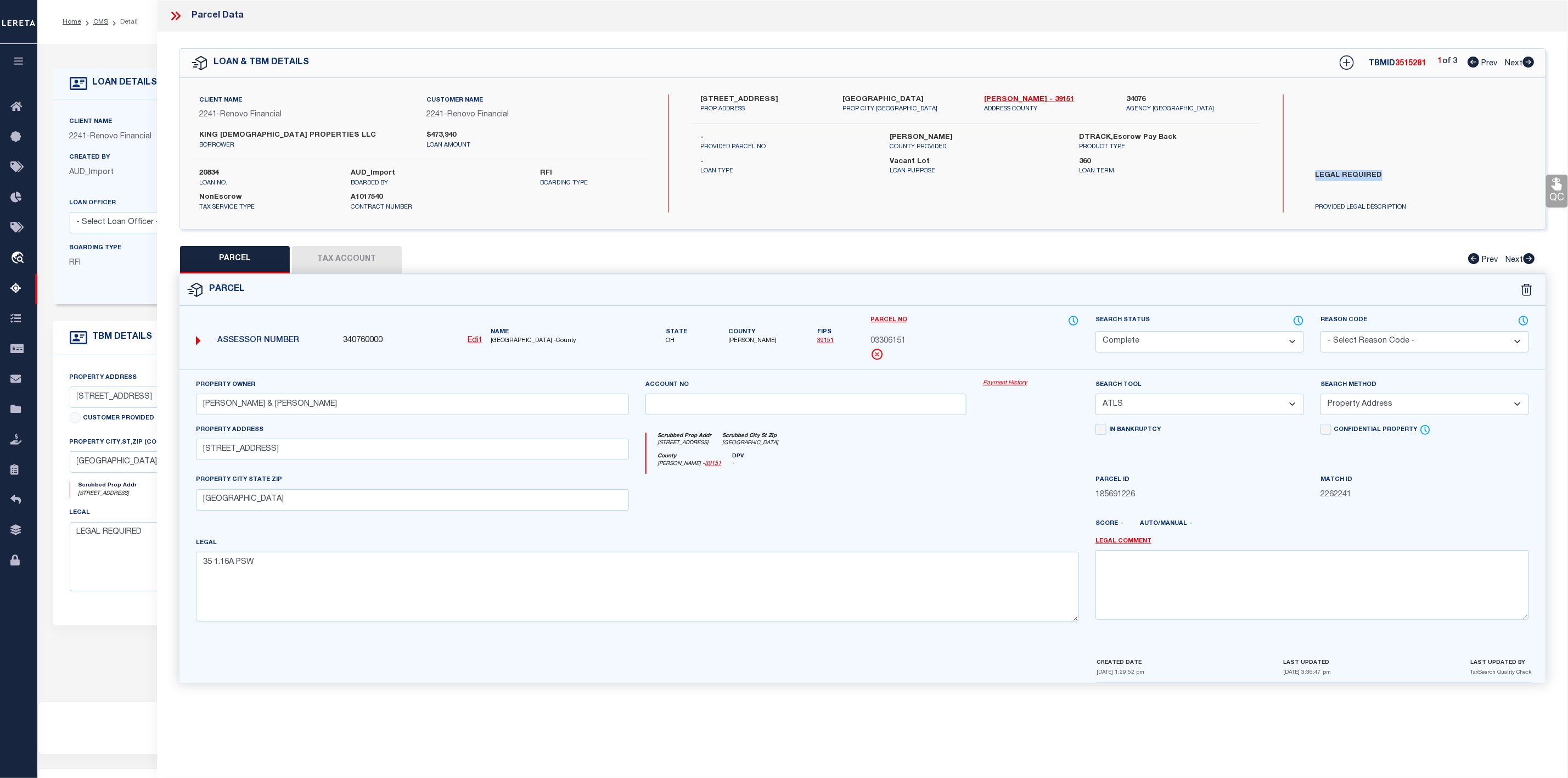
drag, startPoint x: 1309, startPoint y: 168, endPoint x: 1395, endPoint y: 174, distance: 86.2
click at [1395, 174] on div "LEGAL REQUIRED PROVIDED LEGAL DESCRIPTION" at bounding box center [1403, 189] width 209 height 47
click at [1525, 61] on icon at bounding box center [1528, 61] width 11 height 11
click at [1525, 258] on icon at bounding box center [1528, 258] width 11 height 11
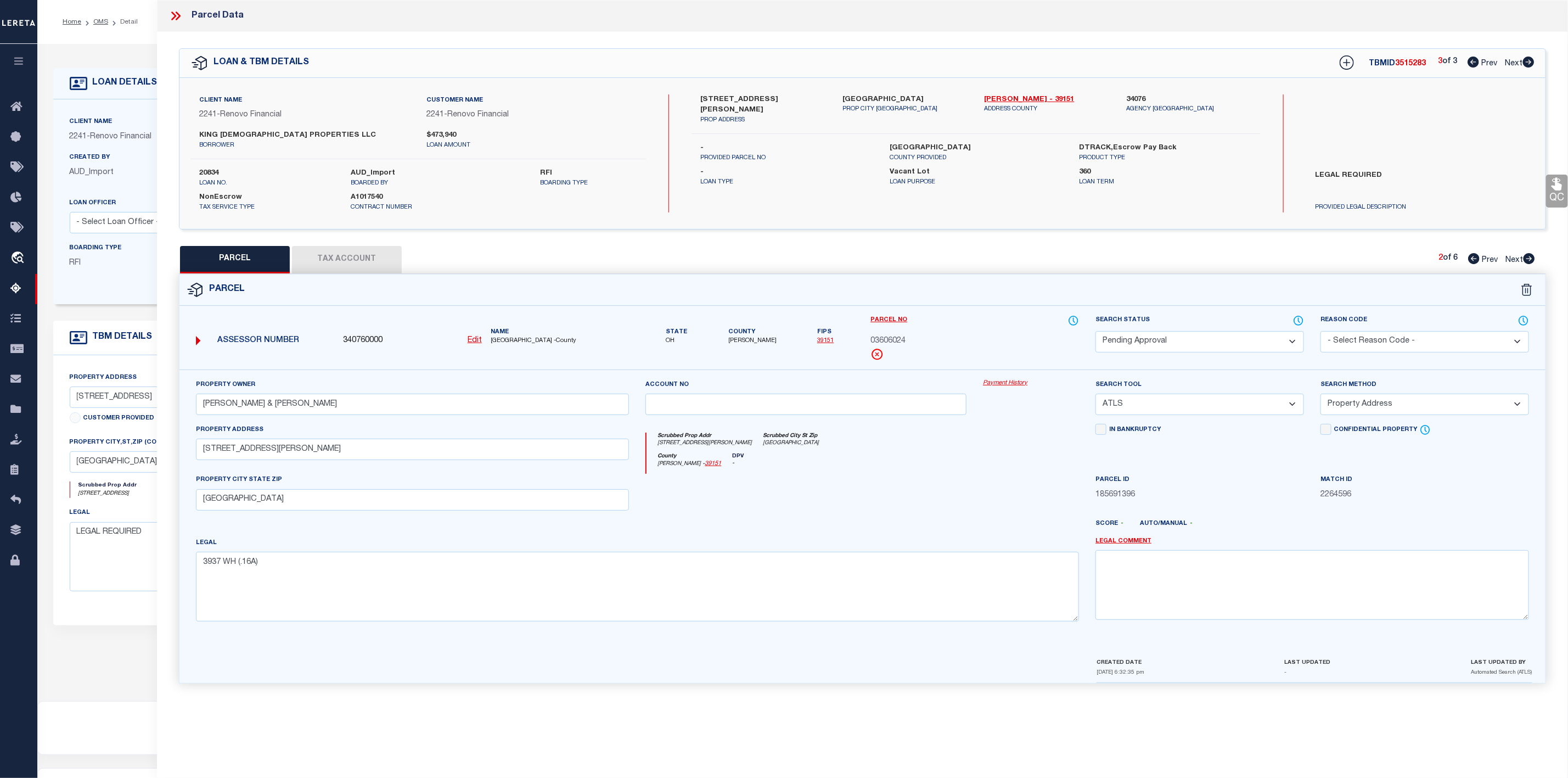
click at [1525, 258] on icon at bounding box center [1528, 258] width 11 height 11
click at [1210, 338] on select "Automated Search Bad Parcel Complete Duplicate Parcel High Dollar Reporting In …" at bounding box center [1200, 341] width 209 height 22
click at [1096, 332] on select "Automated Search Bad Parcel Complete Duplicate Parcel High Dollar Reporting In …" at bounding box center [1200, 341] width 209 height 22
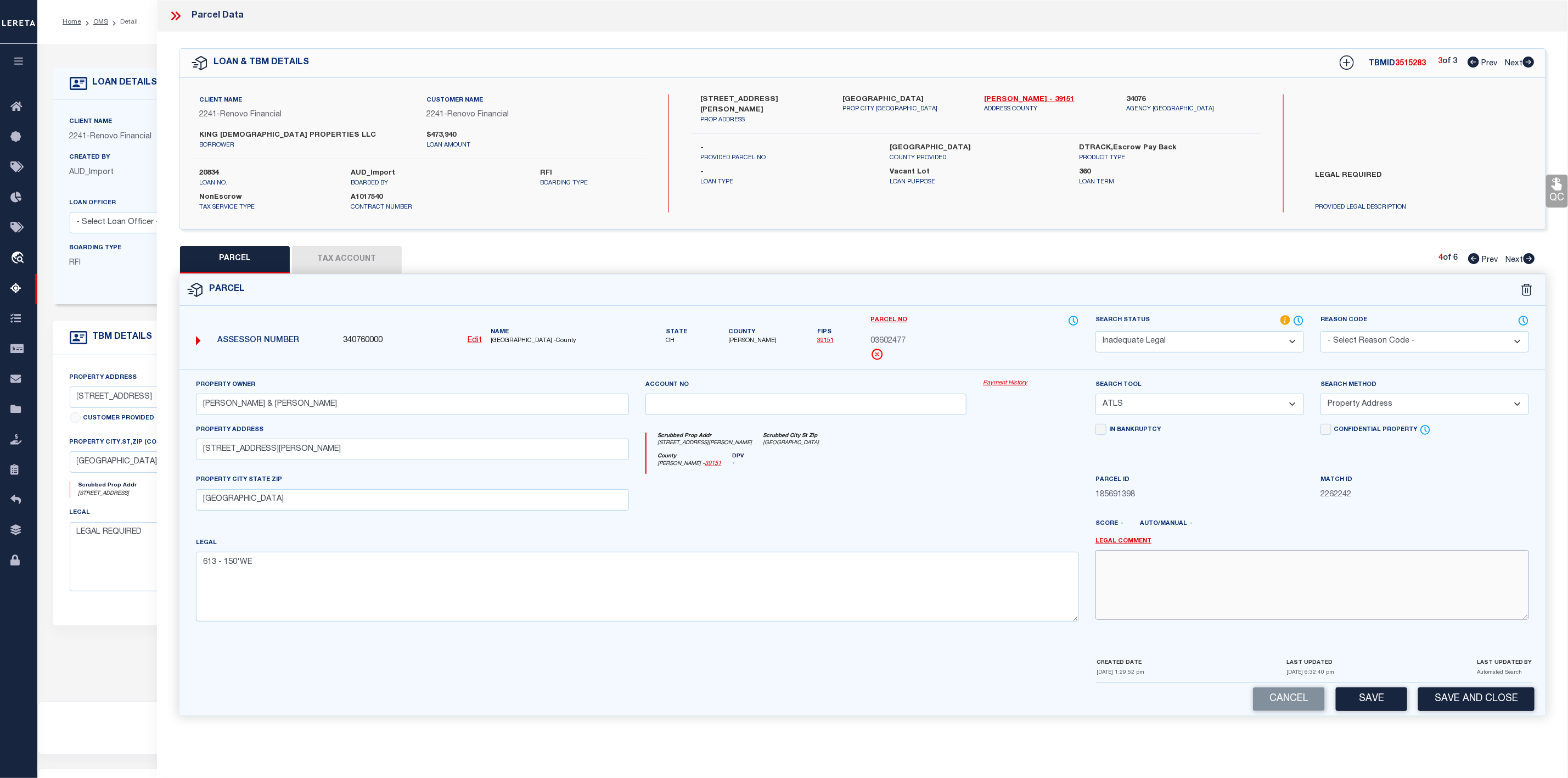
click at [1144, 604] on textarea at bounding box center [1312, 585] width 433 height 69
click at [1180, 570] on textarea at bounding box center [1312, 585] width 433 height 69
paste textarea "LEGAL REQUIRED"
click at [1347, 707] on button "Save" at bounding box center [1371, 699] width 72 height 23
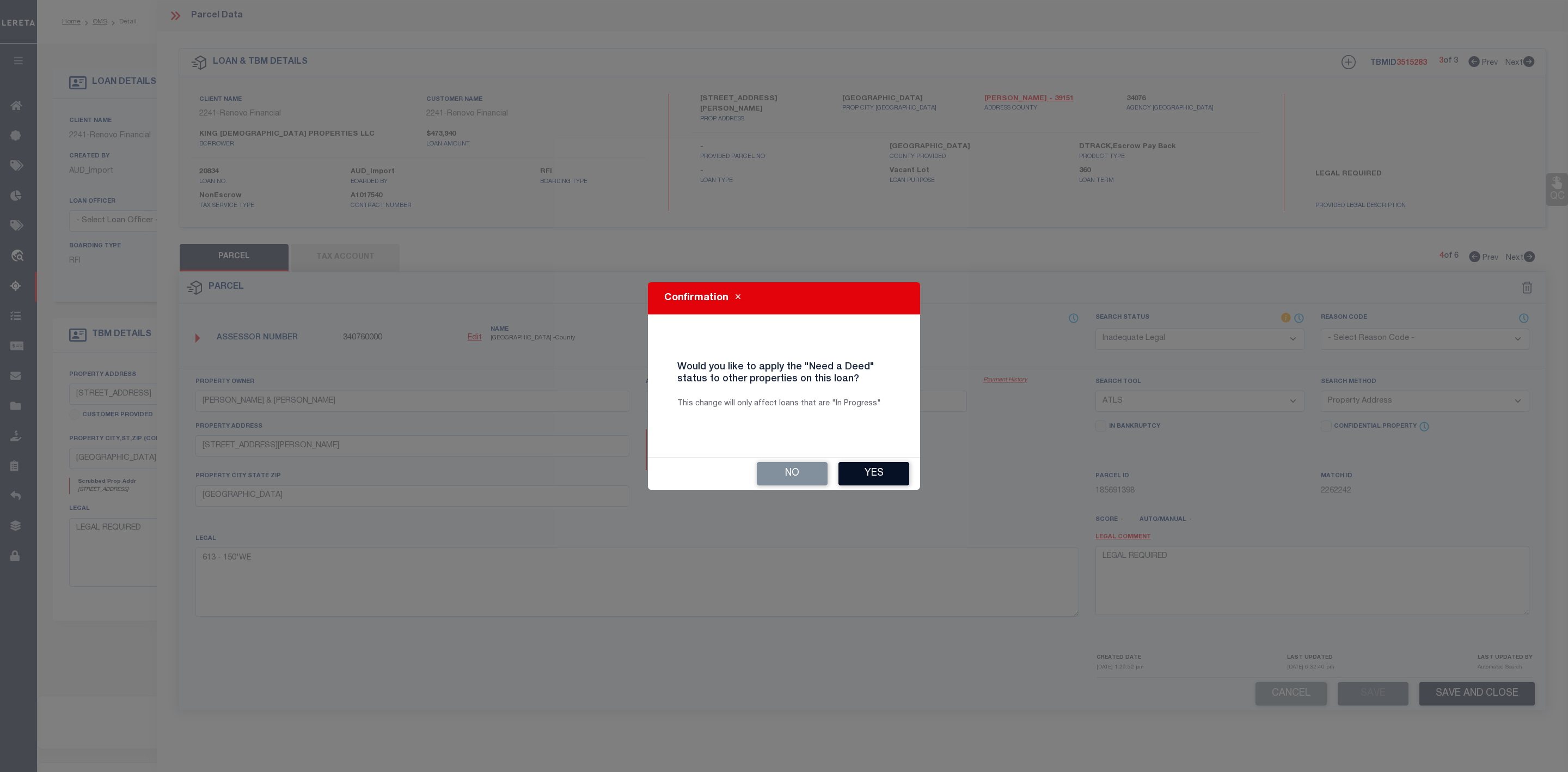
click at [896, 475] on button "Yes" at bounding box center [874, 473] width 71 height 23
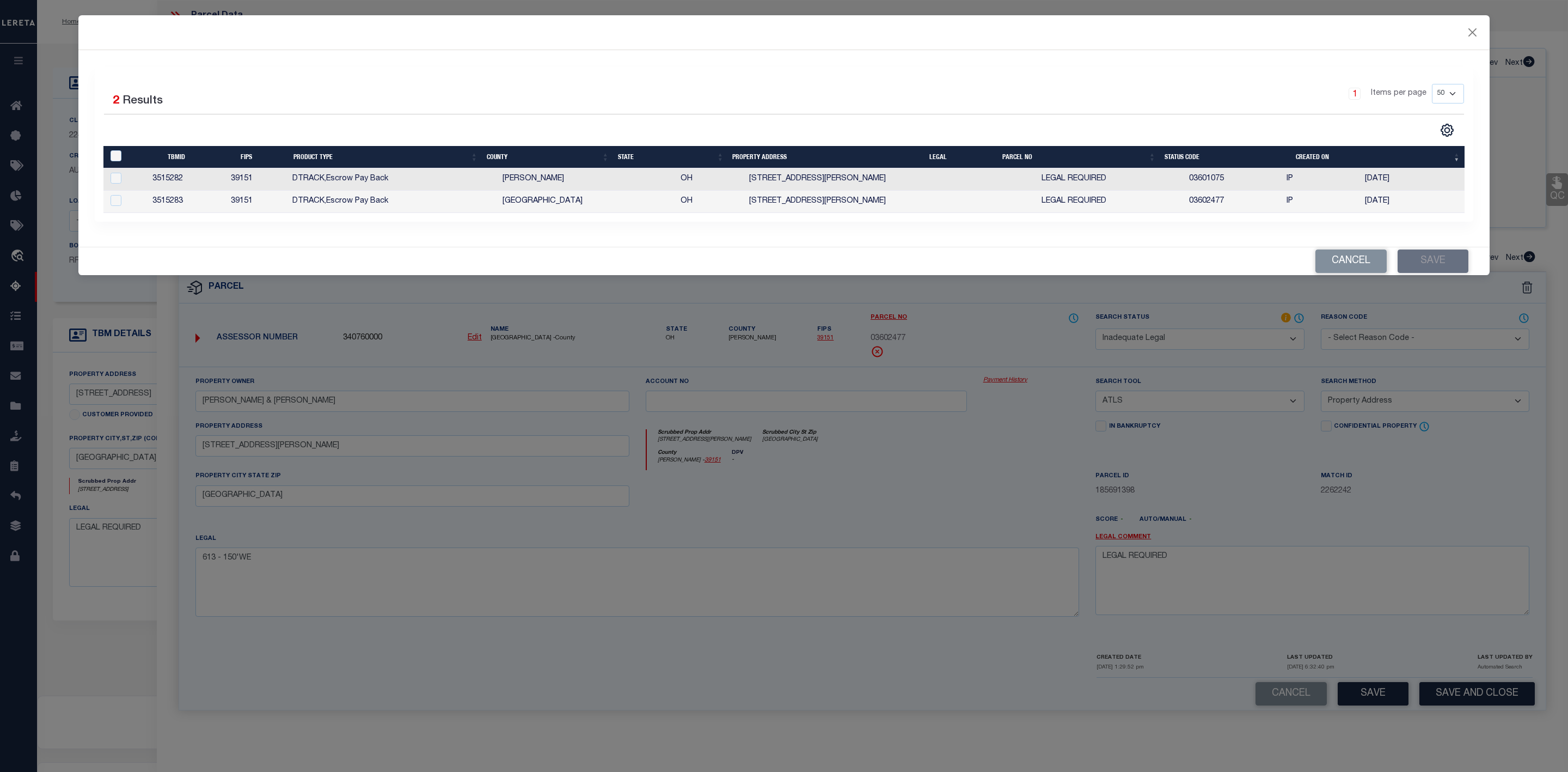
click at [113, 162] on div "" at bounding box center [135, 156] width 56 height 12
click at [111, 159] on input "" at bounding box center [116, 155] width 11 height 11
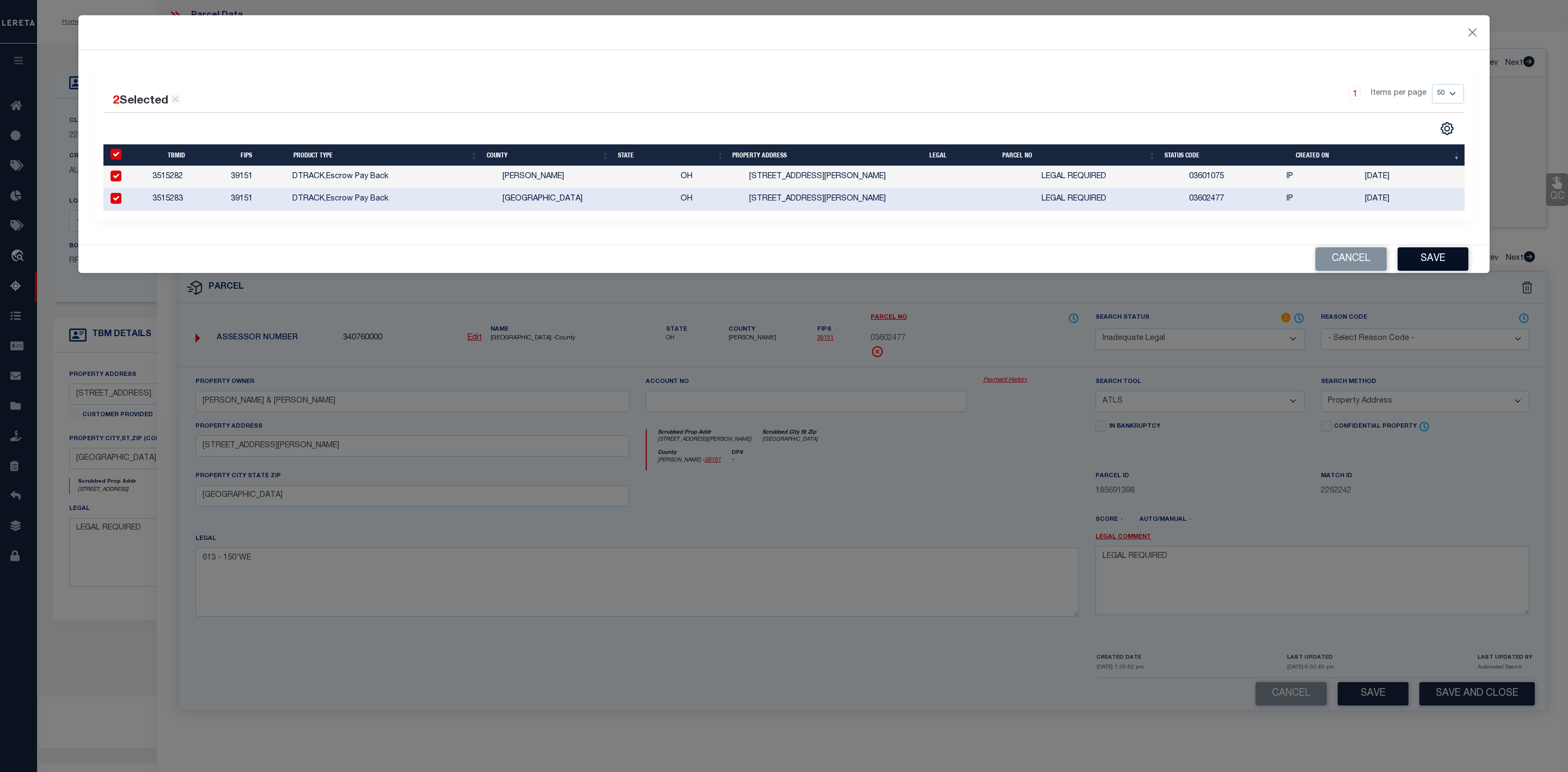
click at [1425, 260] on button "Save" at bounding box center [1433, 259] width 71 height 23
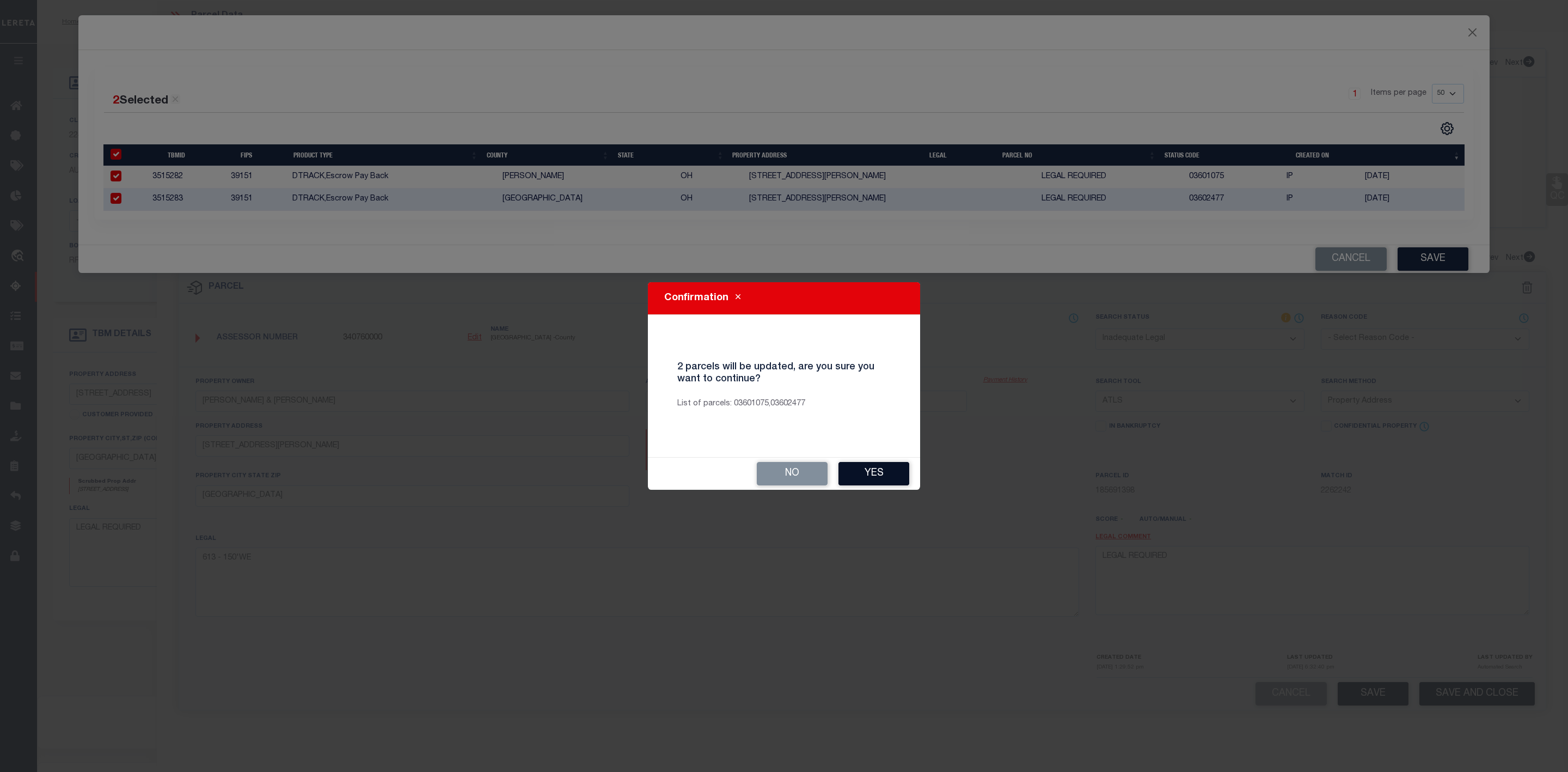
click at [893, 473] on button "Yes" at bounding box center [874, 473] width 71 height 23
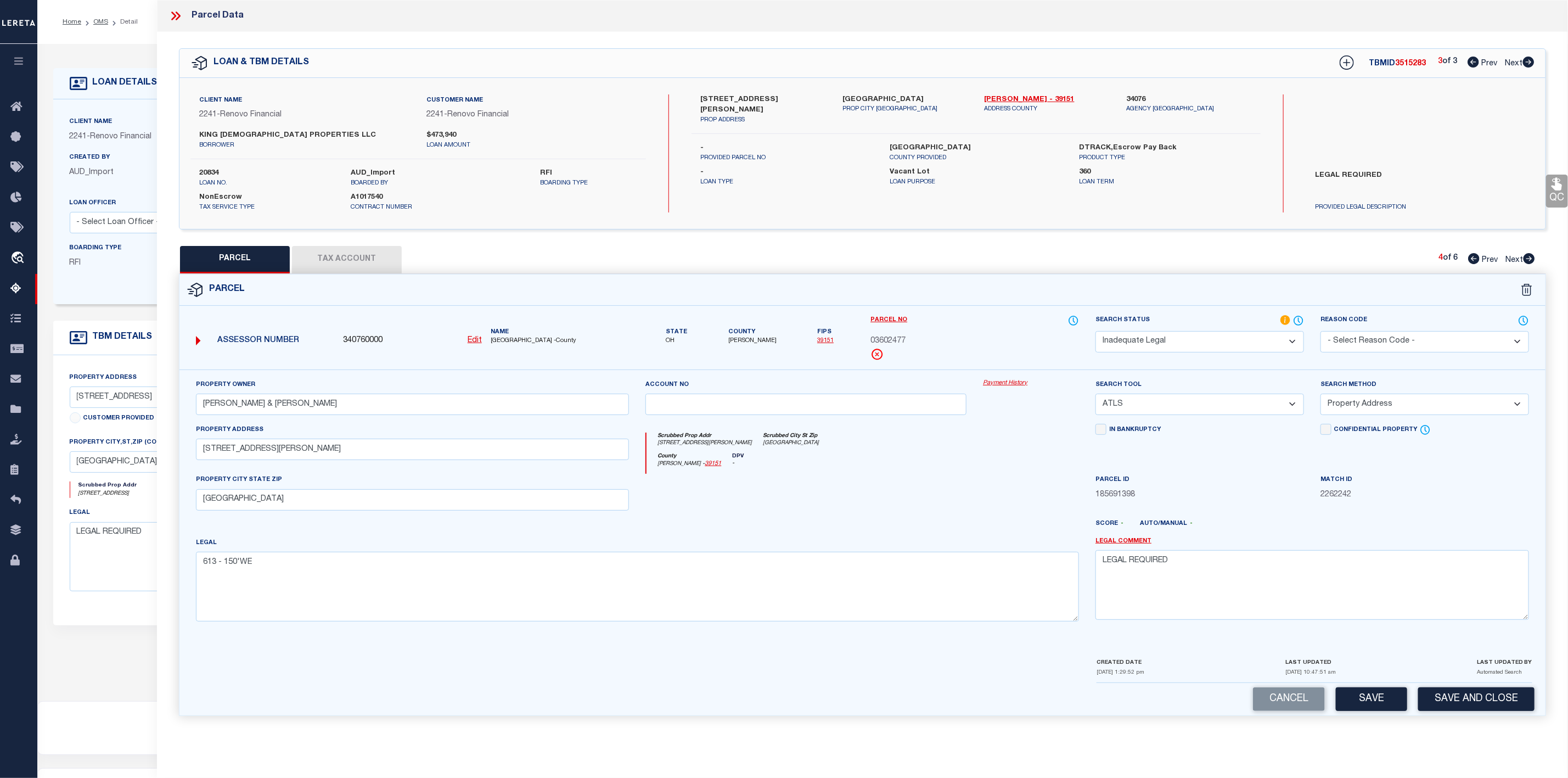
click at [172, 12] on icon at bounding box center [174, 16] width 5 height 9
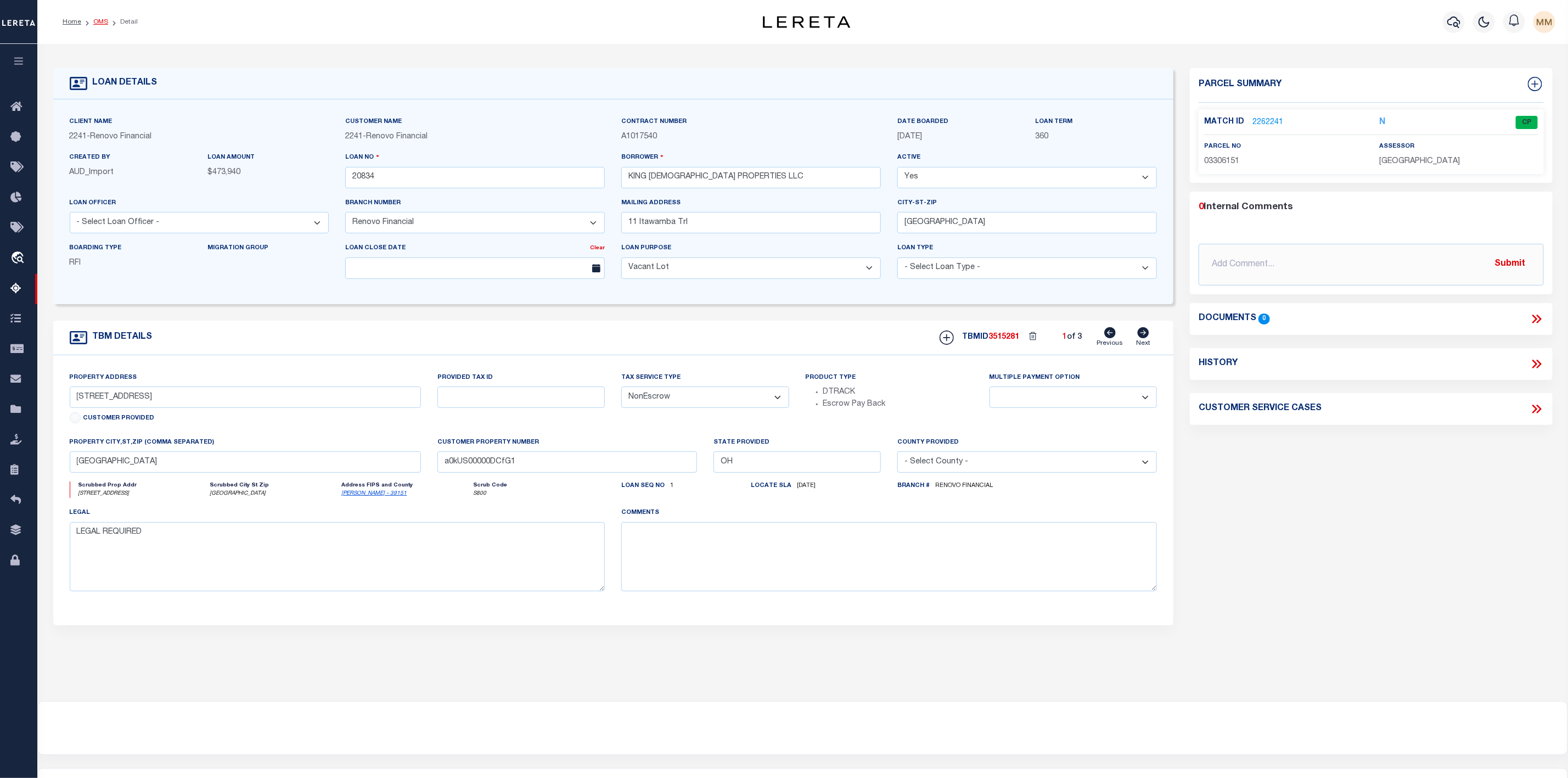
click at [93, 25] on link "OMS" at bounding box center [100, 22] width 15 height 7
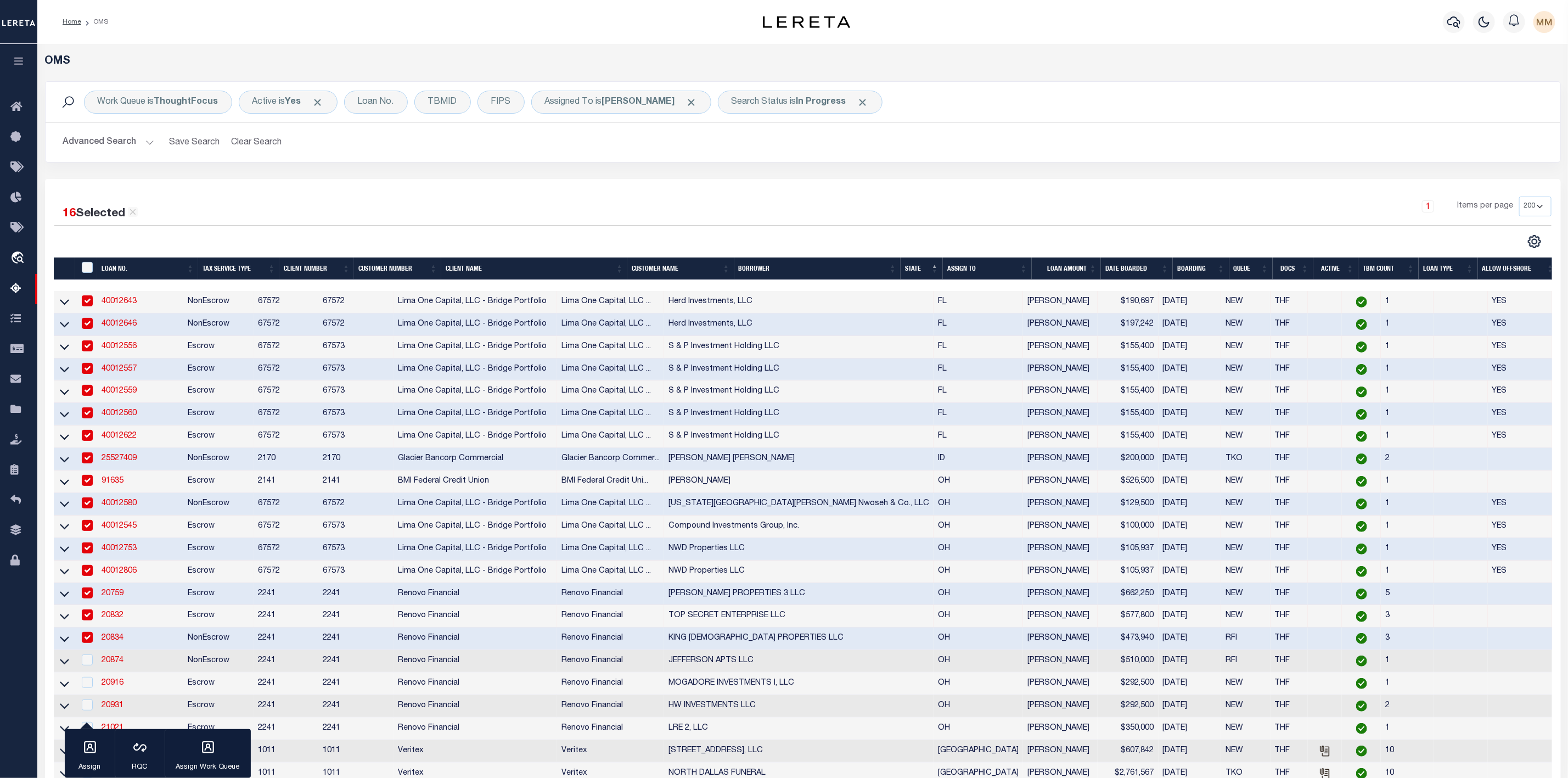
scroll to position [247, 0]
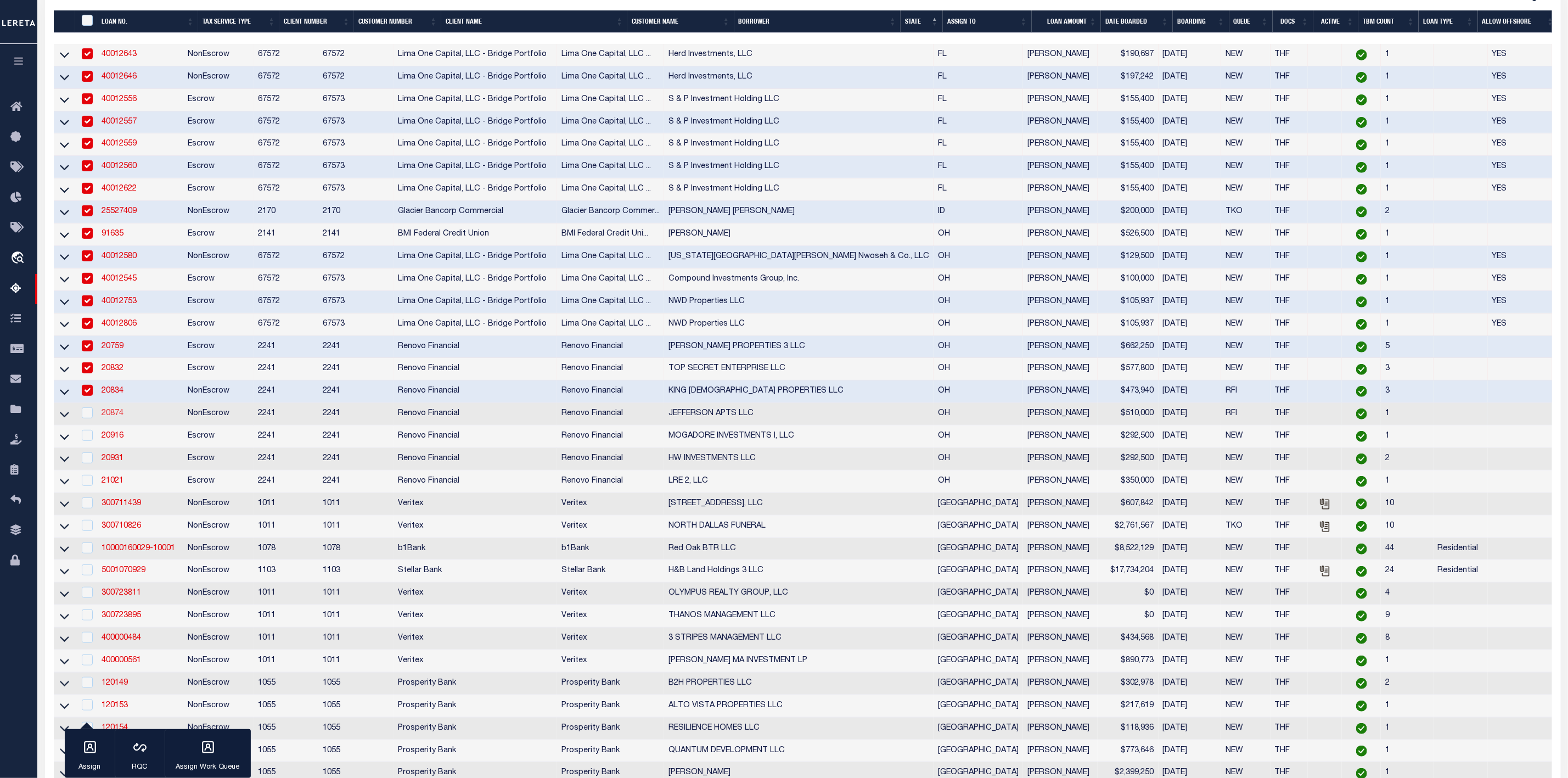
click at [104, 417] on link "20874" at bounding box center [112, 413] width 22 height 8
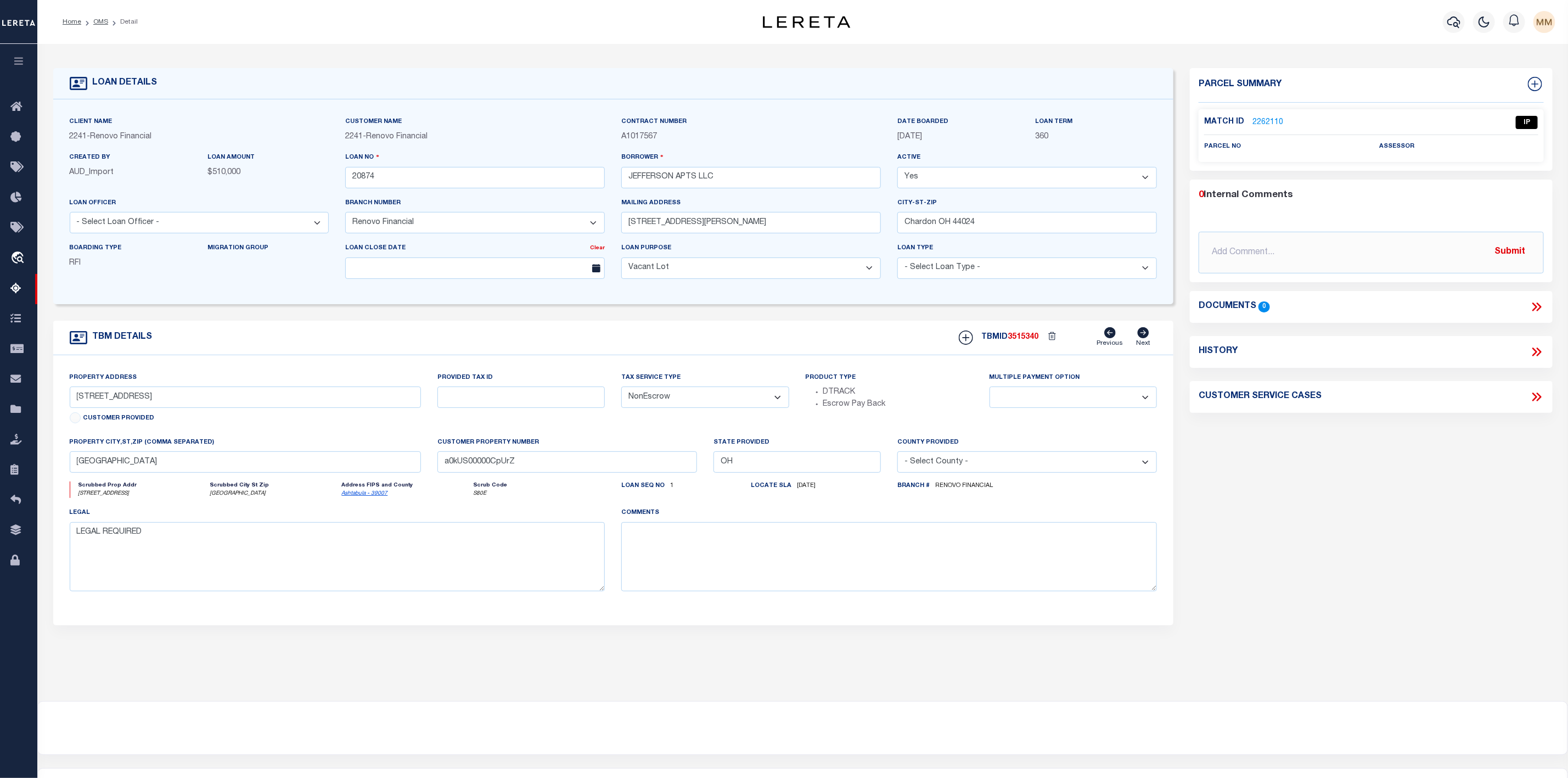
click at [1268, 123] on link "2262110" at bounding box center [1268, 122] width 31 height 11
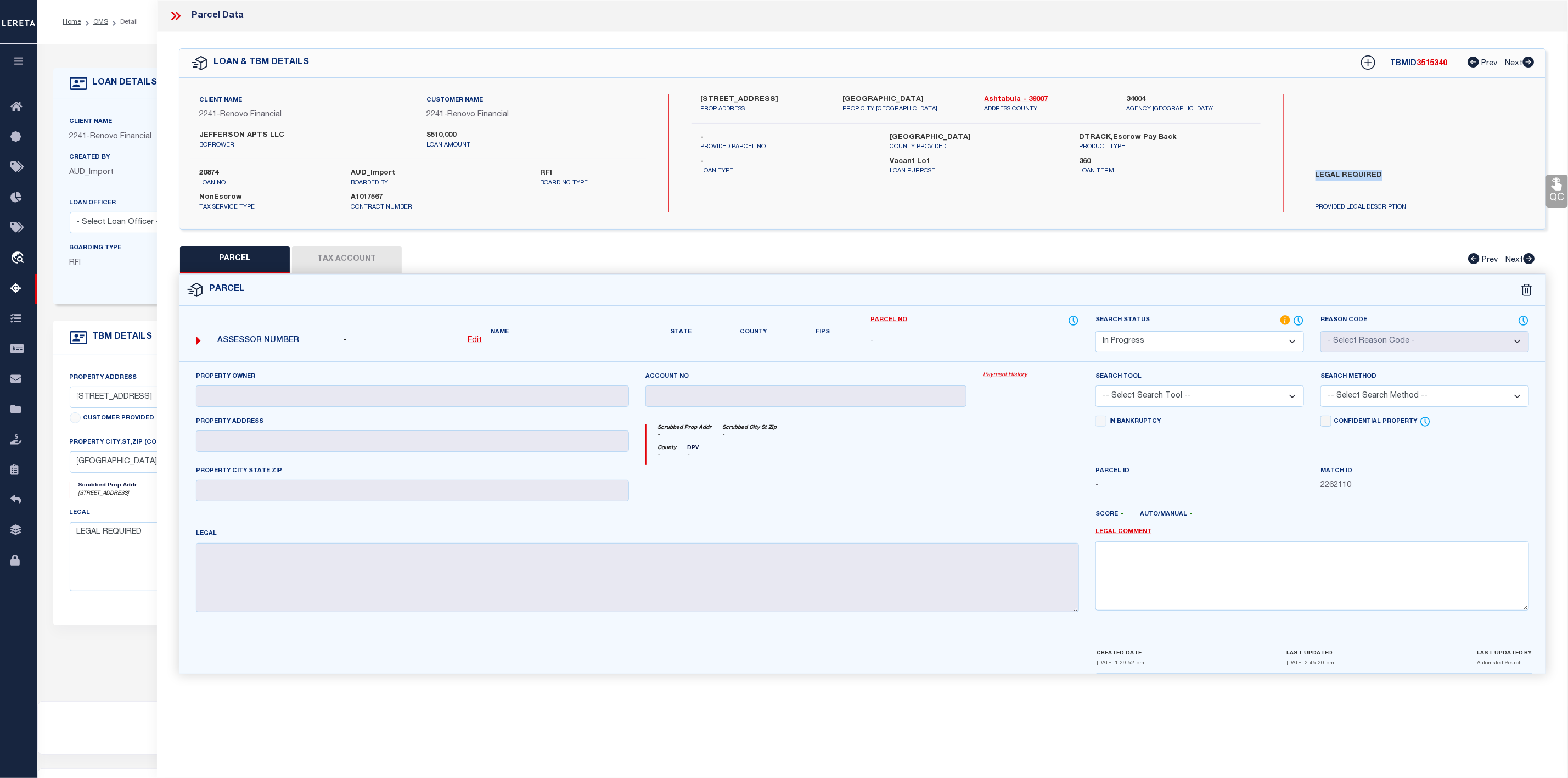
drag, startPoint x: 1311, startPoint y: 171, endPoint x: 1398, endPoint y: 180, distance: 87.5
click at [1398, 180] on label "LEGAL REQUIRED" at bounding box center [1402, 187] width 191 height 33
click at [1157, 566] on textarea at bounding box center [1312, 576] width 433 height 69
paste textarea "LEGAL REQUIRED"
click at [1263, 338] on select "Automated Search Bad Parcel Complete Duplicate Parcel High Dollar Reporting In …" at bounding box center [1200, 341] width 209 height 22
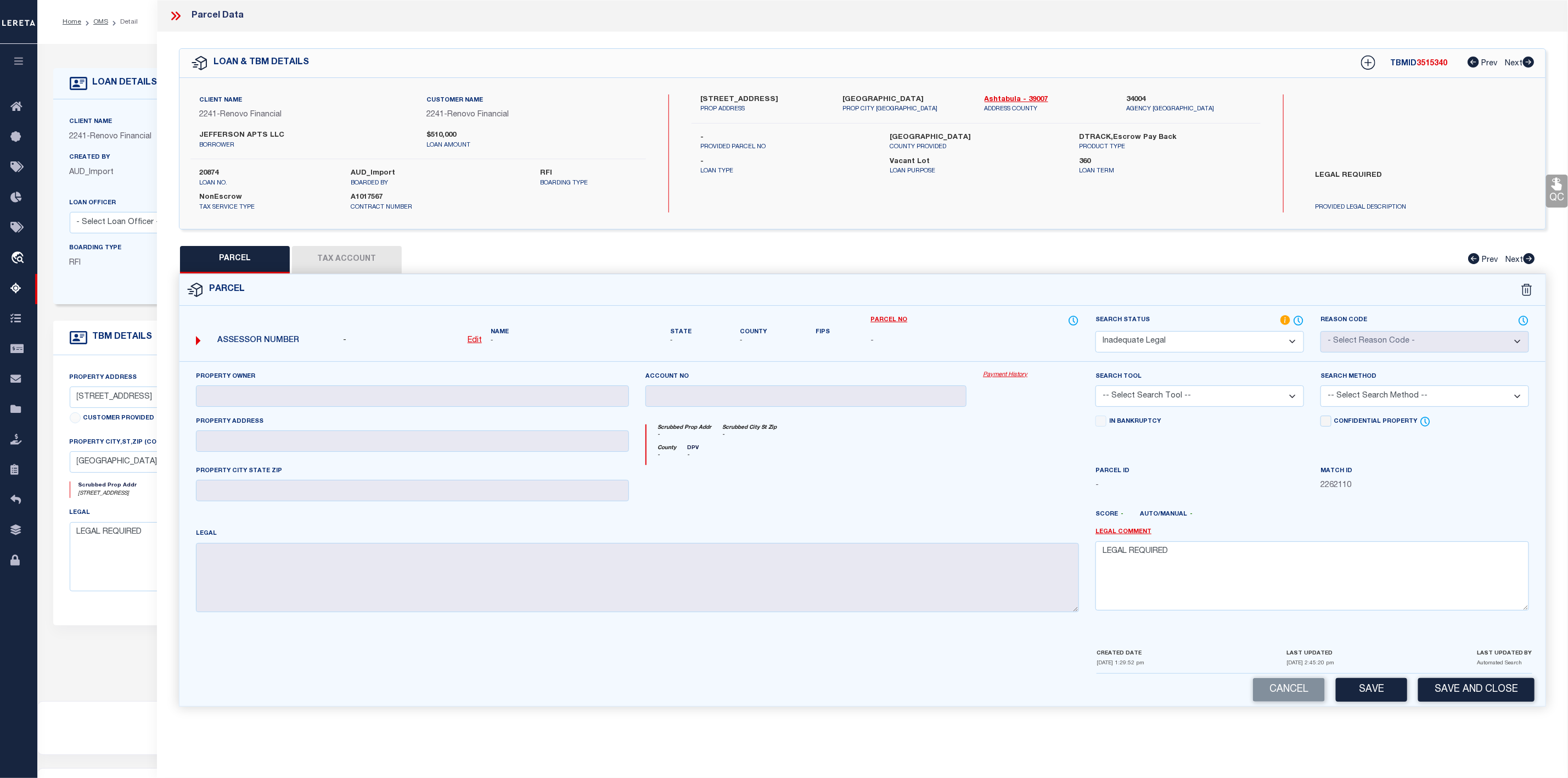
click at [1096, 332] on select "Automated Search Bad Parcel Complete Duplicate Parcel High Dollar Reporting In …" at bounding box center [1200, 341] width 209 height 22
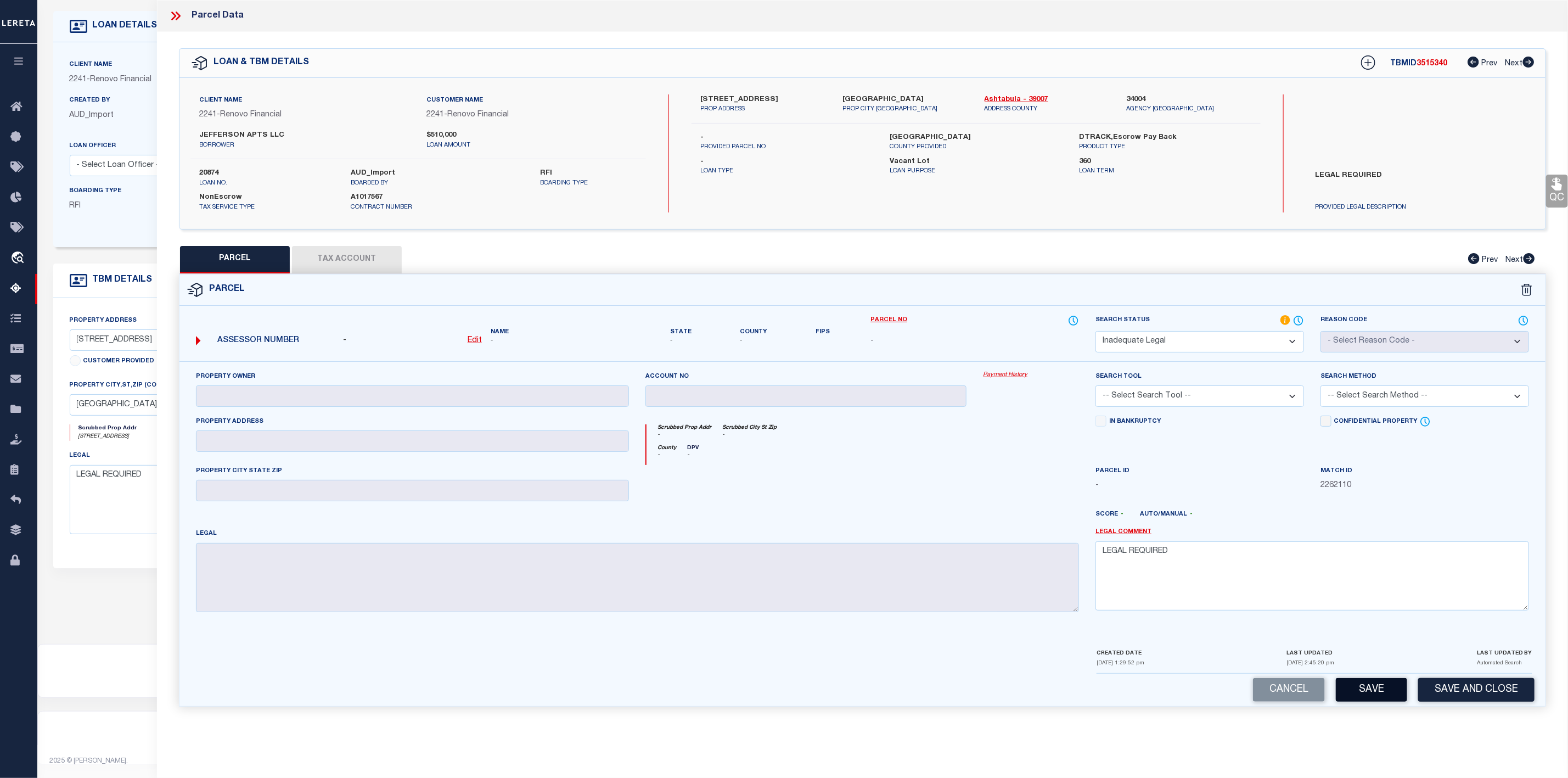
click at [1359, 695] on button "Save" at bounding box center [1371, 689] width 72 height 23
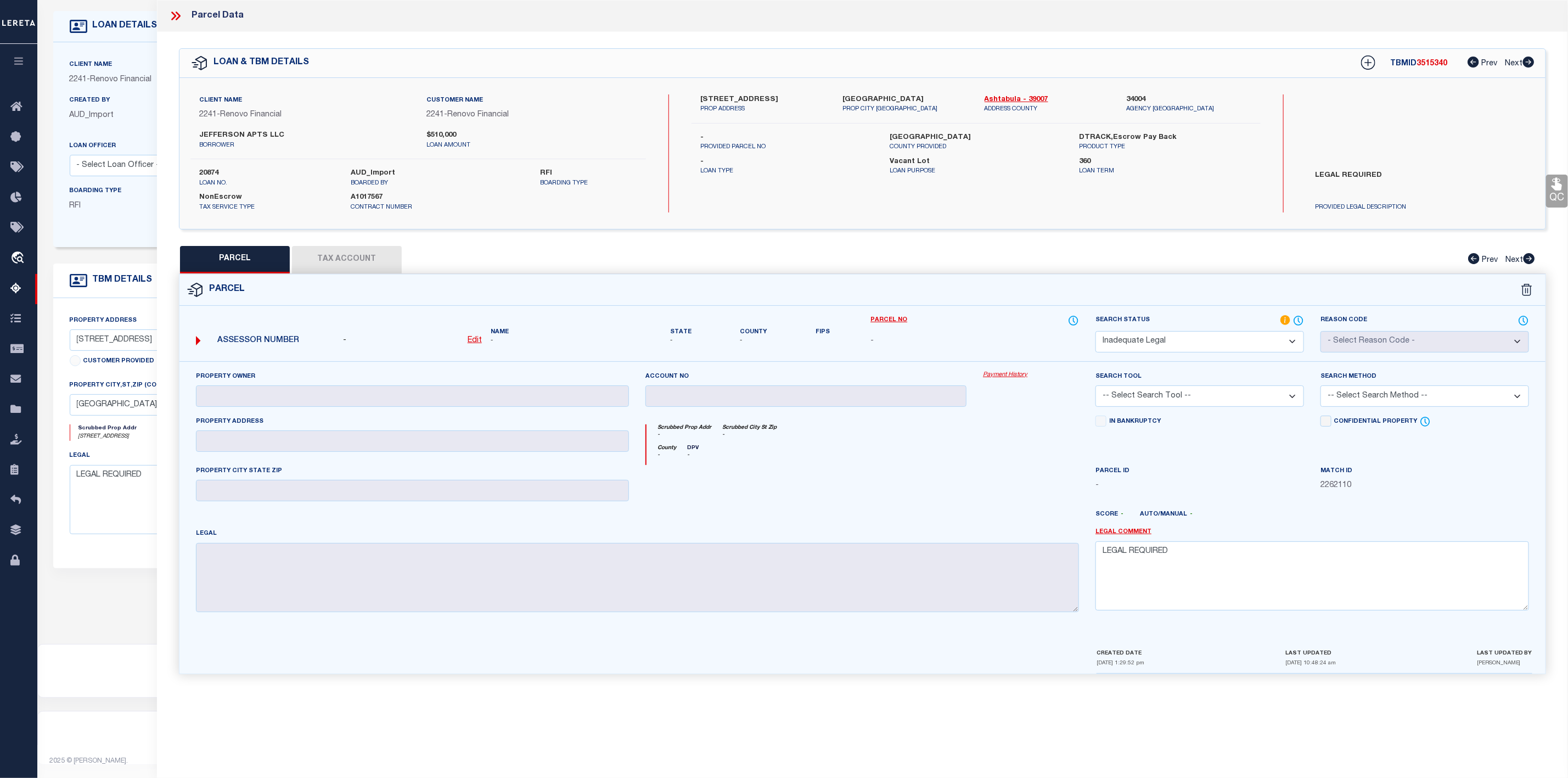
click at [177, 13] on icon at bounding box center [178, 16] width 5 height 9
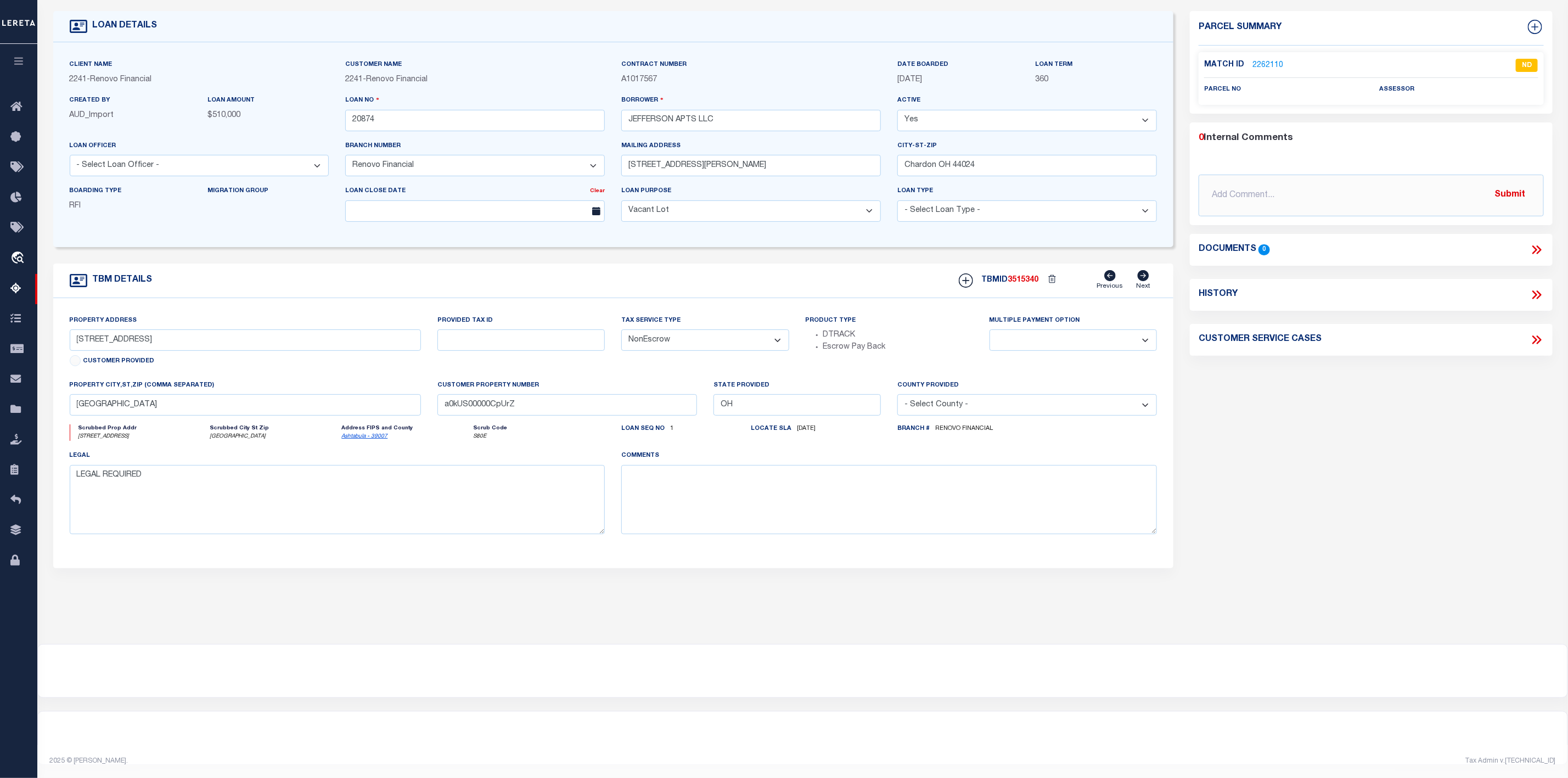
scroll to position [0, 0]
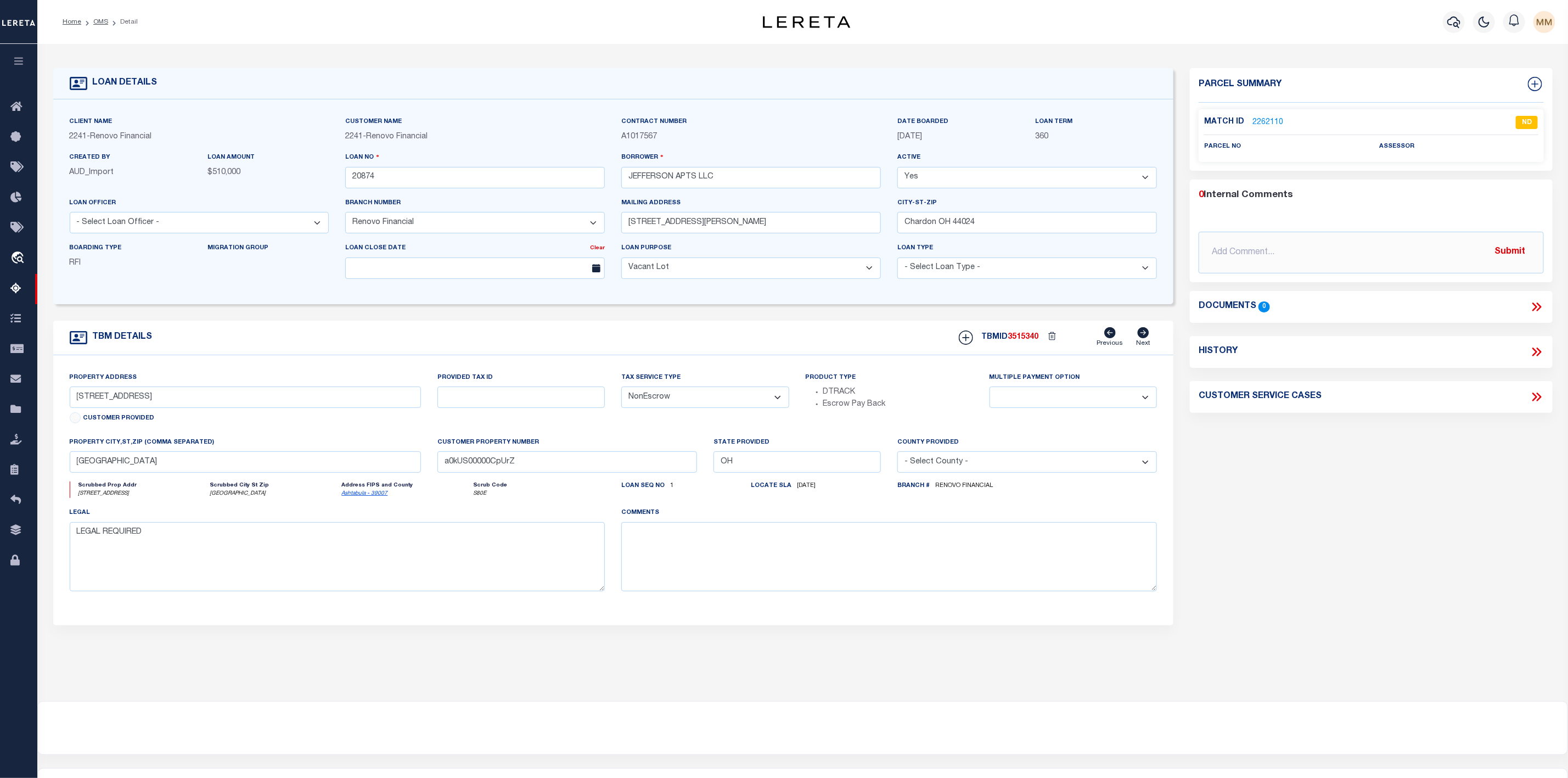
click at [92, 17] on li "OMS" at bounding box center [94, 22] width 27 height 9
click at [98, 25] on link "OMS" at bounding box center [100, 22] width 15 height 7
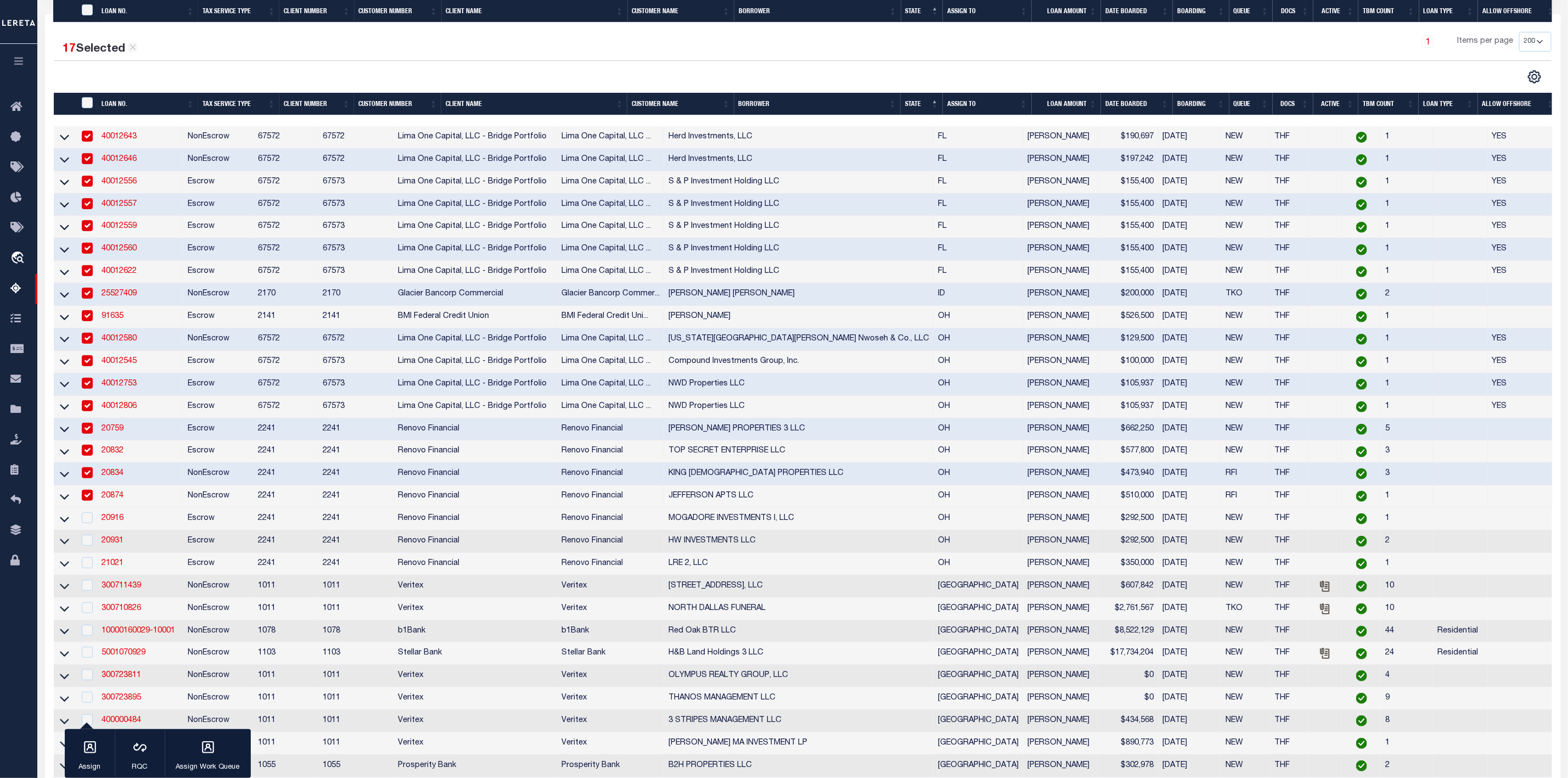
scroll to position [329, 0]
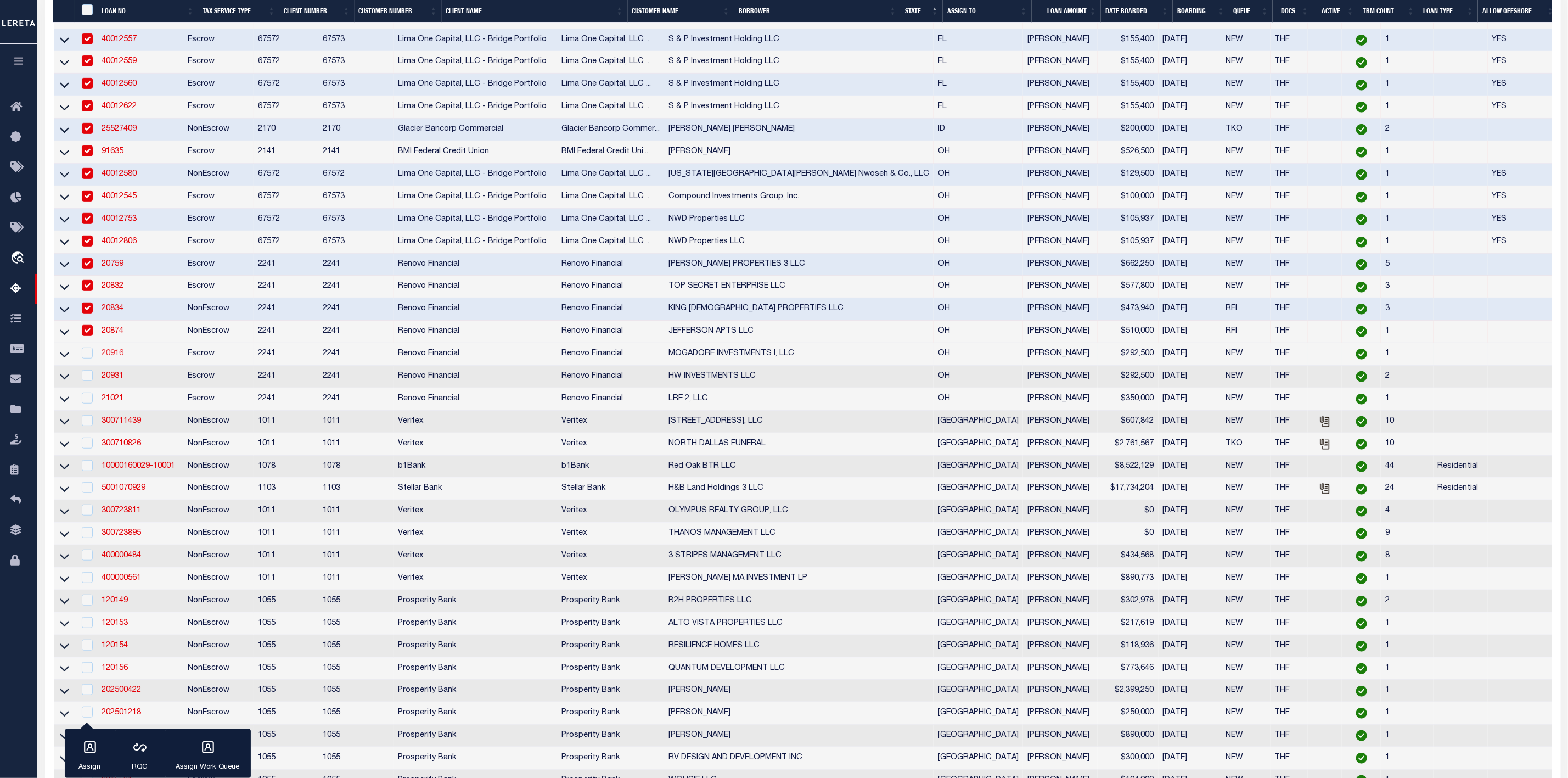
click at [112, 357] on link "20916" at bounding box center [112, 353] width 22 height 8
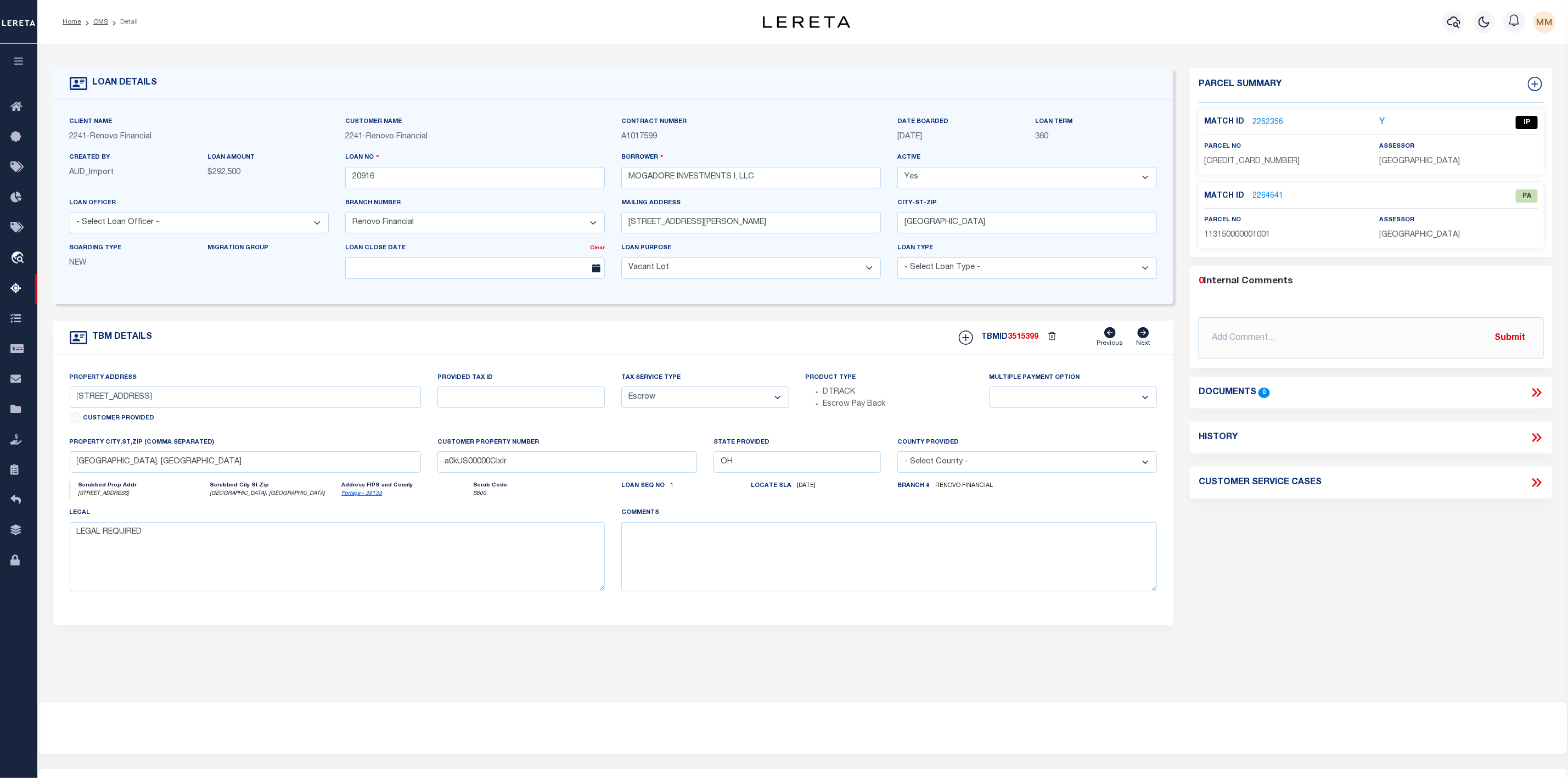
click at [1262, 121] on link "2262356" at bounding box center [1268, 122] width 31 height 11
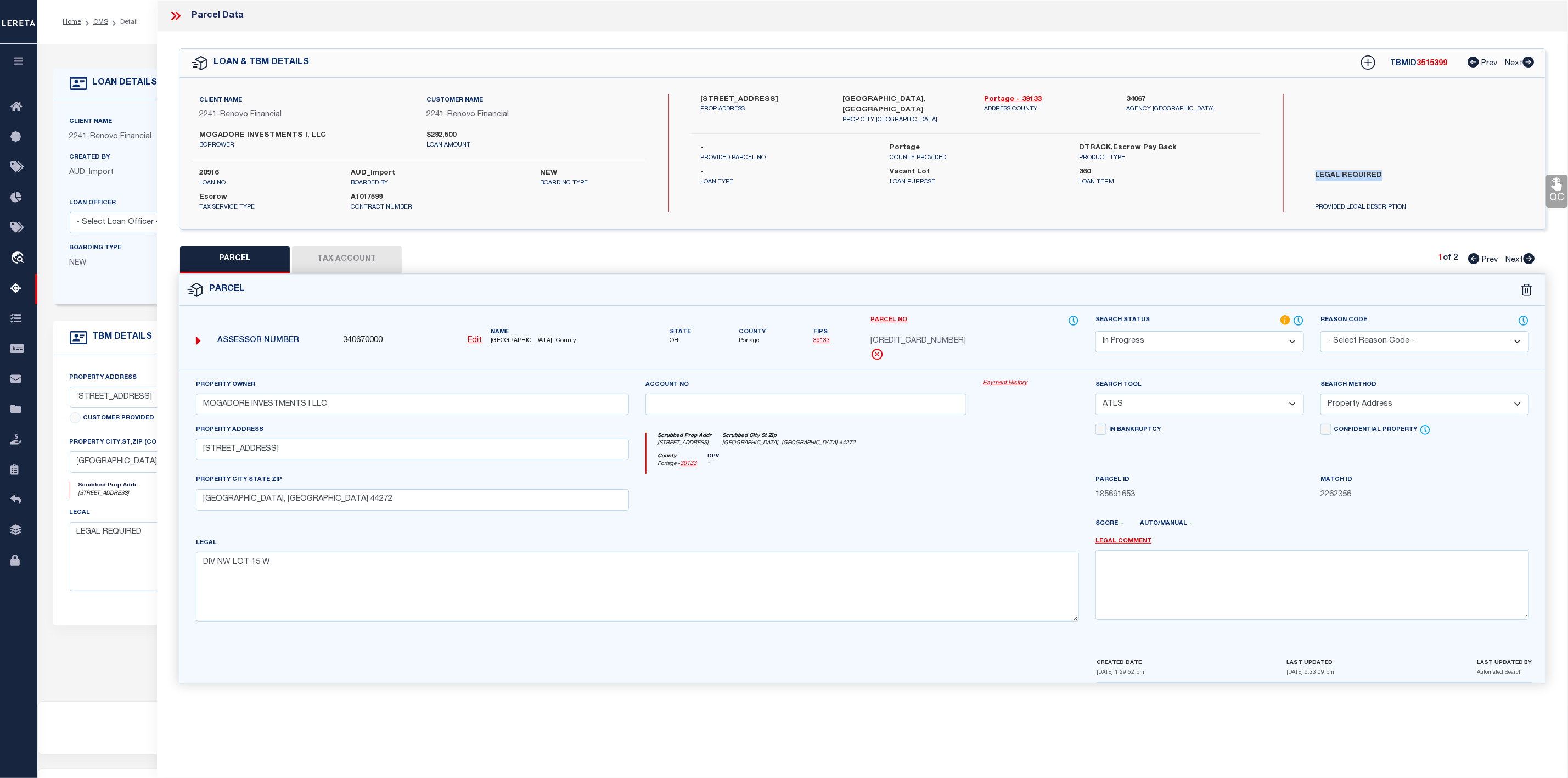
drag, startPoint x: 1307, startPoint y: 172, endPoint x: 1398, endPoint y: 176, distance: 91.1
click at [1398, 176] on label "LEGAL REQUIRED" at bounding box center [1402, 187] width 191 height 33
click at [1154, 590] on textarea at bounding box center [1312, 585] width 433 height 69
paste textarea "LEGAL REQUIRED"
click at [1223, 326] on label "Search Status" at bounding box center [1200, 320] width 209 height 12
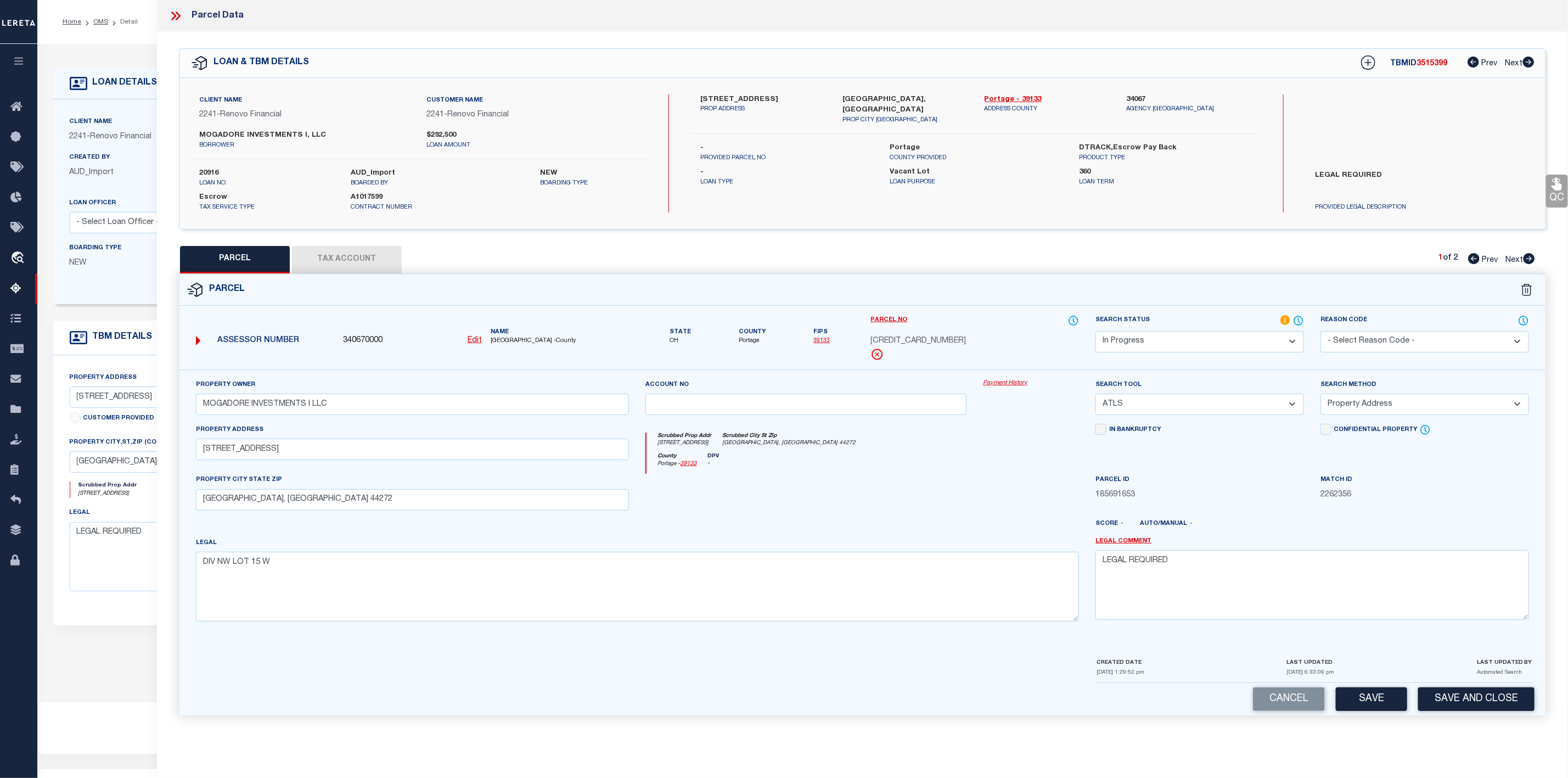
click at [1217, 348] on select "Automated Search Bad Parcel Complete Duplicate Parcel High Dollar Reporting In …" at bounding box center [1200, 341] width 209 height 22
click at [1096, 332] on select "Automated Search Bad Parcel Complete Duplicate Parcel High Dollar Reporting In …" at bounding box center [1200, 341] width 209 height 22
click at [1378, 706] on button "Save" at bounding box center [1371, 699] width 72 height 23
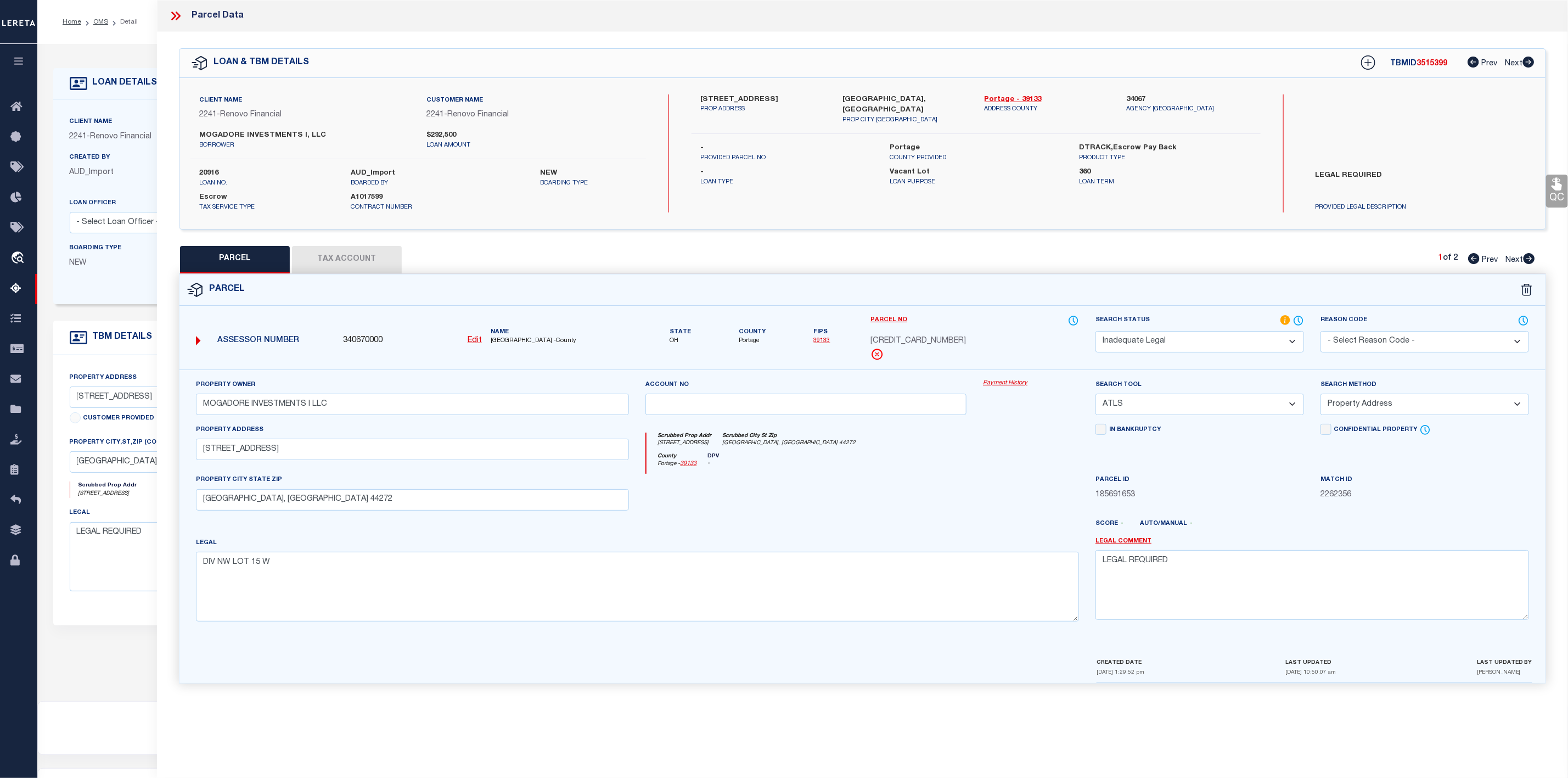
click at [178, 16] on icon at bounding box center [175, 16] width 15 height 15
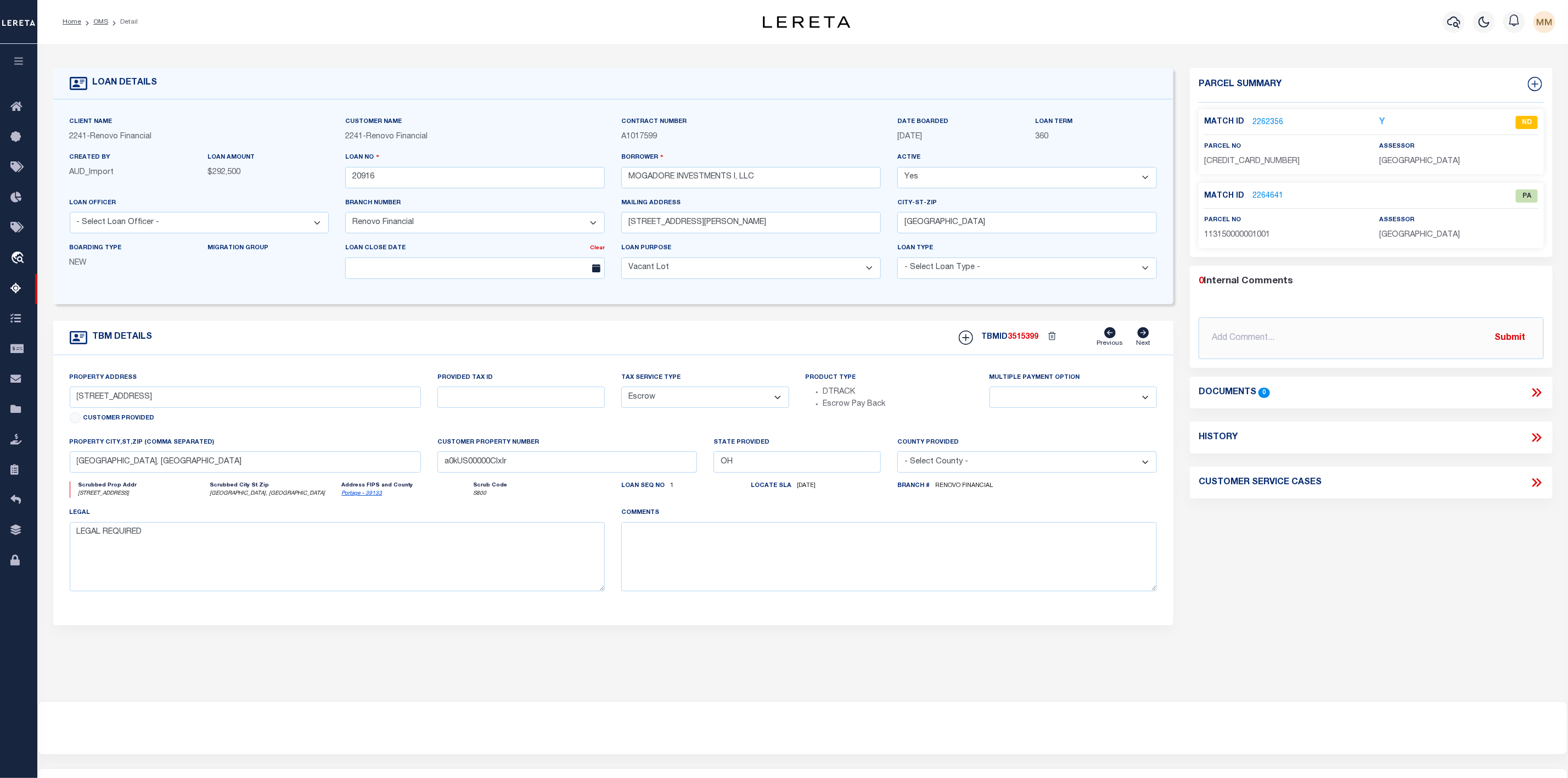
click at [97, 27] on li "OMS" at bounding box center [94, 22] width 27 height 9
click at [97, 25] on link "OMS" at bounding box center [100, 22] width 15 height 7
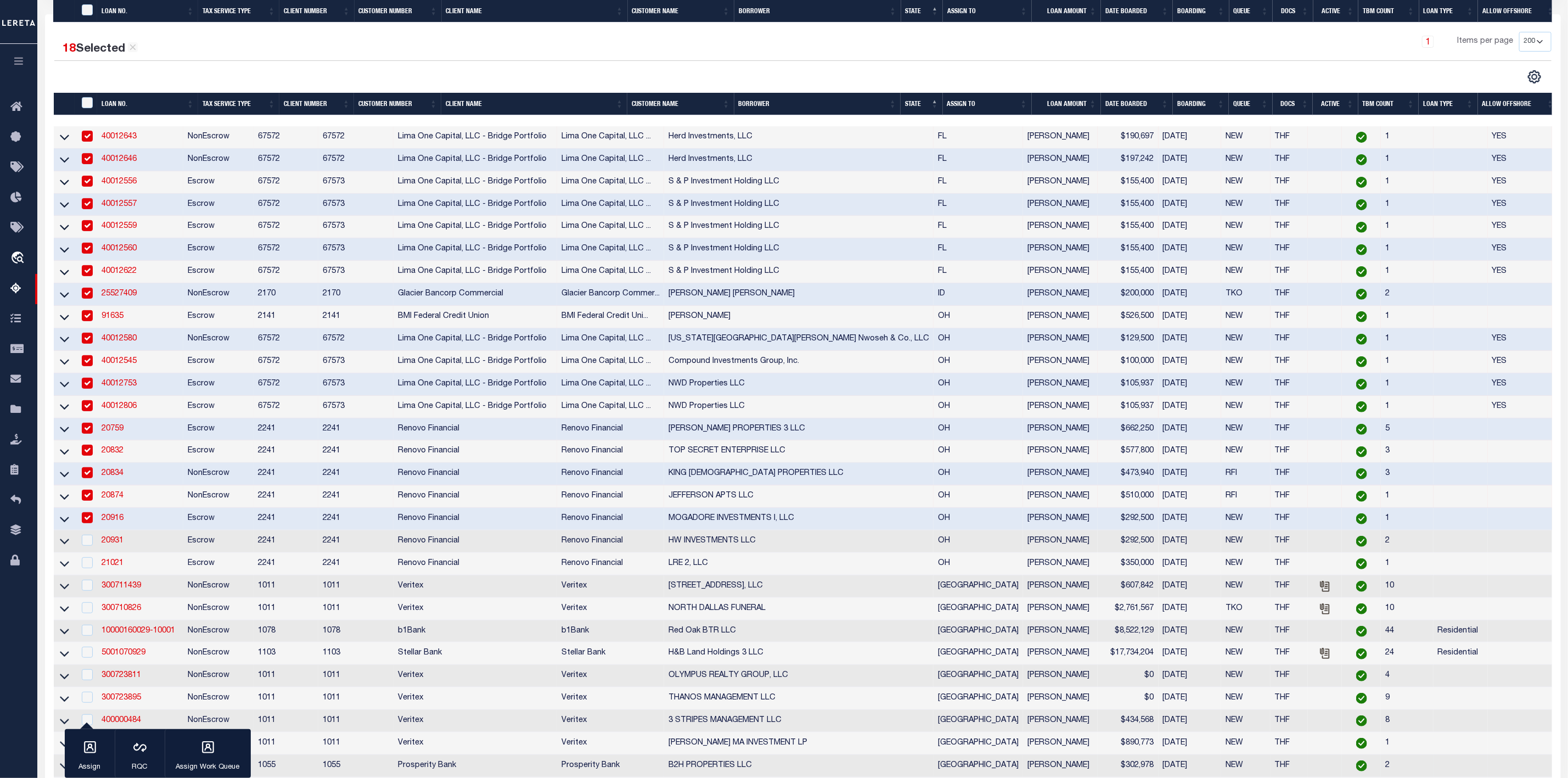
scroll to position [576, 0]
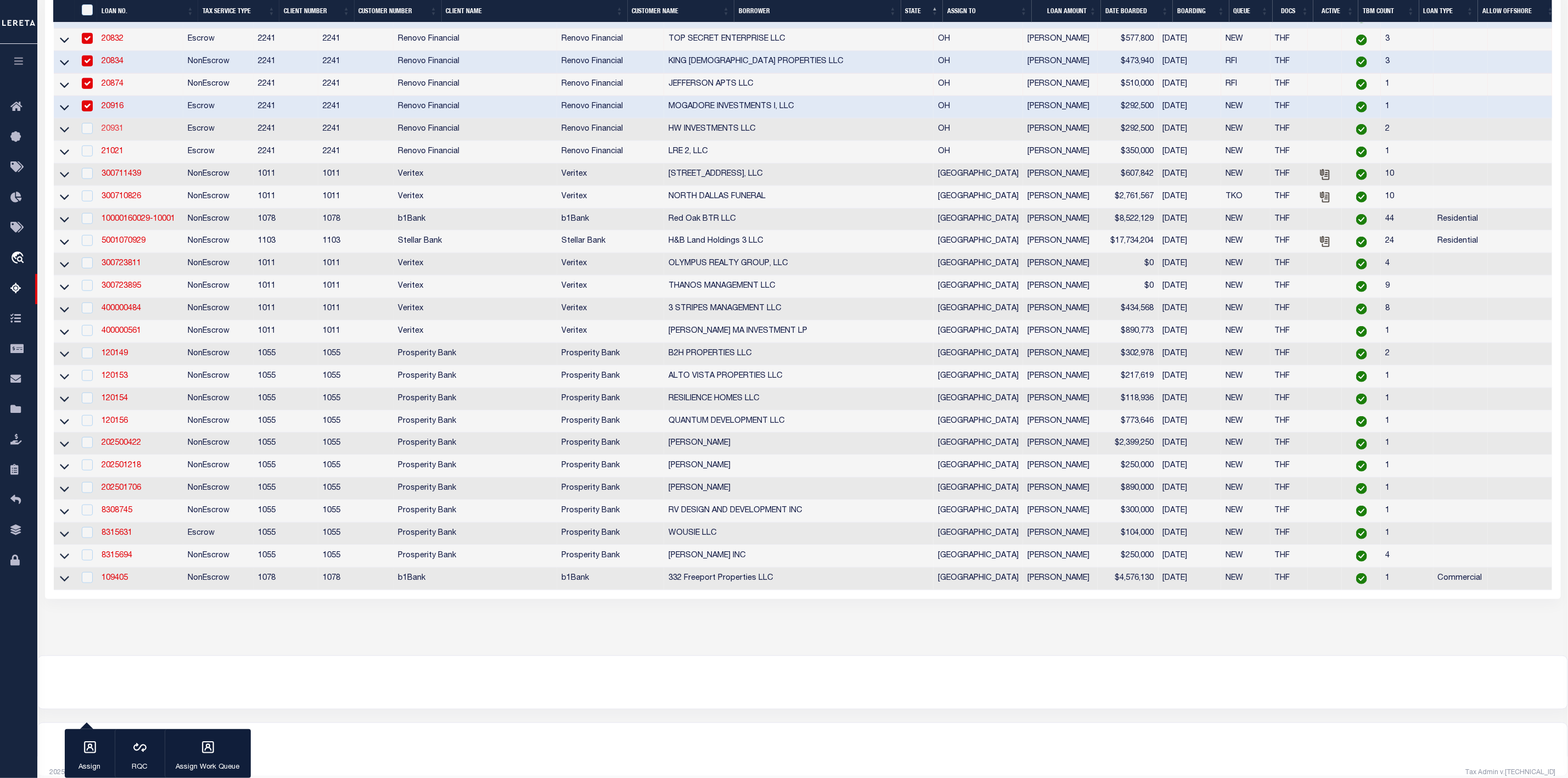
click at [112, 133] on link "20931" at bounding box center [112, 129] width 22 height 8
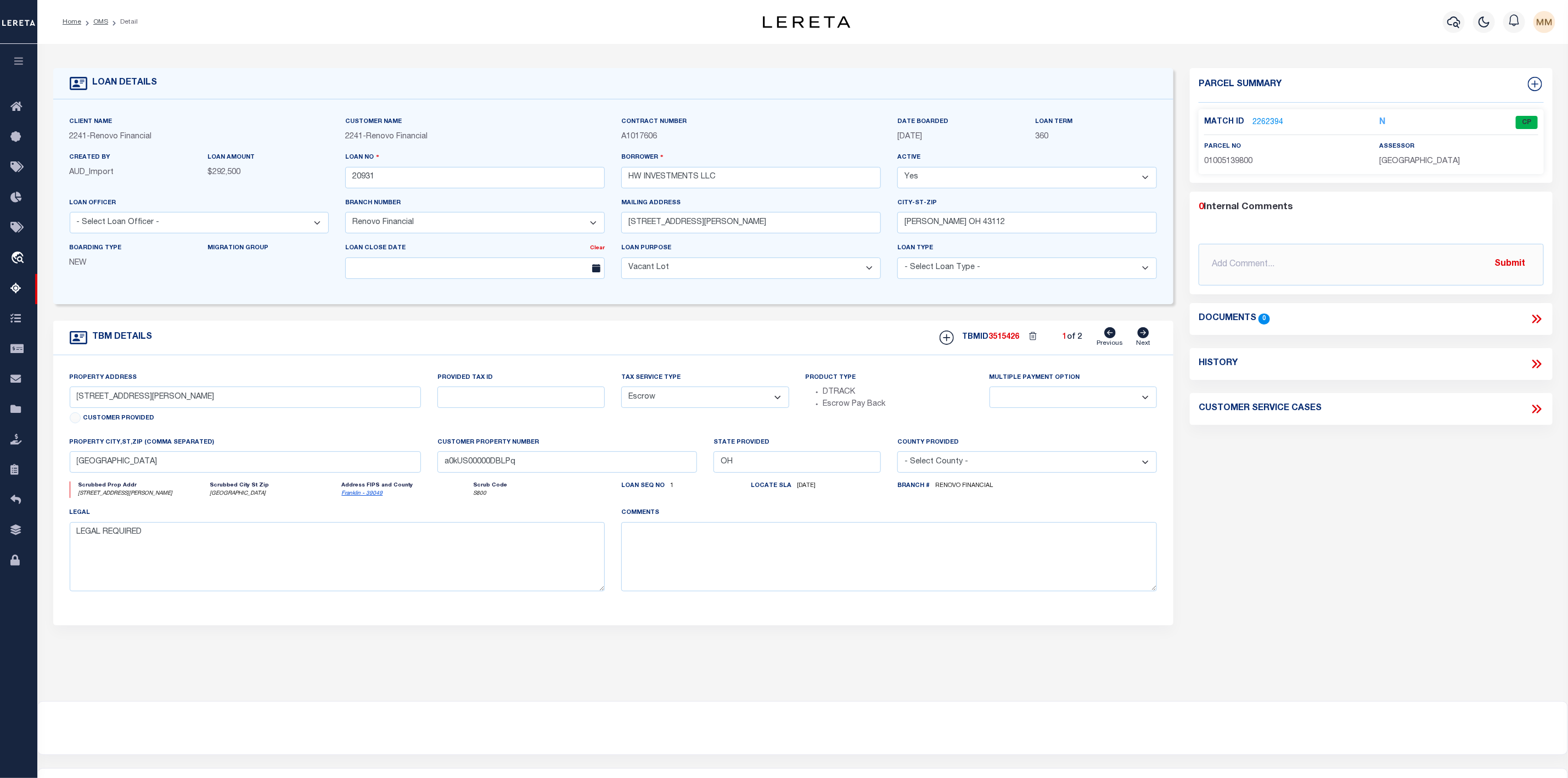
click at [1262, 124] on link "2262394" at bounding box center [1268, 122] width 31 height 11
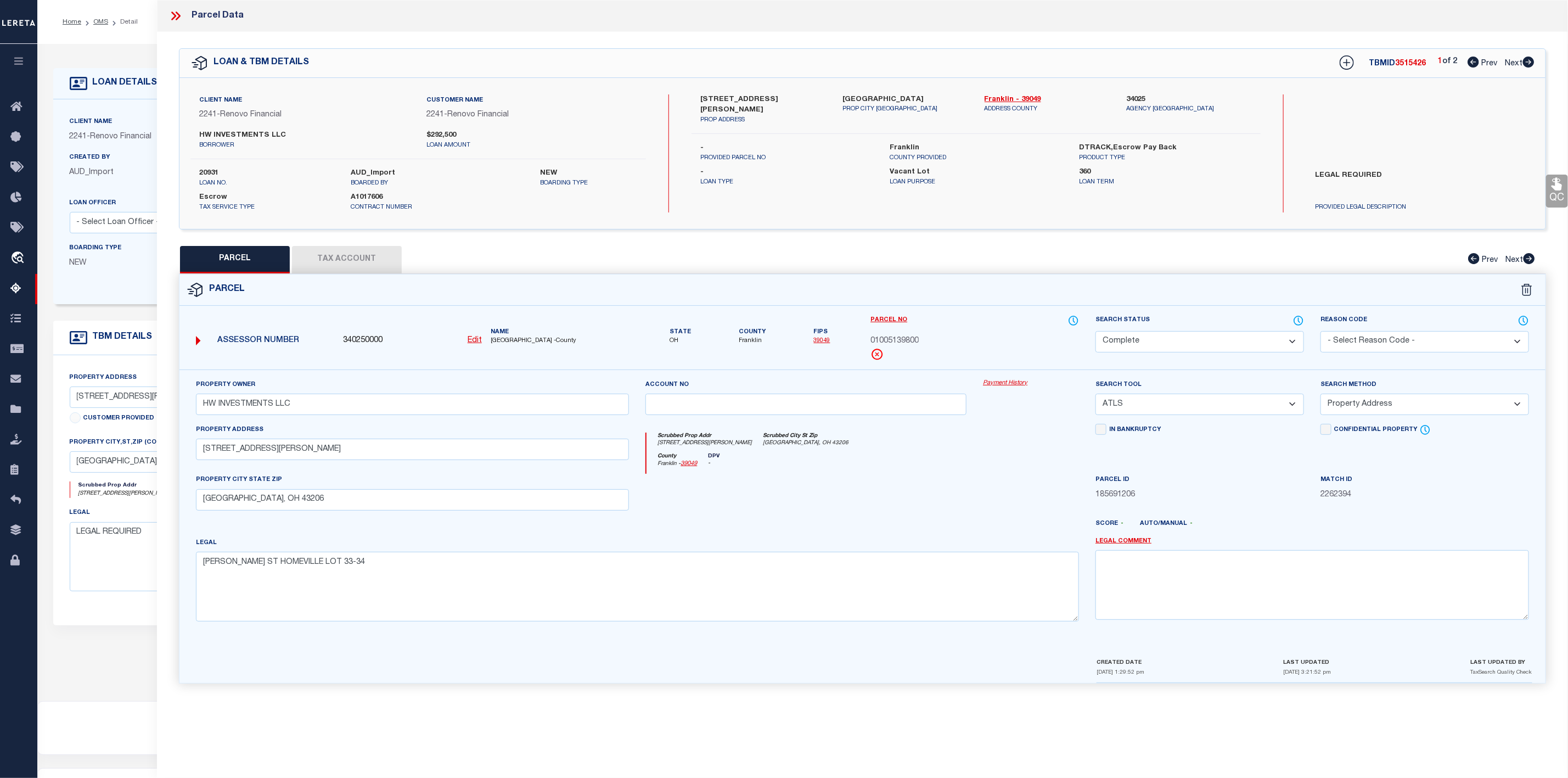
click at [1523, 63] on icon at bounding box center [1528, 61] width 11 height 11
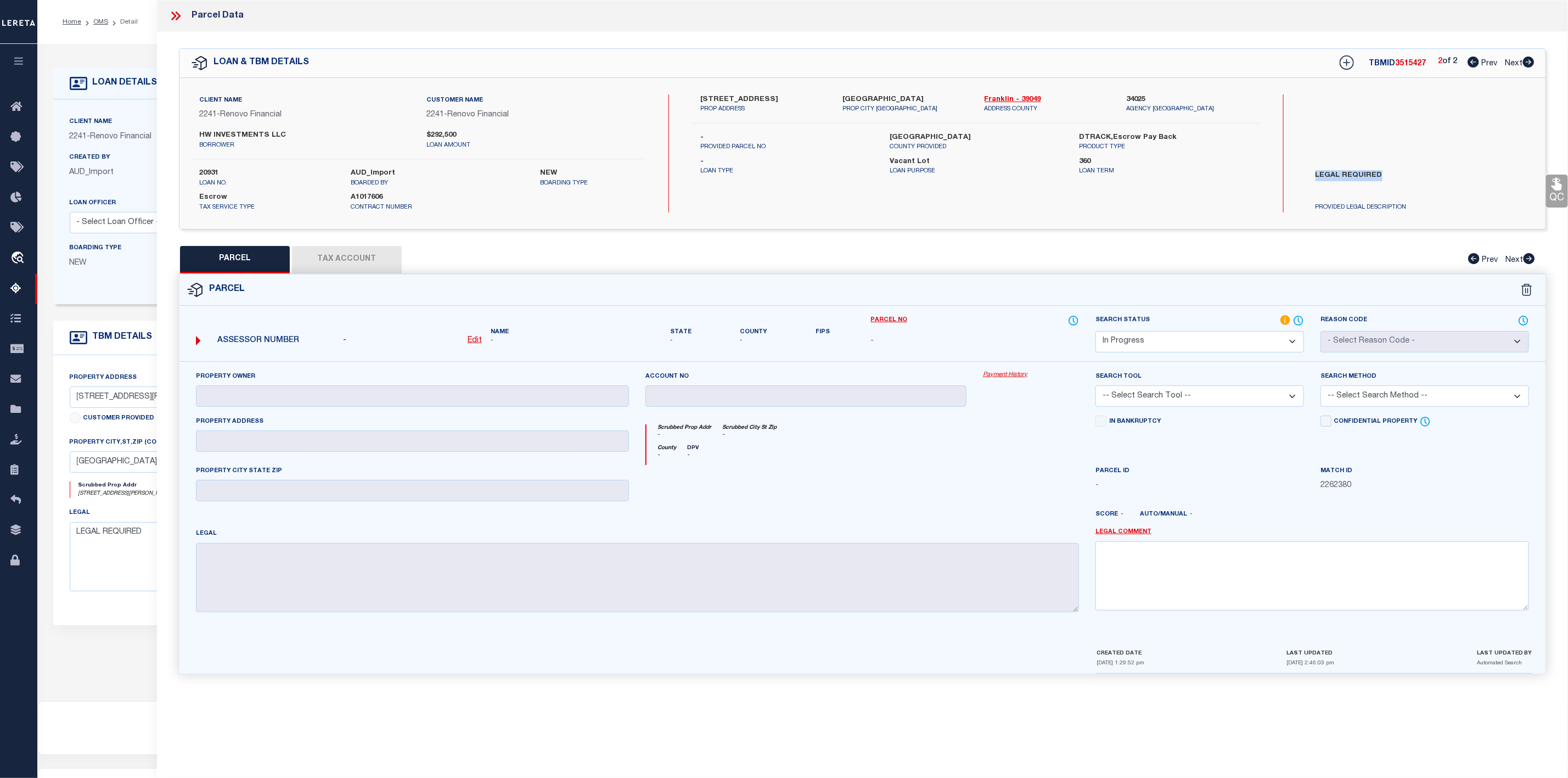
drag, startPoint x: 1308, startPoint y: 173, endPoint x: 1387, endPoint y: 170, distance: 79.1
click at [1387, 170] on label "LEGAL REQUIRED" at bounding box center [1402, 187] width 191 height 33
click at [1149, 581] on textarea at bounding box center [1312, 576] width 433 height 69
paste textarea "LEGAL REQUIRED"
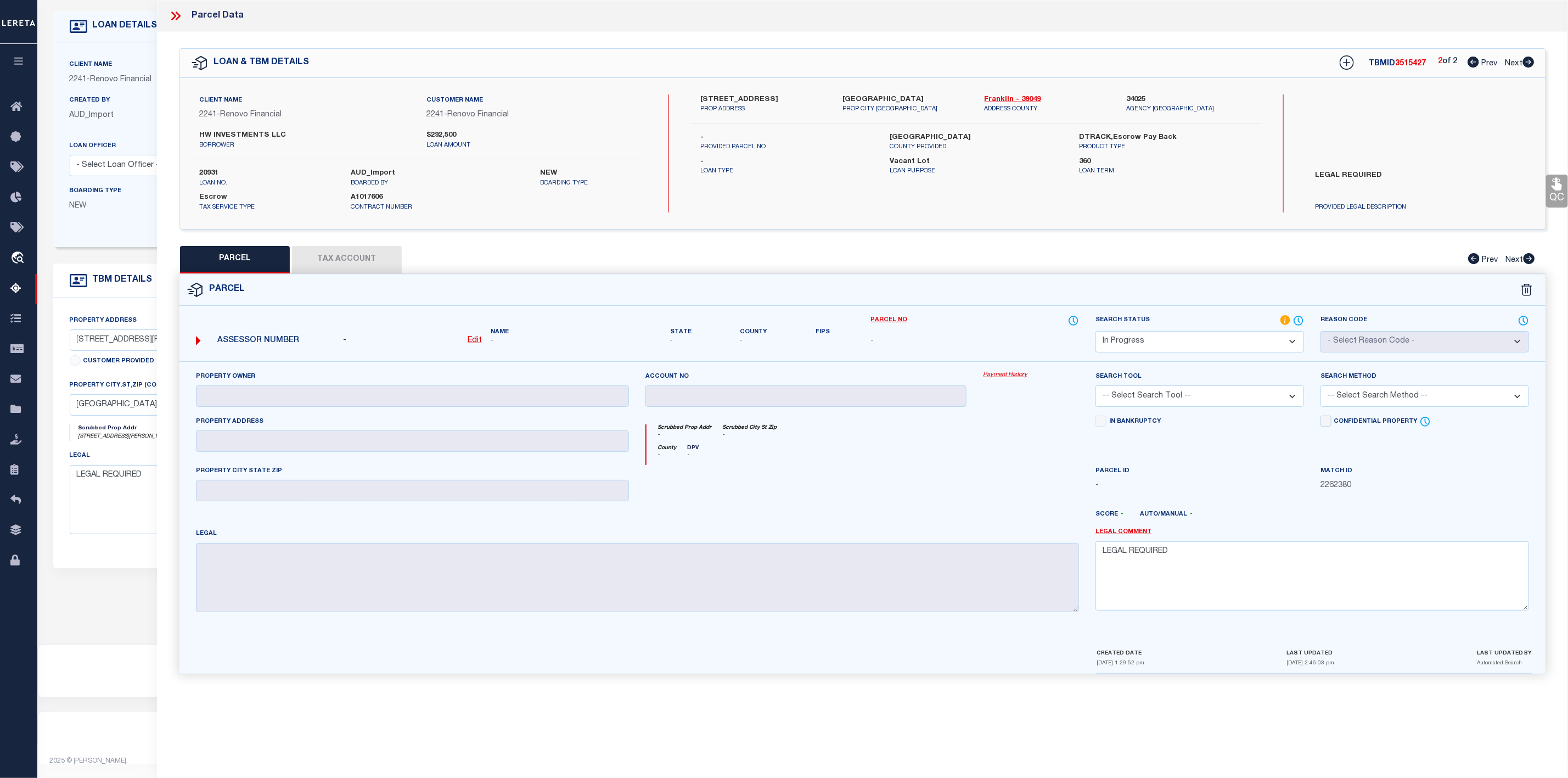
click at [1211, 345] on select "Automated Search Bad Parcel Complete Duplicate Parcel High Dollar Reporting In …" at bounding box center [1200, 341] width 209 height 22
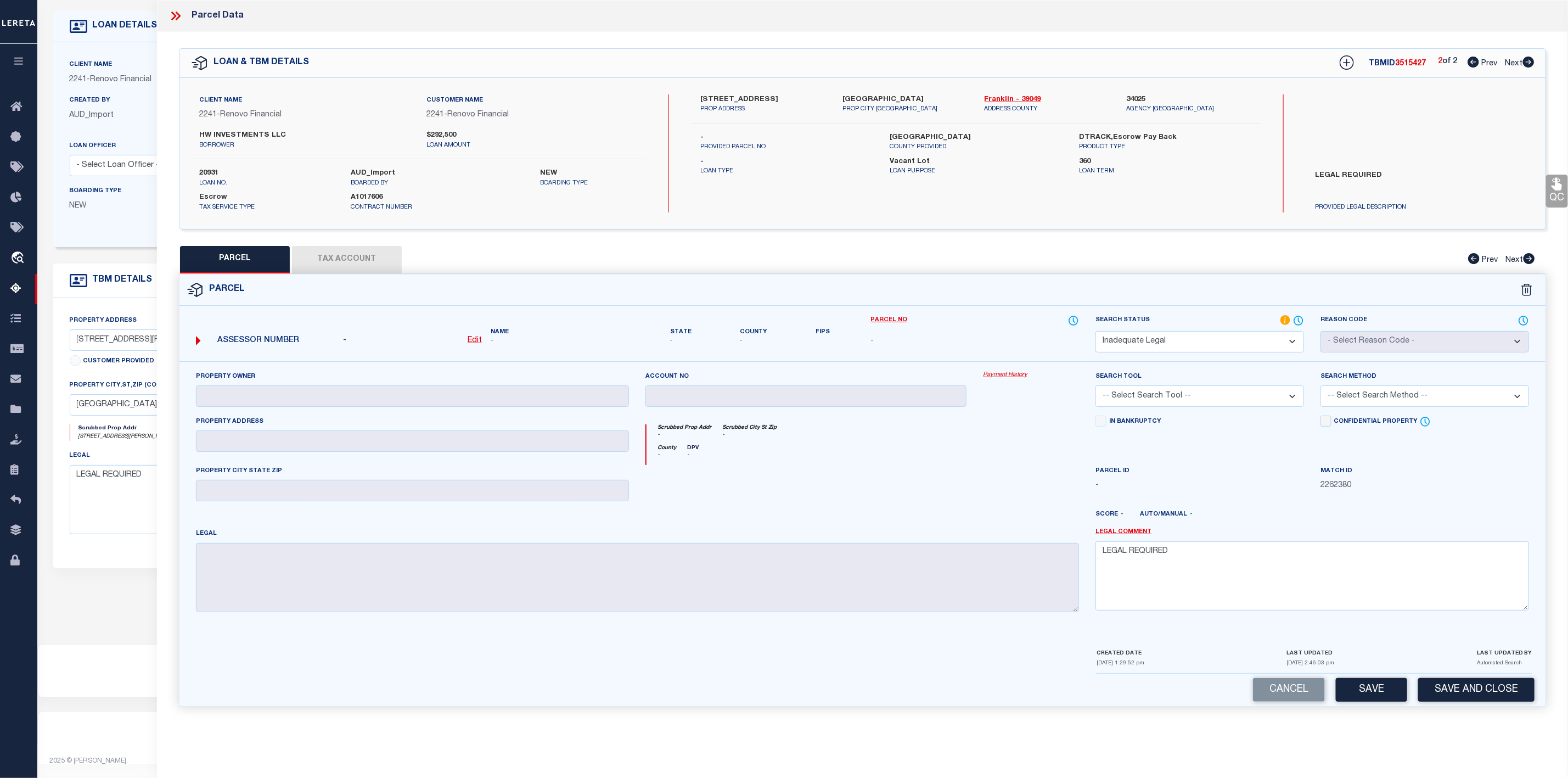
click at [1096, 332] on select "Automated Search Bad Parcel Complete Duplicate Parcel High Dollar Reporting In …" at bounding box center [1200, 341] width 209 height 22
click at [1388, 701] on button "Save" at bounding box center [1371, 689] width 72 height 23
click at [181, 15] on icon at bounding box center [175, 16] width 15 height 15
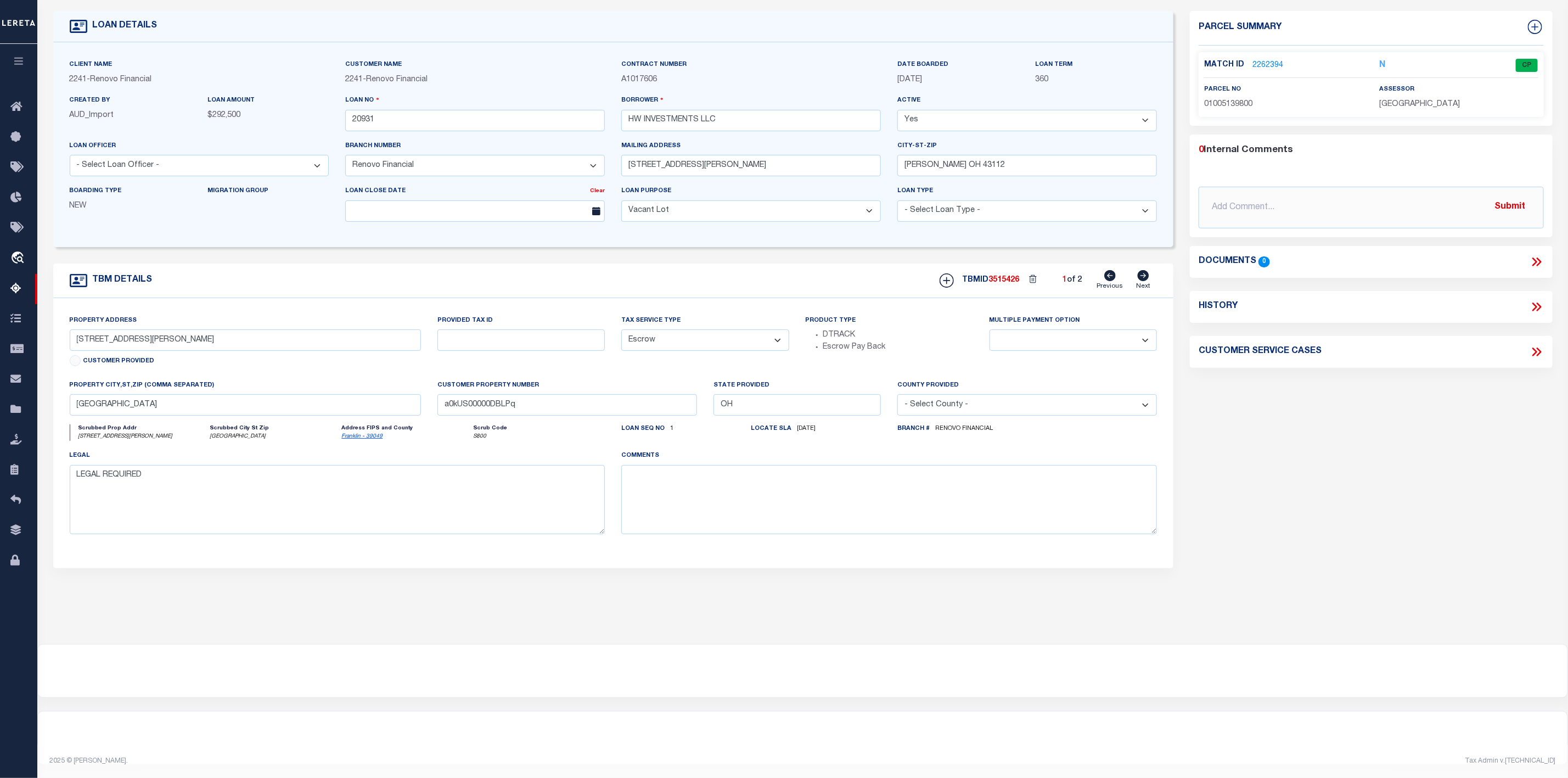
scroll to position [0, 0]
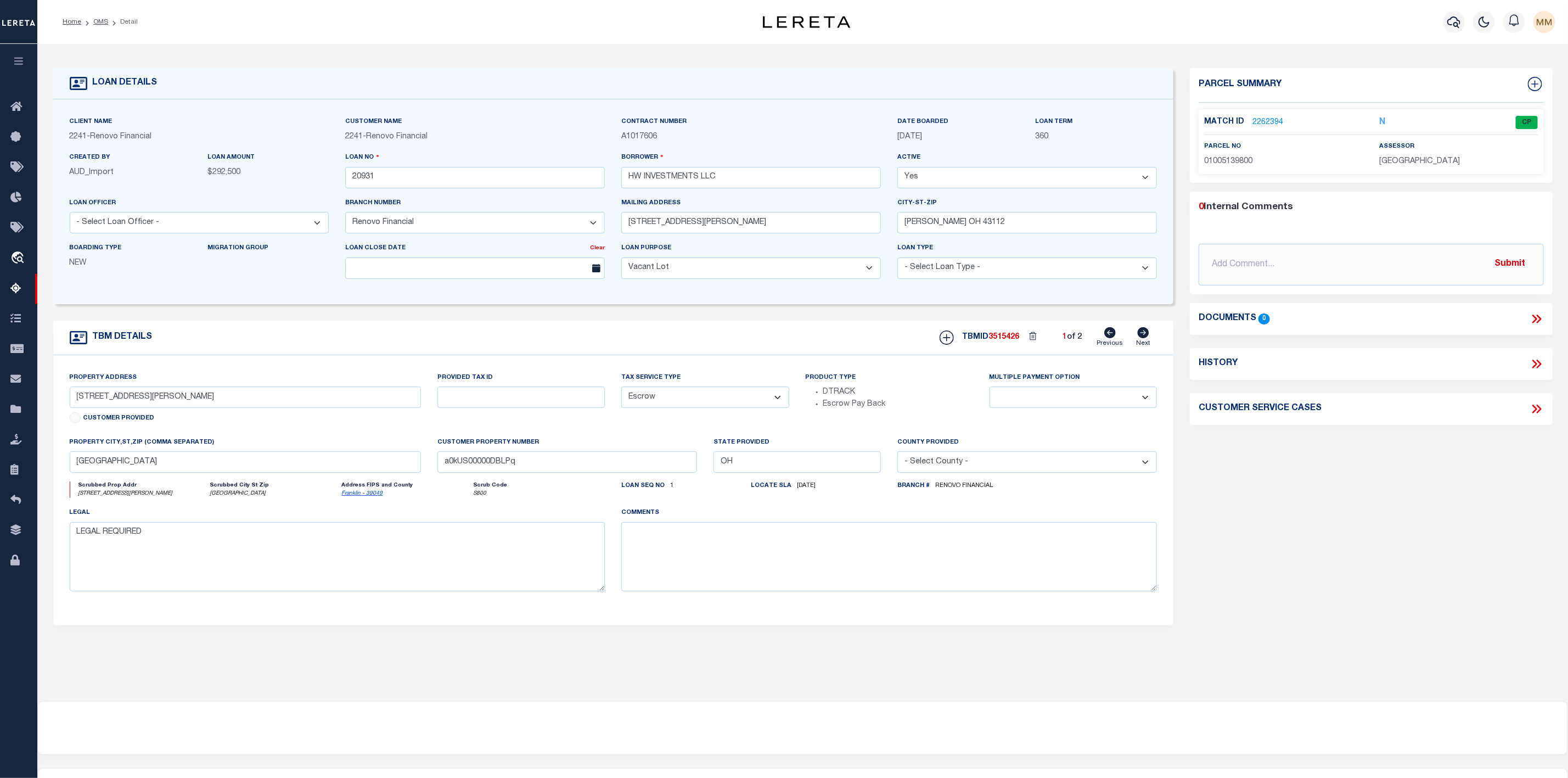
click at [96, 27] on li "OMS" at bounding box center [94, 22] width 27 height 9
click at [98, 23] on link "OMS" at bounding box center [100, 22] width 15 height 7
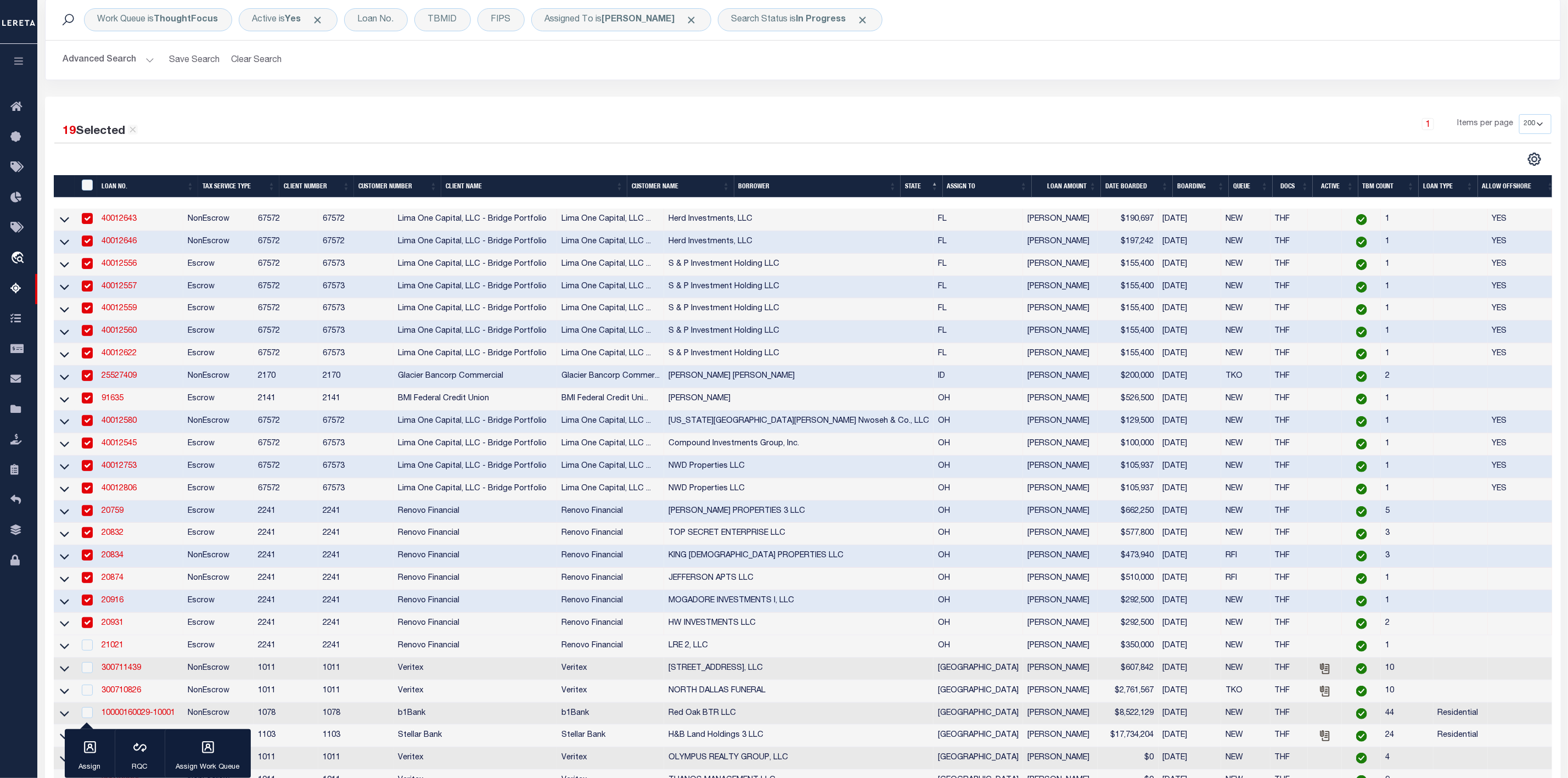
scroll to position [494, 0]
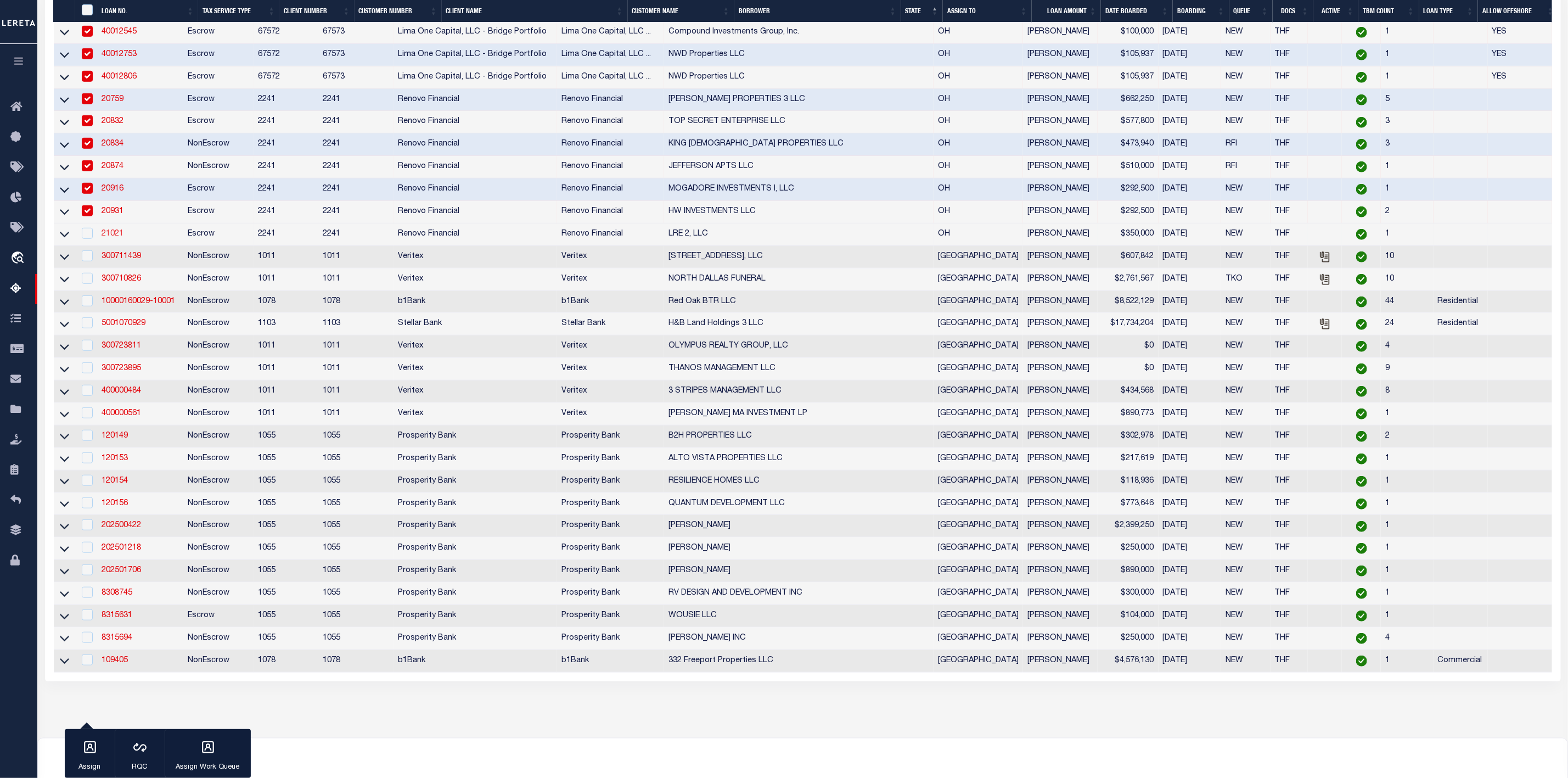
click at [105, 237] on link "21021" at bounding box center [112, 233] width 22 height 8
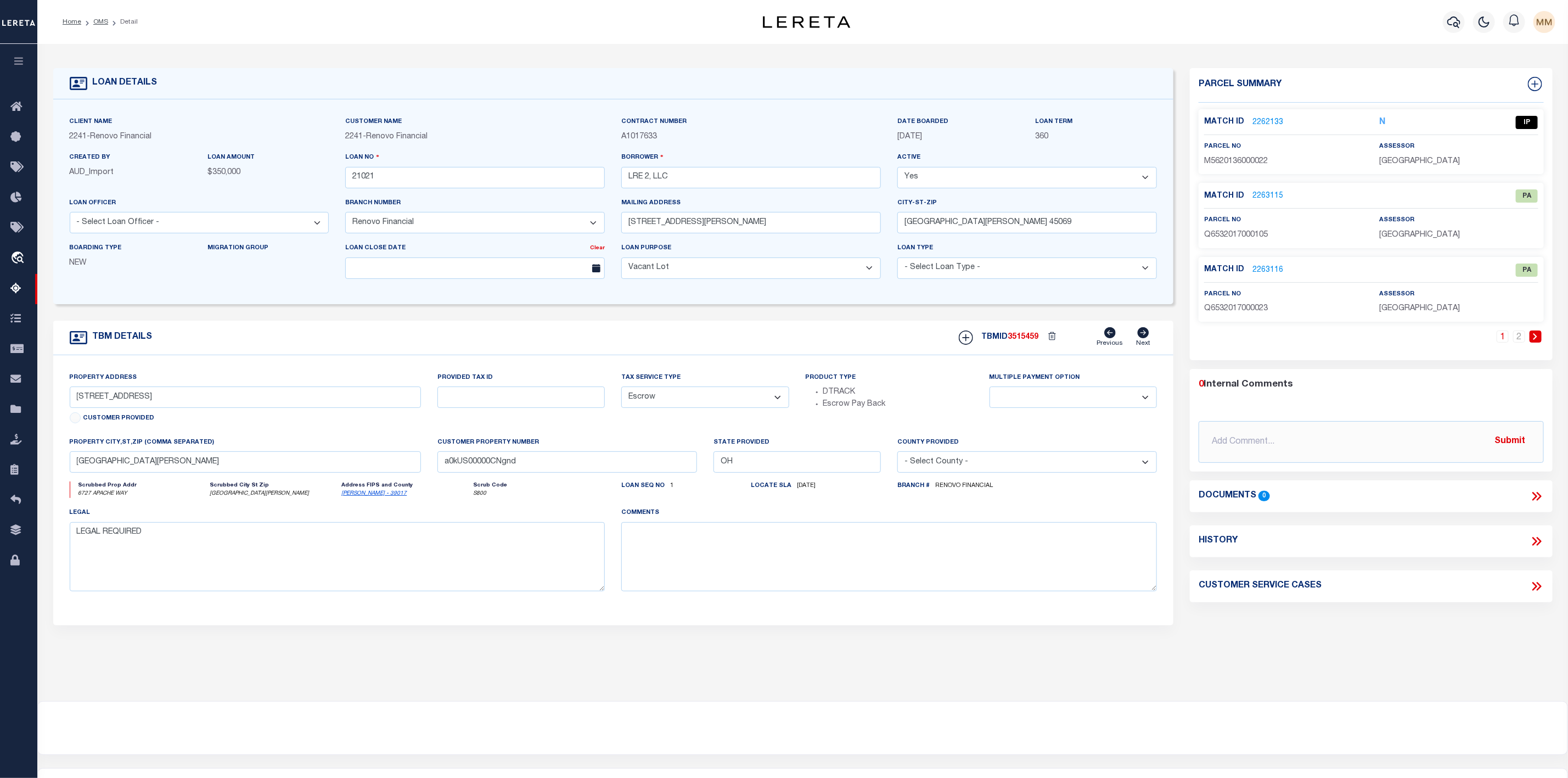
click at [1270, 120] on link "2262133" at bounding box center [1268, 122] width 31 height 11
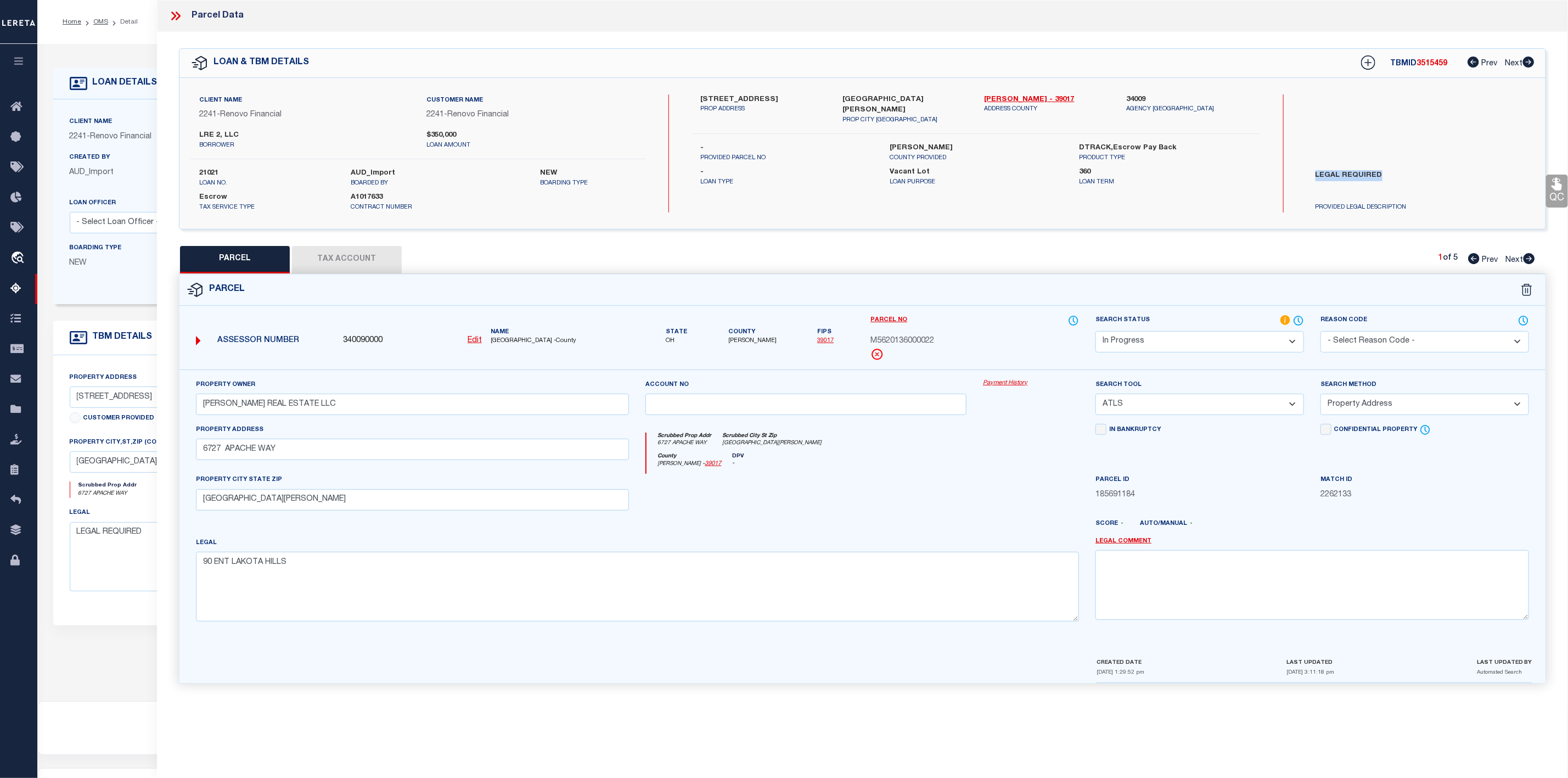
drag, startPoint x: 1311, startPoint y: 174, endPoint x: 1418, endPoint y: 174, distance: 107.0
click at [1418, 174] on label "LEGAL REQUIRED" at bounding box center [1402, 187] width 191 height 33
click at [1225, 568] on textarea at bounding box center [1312, 585] width 433 height 69
paste textarea "LEGAL REQUIRED"
click at [1274, 345] on select "Automated Search Bad Parcel Complete Duplicate Parcel High Dollar Reporting In …" at bounding box center [1200, 341] width 209 height 22
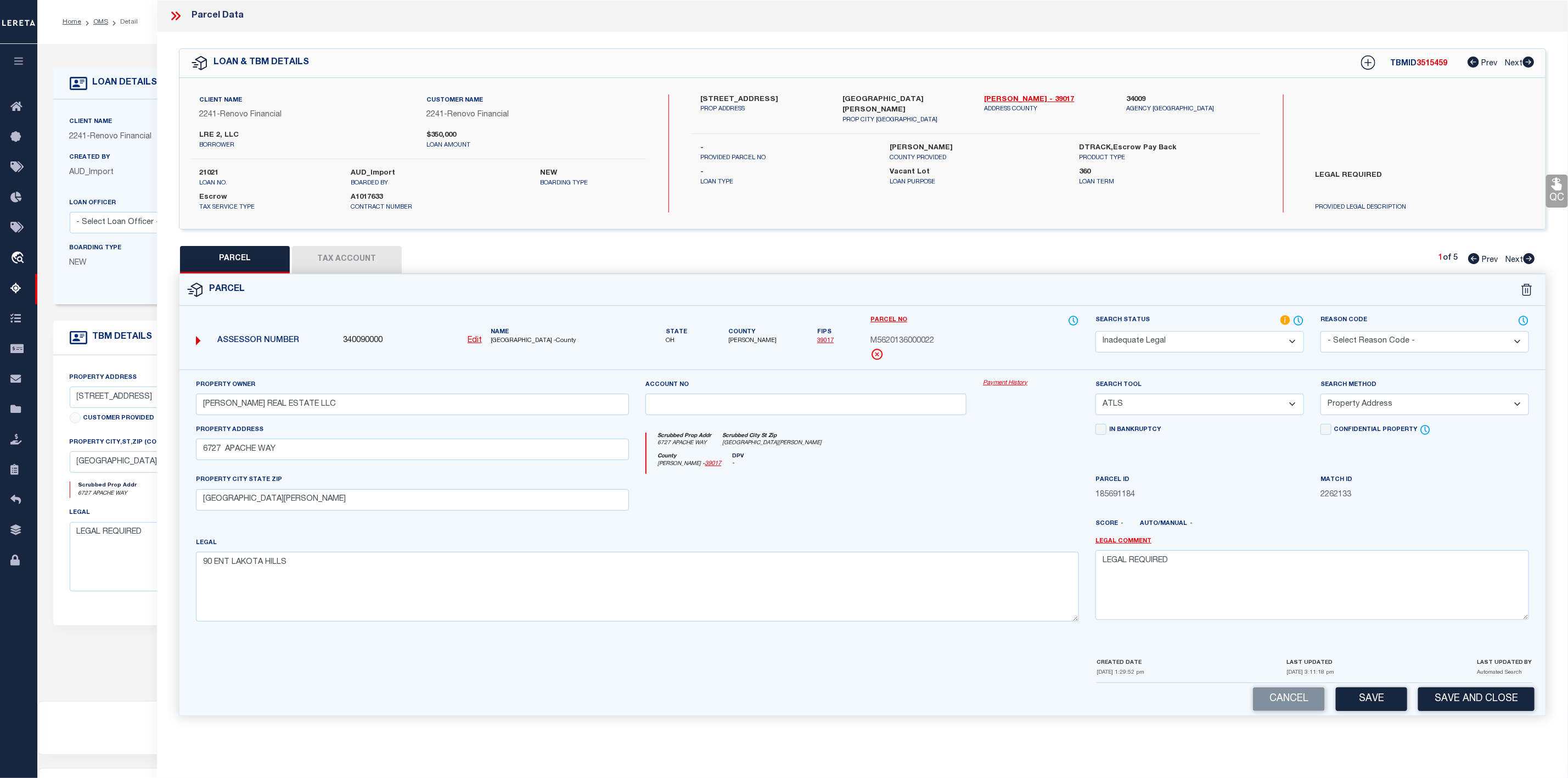
click at [1096, 332] on select "Automated Search Bad Parcel Complete Duplicate Parcel High Dollar Reporting In …" at bounding box center [1200, 341] width 209 height 22
click at [1367, 708] on button "Save" at bounding box center [1371, 699] width 72 height 23
click at [174, 18] on icon at bounding box center [174, 16] width 5 height 9
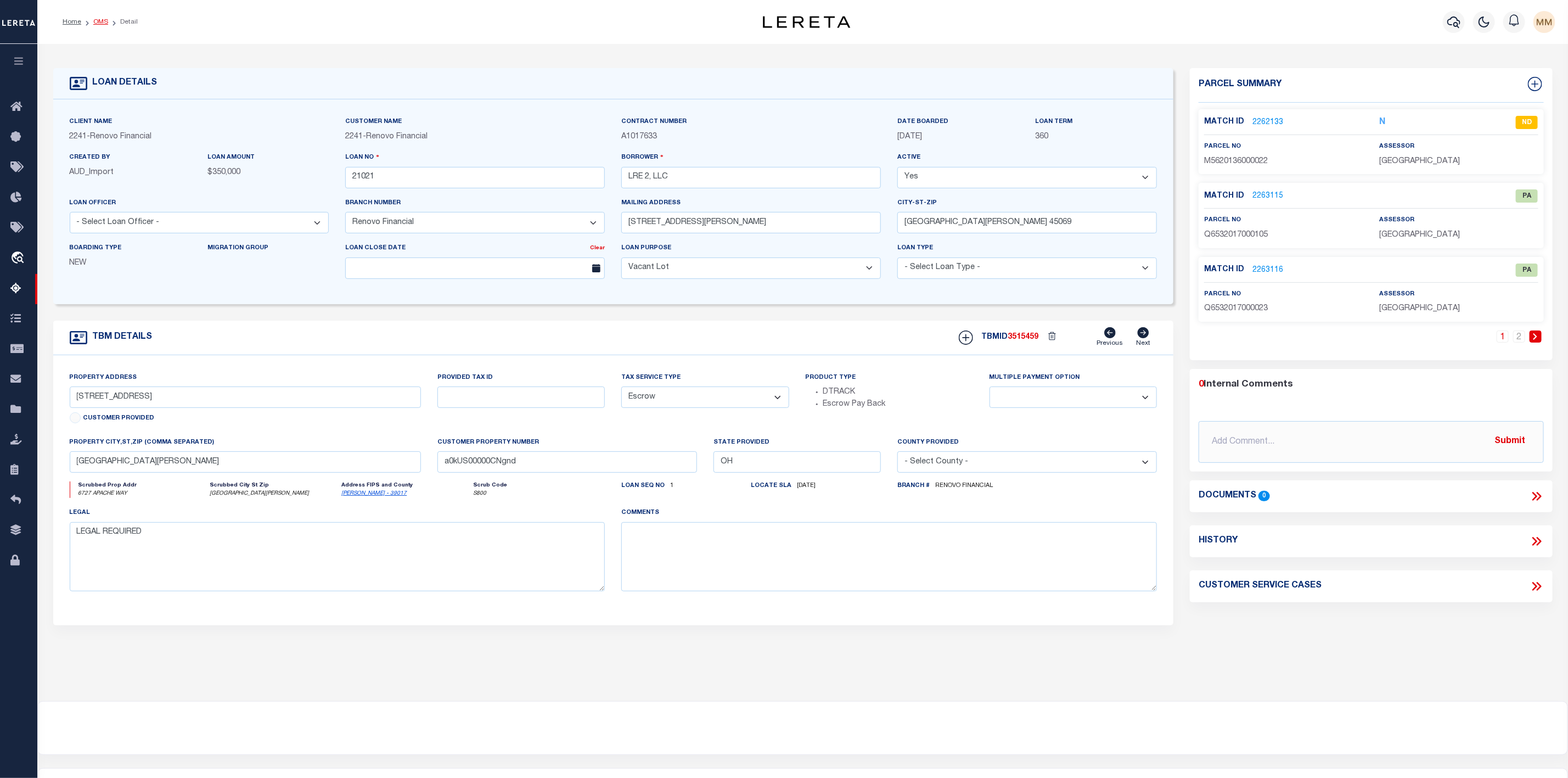
click at [101, 25] on link "OMS" at bounding box center [100, 22] width 15 height 7
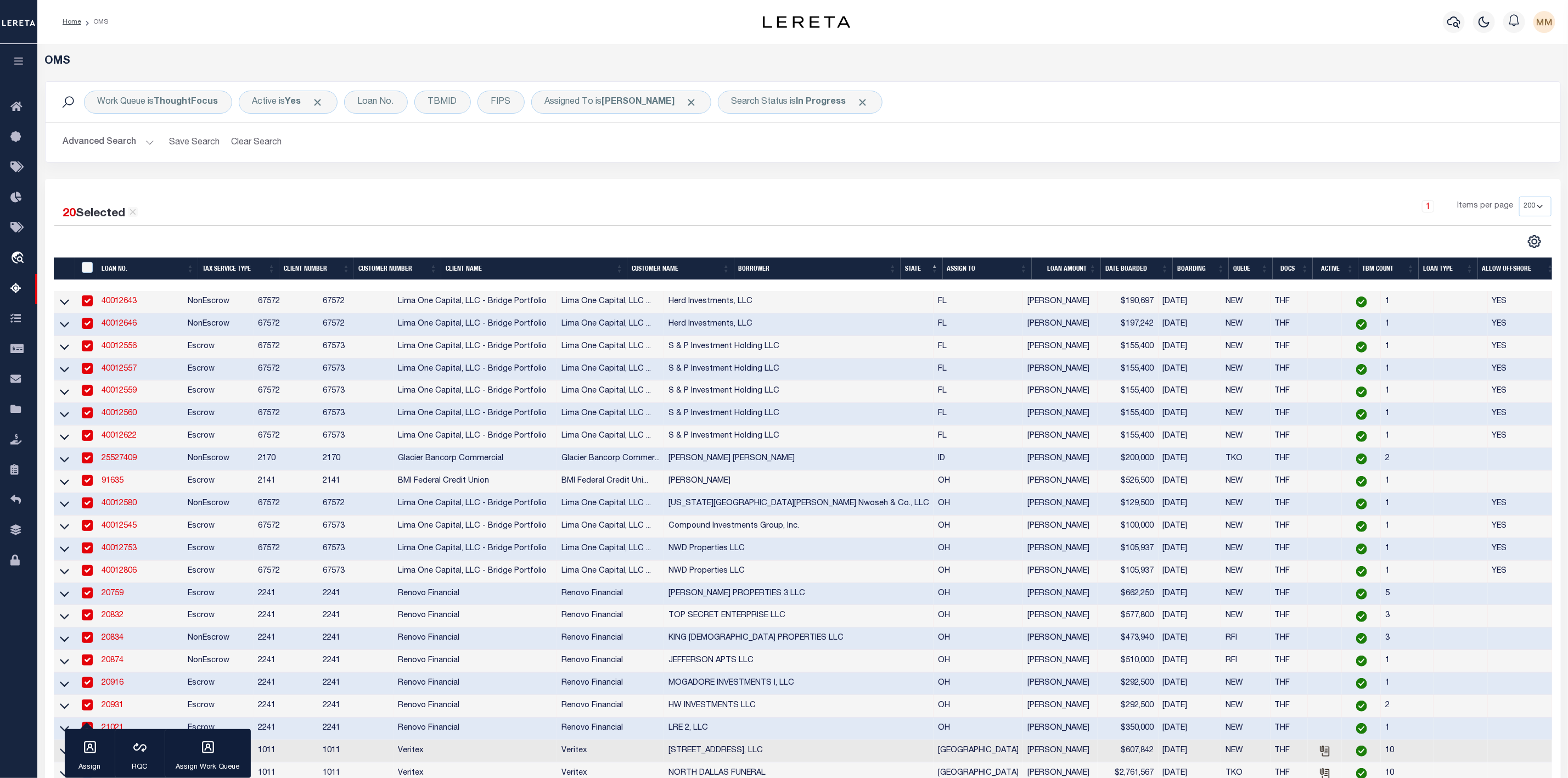
scroll to position [494, 0]
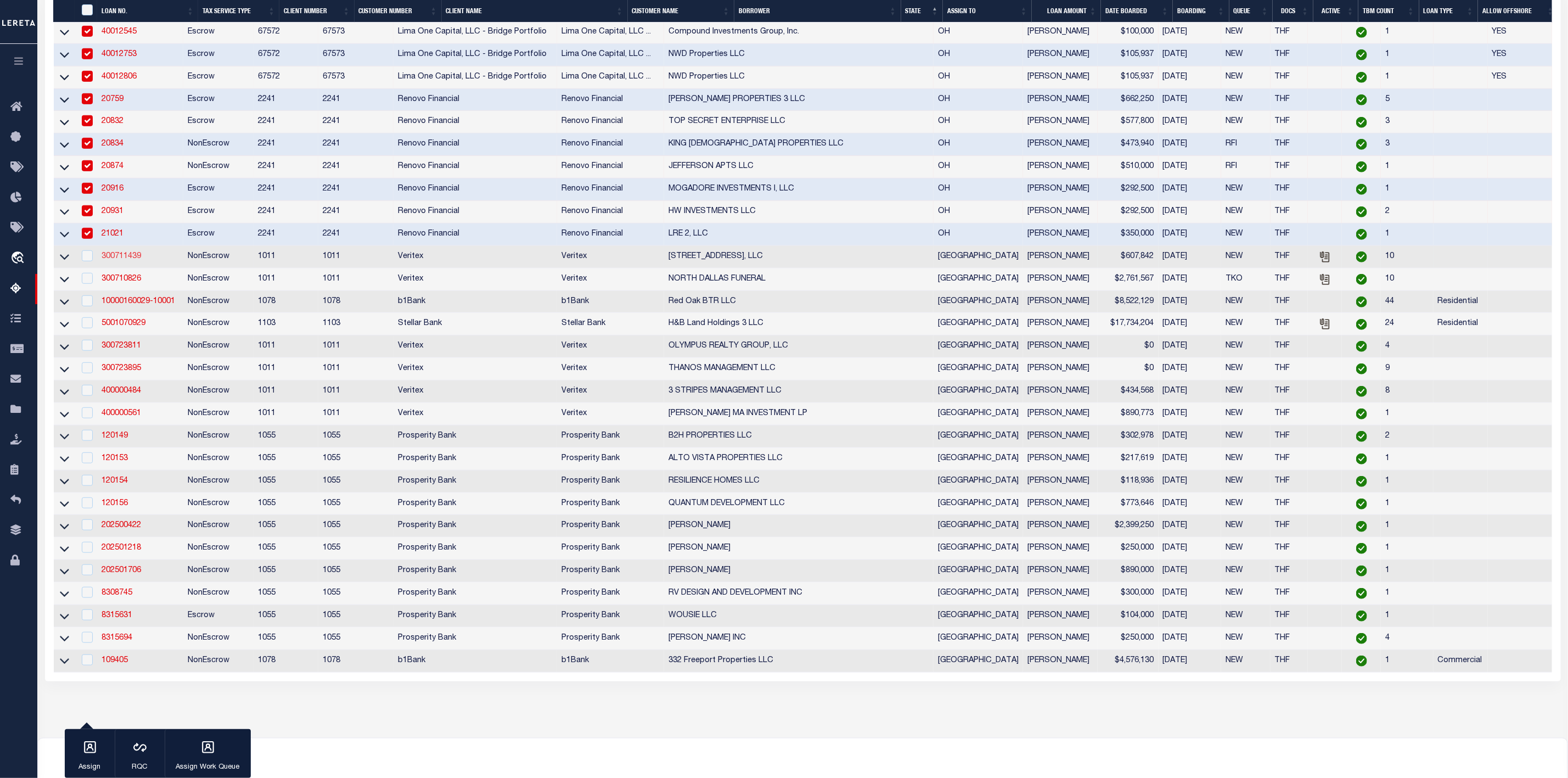
click at [140, 260] on link "300711439" at bounding box center [122, 256] width 40 height 8
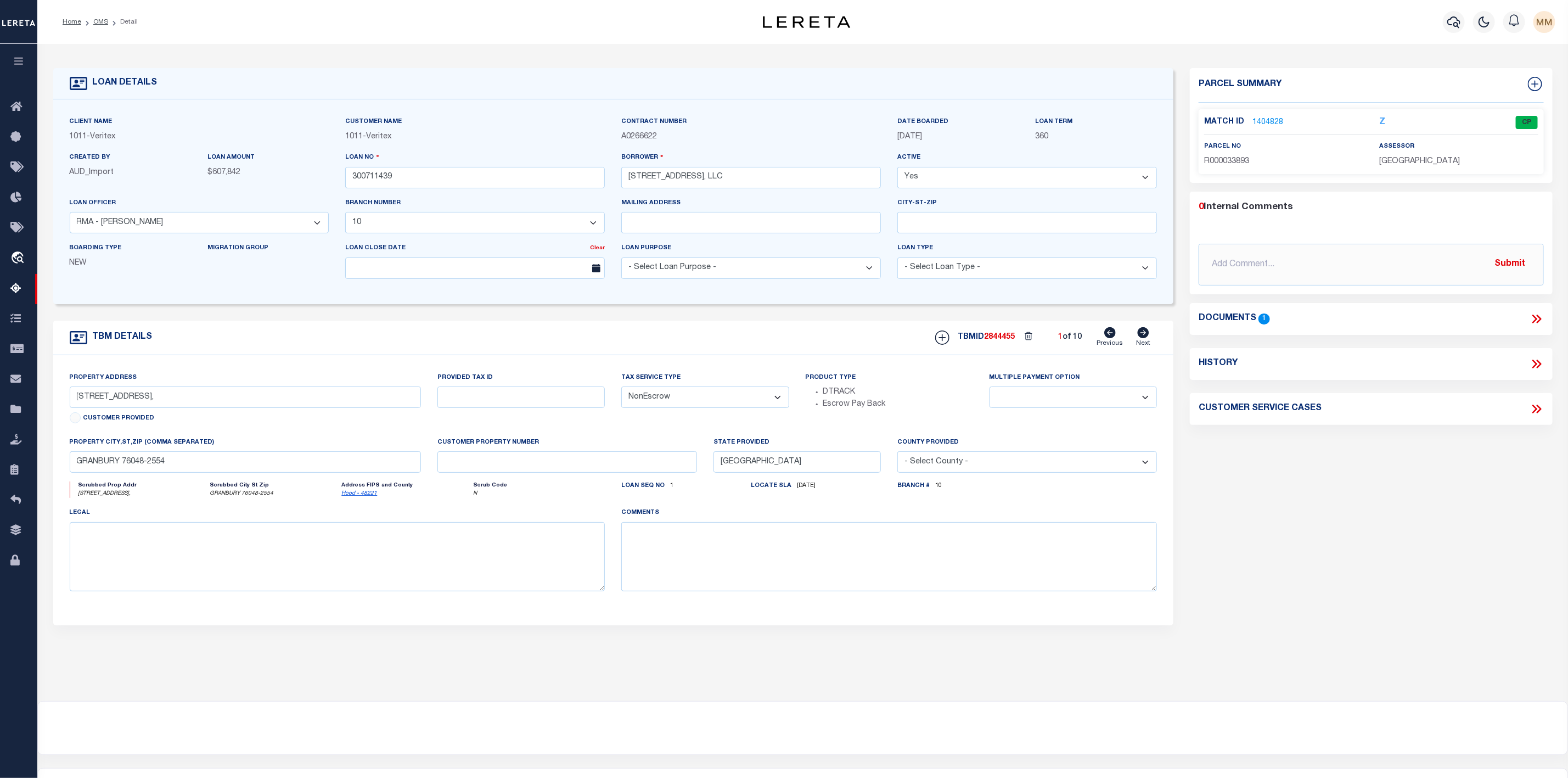
click at [1533, 320] on icon at bounding box center [1536, 319] width 15 height 15
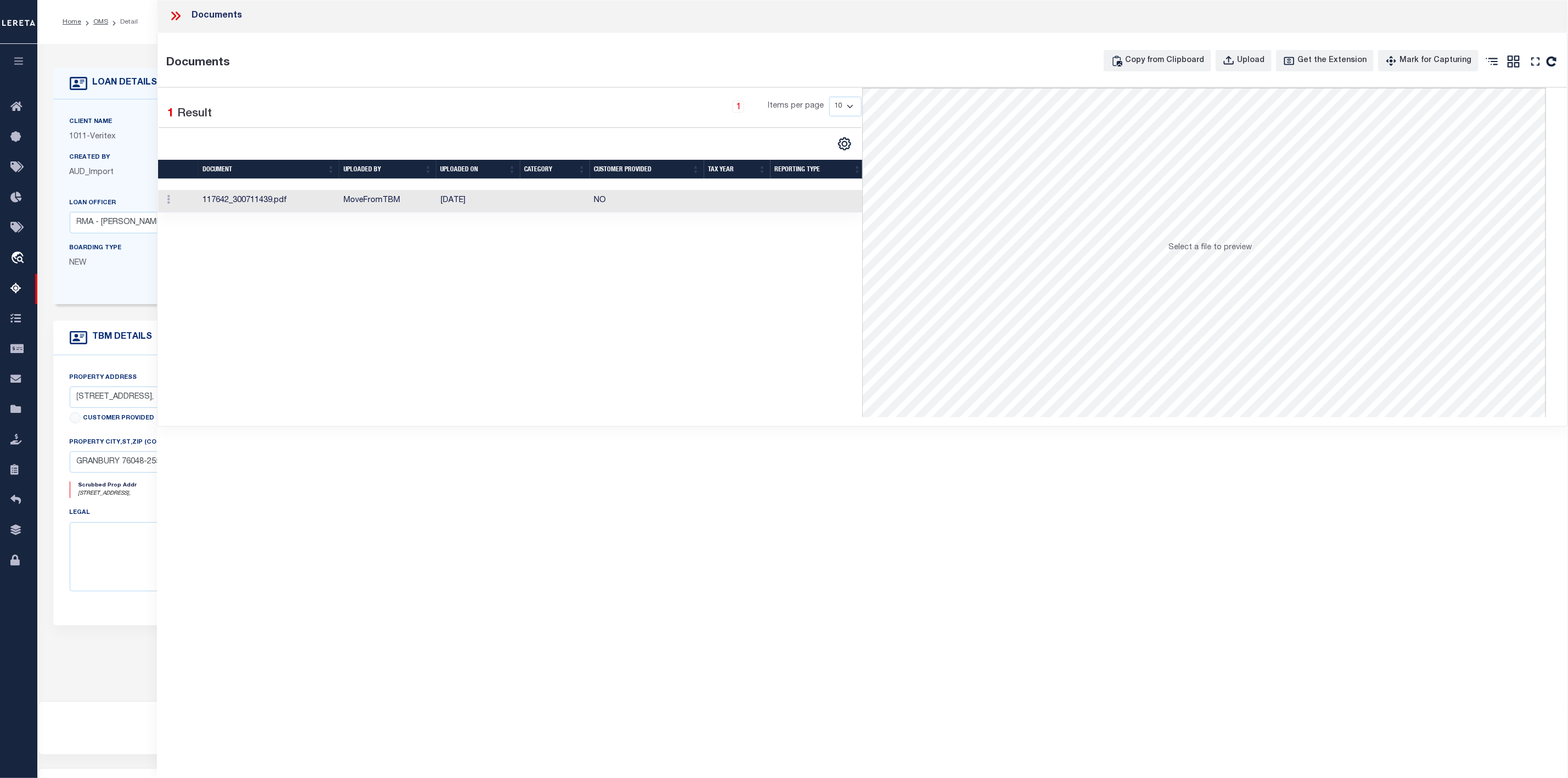
click at [241, 195] on td "117642_300711439.pdf" at bounding box center [268, 201] width 141 height 22
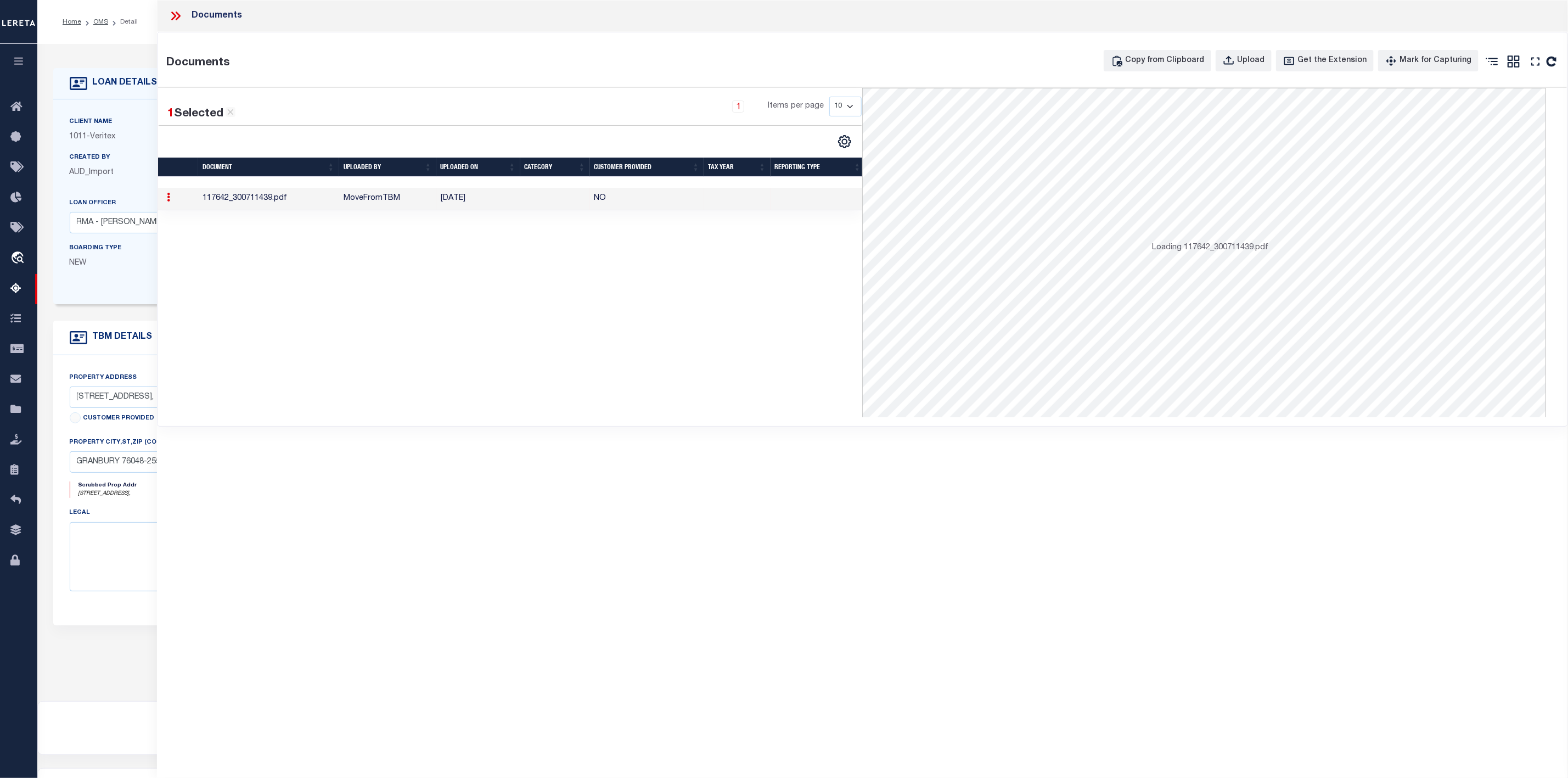
click at [241, 195] on td "117642_300711439.pdf" at bounding box center [268, 199] width 141 height 22
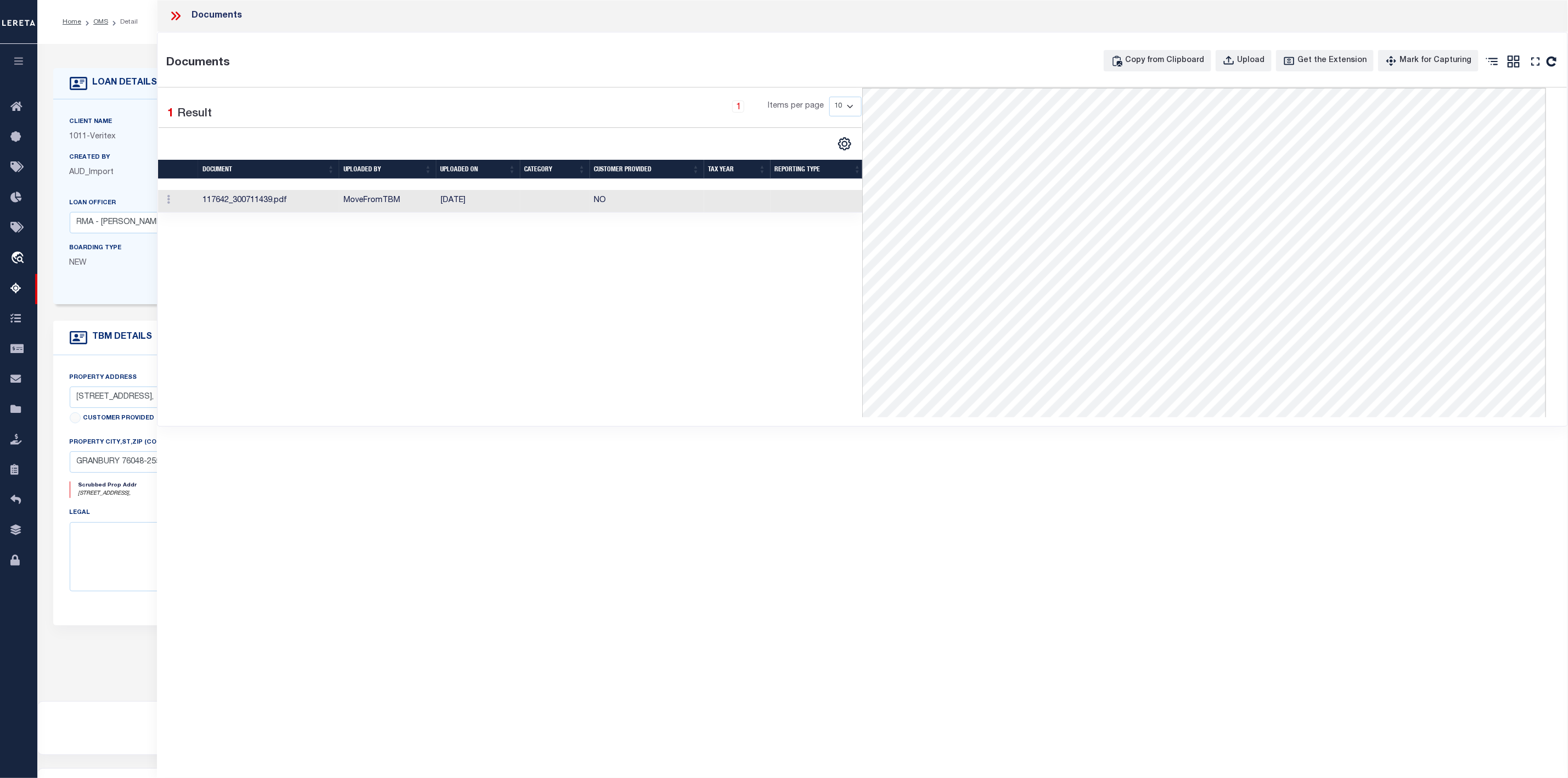
click at [172, 18] on icon at bounding box center [175, 16] width 15 height 15
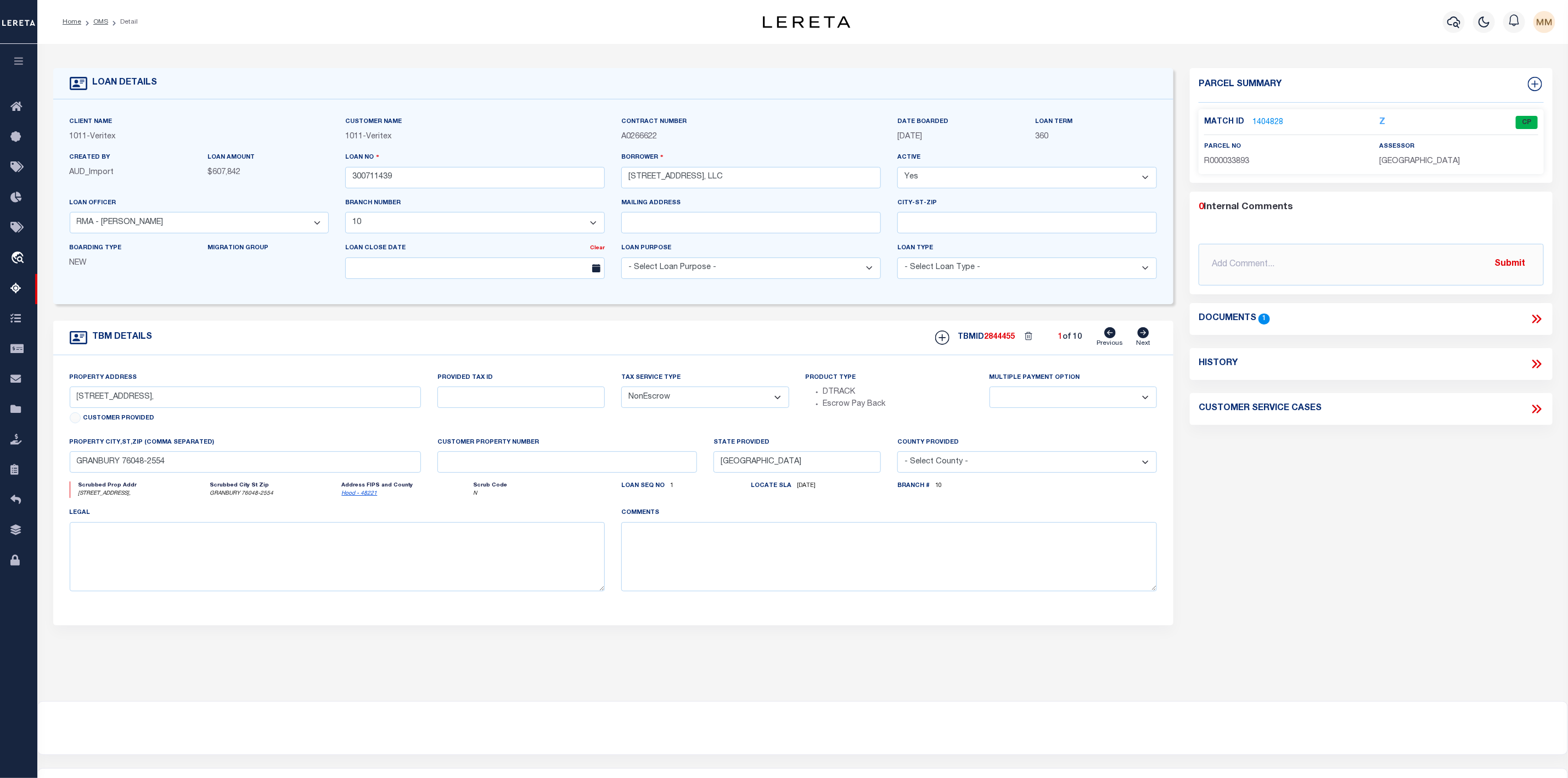
click at [1273, 129] on div "Match ID 1404828 Z CP" at bounding box center [1370, 125] width 334 height 19
click at [1274, 121] on link "1404828" at bounding box center [1268, 122] width 31 height 11
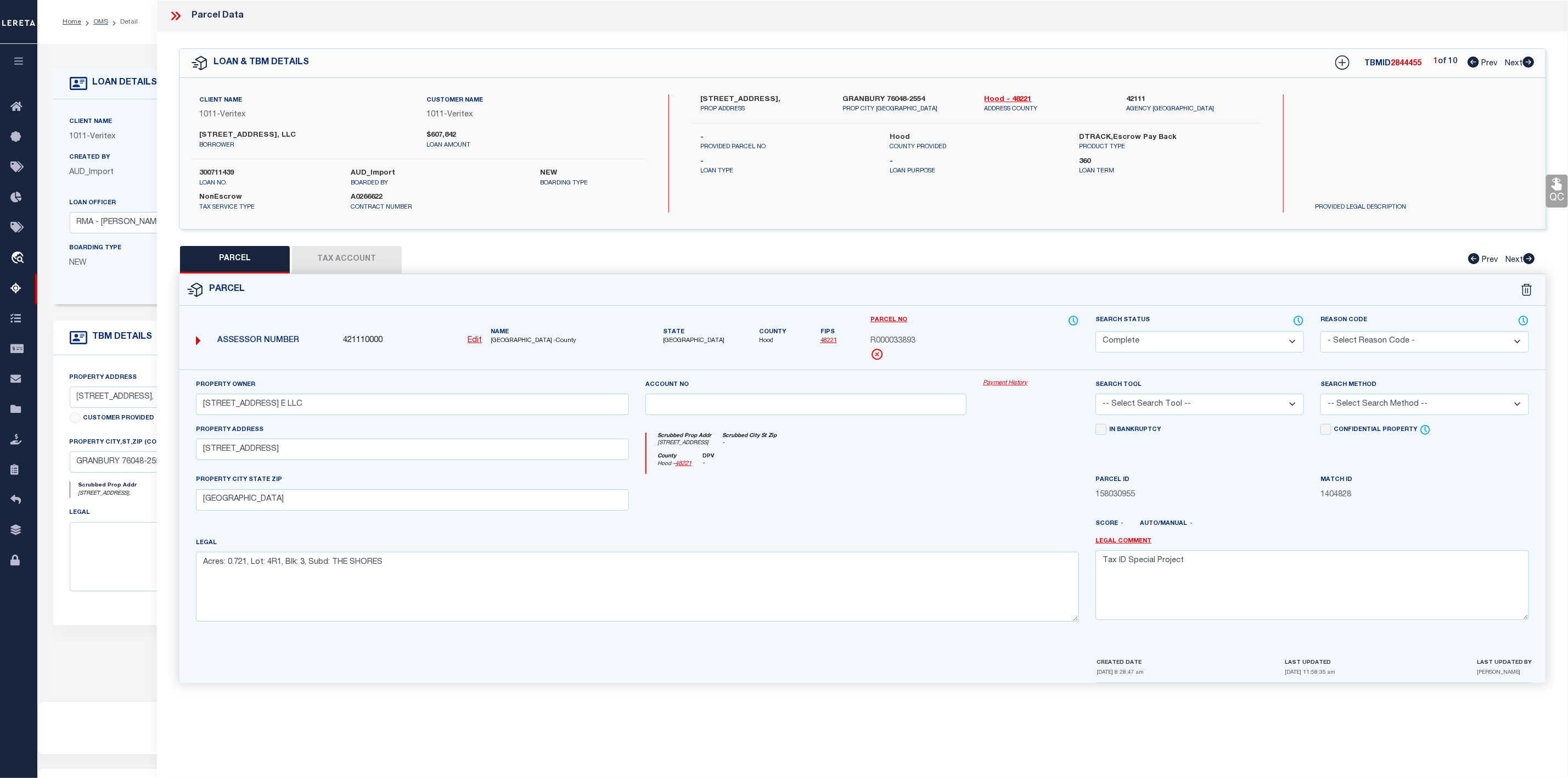
click at [1525, 66] on icon at bounding box center [1528, 61] width 11 height 11
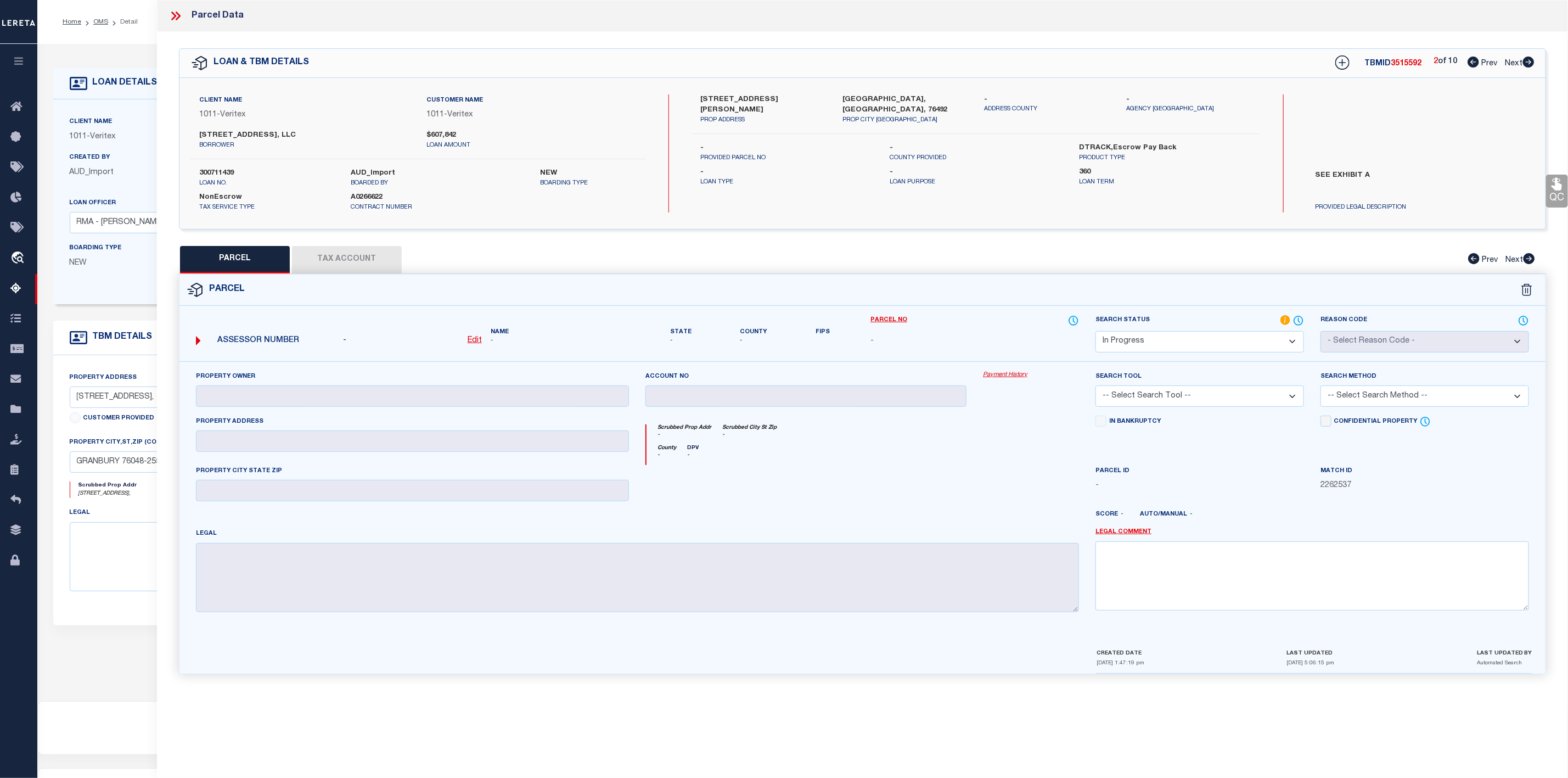
click at [1525, 66] on icon at bounding box center [1528, 61] width 11 height 11
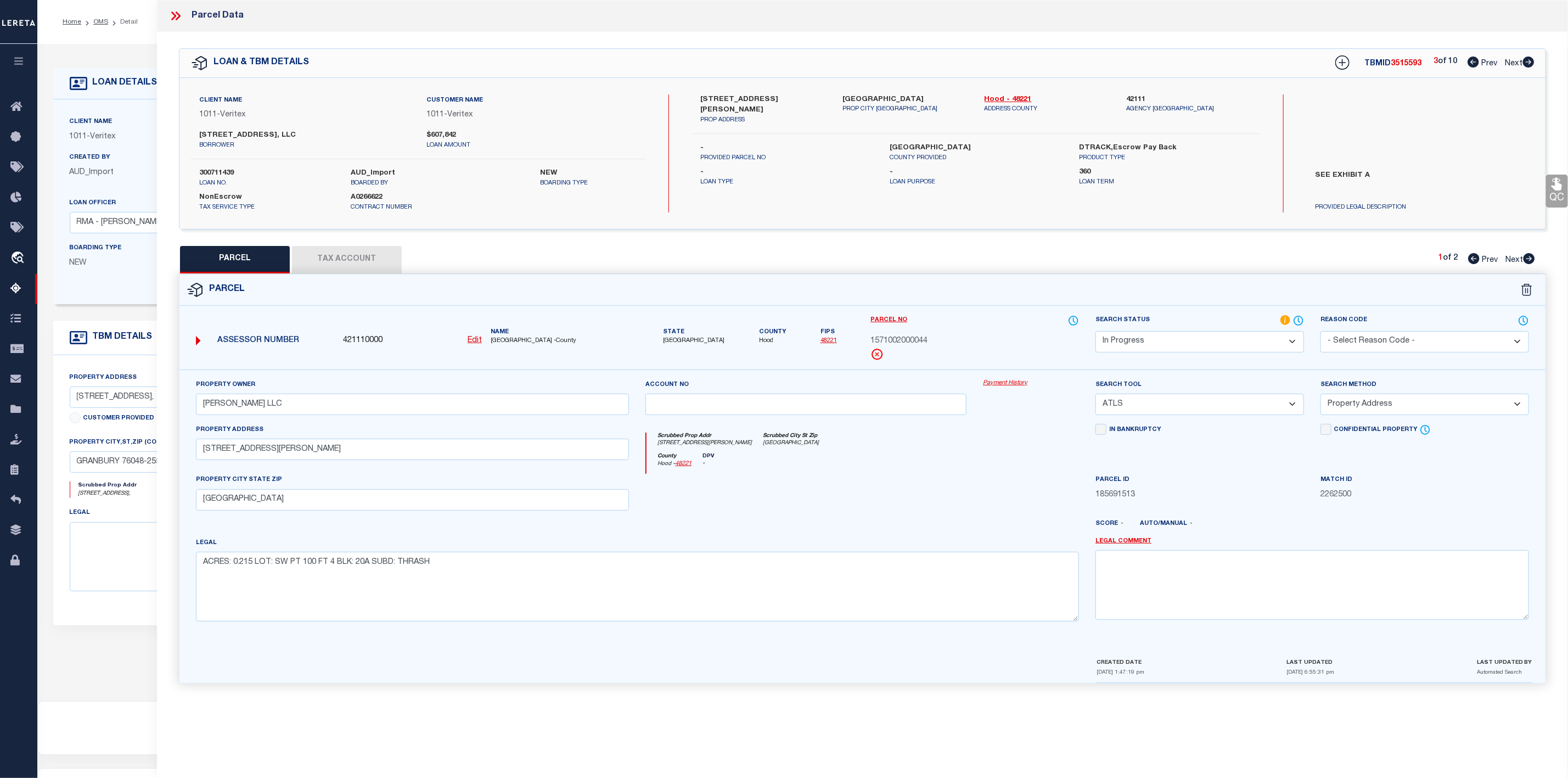
click at [1469, 66] on icon at bounding box center [1473, 61] width 11 height 11
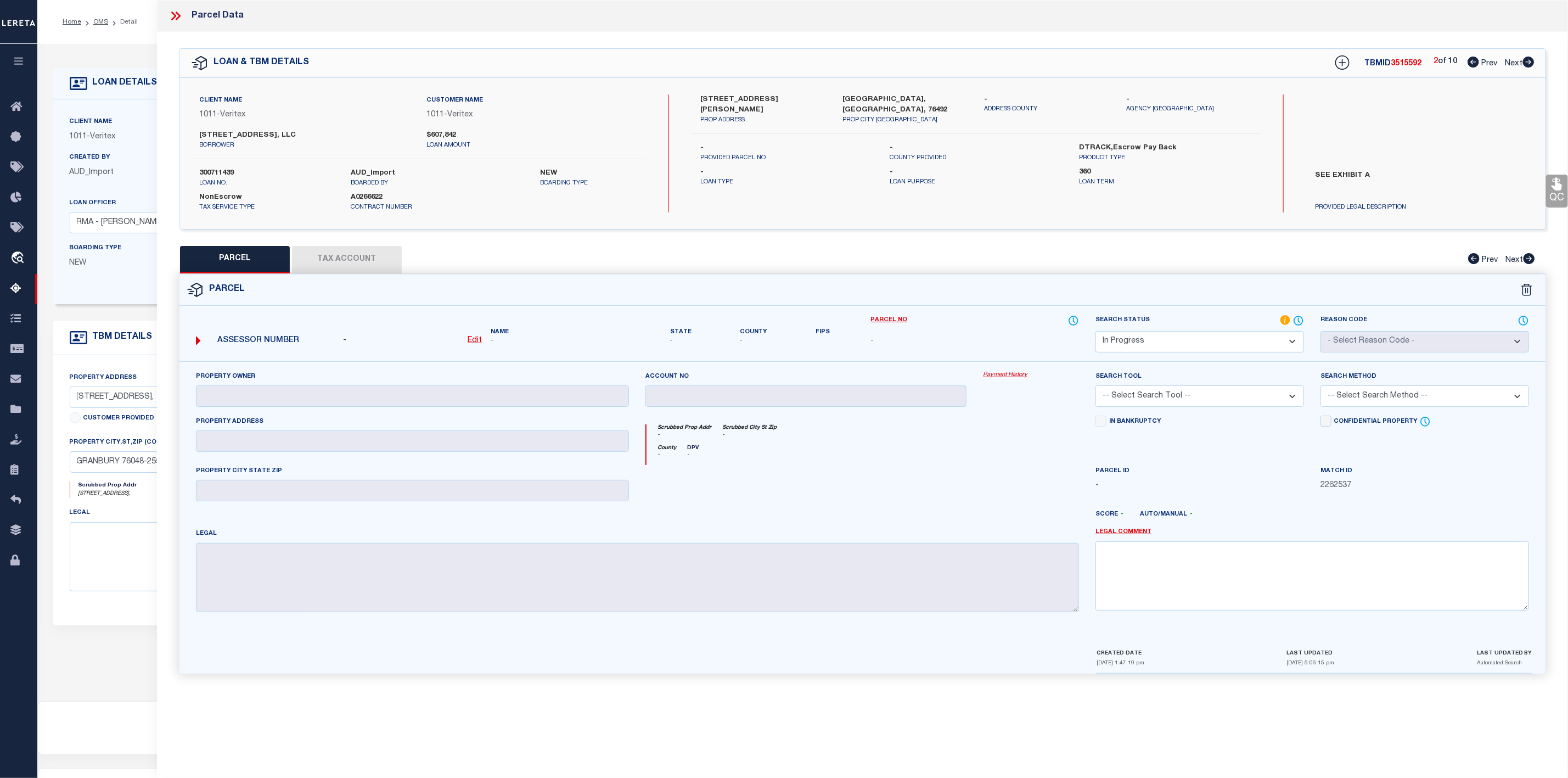
click at [1521, 63] on span "Next" at bounding box center [1514, 63] width 17 height 8
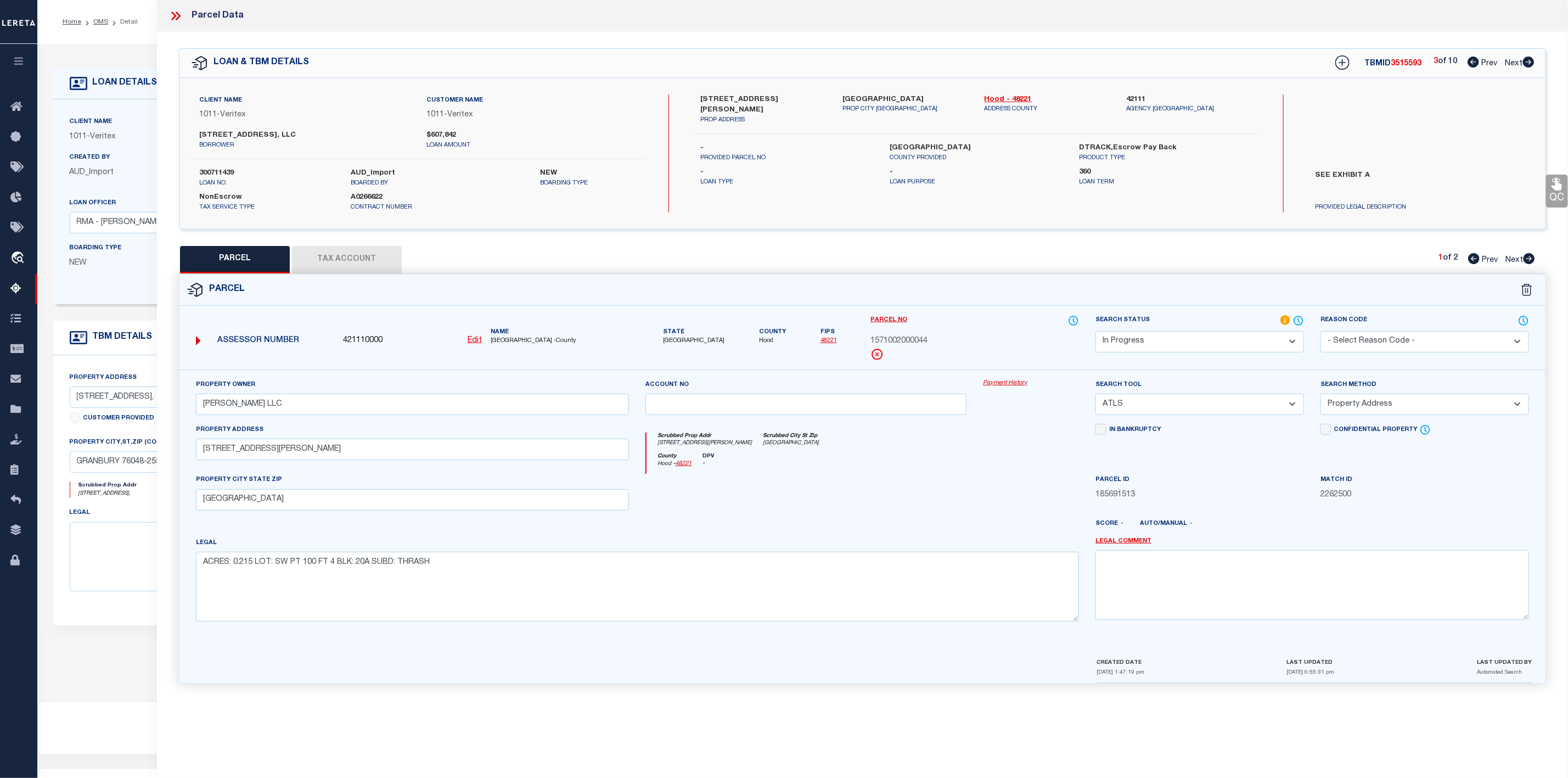
click at [1521, 63] on span "Next" at bounding box center [1514, 63] width 17 height 8
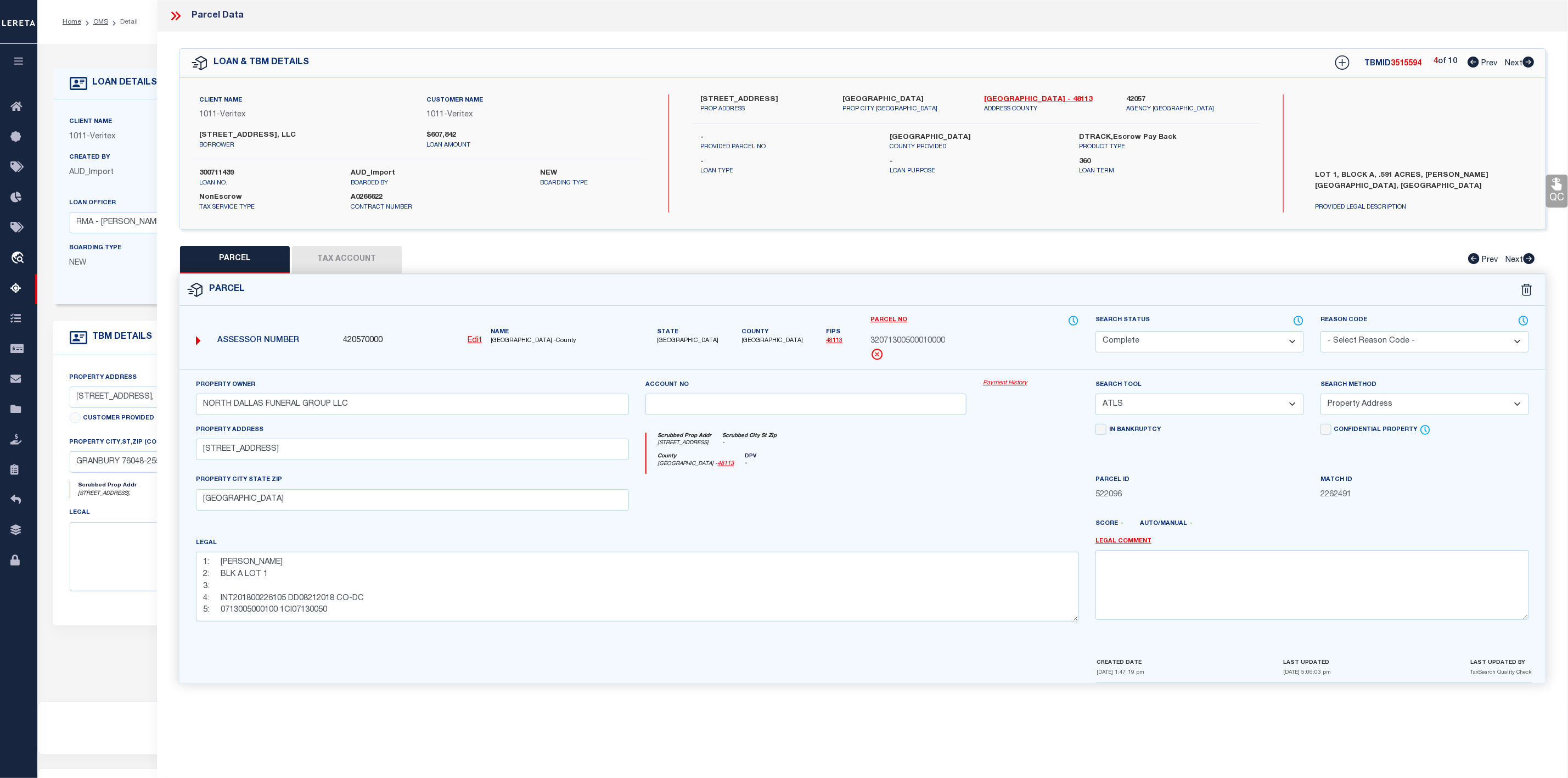
click at [1521, 63] on span "Next" at bounding box center [1514, 63] width 17 height 8
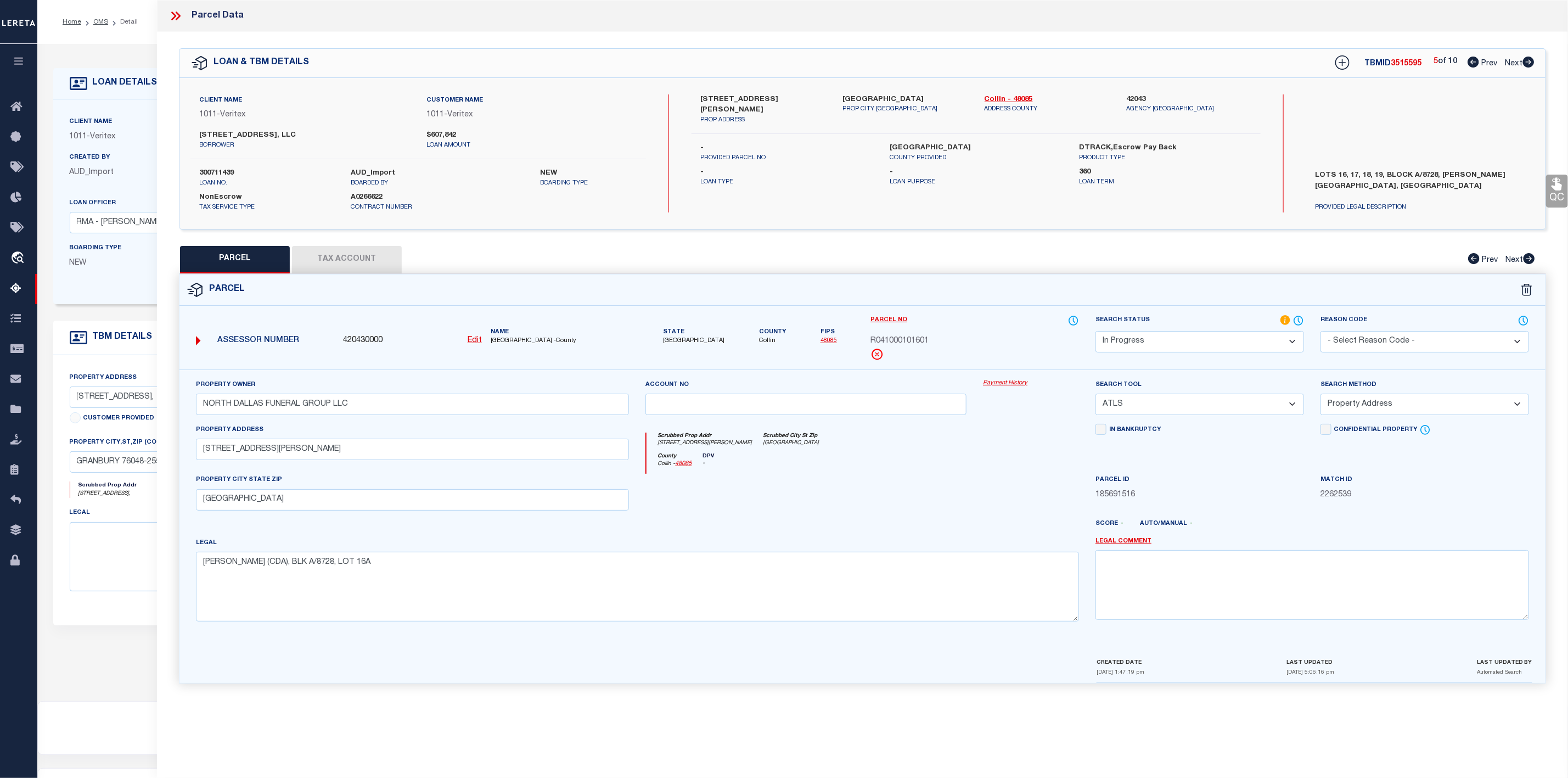
click at [1521, 63] on span "Next" at bounding box center [1514, 63] width 17 height 8
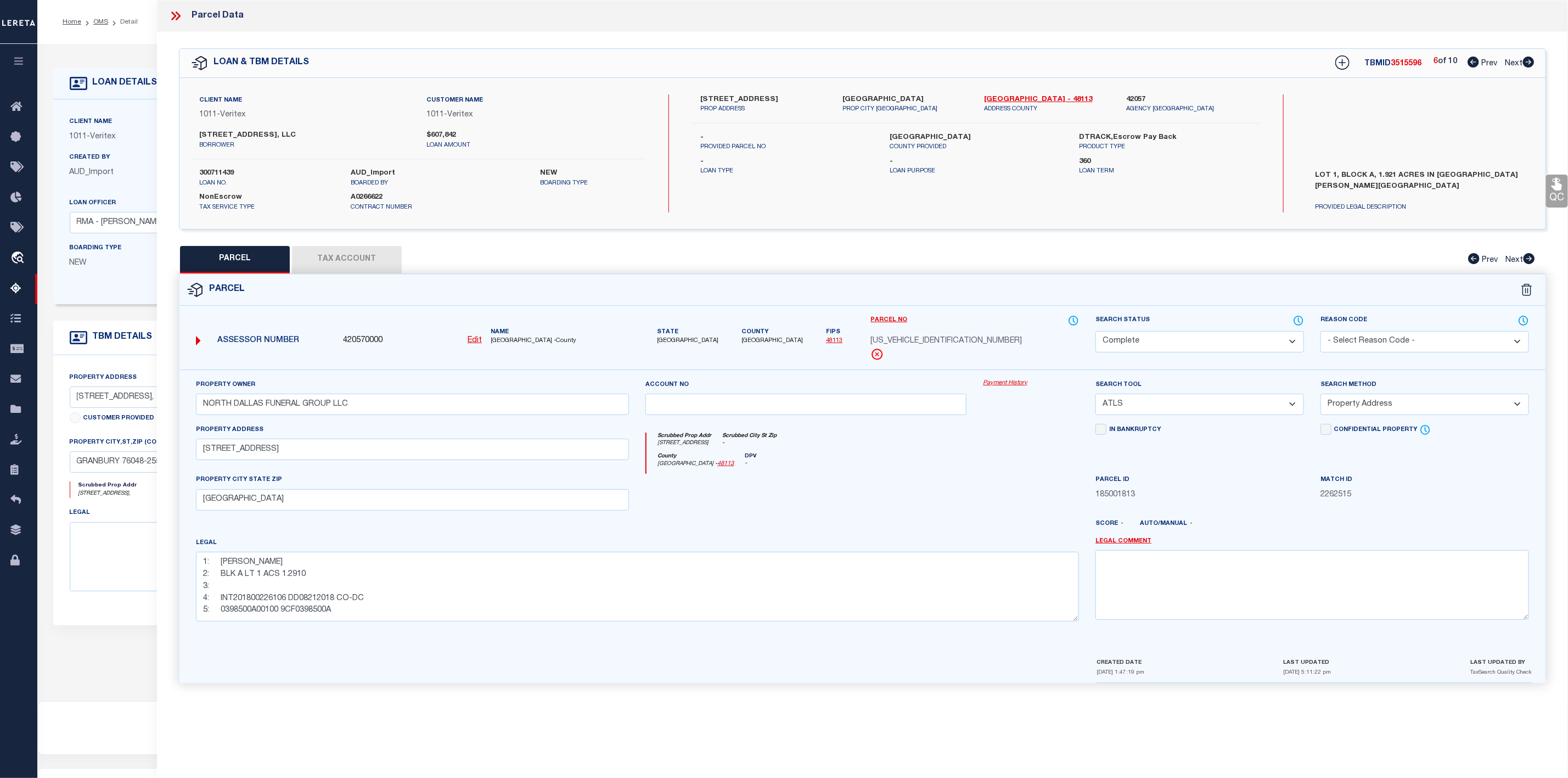
click at [1521, 63] on span "Next" at bounding box center [1514, 63] width 17 height 8
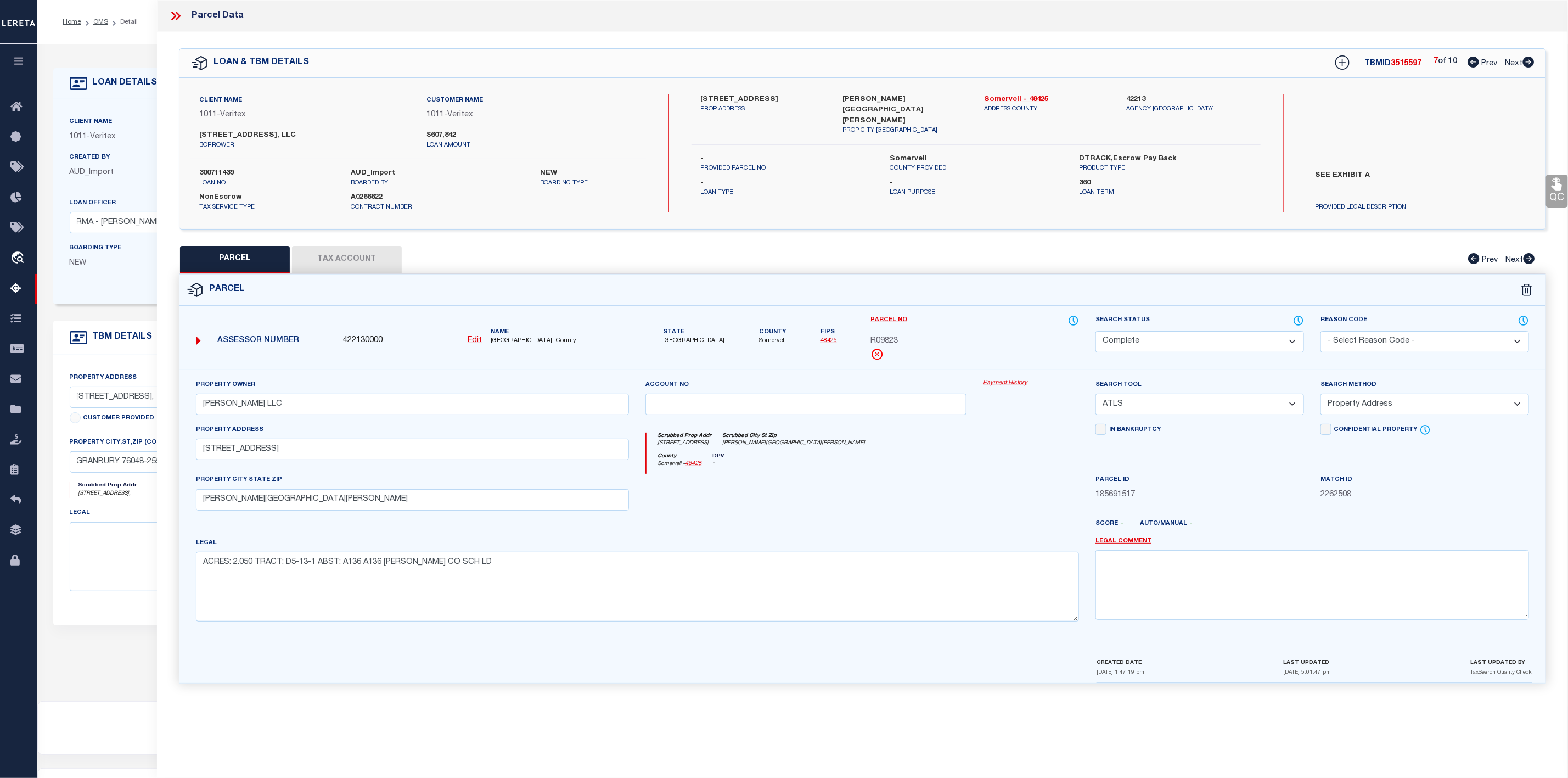
click at [1521, 63] on span "Next" at bounding box center [1514, 63] width 17 height 8
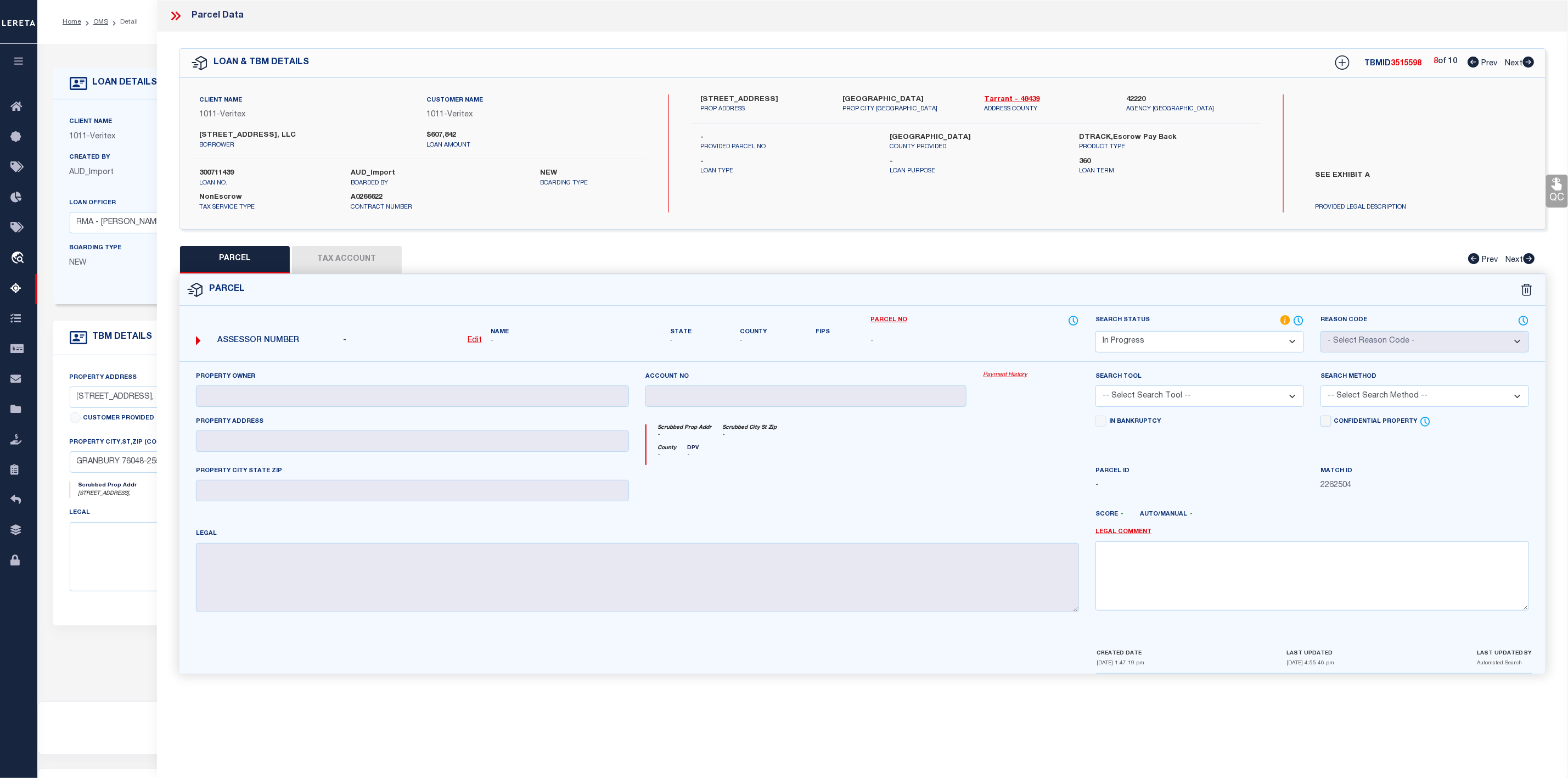
click at [183, 20] on icon at bounding box center [175, 16] width 15 height 15
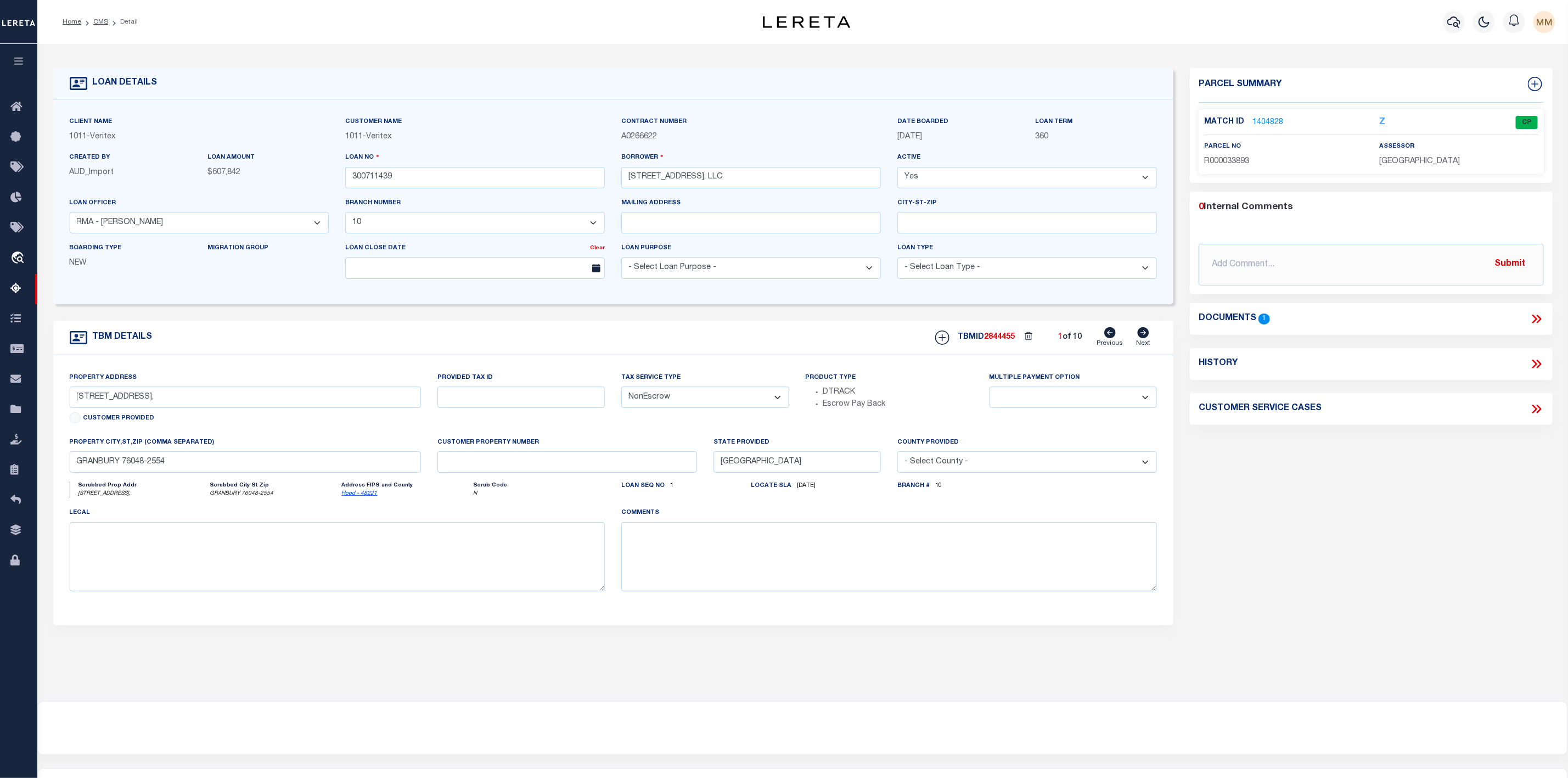
click at [108, 22] on li "Detail" at bounding box center [123, 22] width 29 height 9
click at [101, 25] on link "OMS" at bounding box center [100, 22] width 15 height 7
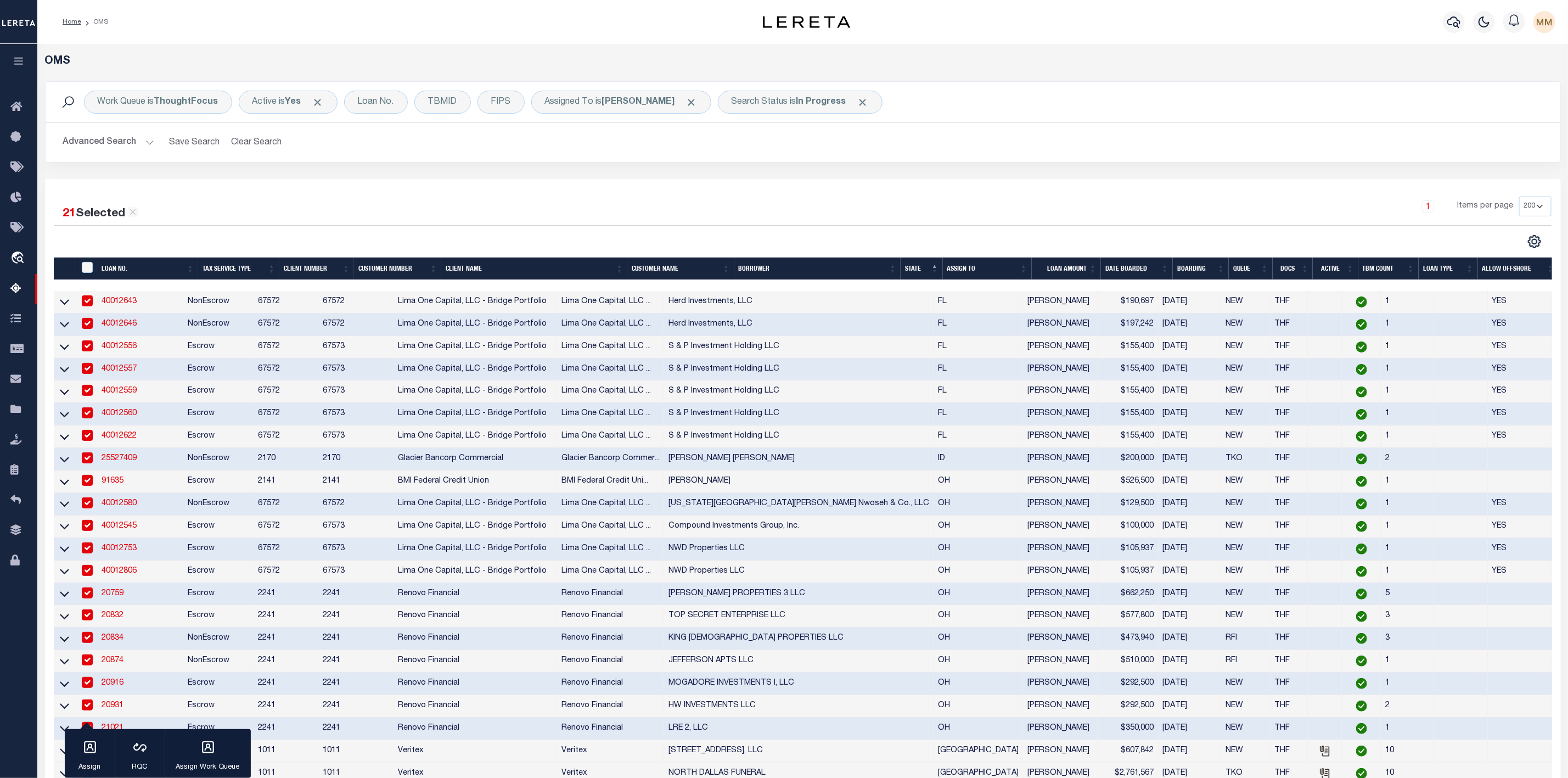
scroll to position [329, 0]
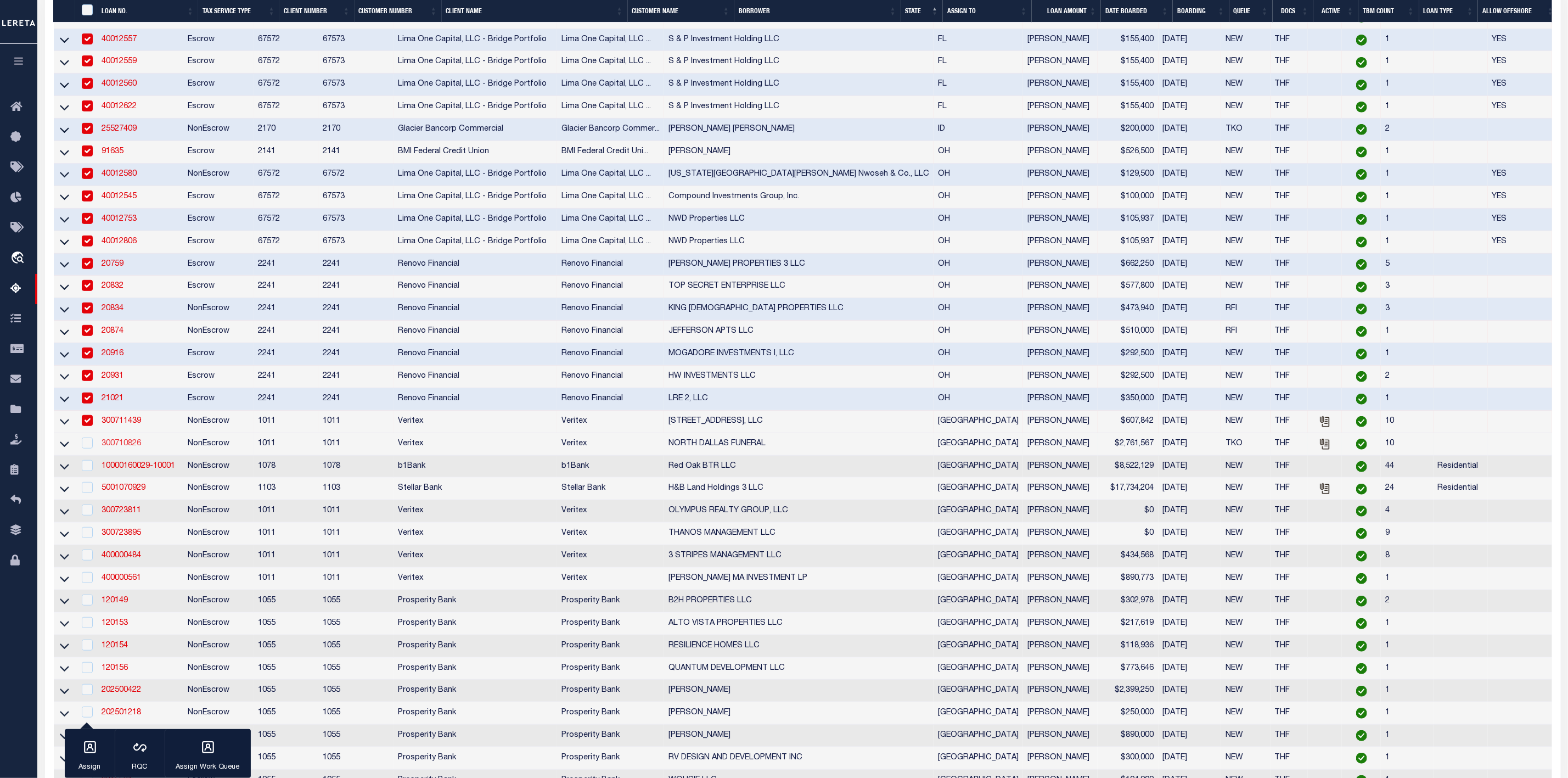
click at [130, 447] on link "300710826" at bounding box center [122, 443] width 40 height 8
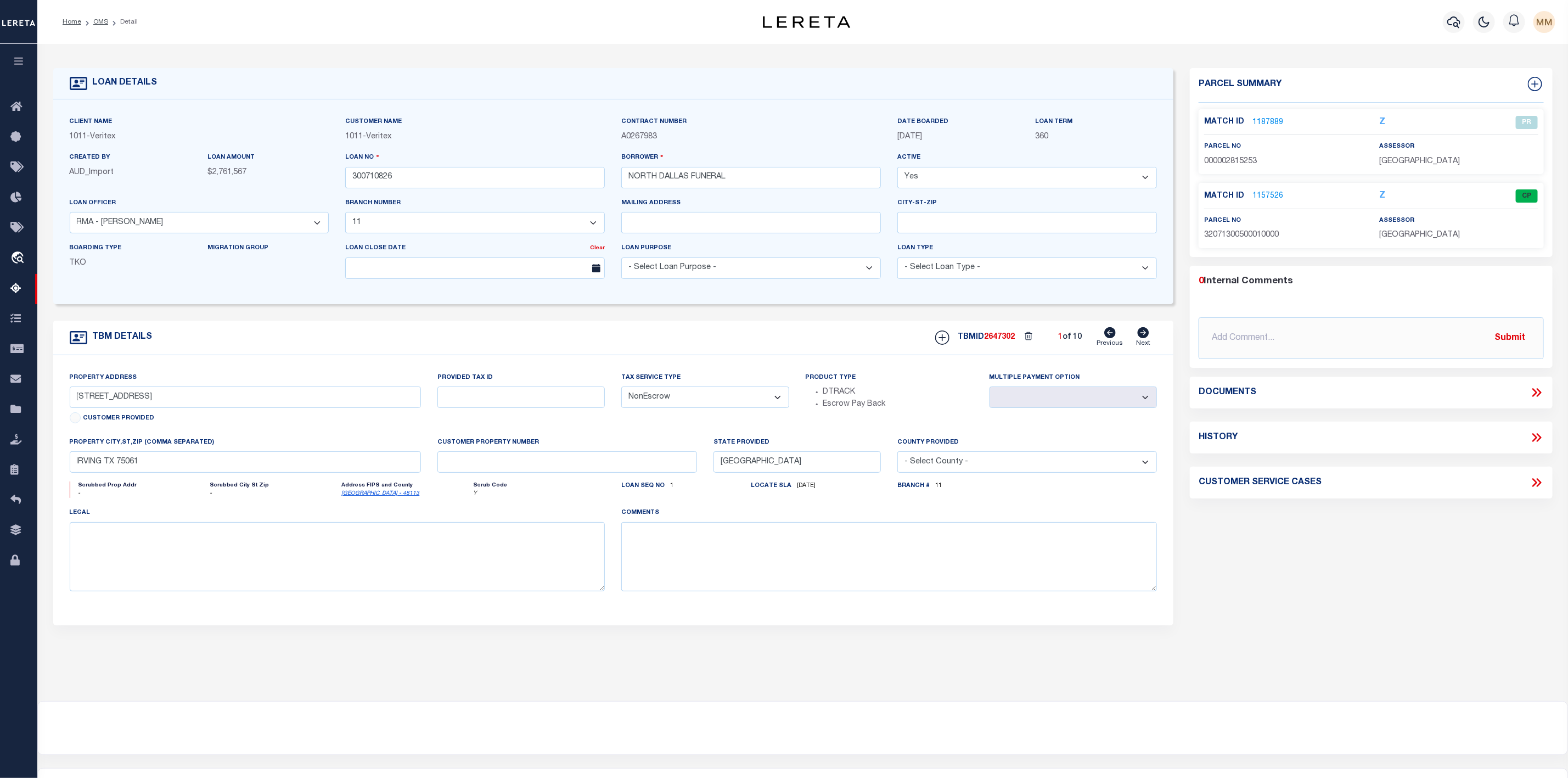
click at [1269, 125] on link "1187889" at bounding box center [1268, 122] width 31 height 11
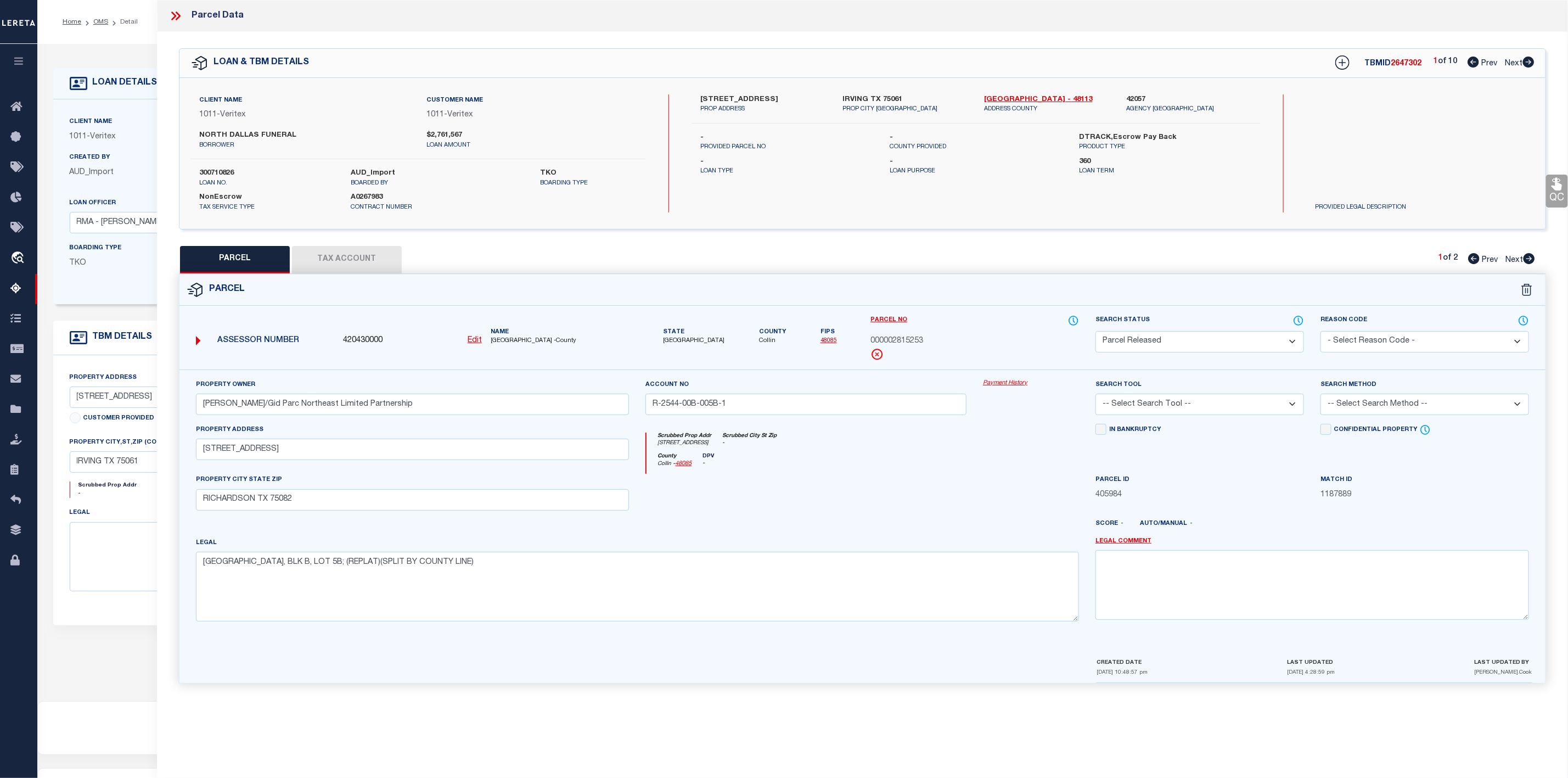
click at [1527, 262] on icon at bounding box center [1528, 258] width 11 height 11
click at [1525, 60] on icon at bounding box center [1528, 61] width 11 height 11
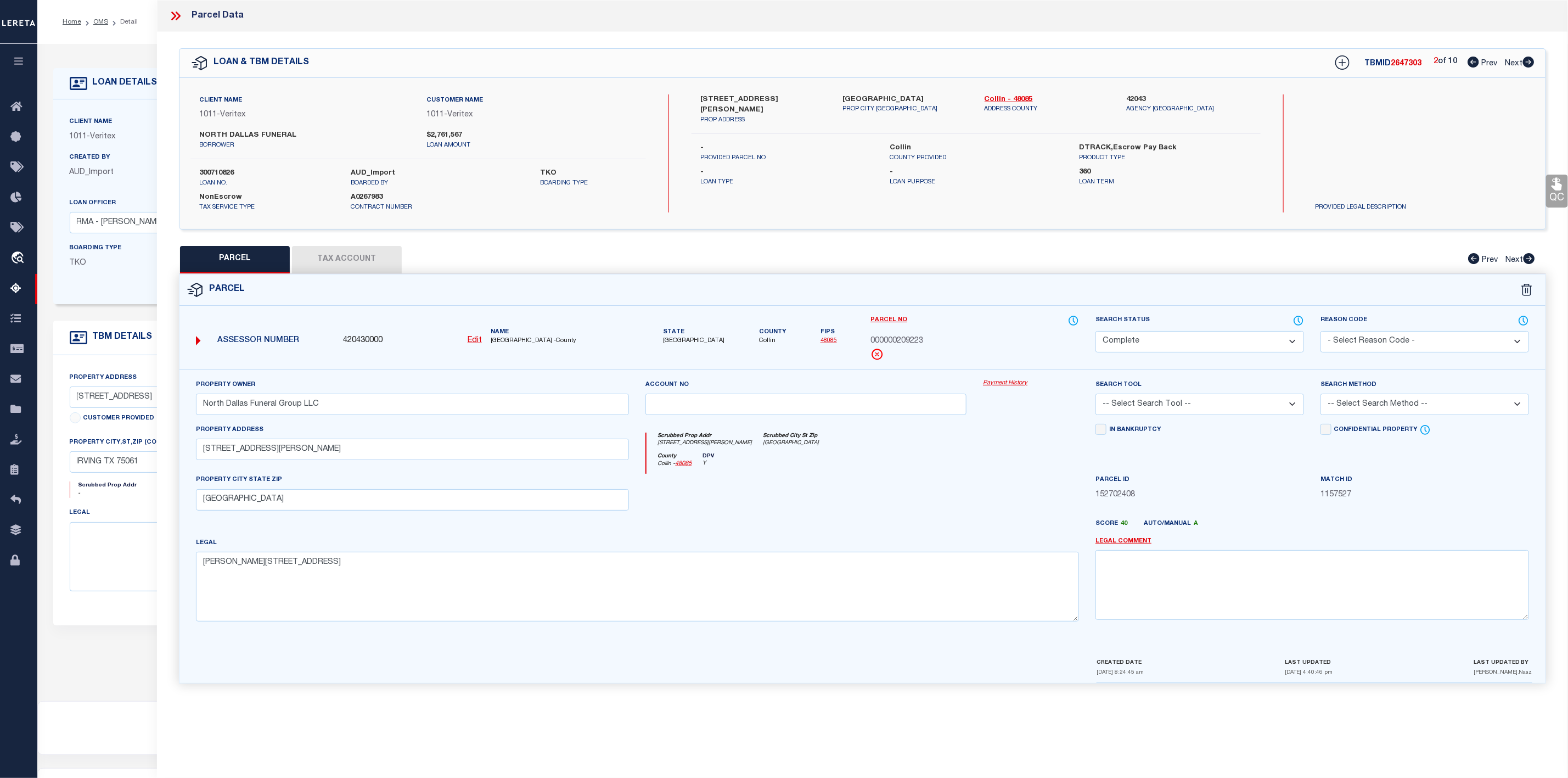
click at [180, 15] on icon at bounding box center [178, 16] width 5 height 9
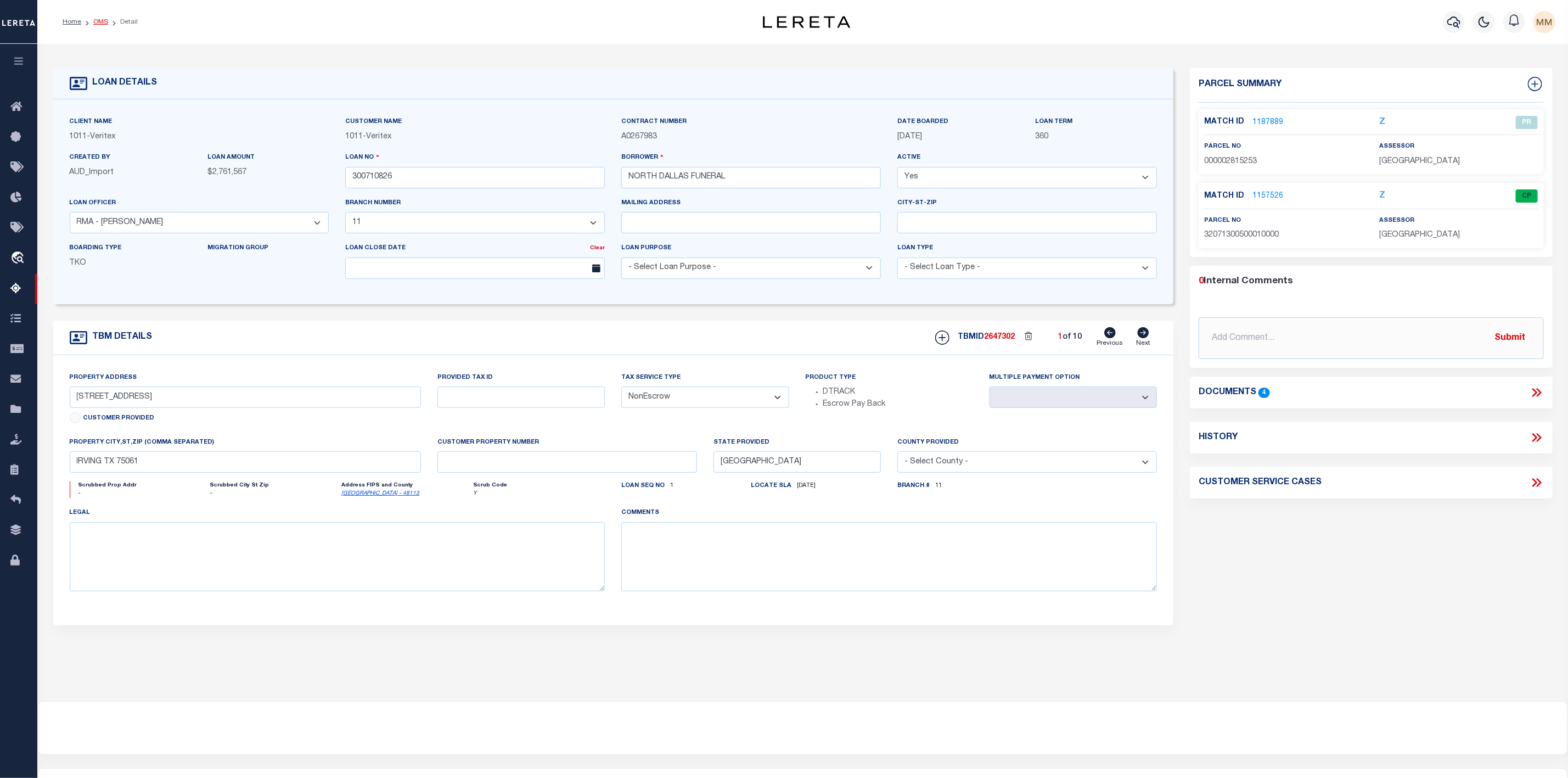
click at [104, 22] on link "OMS" at bounding box center [100, 22] width 15 height 7
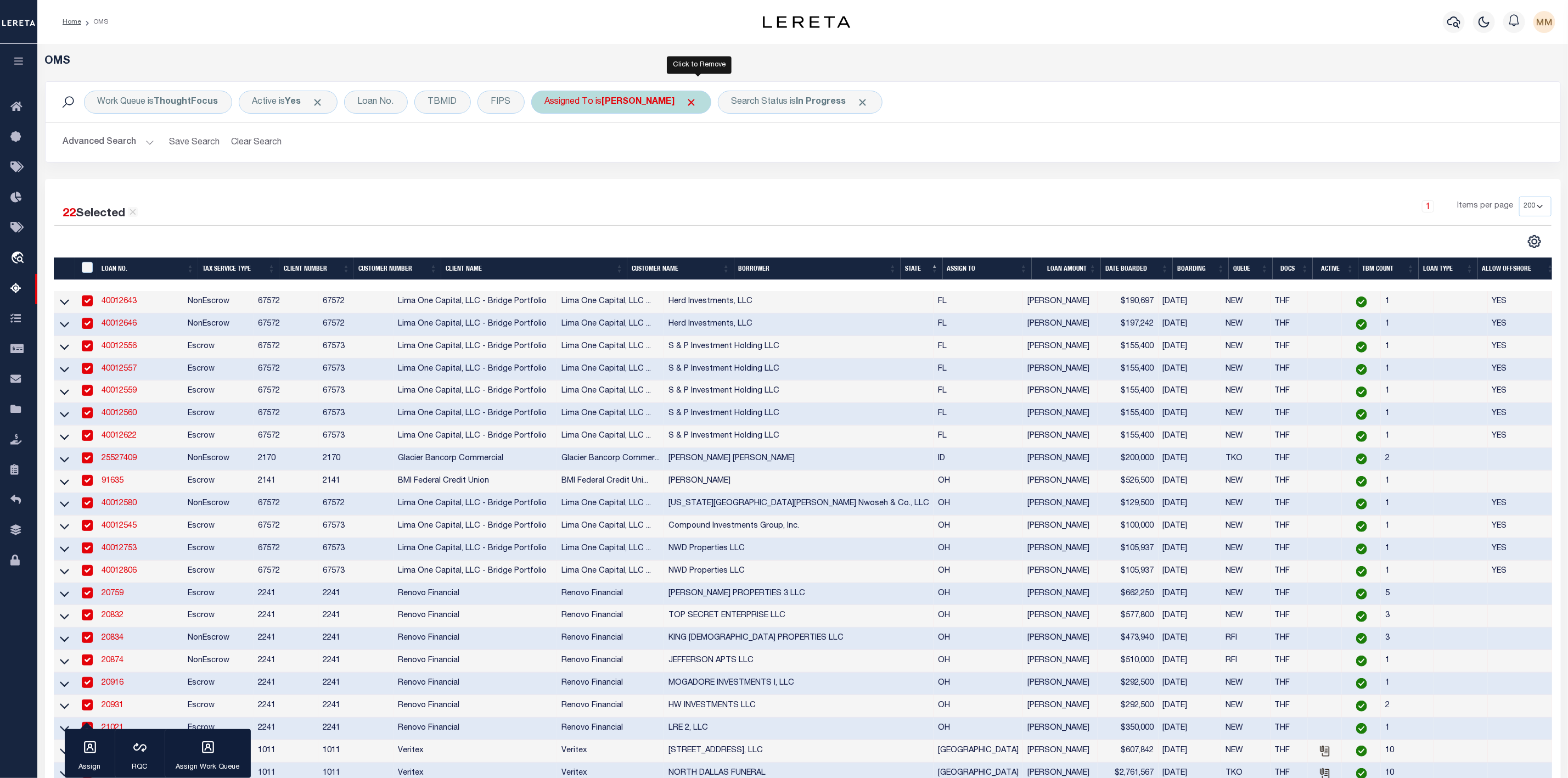
click at [697, 104] on span "Click to Remove" at bounding box center [691, 102] width 11 height 11
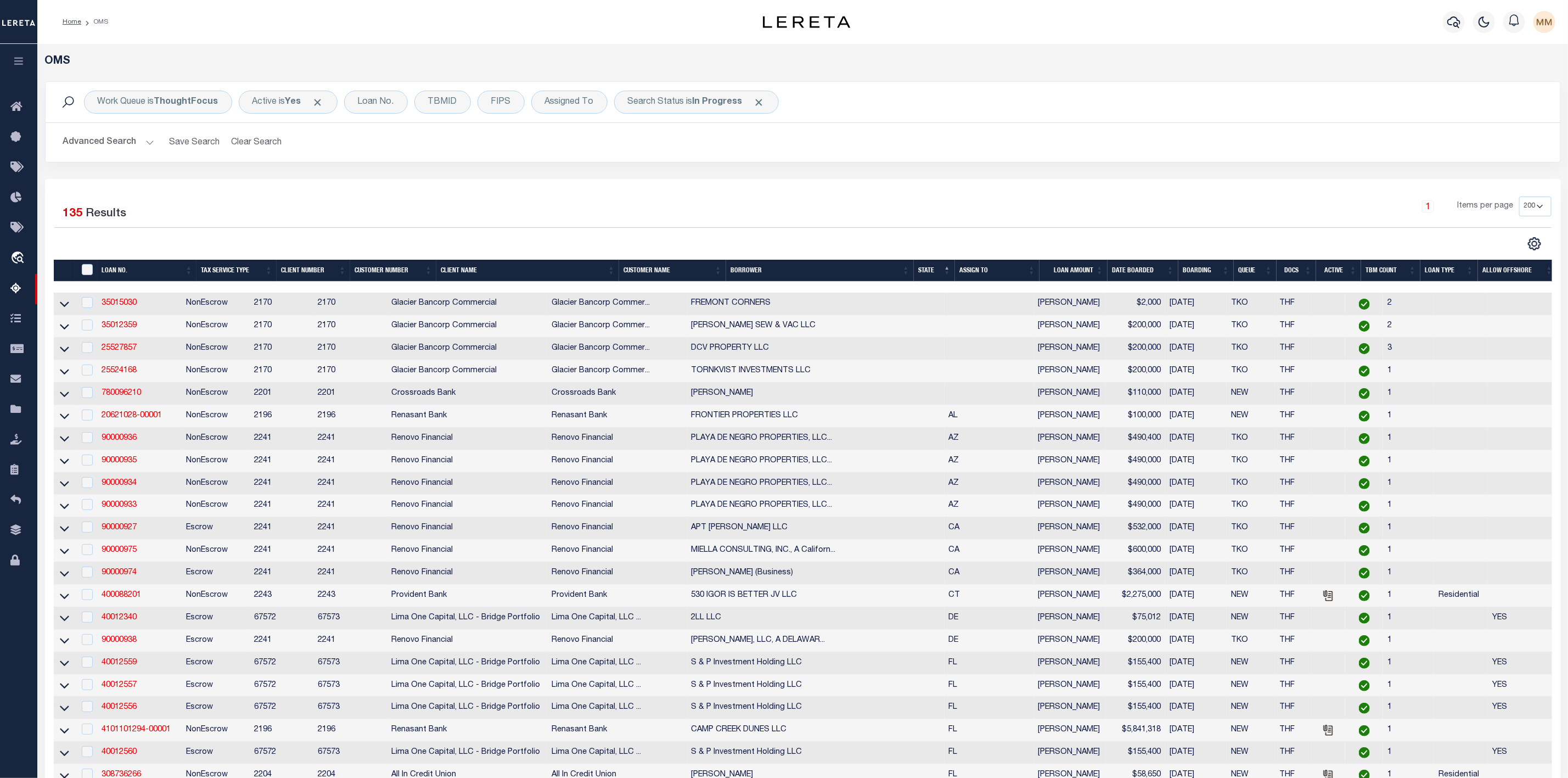
scroll to position [165, 0]
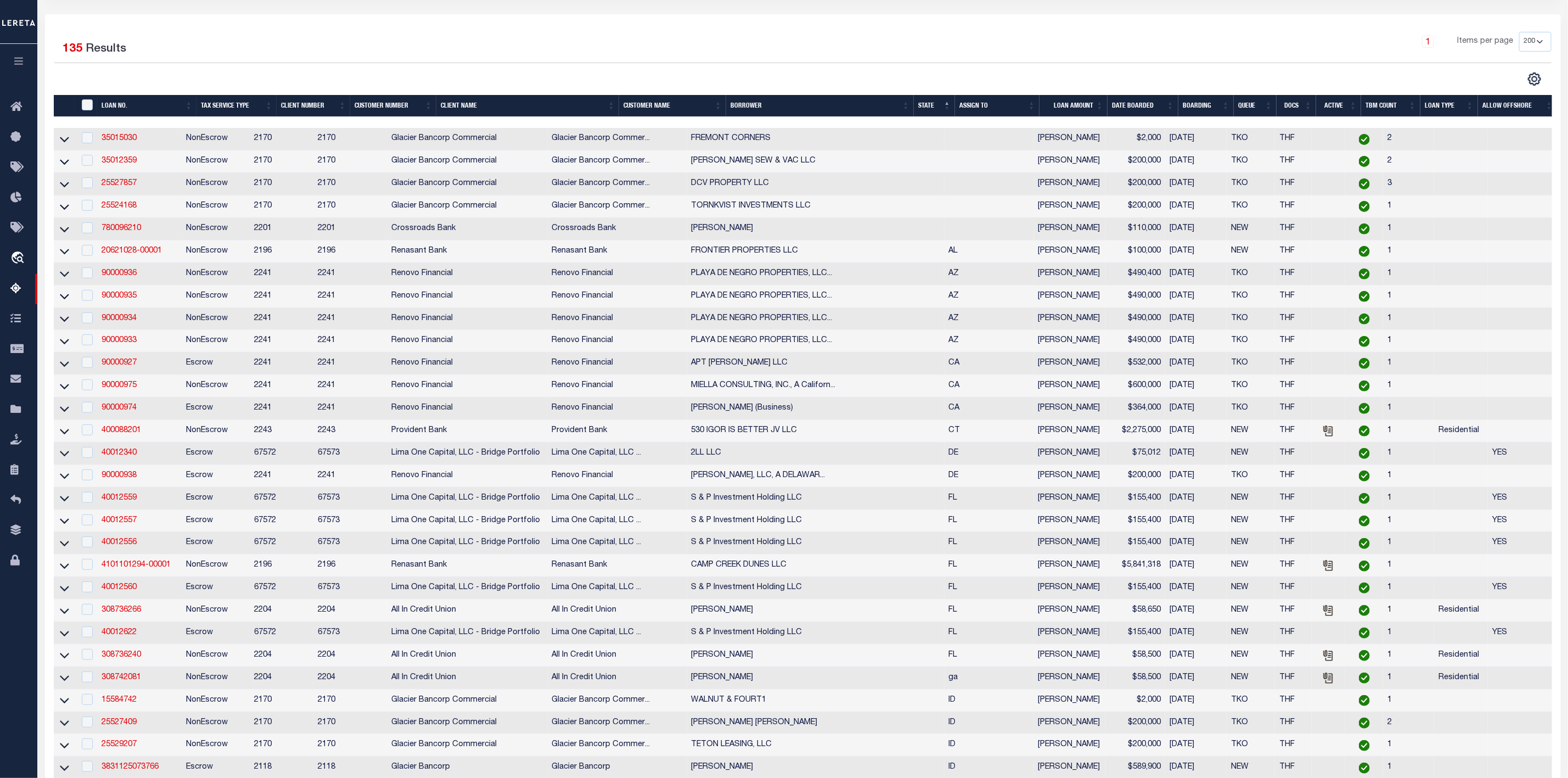
click at [1034, 107] on th "ASSIGN TO" at bounding box center [997, 106] width 85 height 22
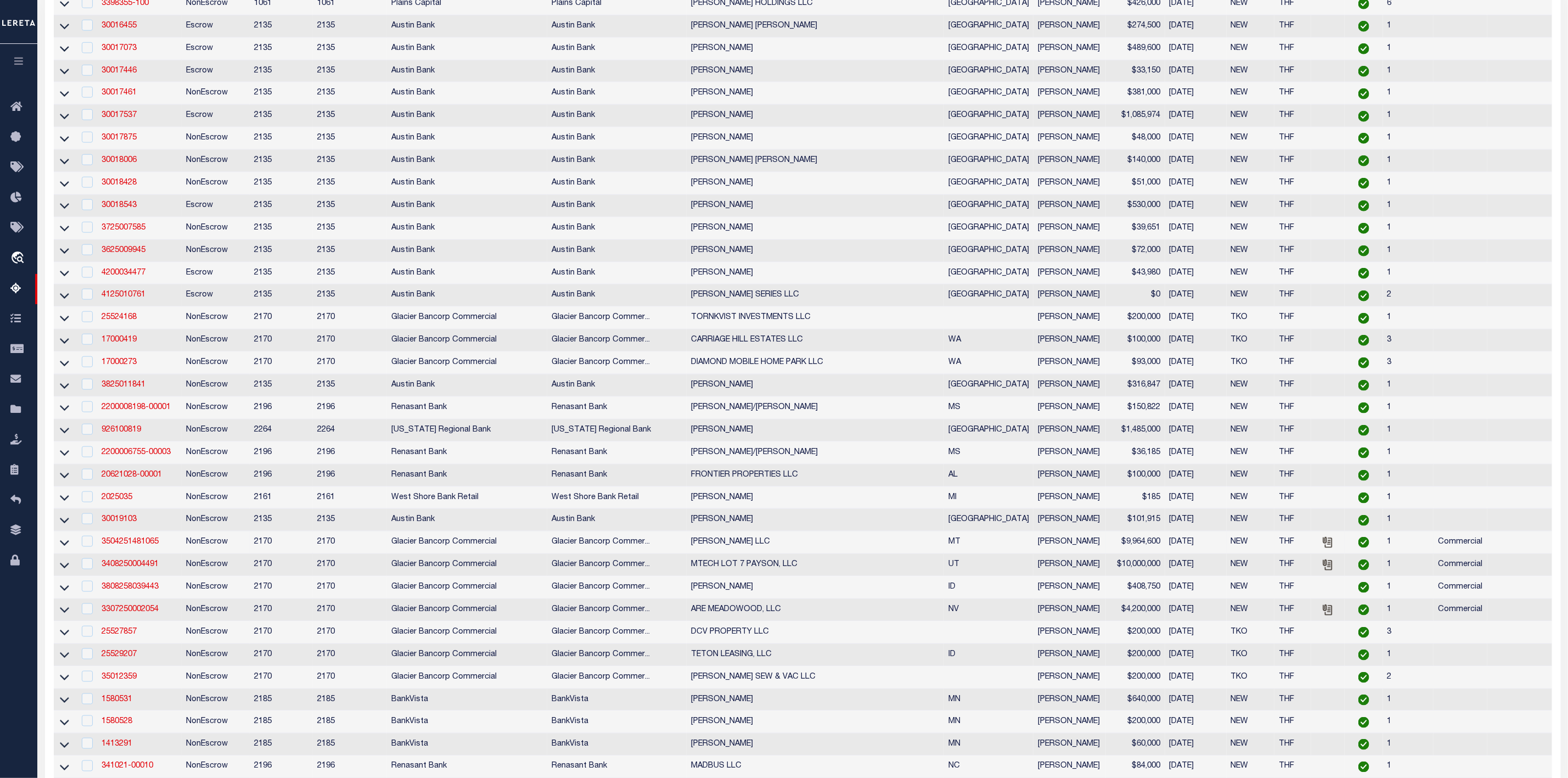
scroll to position [0, 0]
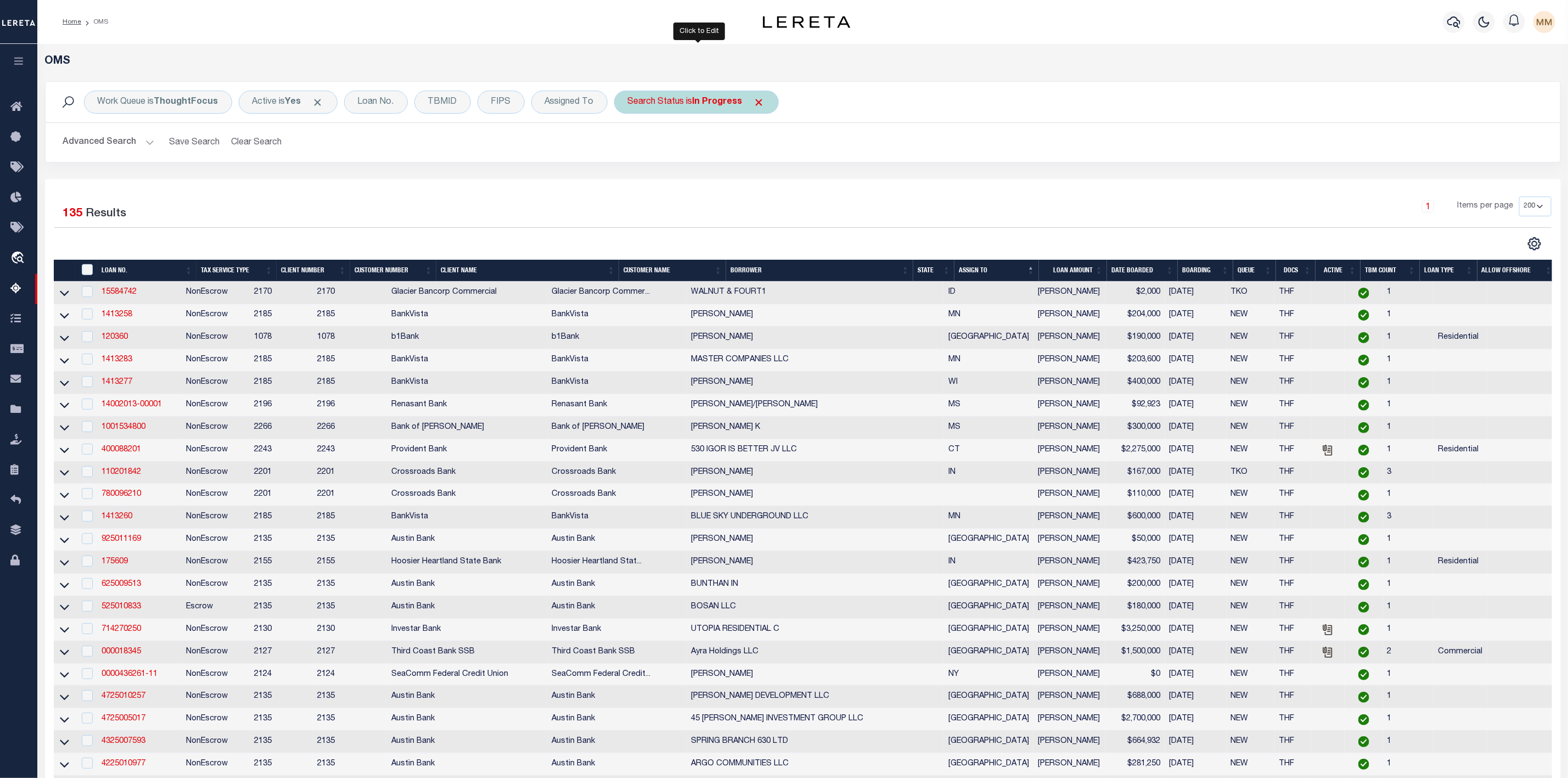
click at [693, 105] on div "Search Status is In Progress" at bounding box center [696, 102] width 165 height 23
click at [683, 159] on select "Automated Search Bad Parcel Complete Duplicate Parcel High Dollar Reporting In …" at bounding box center [709, 155] width 161 height 21
click at [630, 147] on select "Automated Search Bad Parcel Complete Duplicate Parcel High Dollar Reporting In …" at bounding box center [709, 155] width 161 height 21
click at [778, 185] on input "Apply" at bounding box center [773, 180] width 32 height 18
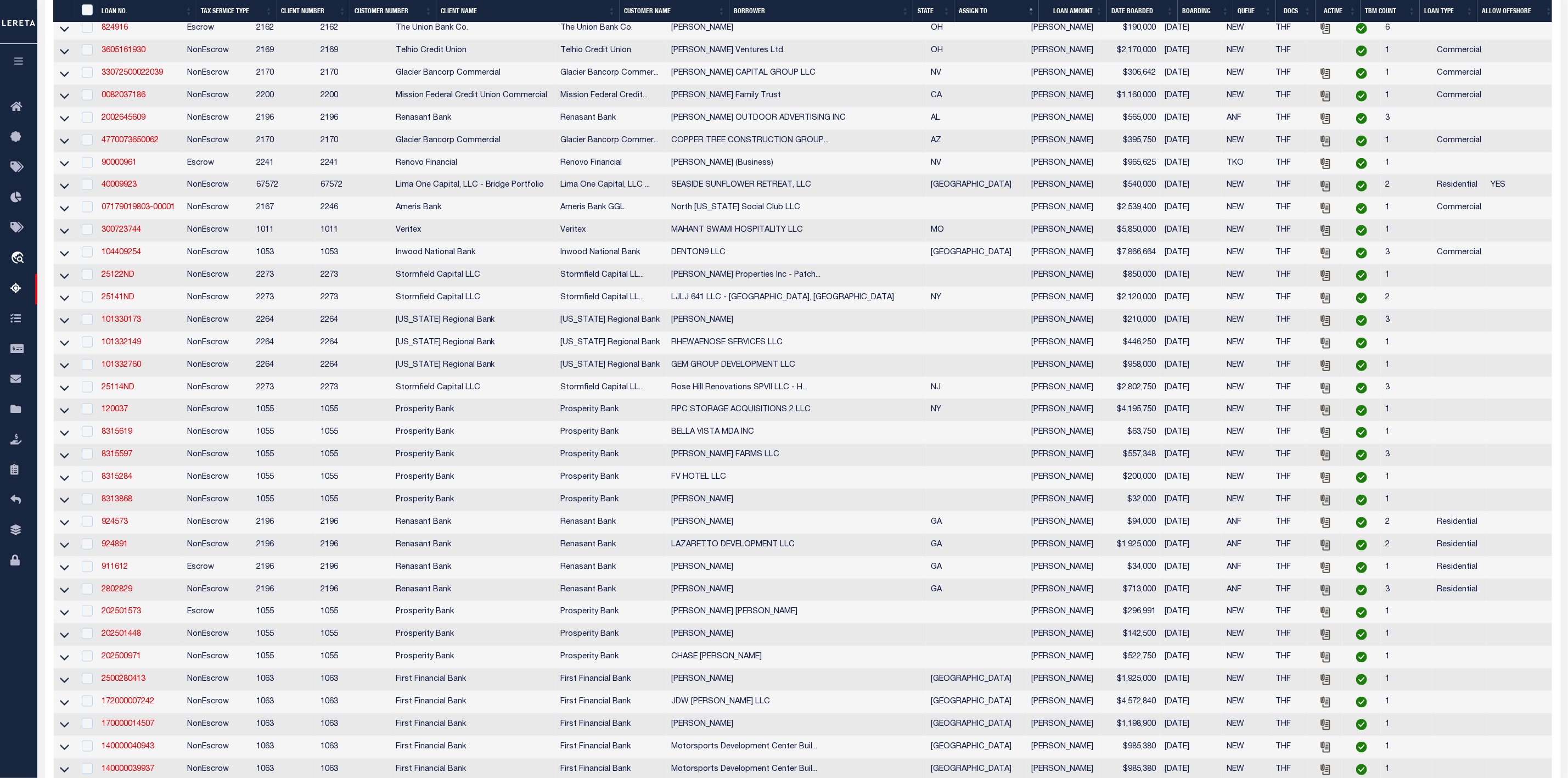
scroll to position [3705, 0]
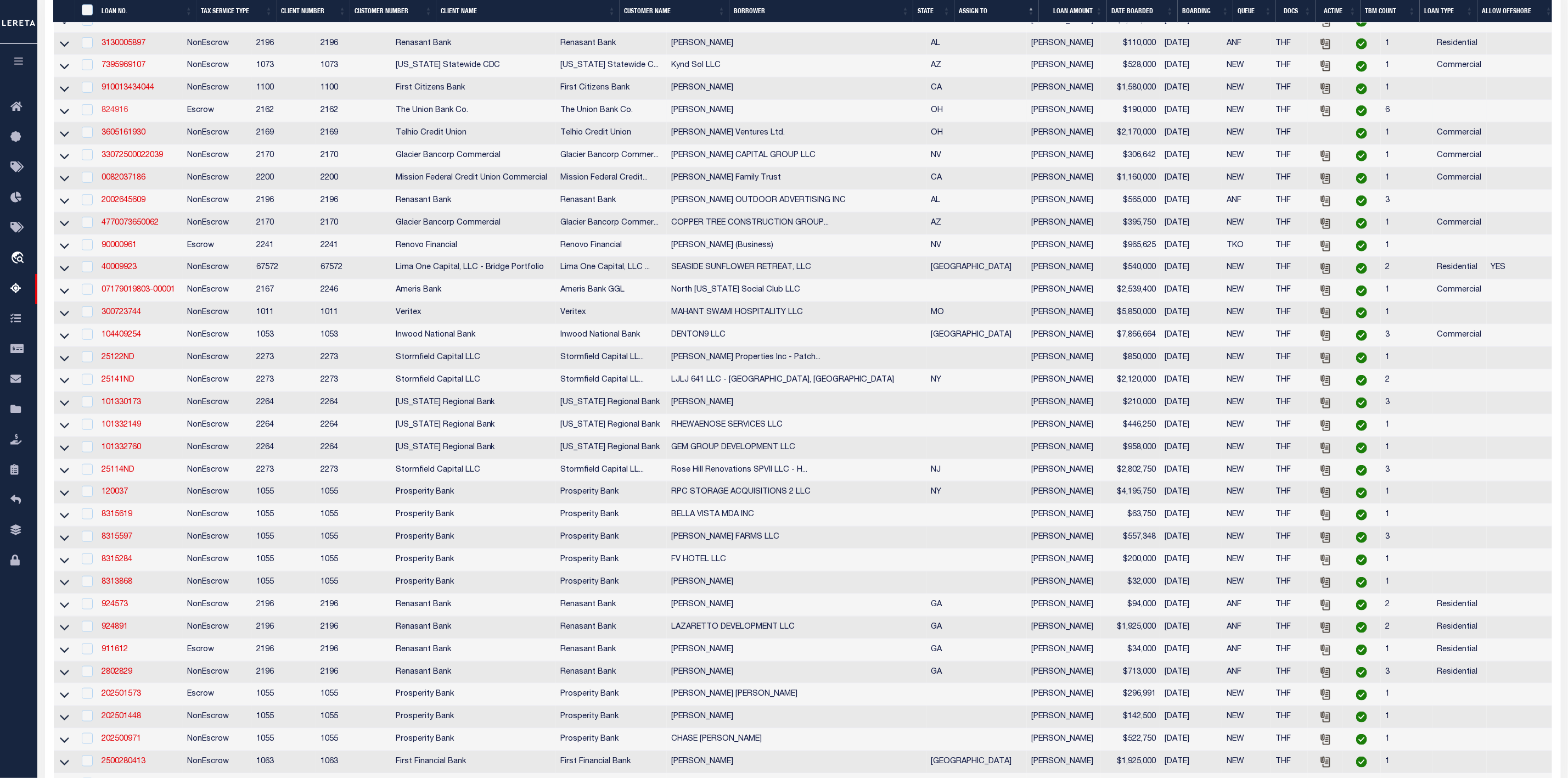
click at [121, 114] on link "824916" at bounding box center [115, 110] width 27 height 8
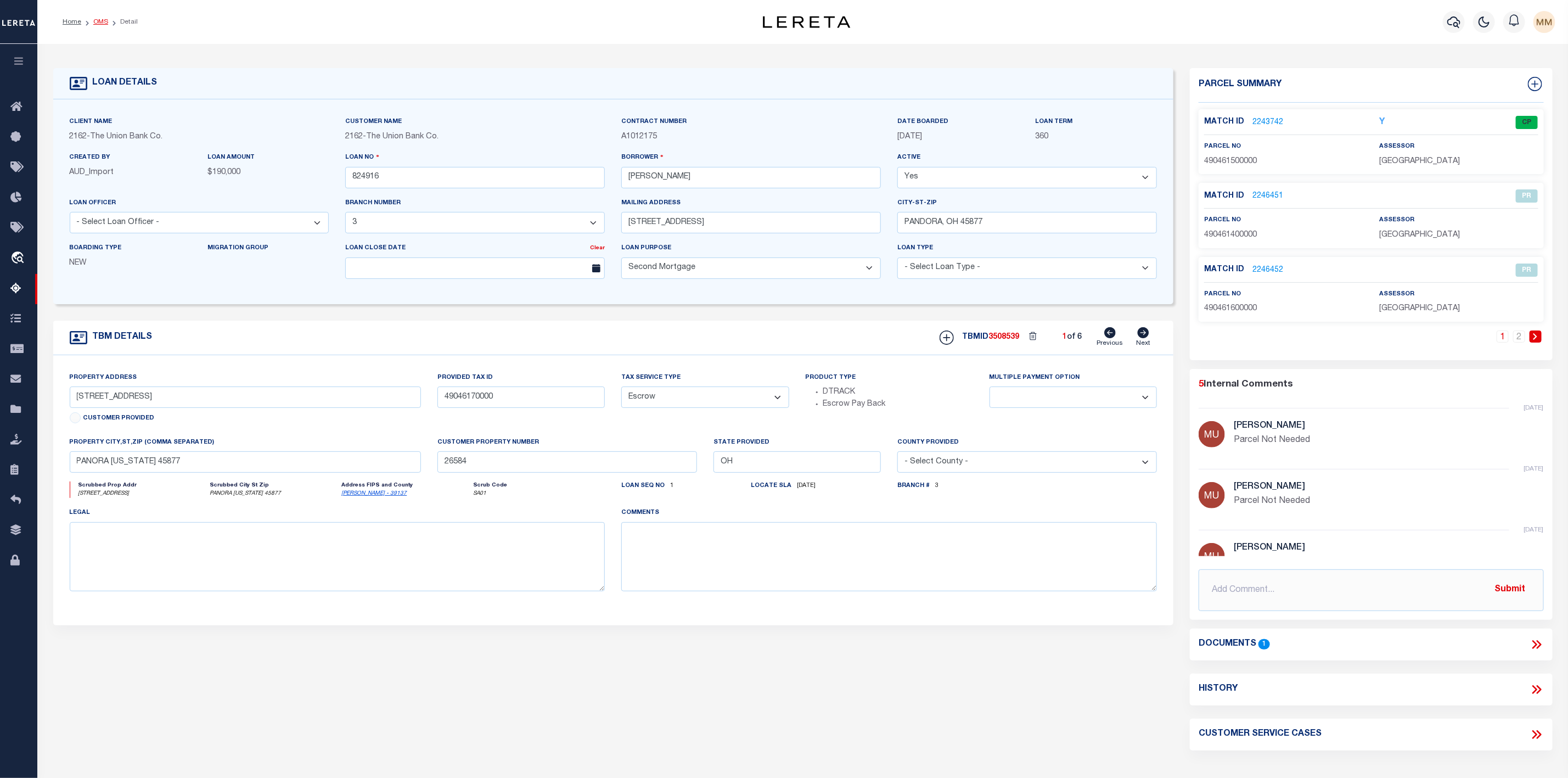
click at [98, 20] on link "OMS" at bounding box center [100, 22] width 15 height 7
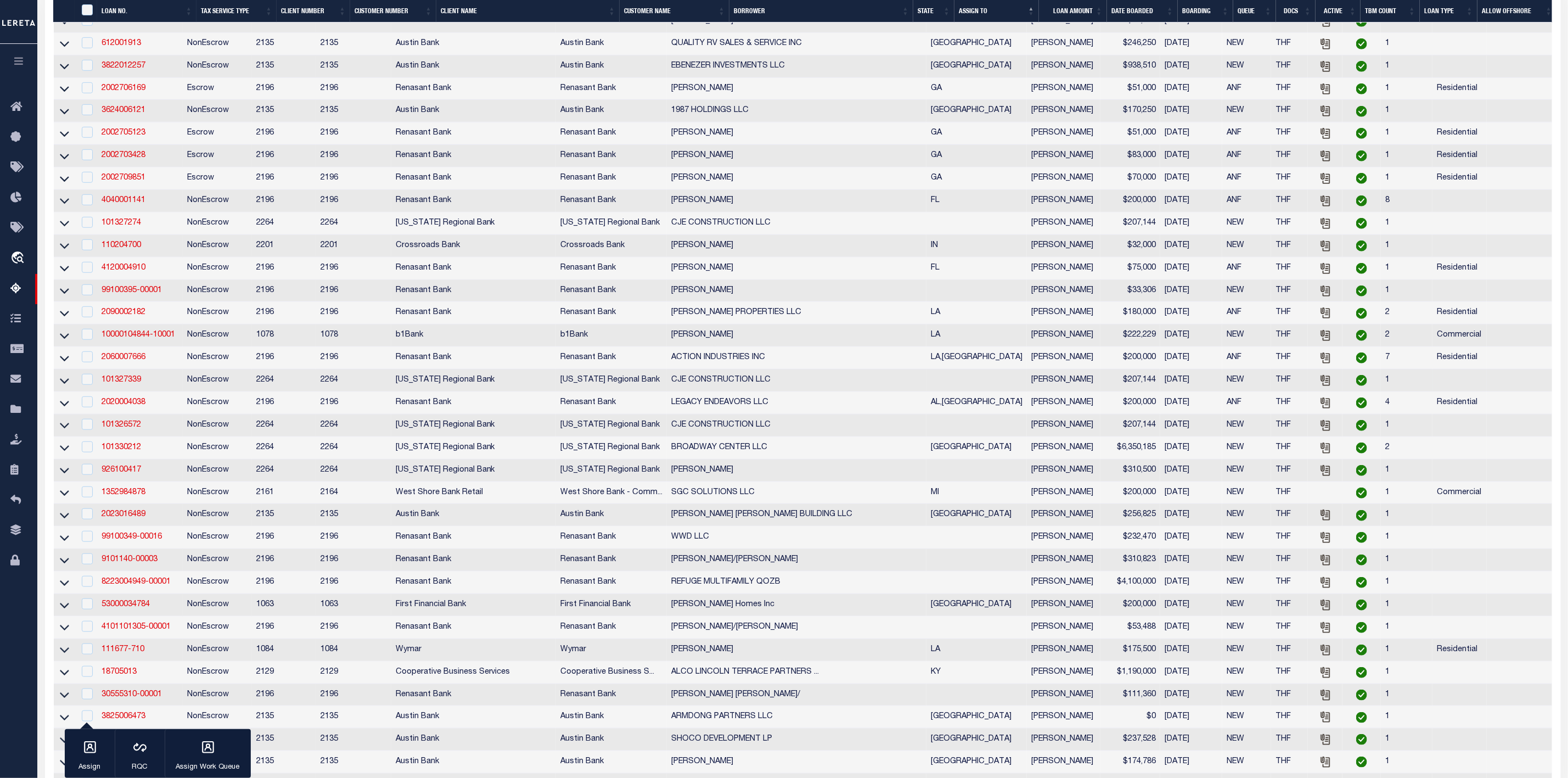
scroll to position [576, 0]
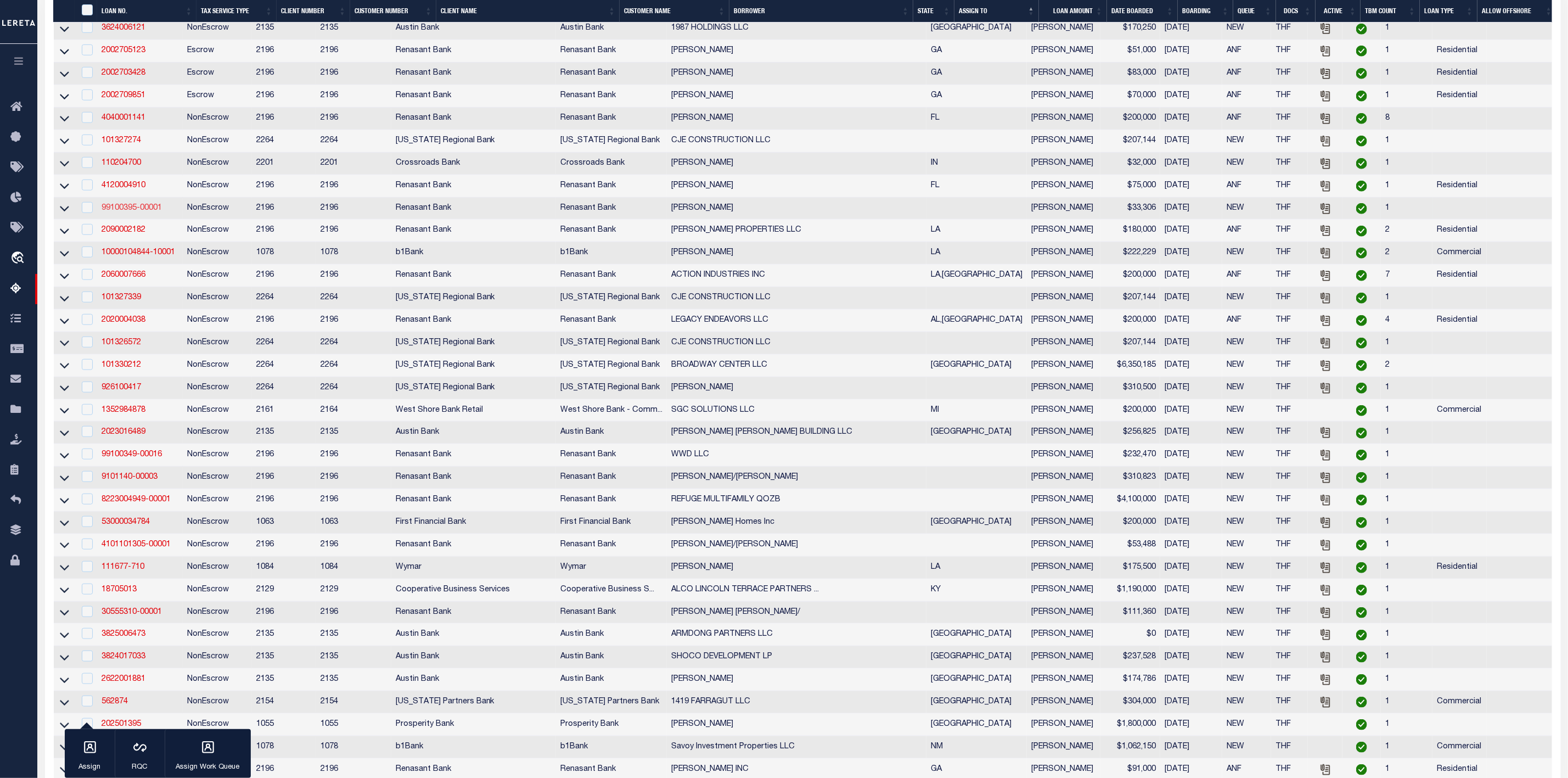
click at [127, 212] on link "99100395-00001" at bounding box center [132, 207] width 60 height 8
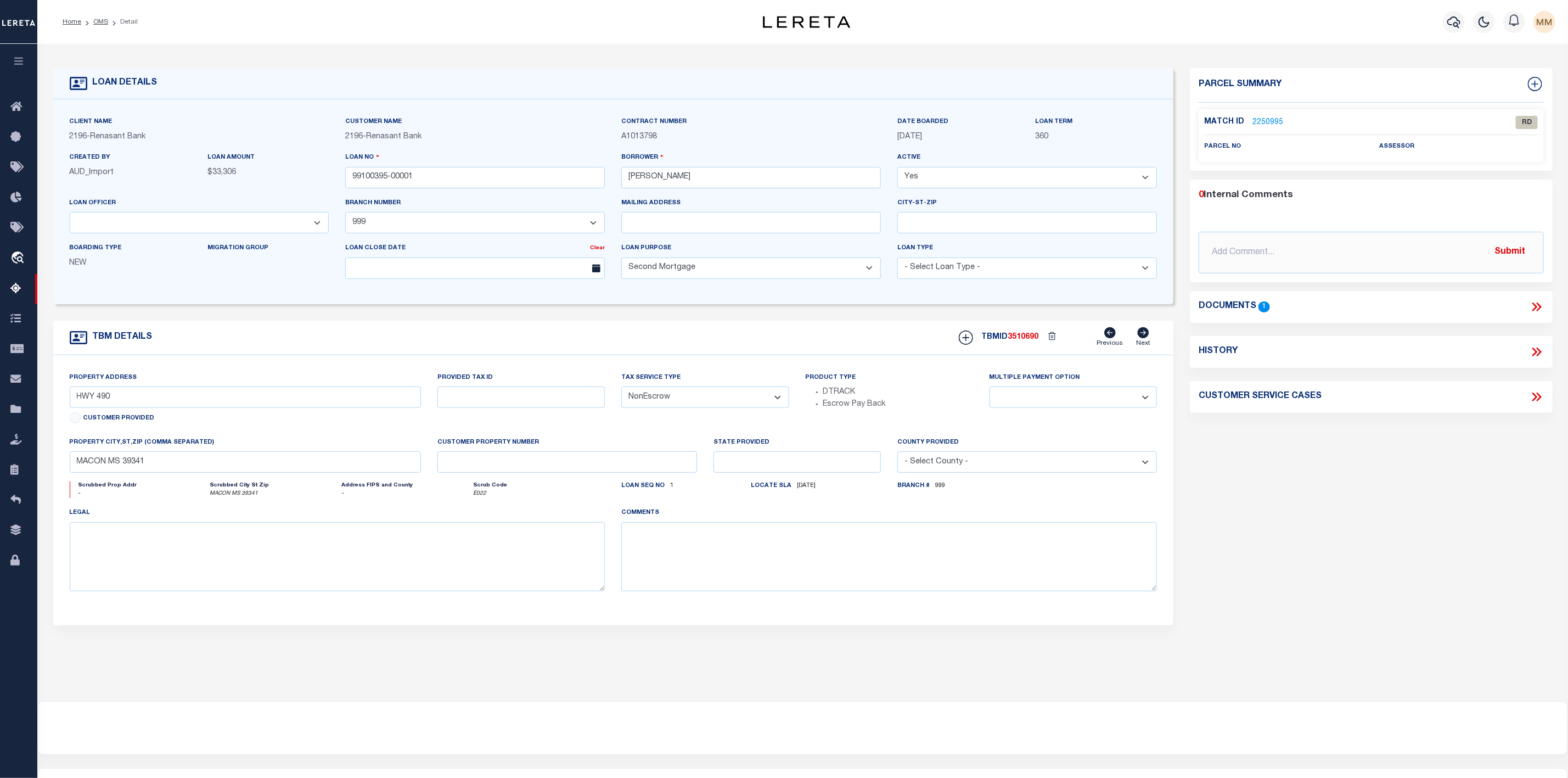
click at [1274, 120] on link "2250995" at bounding box center [1268, 122] width 31 height 11
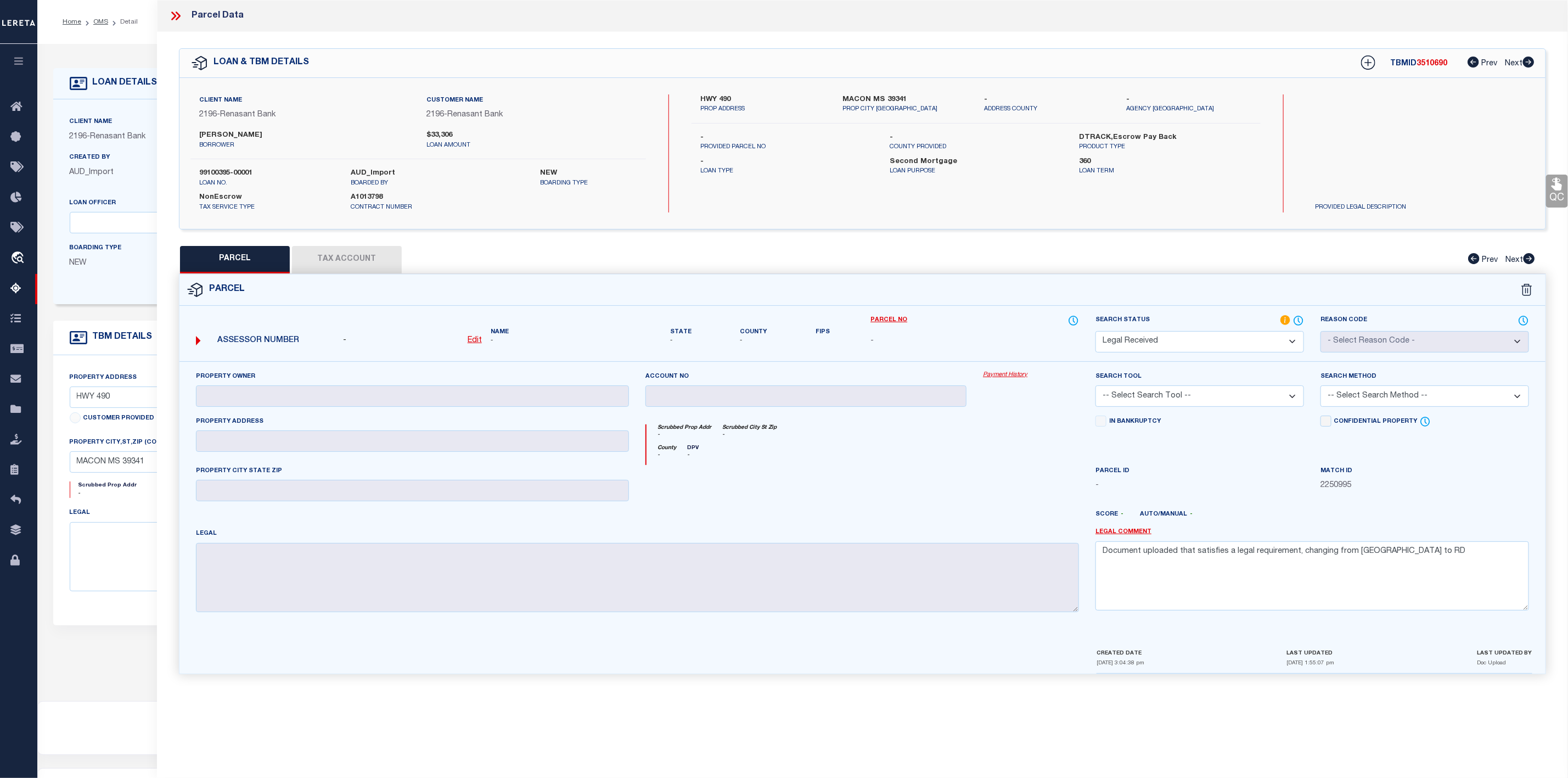
drag, startPoint x: 1141, startPoint y: 92, endPoint x: 1198, endPoint y: 99, distance: 57.4
click at [1198, 99] on div "Client Name 2196 - Renasant Bank Customer Name 2196 - Renasant Bank [PERSON_NAM…" at bounding box center [863, 153] width 1366 height 151
drag, startPoint x: 883, startPoint y: 99, endPoint x: 873, endPoint y: 101, distance: 10.2
click at [873, 101] on label "MACON MS 39341" at bounding box center [906, 99] width 126 height 11
click at [470, 338] on u "Edit" at bounding box center [475, 340] width 15 height 8
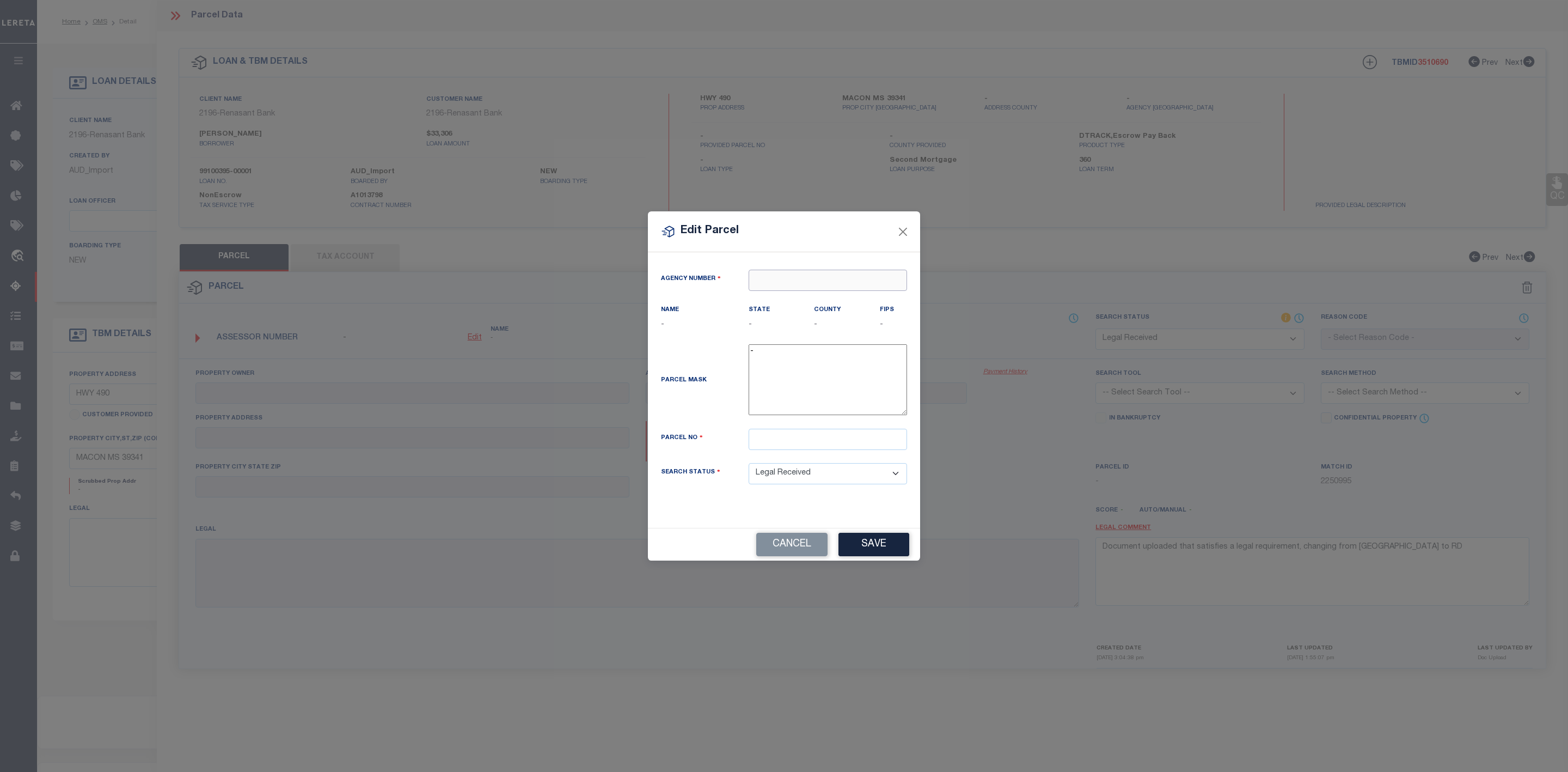
click at [762, 278] on input "text" at bounding box center [828, 280] width 159 height 21
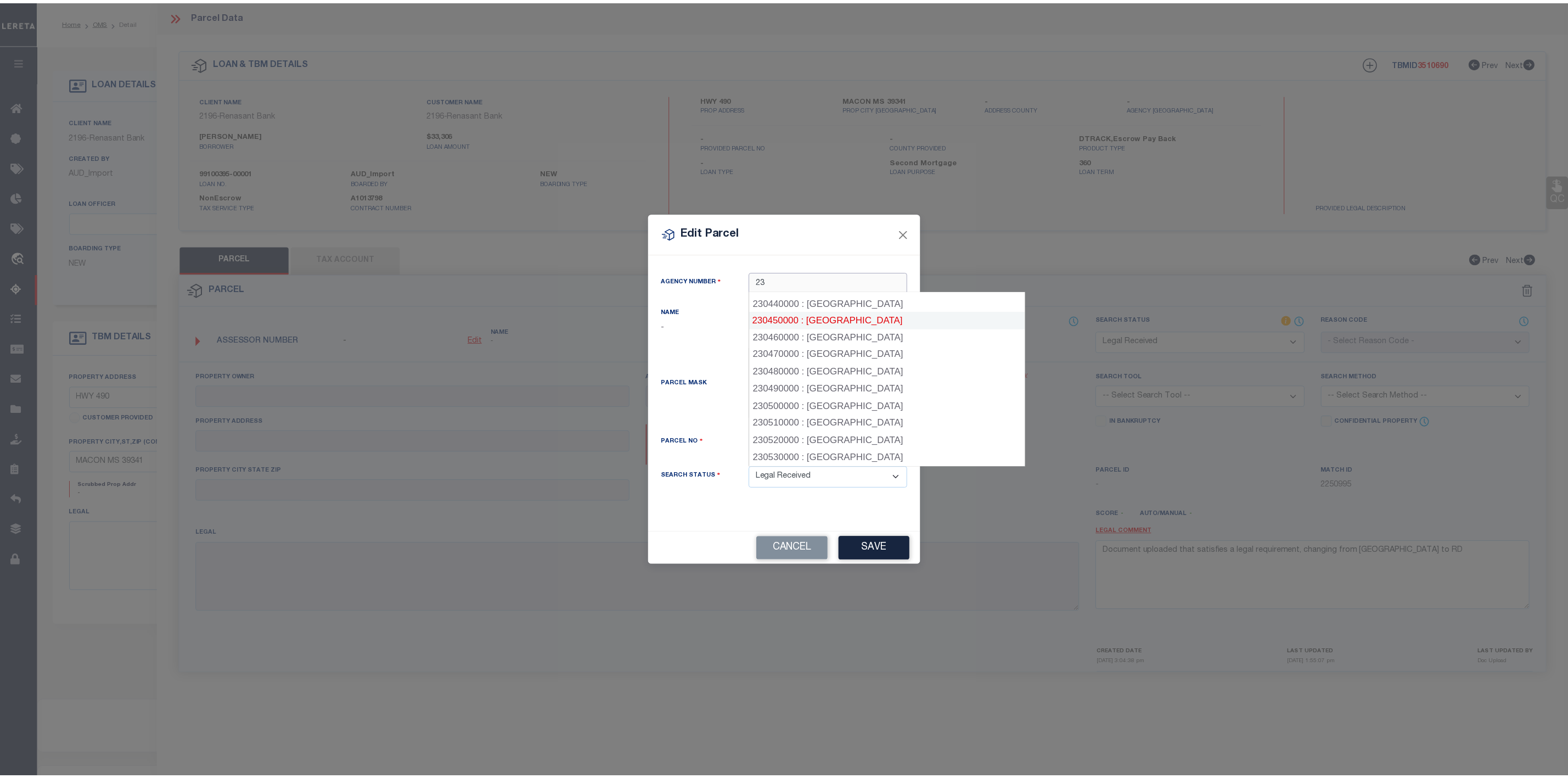
scroll to position [725, 0]
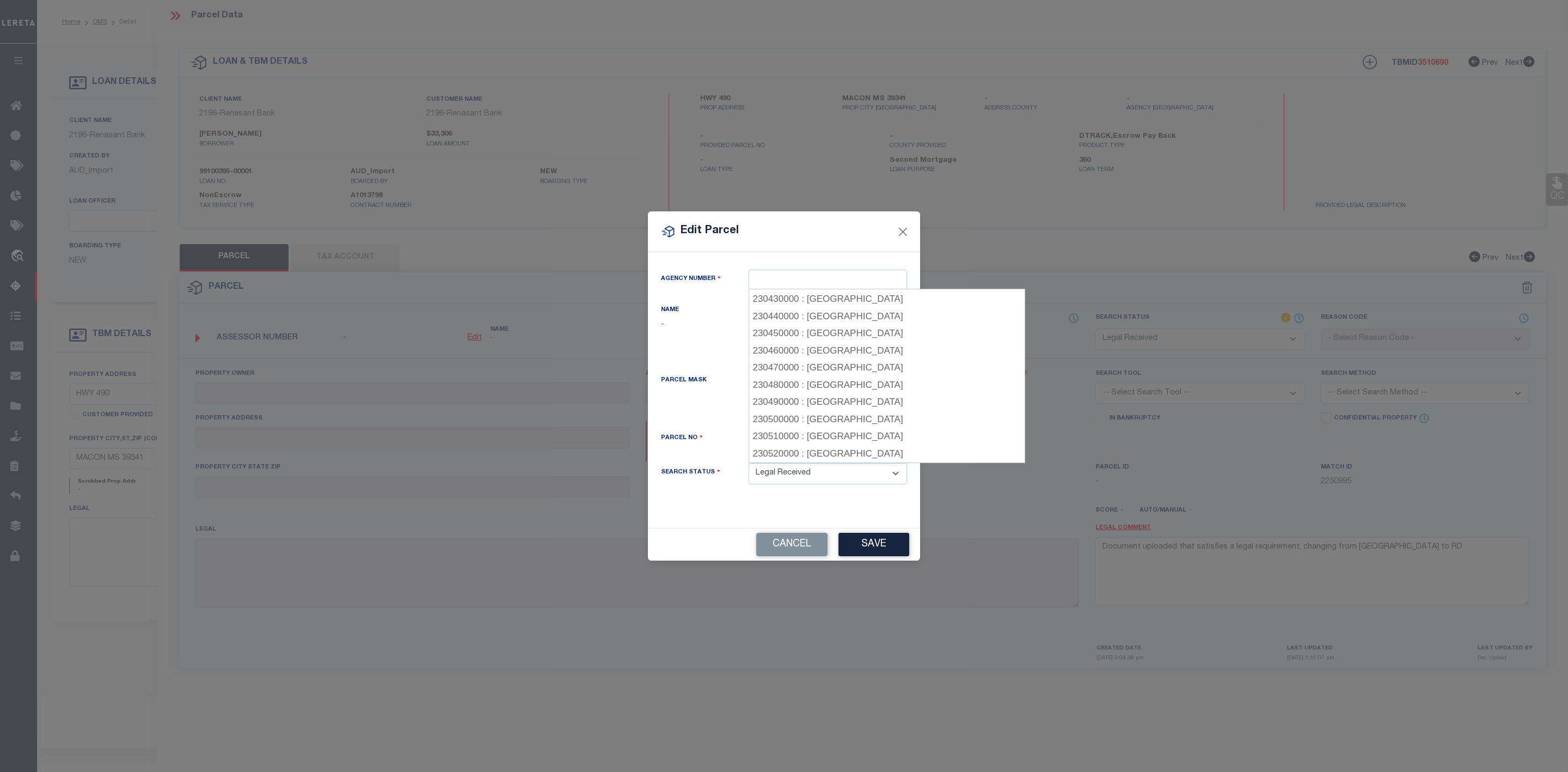
click at [841, 142] on div "Edit Parcel Agency Number Name - State - County" at bounding box center [784, 386] width 1568 height 772
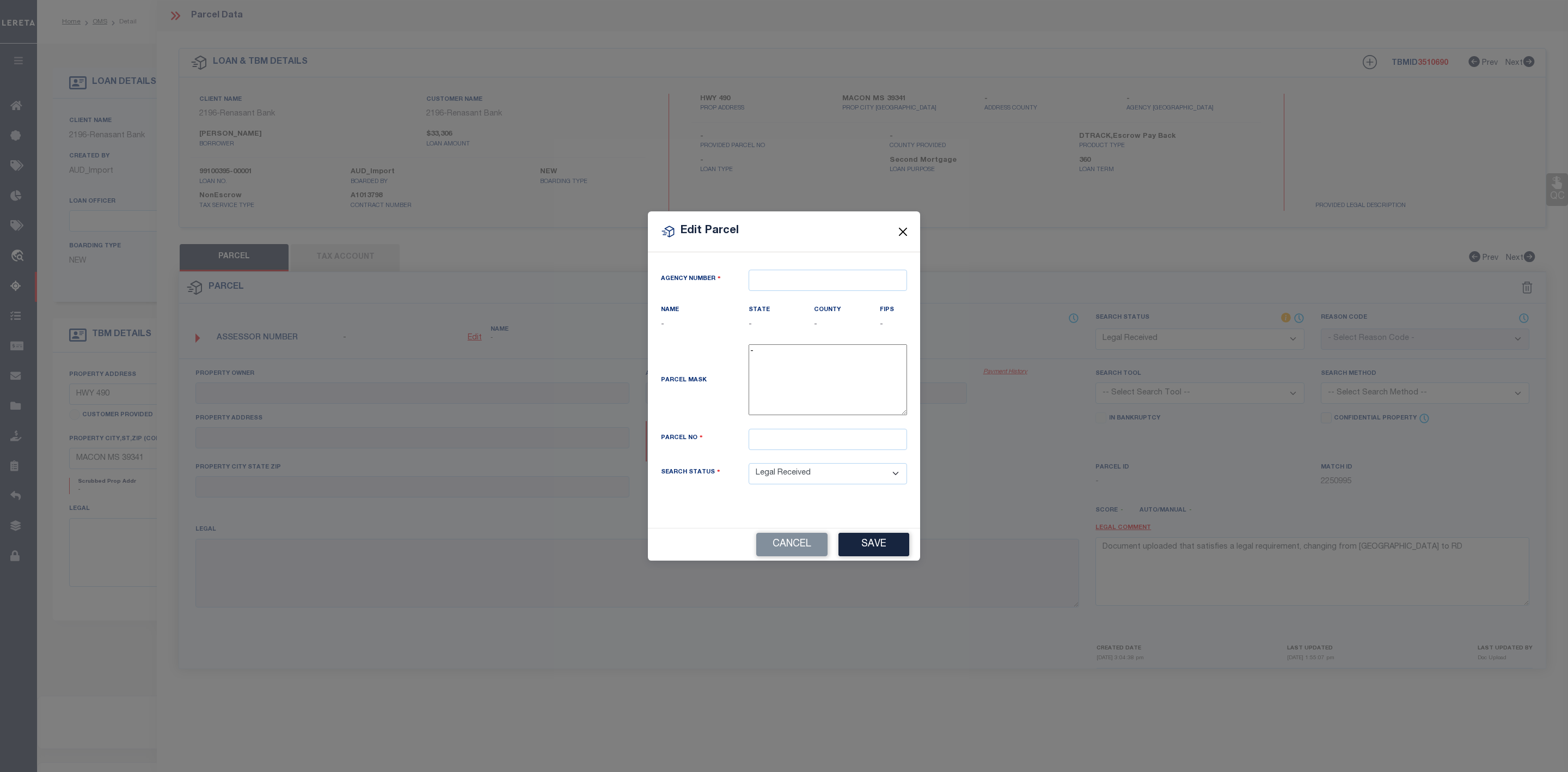
click at [901, 229] on button "Close" at bounding box center [903, 231] width 15 height 15
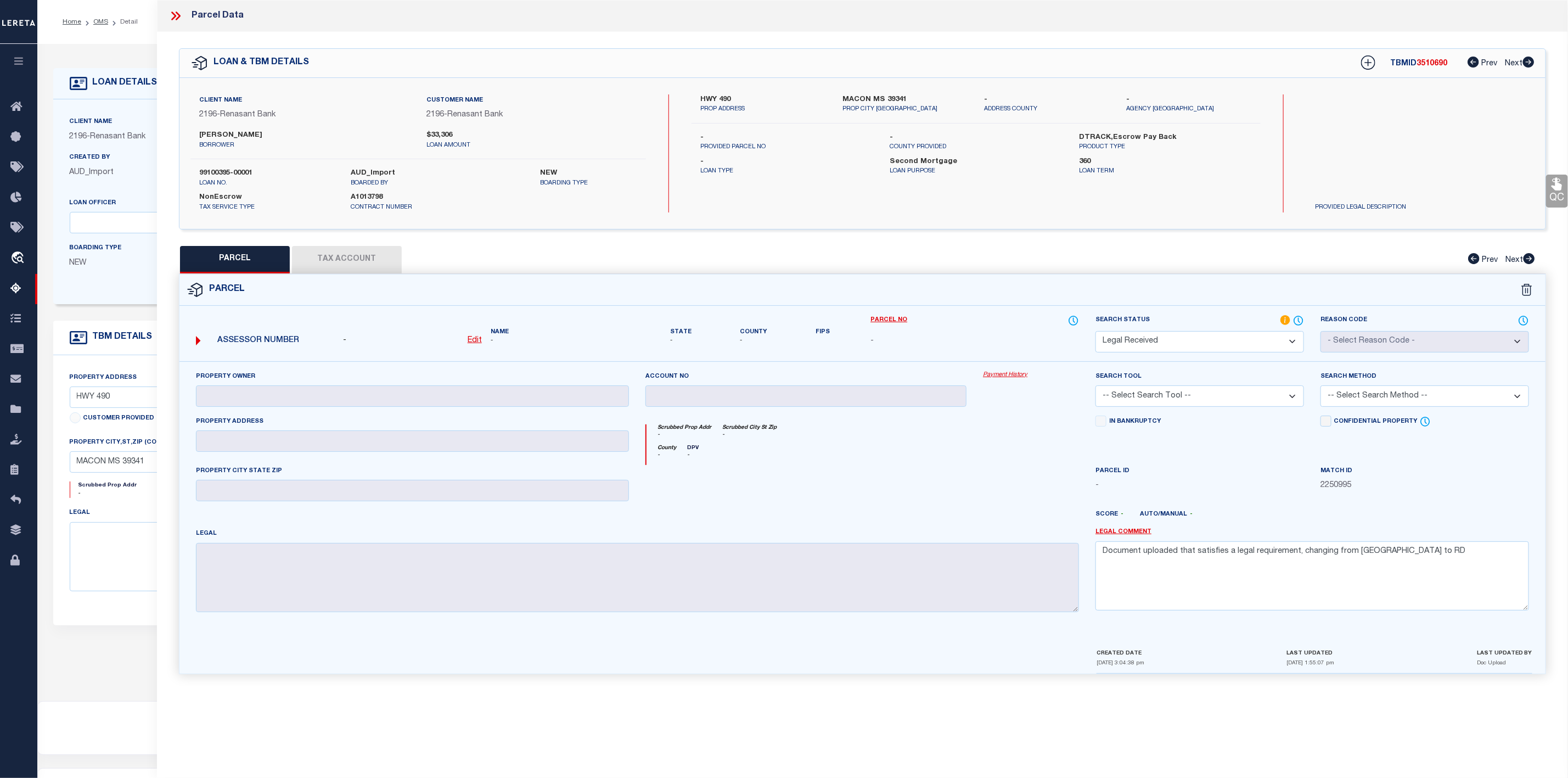
drag, startPoint x: 1136, startPoint y: 96, endPoint x: 1198, endPoint y: 104, distance: 62.5
click at [1198, 104] on label "-" at bounding box center [1190, 99] width 126 height 11
click at [169, 9] on icon at bounding box center [175, 16] width 15 height 15
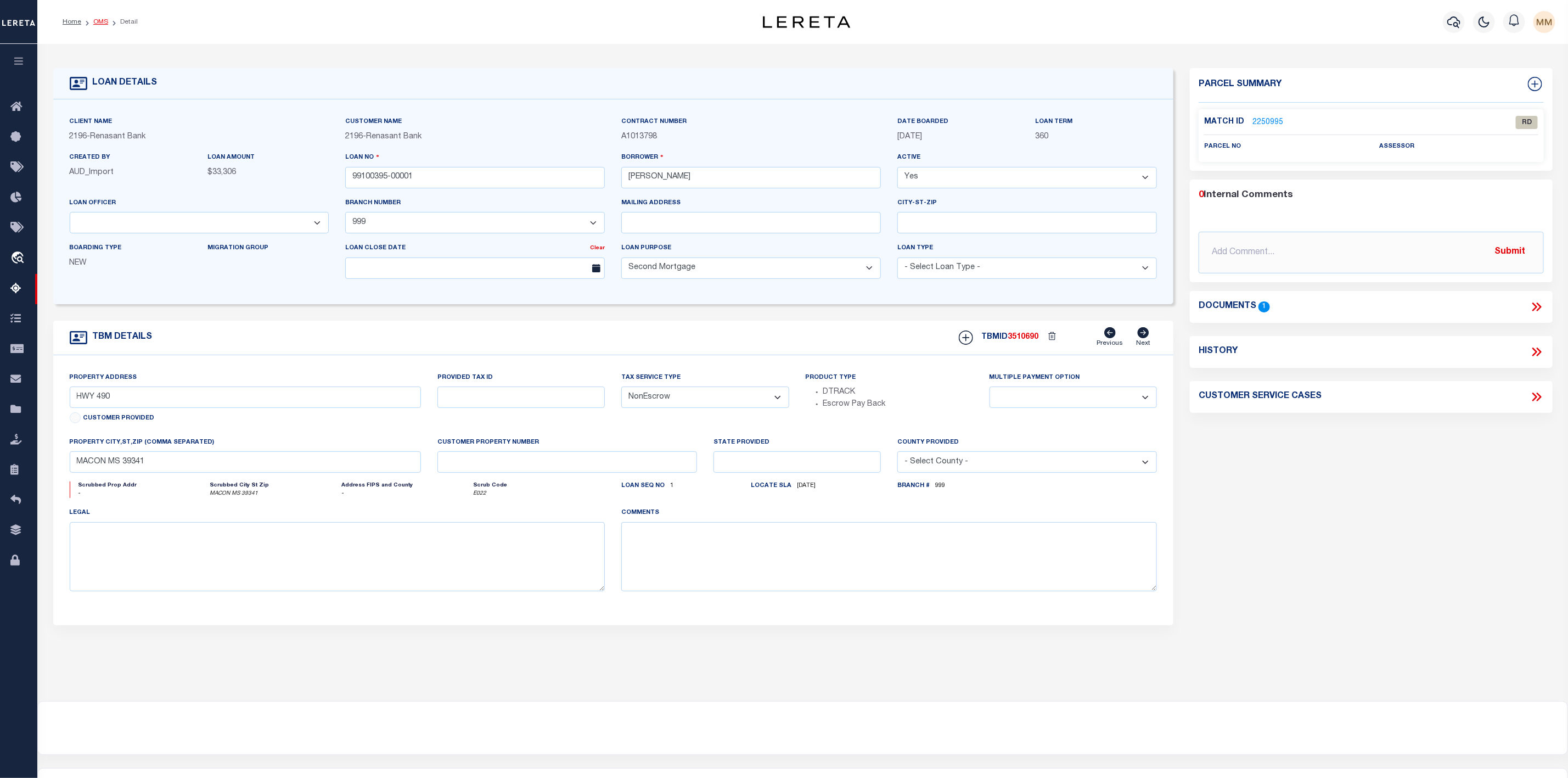
click at [98, 25] on link "OMS" at bounding box center [100, 22] width 15 height 7
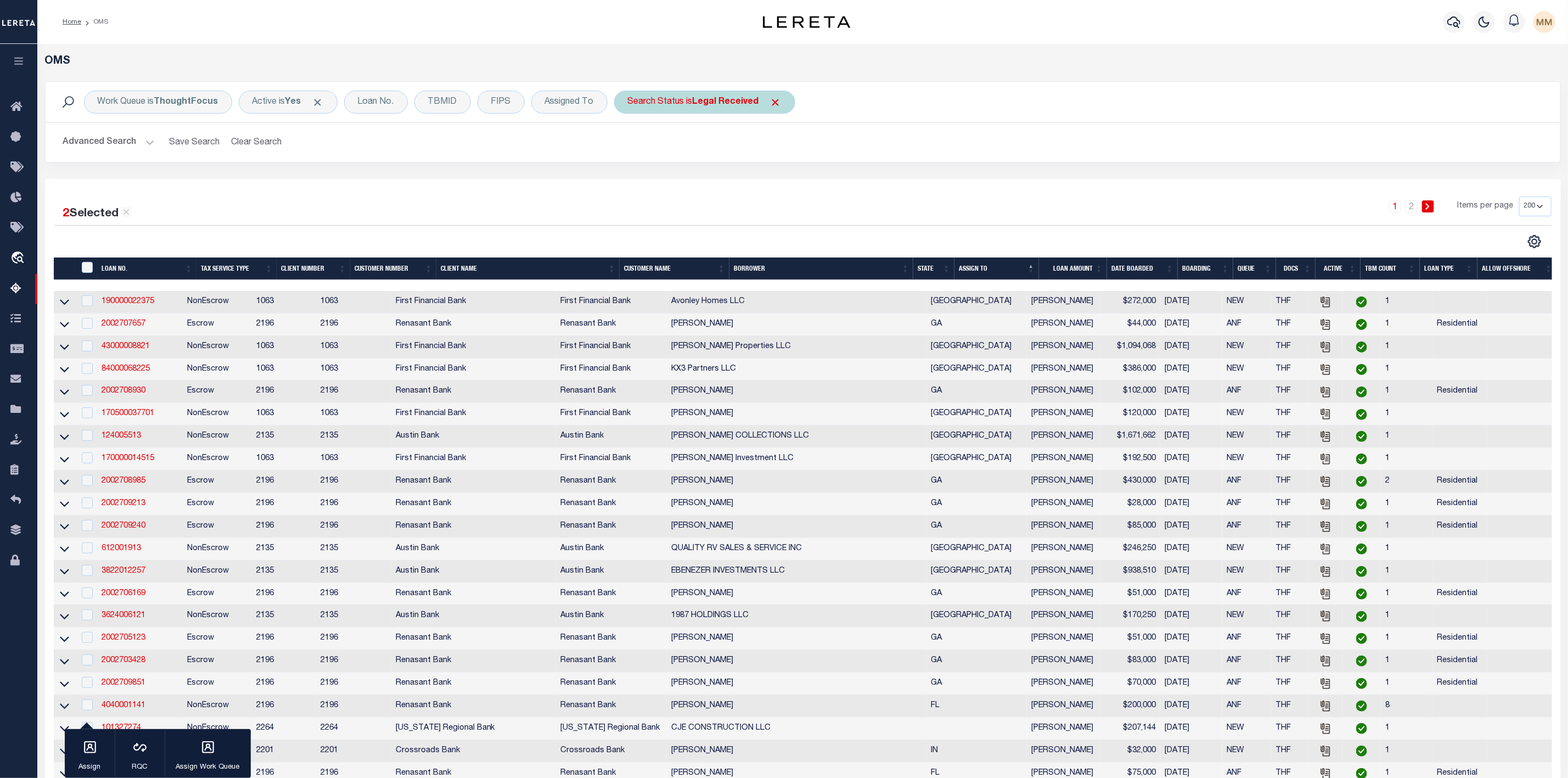
click at [775, 104] on span "Click to Remove" at bounding box center [775, 102] width 11 height 11
click at [390, 109] on div "Loan No." at bounding box center [376, 102] width 64 height 23
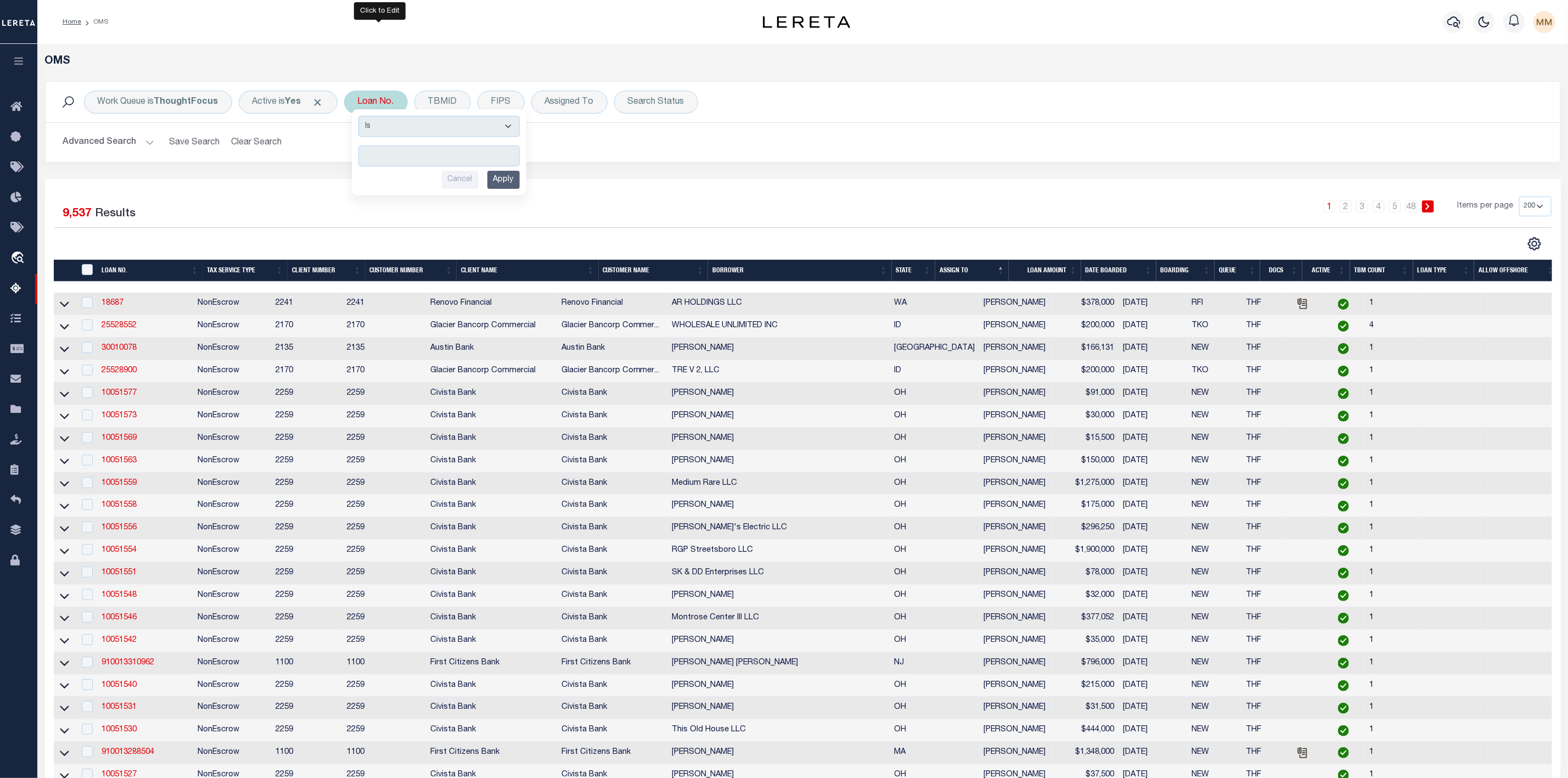
click at [395, 158] on input "text" at bounding box center [439, 155] width 161 height 21
click at [512, 181] on input "Apply" at bounding box center [503, 180] width 32 height 18
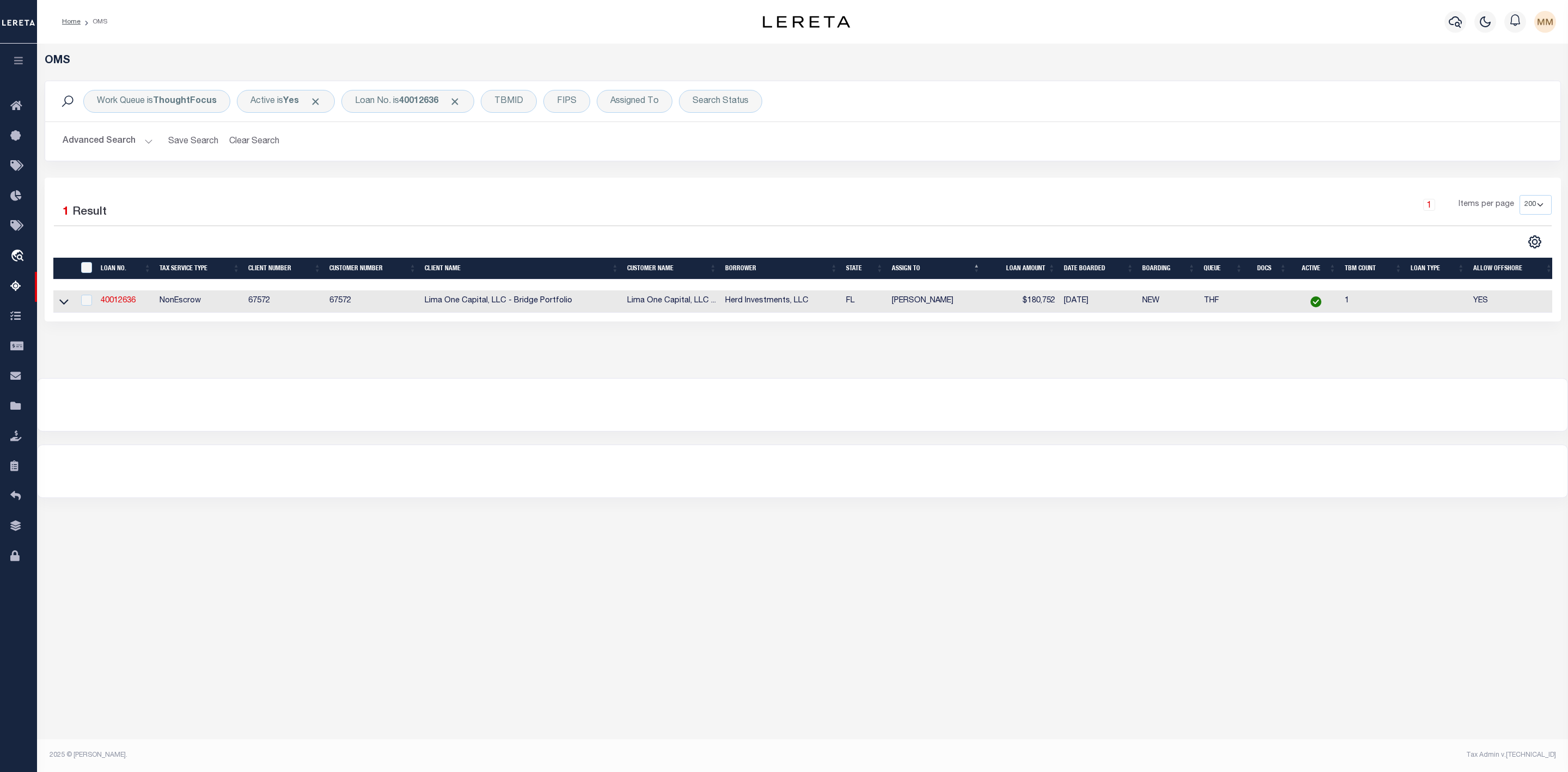
click at [138, 293] on td "40012636" at bounding box center [125, 302] width 59 height 22
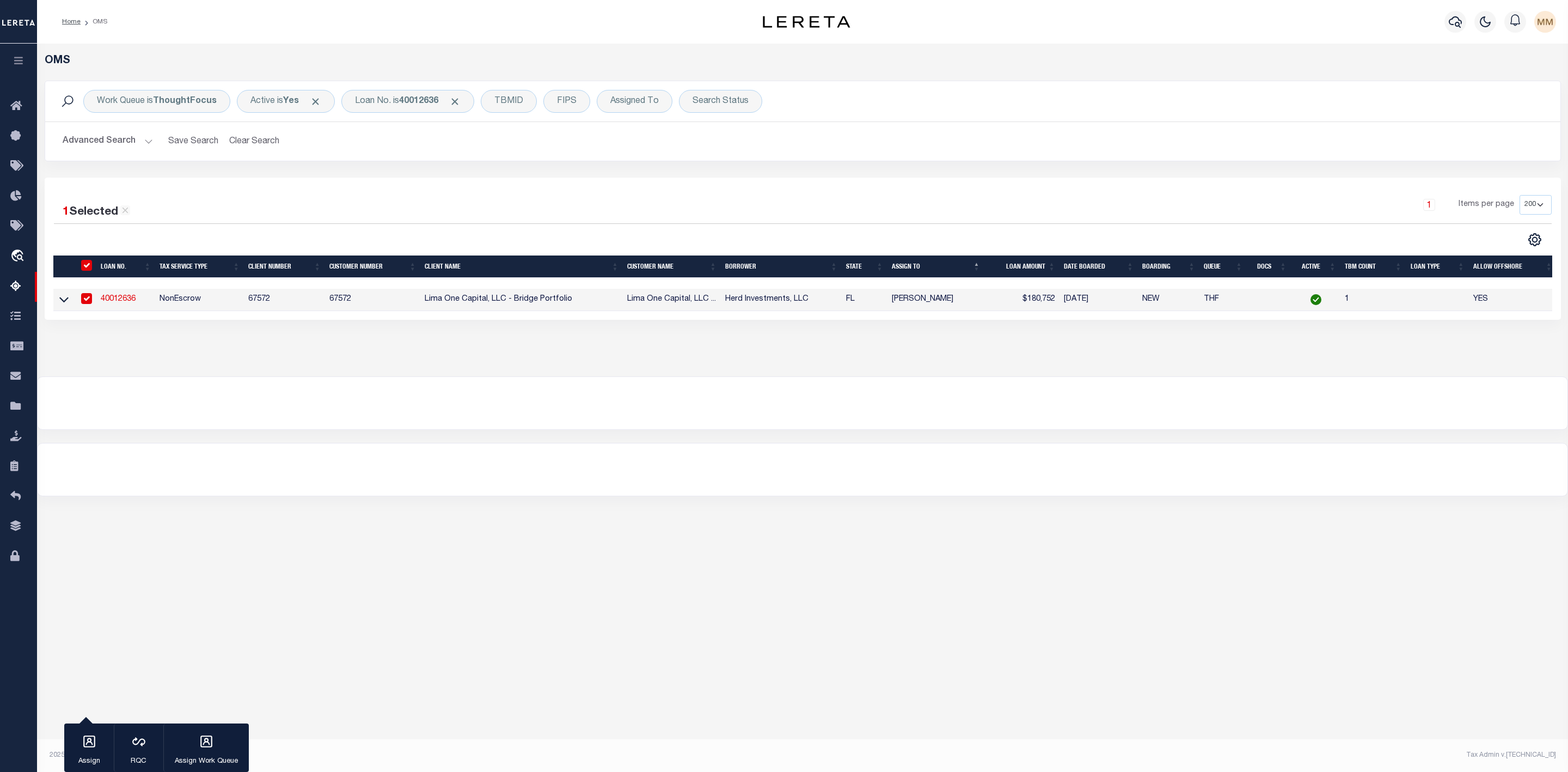
click at [110, 296] on link "40012636" at bounding box center [118, 298] width 35 height 8
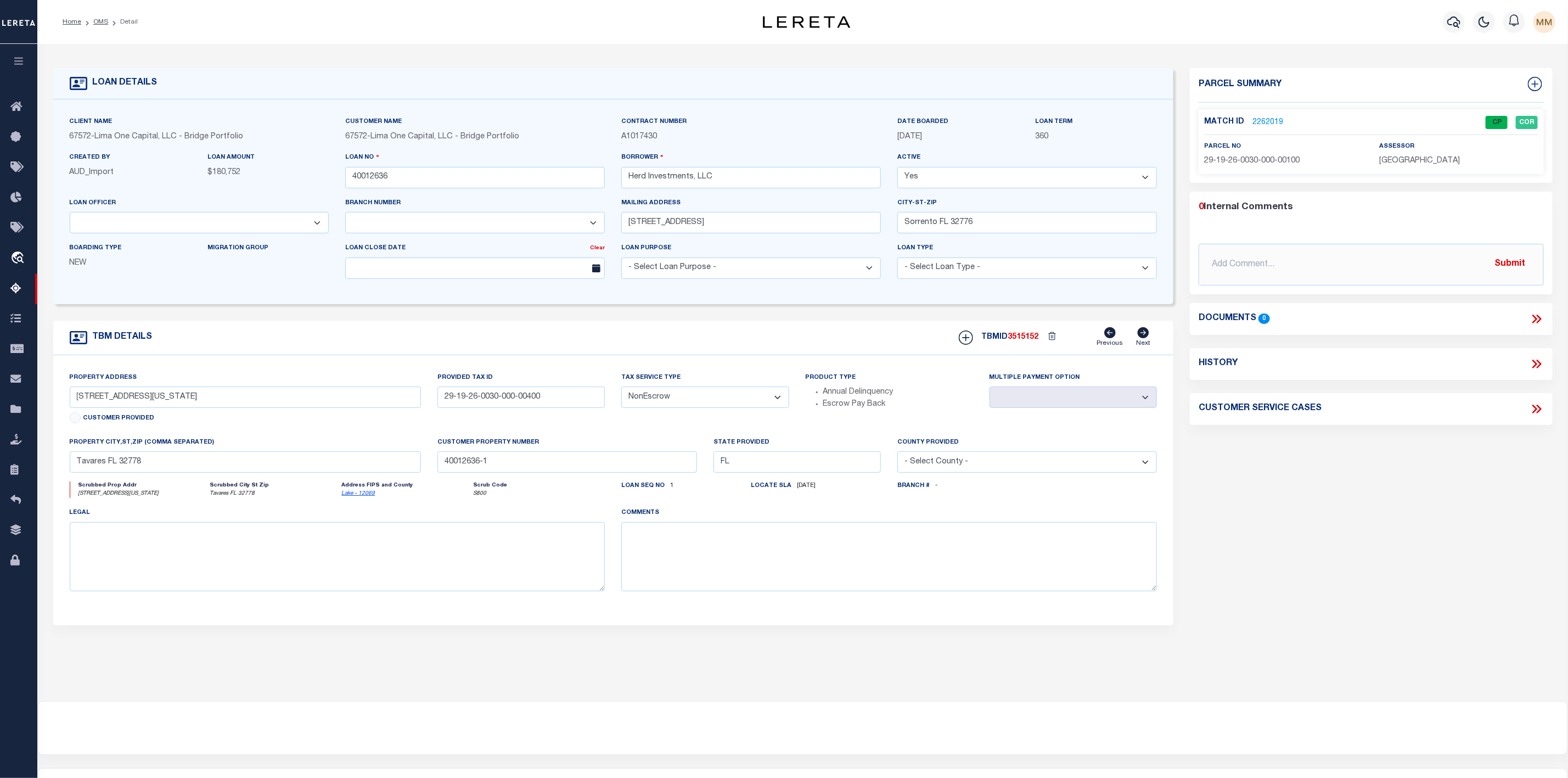
click at [1274, 127] on link "2262019" at bounding box center [1268, 122] width 31 height 11
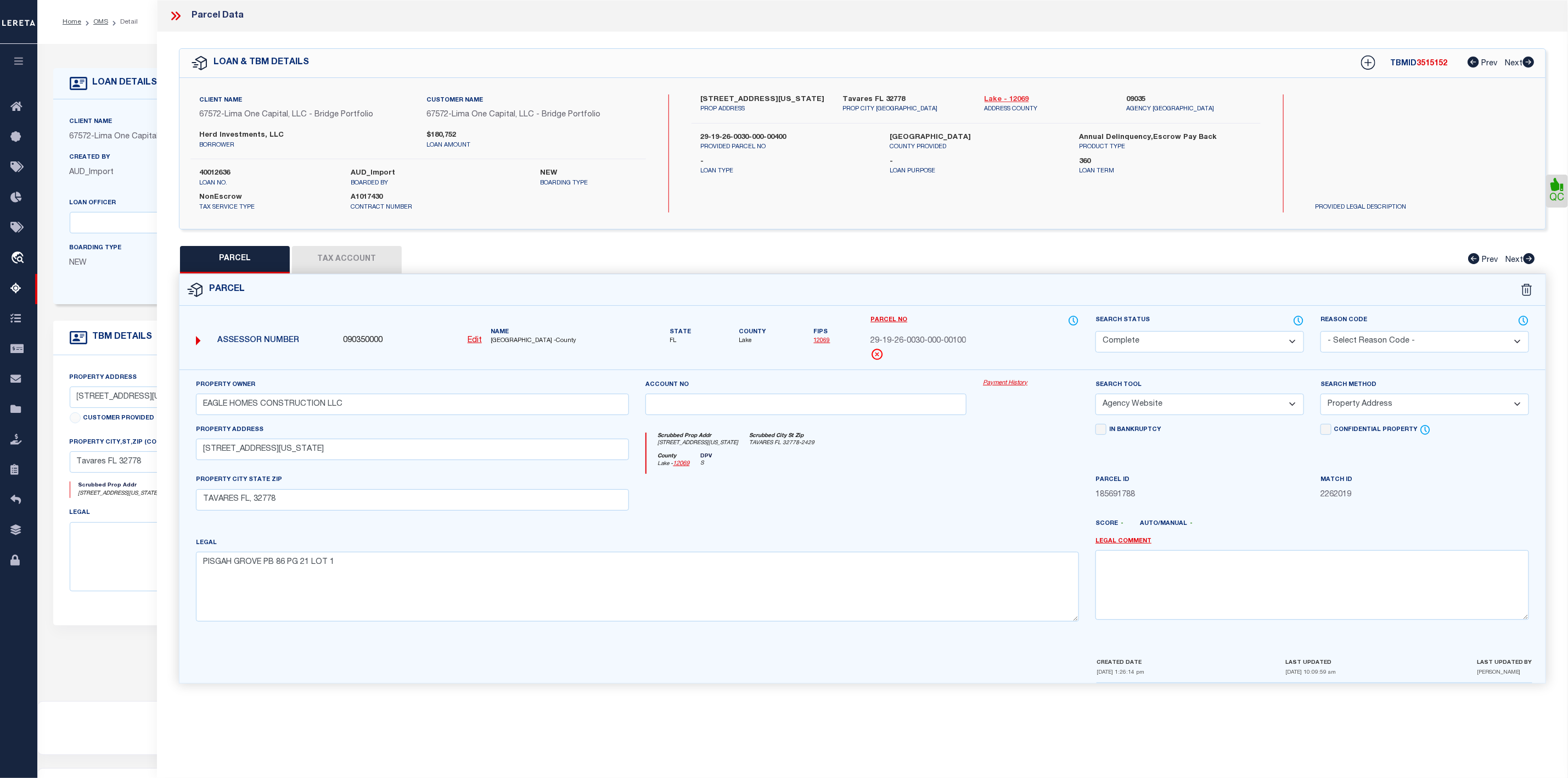
click at [1018, 97] on link "Lake - 12069" at bounding box center [1047, 99] width 126 height 11
click at [177, 17] on icon at bounding box center [175, 16] width 15 height 15
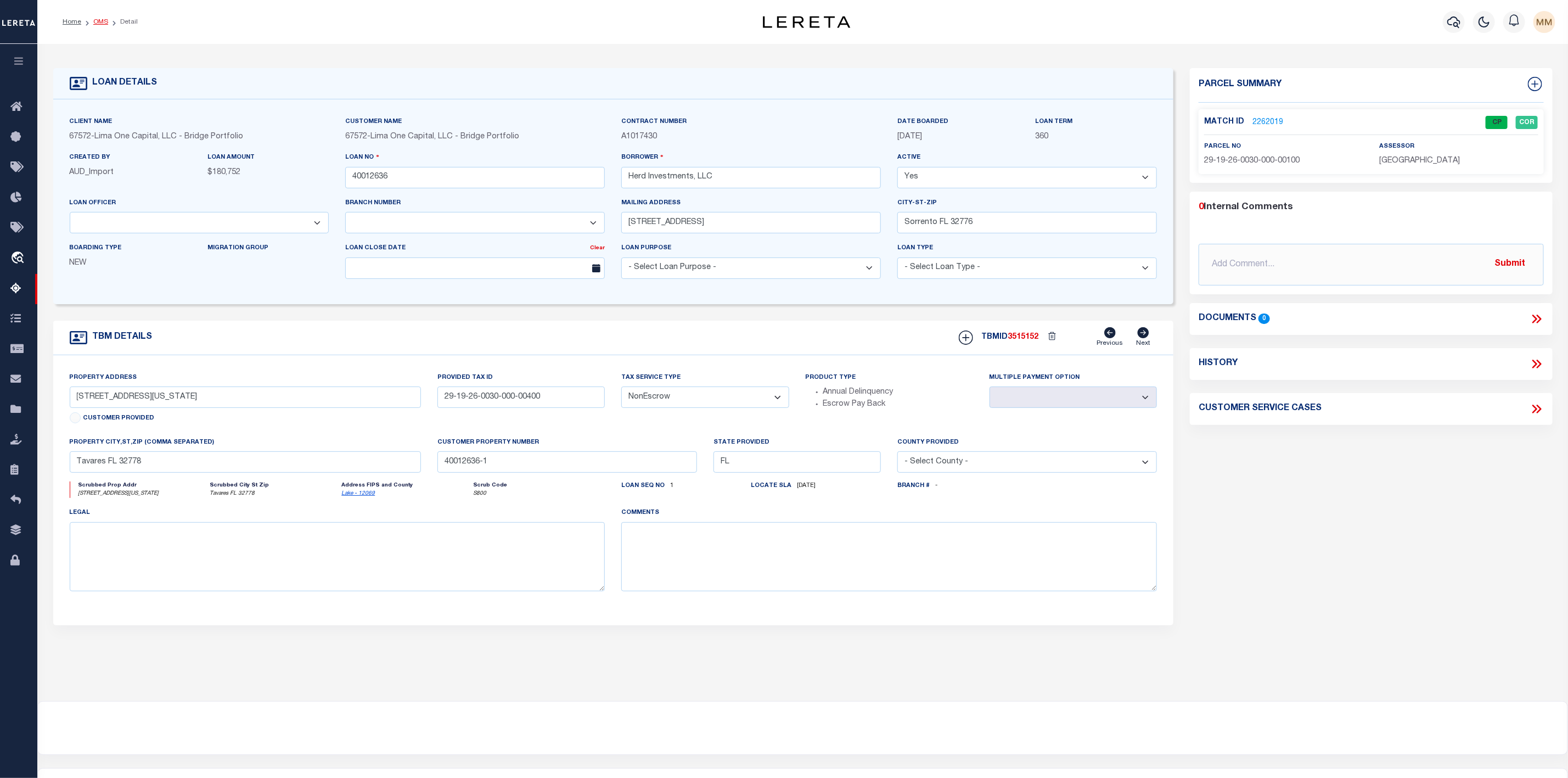
click at [102, 23] on link "OMS" at bounding box center [100, 22] width 15 height 7
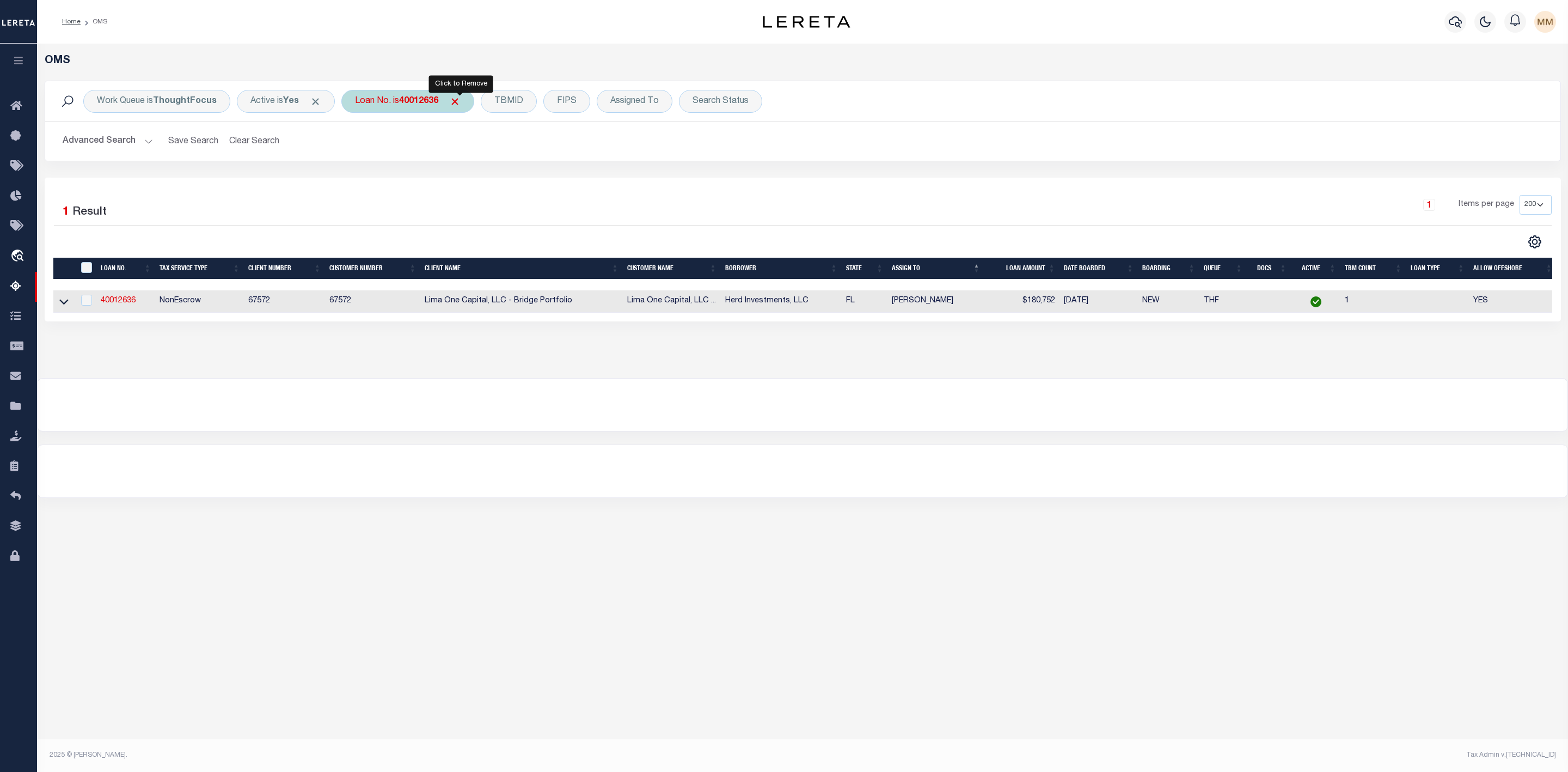
click at [461, 105] on span "Click to Remove" at bounding box center [454, 101] width 11 height 11
click at [382, 104] on div "Loan No." at bounding box center [374, 101] width 63 height 23
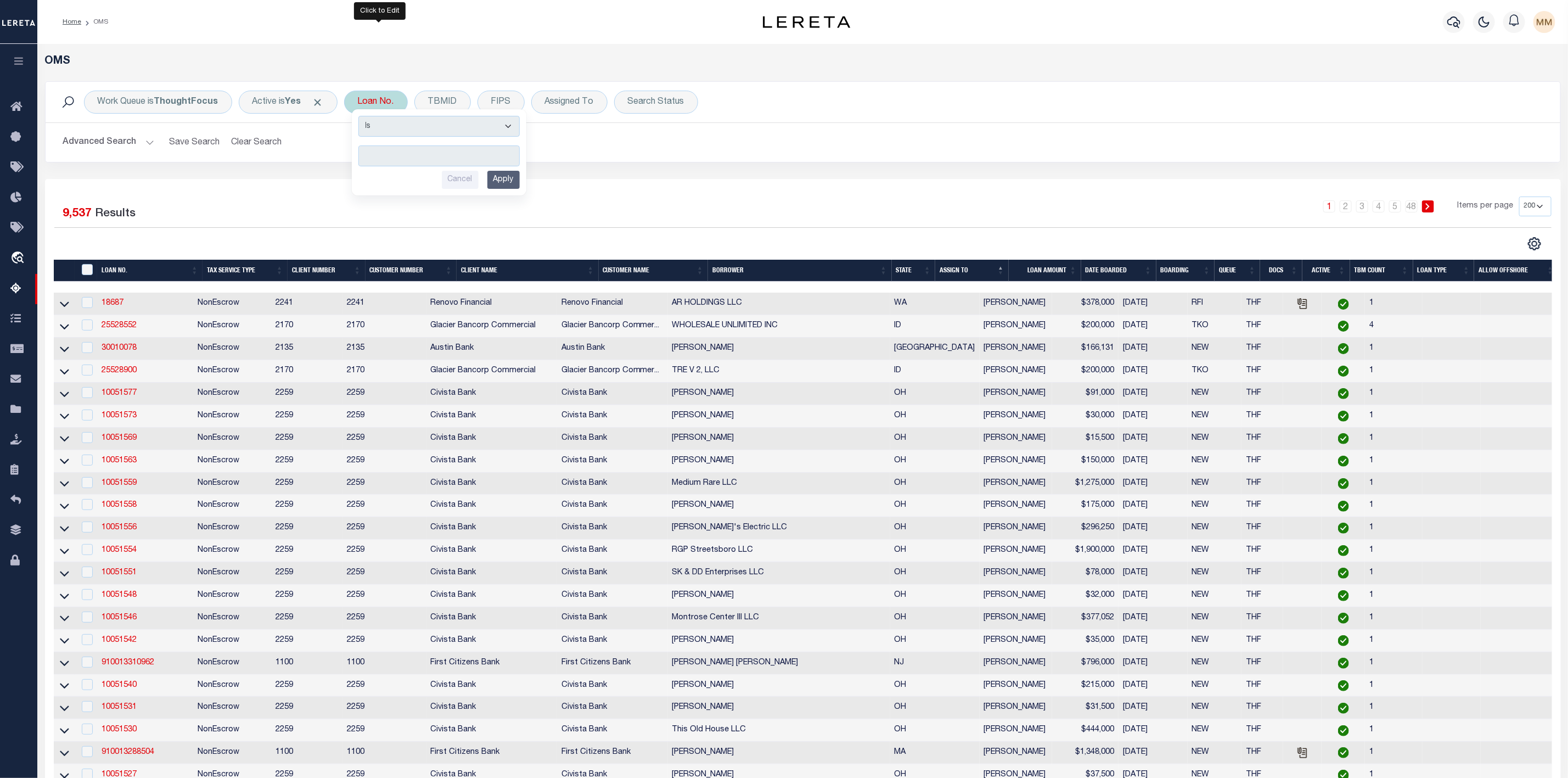
click at [403, 156] on input "text" at bounding box center [439, 155] width 161 height 21
click at [515, 181] on input "Apply" at bounding box center [503, 180] width 32 height 18
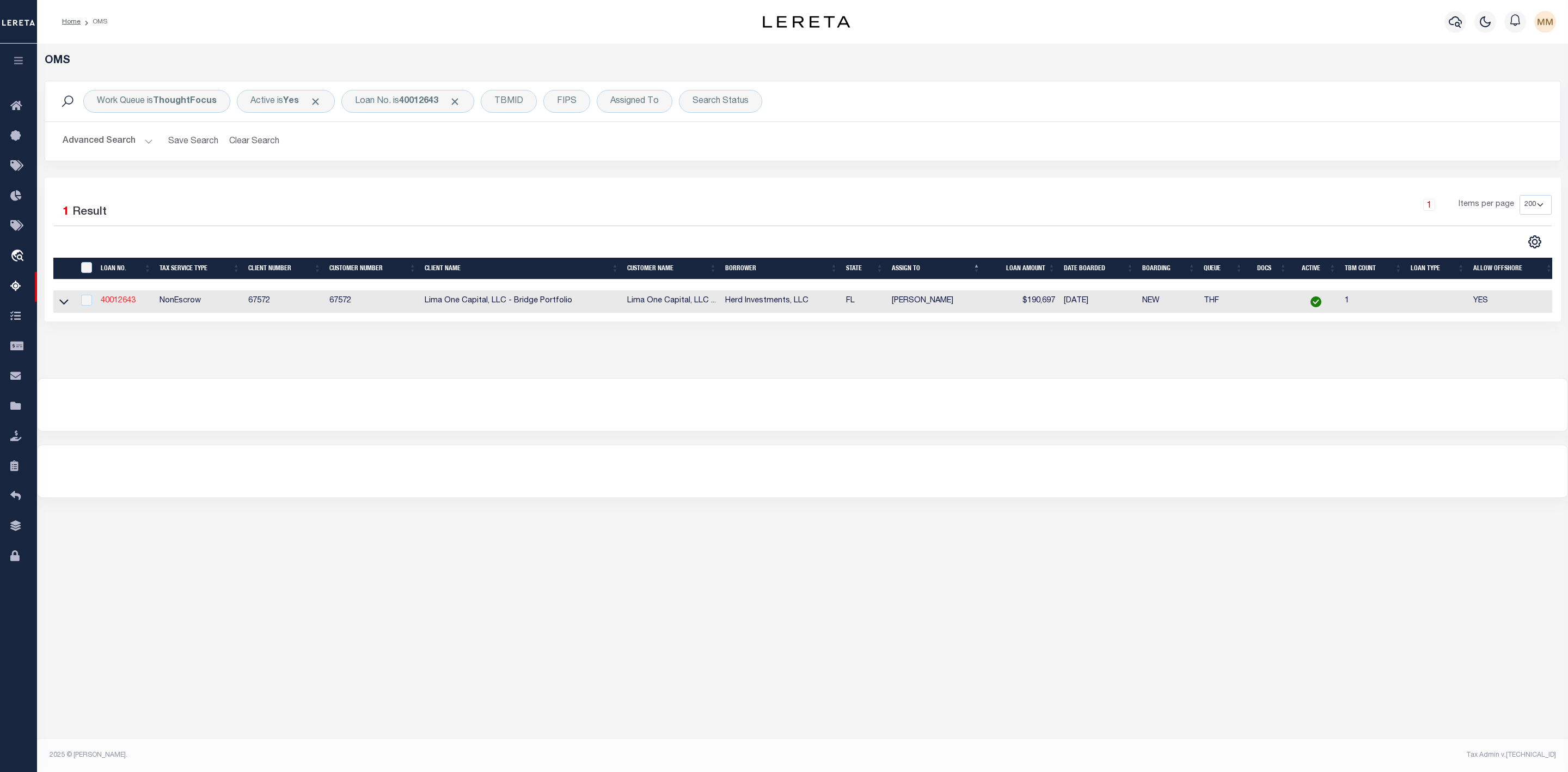
click at [113, 304] on link "40012643" at bounding box center [118, 300] width 35 height 8
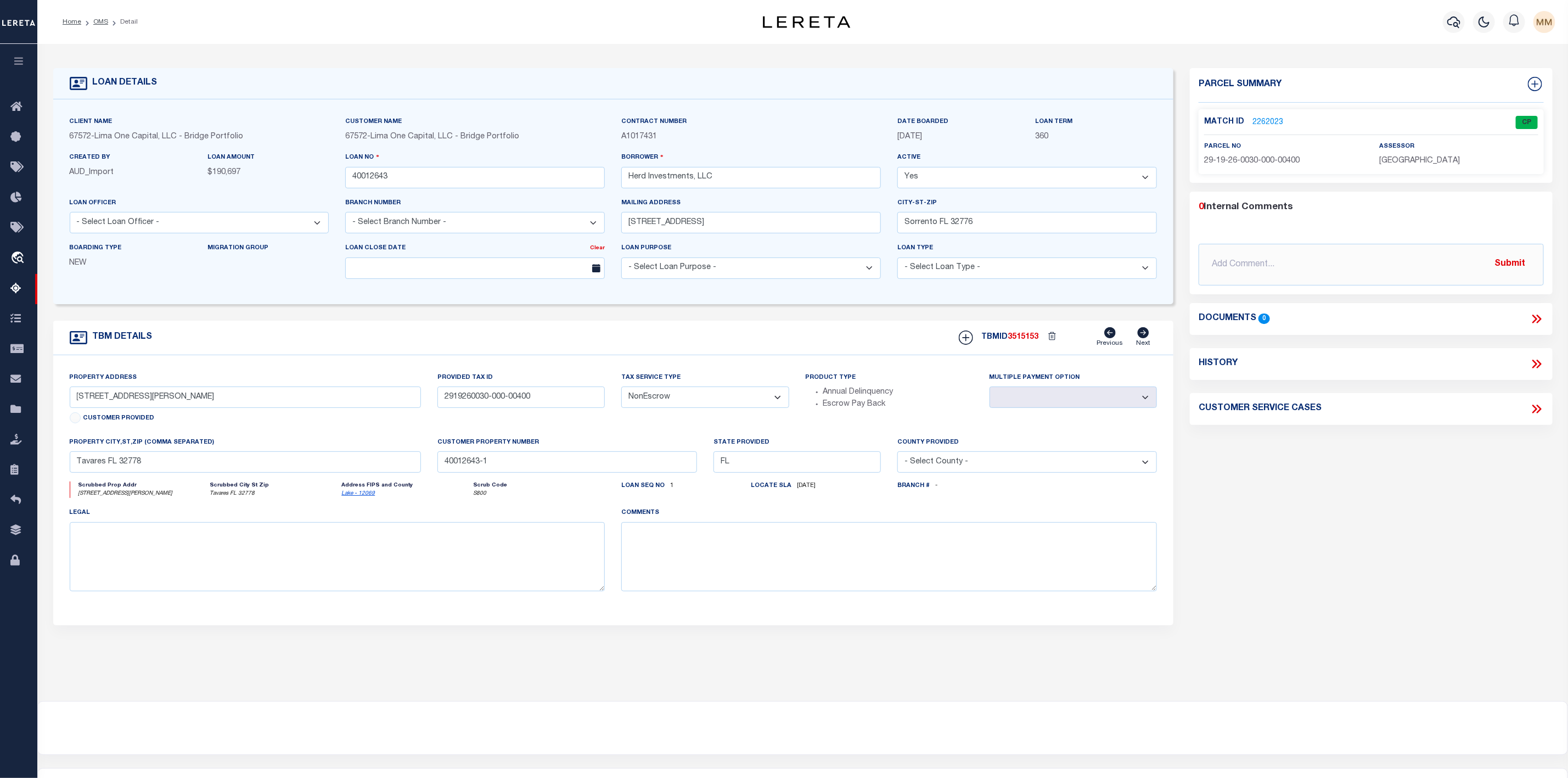
click at [1269, 123] on link "2262023" at bounding box center [1268, 122] width 31 height 11
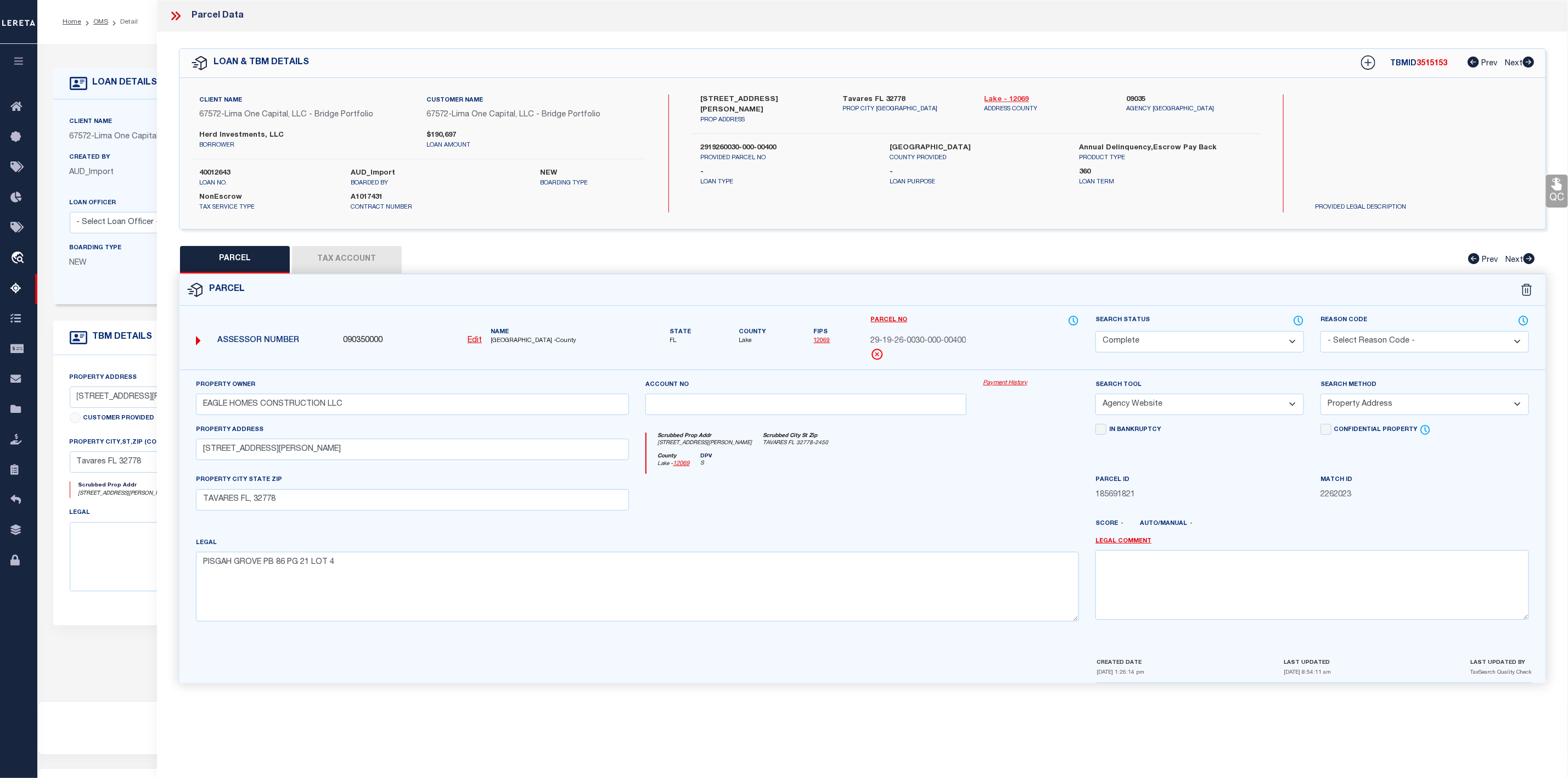
click at [1009, 98] on link "Lake - 12069" at bounding box center [1047, 99] width 126 height 11
drag, startPoint x: 697, startPoint y: 96, endPoint x: 762, endPoint y: 102, distance: 65.3
click at [762, 102] on div "[STREET_ADDRESS][PERSON_NAME] PROP ADDRESS" at bounding box center [762, 110] width 142 height 31
click at [795, 167] on label "-" at bounding box center [787, 172] width 173 height 11
drag, startPoint x: 715, startPoint y: 94, endPoint x: 699, endPoint y: 97, distance: 16.3
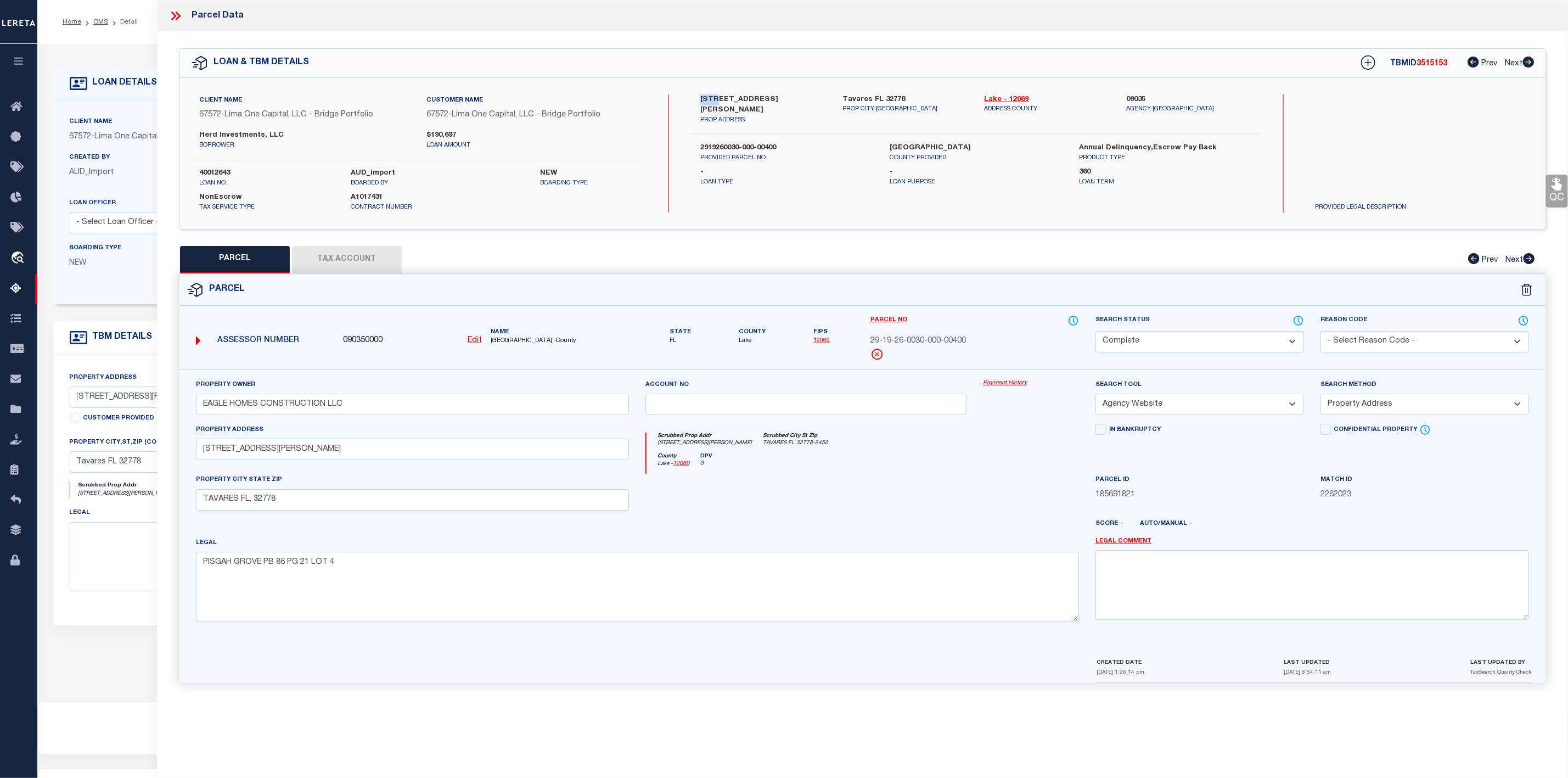
click at [699, 97] on div "[STREET_ADDRESS][PERSON_NAME] PROP ADDRESS" at bounding box center [762, 110] width 142 height 31
click at [718, 98] on label "[STREET_ADDRESS][PERSON_NAME]" at bounding box center [763, 104] width 126 height 22
drag, startPoint x: 700, startPoint y: 97, endPoint x: 710, endPoint y: 97, distance: 10.0
click at [710, 97] on label "[STREET_ADDRESS][PERSON_NAME]" at bounding box center [763, 104] width 126 height 22
